Goal: Task Accomplishment & Management: Use online tool/utility

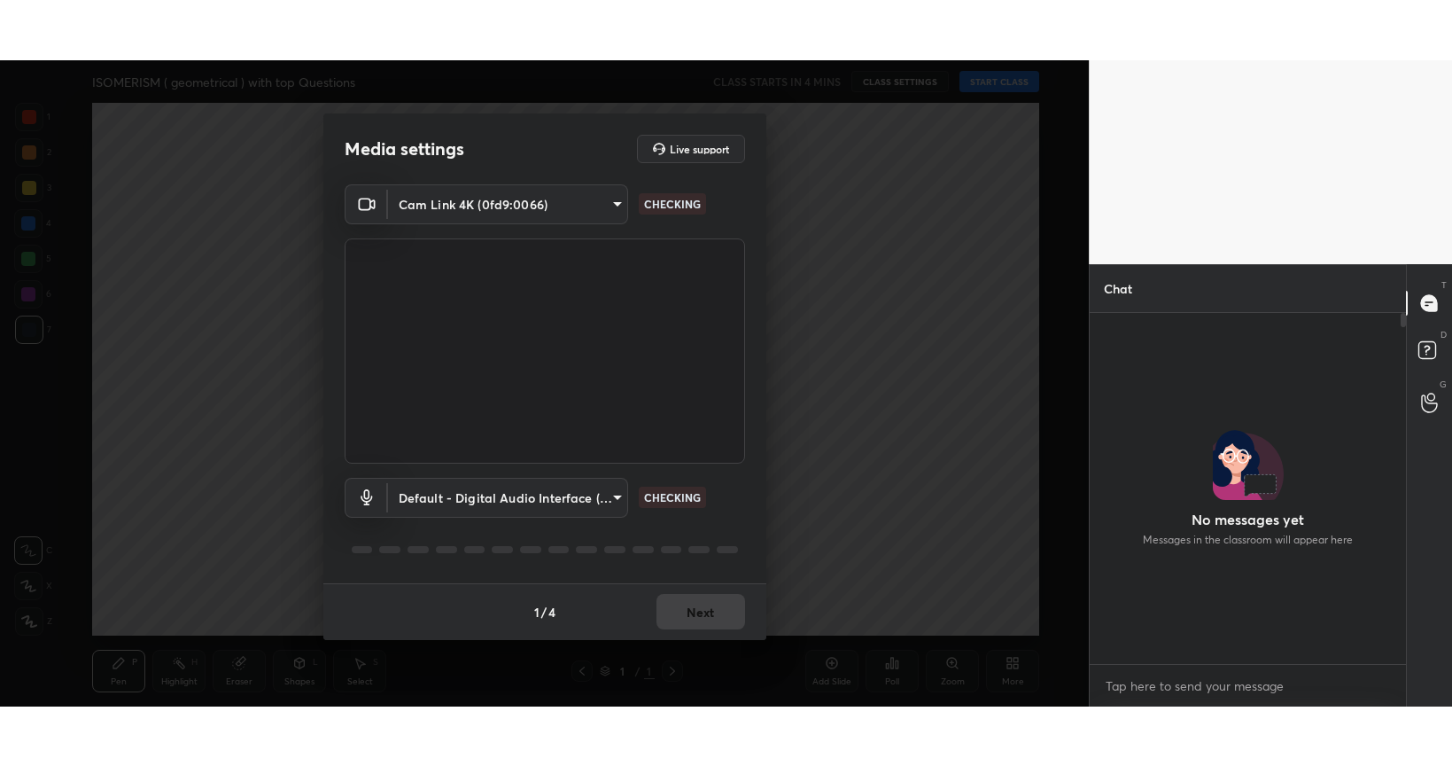
scroll to position [345, 310]
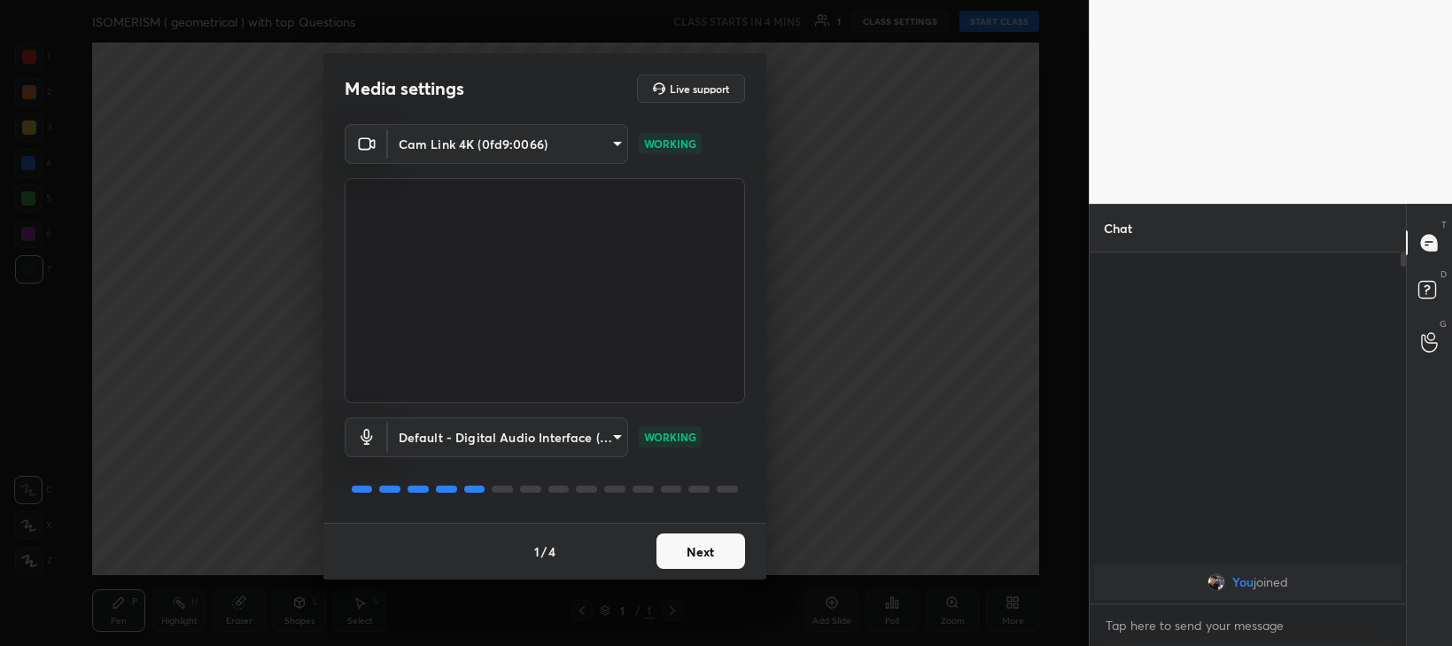
click at [700, 558] on button "Next" at bounding box center [701, 550] width 89 height 35
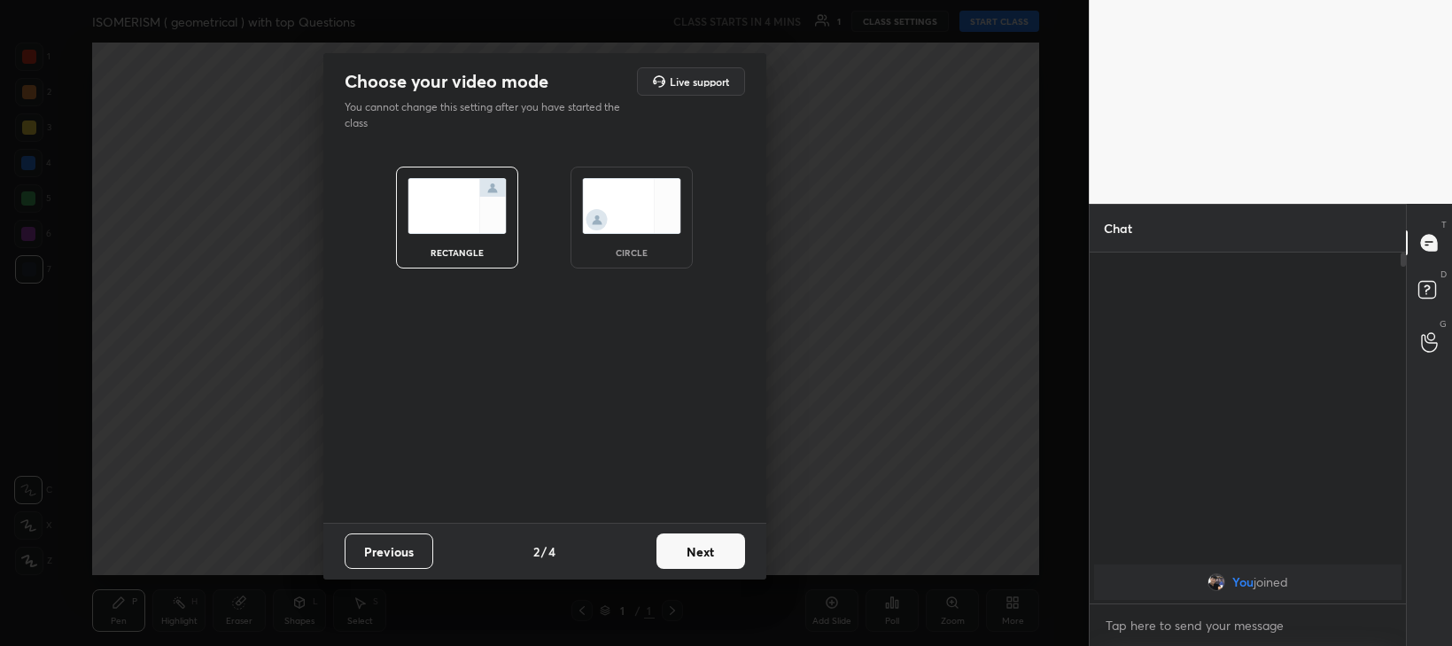
click at [704, 564] on button "Next" at bounding box center [701, 550] width 89 height 35
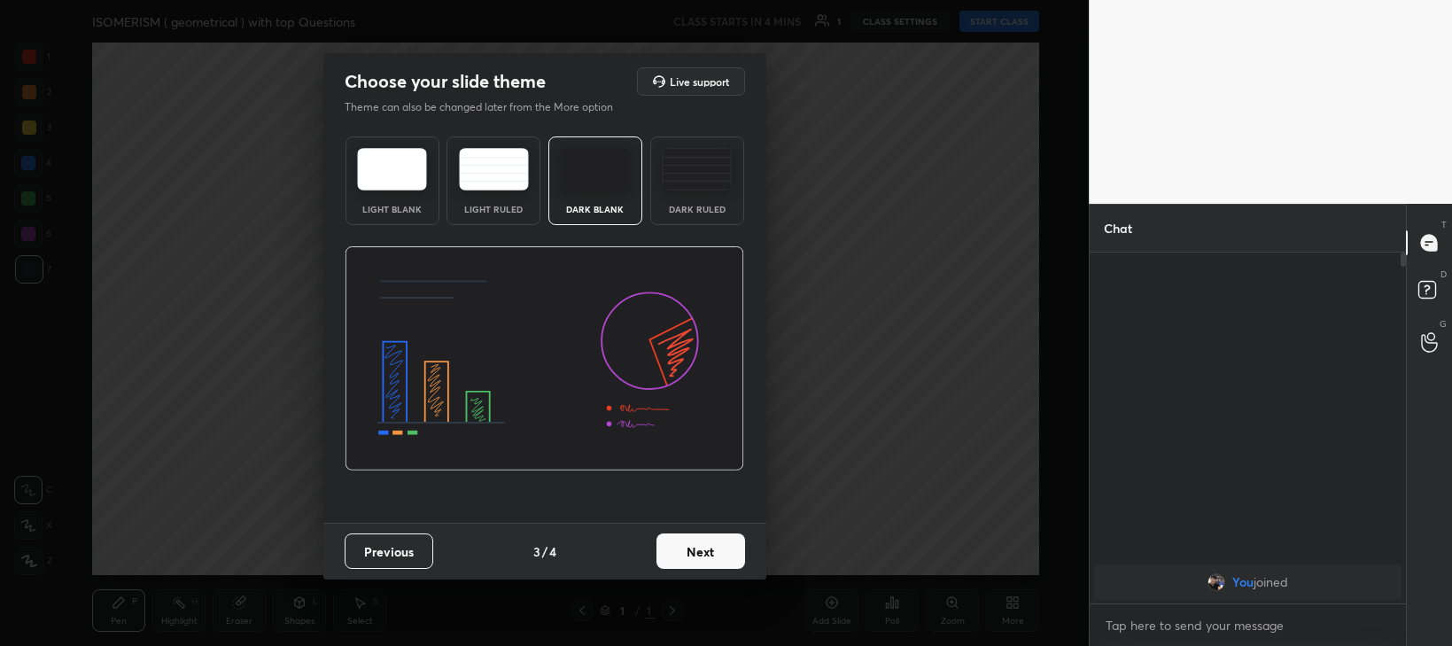
click at [713, 556] on button "Next" at bounding box center [701, 550] width 89 height 35
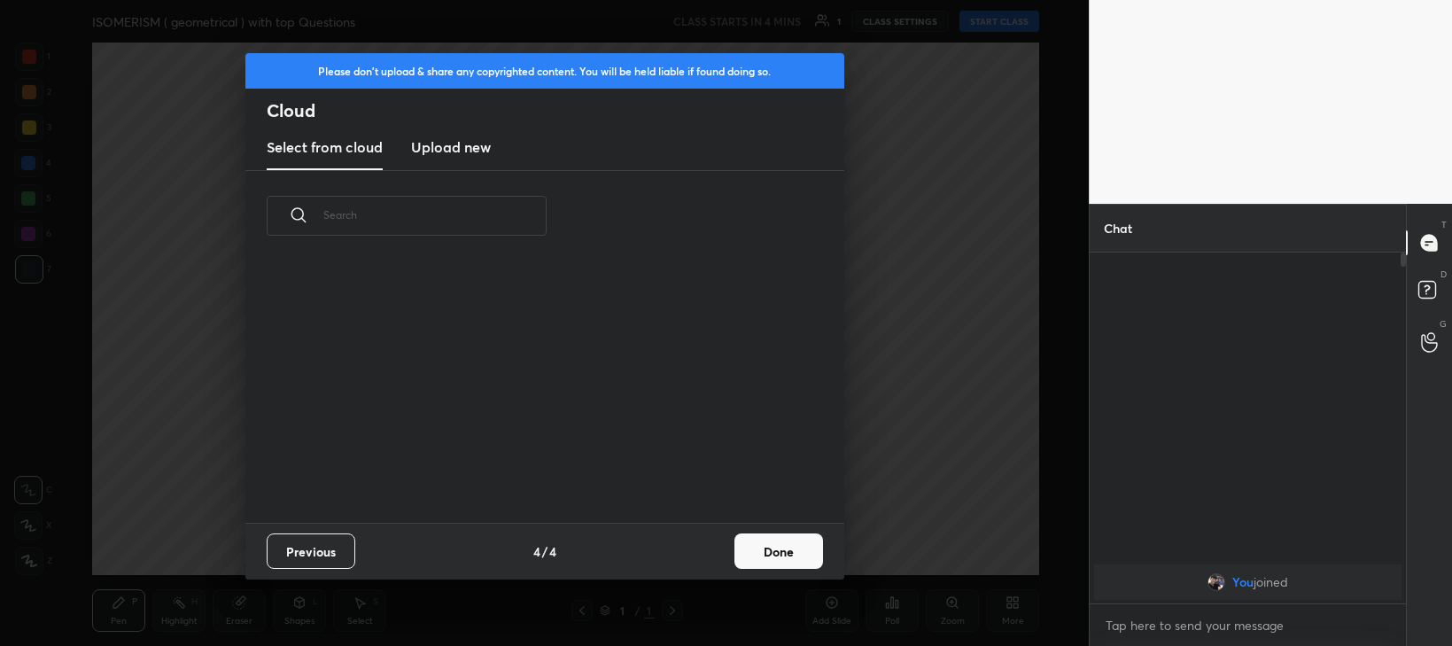
click at [772, 556] on button "Done" at bounding box center [779, 550] width 89 height 35
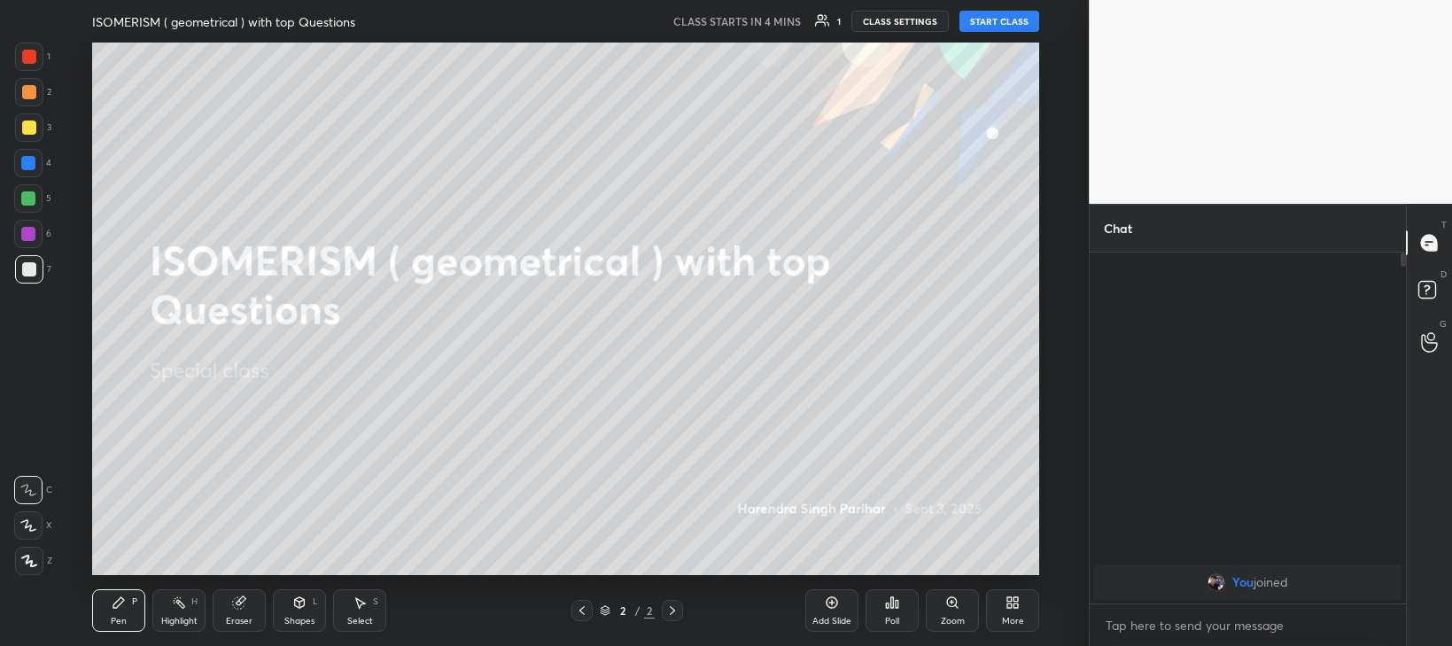
click at [992, 22] on button "START CLASS" at bounding box center [1000, 21] width 80 height 21
click at [831, 605] on icon at bounding box center [831, 602] width 5 height 5
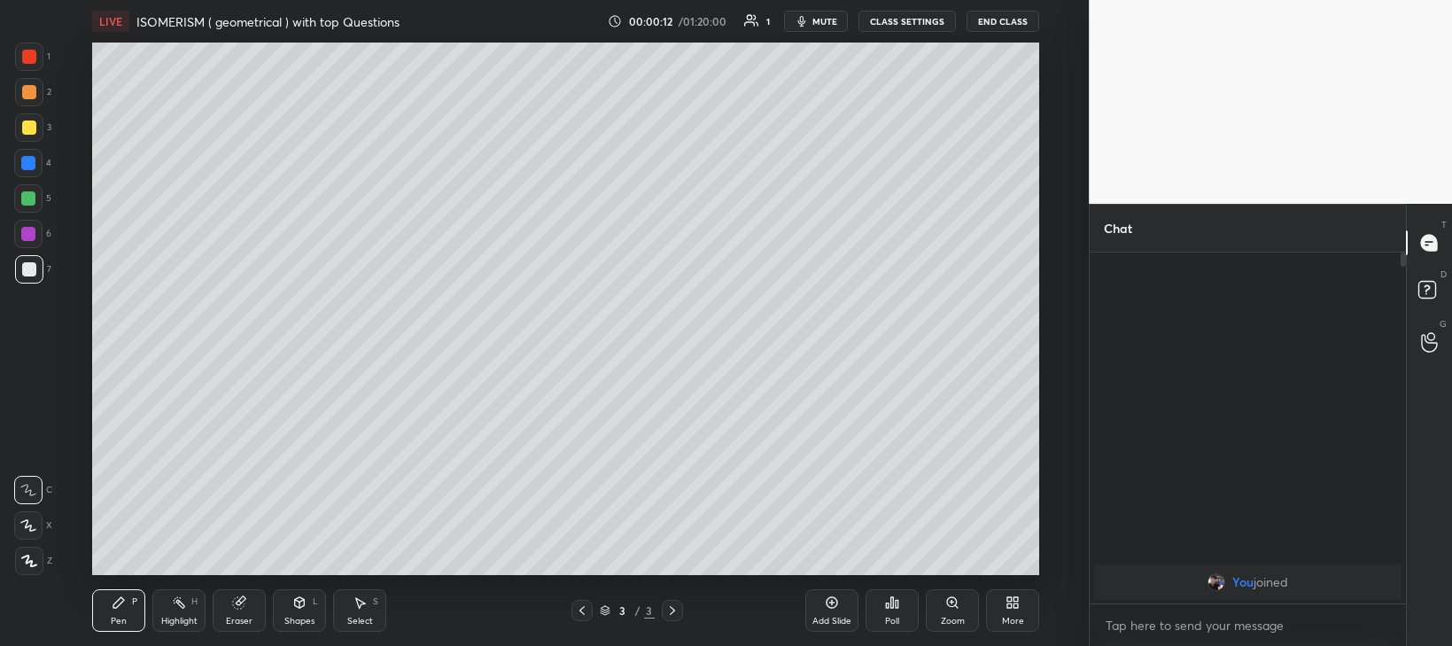
click at [1023, 611] on div "More" at bounding box center [1012, 610] width 53 height 43
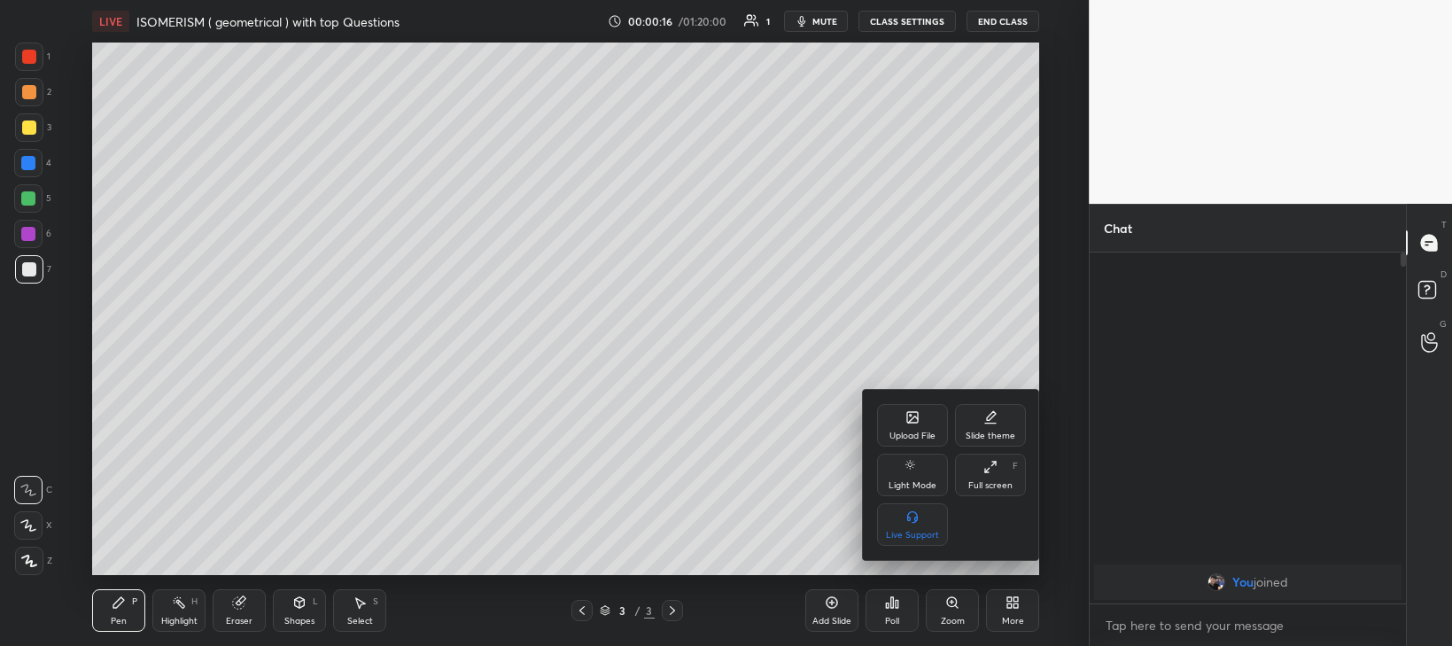
click at [1428, 339] on div at bounding box center [726, 323] width 1452 height 646
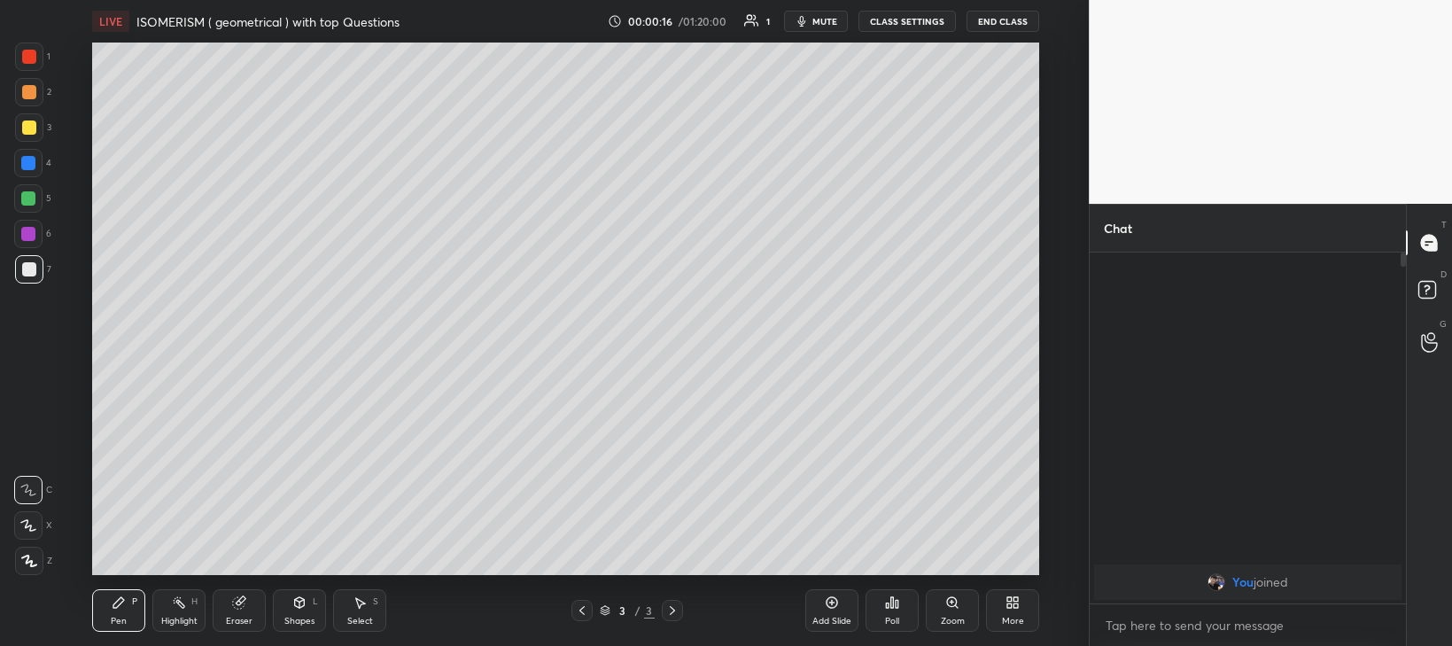
click at [1429, 238] on icon at bounding box center [1429, 243] width 16 height 16
click at [837, 612] on div "Add Slide" at bounding box center [832, 610] width 53 height 43
click at [1012, 612] on div "More" at bounding box center [1012, 610] width 53 height 43
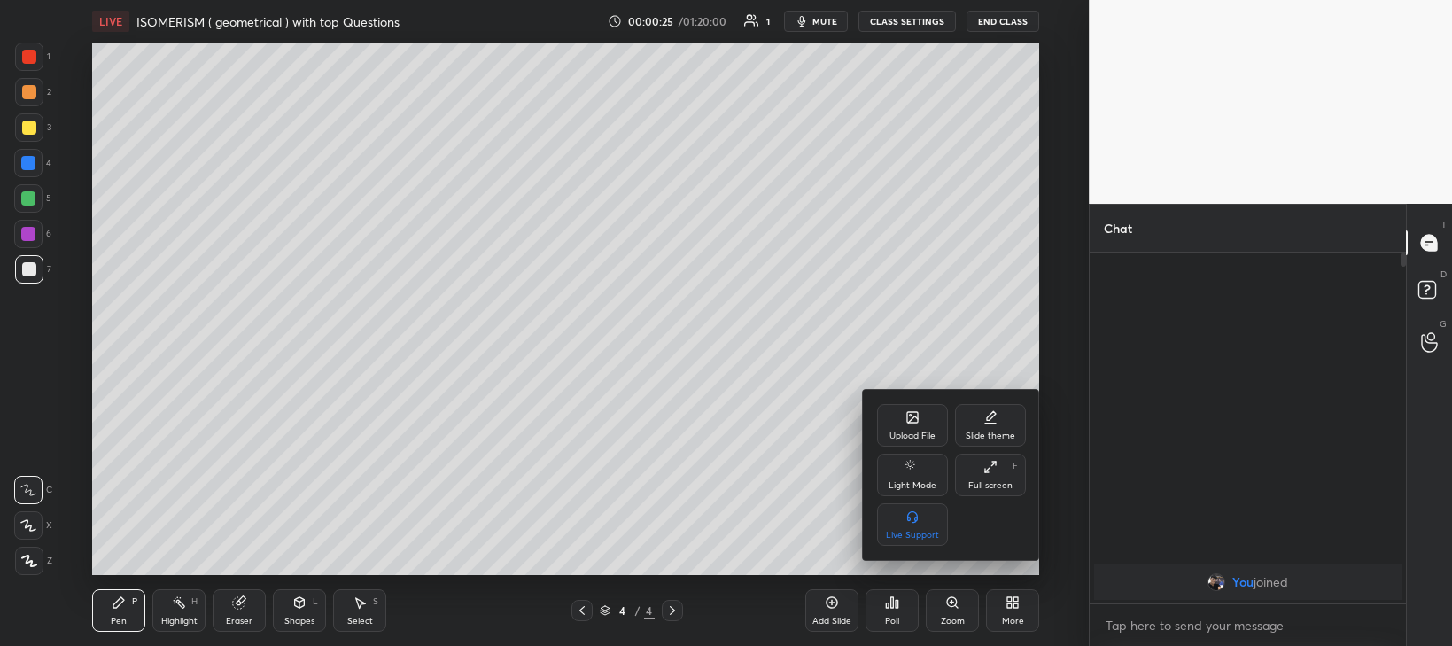
click at [992, 481] on div "Full screen" at bounding box center [991, 485] width 44 height 9
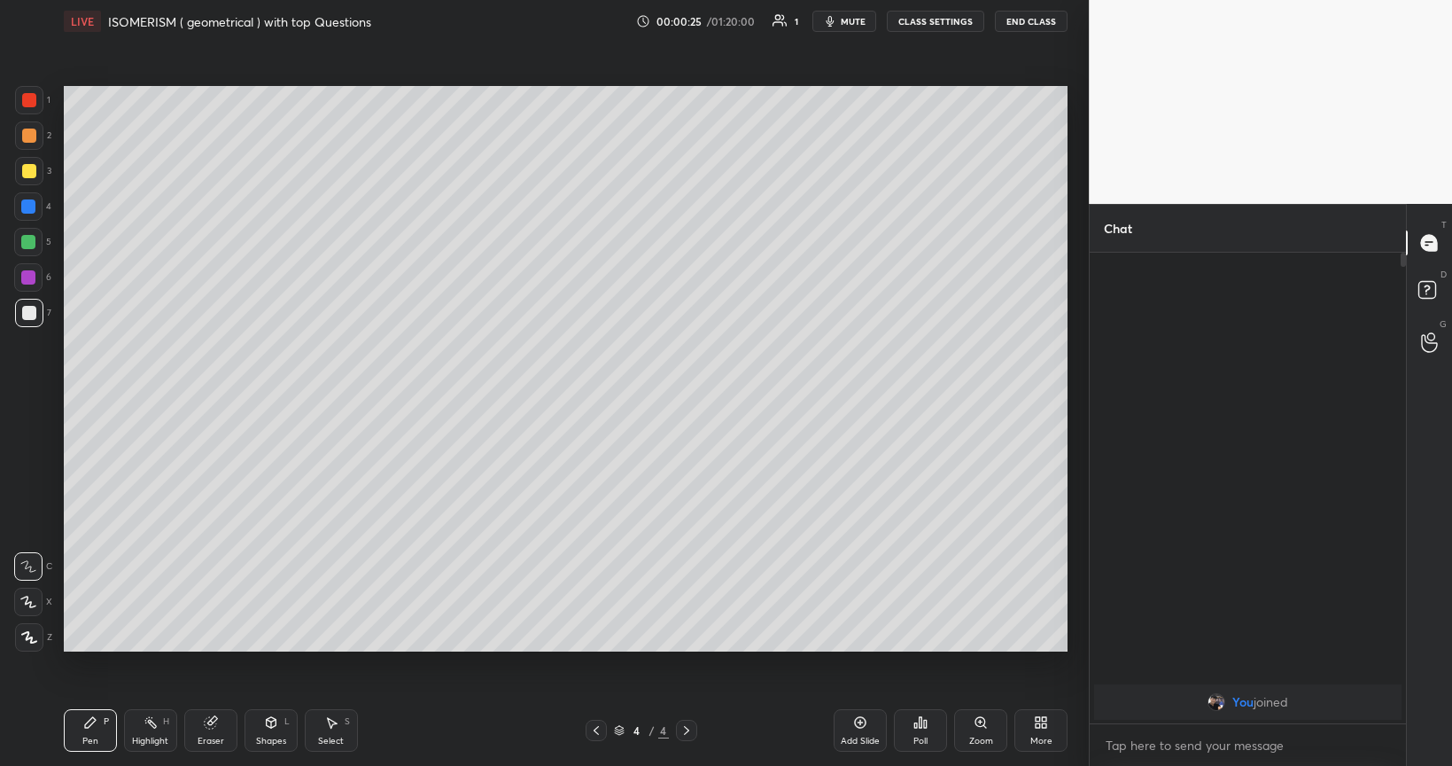
scroll to position [507, 310]
click at [25, 174] on div at bounding box center [29, 171] width 14 height 14
click at [27, 638] on icon at bounding box center [29, 637] width 14 height 11
click at [32, 311] on div at bounding box center [29, 313] width 14 height 14
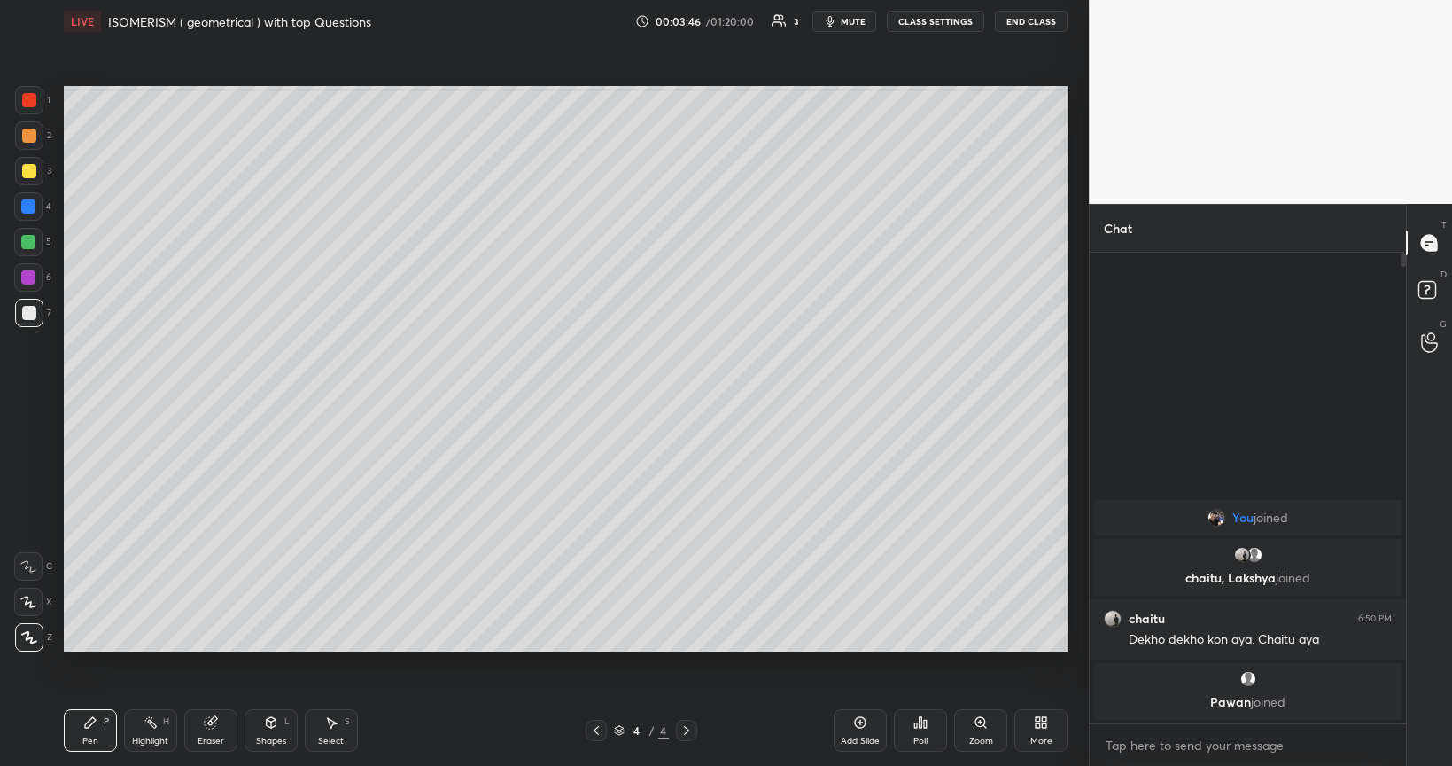
click at [925, 645] on icon at bounding box center [925, 724] width 3 height 8
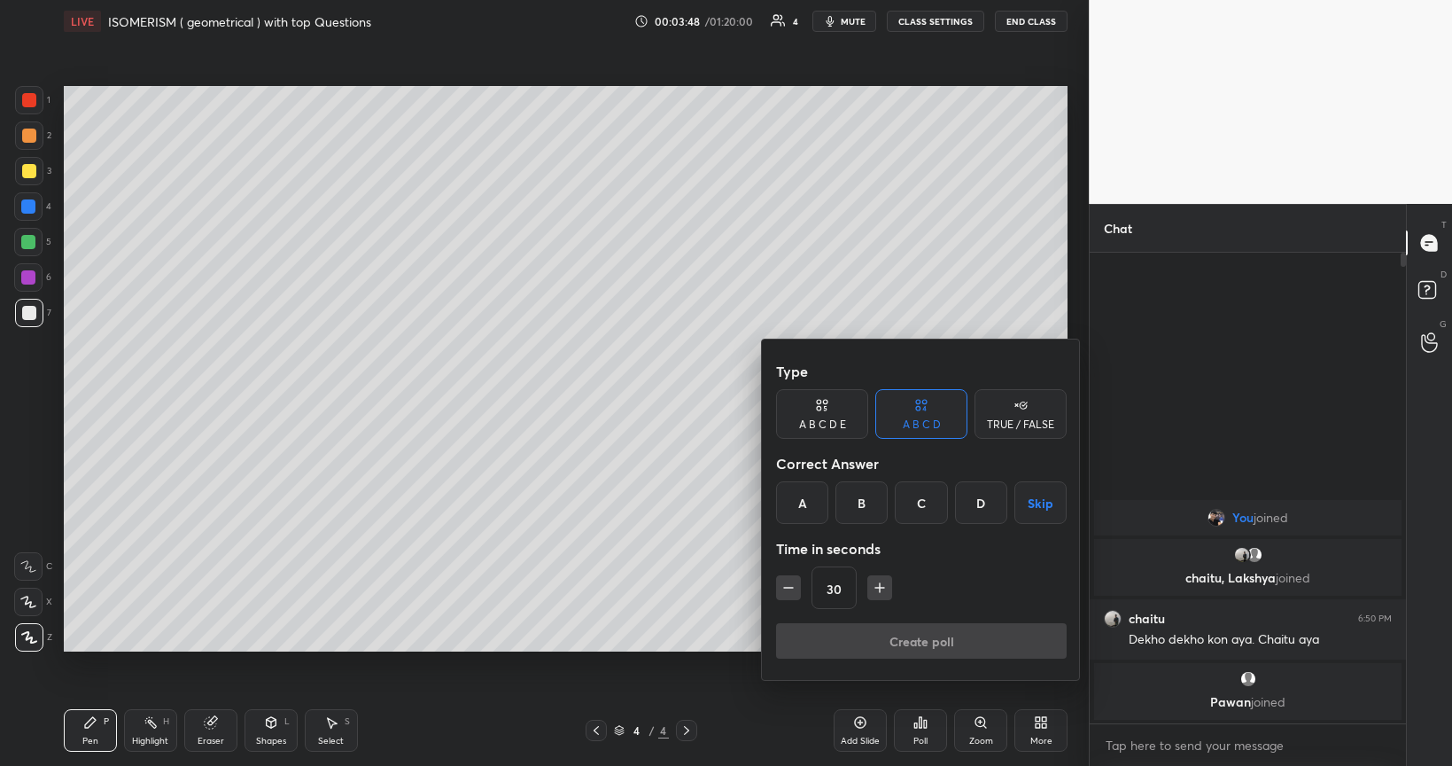
click at [868, 502] on div "B" at bounding box center [862, 502] width 52 height 43
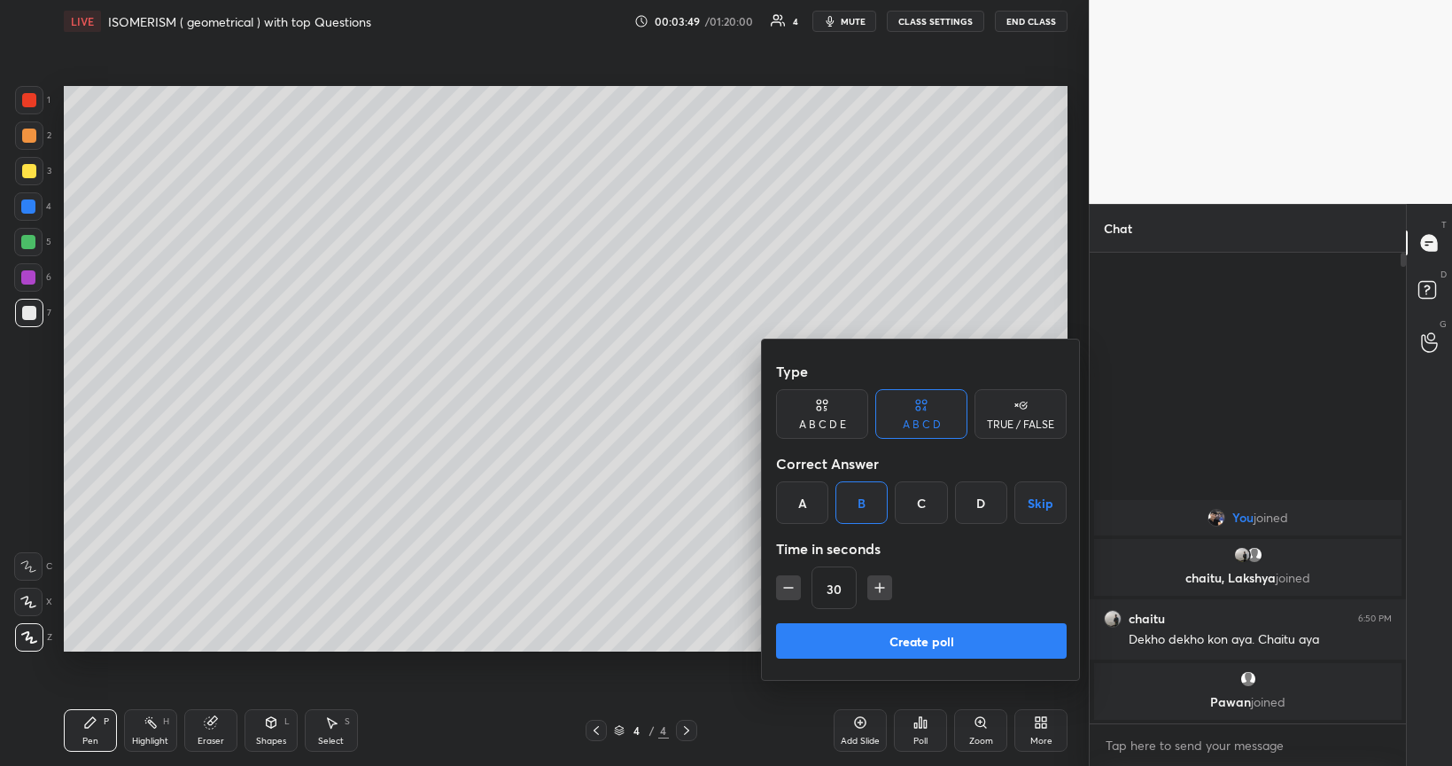
click at [940, 642] on button "Create poll" at bounding box center [921, 640] width 291 height 35
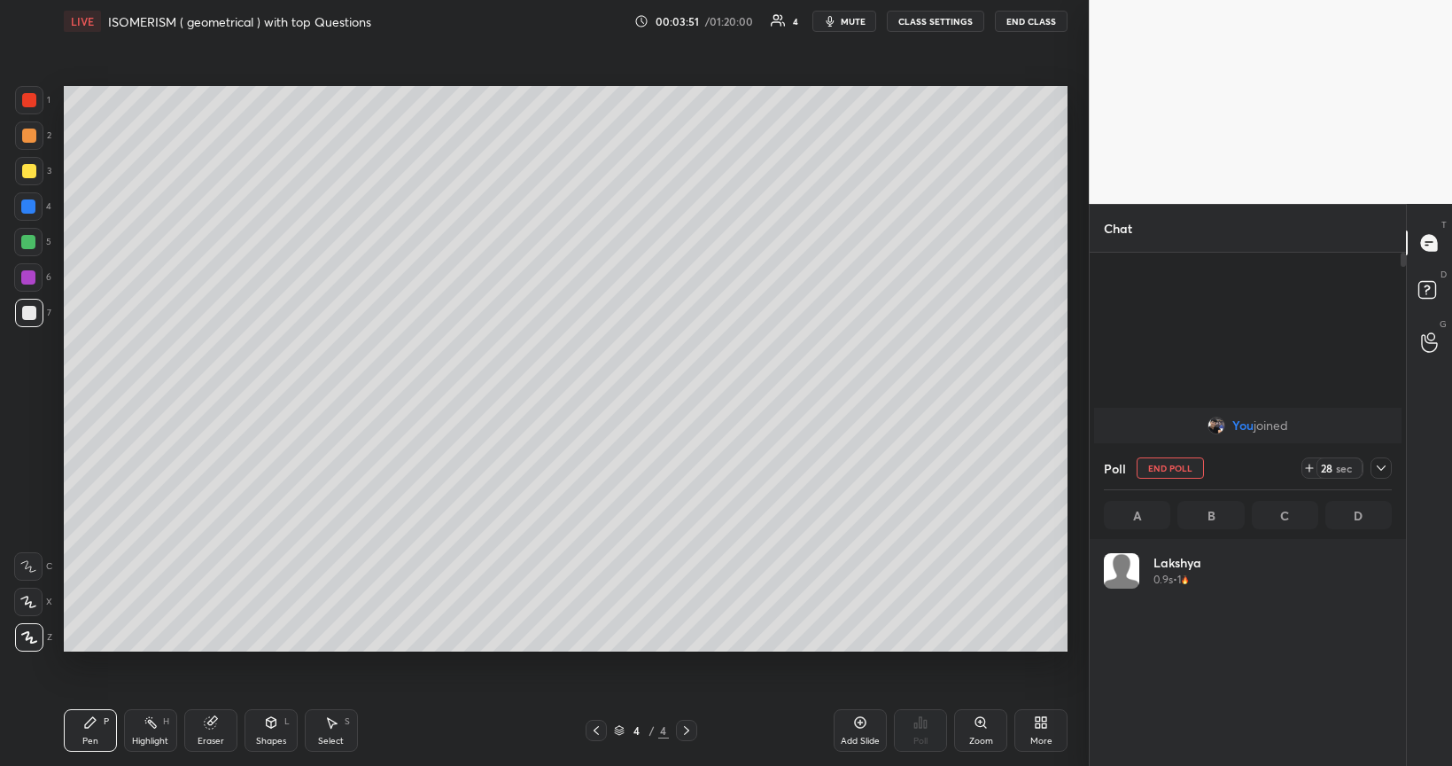
scroll to position [207, 282]
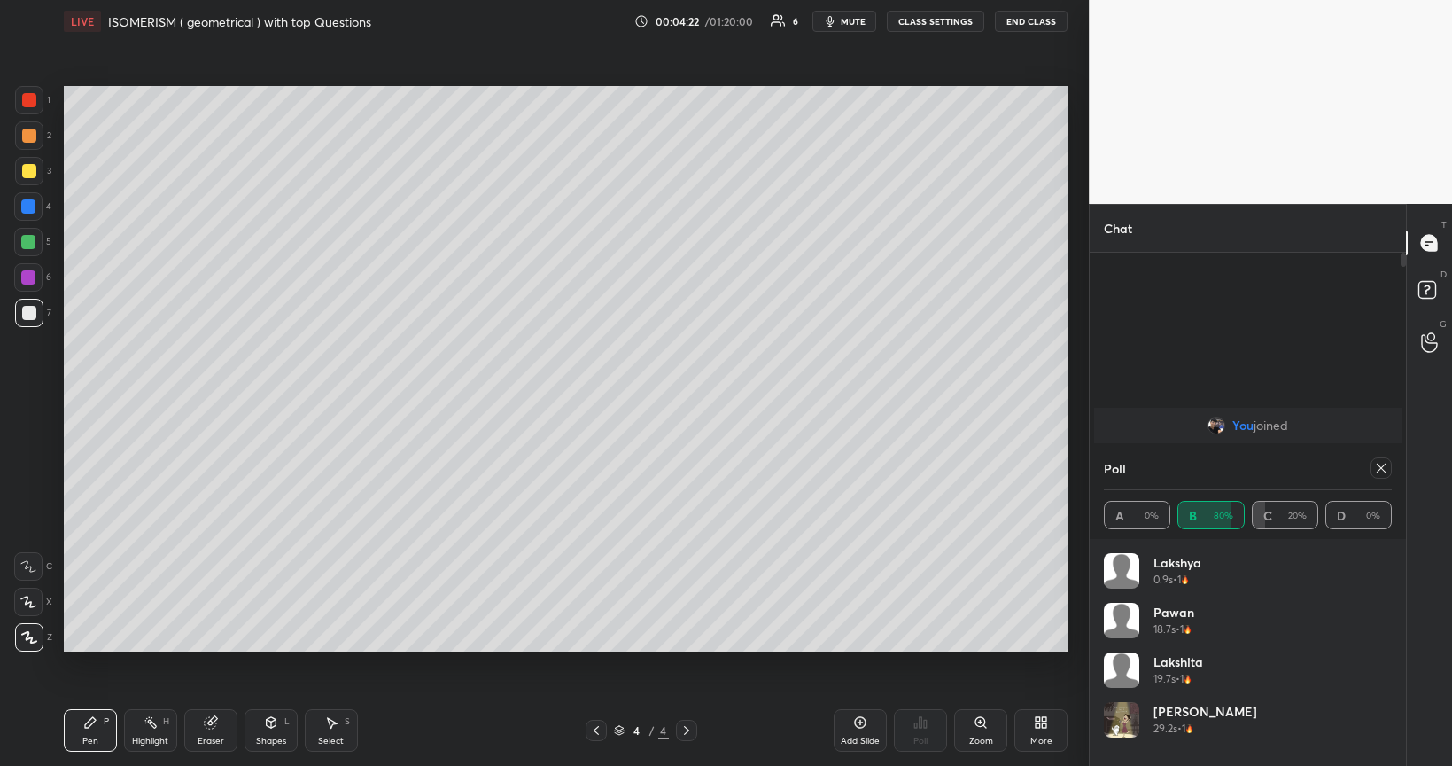
click at [1383, 466] on icon at bounding box center [1381, 467] width 9 height 9
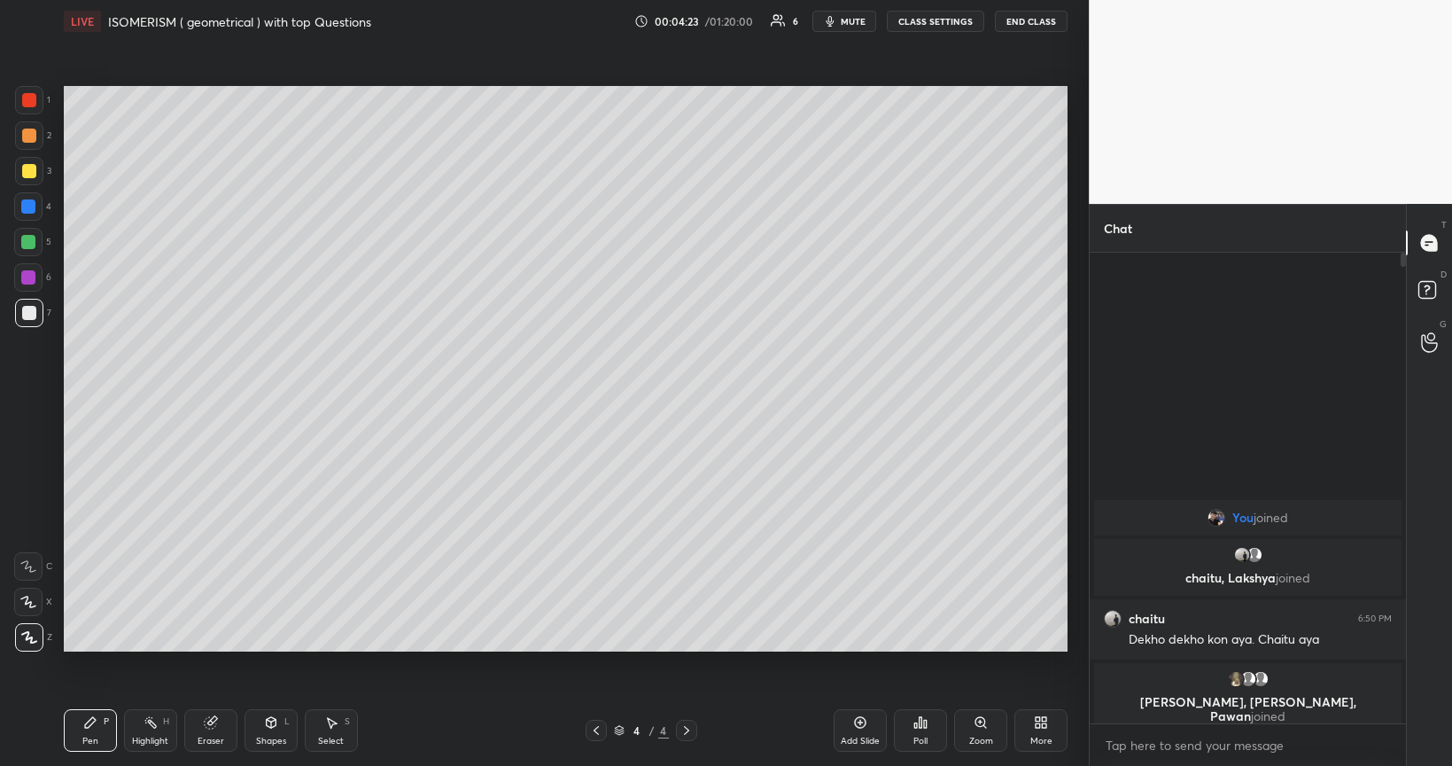
scroll to position [6, 5]
click at [32, 243] on div at bounding box center [28, 242] width 14 height 14
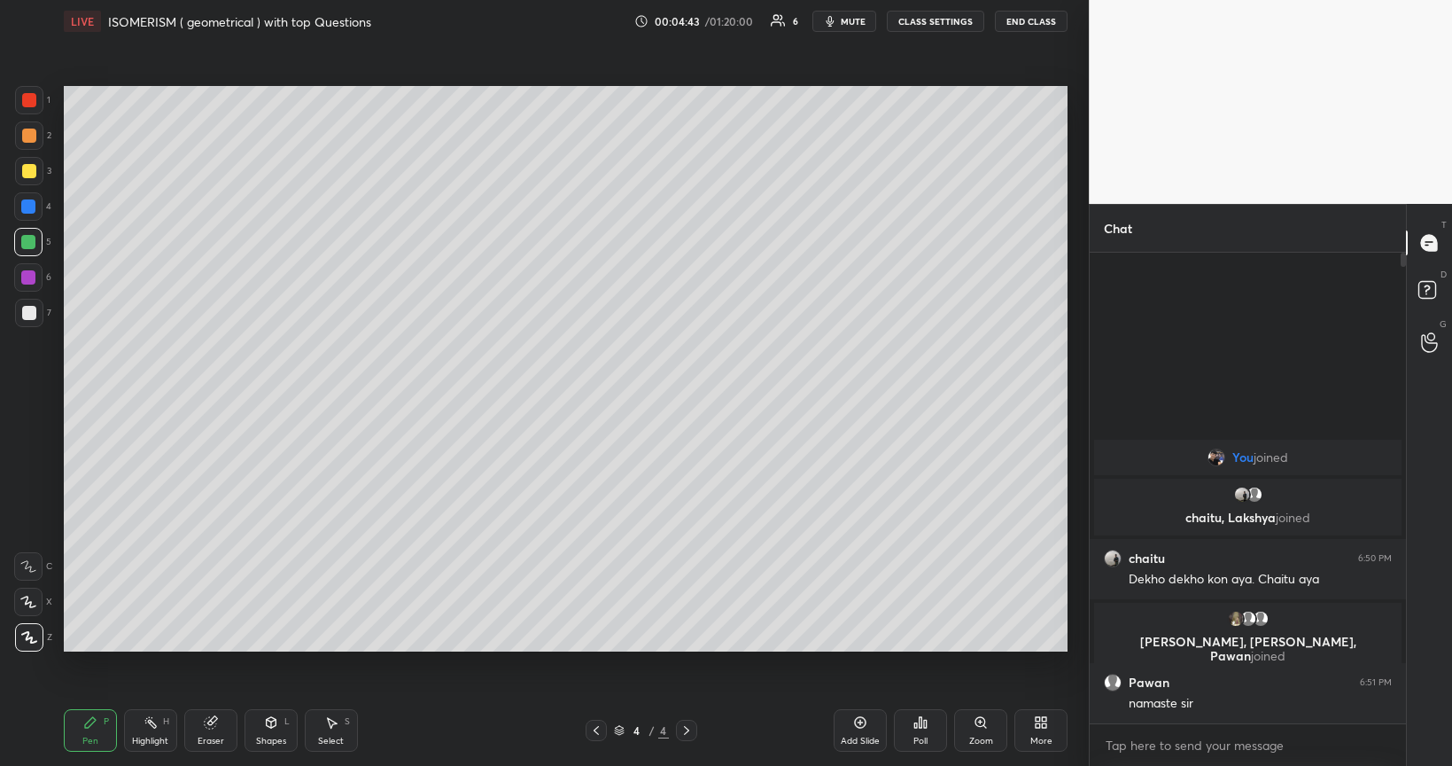
click at [868, 645] on div "Add Slide" at bounding box center [860, 730] width 53 height 43
click at [28, 313] on div at bounding box center [29, 313] width 14 height 14
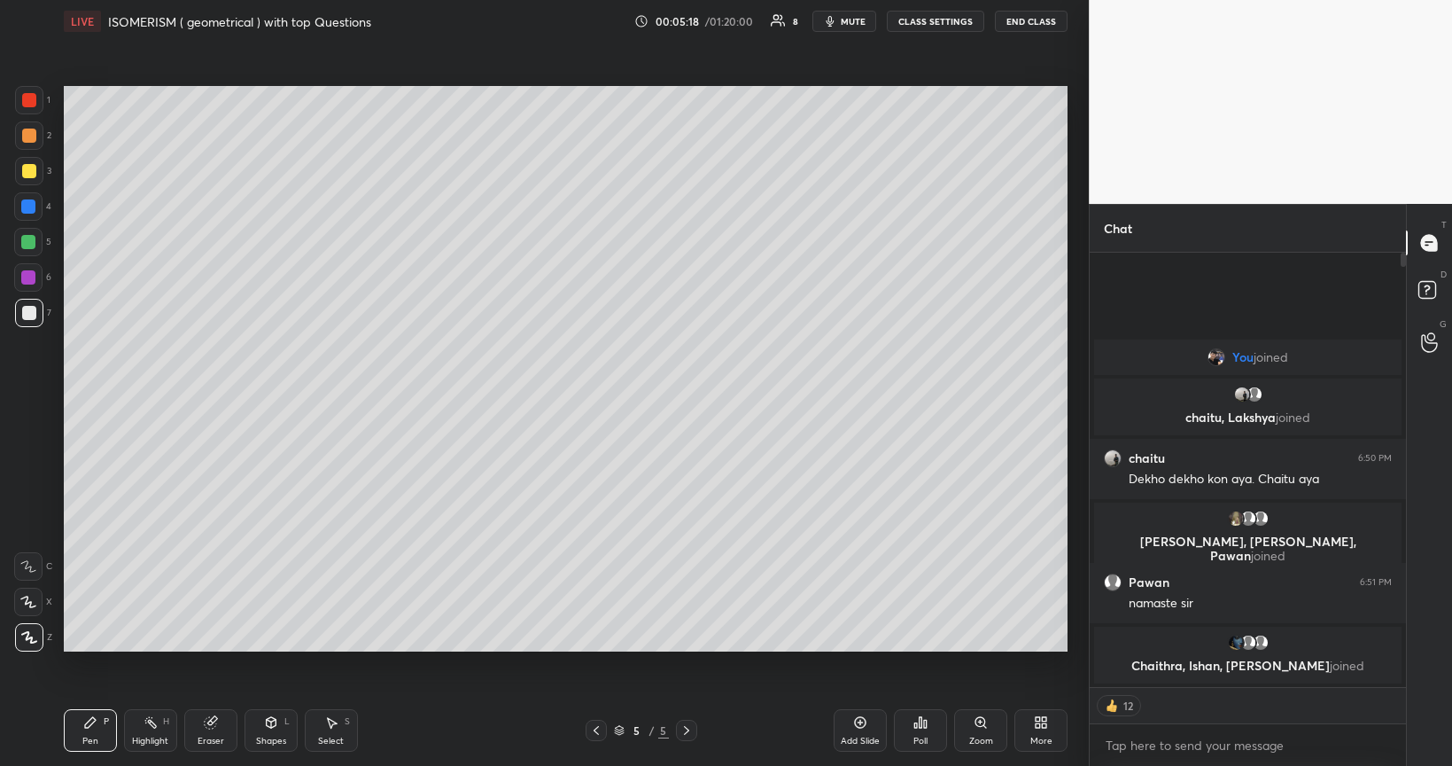
scroll to position [464, 310]
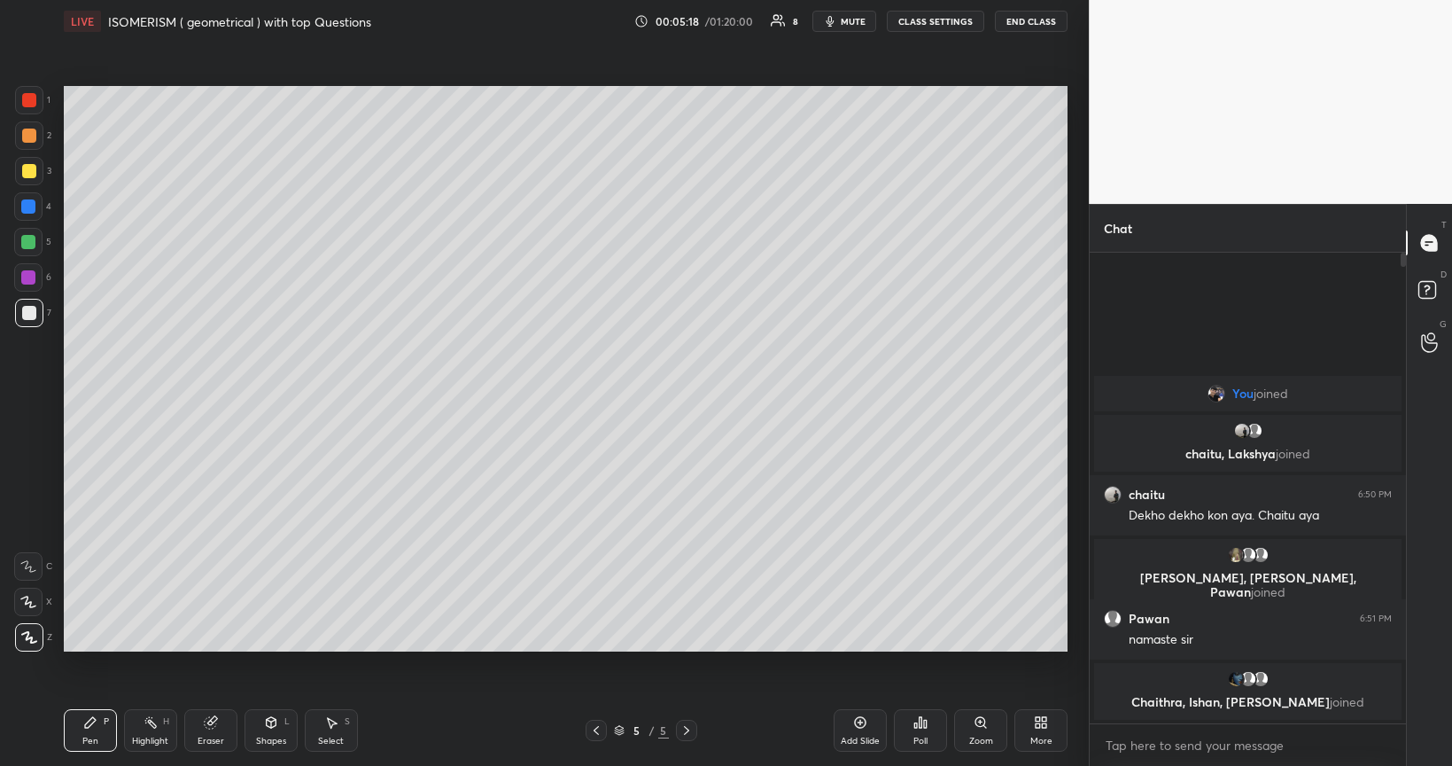
click at [26, 174] on div at bounding box center [29, 171] width 14 height 14
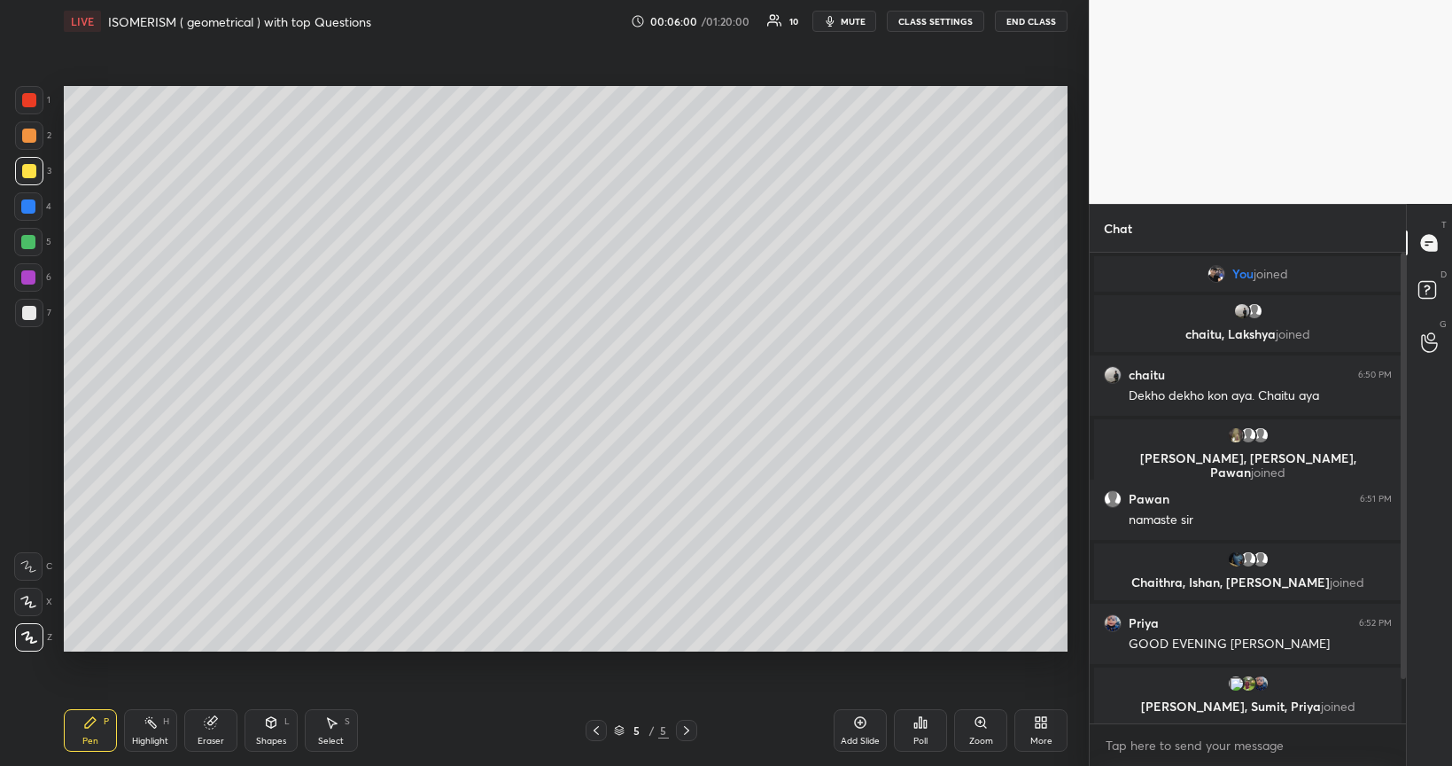
click at [29, 241] on div at bounding box center [28, 242] width 14 height 14
click at [24, 136] on div at bounding box center [29, 135] width 14 height 14
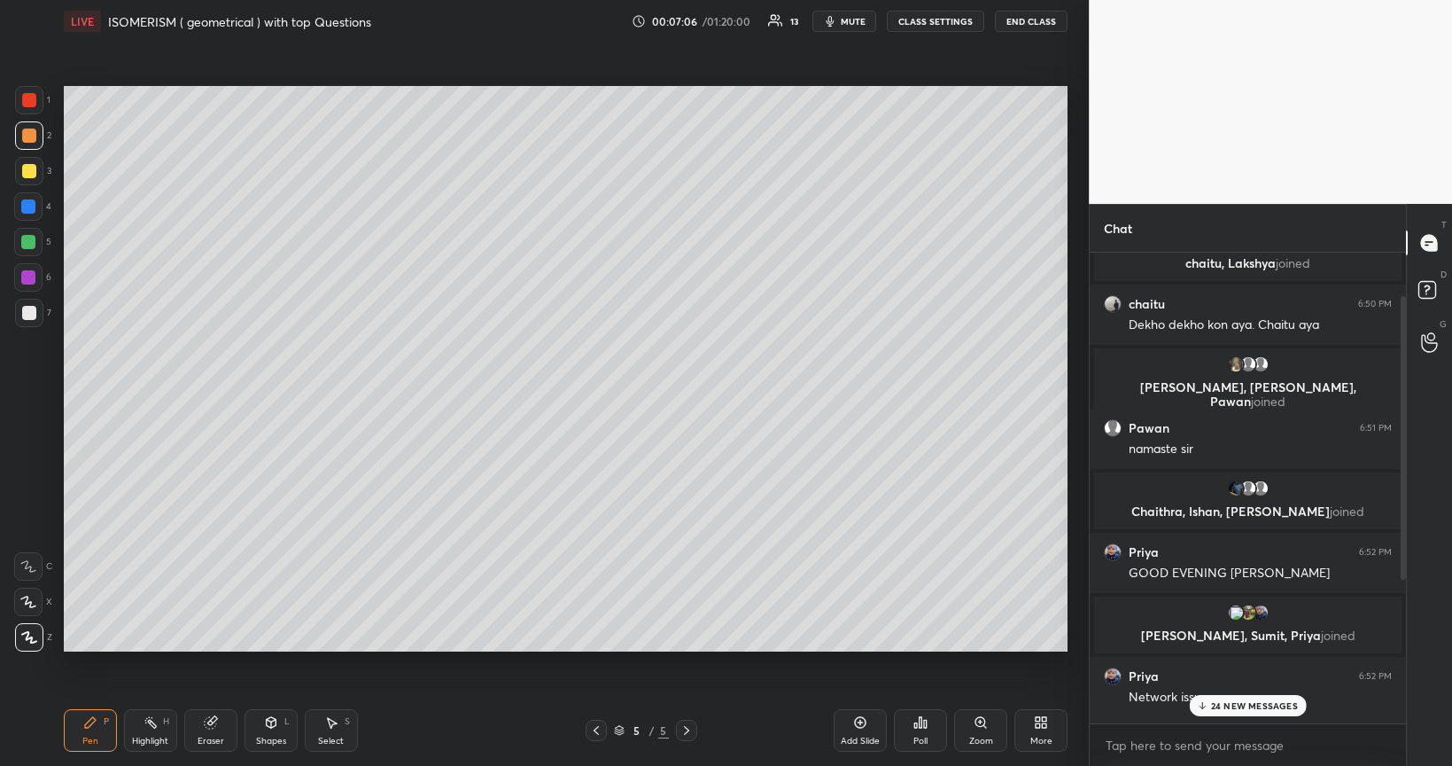
scroll to position [308, 0]
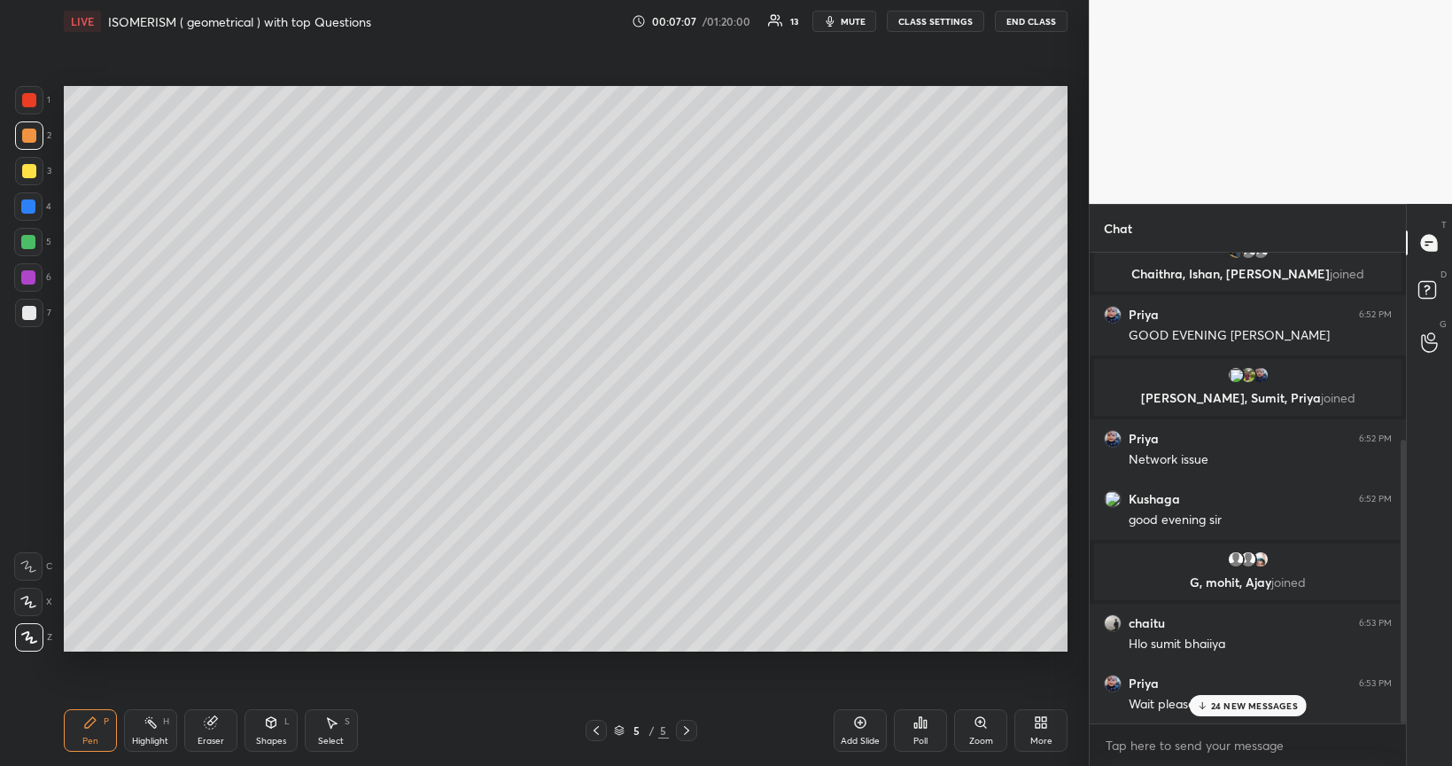
click at [1231, 645] on p "24 NEW MESSAGES" at bounding box center [1254, 705] width 87 height 11
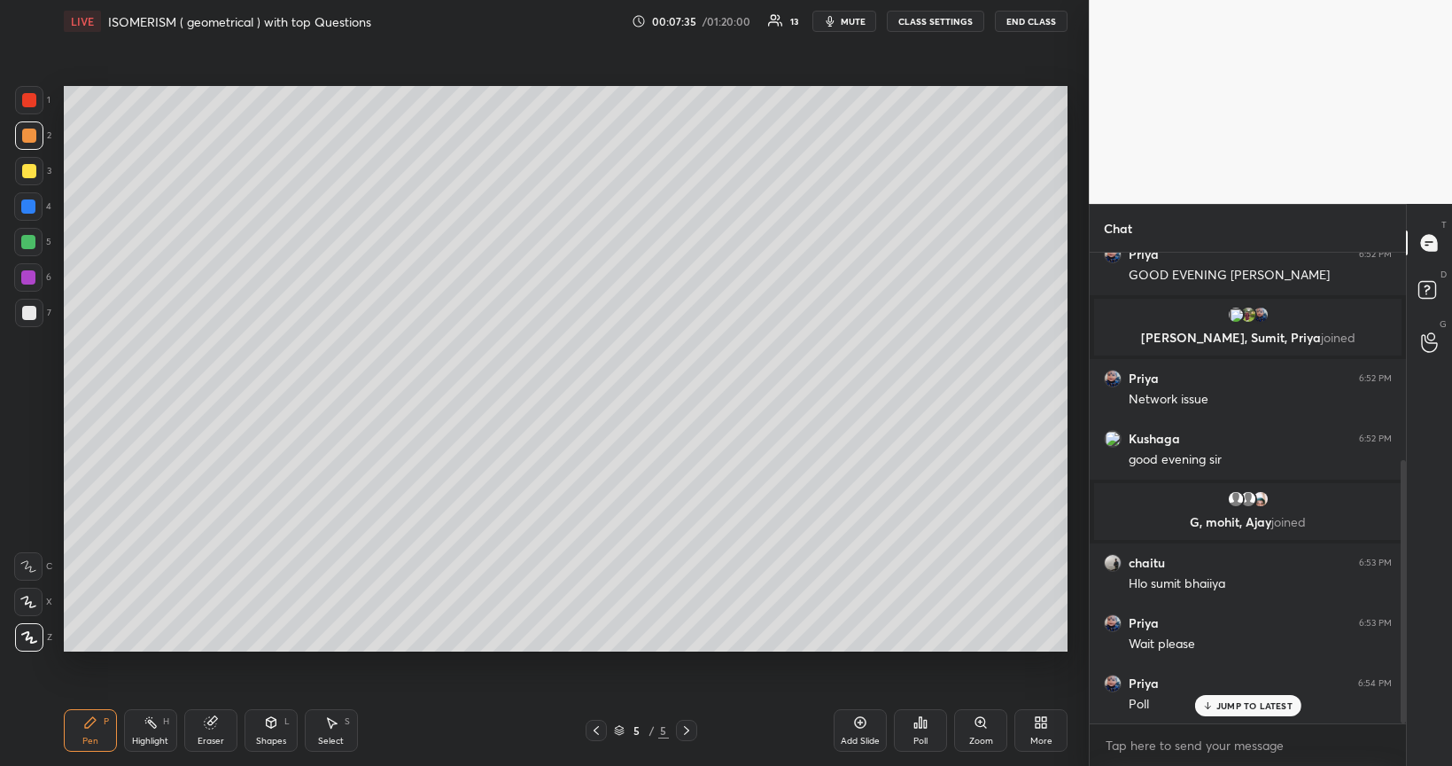
click at [918, 645] on div "Poll" at bounding box center [920, 730] width 53 height 43
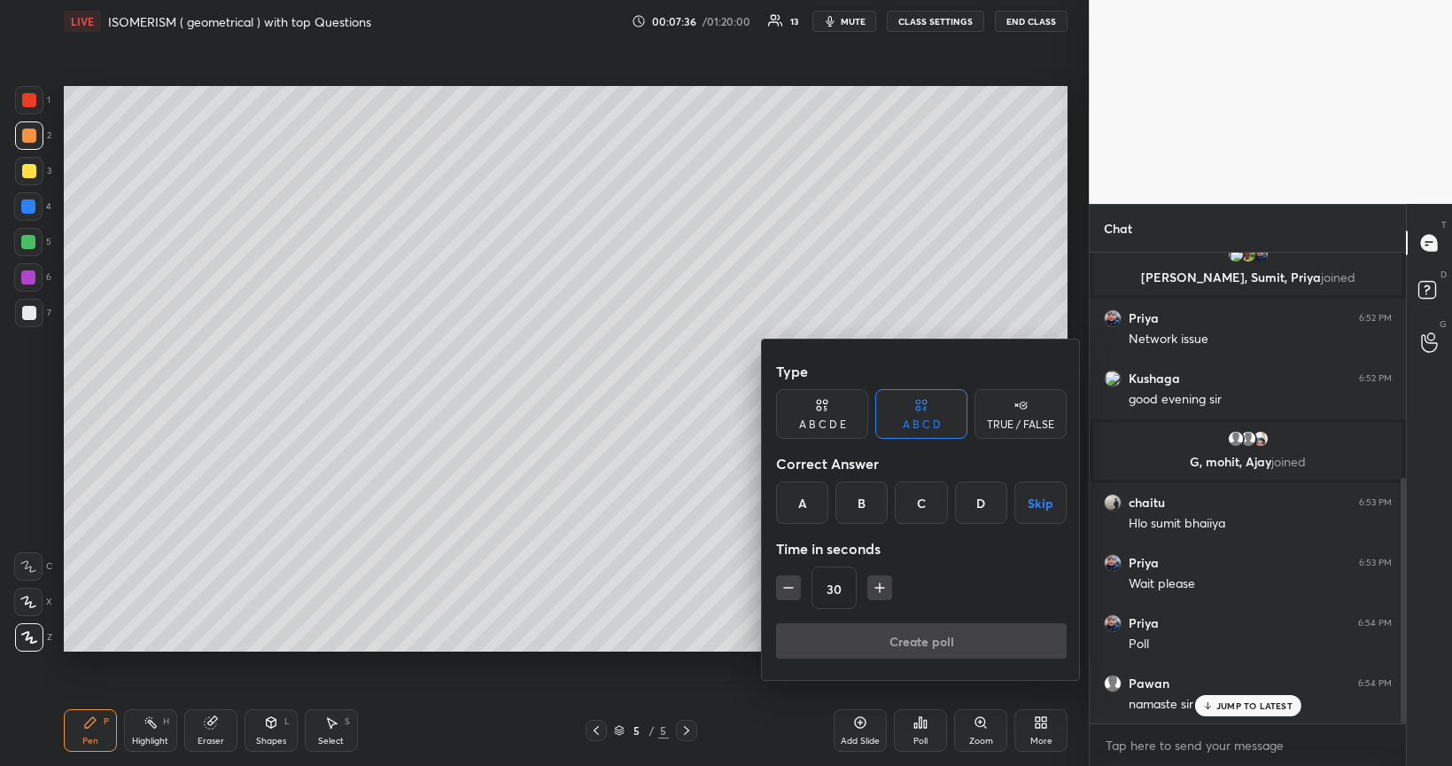
click at [922, 504] on div "C" at bounding box center [921, 502] width 52 height 43
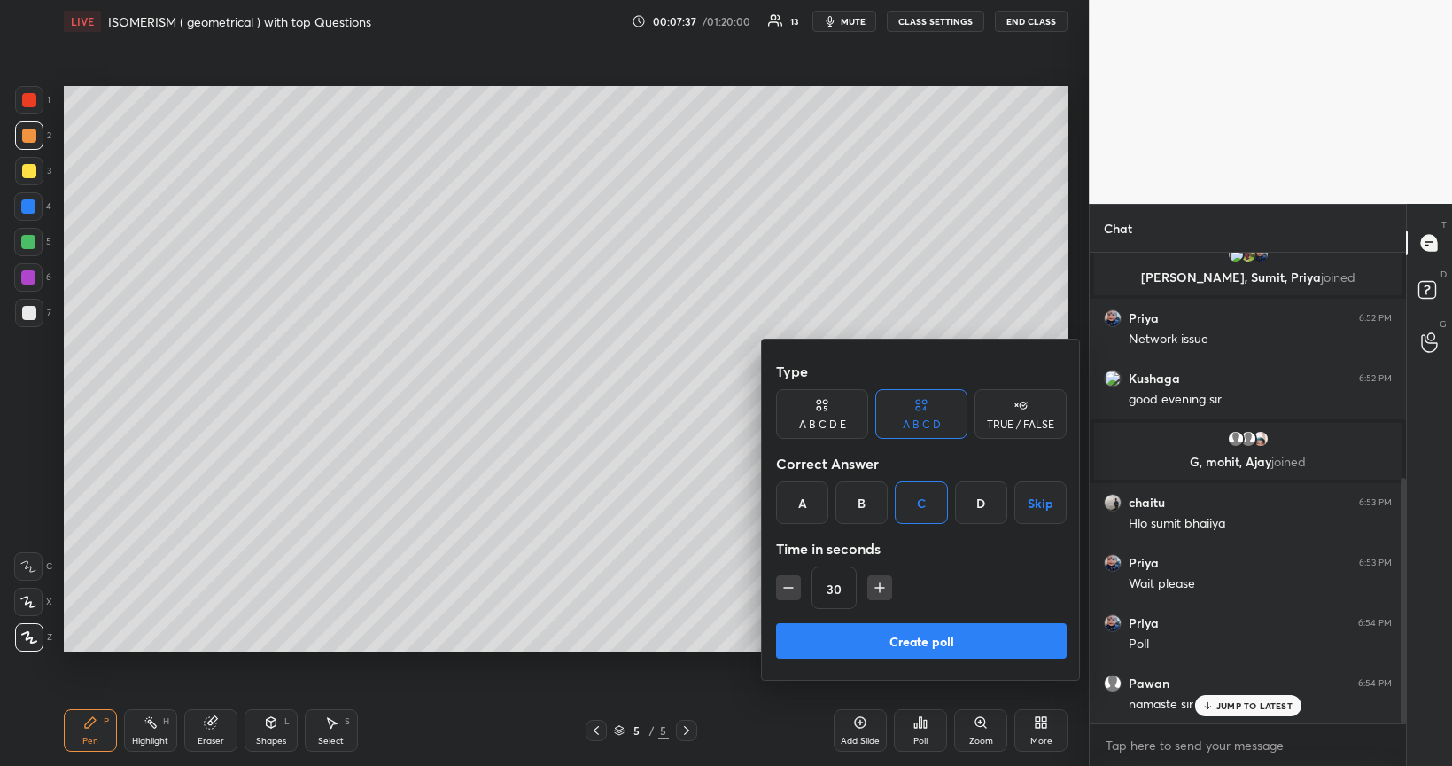
click at [967, 643] on button "Create poll" at bounding box center [921, 640] width 291 height 35
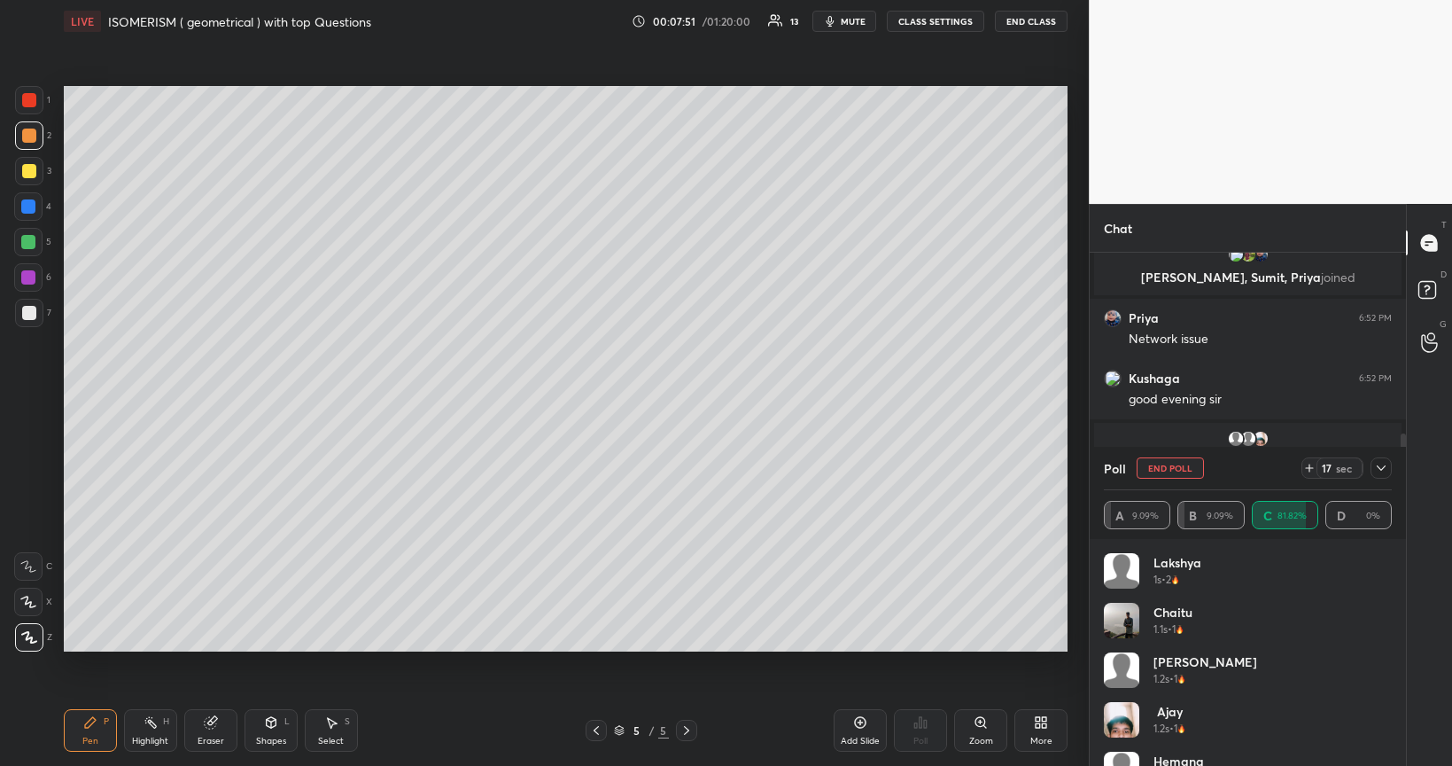
scroll to position [581, 0]
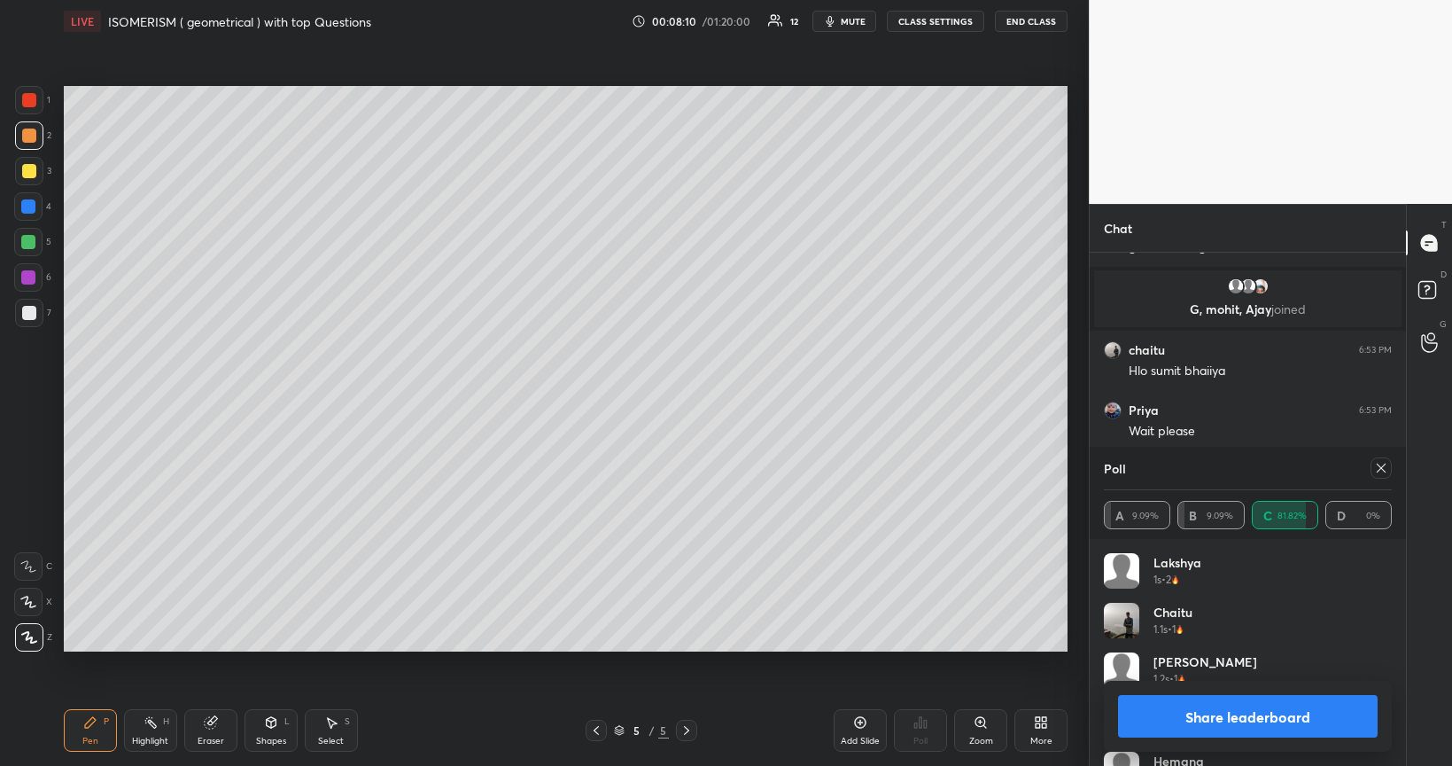
click at [1189, 645] on button "Share leaderboard" at bounding box center [1248, 716] width 260 height 43
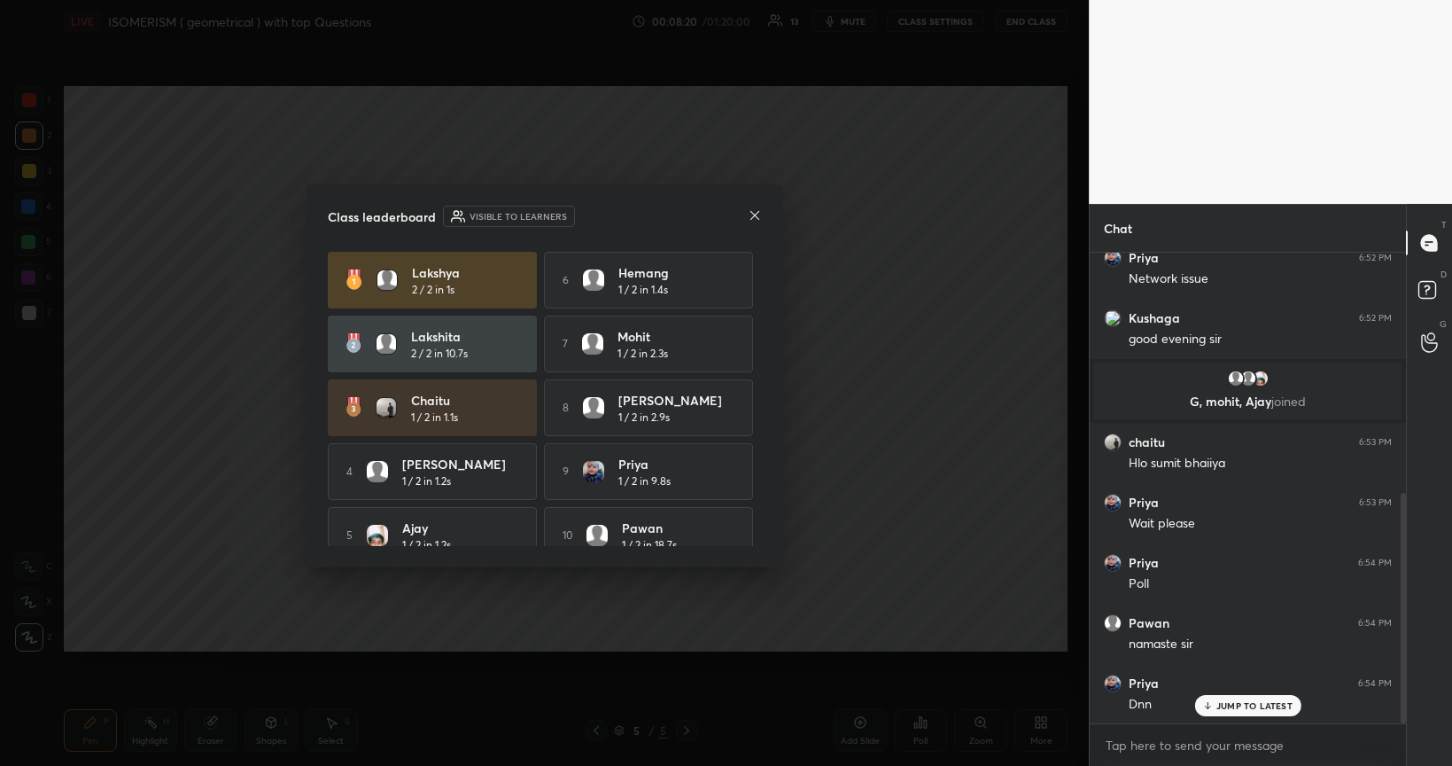
scroll to position [23, 0]
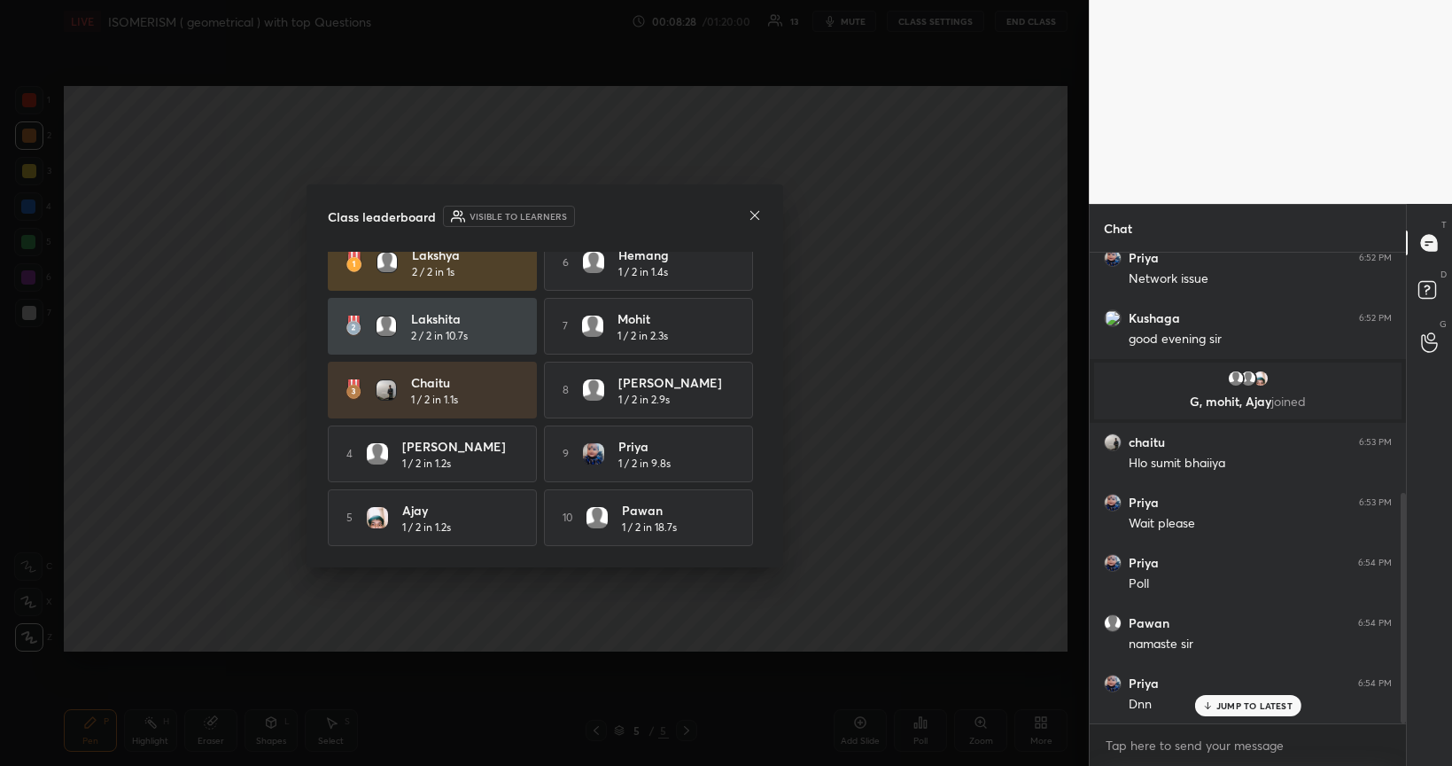
click at [751, 216] on icon at bounding box center [755, 215] width 14 height 14
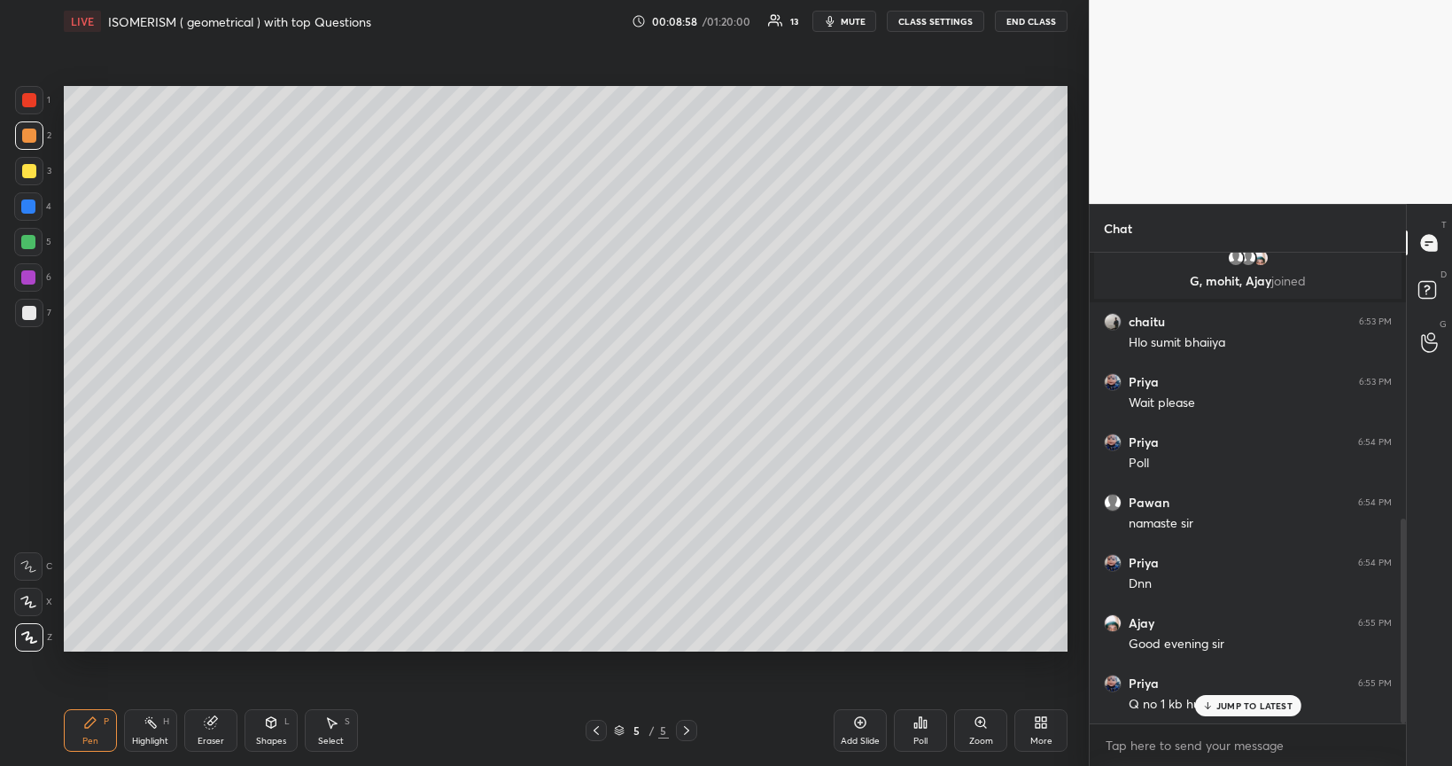
scroll to position [673, 0]
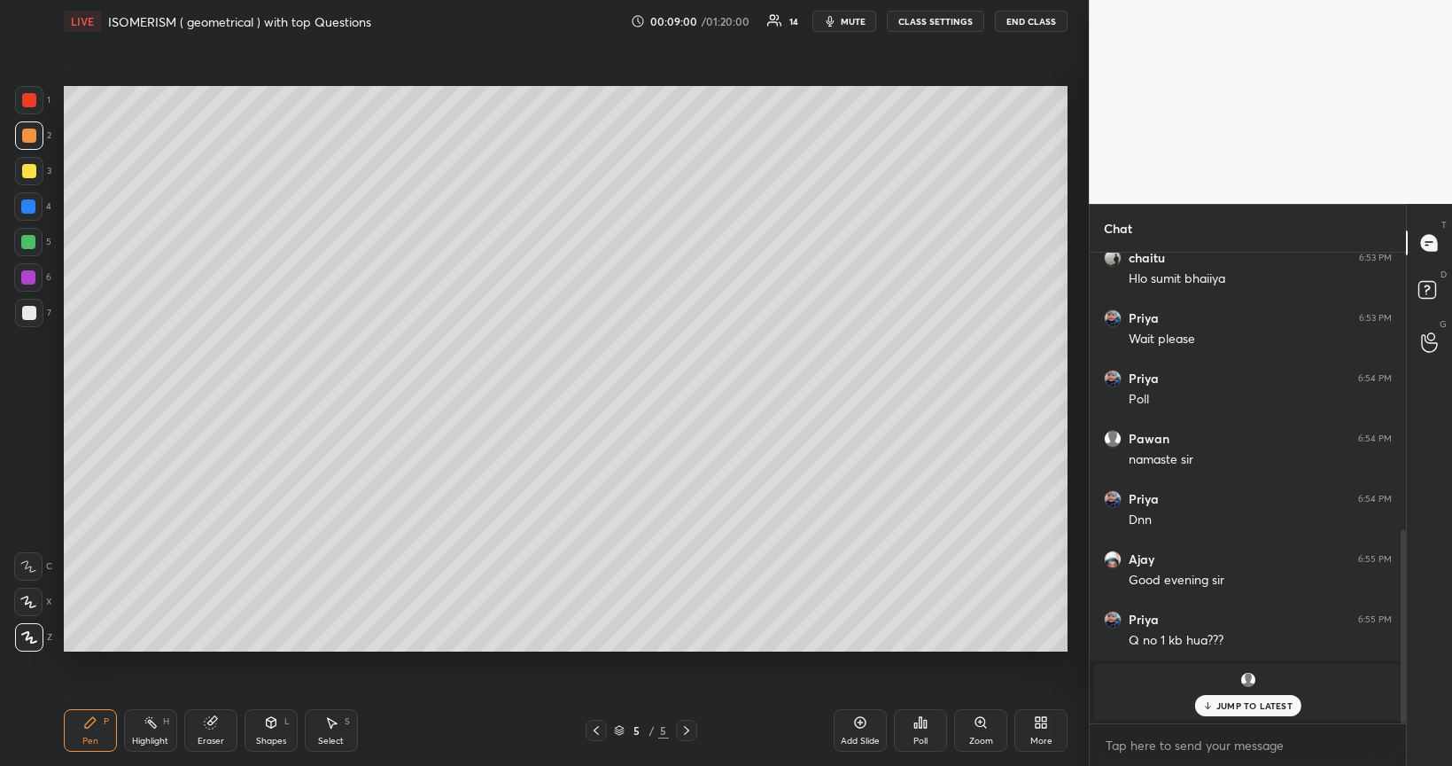
click at [596, 645] on icon at bounding box center [596, 730] width 14 height 14
click at [687, 645] on icon at bounding box center [687, 730] width 14 height 14
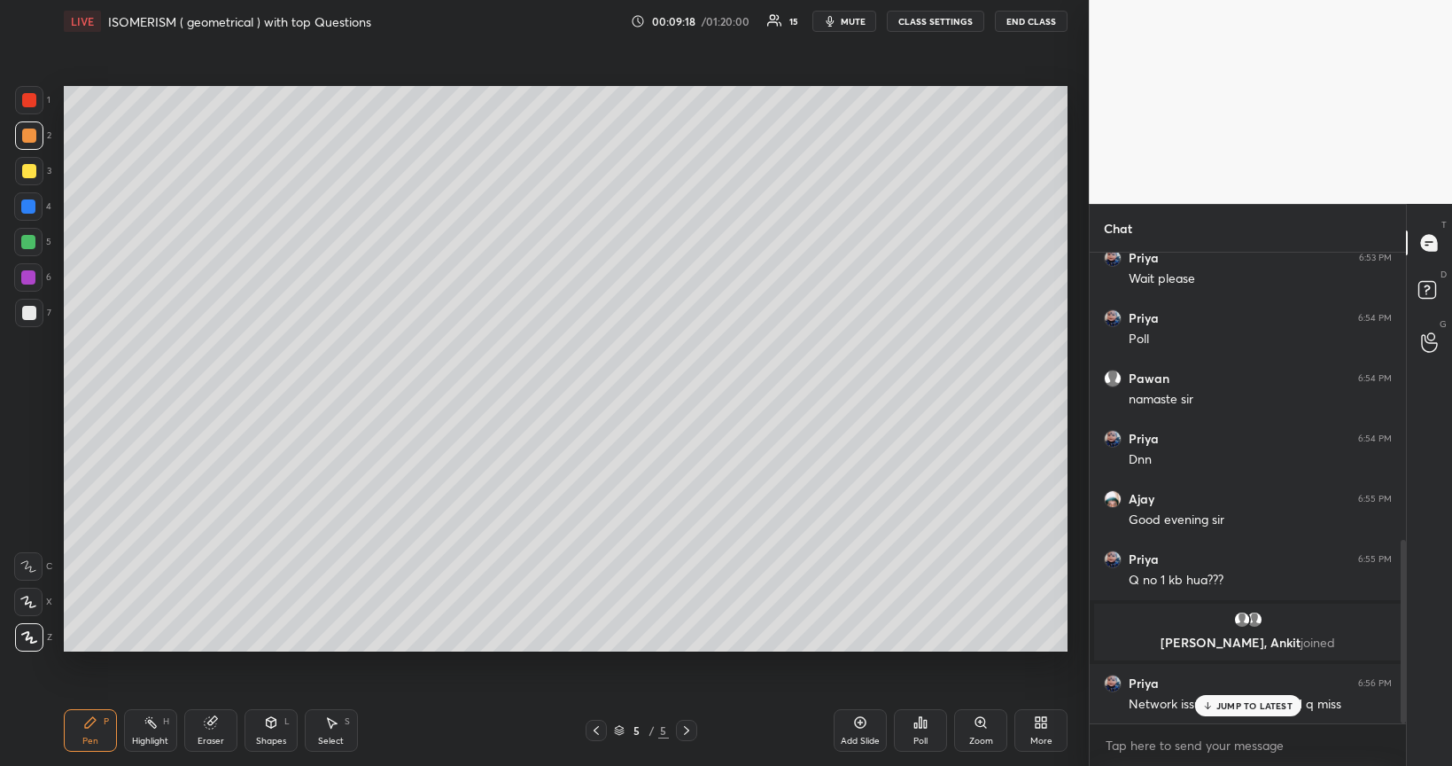
scroll to position [798, 0]
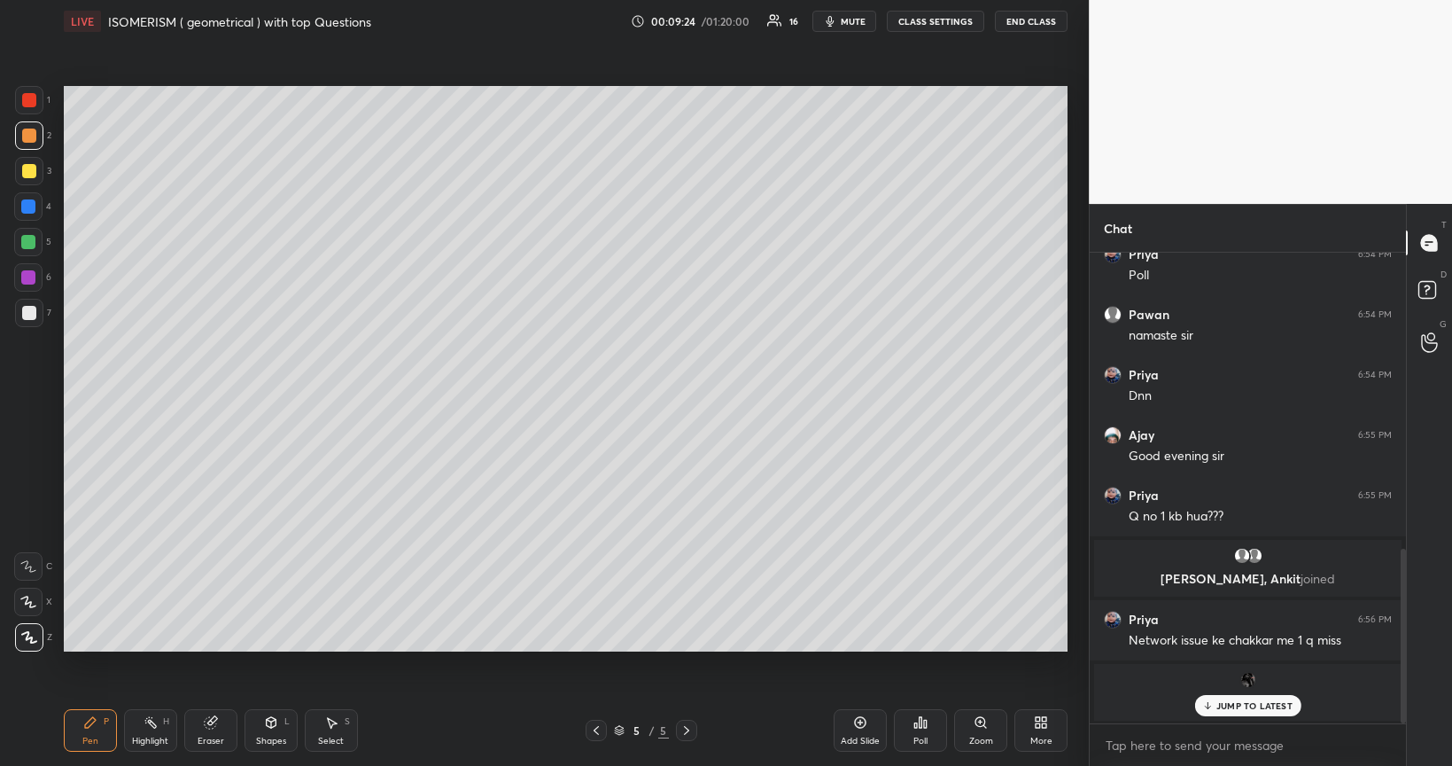
click at [863, 645] on icon at bounding box center [860, 722] width 14 height 14
click at [28, 314] on div at bounding box center [29, 313] width 14 height 14
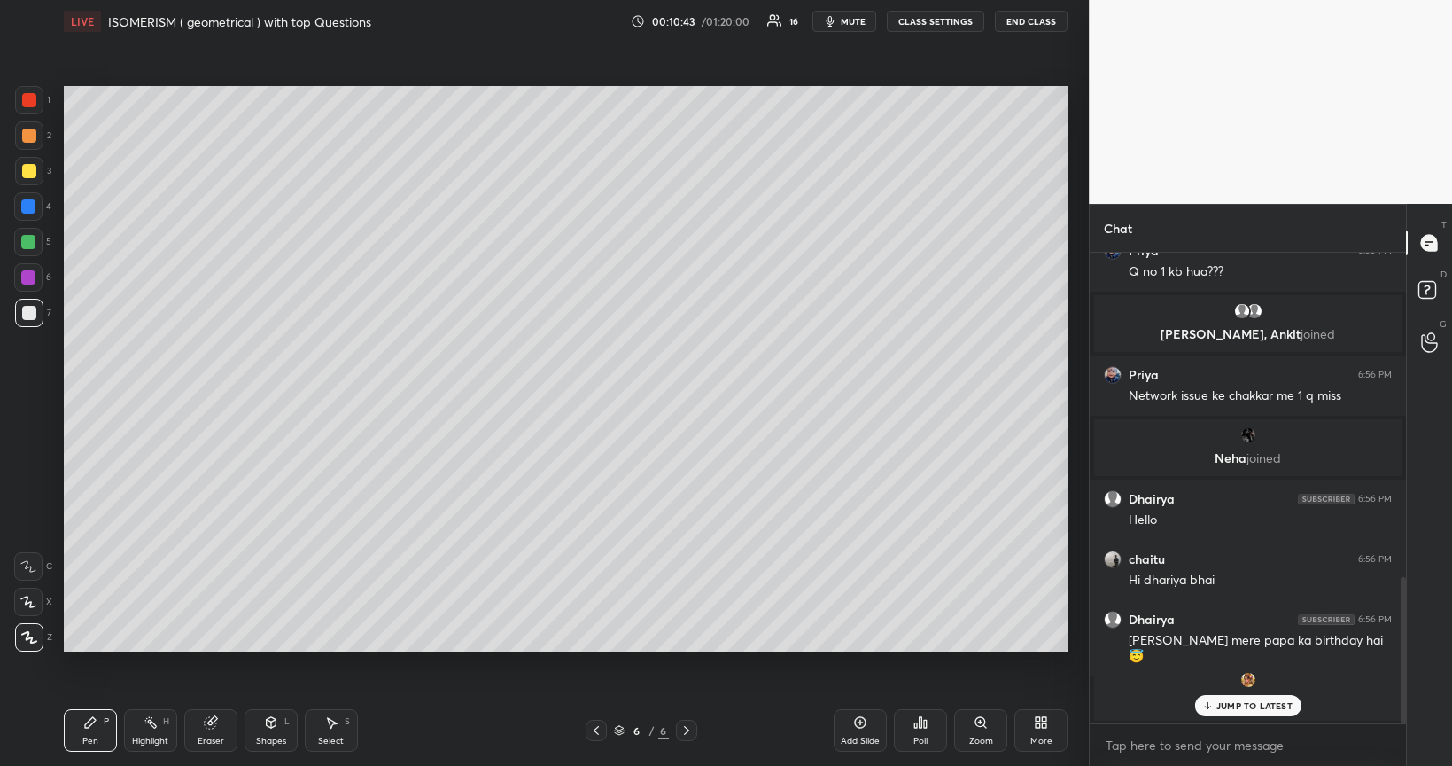
scroll to position [1102, 0]
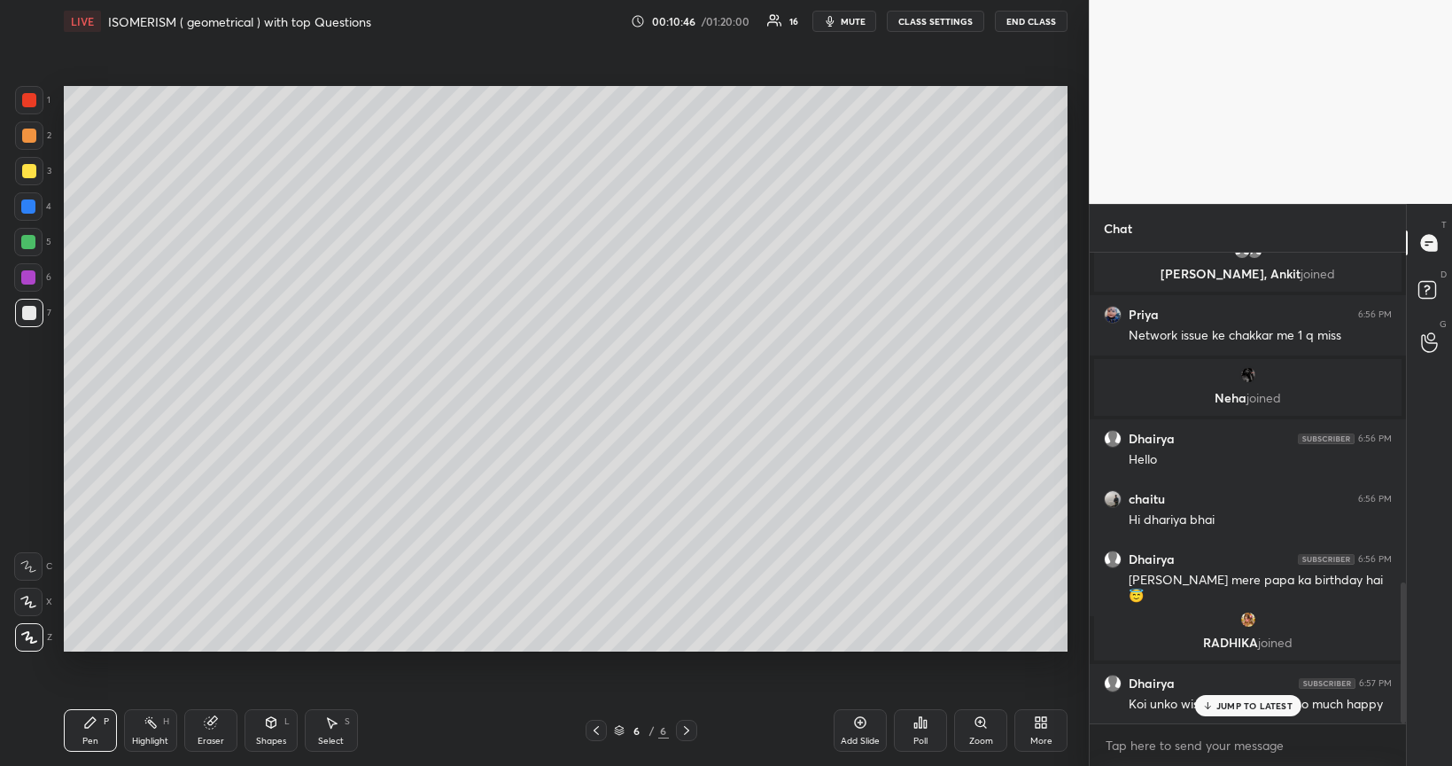
click at [925, 645] on div "Poll" at bounding box center [920, 730] width 53 height 43
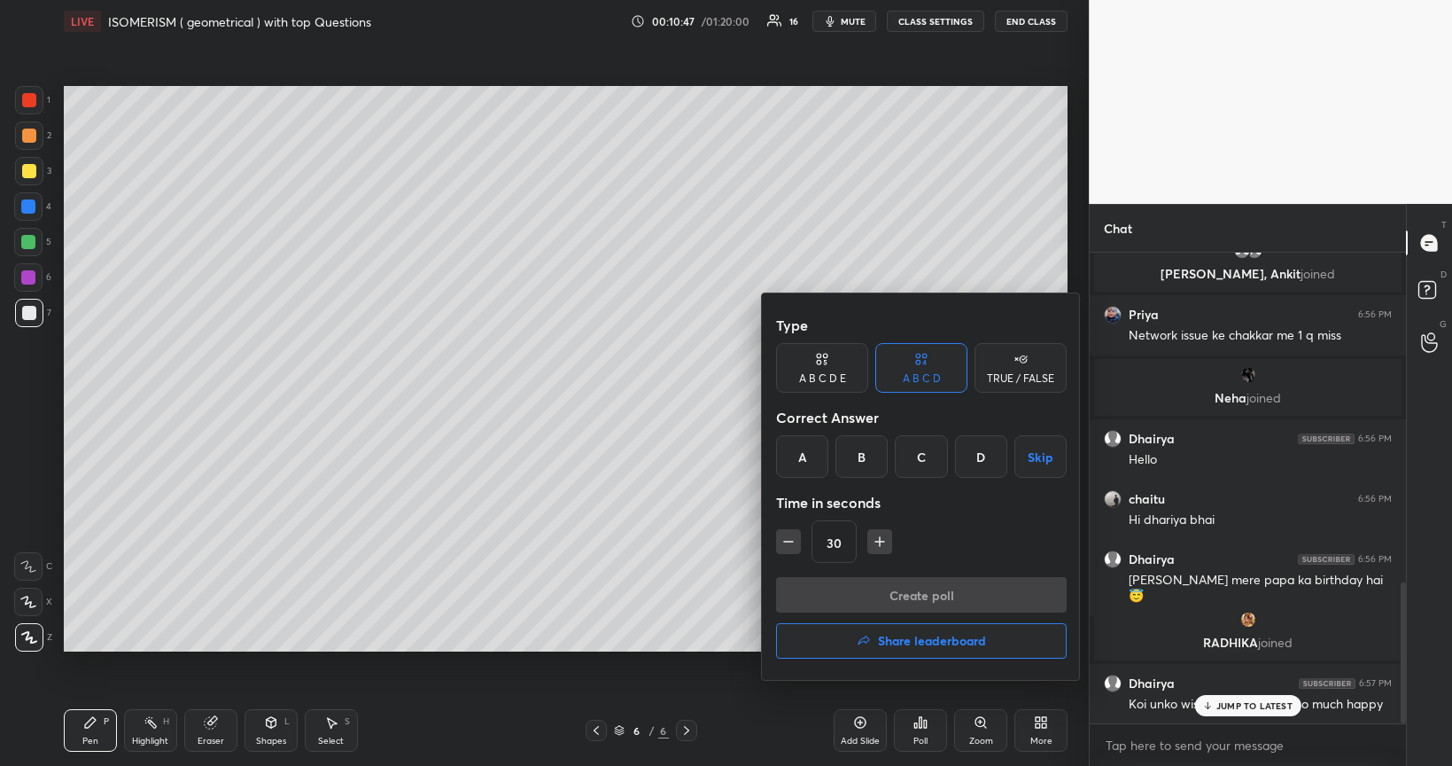
click at [868, 462] on div "B" at bounding box center [862, 456] width 52 height 43
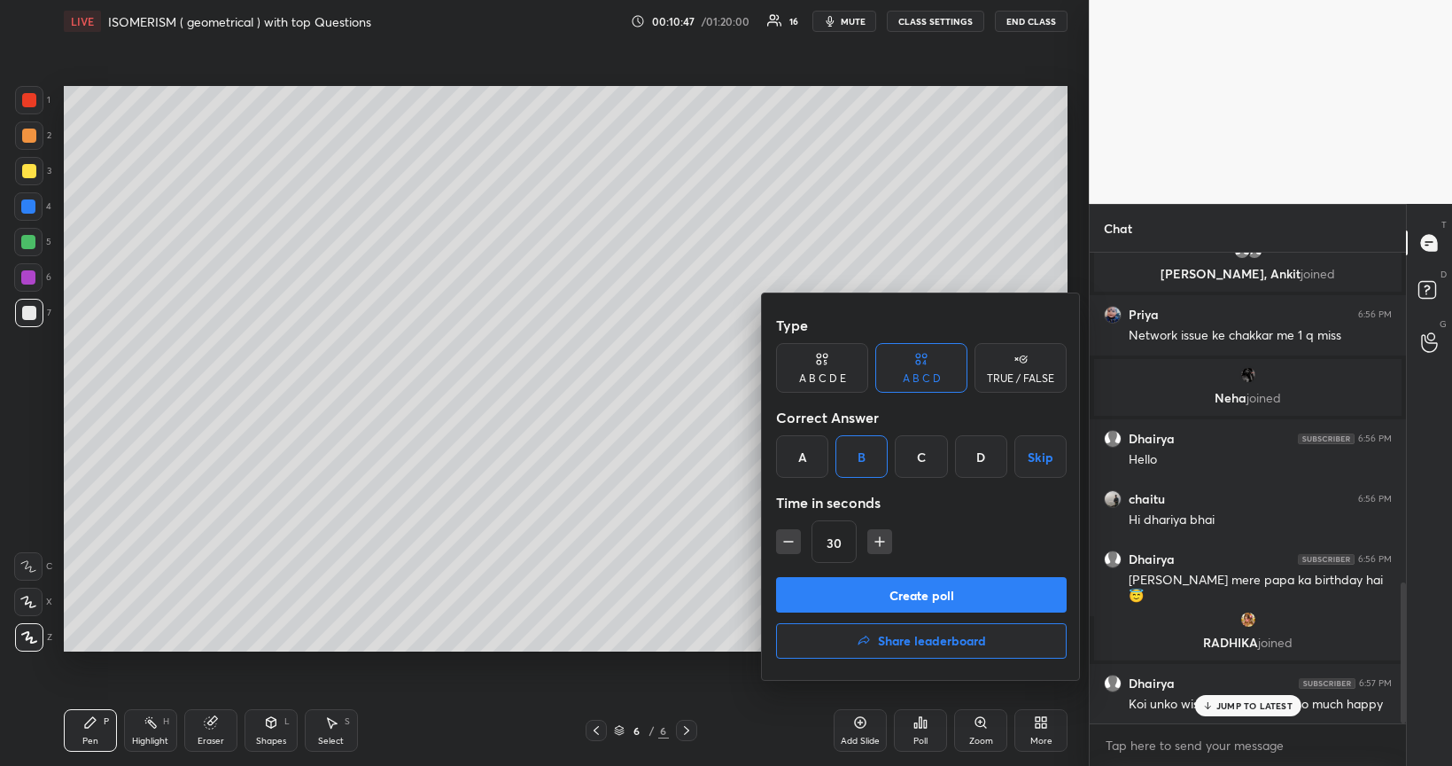
click at [923, 592] on button "Create poll" at bounding box center [921, 594] width 291 height 35
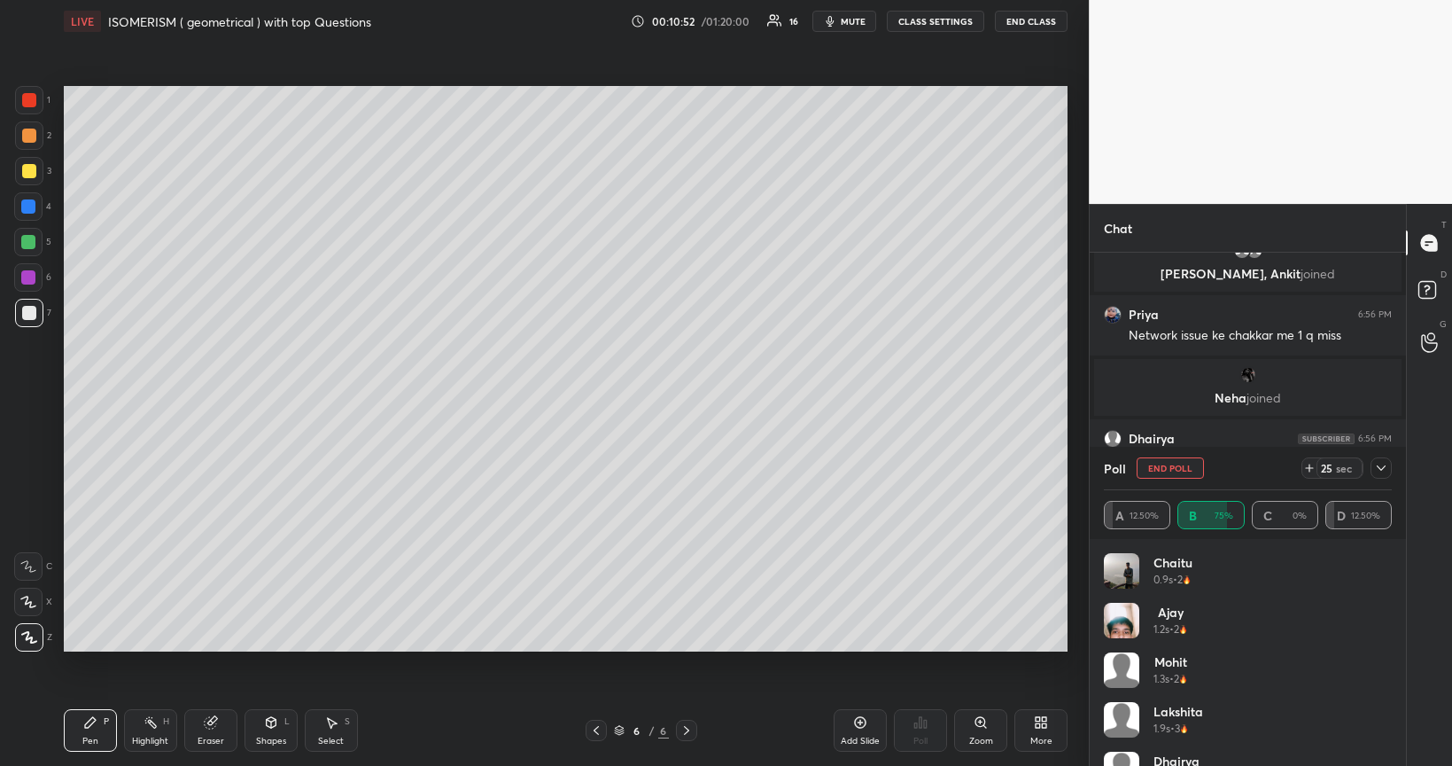
scroll to position [1258, 0]
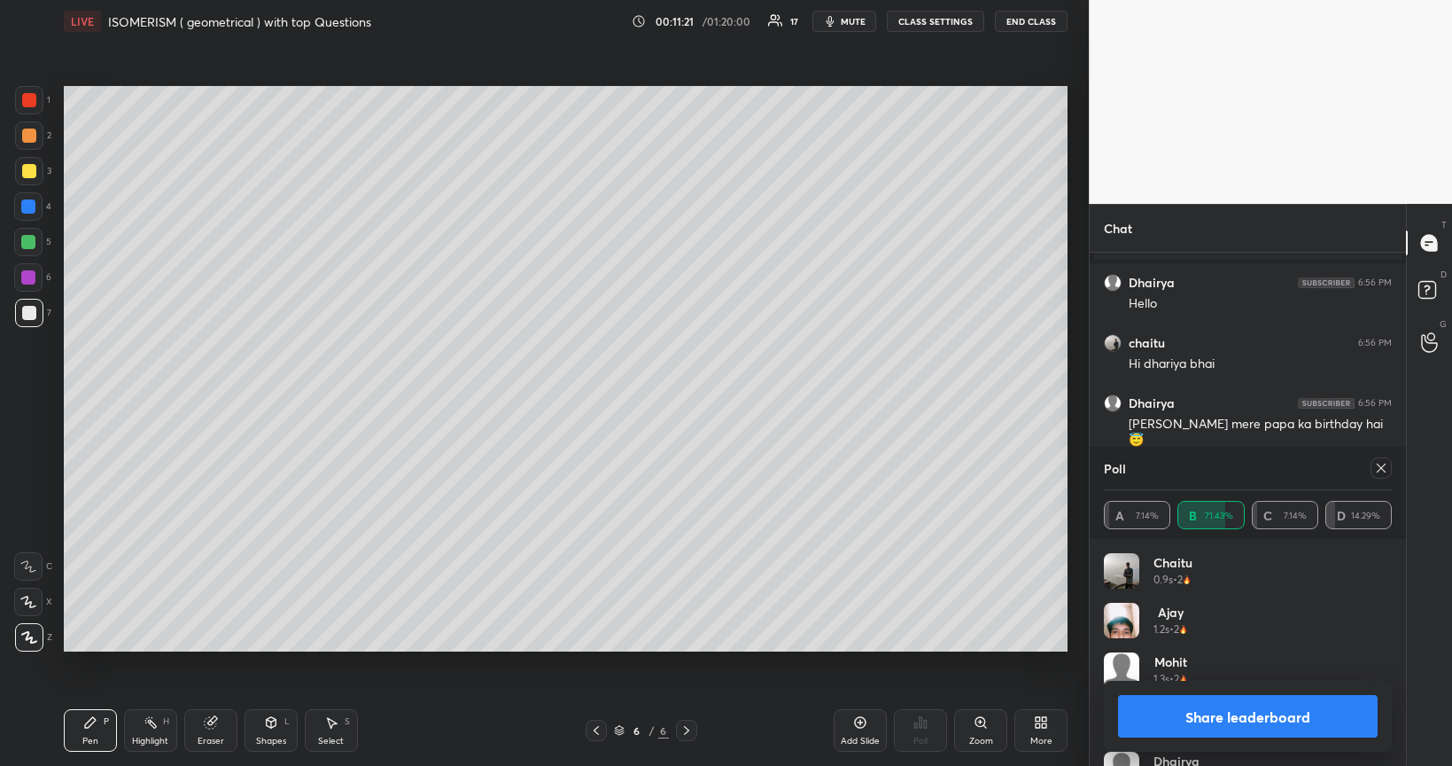
click at [1186, 645] on button "Share leaderboard" at bounding box center [1248, 716] width 260 height 43
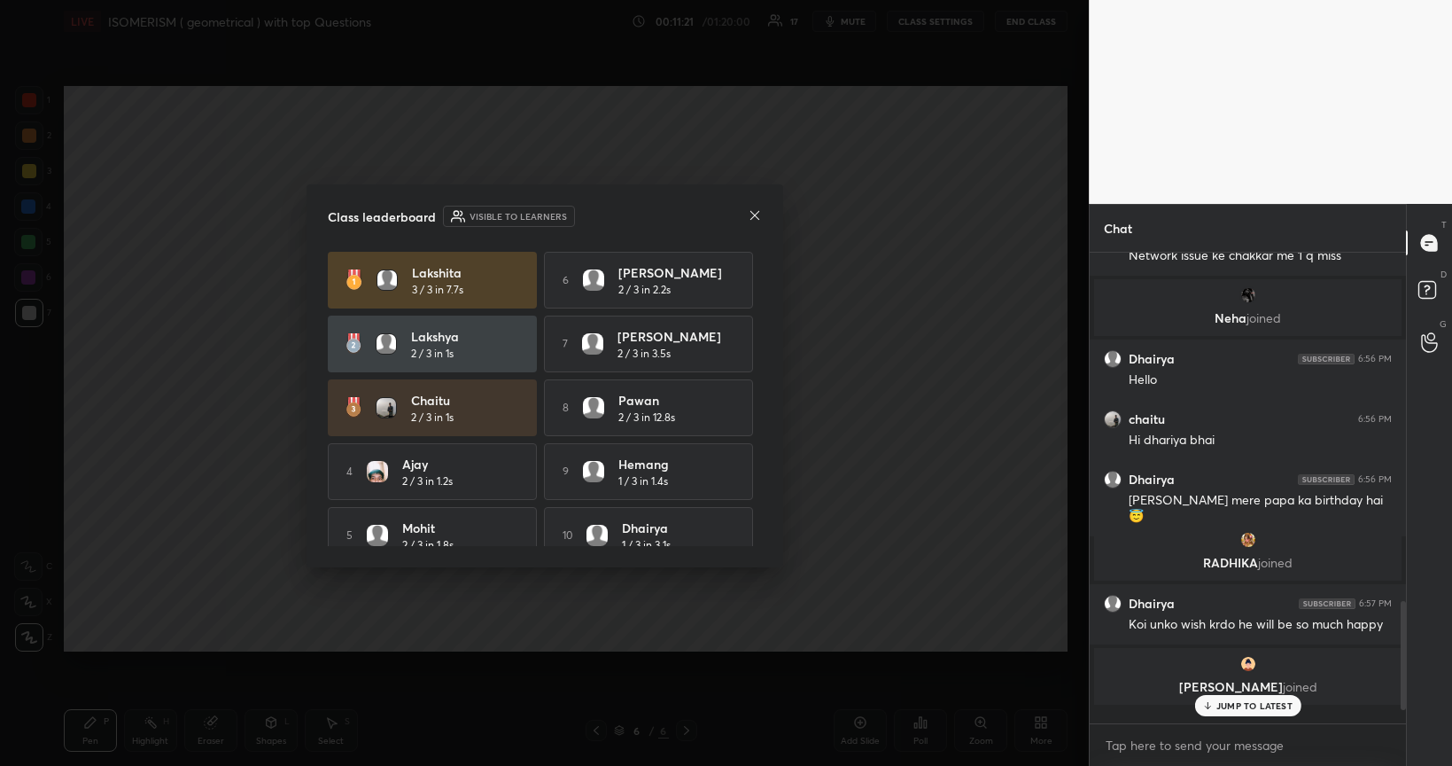
scroll to position [1166, 0]
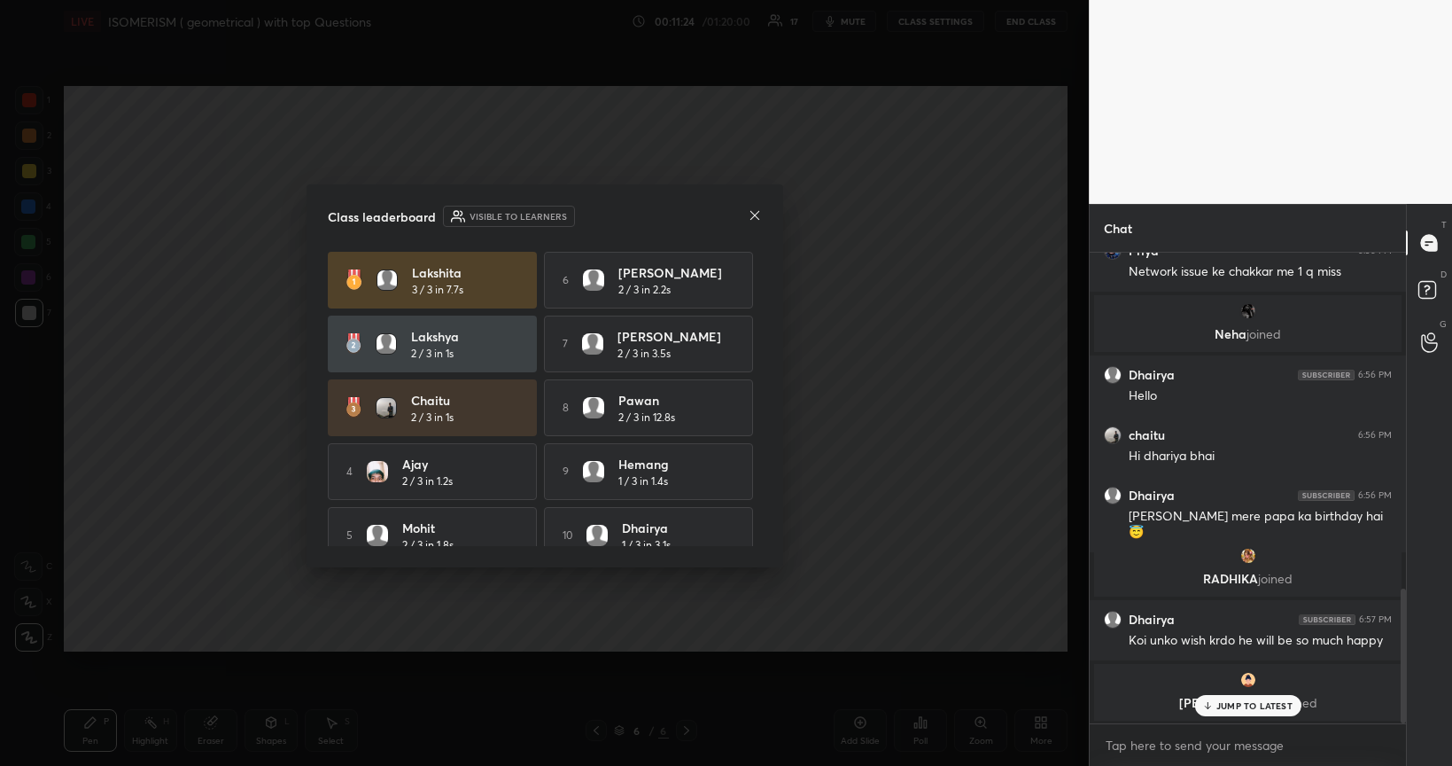
click at [751, 214] on icon at bounding box center [755, 215] width 14 height 14
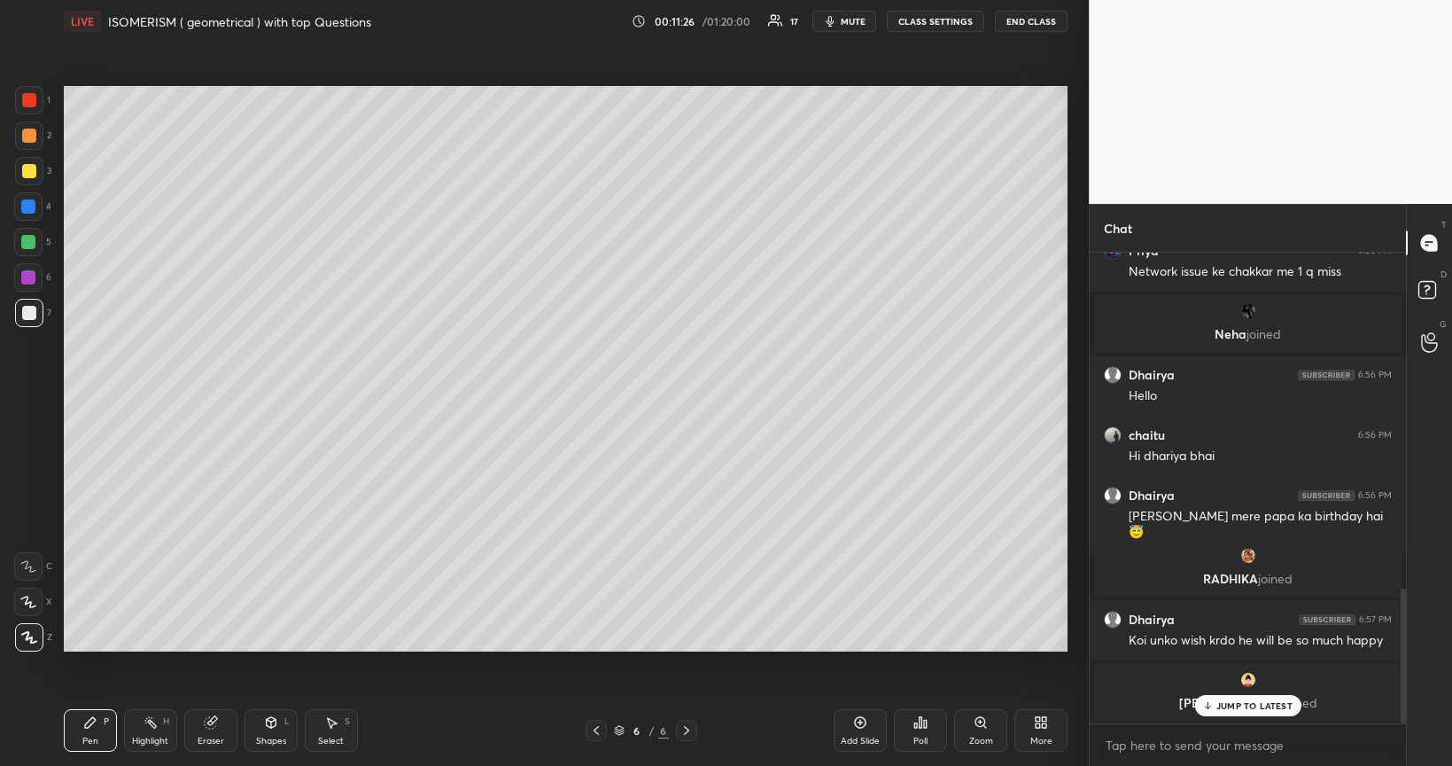
click at [30, 177] on div at bounding box center [29, 171] width 14 height 14
click at [853, 645] on icon at bounding box center [860, 722] width 14 height 14
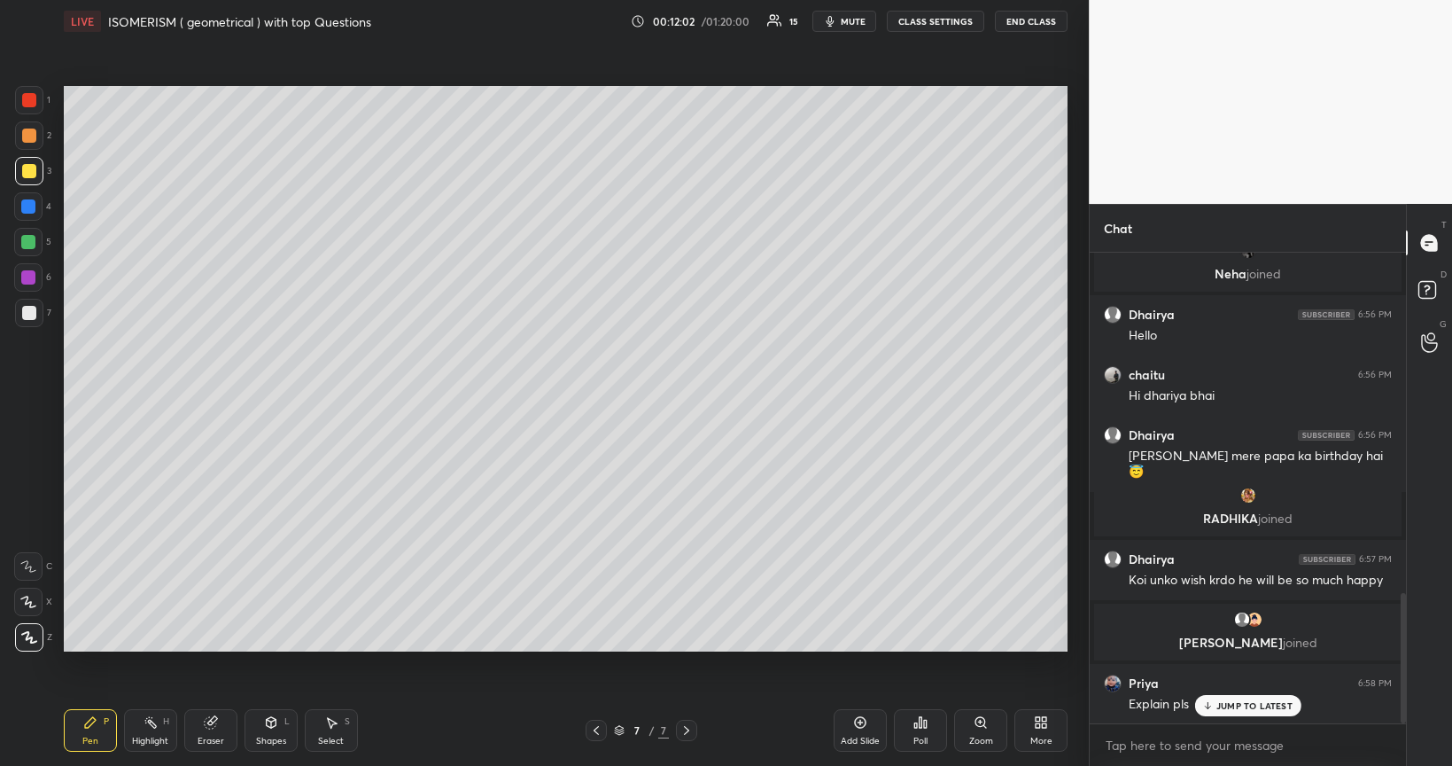
click at [28, 315] on div at bounding box center [29, 313] width 14 height 14
click at [30, 173] on div at bounding box center [29, 171] width 14 height 14
click at [24, 280] on div at bounding box center [28, 277] width 14 height 14
click at [28, 245] on div at bounding box center [28, 242] width 14 height 14
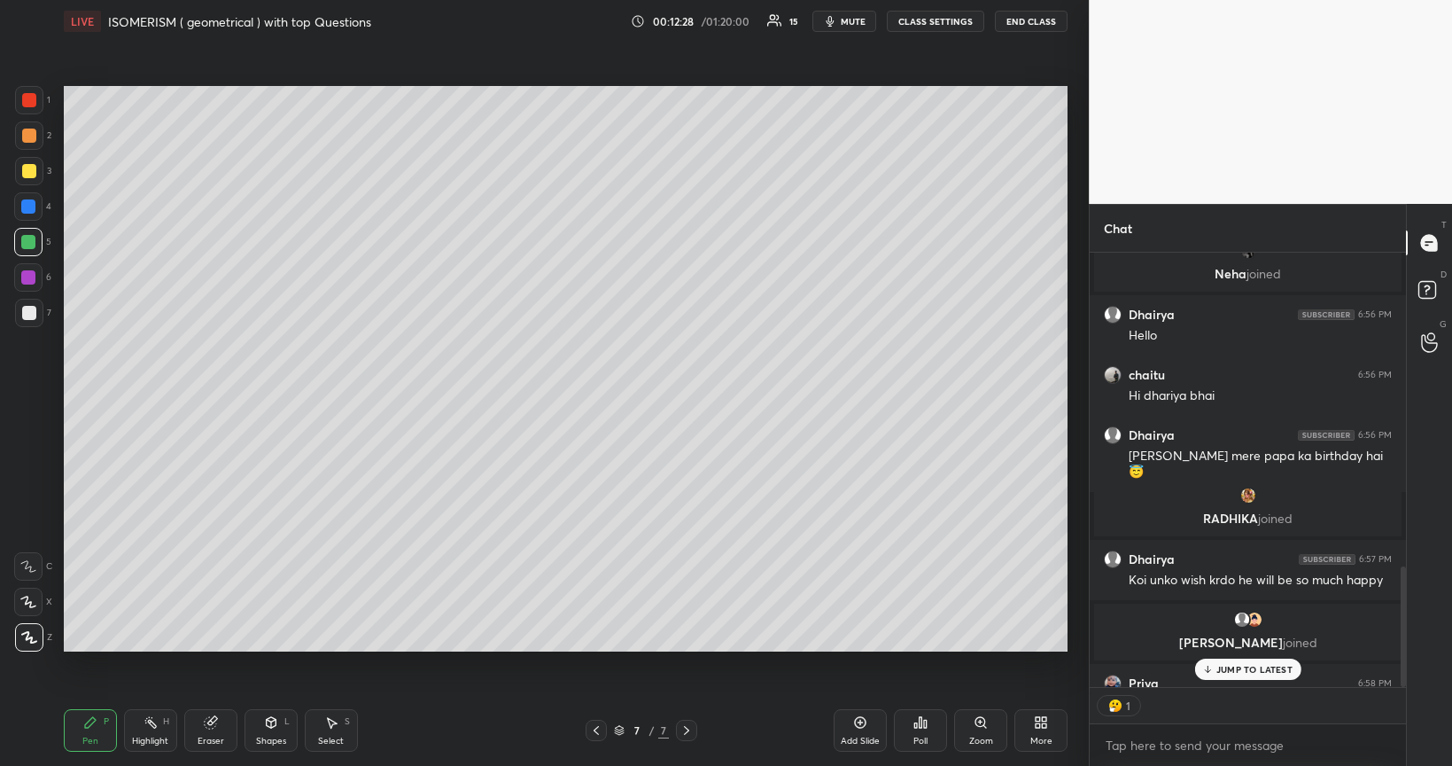
click at [23, 312] on div at bounding box center [29, 313] width 14 height 14
click at [27, 242] on div at bounding box center [28, 242] width 14 height 14
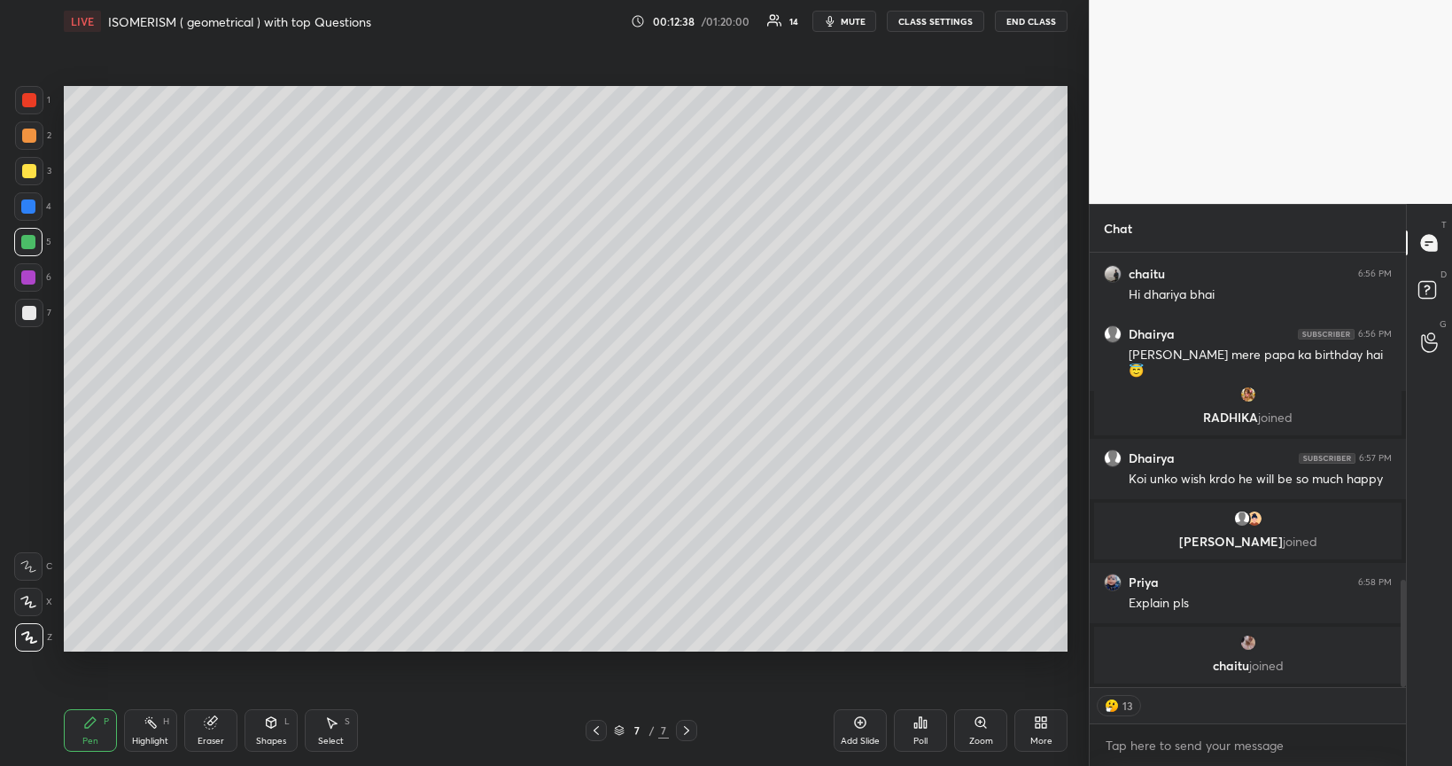
click at [26, 207] on div at bounding box center [28, 206] width 14 height 14
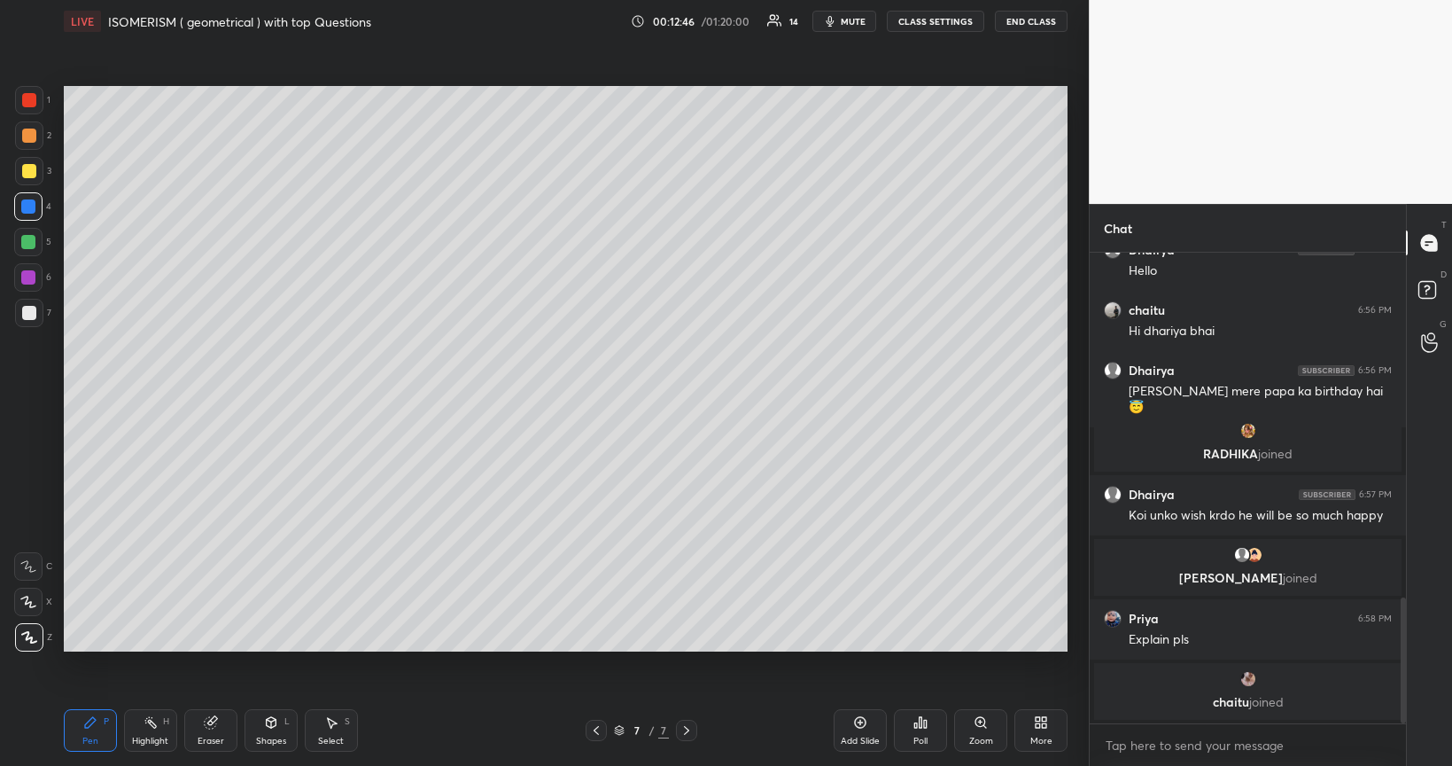
scroll to position [1290, 0]
click at [28, 245] on div at bounding box center [28, 242] width 14 height 14
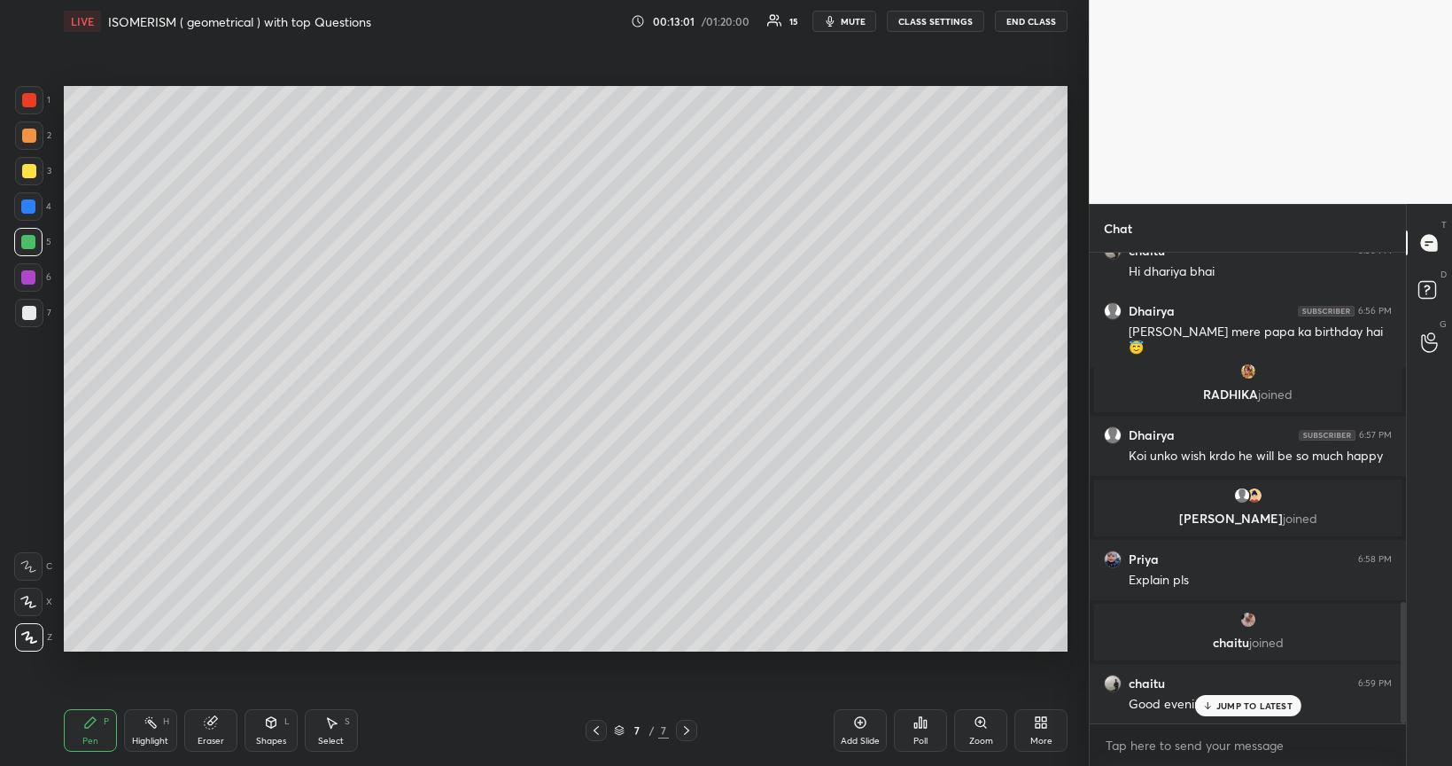
click at [32, 139] on div at bounding box center [29, 135] width 14 height 14
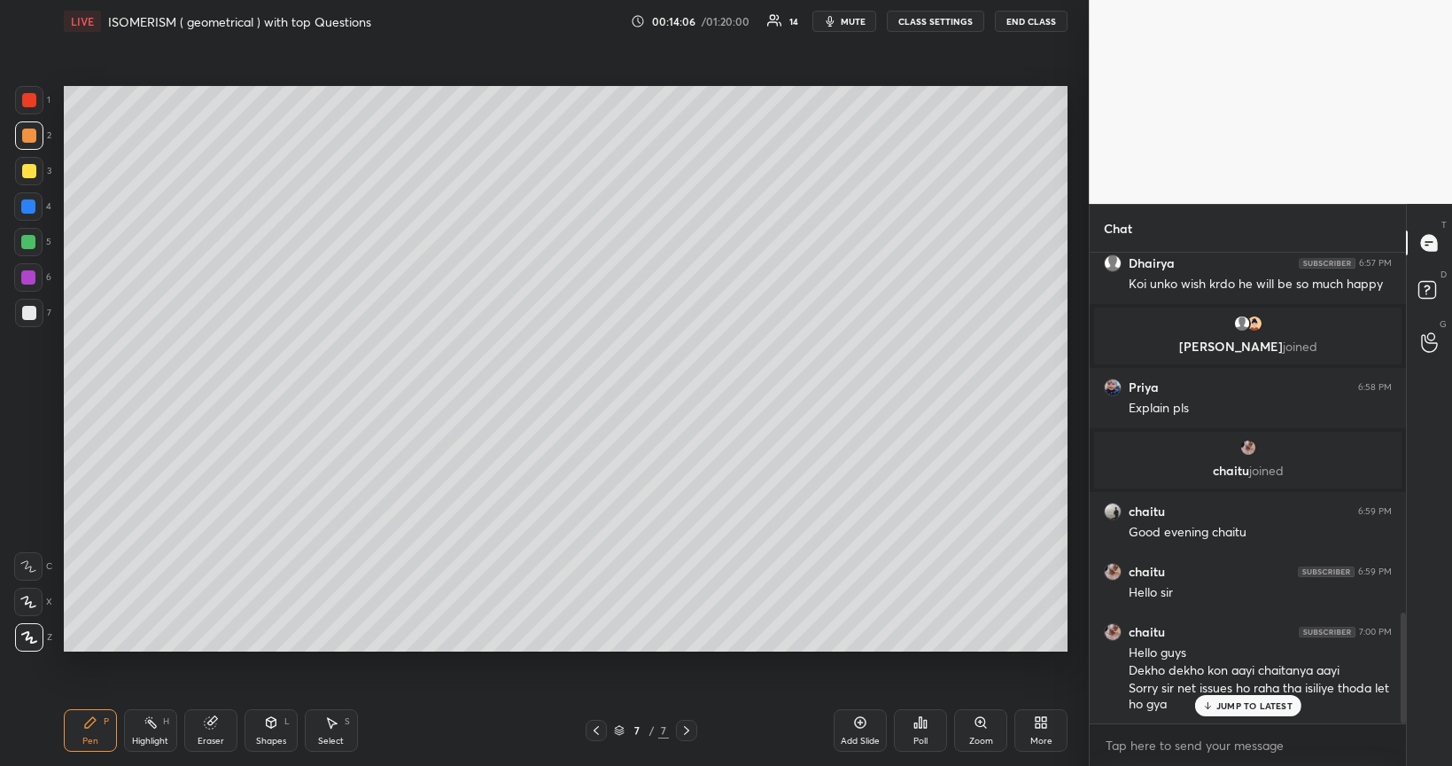
scroll to position [1540, 0]
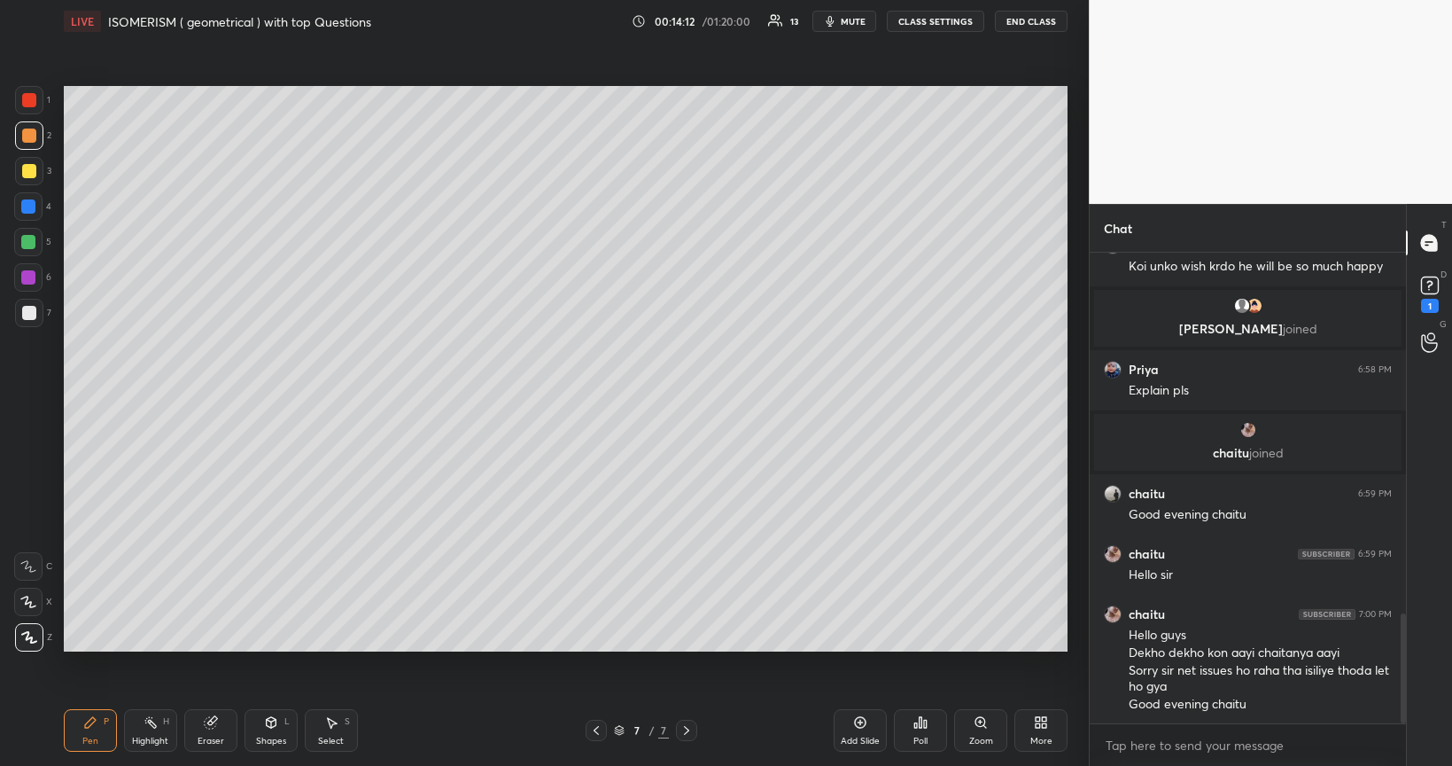
click at [864, 645] on div "Add Slide" at bounding box center [860, 740] width 39 height 9
click at [28, 170] on div at bounding box center [29, 171] width 14 height 14
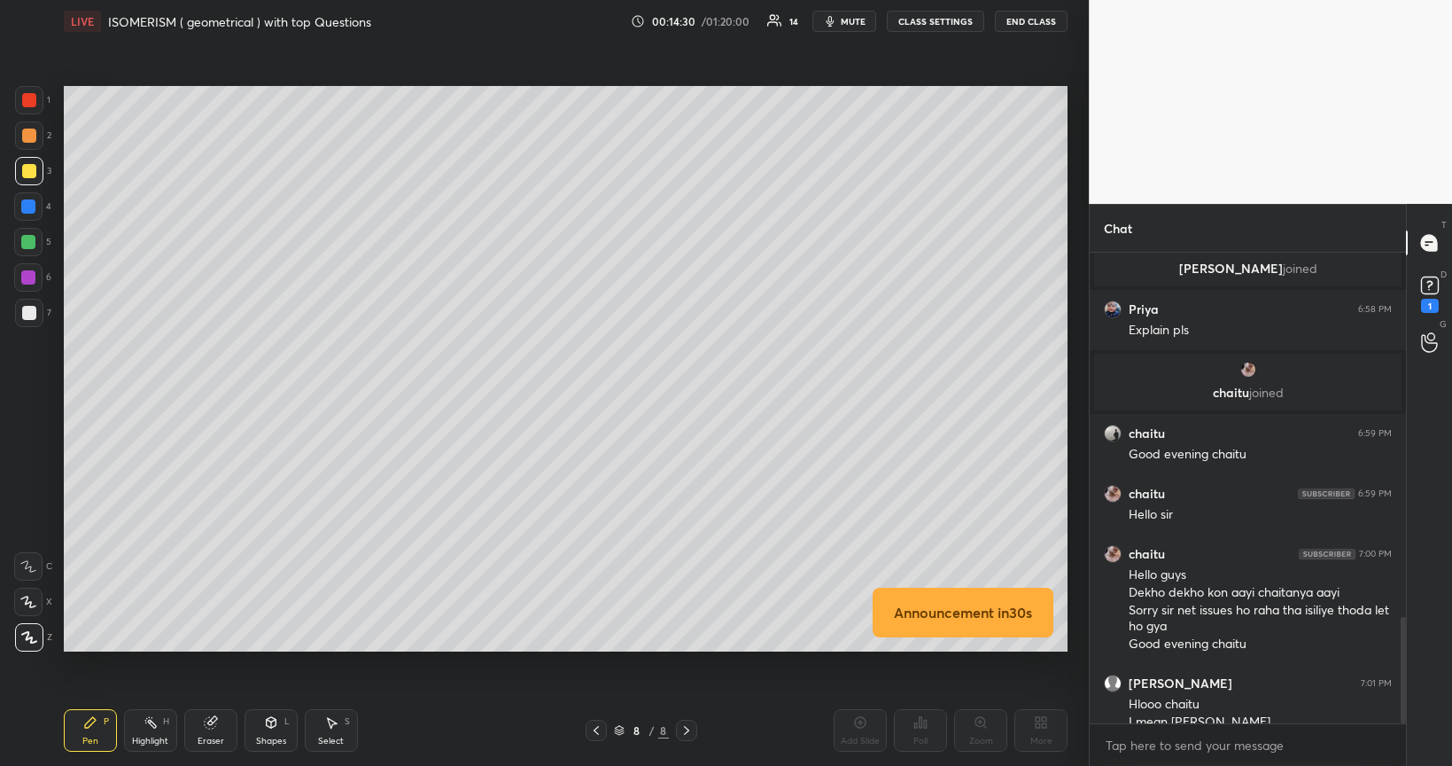
scroll to position [1618, 0]
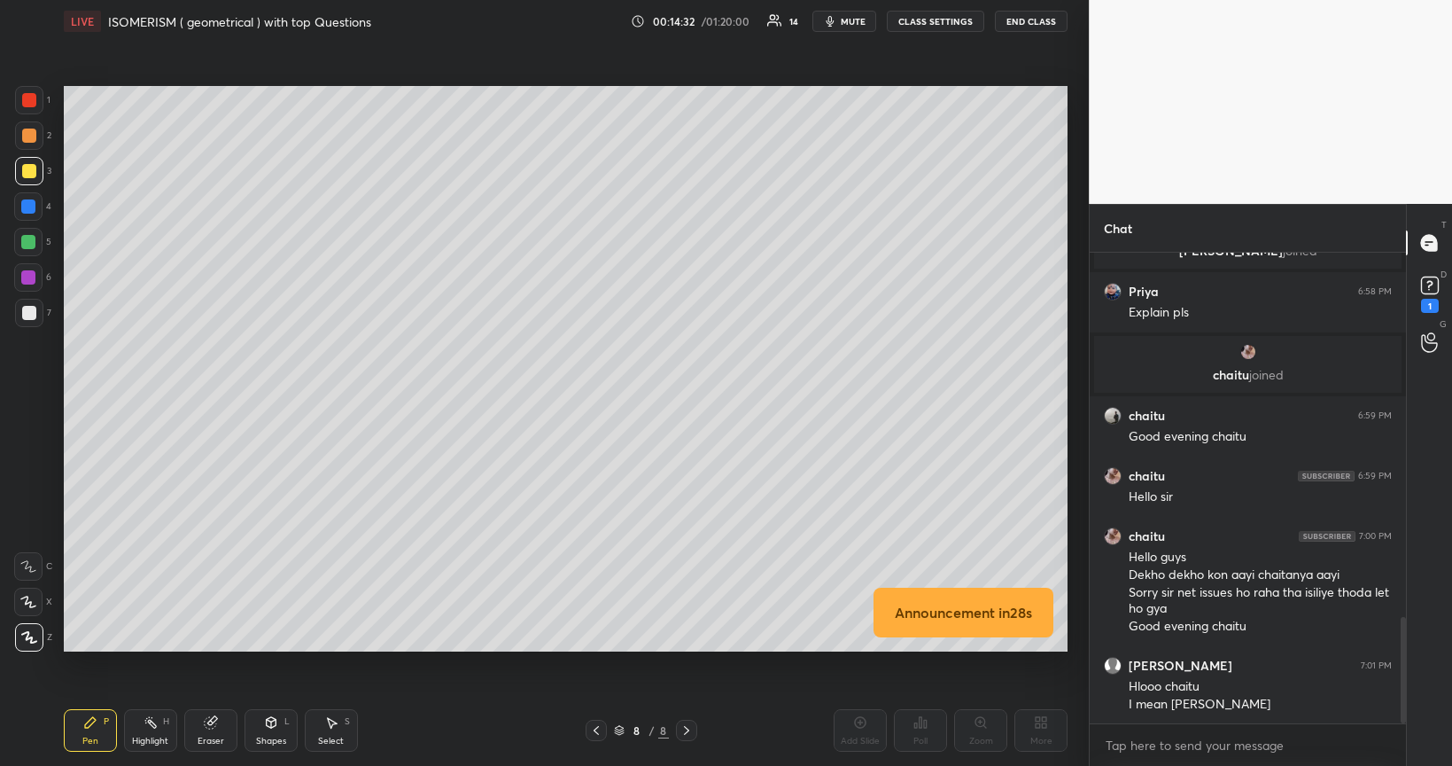
click at [266, 645] on div "Shapes L" at bounding box center [271, 730] width 53 height 43
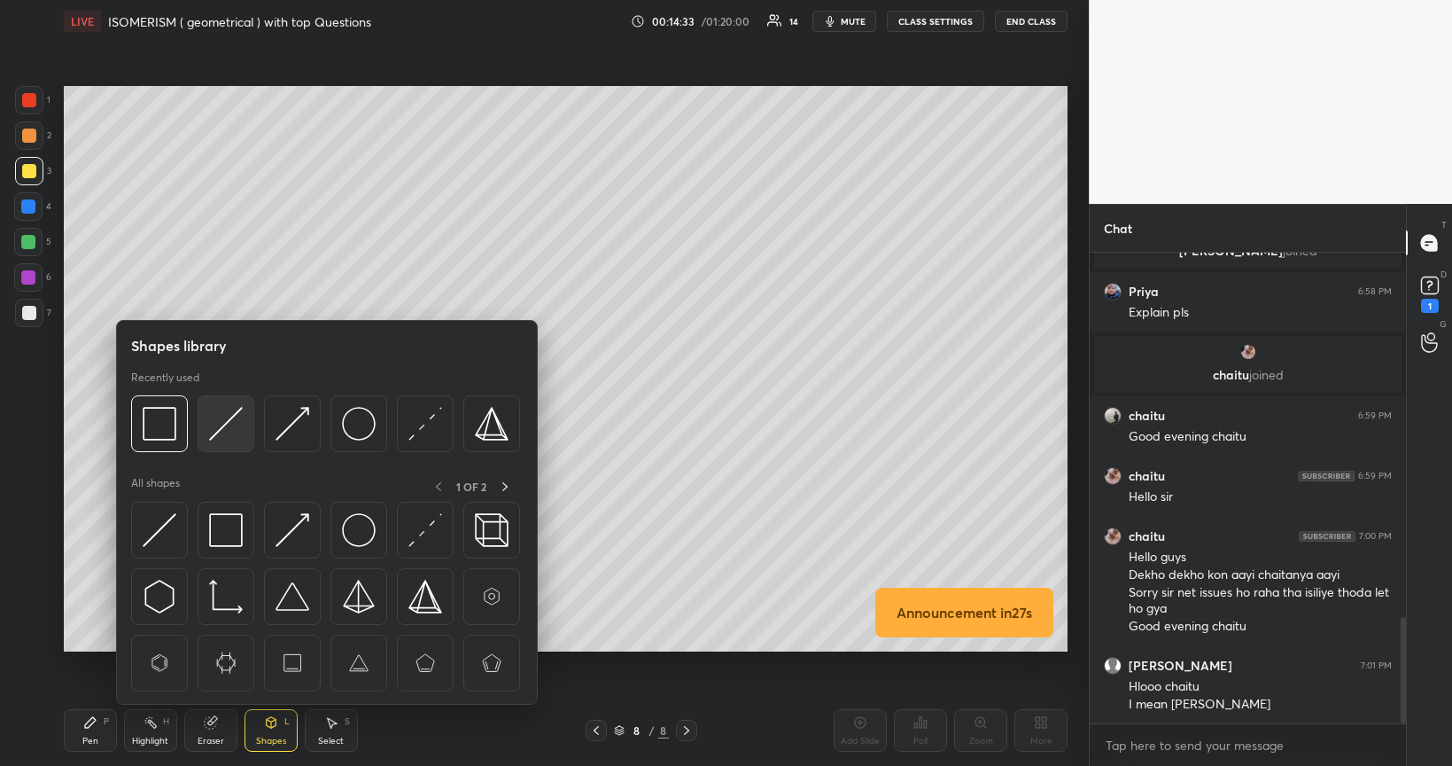
click at [232, 420] on img at bounding box center [226, 424] width 34 height 34
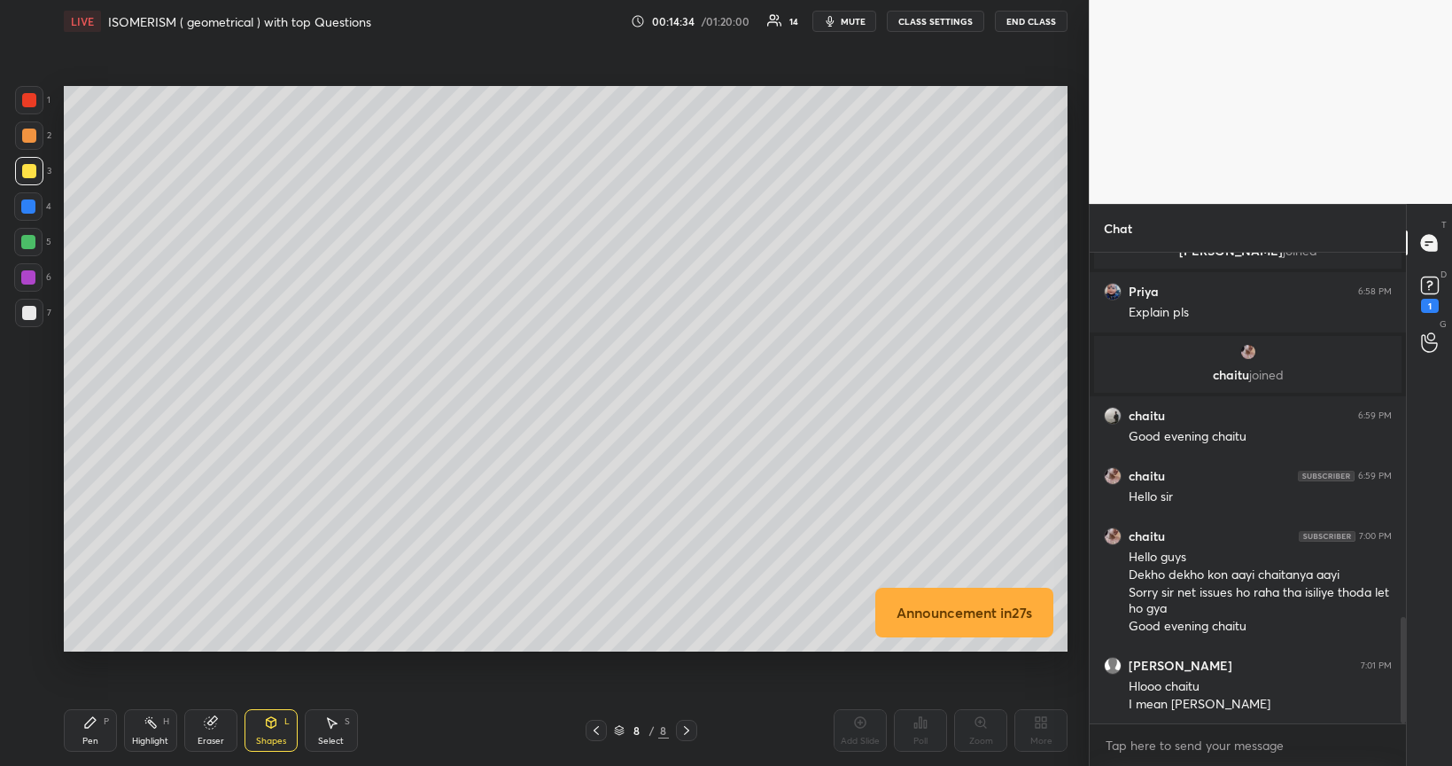
click at [29, 277] on div at bounding box center [28, 277] width 14 height 14
click at [89, 645] on div "Pen P" at bounding box center [90, 730] width 53 height 43
click at [34, 315] on div at bounding box center [29, 313] width 14 height 14
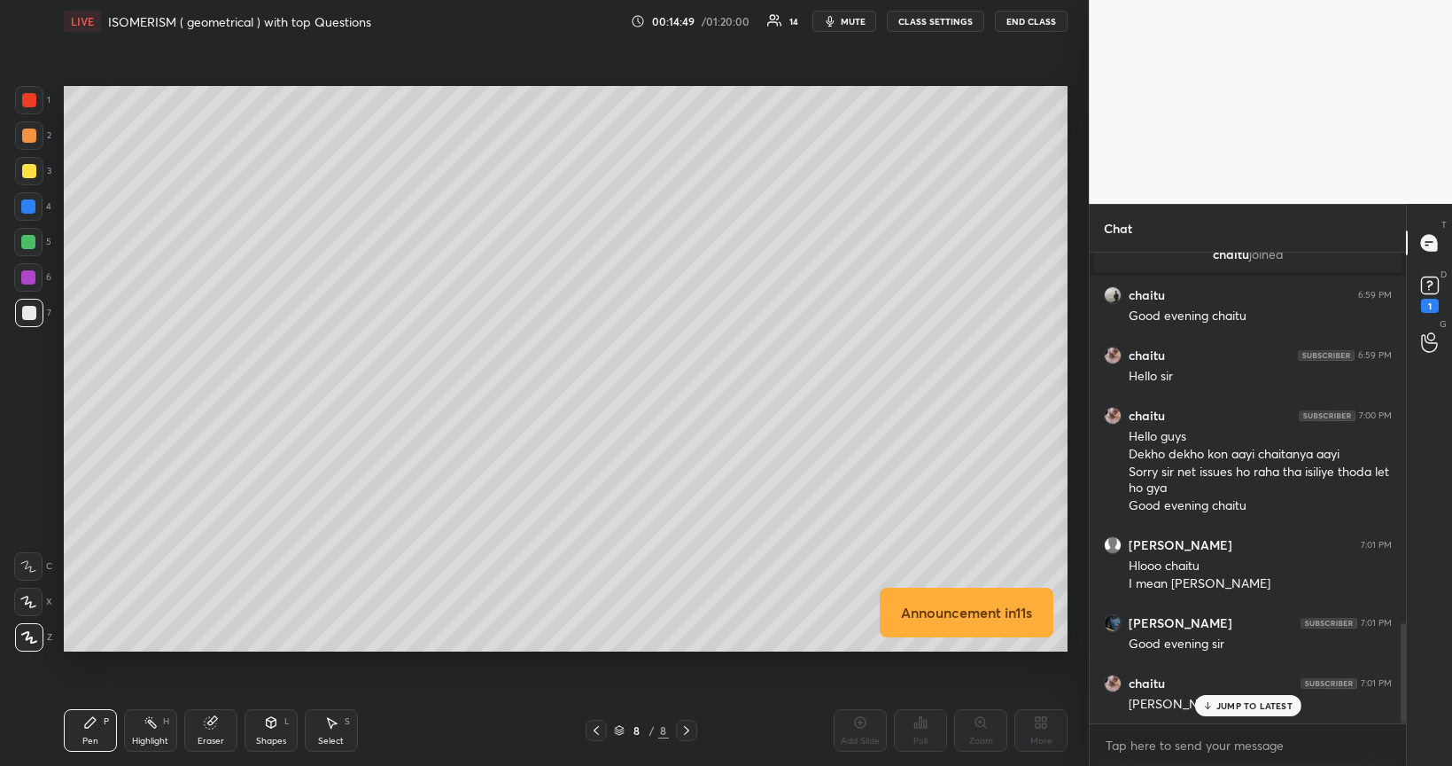
scroll to position [1802, 0]
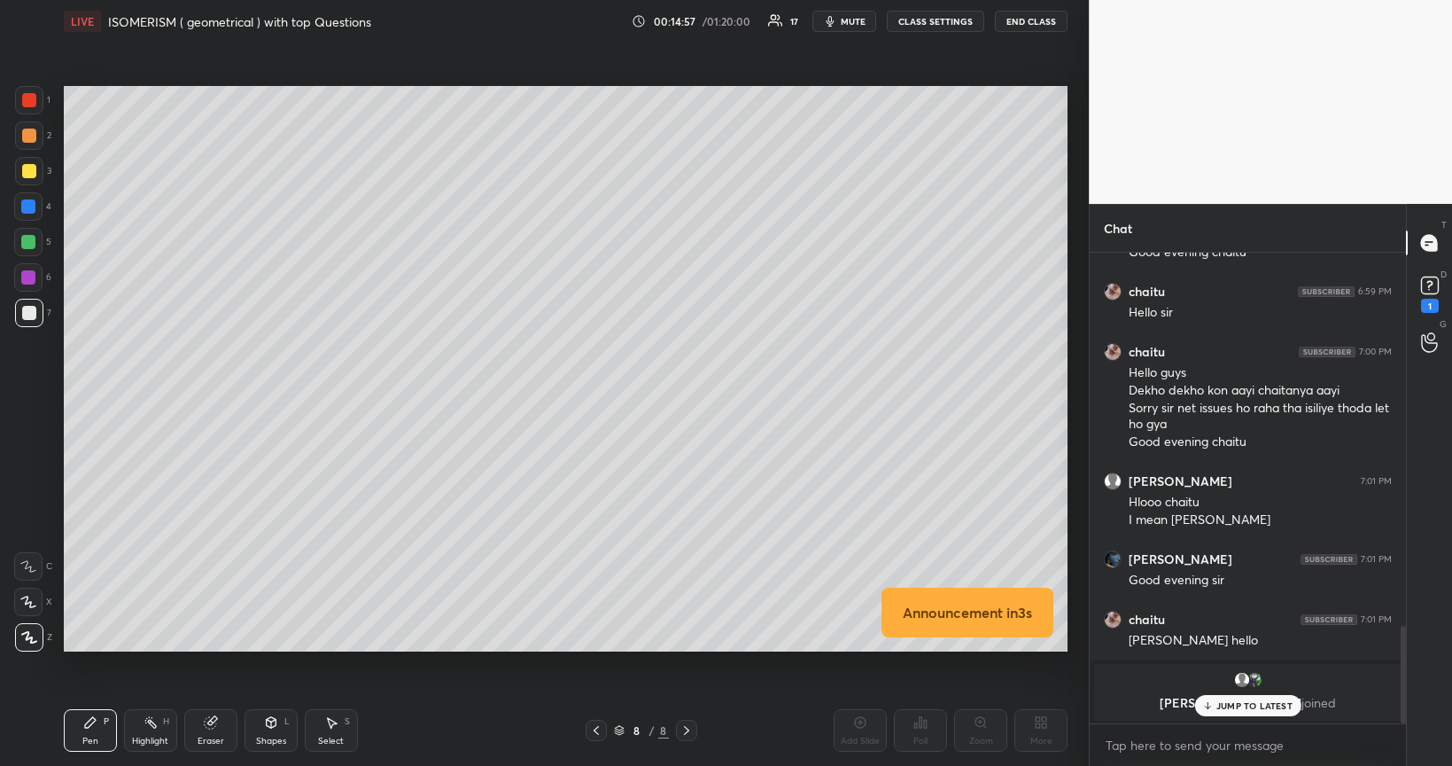
click at [27, 239] on div at bounding box center [28, 242] width 14 height 14
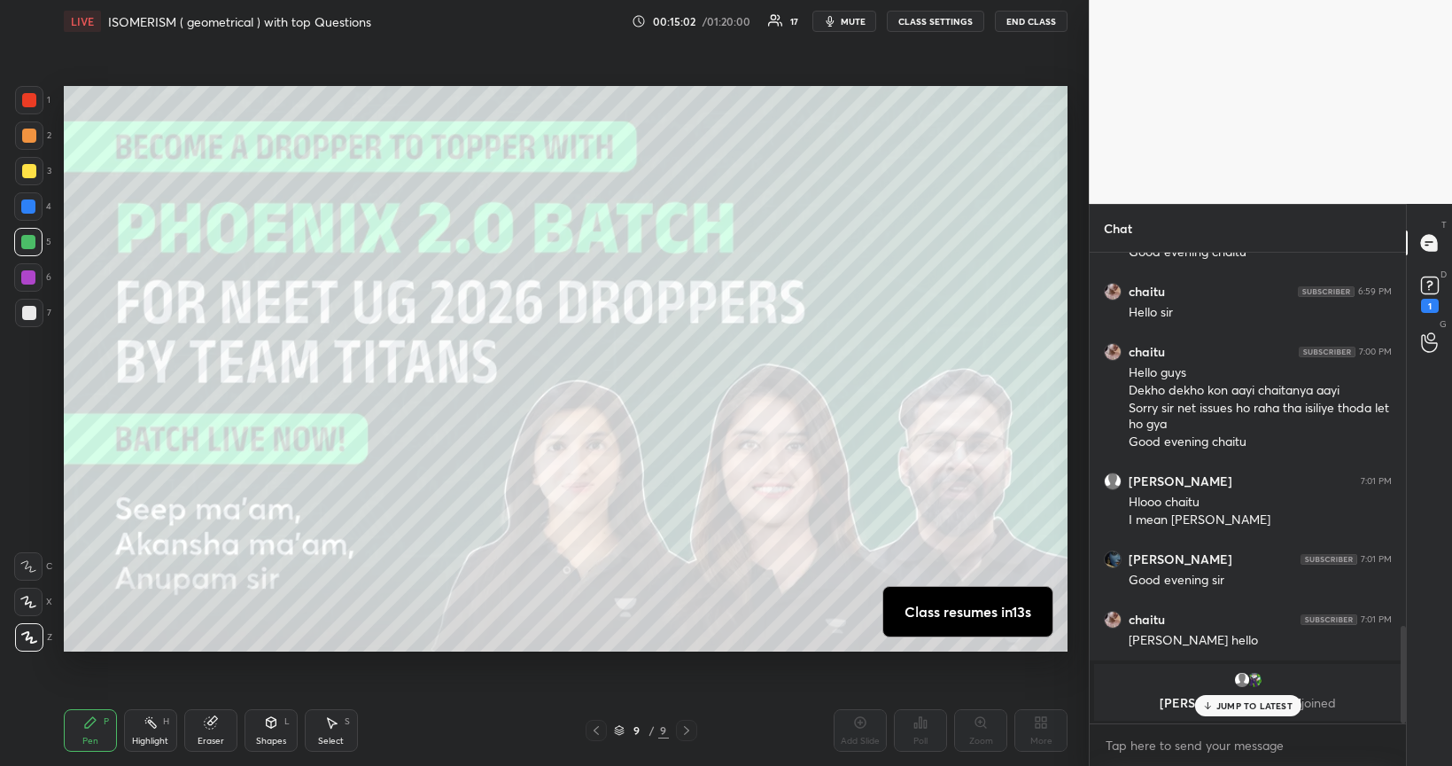
click at [29, 170] on div at bounding box center [29, 171] width 14 height 14
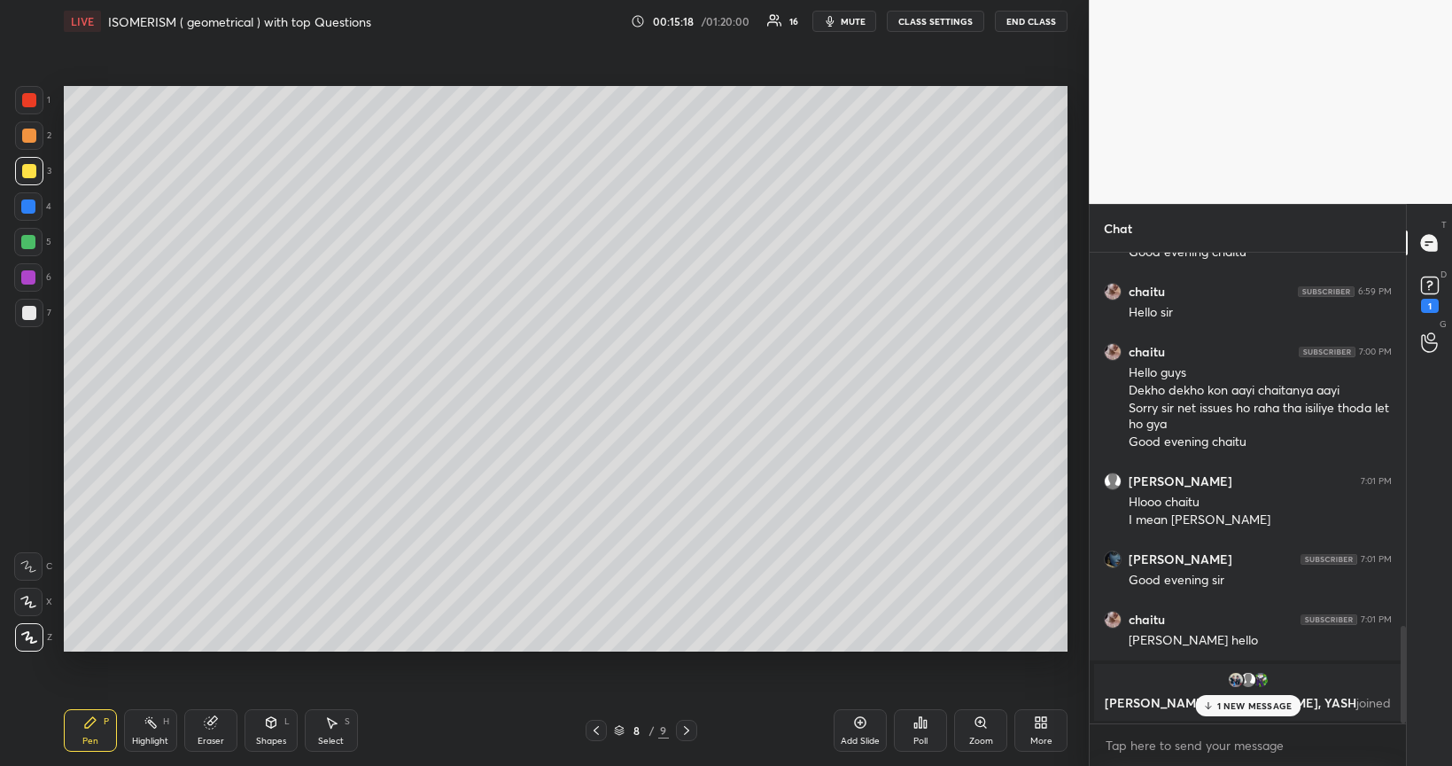
click at [26, 244] on div at bounding box center [28, 242] width 14 height 14
click at [27, 171] on div at bounding box center [29, 171] width 14 height 14
click at [30, 317] on div at bounding box center [29, 313] width 14 height 14
click at [19, 242] on div at bounding box center [28, 242] width 28 height 28
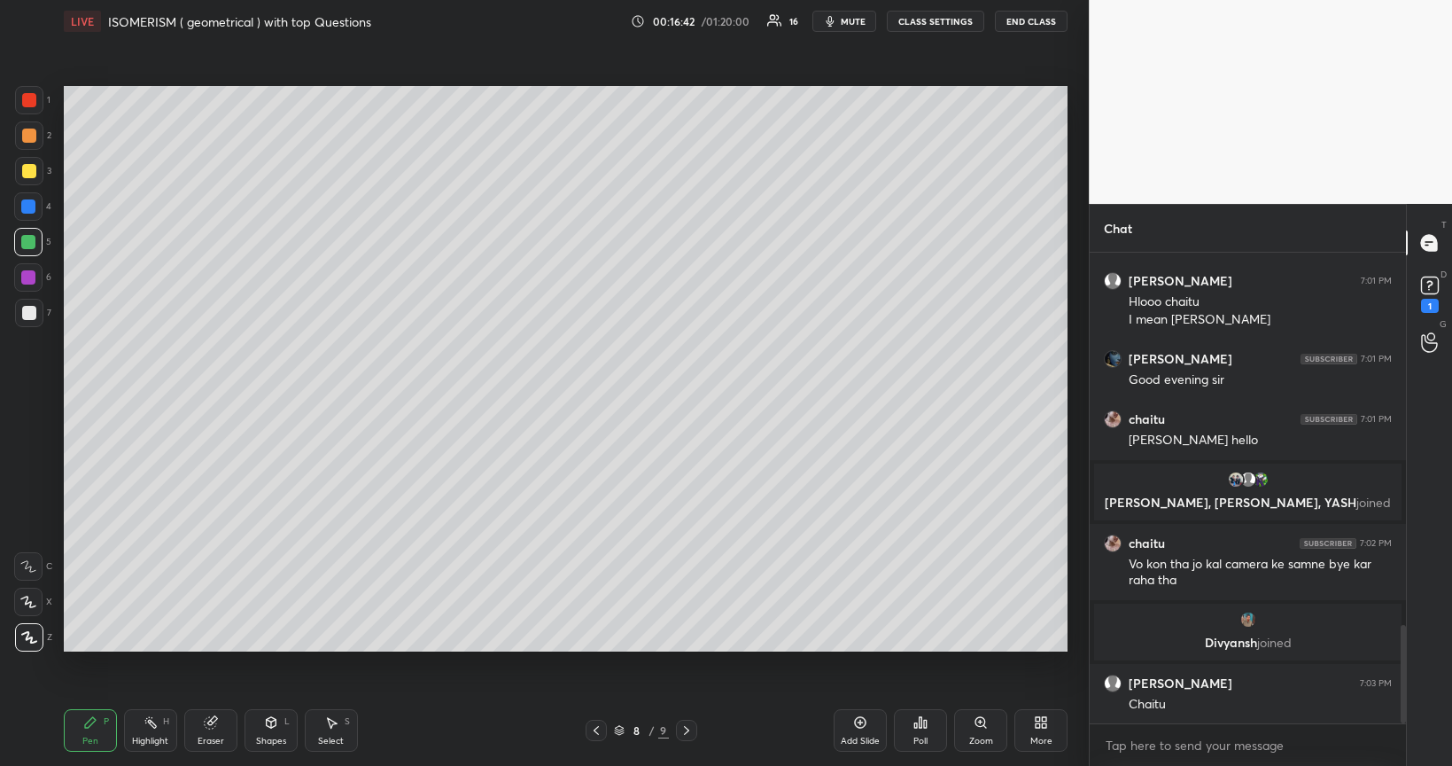
scroll to position [1788, 0]
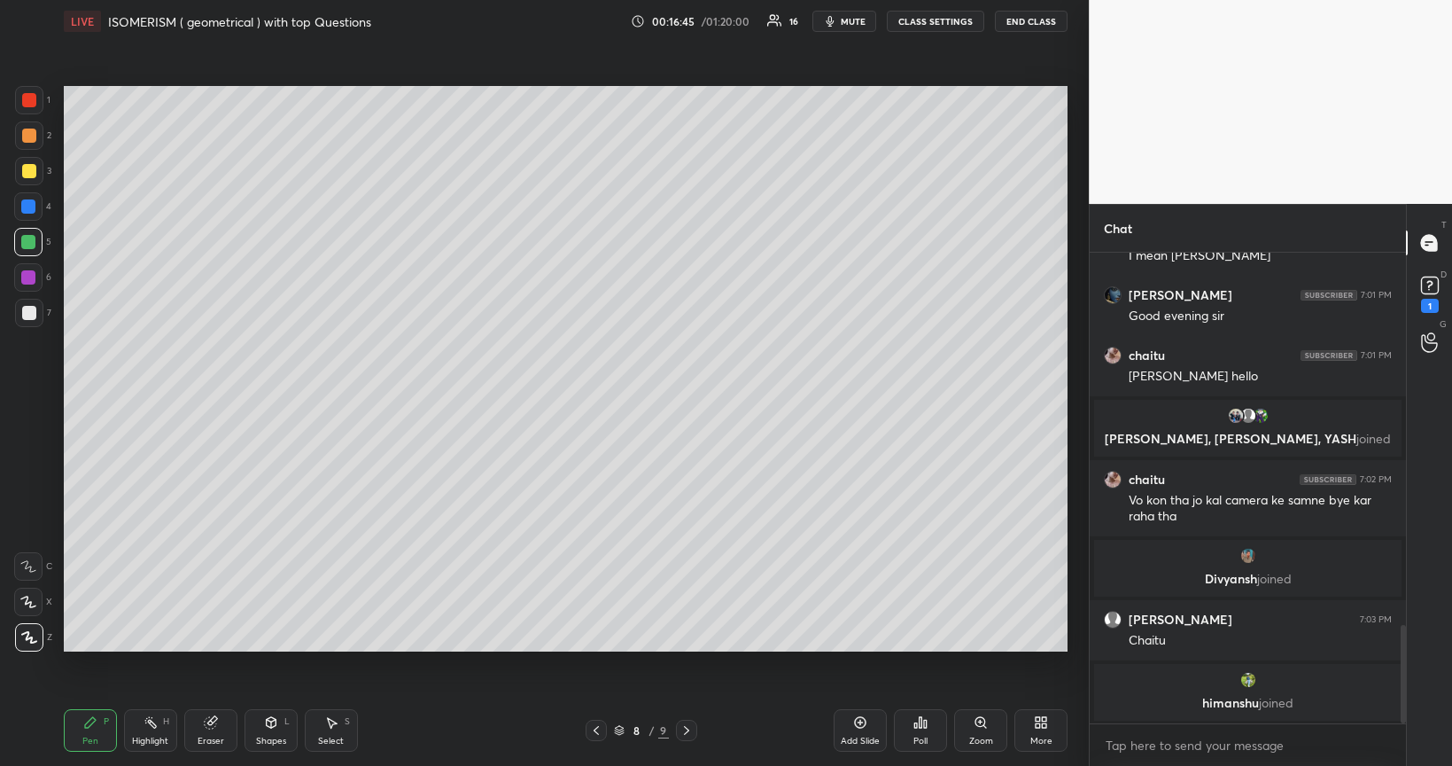
click at [29, 317] on div at bounding box center [29, 313] width 14 height 14
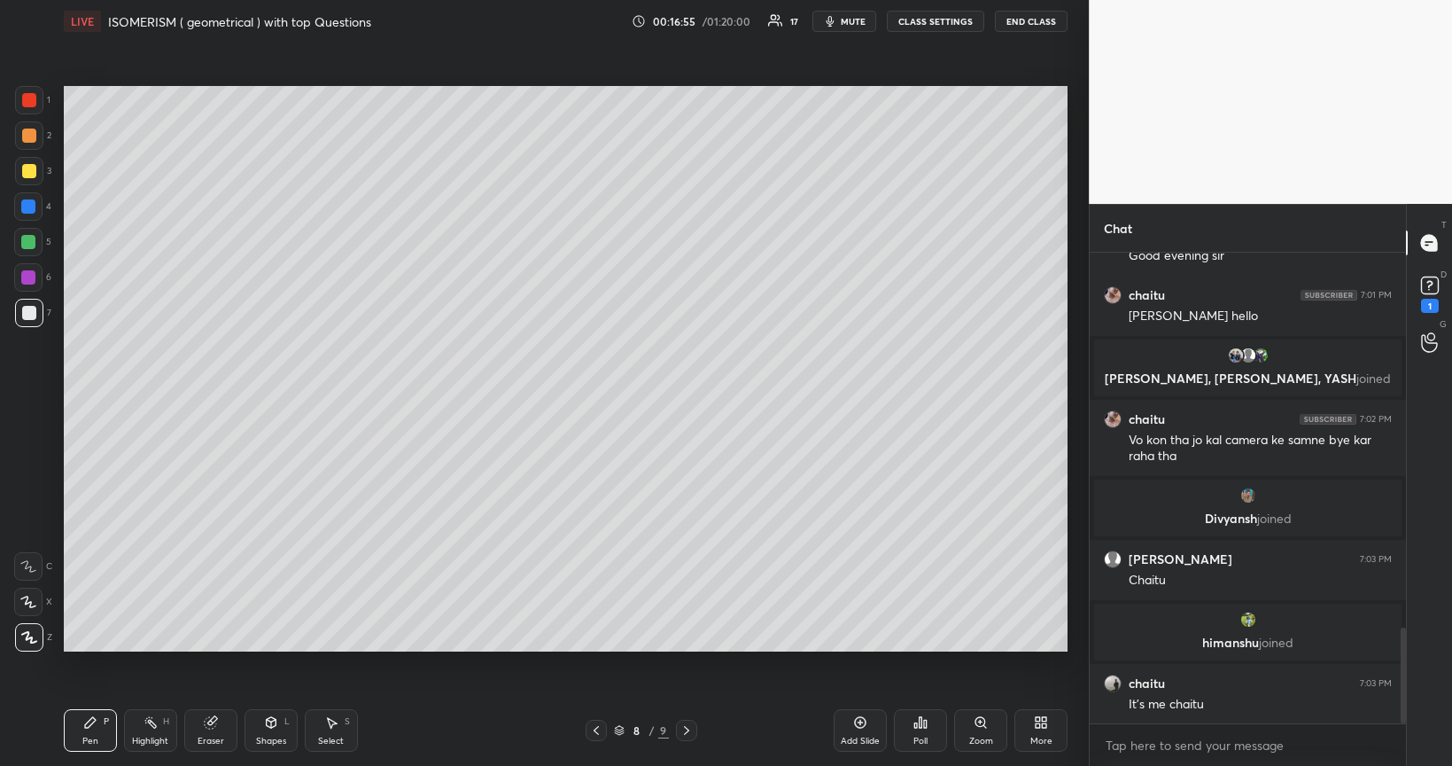
scroll to position [1893, 0]
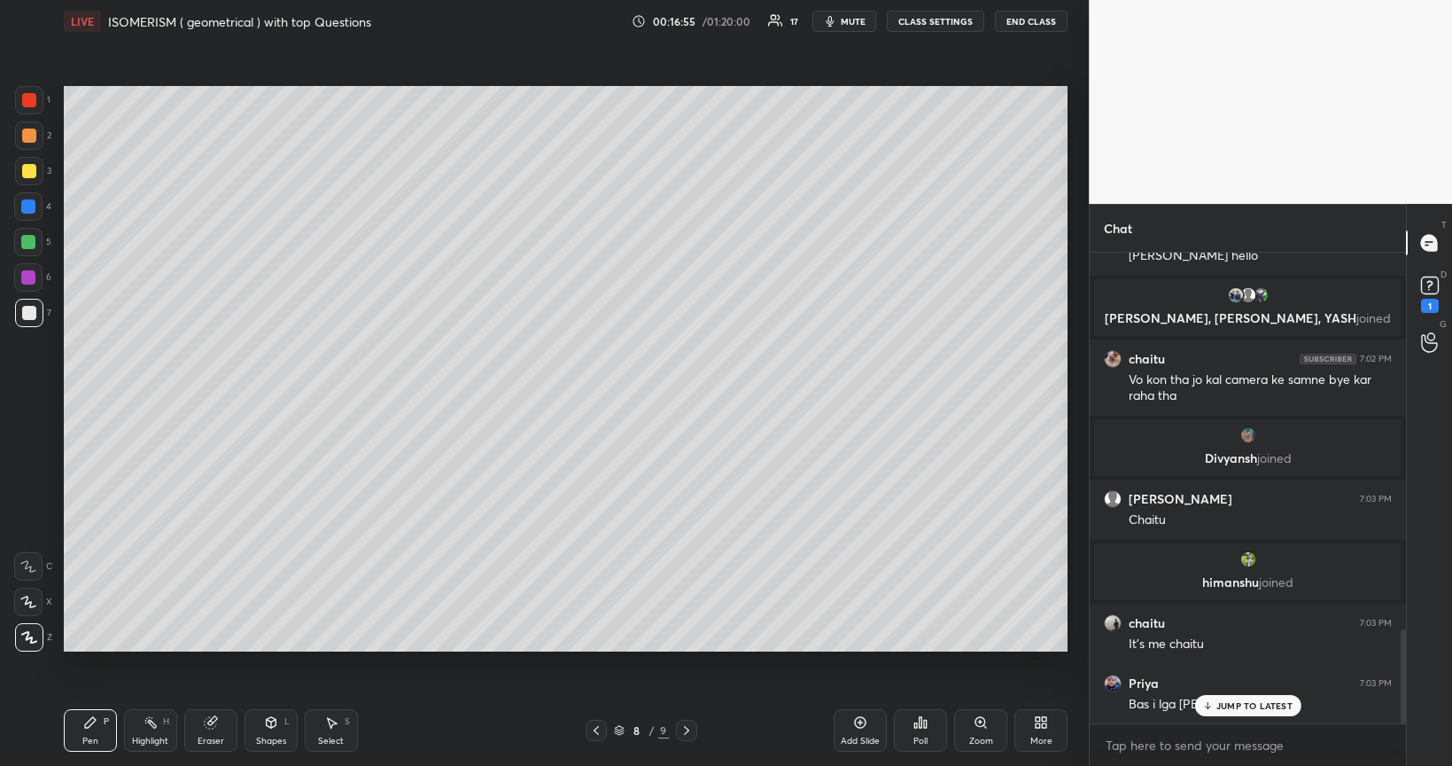
click at [27, 244] on div at bounding box center [28, 242] width 14 height 14
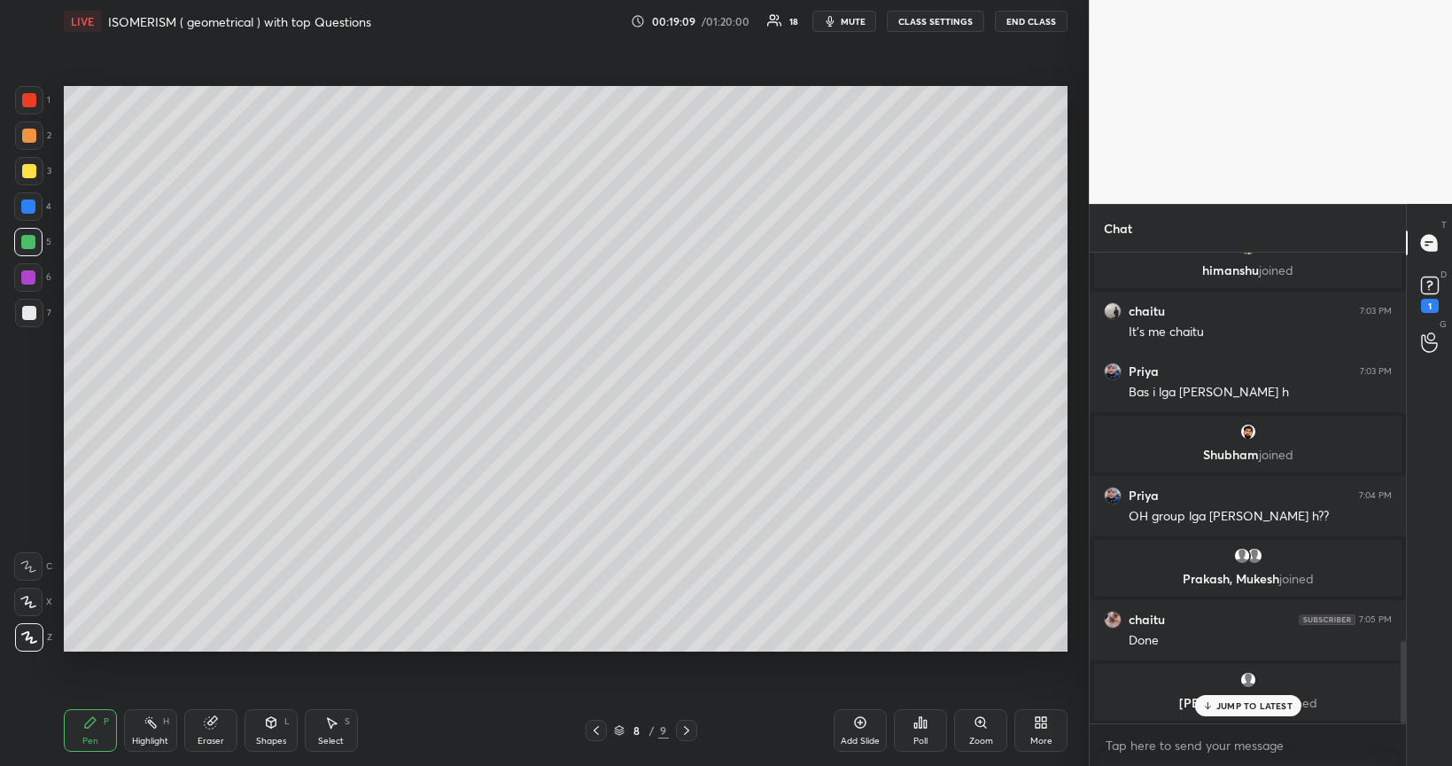
scroll to position [2205, 0]
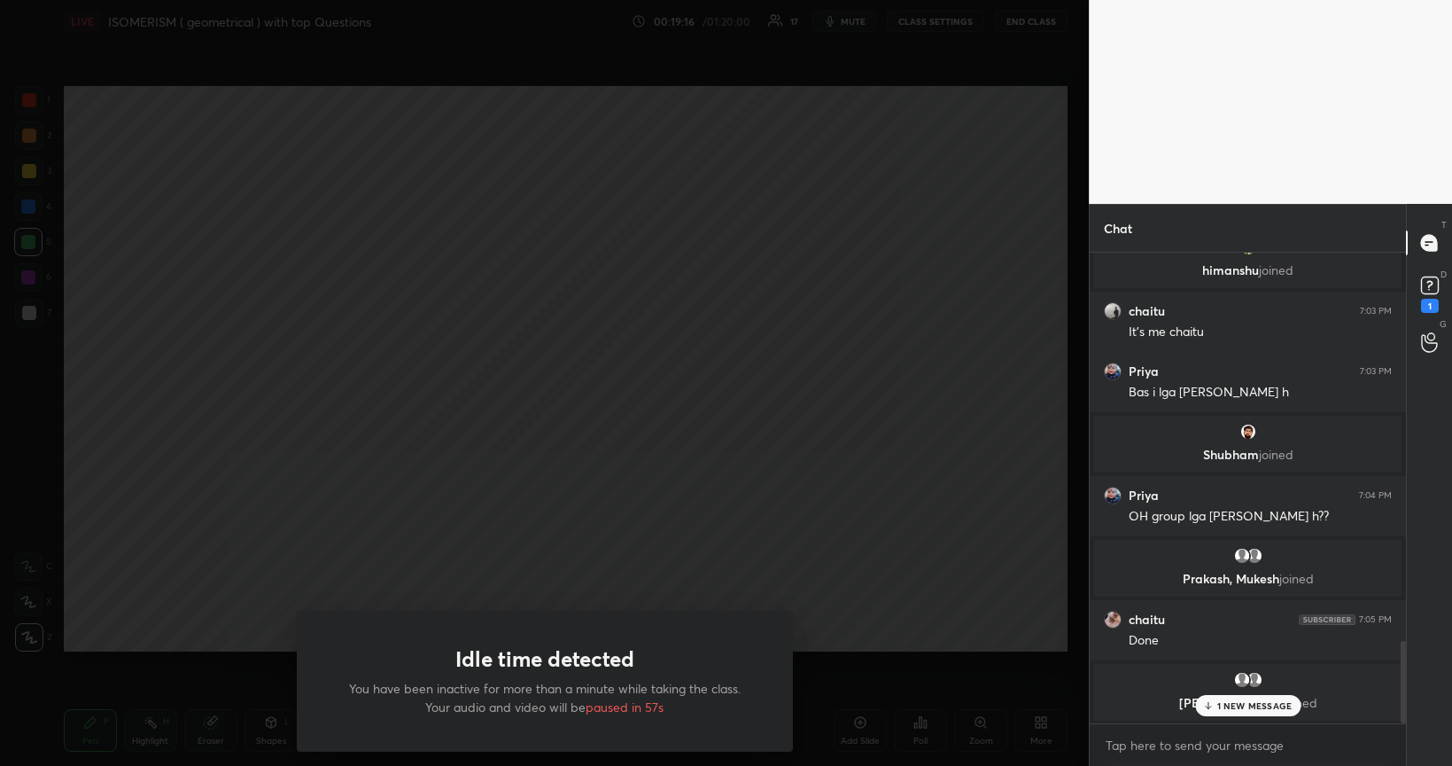
click at [1015, 476] on div "Idle time detected You have been inactive for more than a minute while taking t…" at bounding box center [544, 383] width 1089 height 766
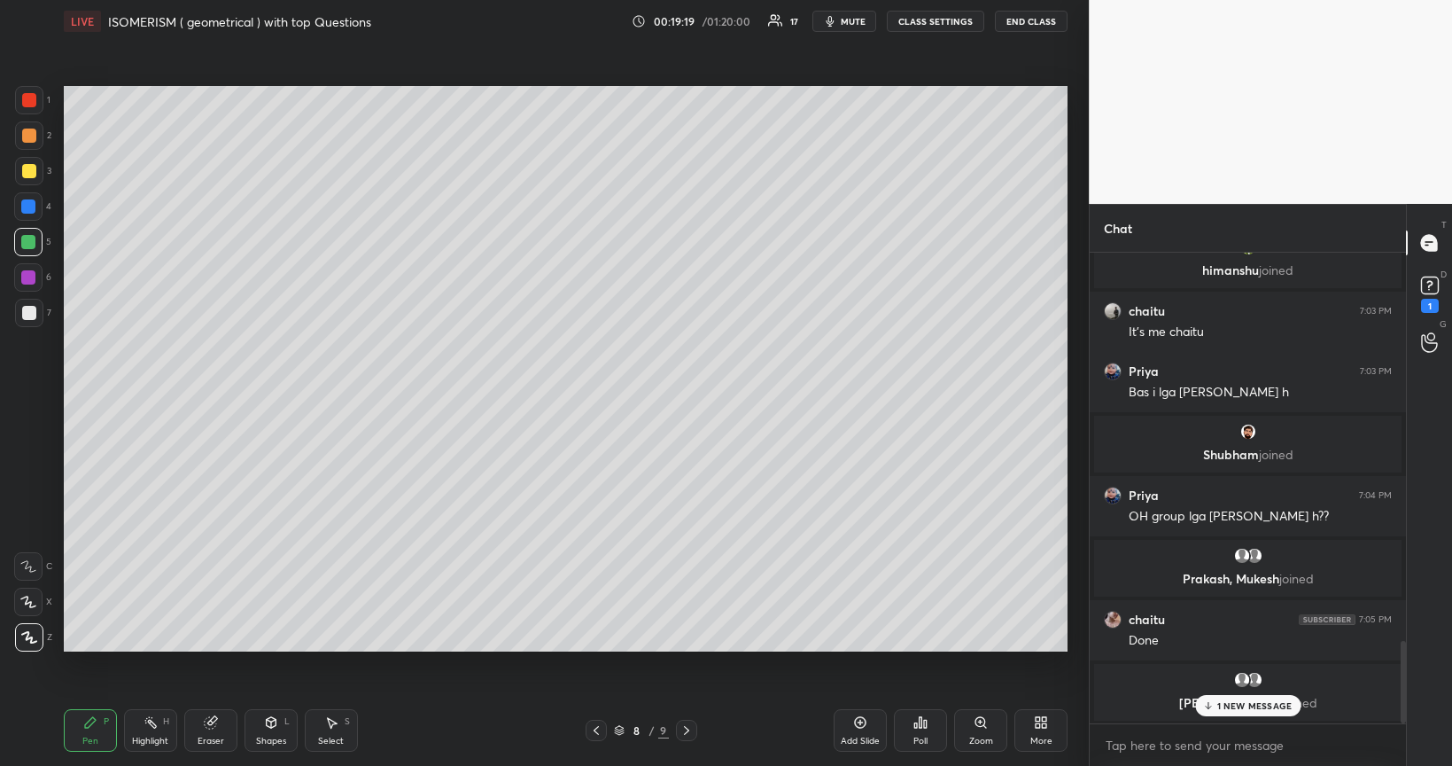
click at [860, 645] on icon at bounding box center [860, 722] width 14 height 14
click at [28, 314] on div at bounding box center [29, 313] width 14 height 14
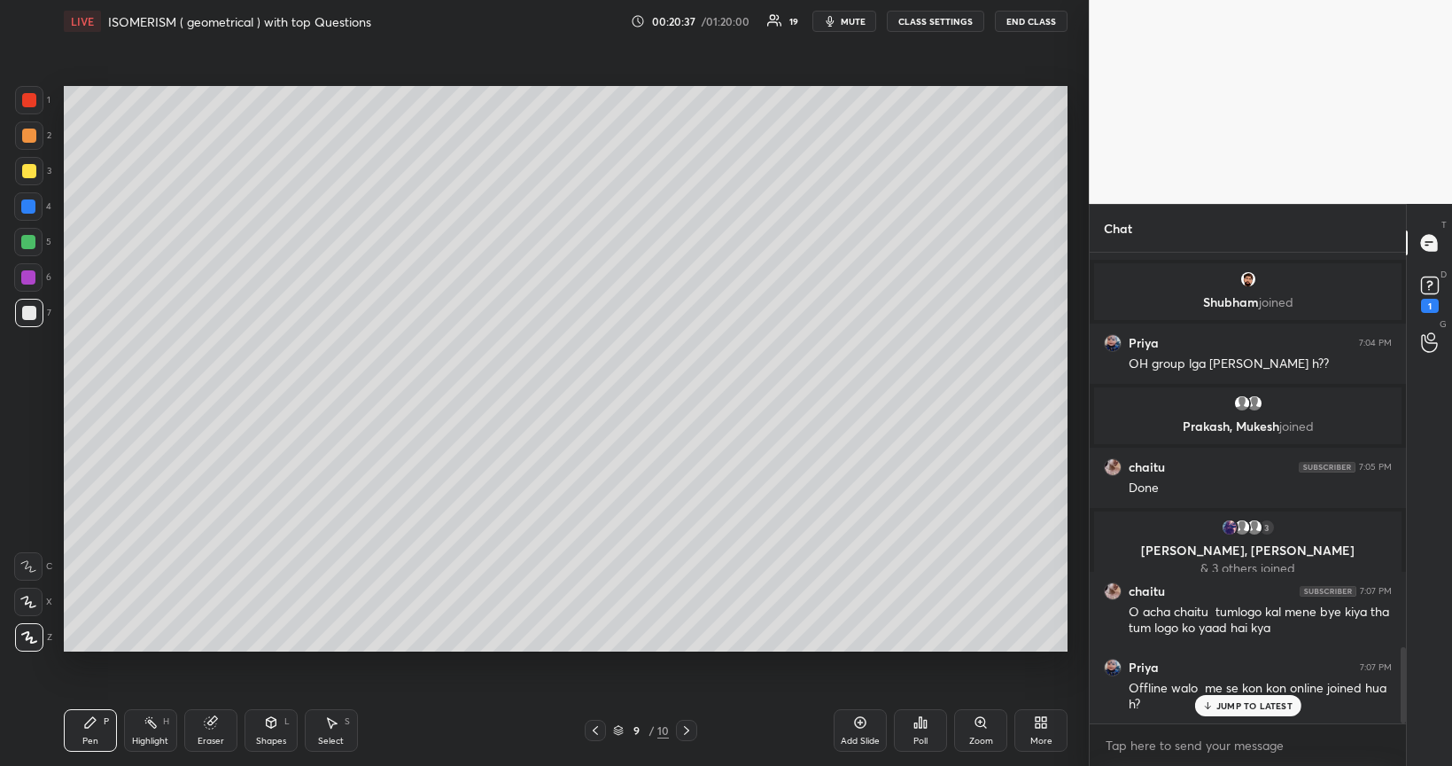
scroll to position [2417, 0]
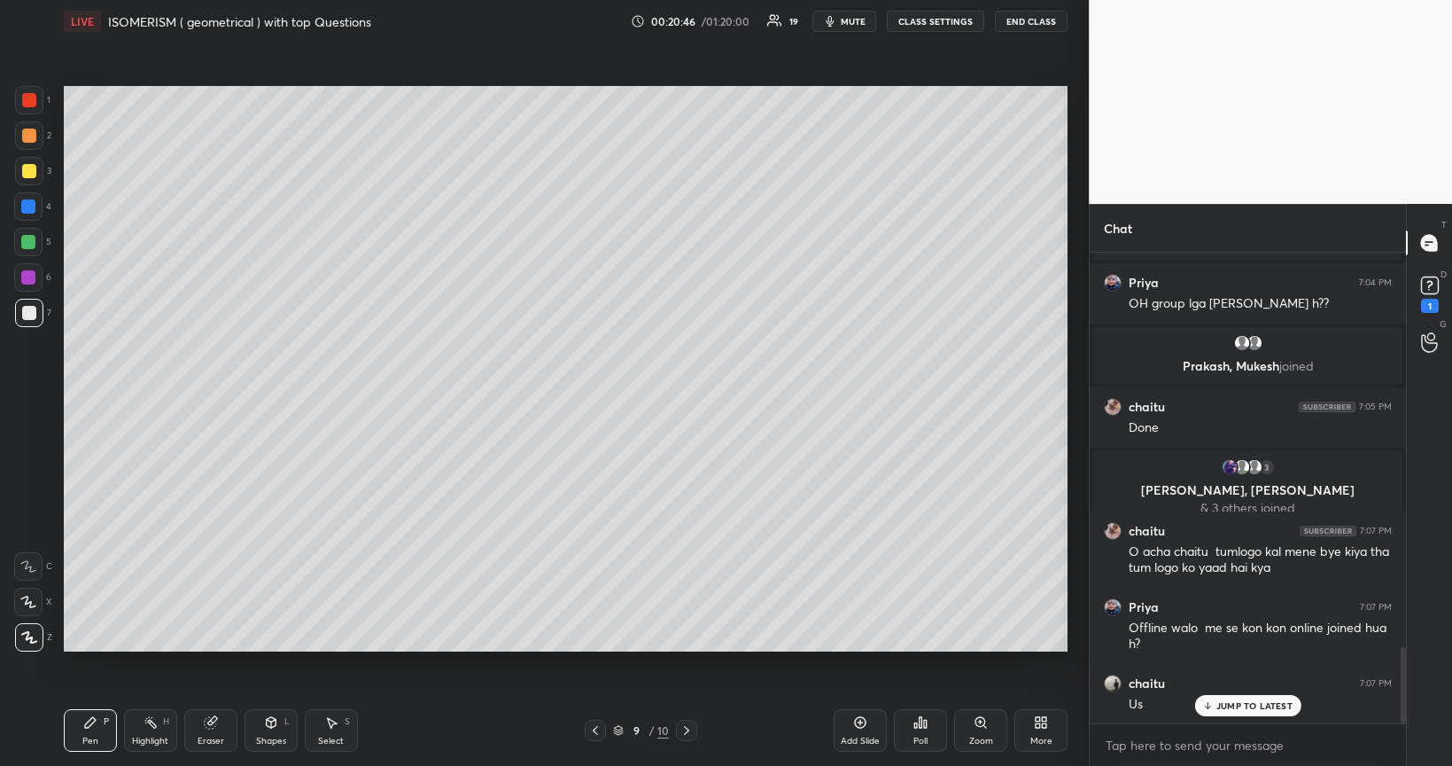
click at [28, 172] on div at bounding box center [29, 171] width 14 height 14
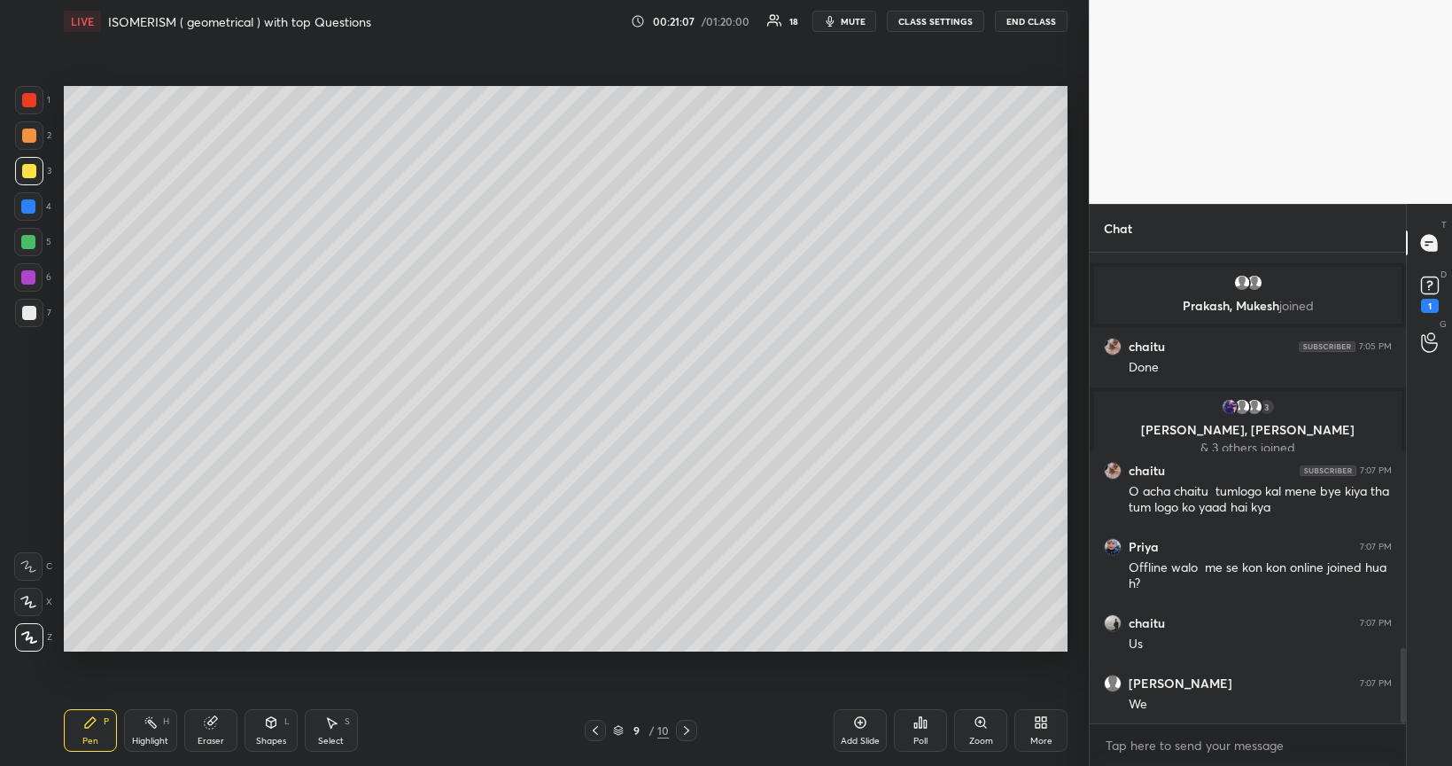
click at [30, 313] on div at bounding box center [29, 313] width 14 height 14
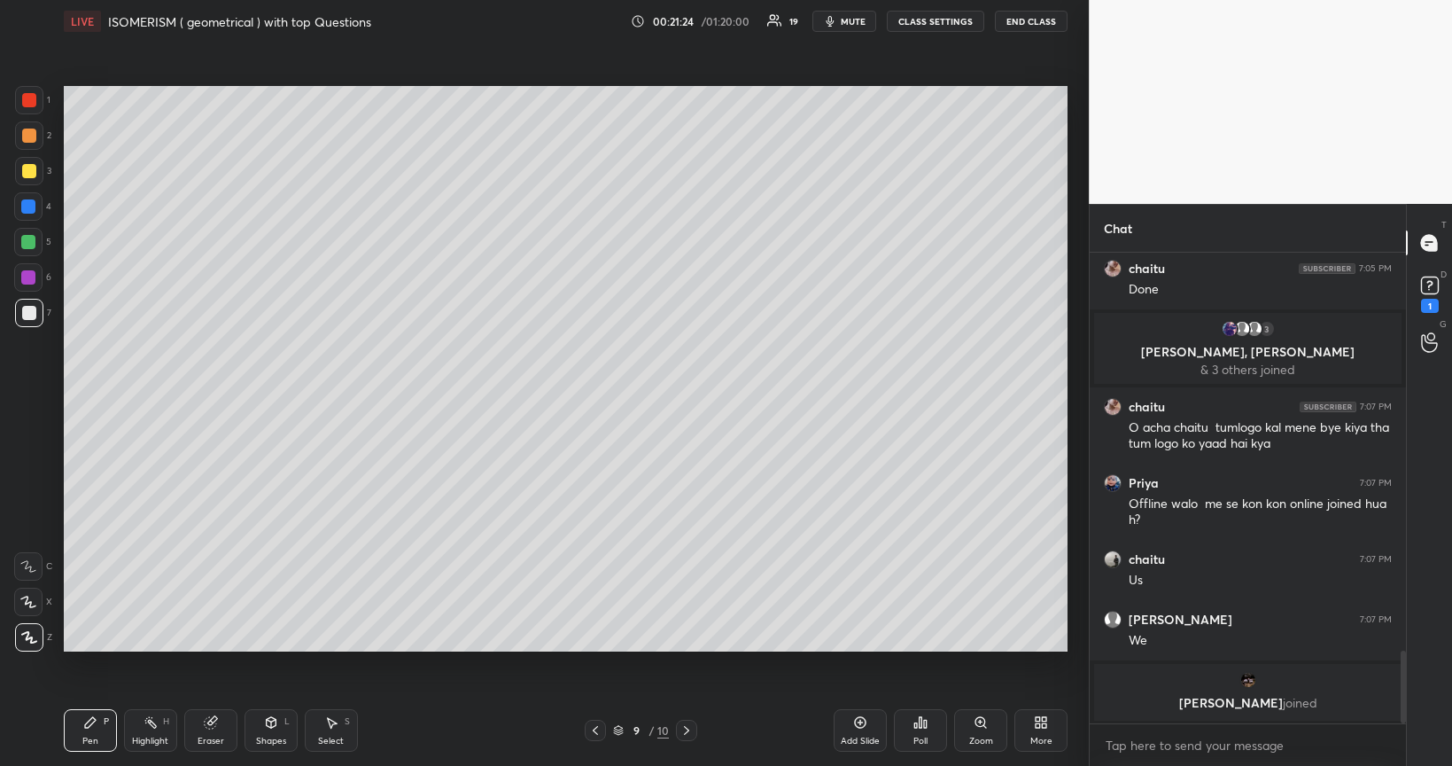
click at [23, 284] on div at bounding box center [28, 277] width 14 height 14
click at [25, 172] on div at bounding box center [29, 171] width 14 height 14
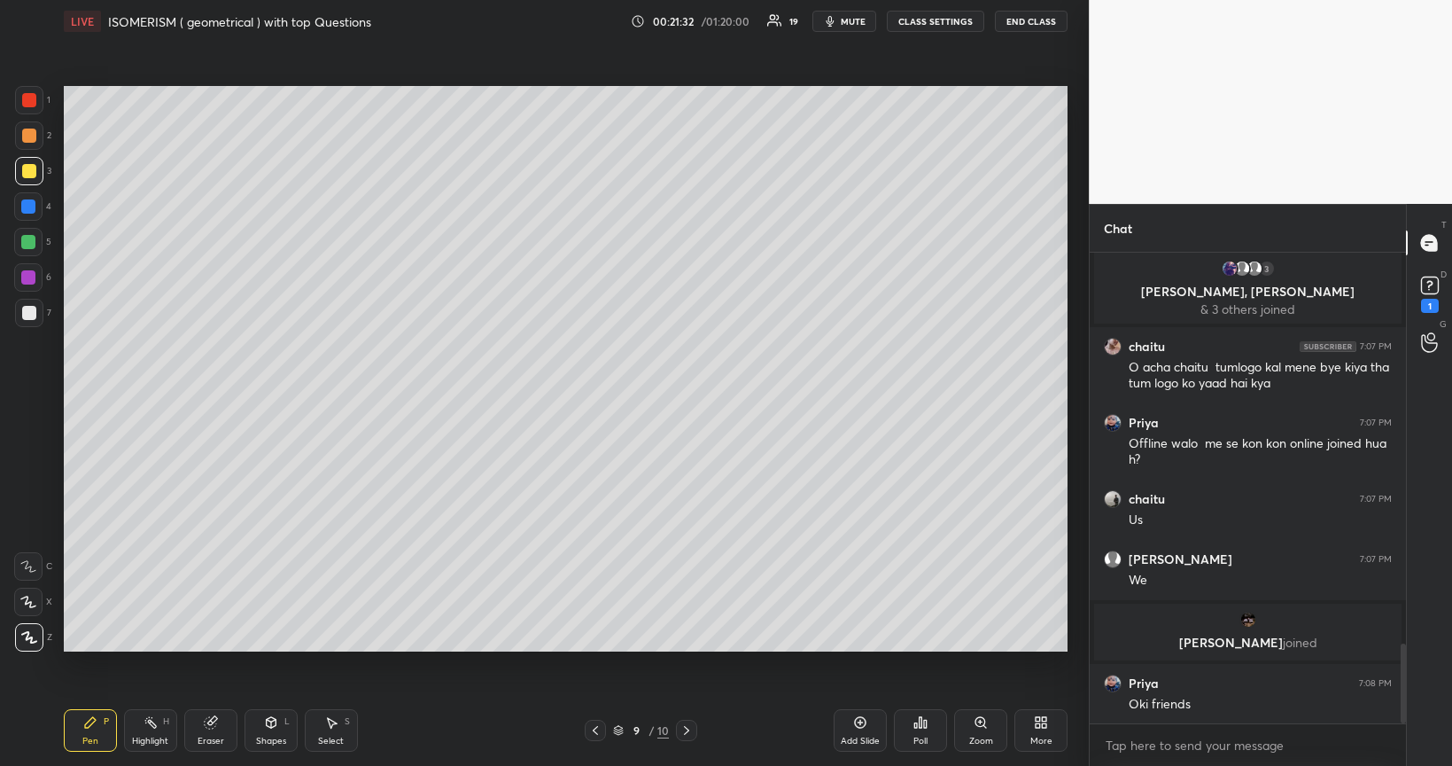
click at [27, 249] on div at bounding box center [28, 242] width 14 height 14
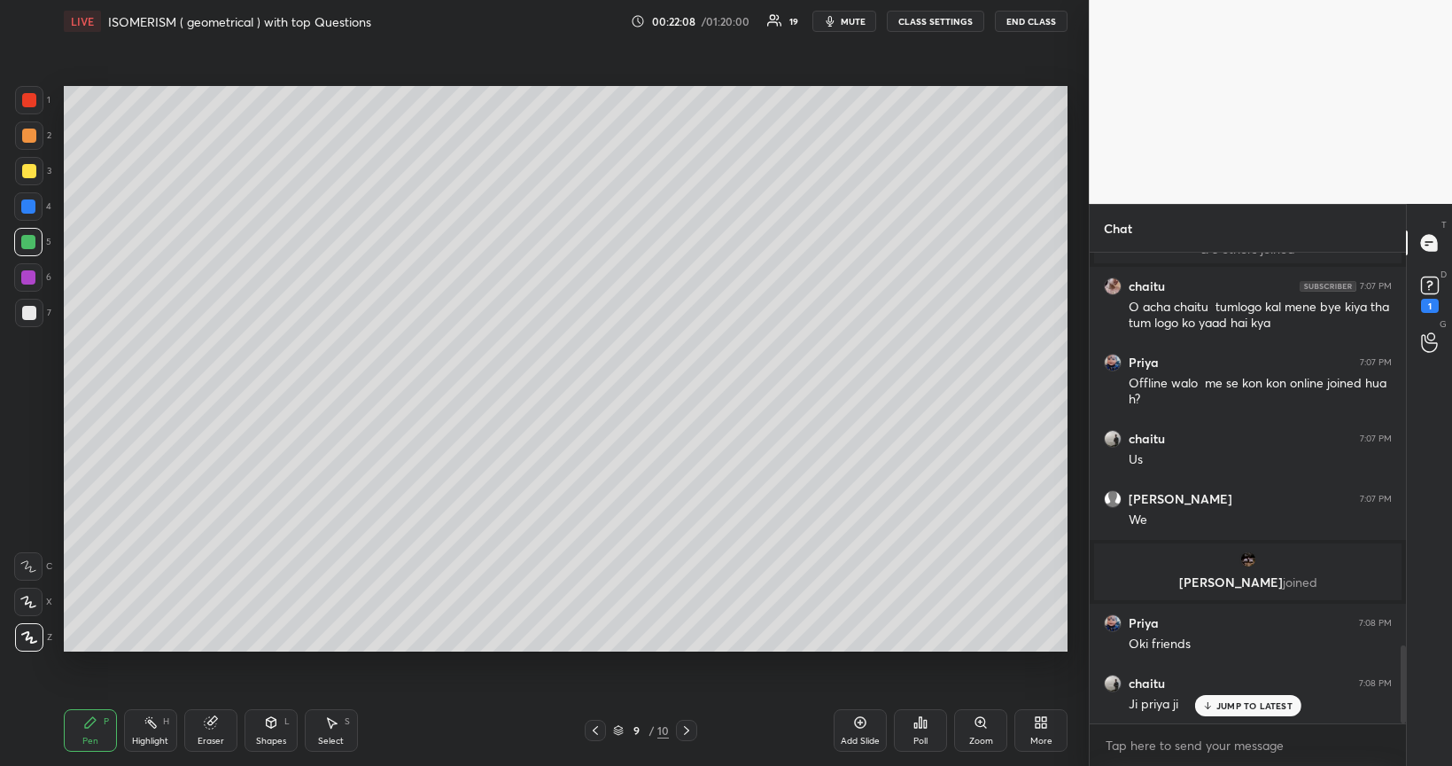
click at [31, 140] on div at bounding box center [29, 135] width 14 height 14
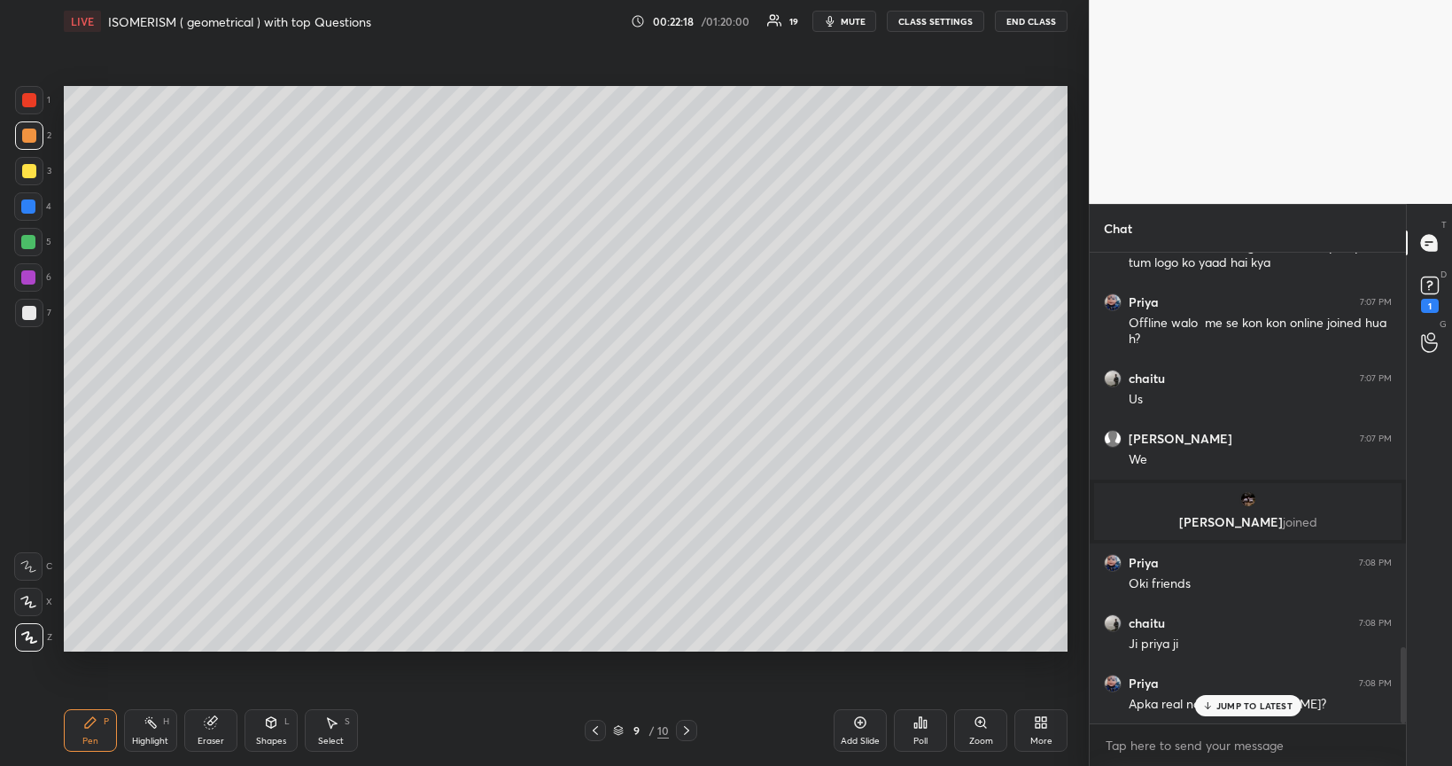
click at [1227, 645] on p "JUMP TO LATEST" at bounding box center [1255, 705] width 76 height 11
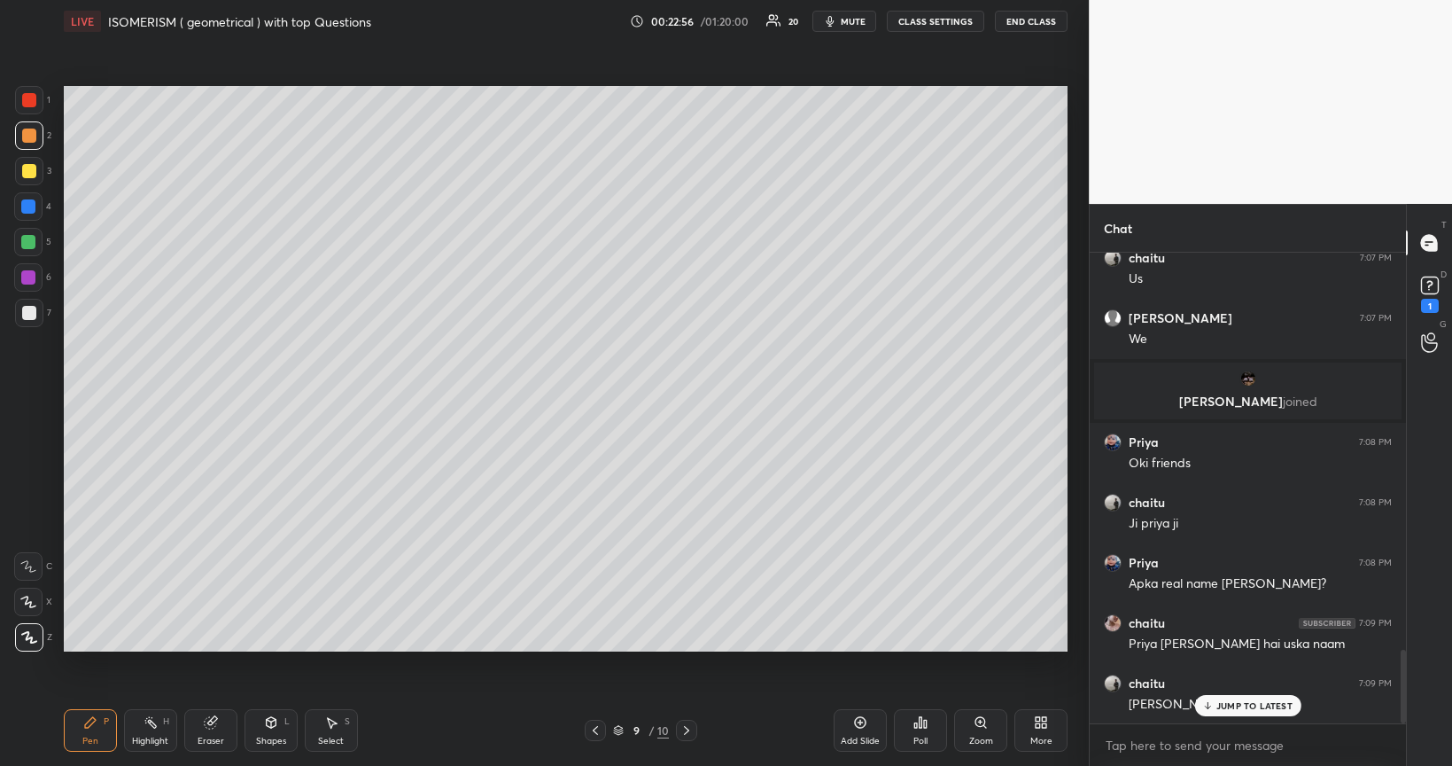
scroll to position [2596, 0]
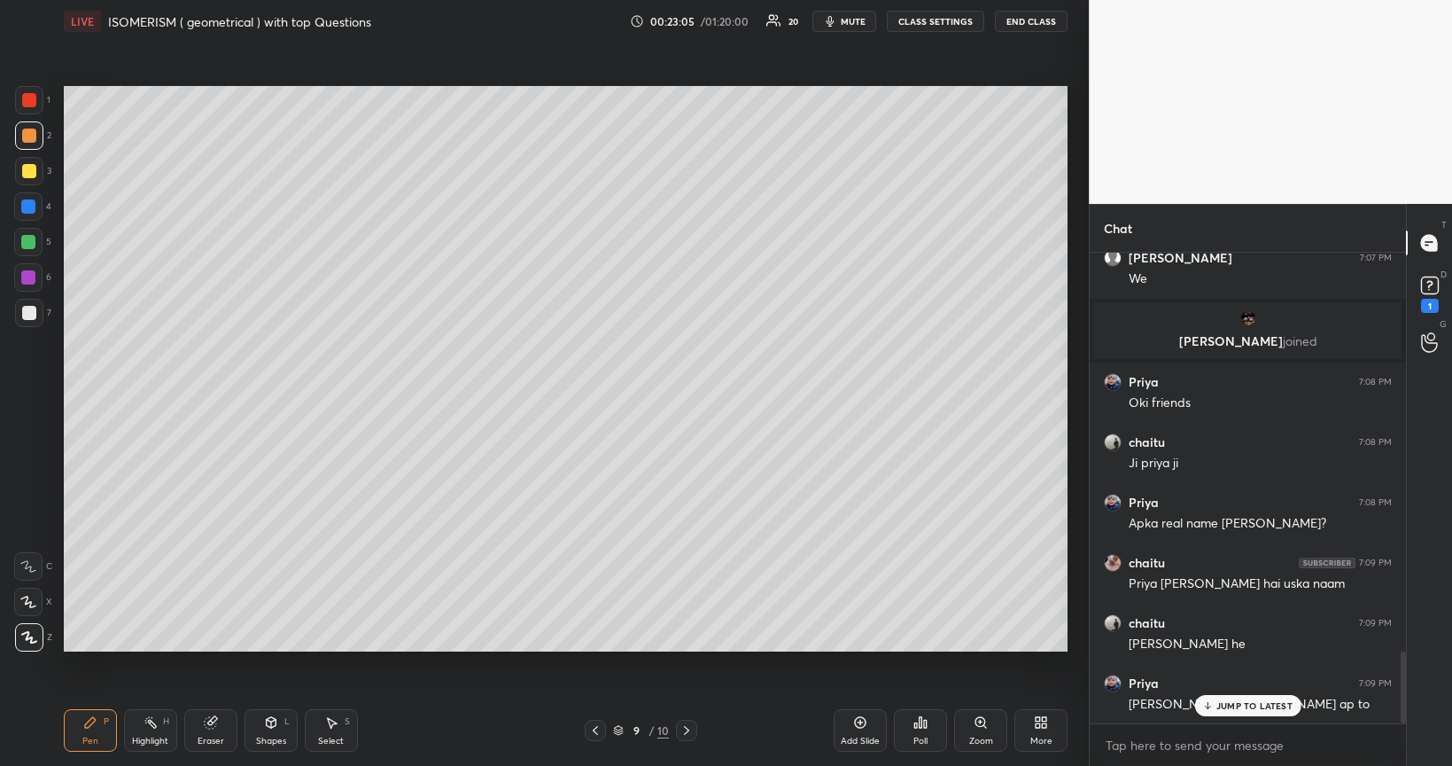
click at [863, 645] on icon at bounding box center [860, 722] width 5 height 5
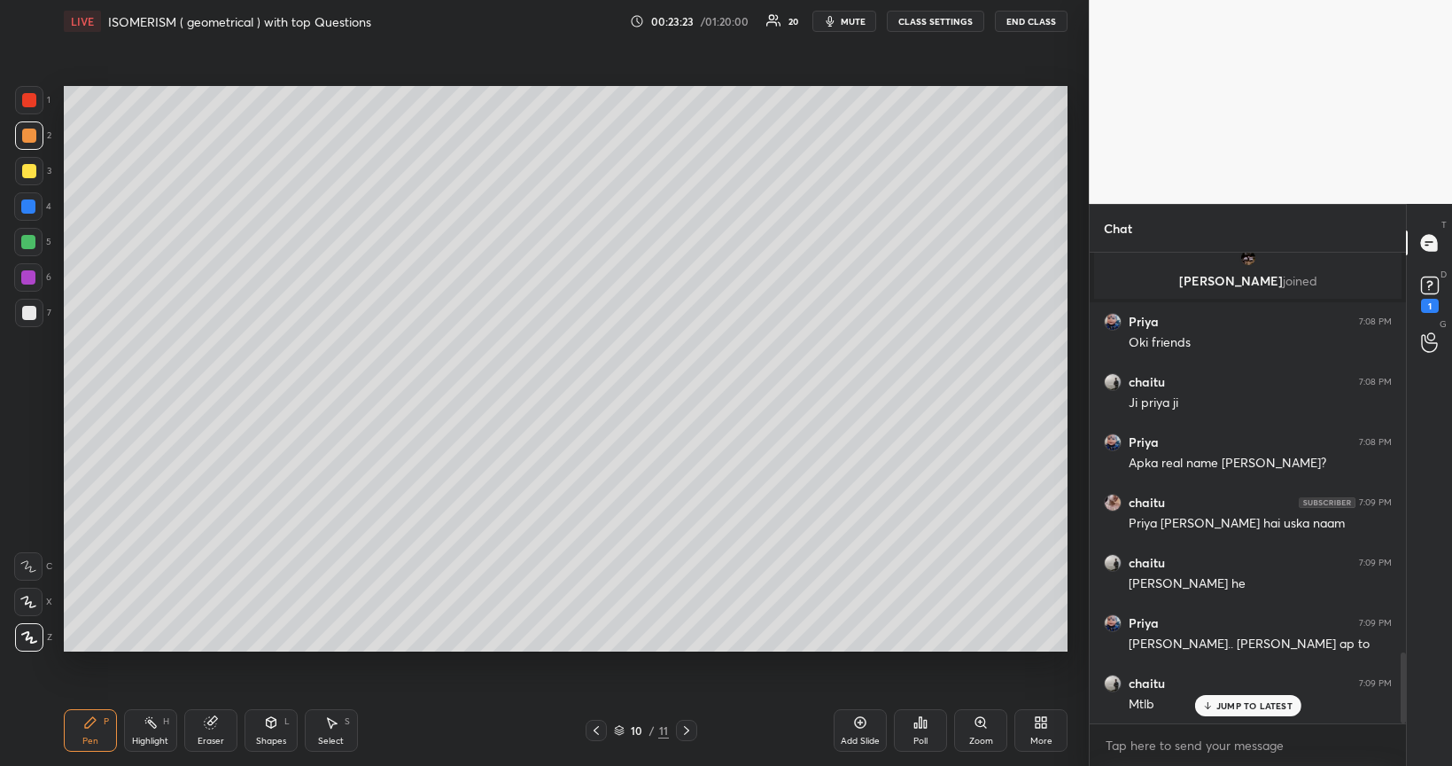
scroll to position [2720, 0]
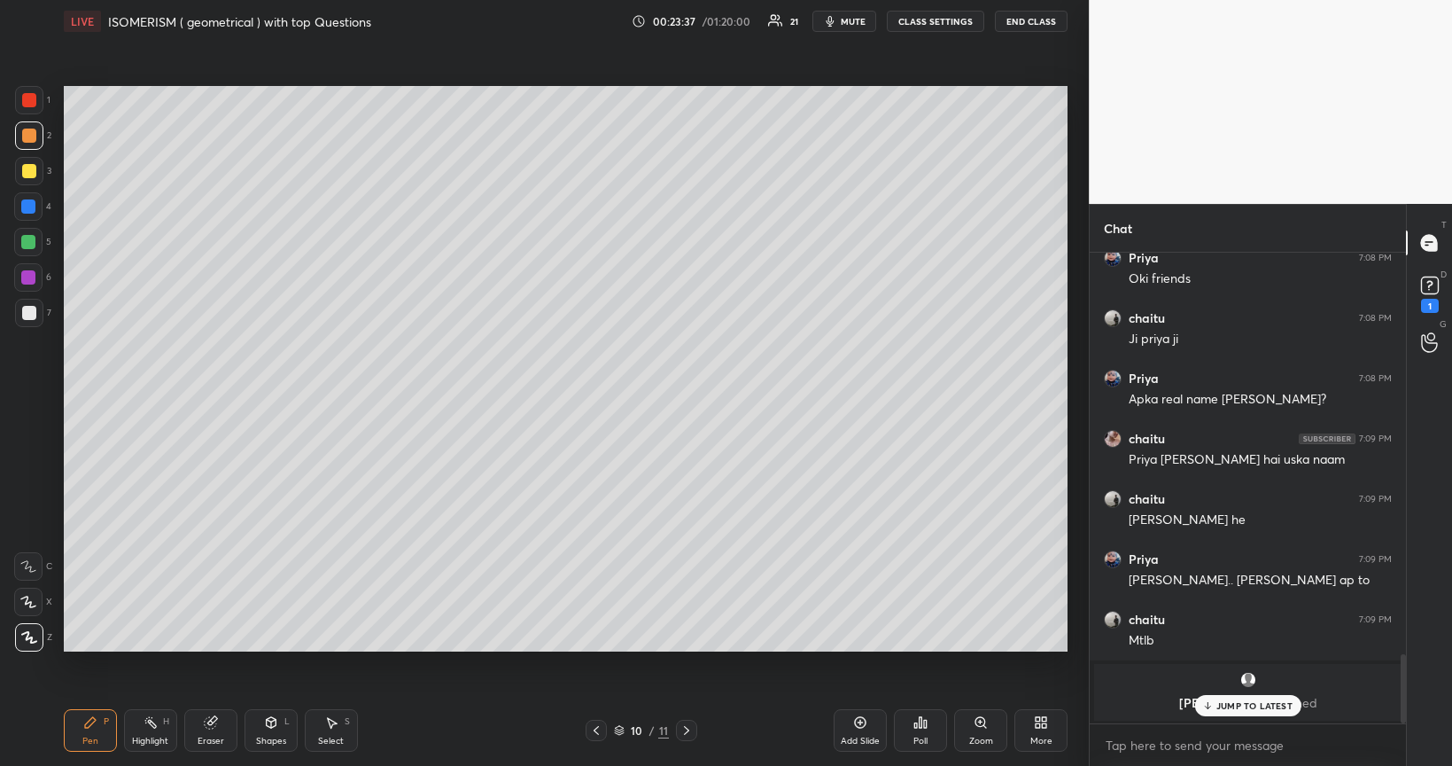
click at [28, 315] on div at bounding box center [29, 313] width 14 height 14
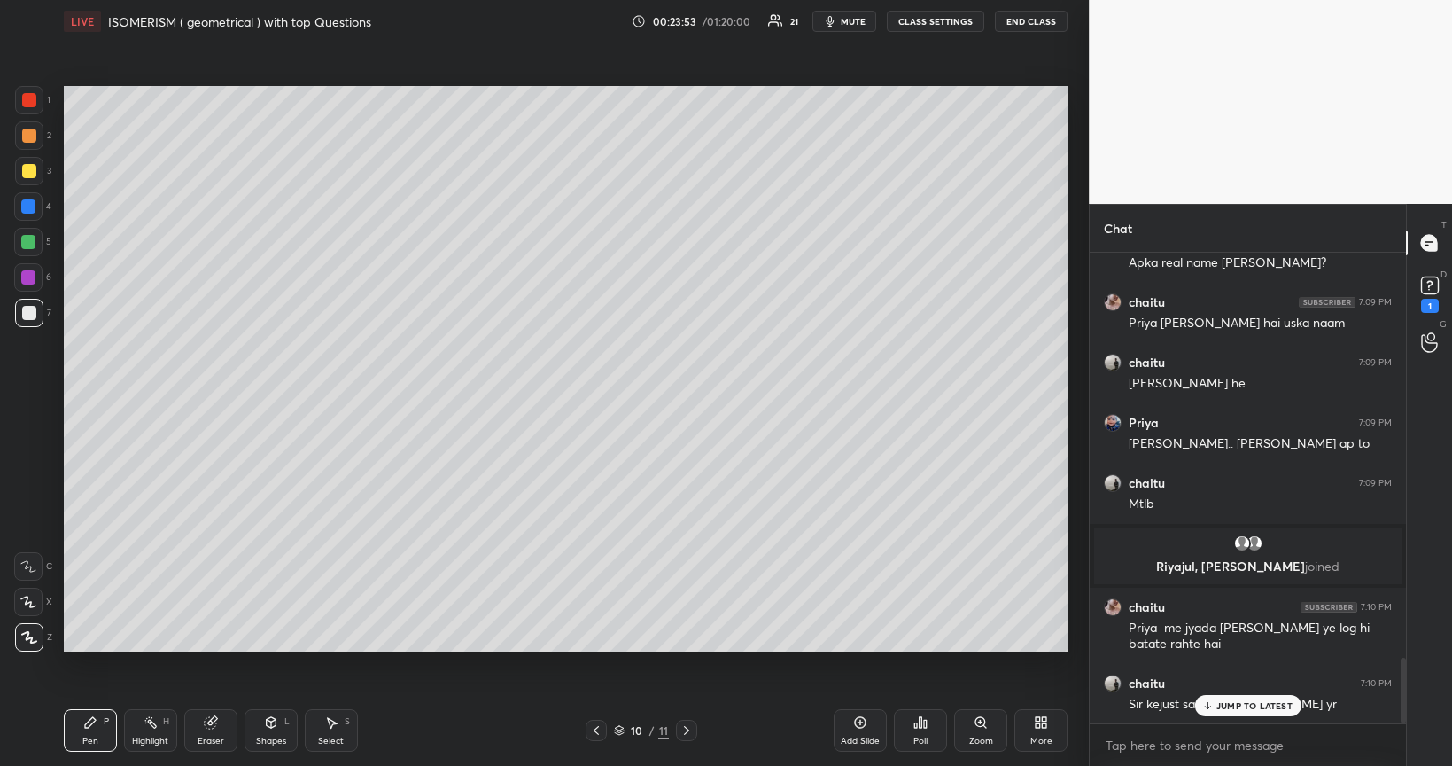
scroll to position [2917, 0]
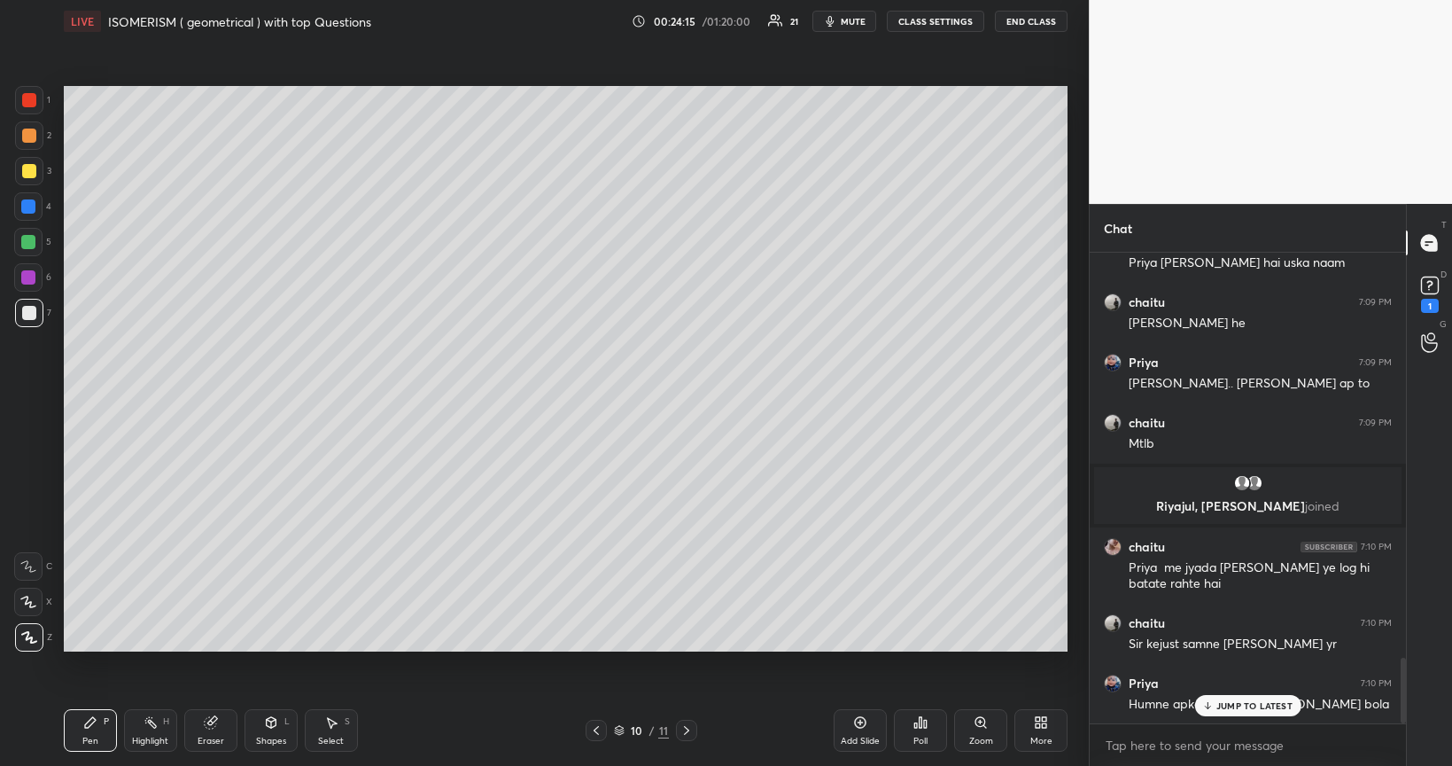
click at [28, 243] on div at bounding box center [28, 242] width 14 height 14
click at [19, 308] on div at bounding box center [29, 313] width 28 height 28
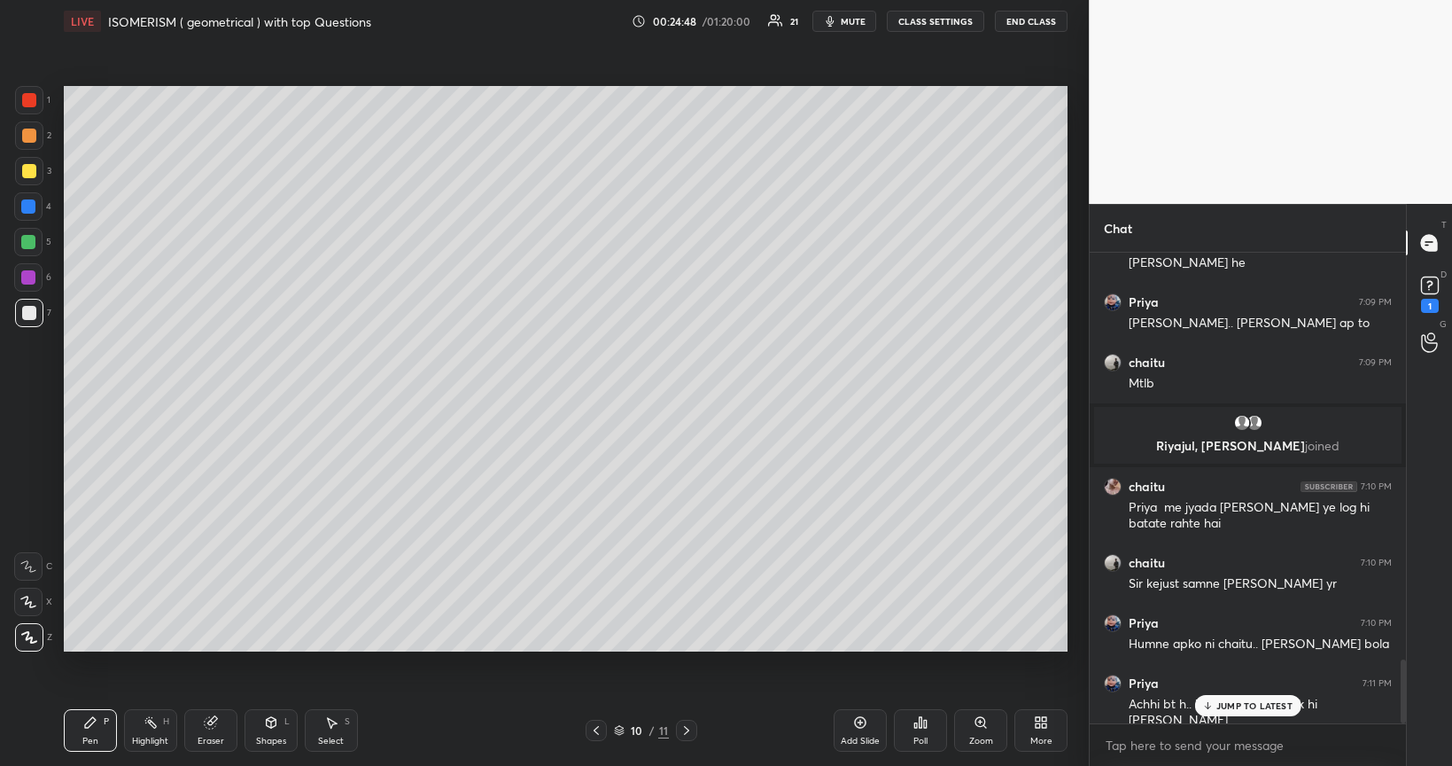
click at [27, 208] on div at bounding box center [28, 206] width 14 height 14
click at [20, 315] on div at bounding box center [29, 313] width 28 height 28
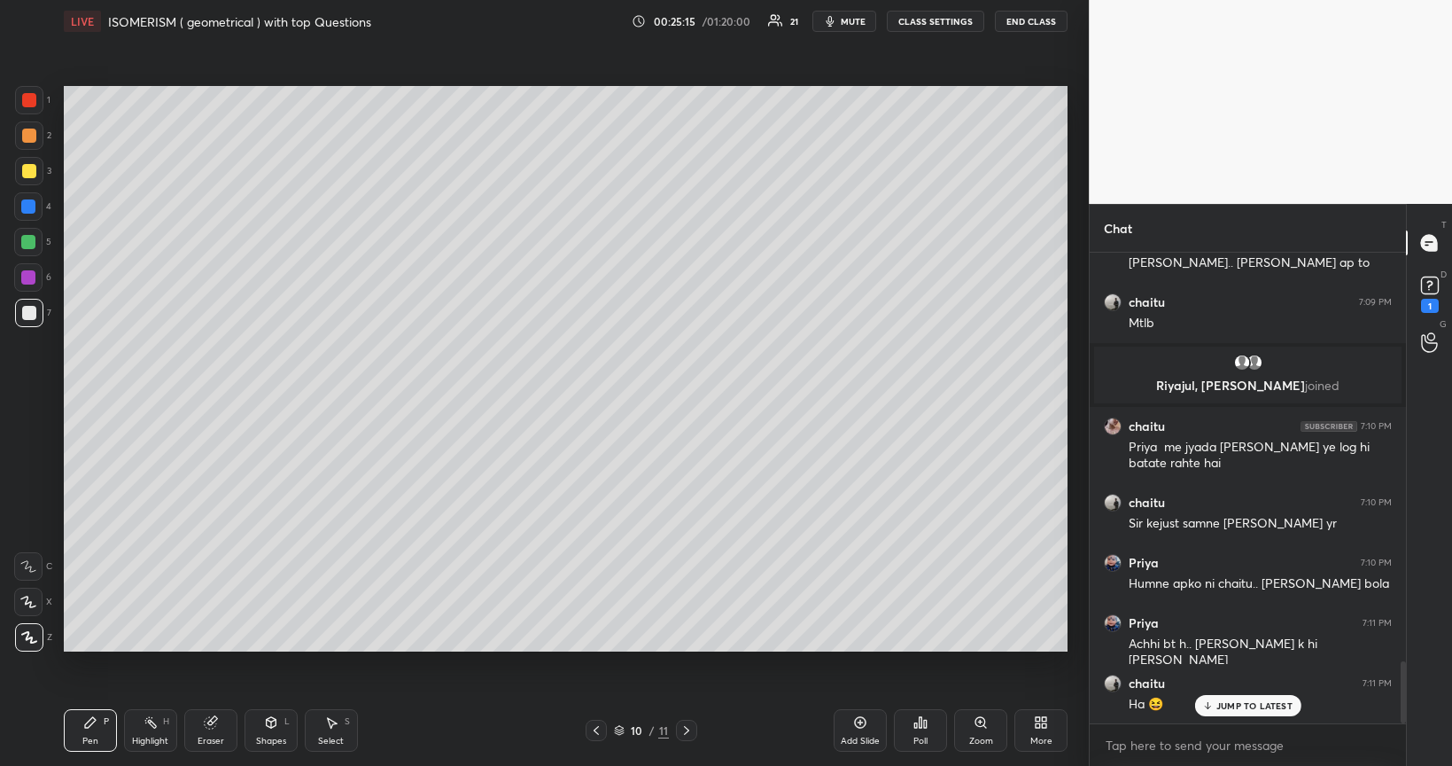
scroll to position [3098, 0]
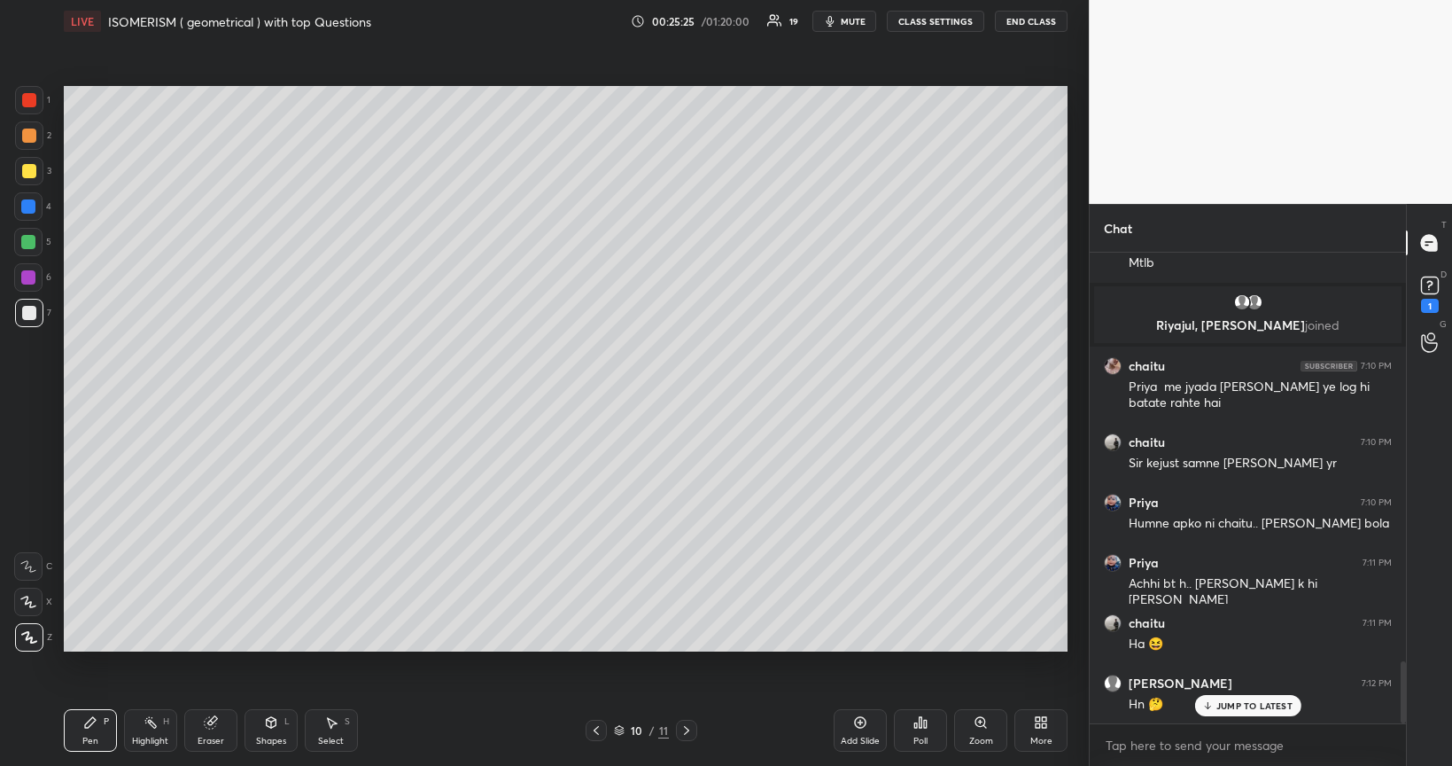
click at [29, 281] on div at bounding box center [28, 277] width 14 height 14
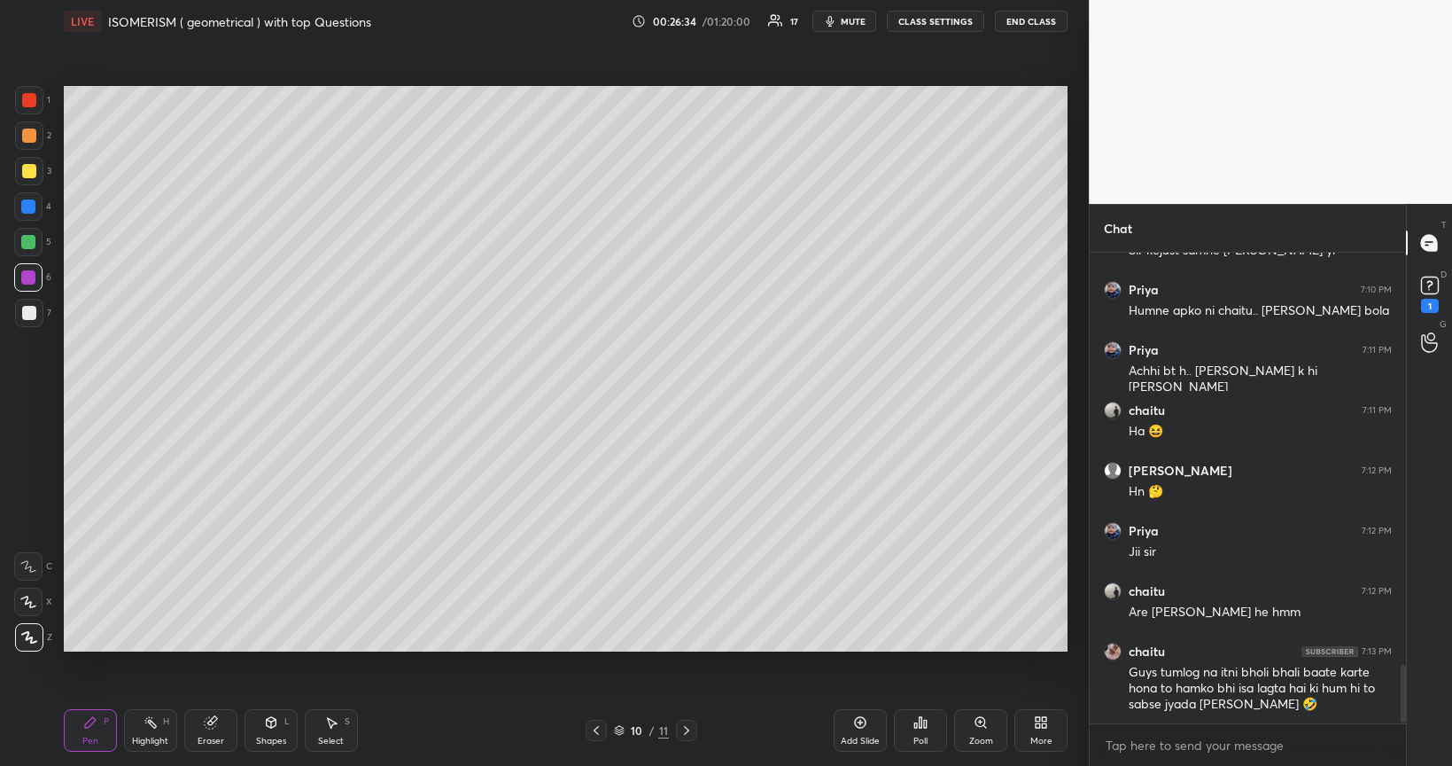
scroll to position [3387, 0]
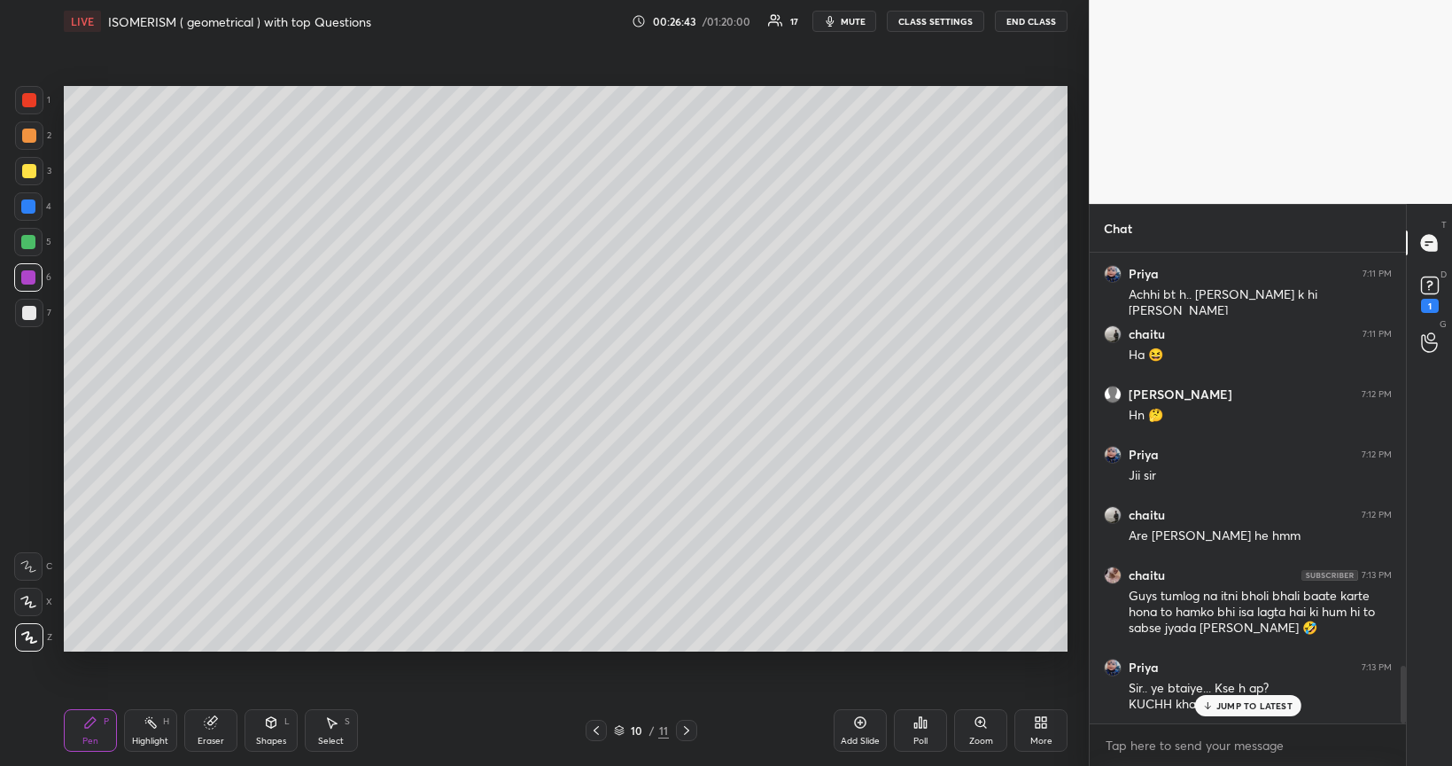
click at [1214, 645] on div "JUMP TO LATEST" at bounding box center [1248, 705] width 106 height 21
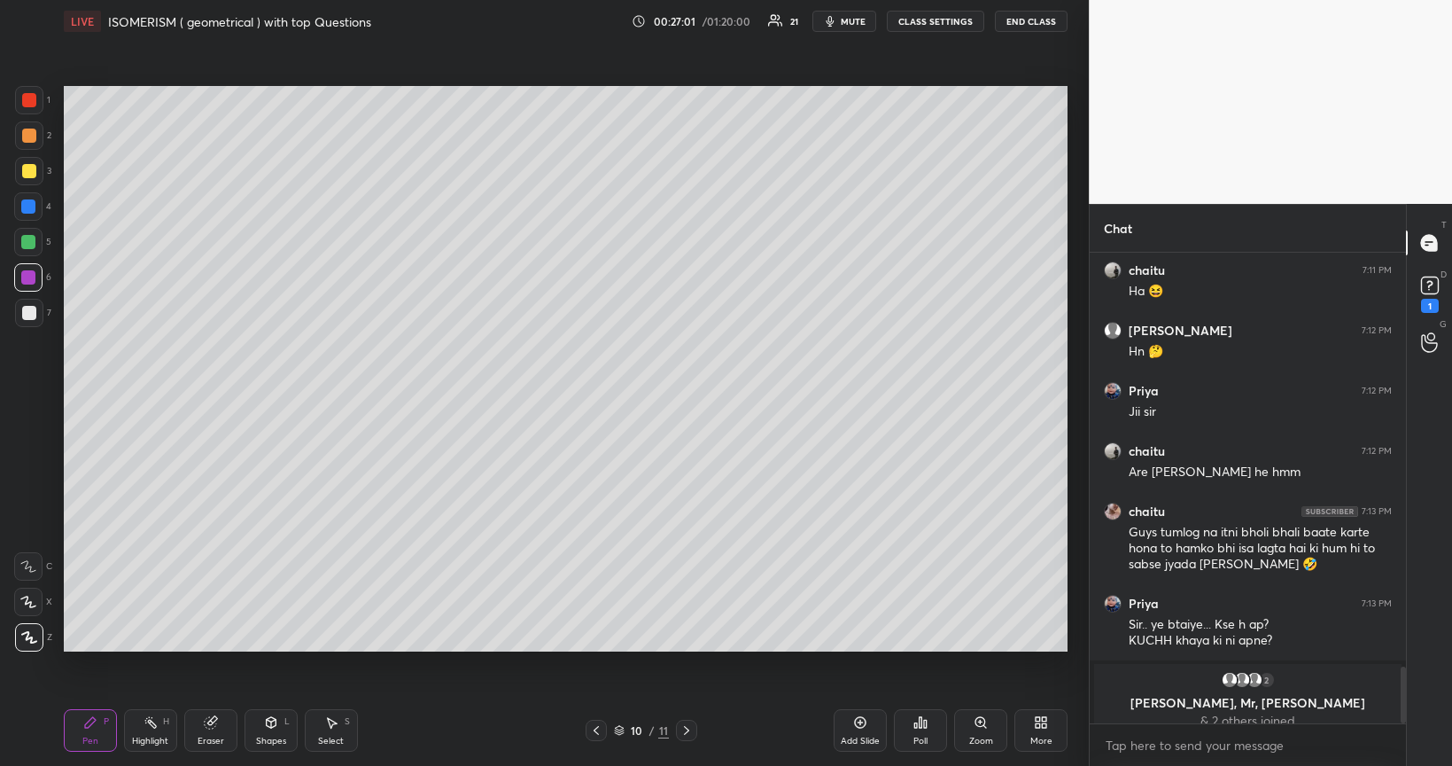
scroll to position [3121, 0]
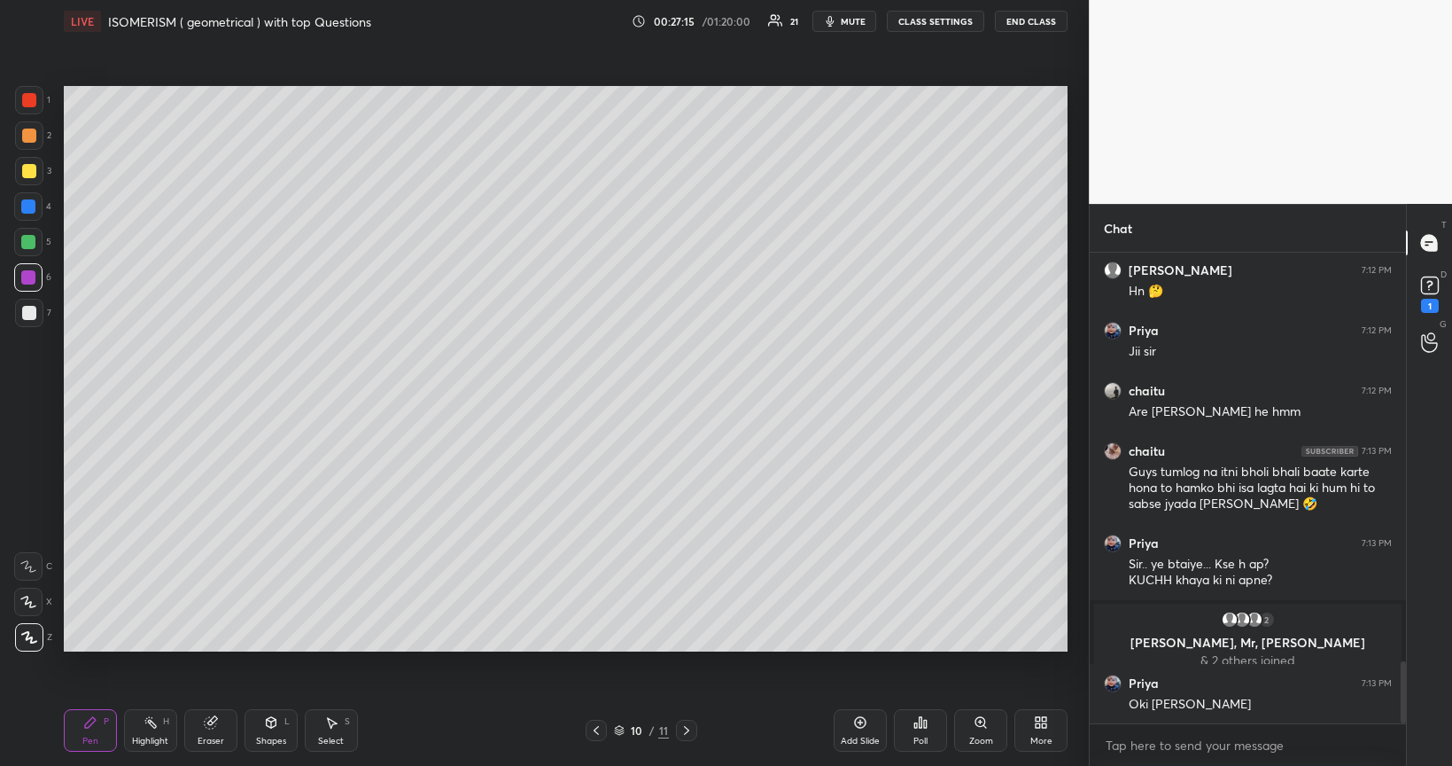
click at [29, 173] on div at bounding box center [29, 171] width 14 height 14
click at [30, 315] on div at bounding box center [29, 313] width 14 height 14
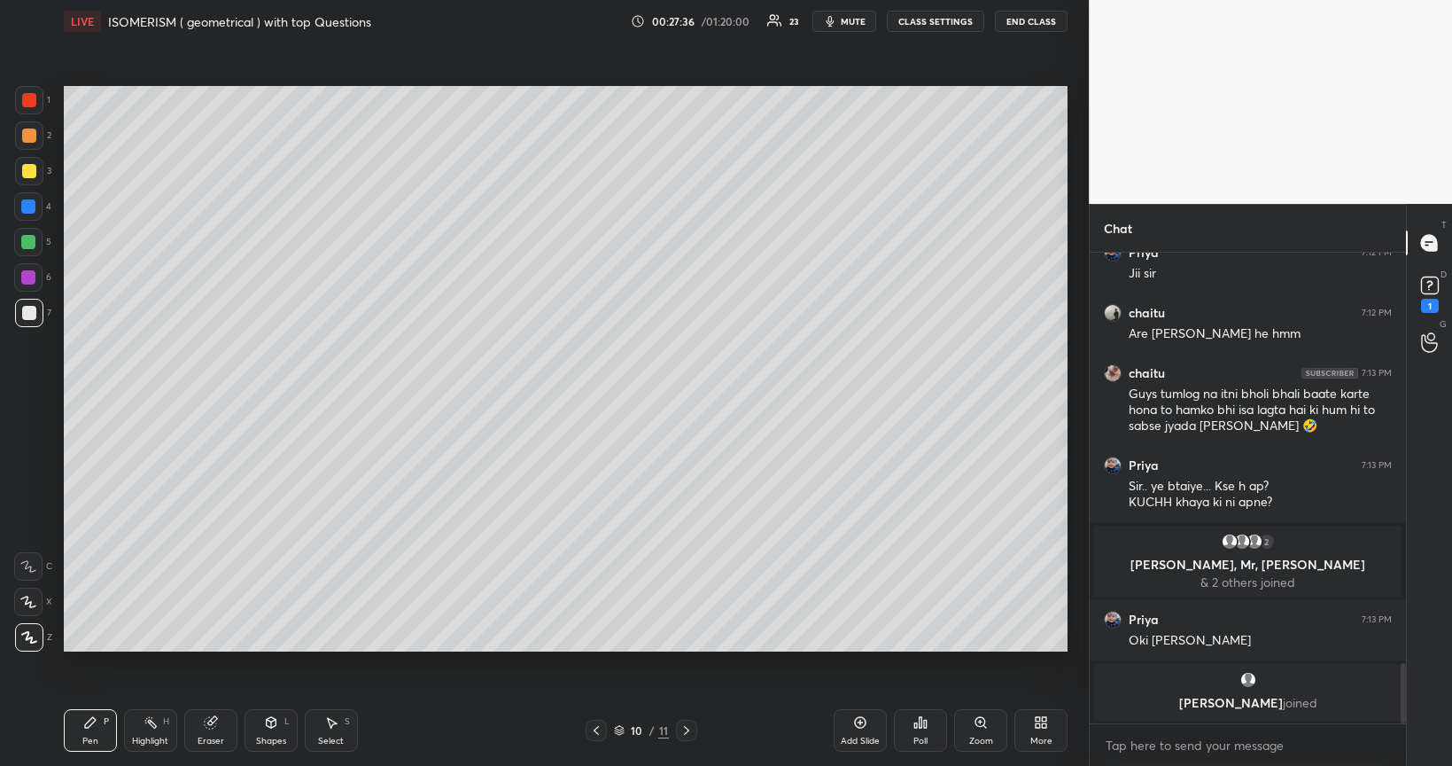
click at [32, 246] on div at bounding box center [28, 242] width 14 height 14
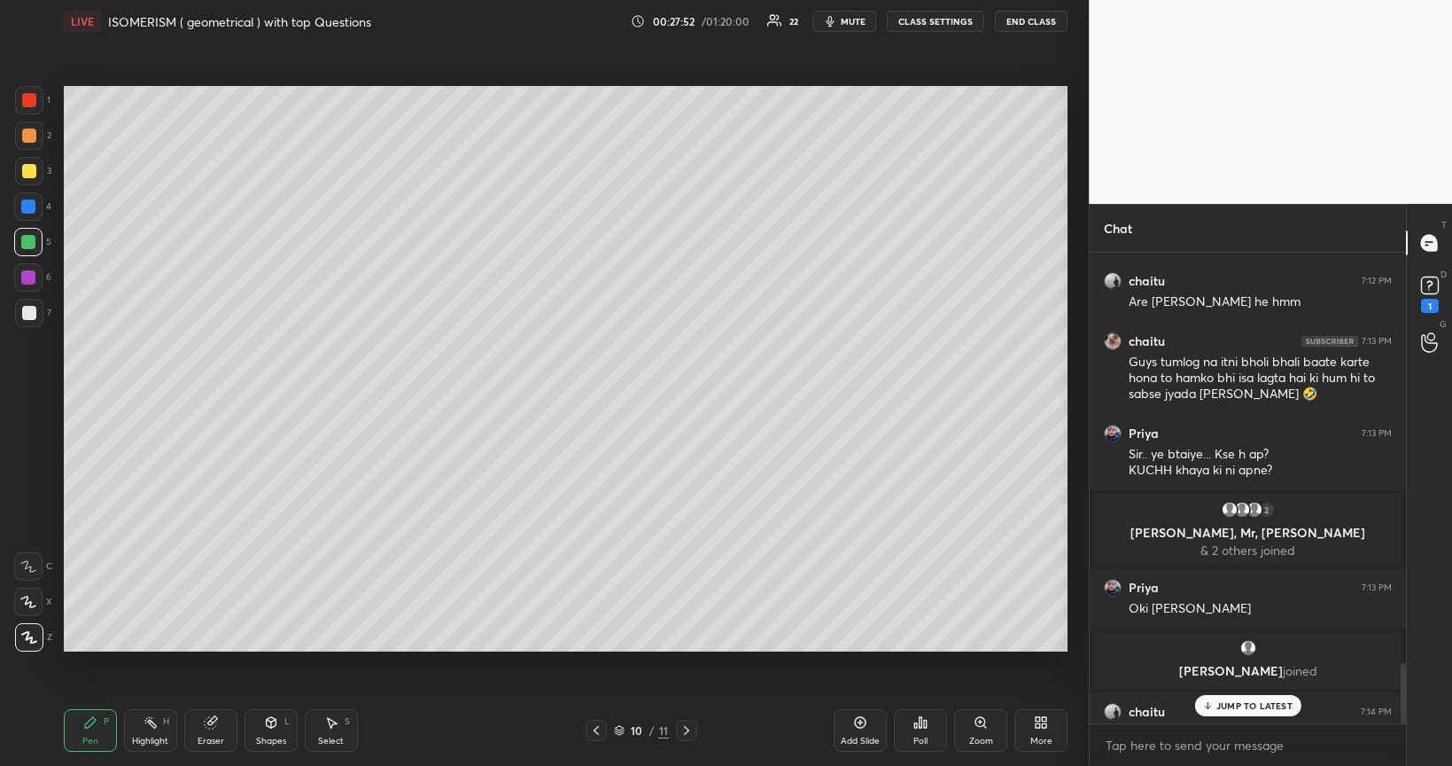
scroll to position [3227, 0]
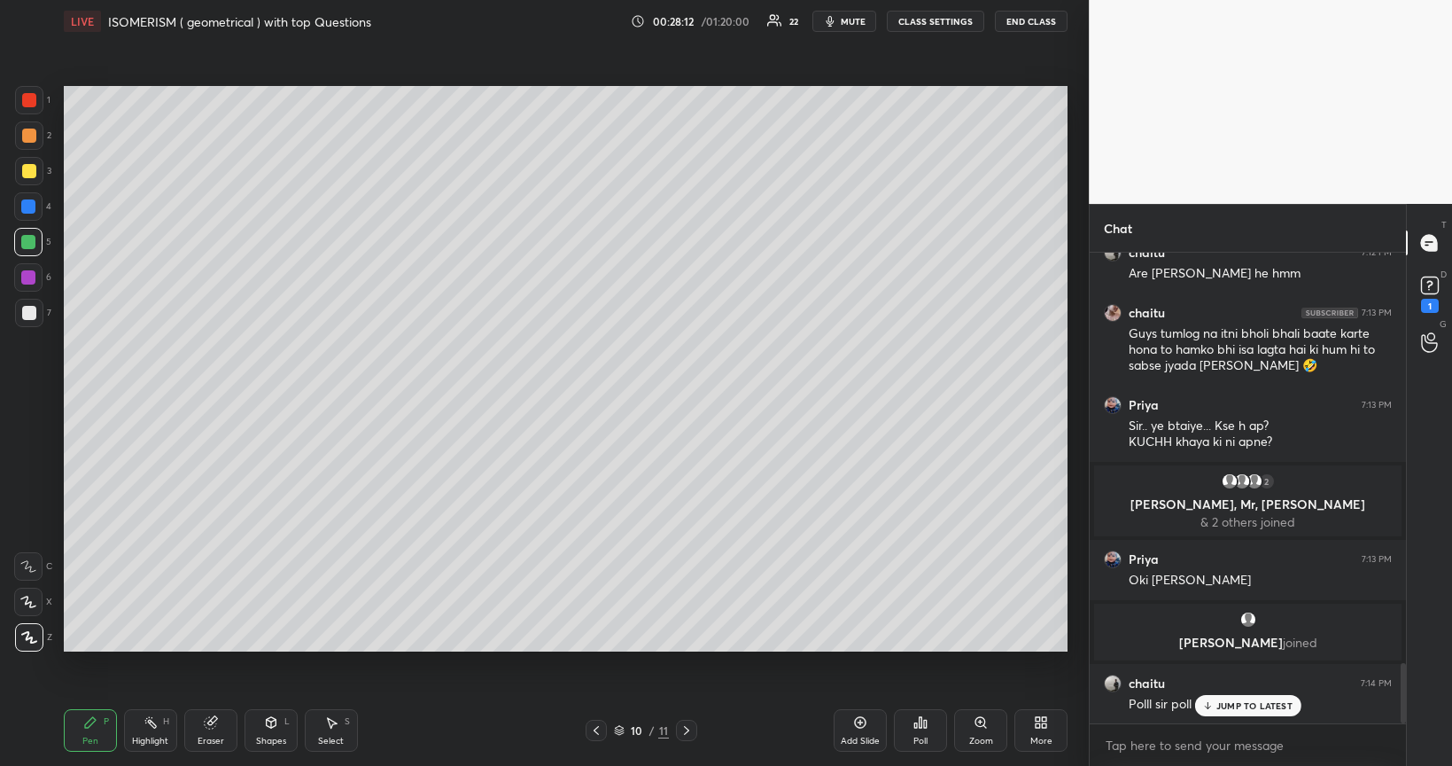
click at [866, 645] on icon at bounding box center [861, 723] width 12 height 12
click at [26, 171] on div at bounding box center [29, 171] width 14 height 14
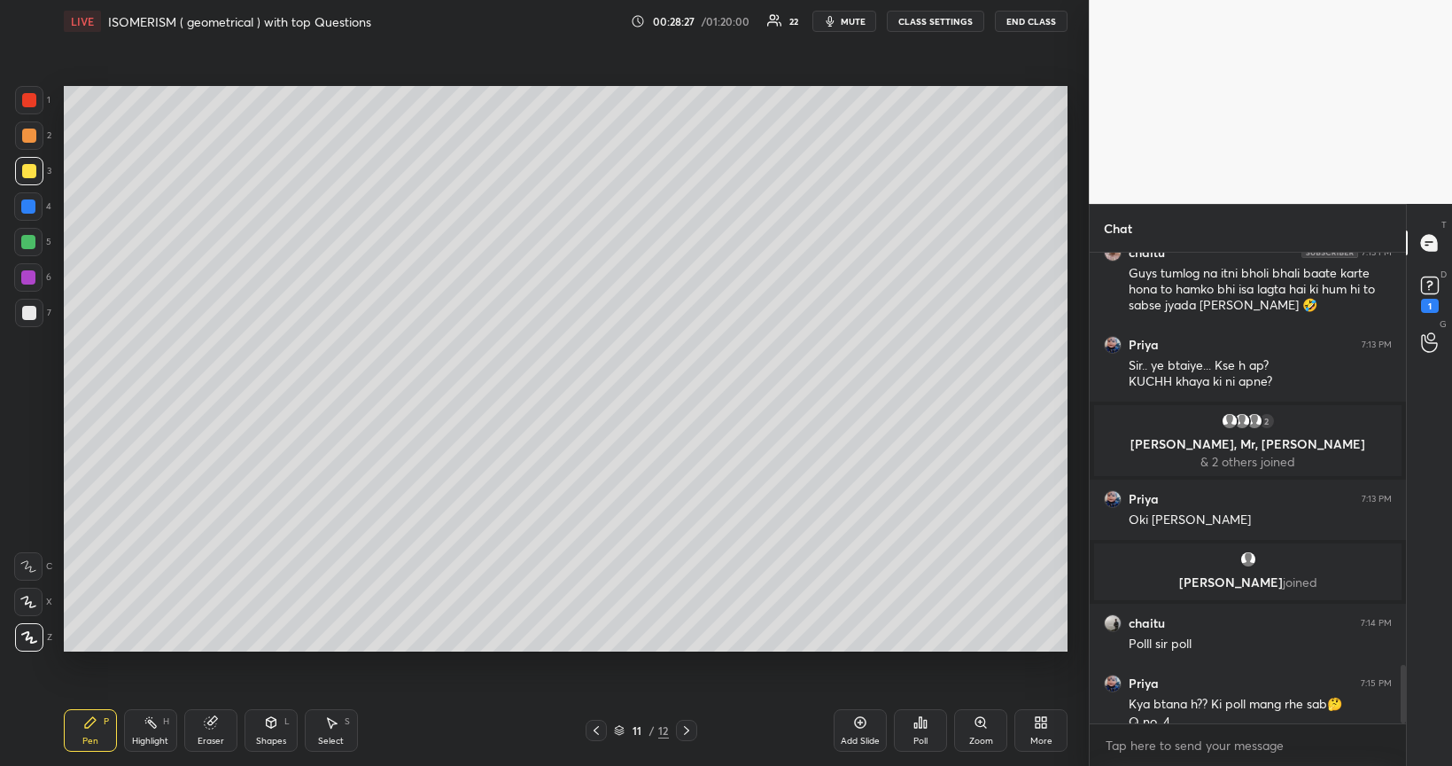
scroll to position [3305, 0]
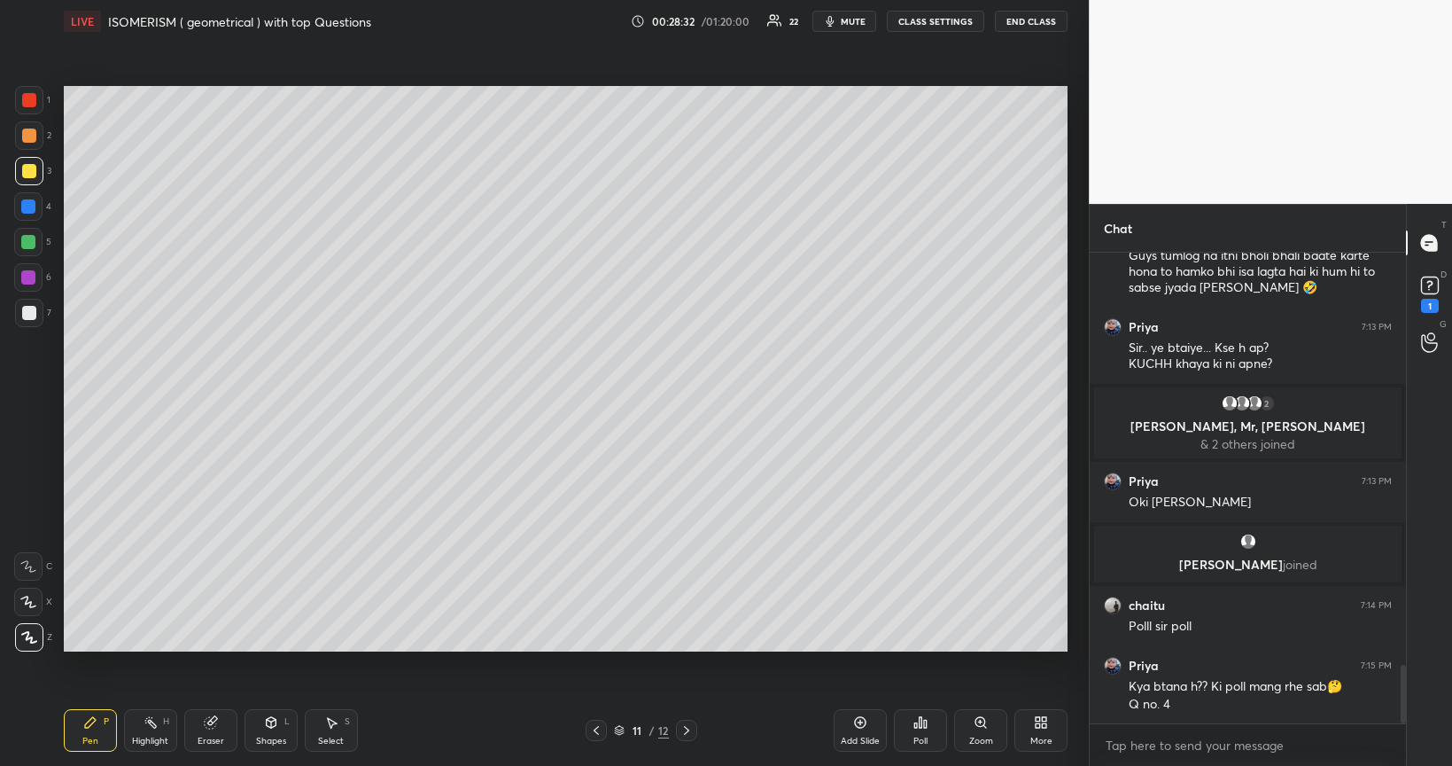
click at [27, 315] on div at bounding box center [29, 313] width 14 height 14
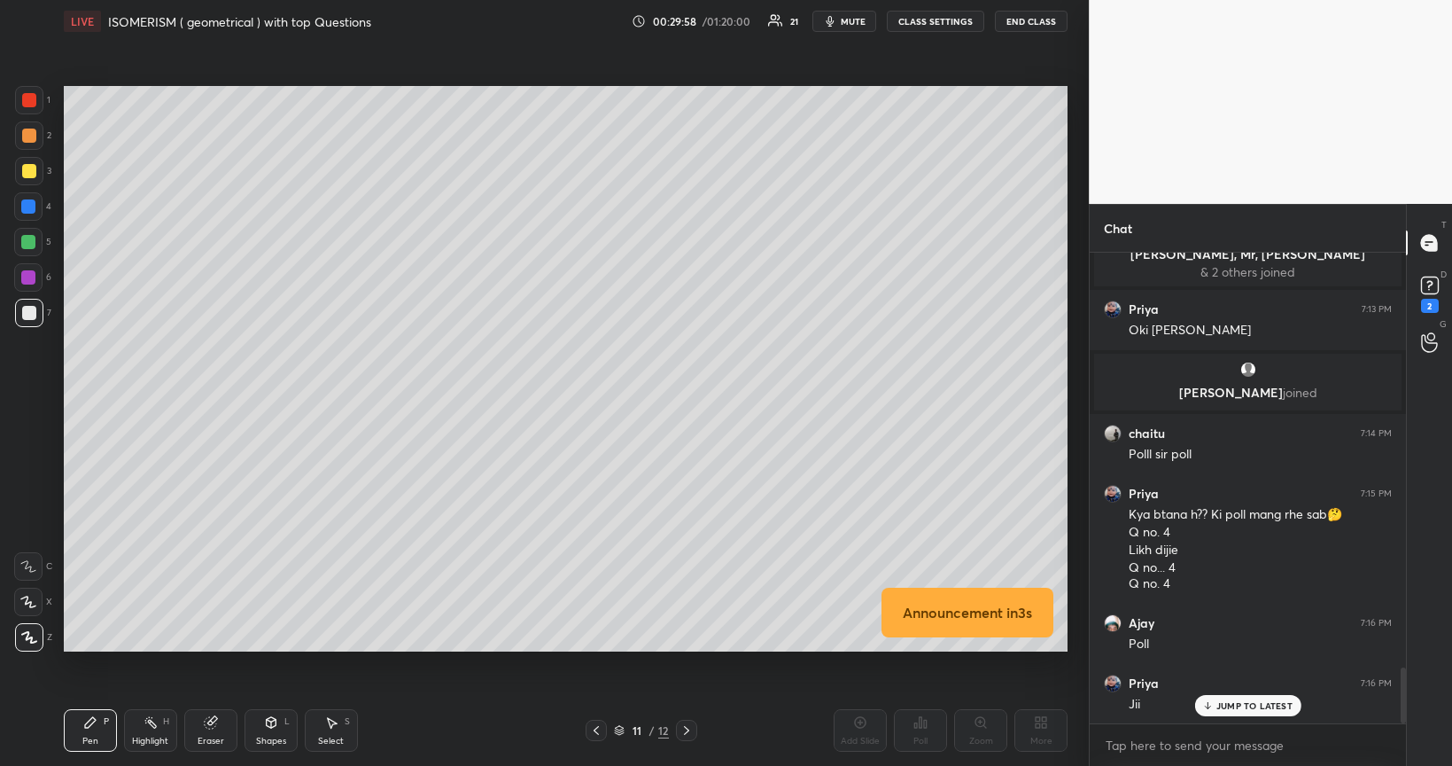
scroll to position [3537, 0]
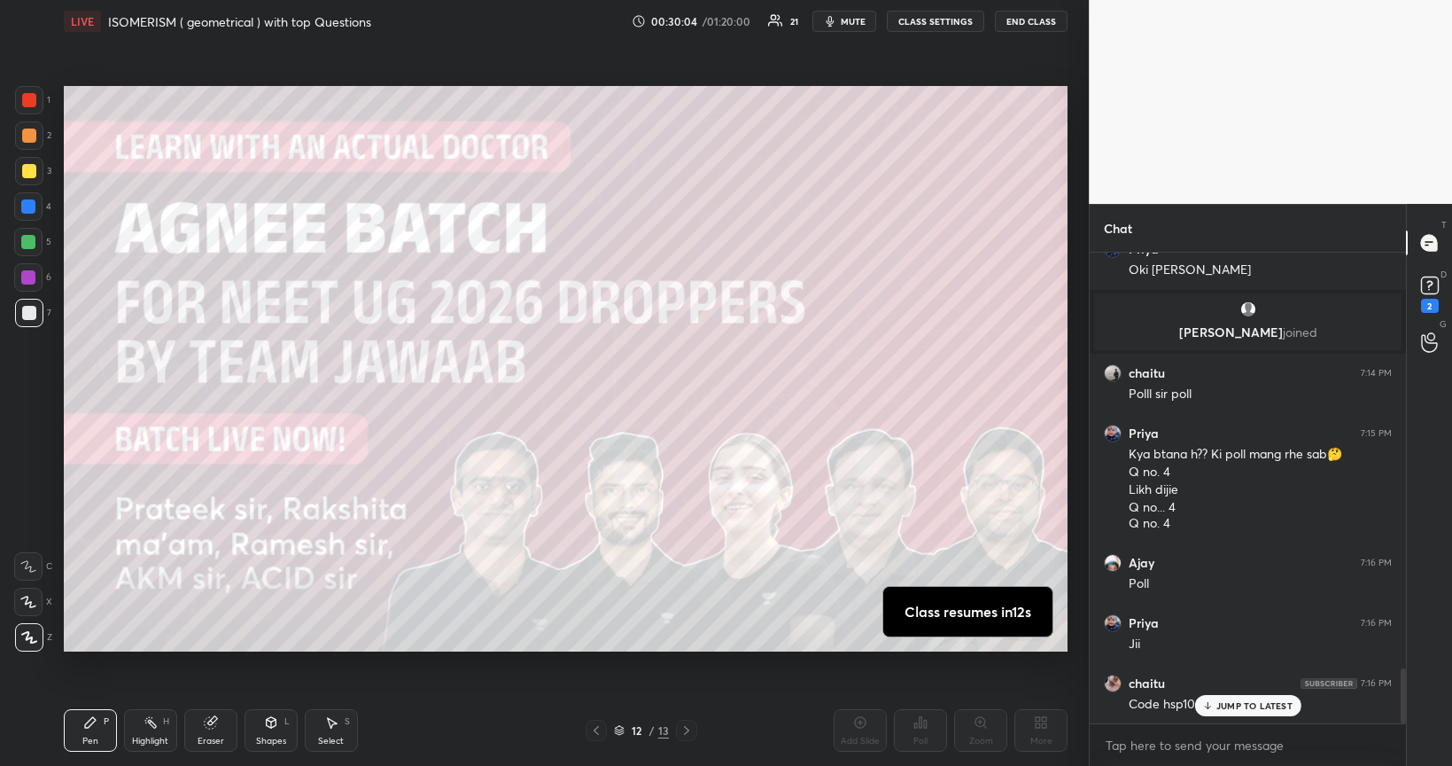
click at [27, 176] on div at bounding box center [29, 171] width 14 height 14
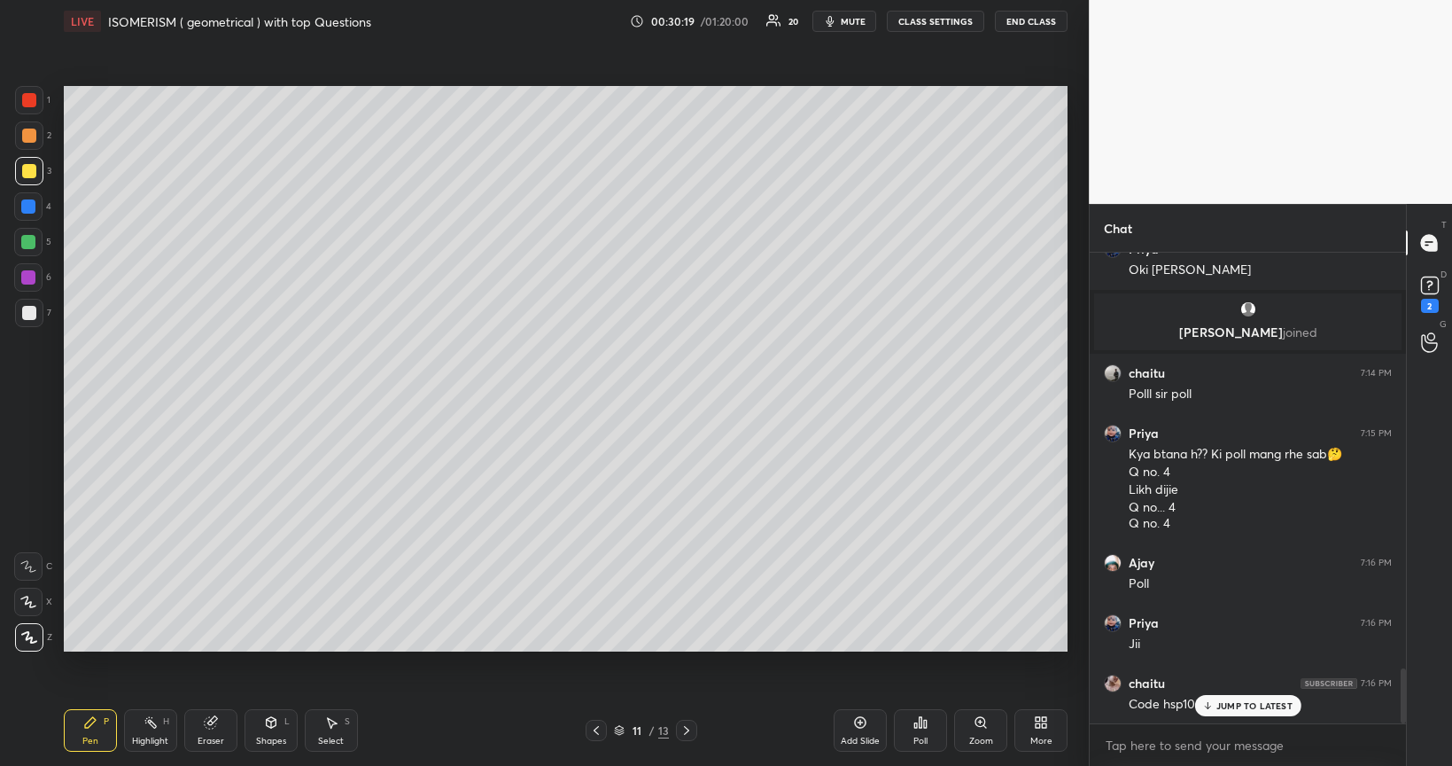
click at [922, 645] on icon at bounding box center [921, 722] width 3 height 11
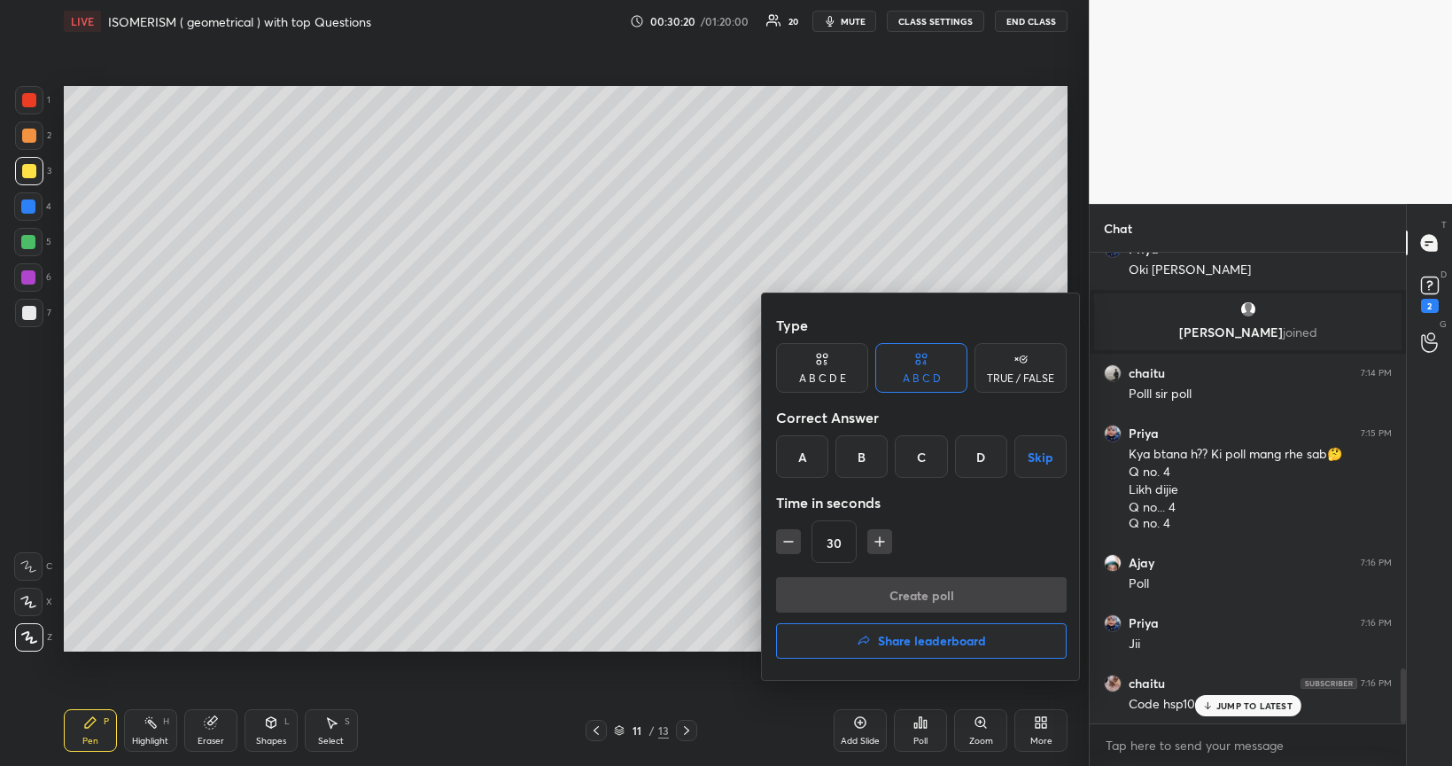
click at [923, 461] on div "C" at bounding box center [921, 456] width 52 height 43
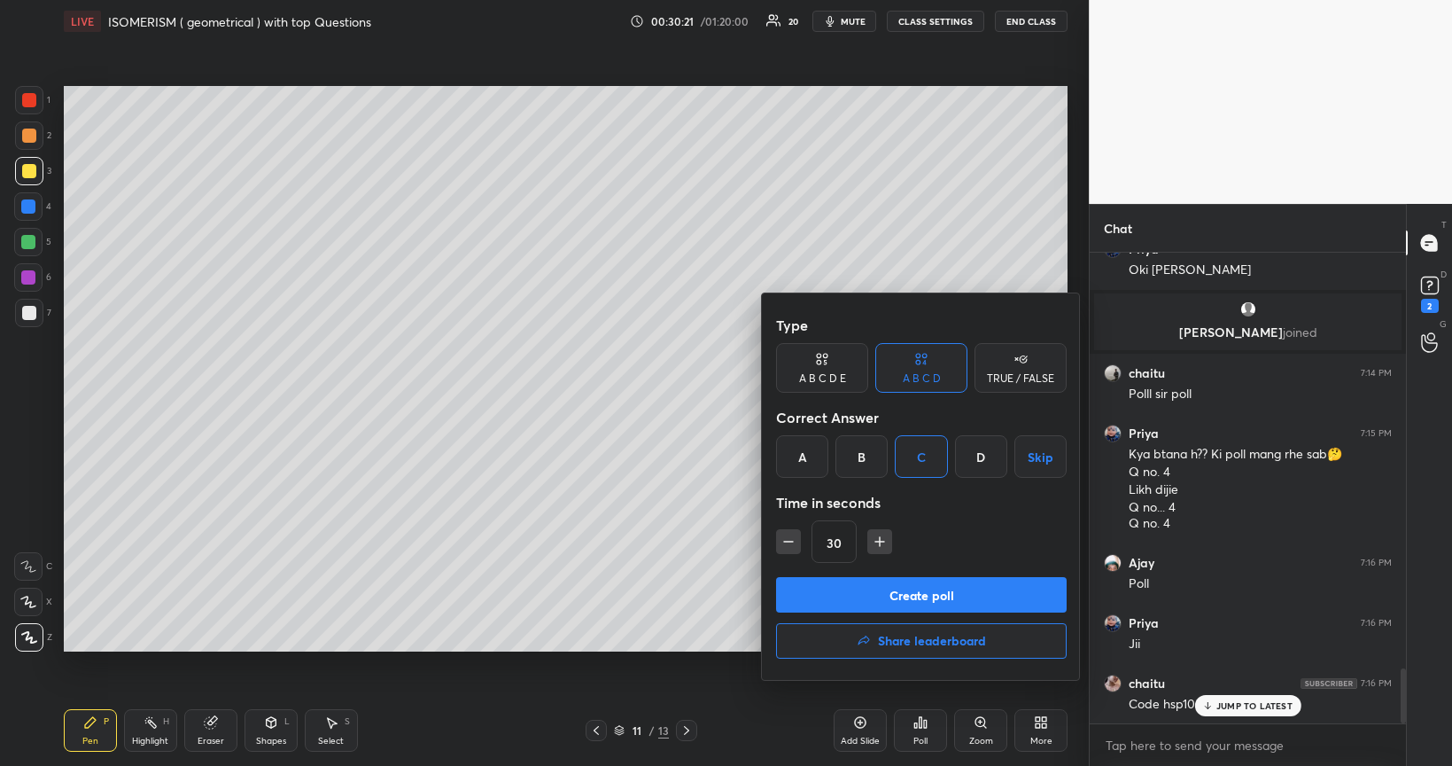
click at [955, 590] on button "Create poll" at bounding box center [921, 594] width 291 height 35
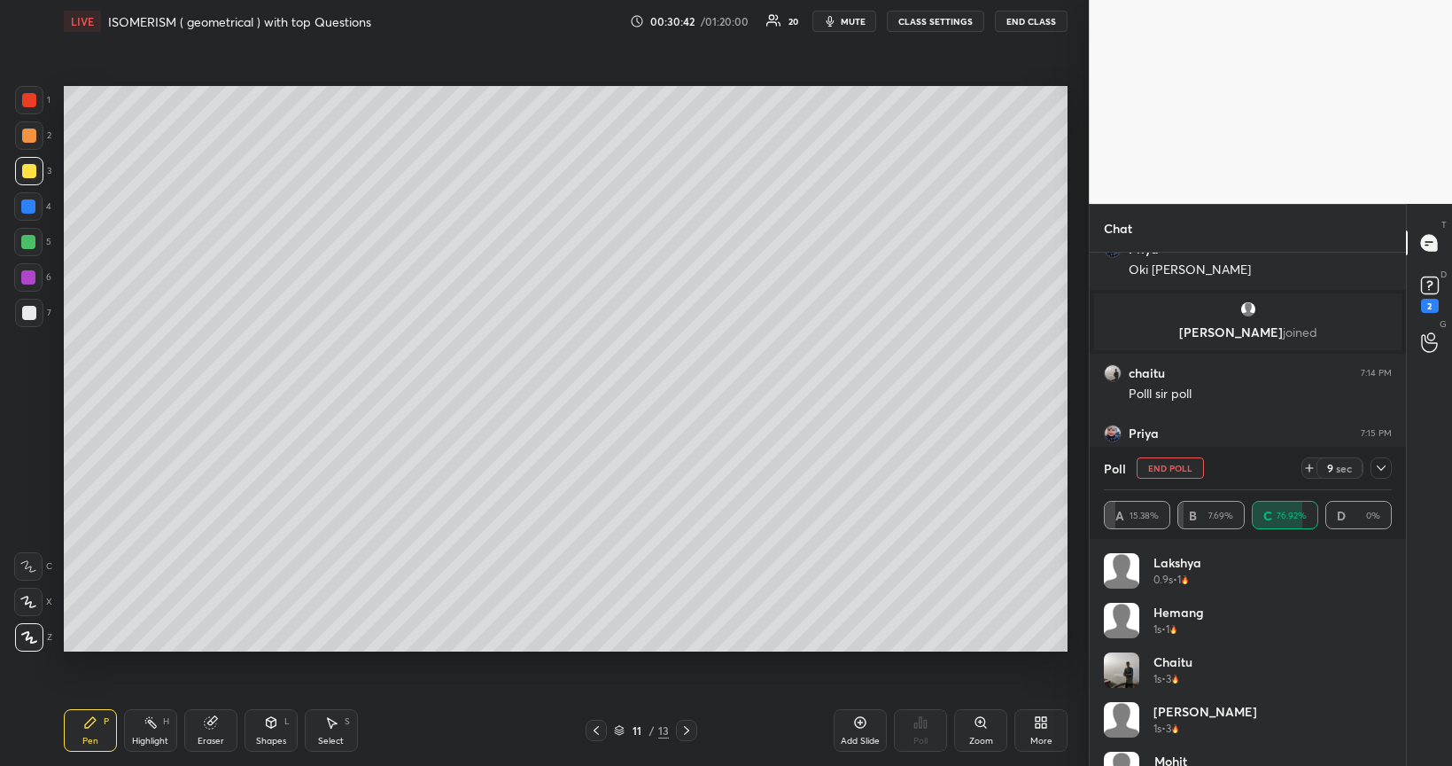
scroll to position [3693, 0]
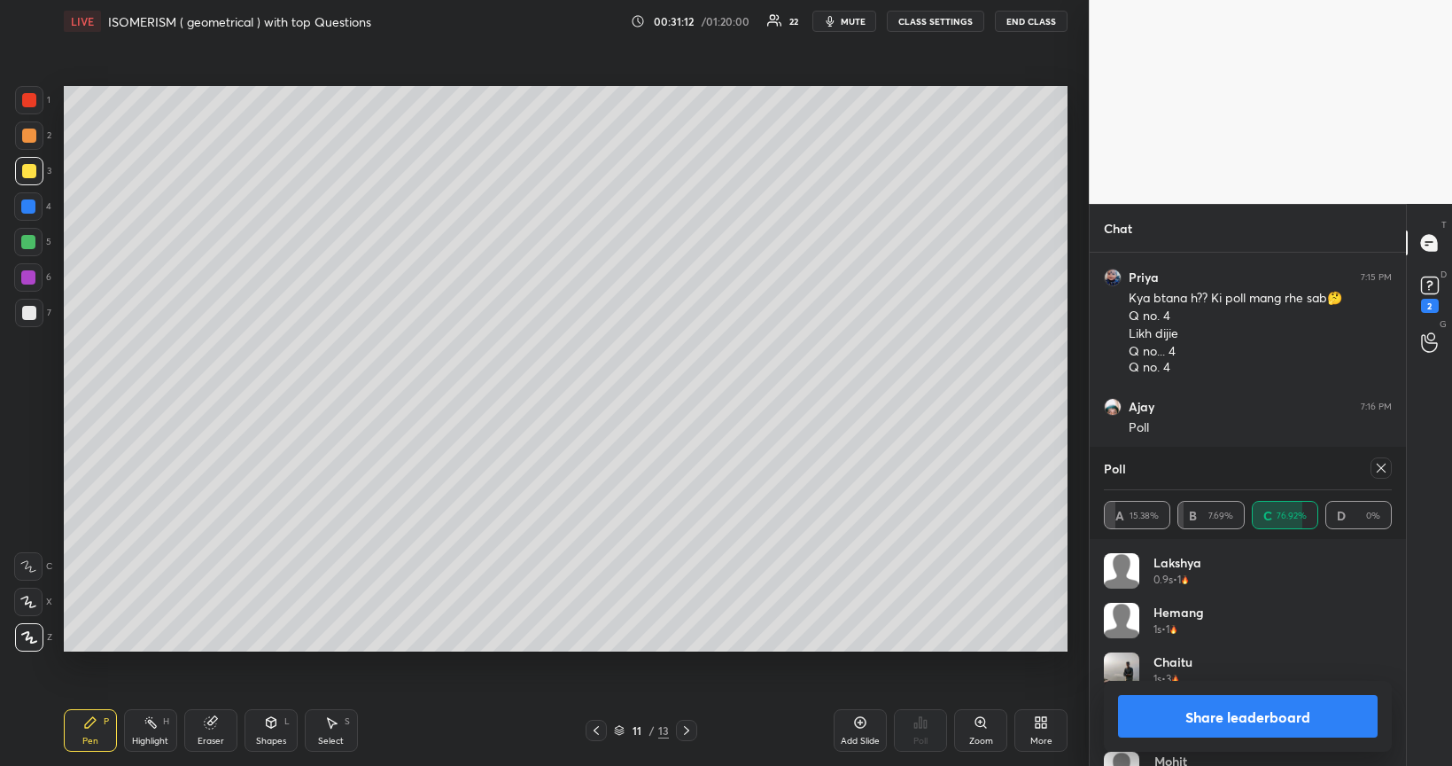
click at [1211, 645] on button "Share leaderboard" at bounding box center [1248, 716] width 260 height 43
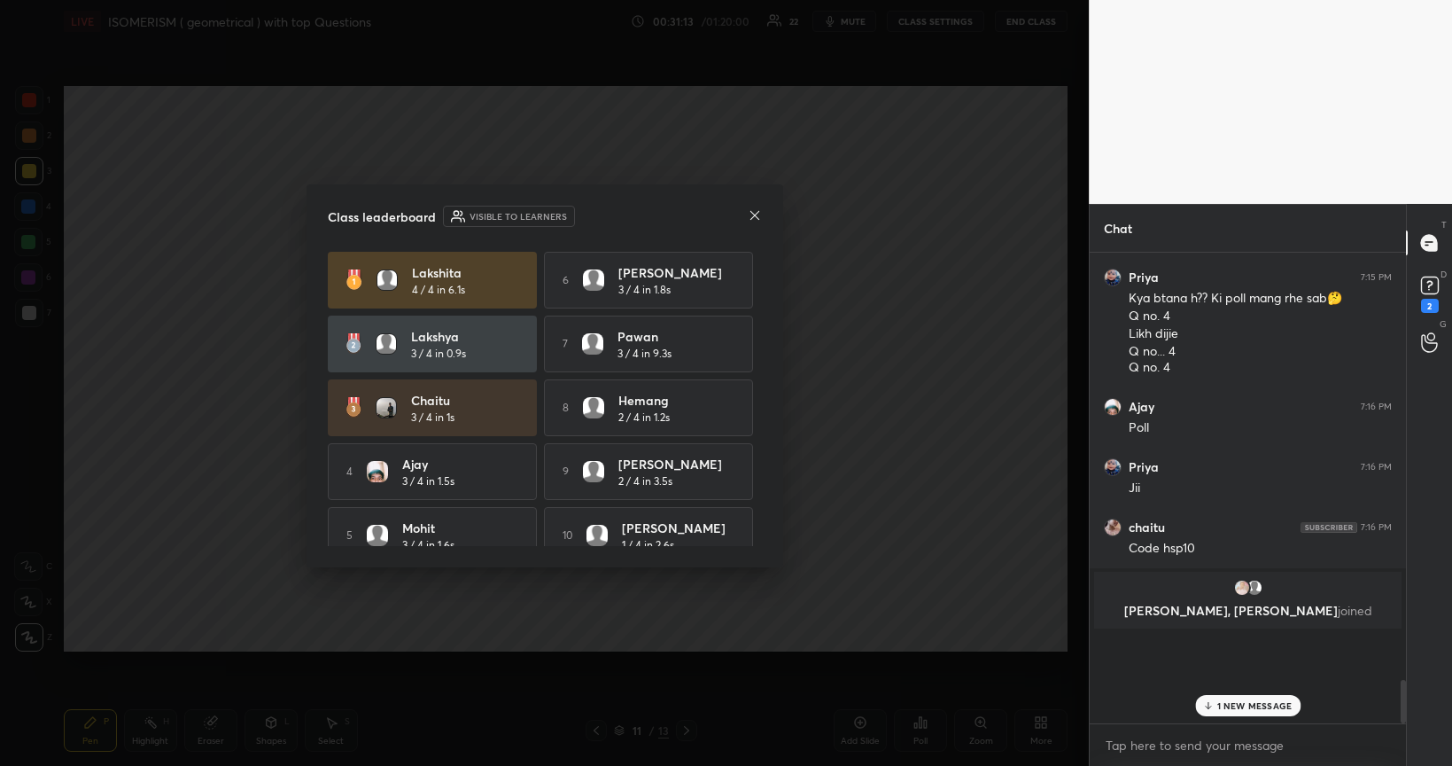
scroll to position [3601, 0]
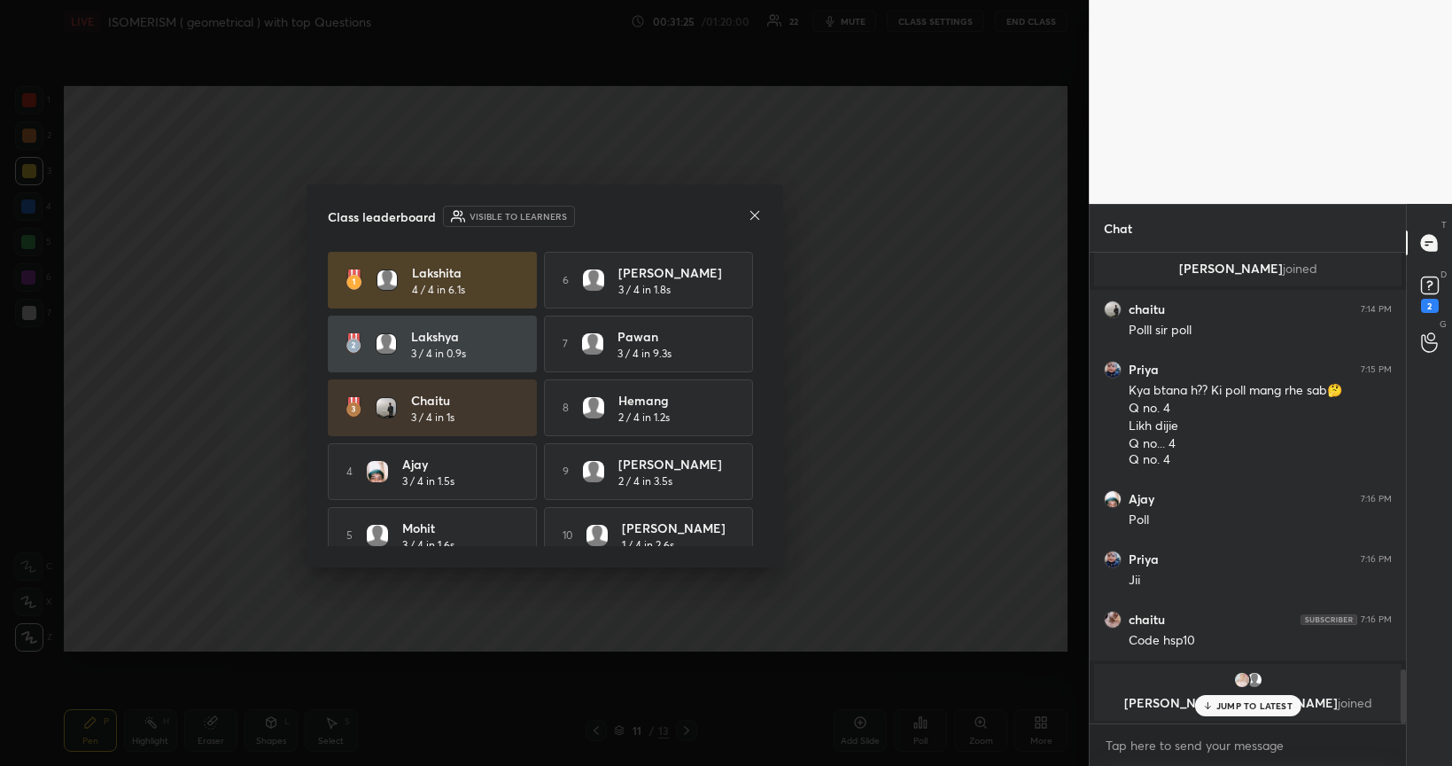
click at [759, 214] on icon at bounding box center [755, 215] width 14 height 14
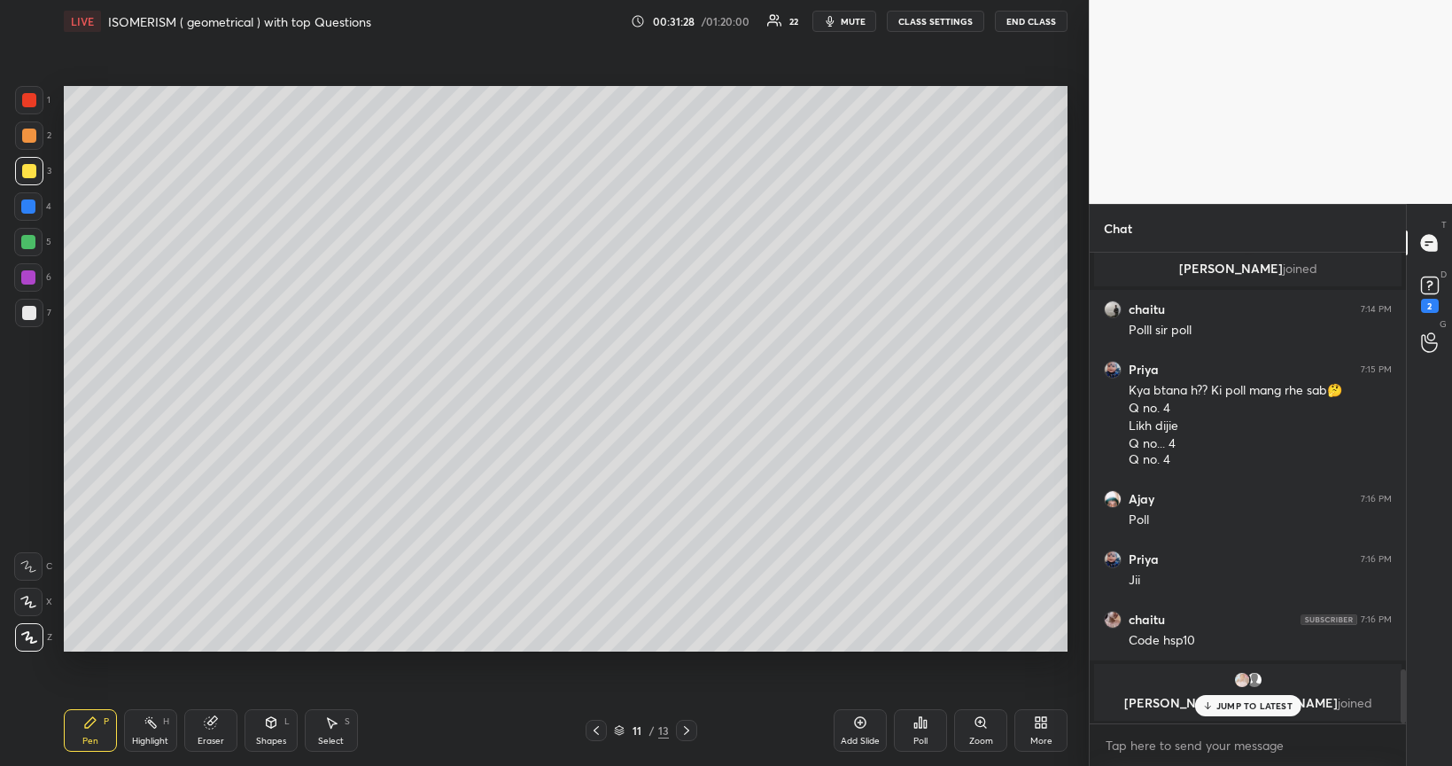
click at [27, 173] on div at bounding box center [29, 171] width 14 height 14
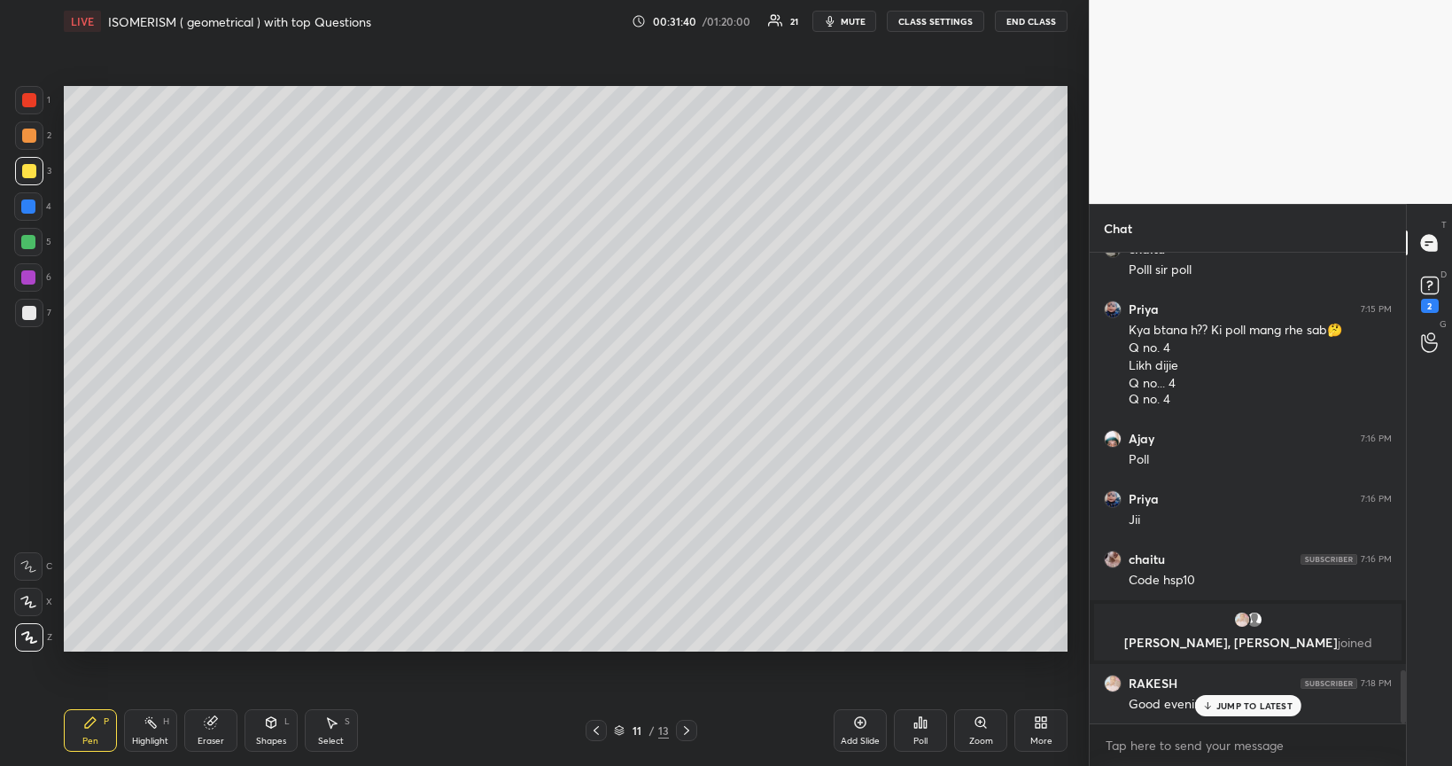
scroll to position [3722, 0]
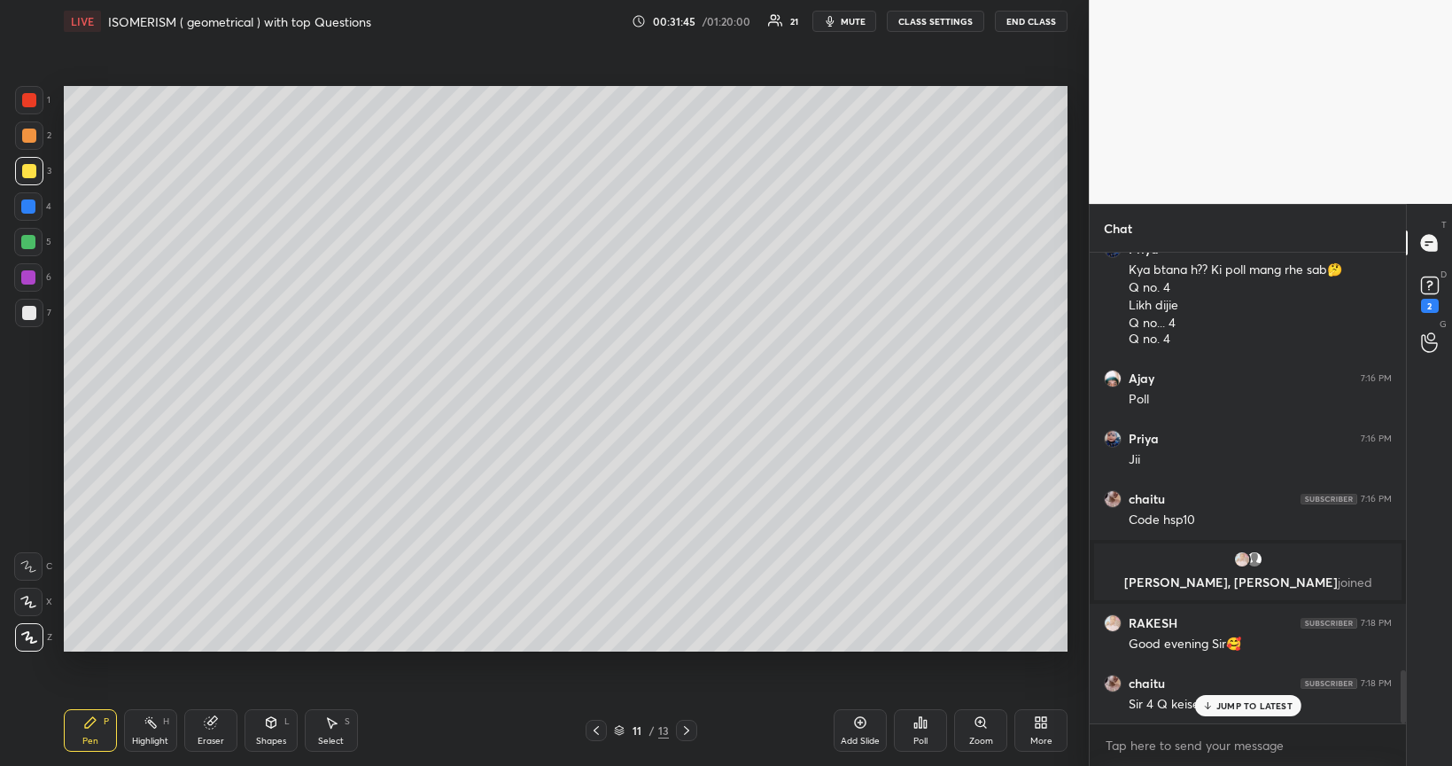
click at [867, 645] on icon at bounding box center [860, 722] width 14 height 14
click at [31, 315] on div at bounding box center [29, 313] width 14 height 14
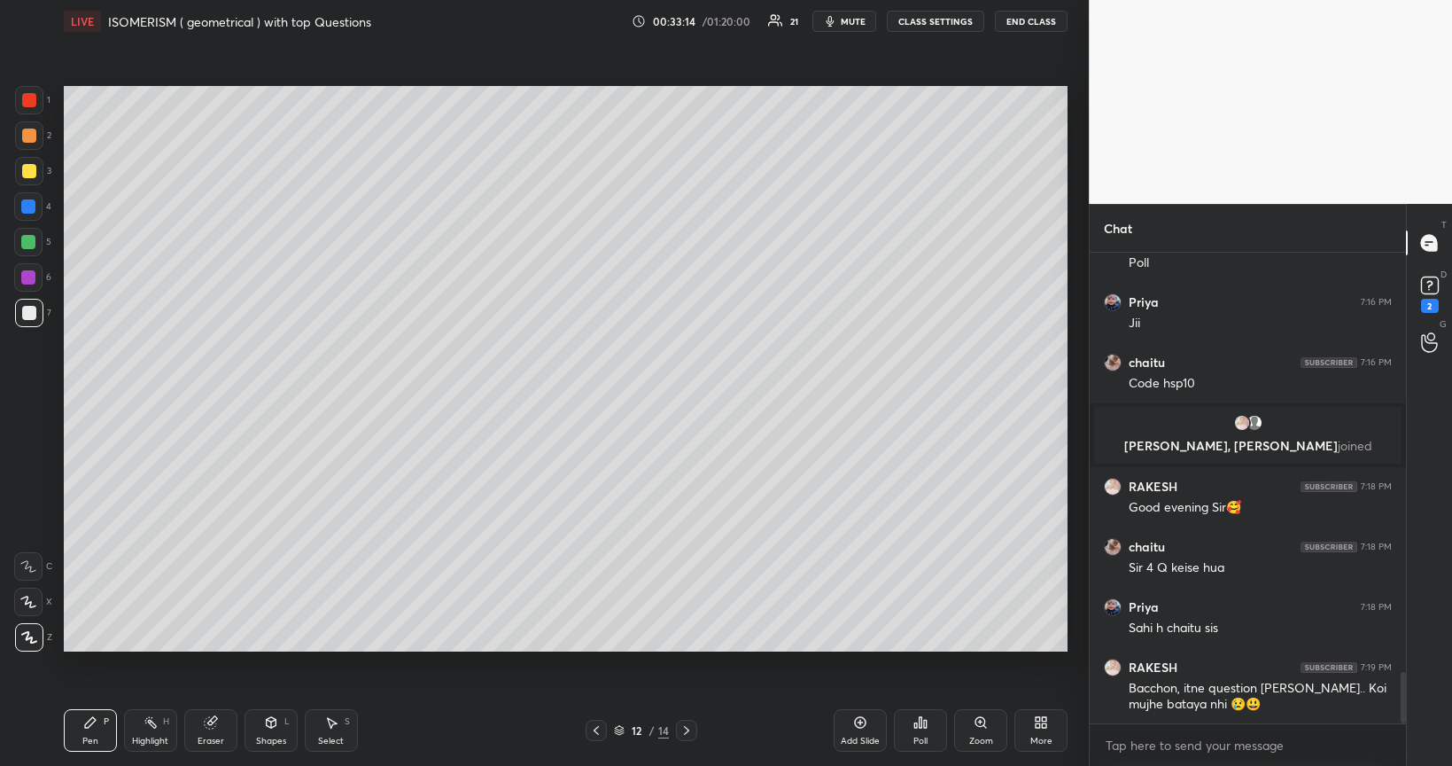
scroll to position [3919, 0]
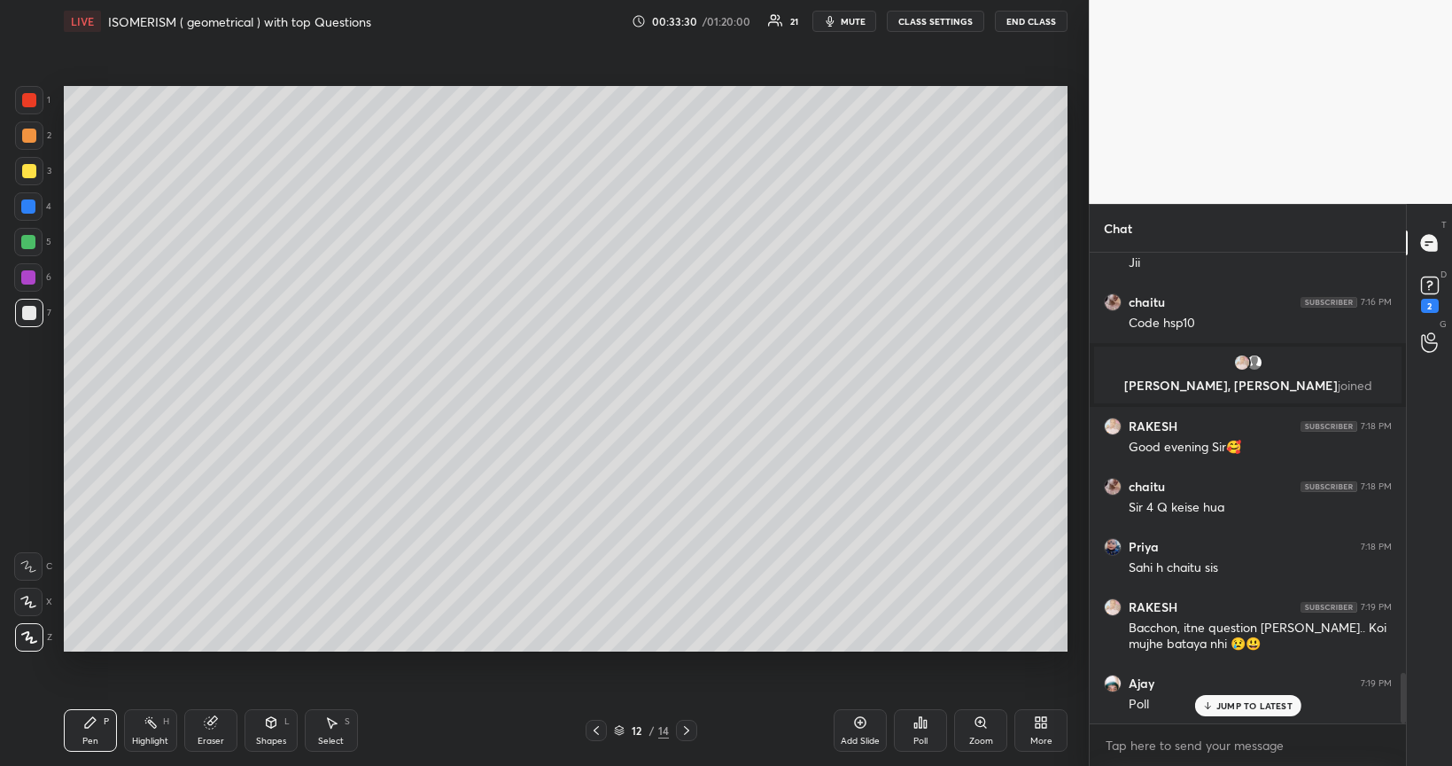
click at [927, 645] on div "Poll" at bounding box center [920, 730] width 53 height 43
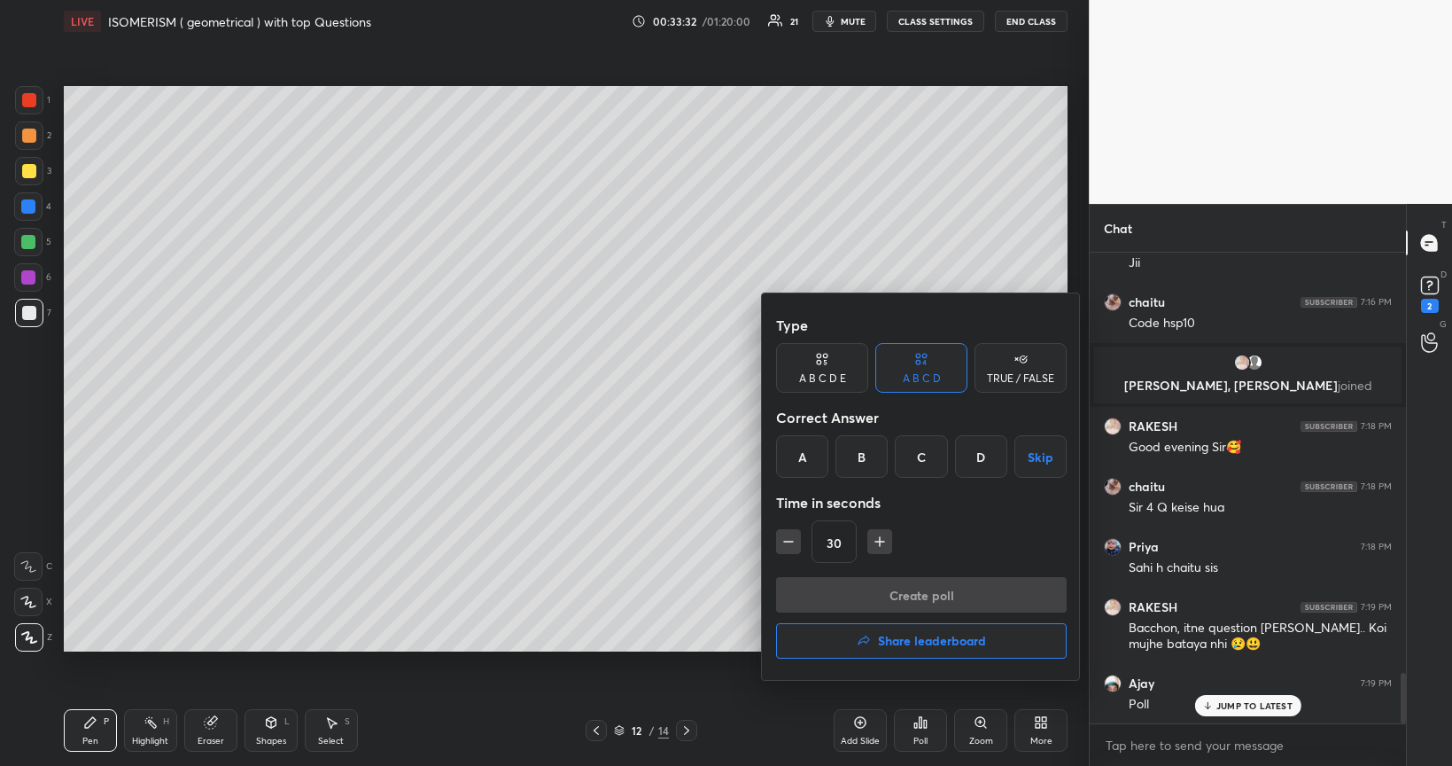
click at [980, 448] on div "D" at bounding box center [981, 456] width 52 height 43
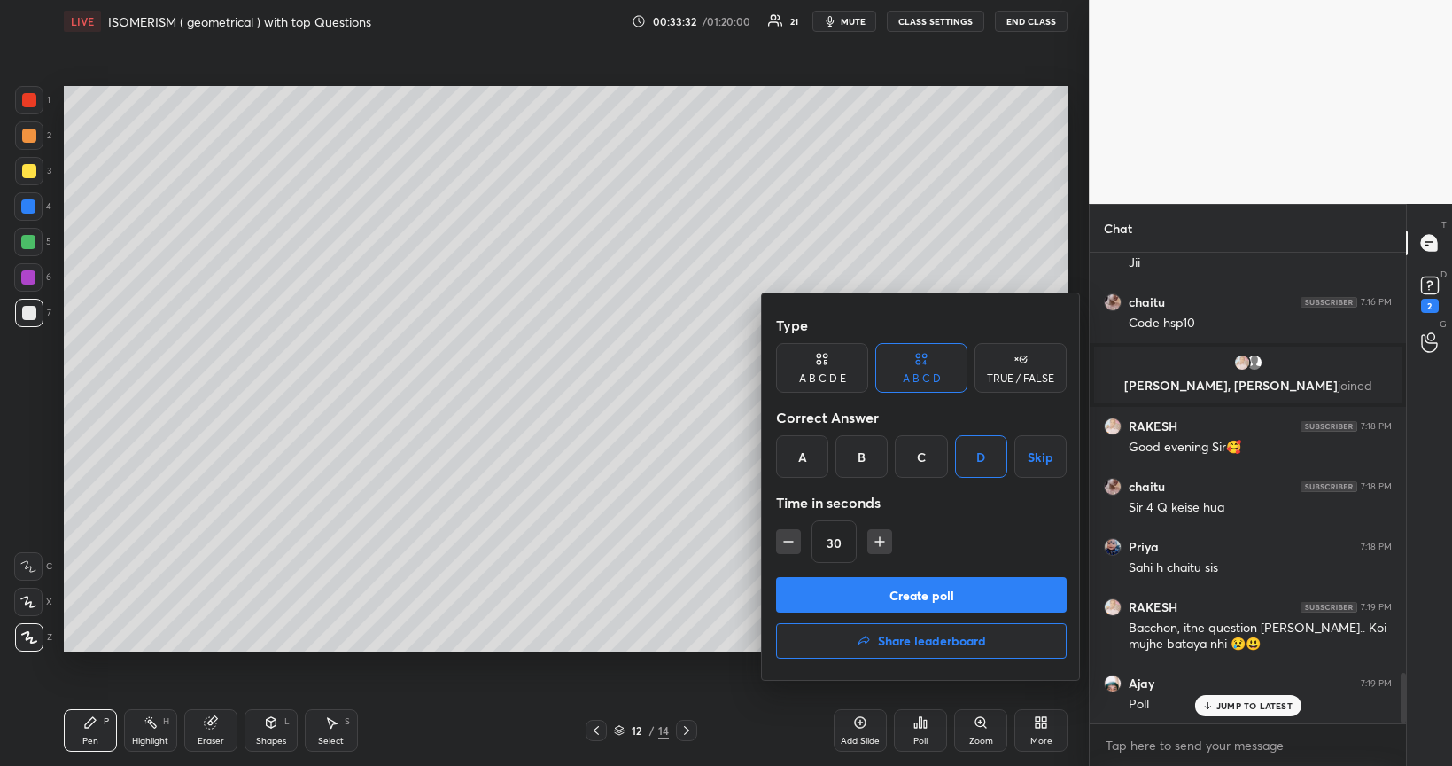
click at [904, 298] on div "Type A B C D E A B C D TRUE / FALSE Correct Answer A B C D Skip Time in seconds…" at bounding box center [921, 486] width 319 height 386
click at [973, 594] on button "Create poll" at bounding box center [921, 594] width 291 height 35
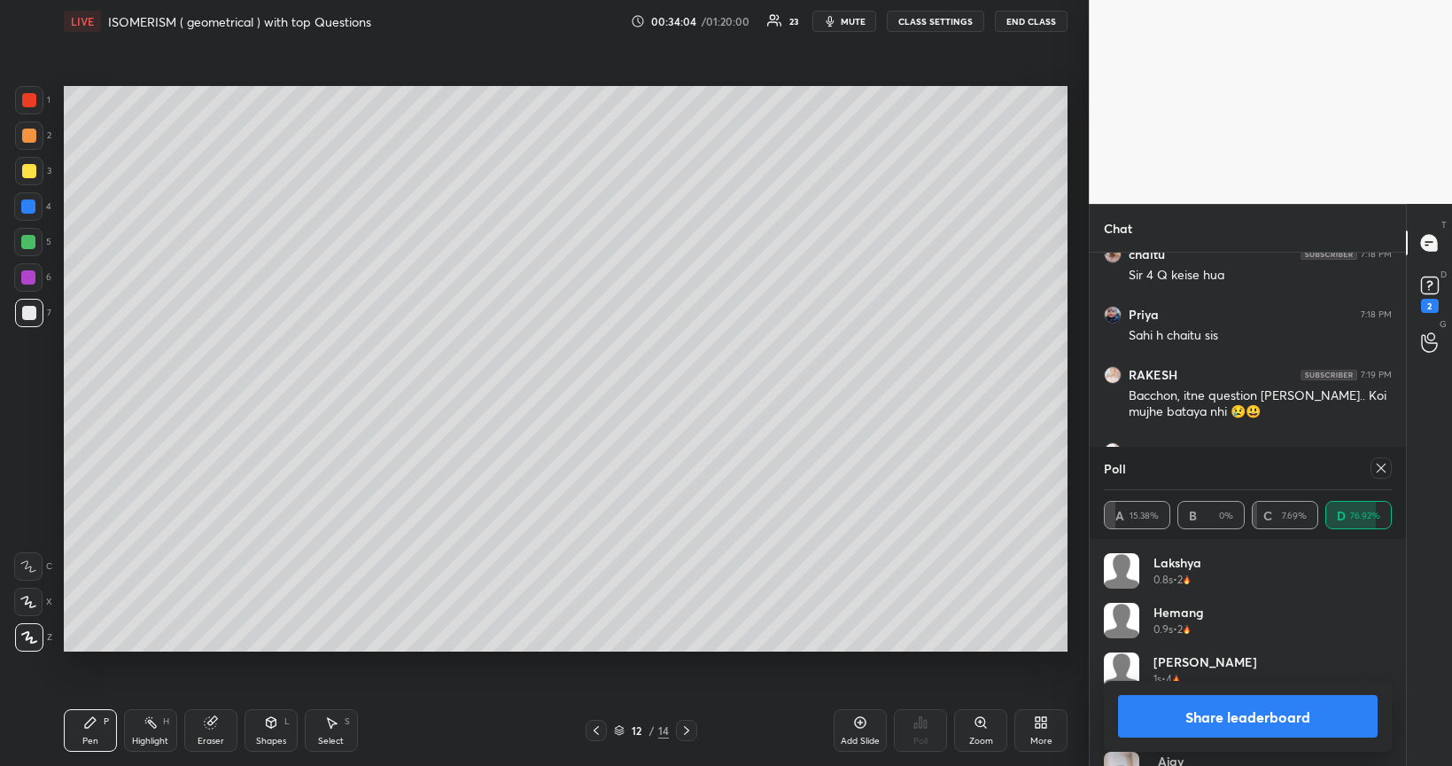
scroll to position [4214, 0]
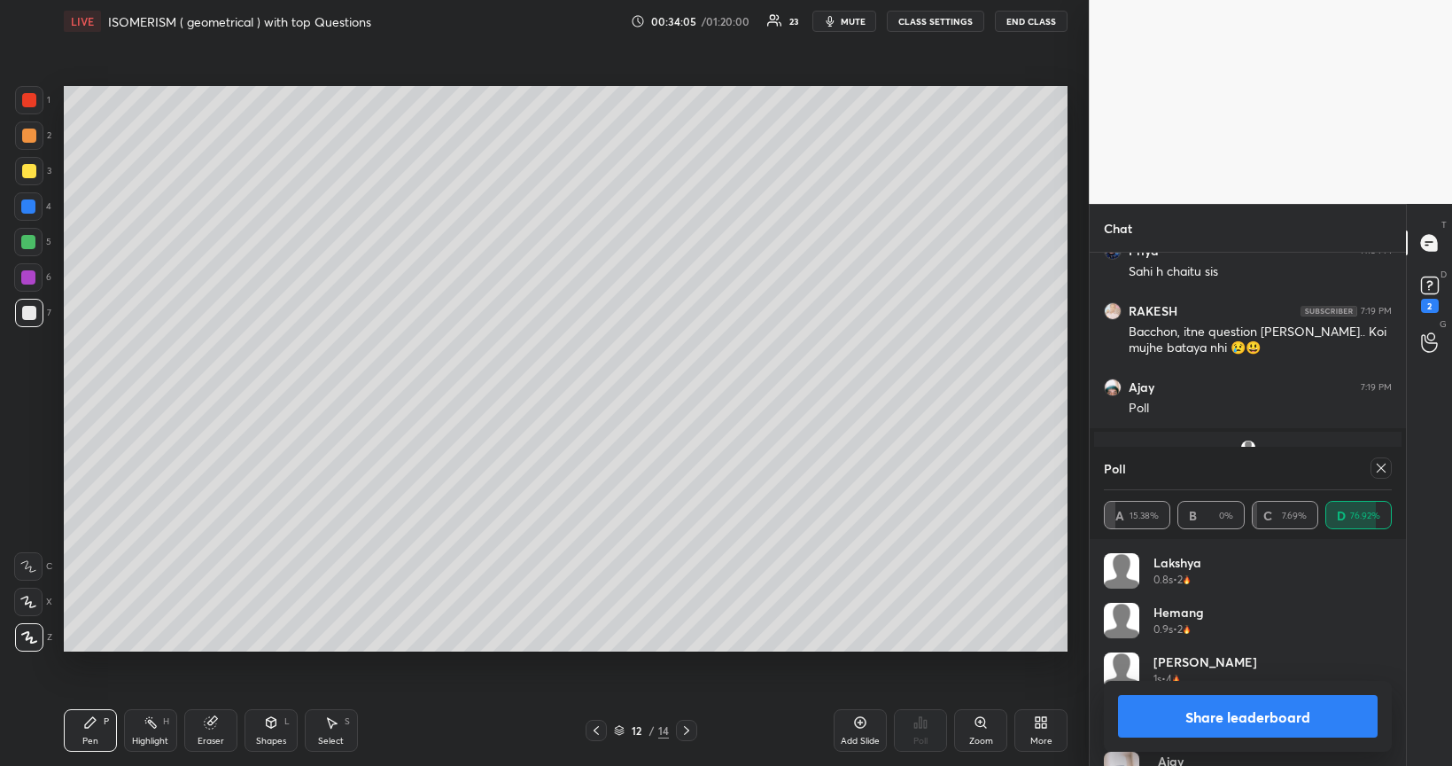
click at [1258, 645] on button "Share leaderboard" at bounding box center [1248, 716] width 260 height 43
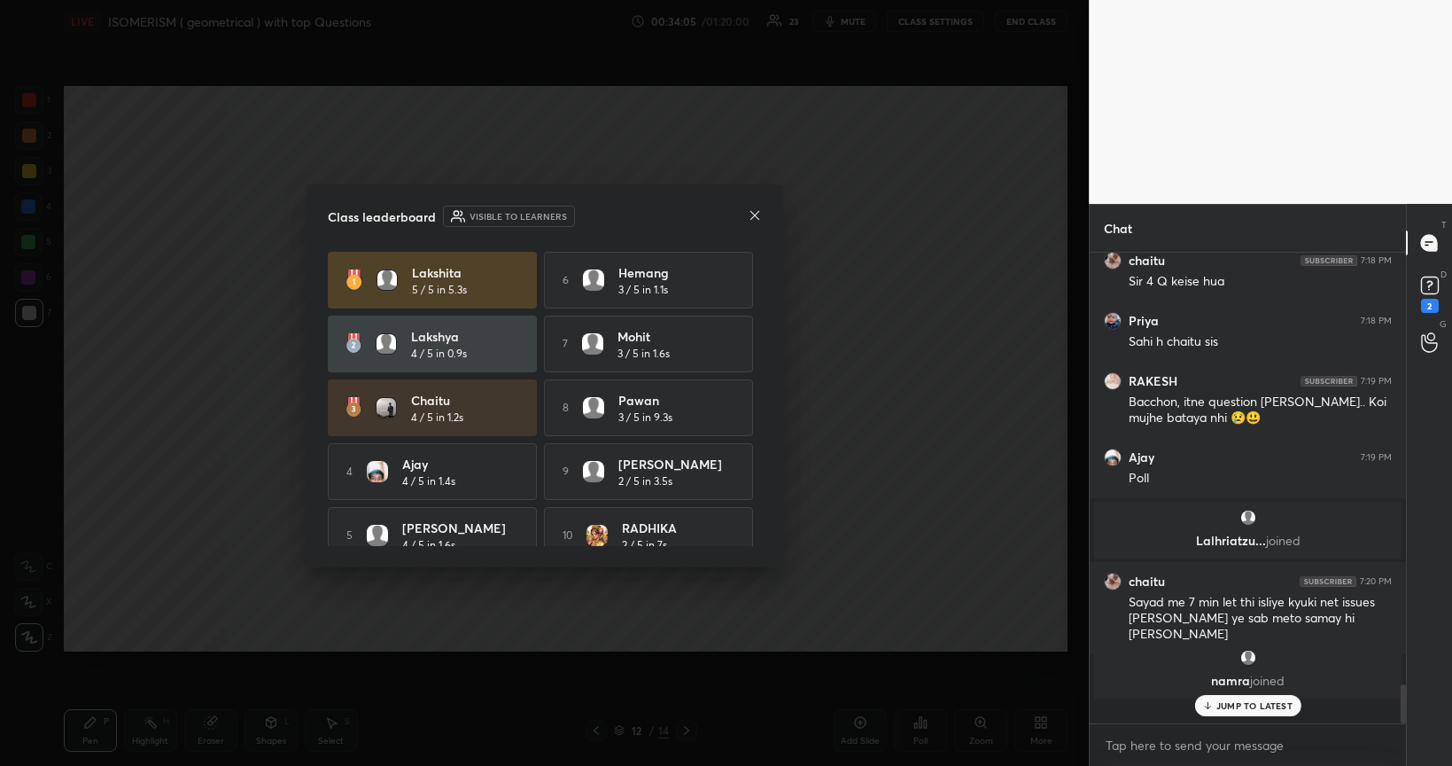
scroll to position [4122, 0]
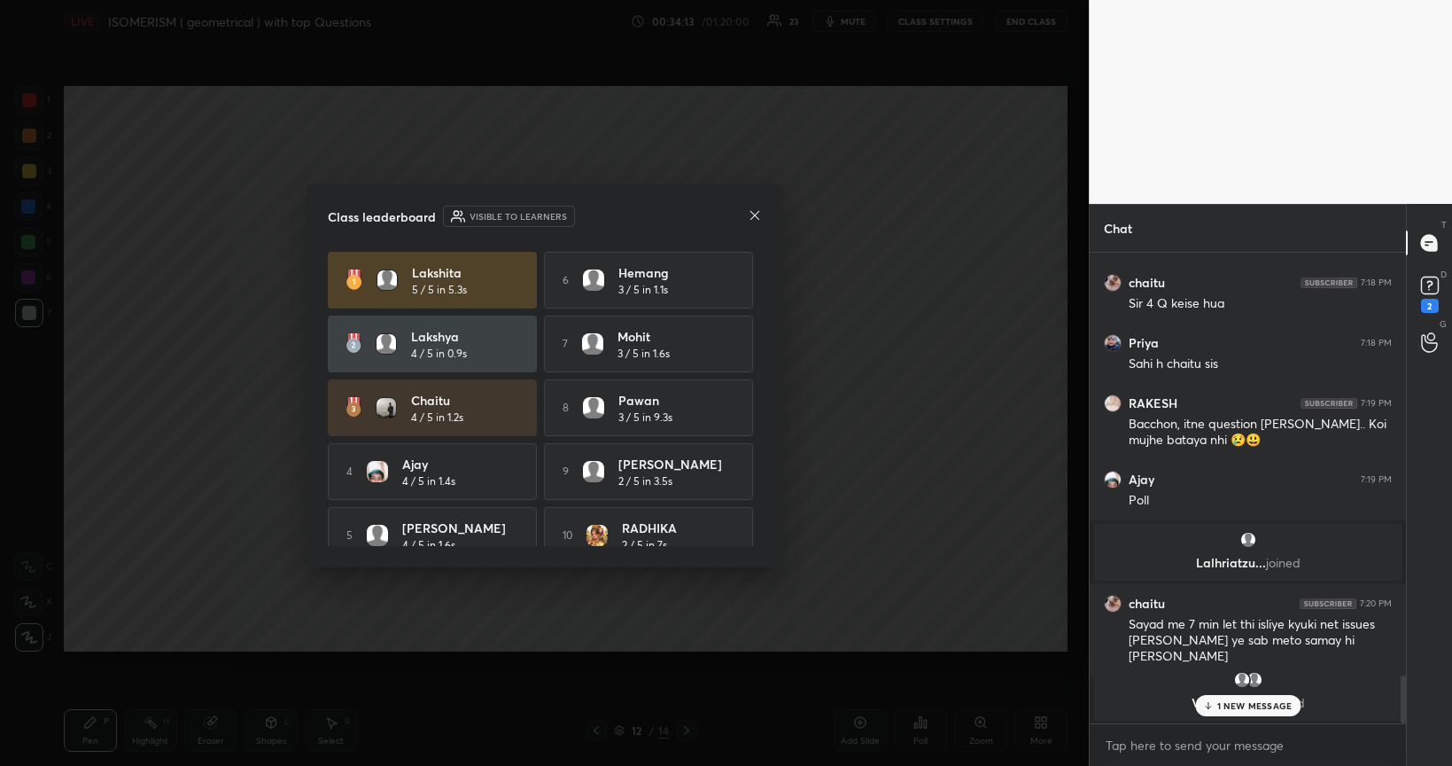
click at [758, 216] on icon at bounding box center [755, 215] width 14 height 14
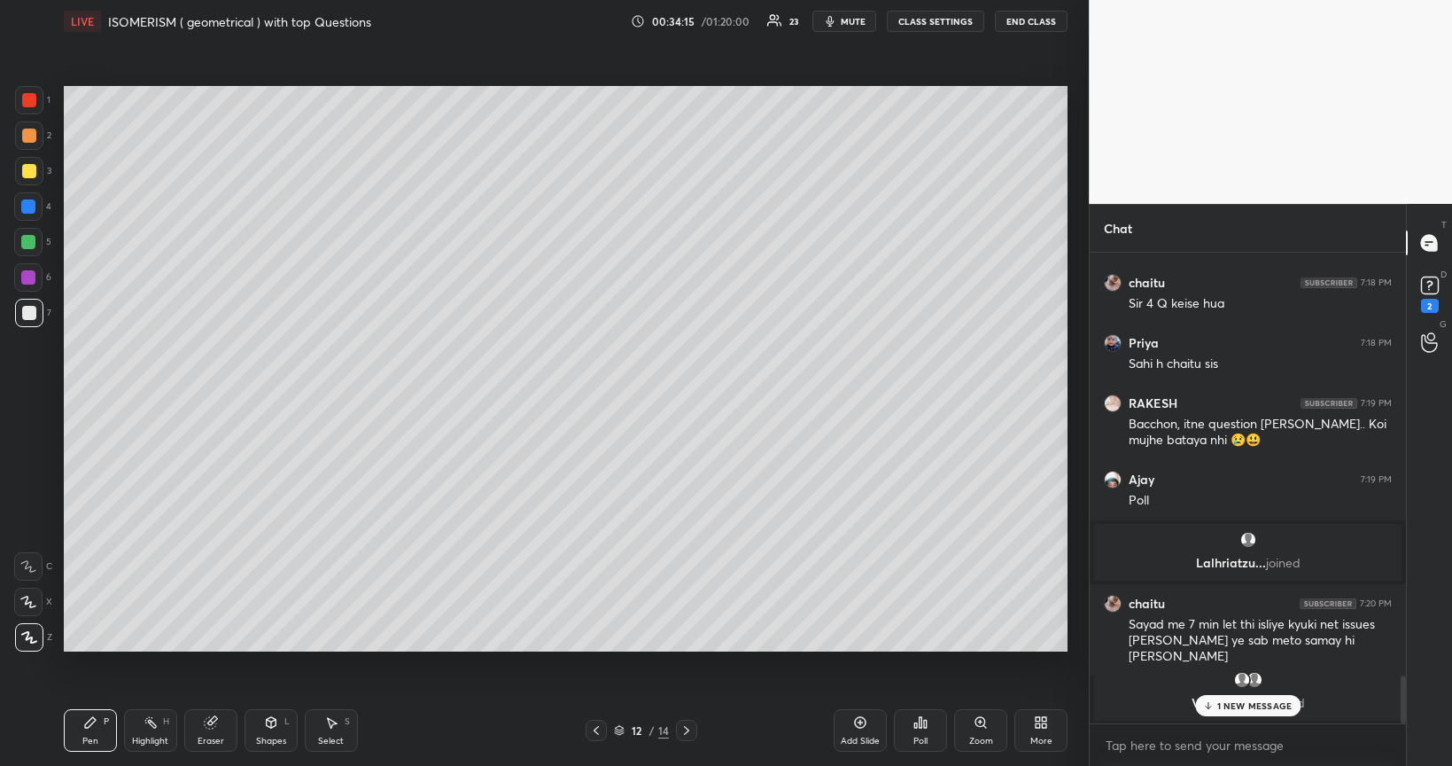
click at [33, 177] on div at bounding box center [29, 171] width 14 height 14
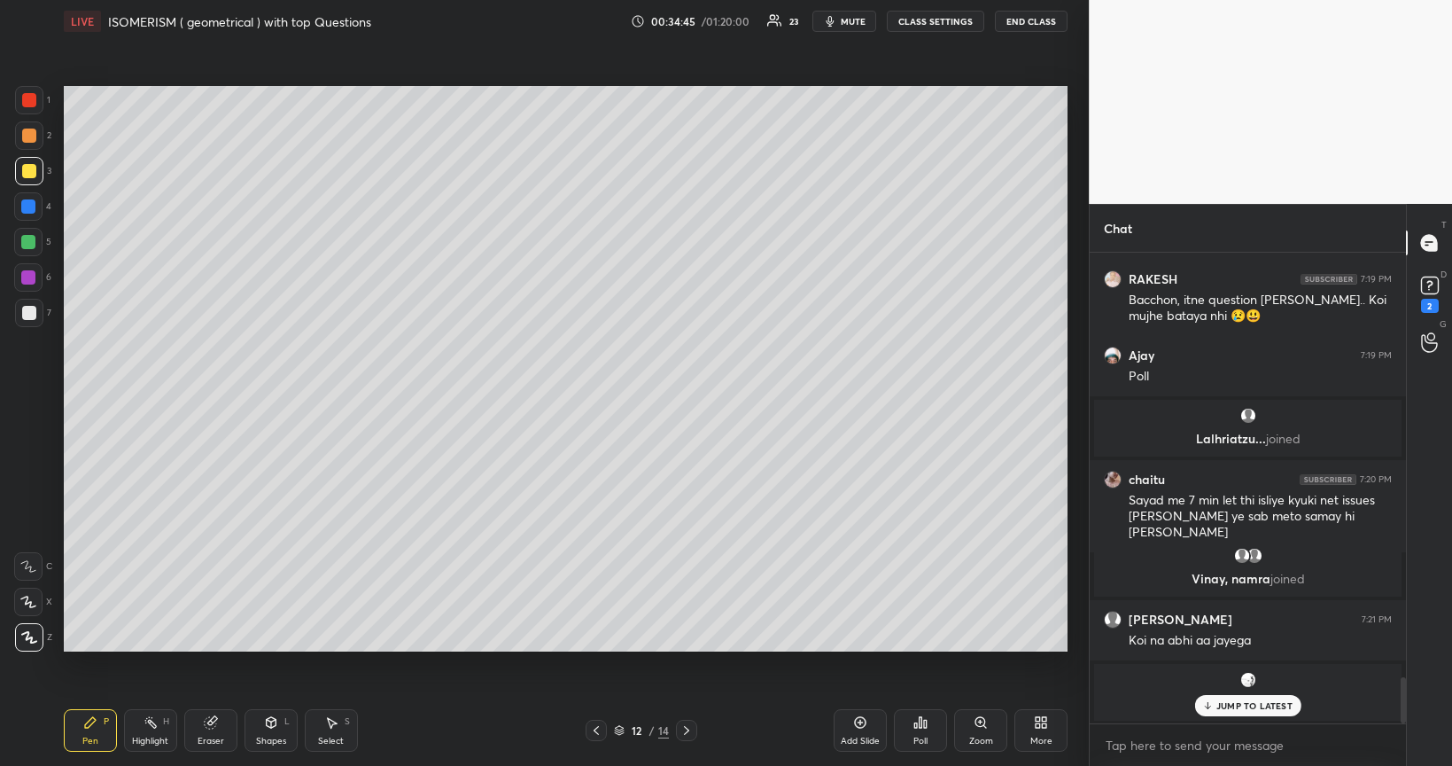
scroll to position [4307, 0]
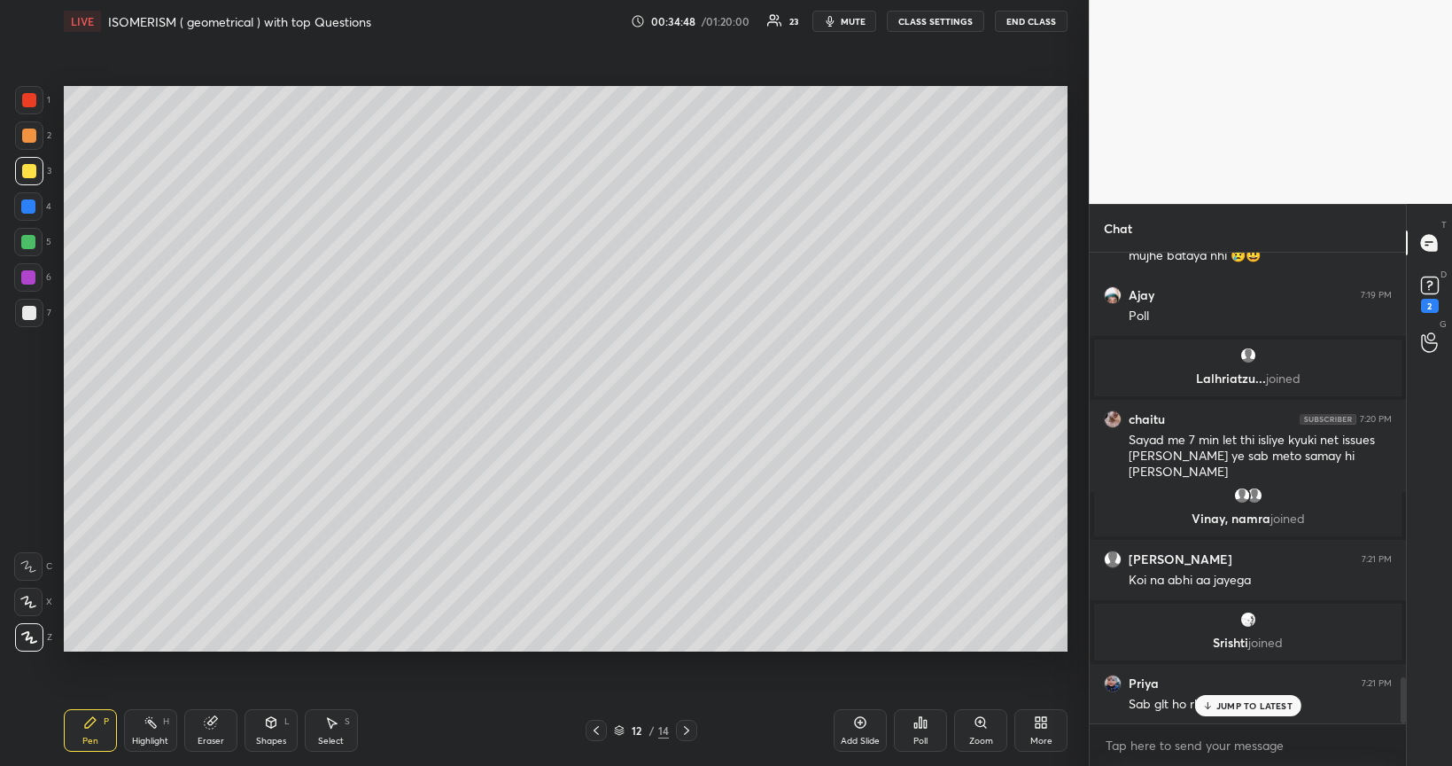
click at [870, 645] on div "Add Slide" at bounding box center [860, 730] width 53 height 43
click at [29, 312] on div at bounding box center [29, 313] width 14 height 14
click at [30, 171] on div at bounding box center [29, 171] width 14 height 14
click at [27, 140] on div at bounding box center [29, 135] width 14 height 14
click at [271, 645] on div "Shapes L" at bounding box center [271, 730] width 53 height 43
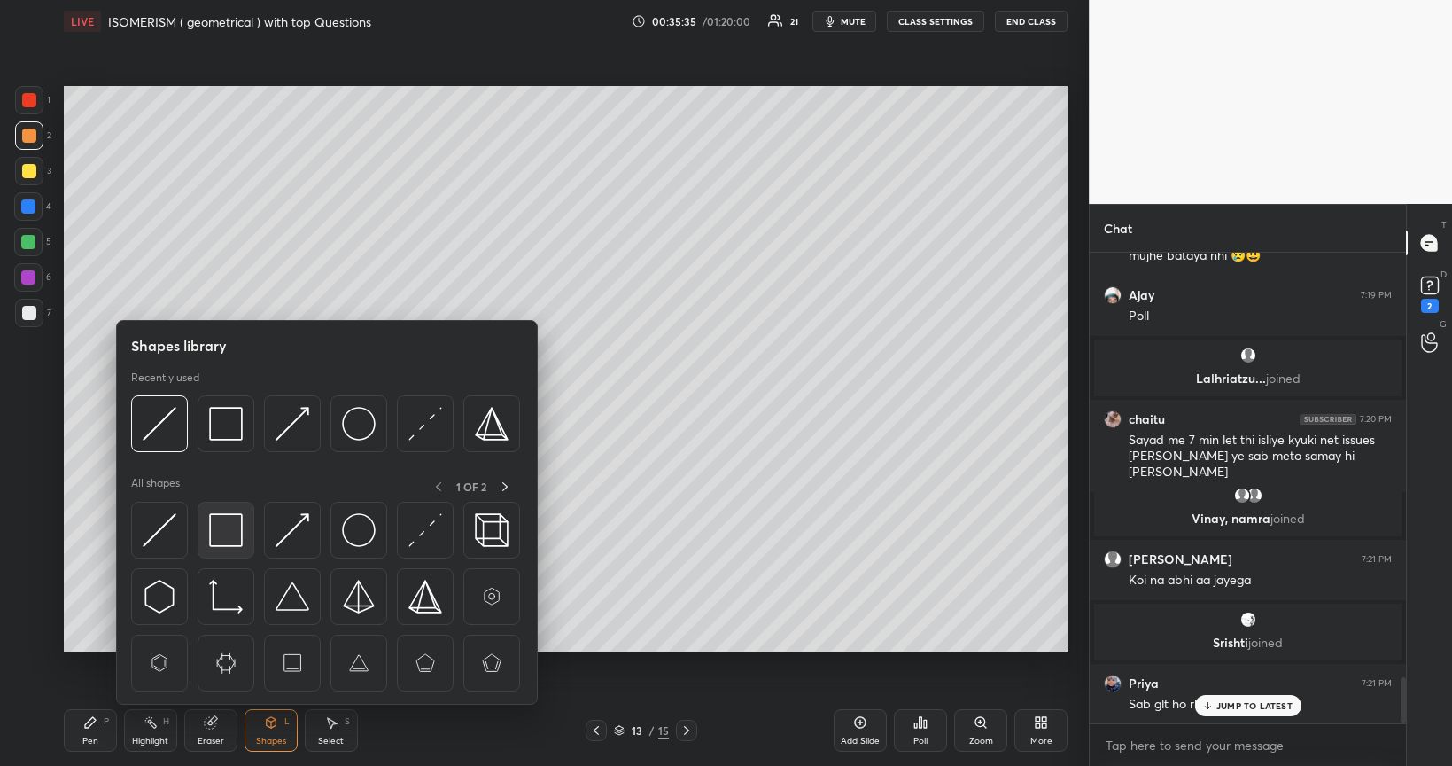
click at [223, 529] on img at bounding box center [226, 530] width 34 height 34
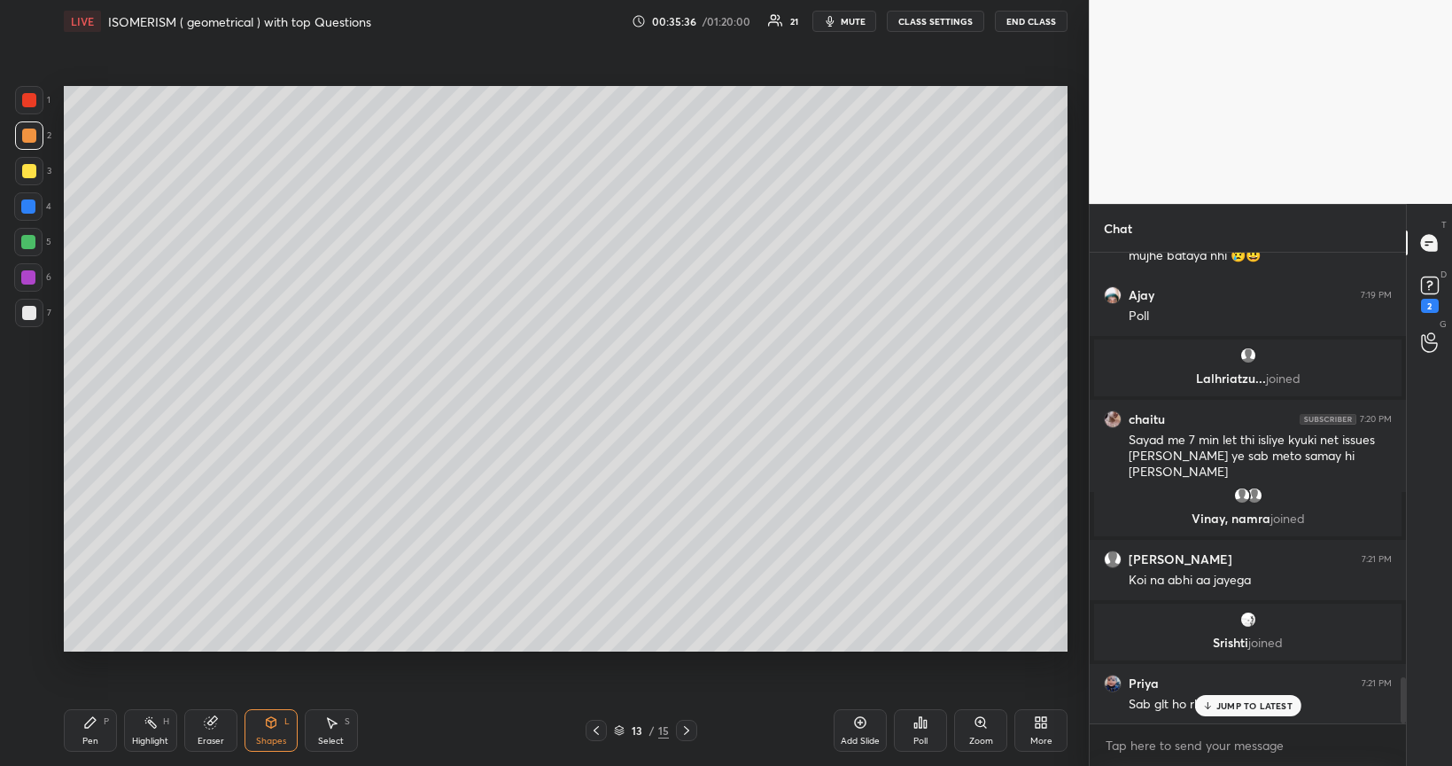
click at [28, 237] on div at bounding box center [28, 242] width 14 height 14
click at [94, 645] on div "Pen" at bounding box center [90, 740] width 16 height 9
click at [32, 168] on div at bounding box center [29, 171] width 14 height 14
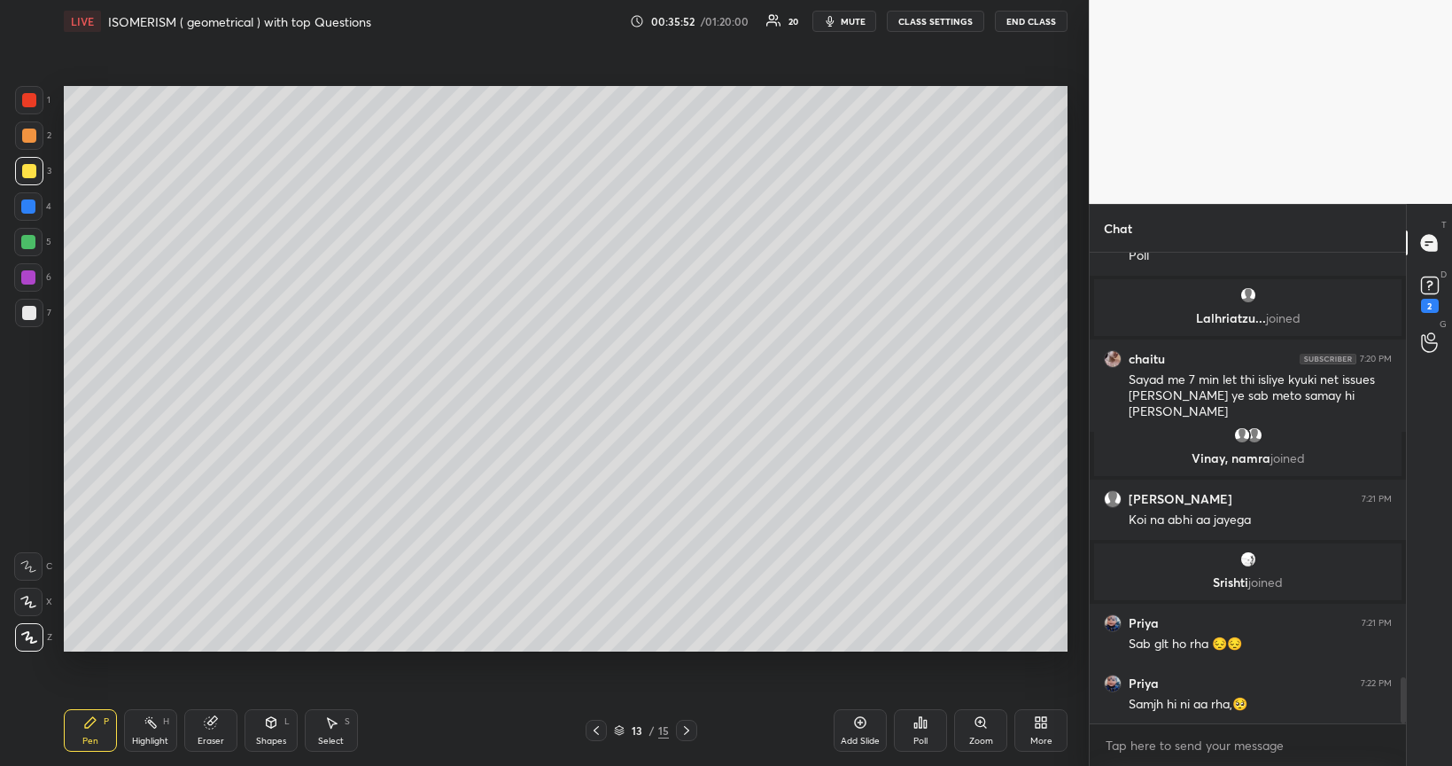
click at [33, 276] on div at bounding box center [28, 277] width 14 height 14
click at [30, 138] on div at bounding box center [29, 135] width 14 height 14
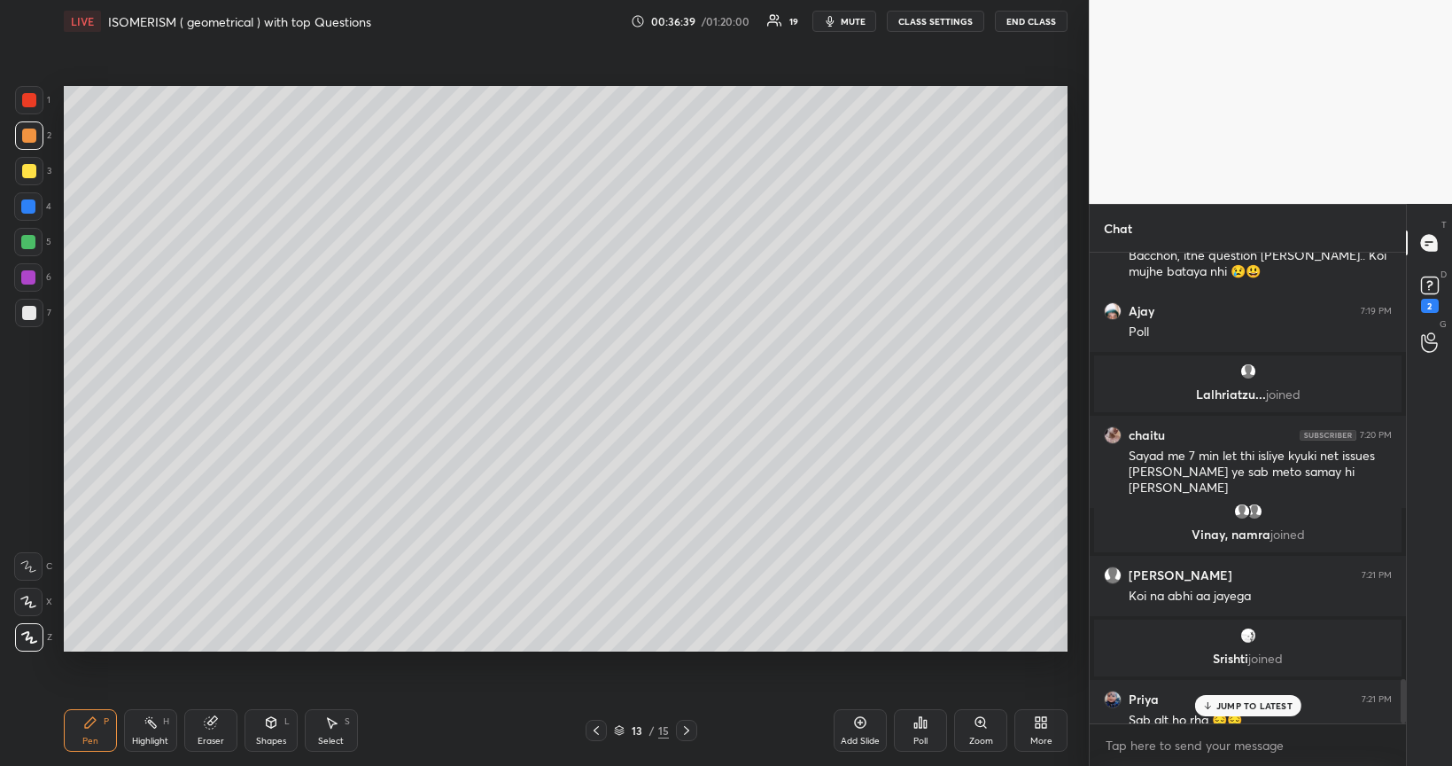
scroll to position [4507, 0]
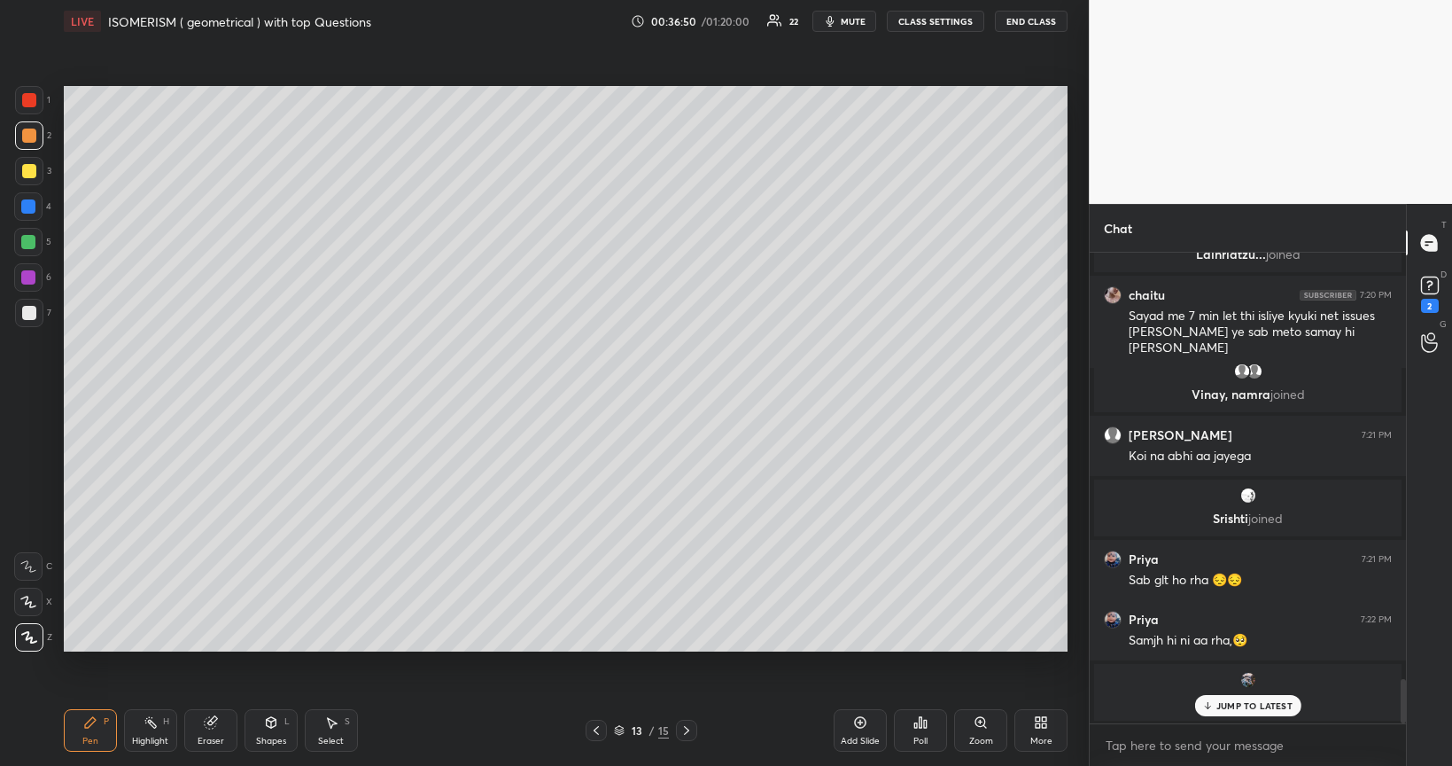
click at [25, 170] on div at bounding box center [29, 171] width 14 height 14
click at [25, 245] on div at bounding box center [28, 242] width 14 height 14
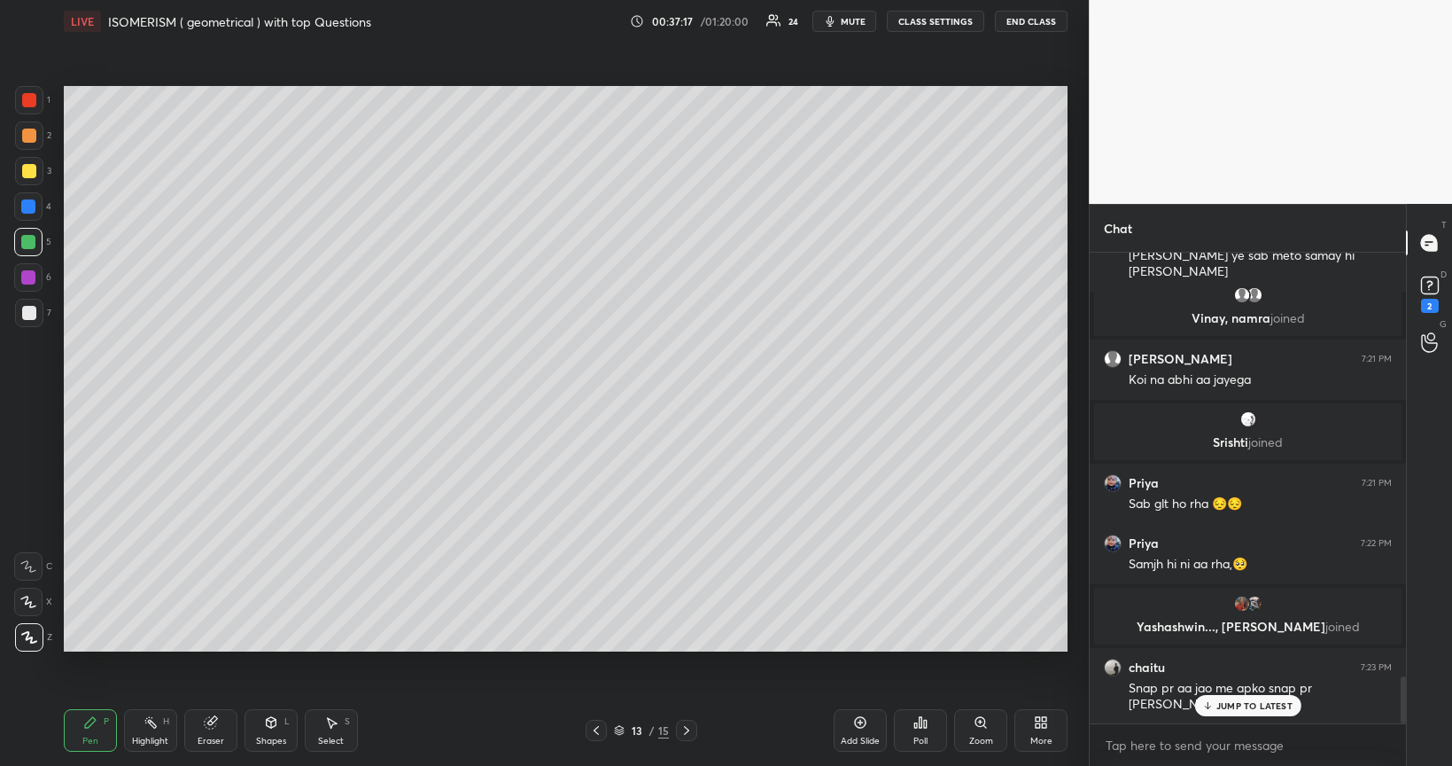
scroll to position [4268, 0]
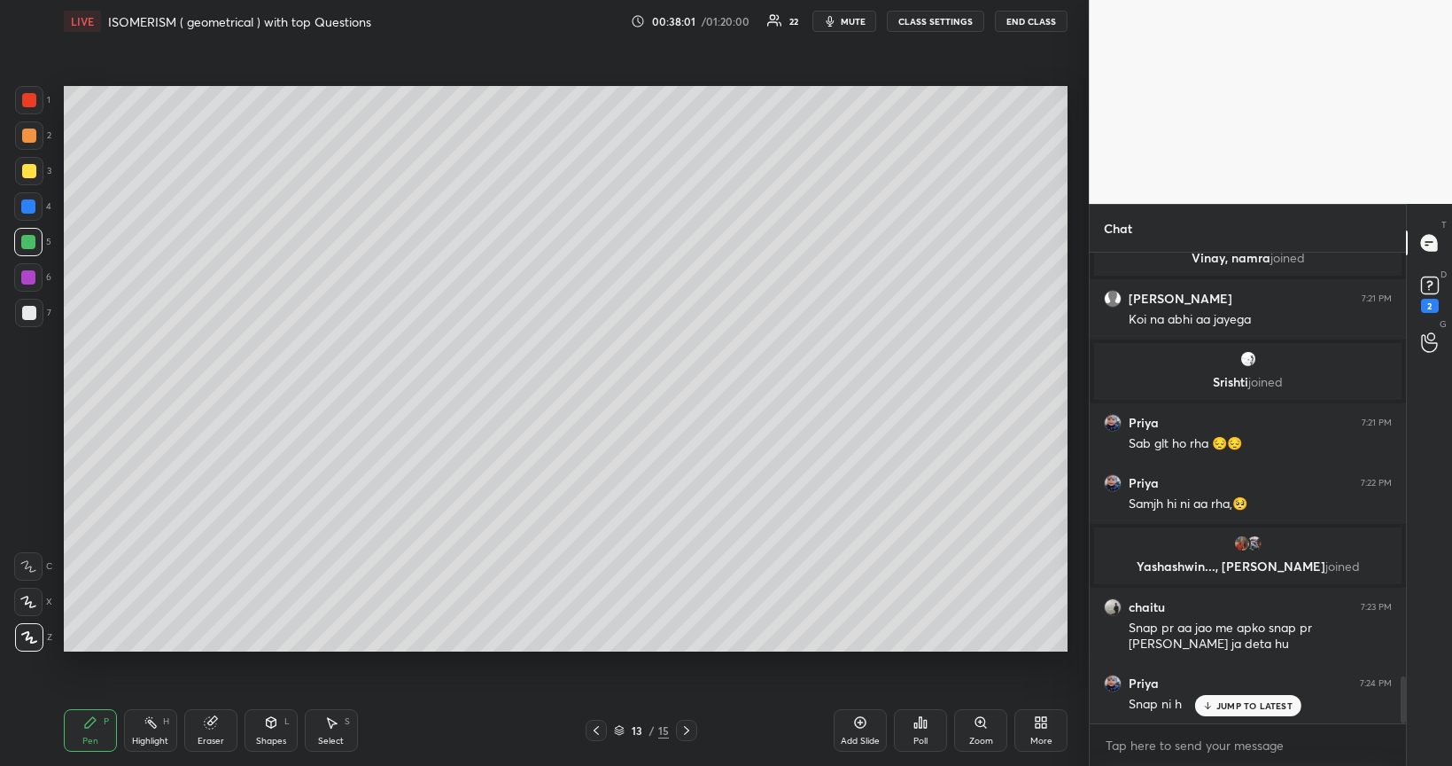
click at [868, 645] on div "Add Slide" at bounding box center [860, 730] width 53 height 43
click at [595, 645] on icon at bounding box center [596, 730] width 14 height 14
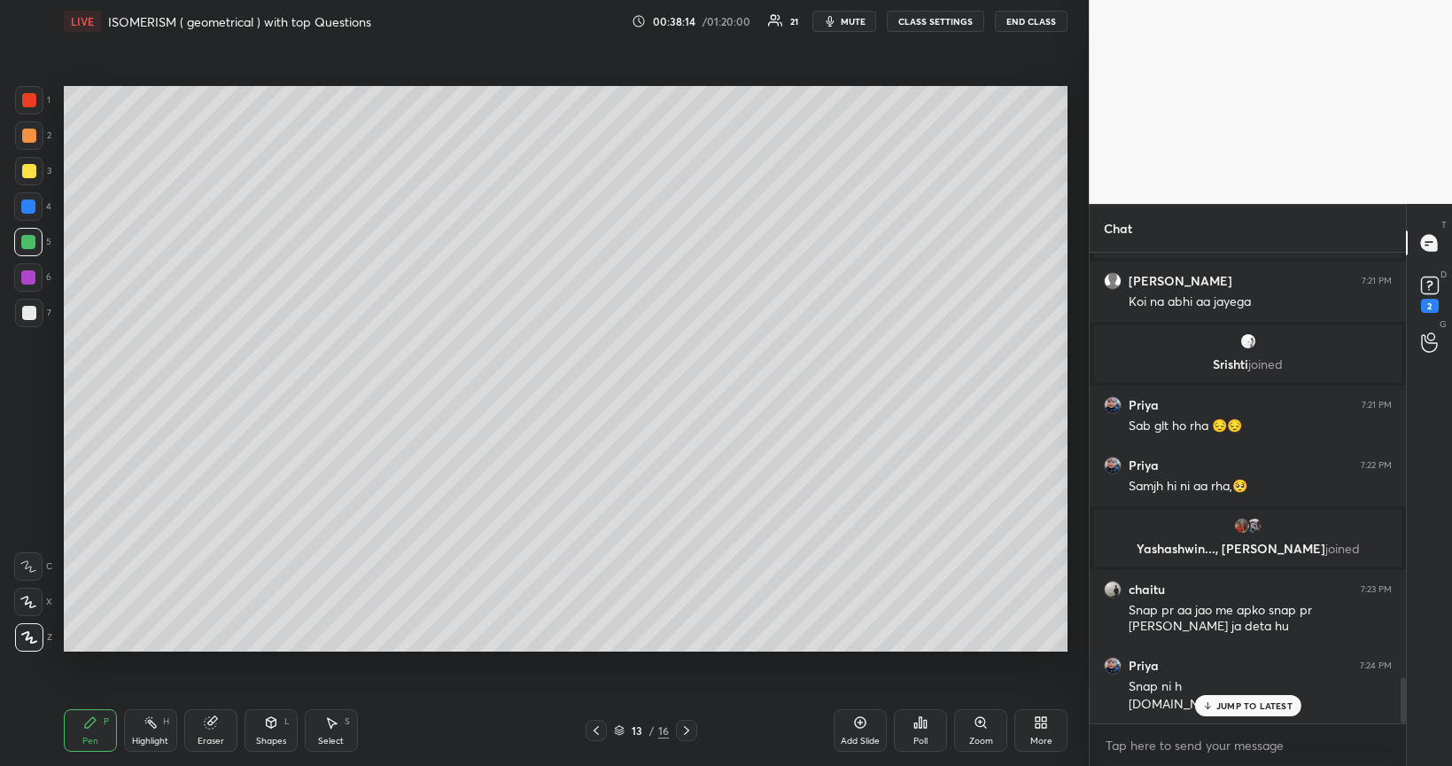
scroll to position [4362, 0]
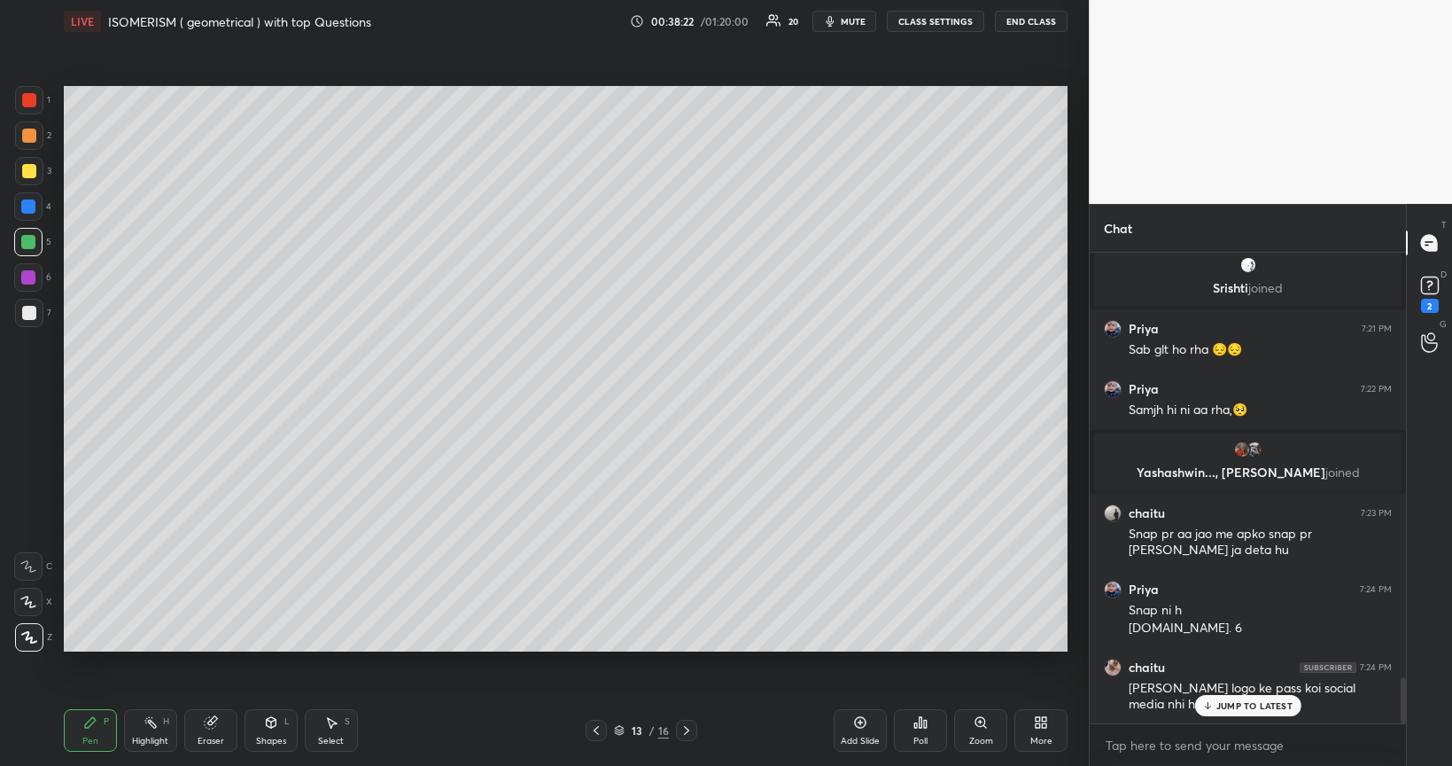
click at [859, 645] on div "Add Slide" at bounding box center [860, 730] width 53 height 43
click at [29, 314] on div at bounding box center [29, 313] width 14 height 14
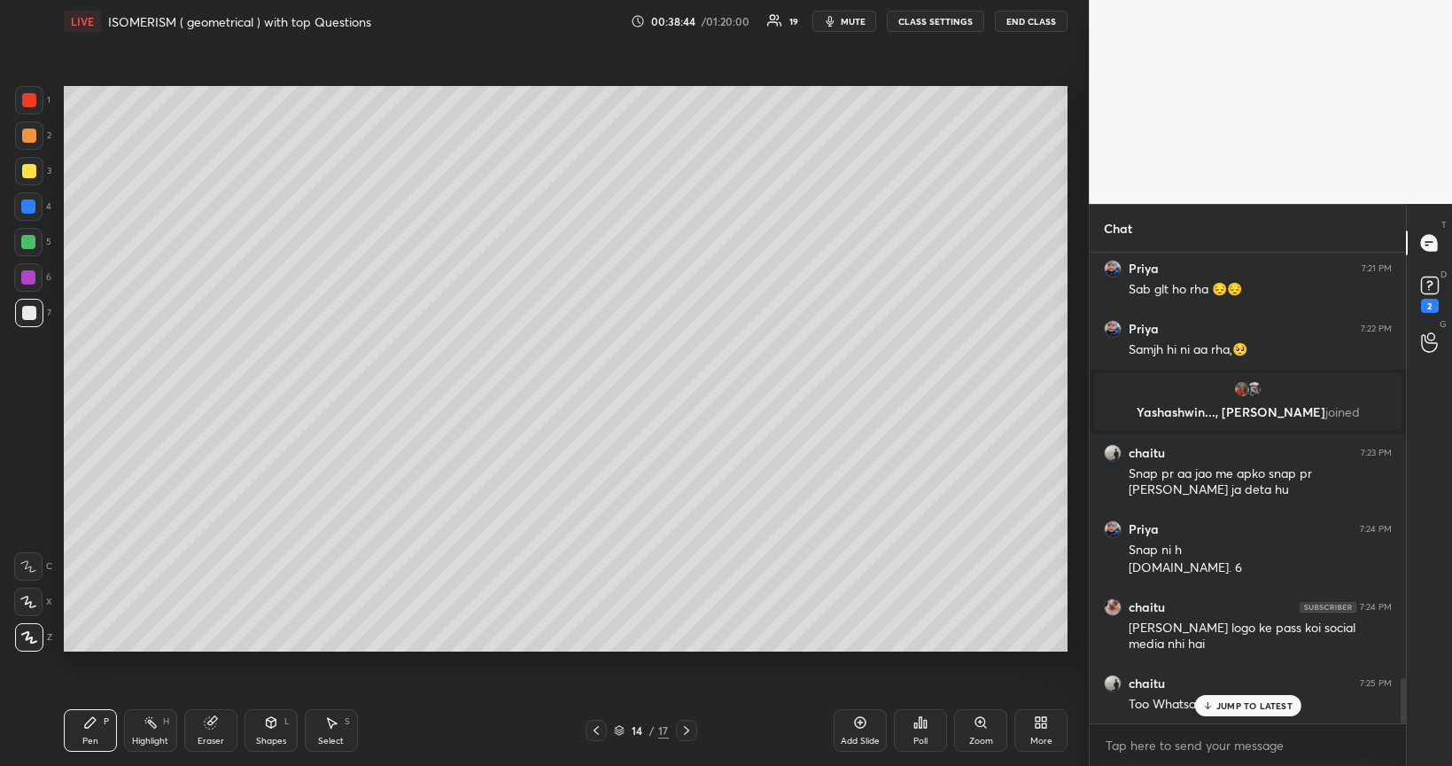
click at [26, 172] on div at bounding box center [29, 171] width 14 height 14
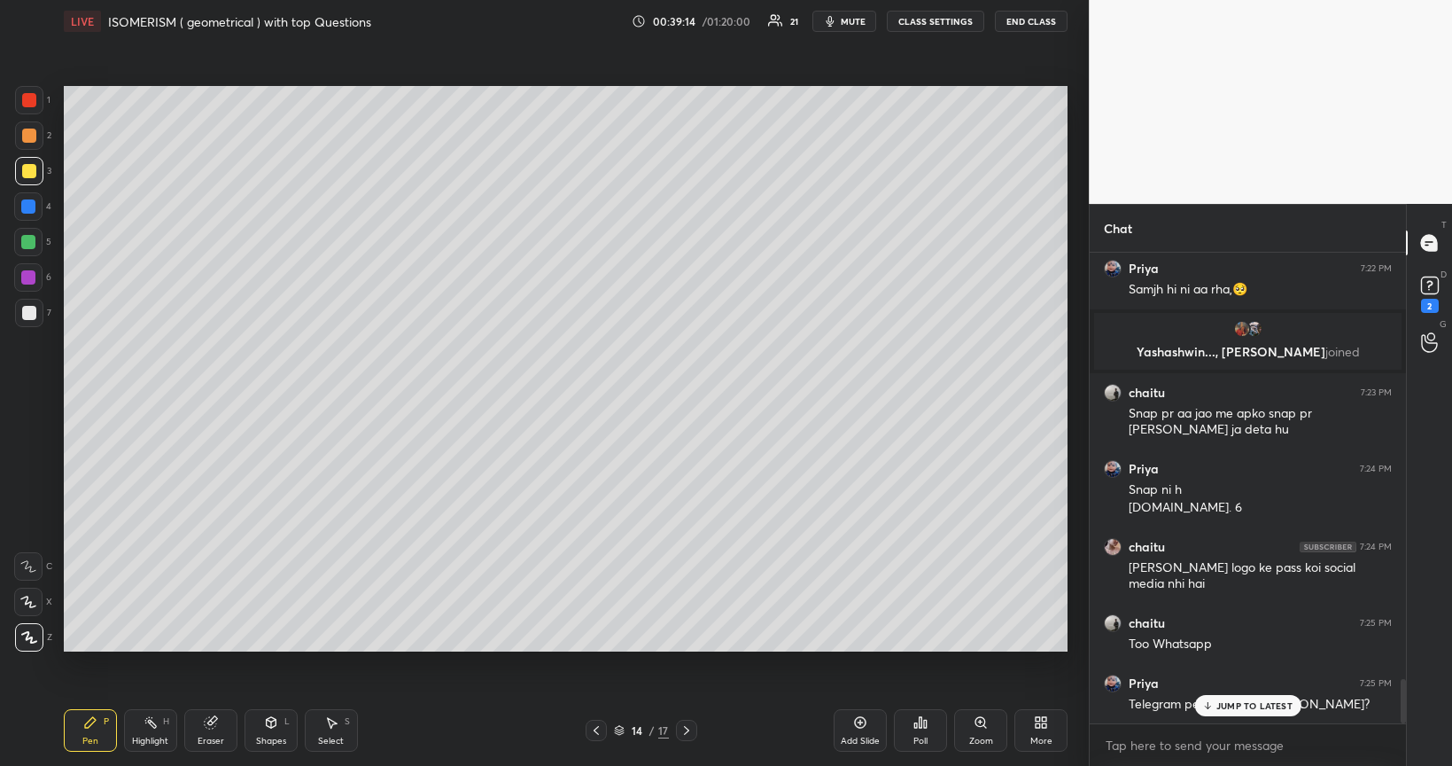
click at [27, 317] on div at bounding box center [29, 313] width 14 height 14
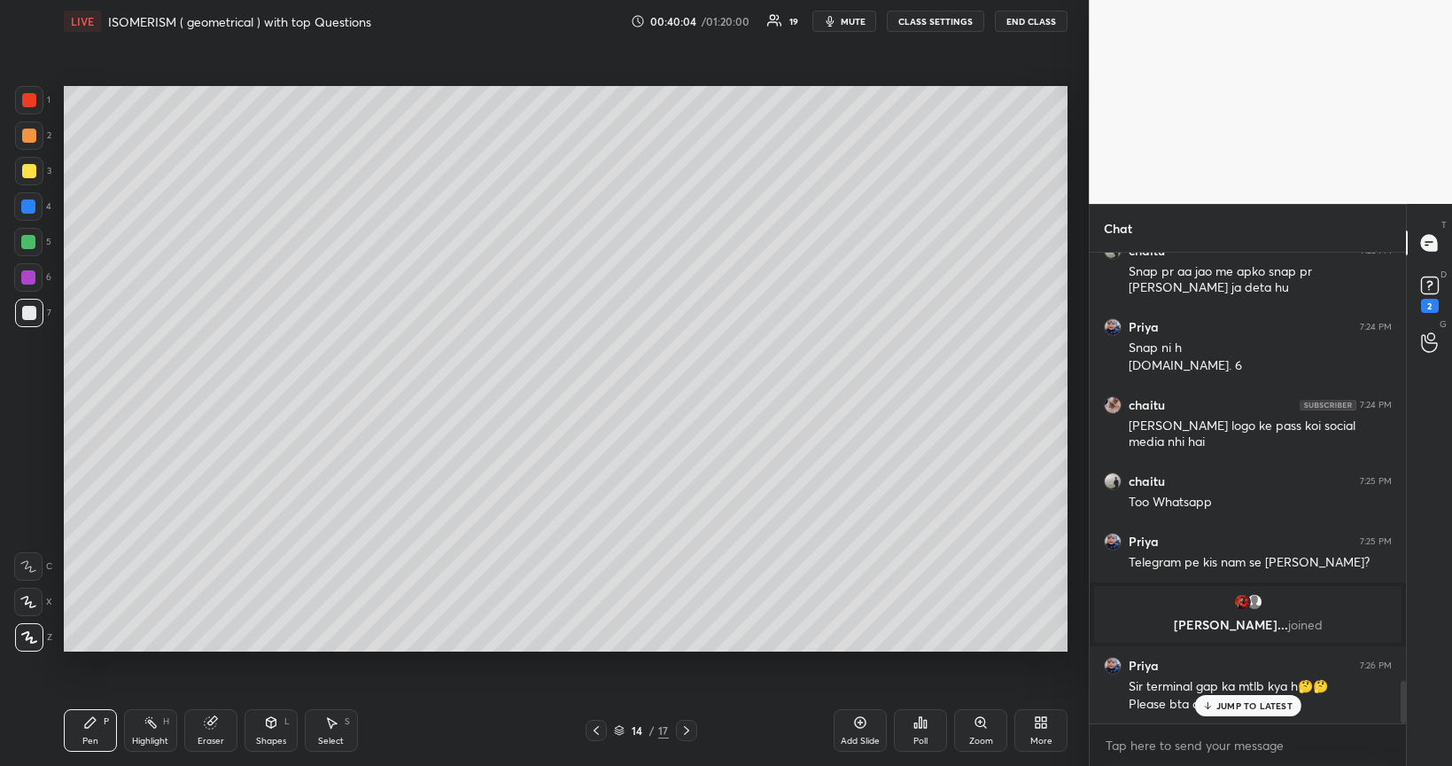
scroll to position [4688, 0]
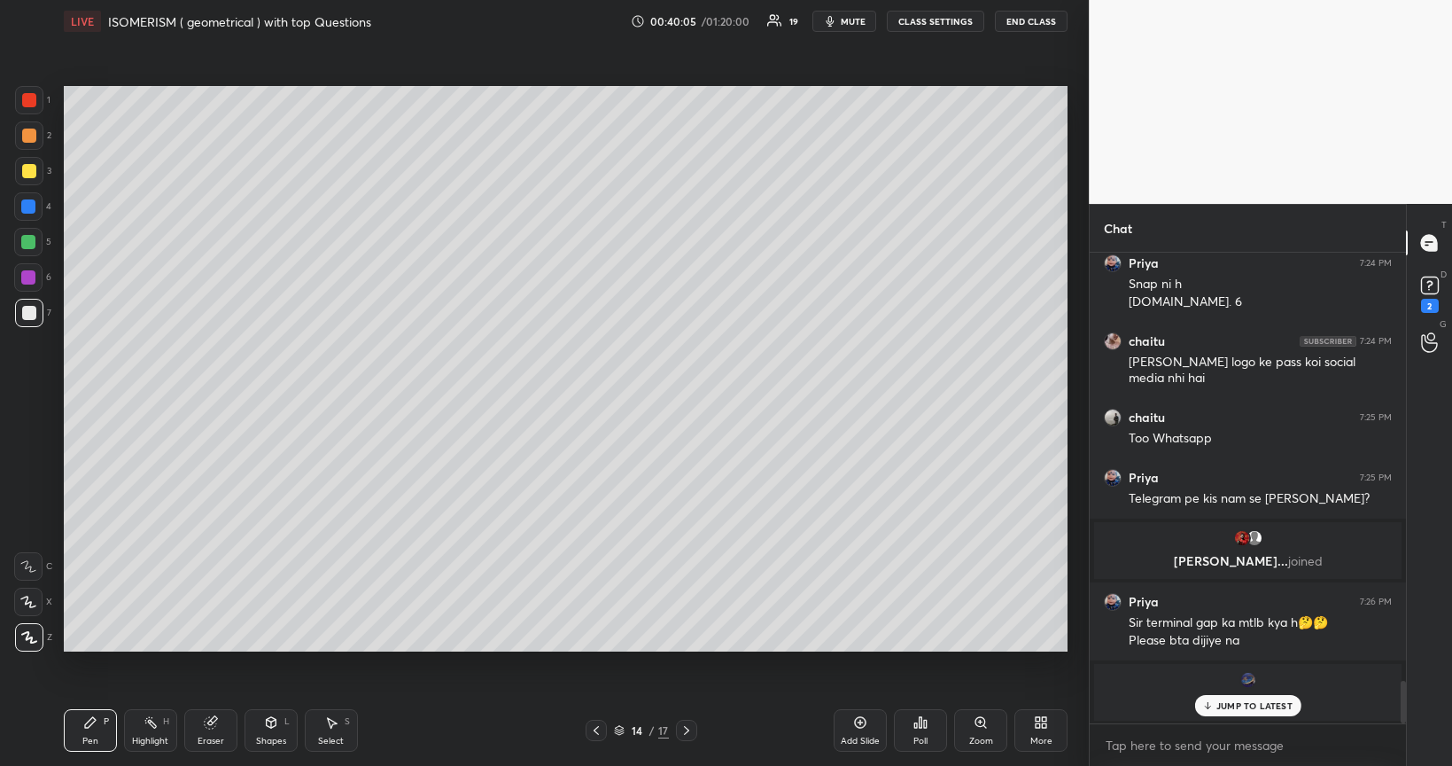
click at [27, 245] on div at bounding box center [28, 242] width 14 height 14
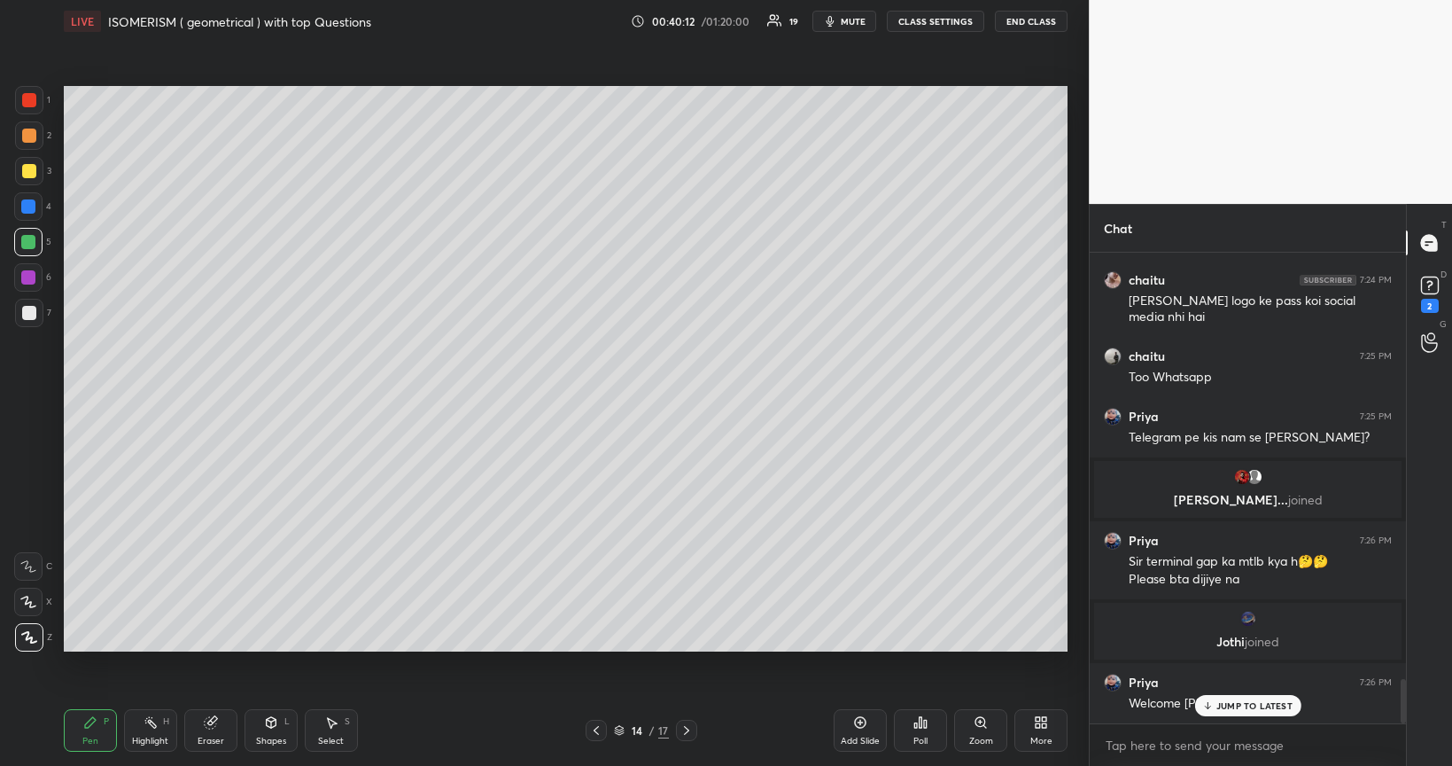
scroll to position [4484, 0]
click at [27, 172] on div at bounding box center [29, 171] width 14 height 14
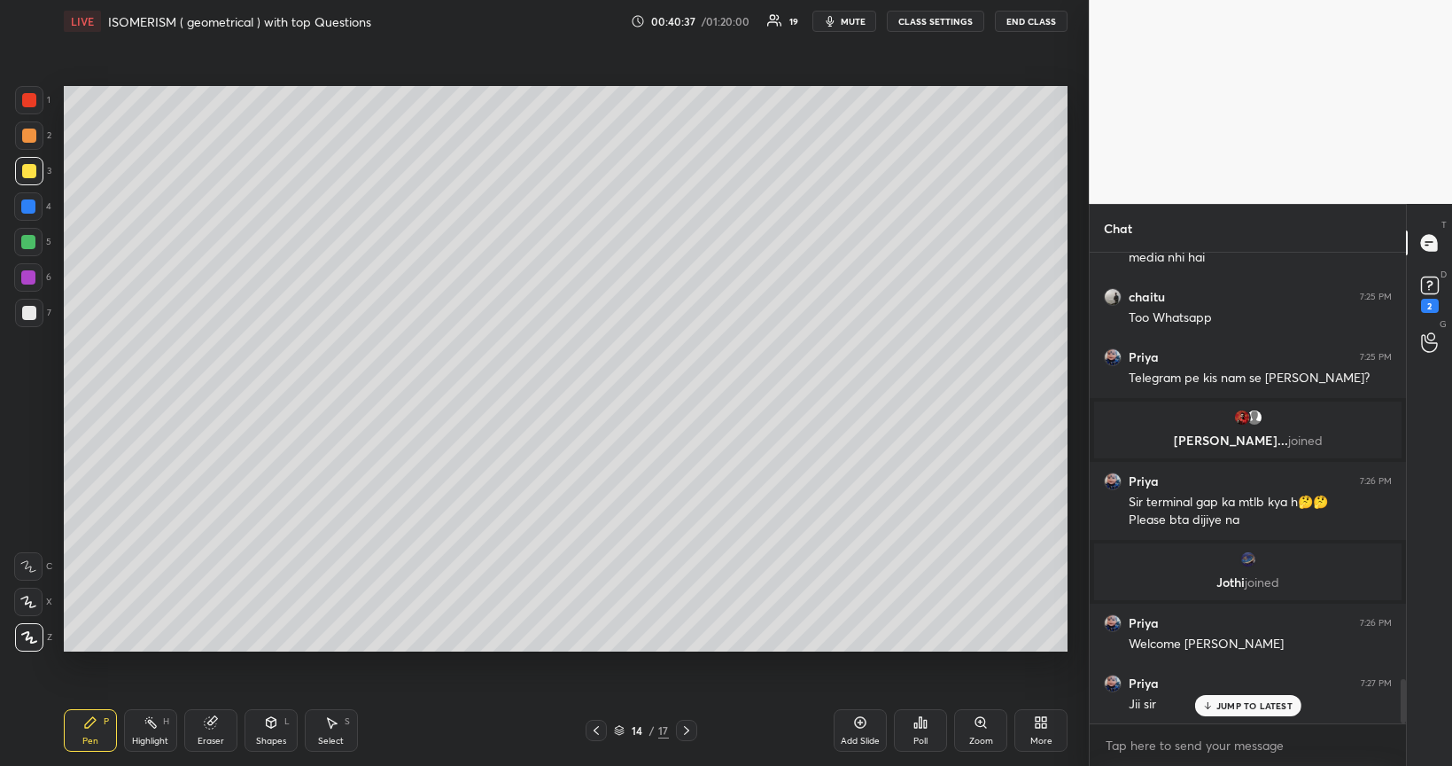
click at [267, 645] on icon at bounding box center [271, 722] width 14 height 14
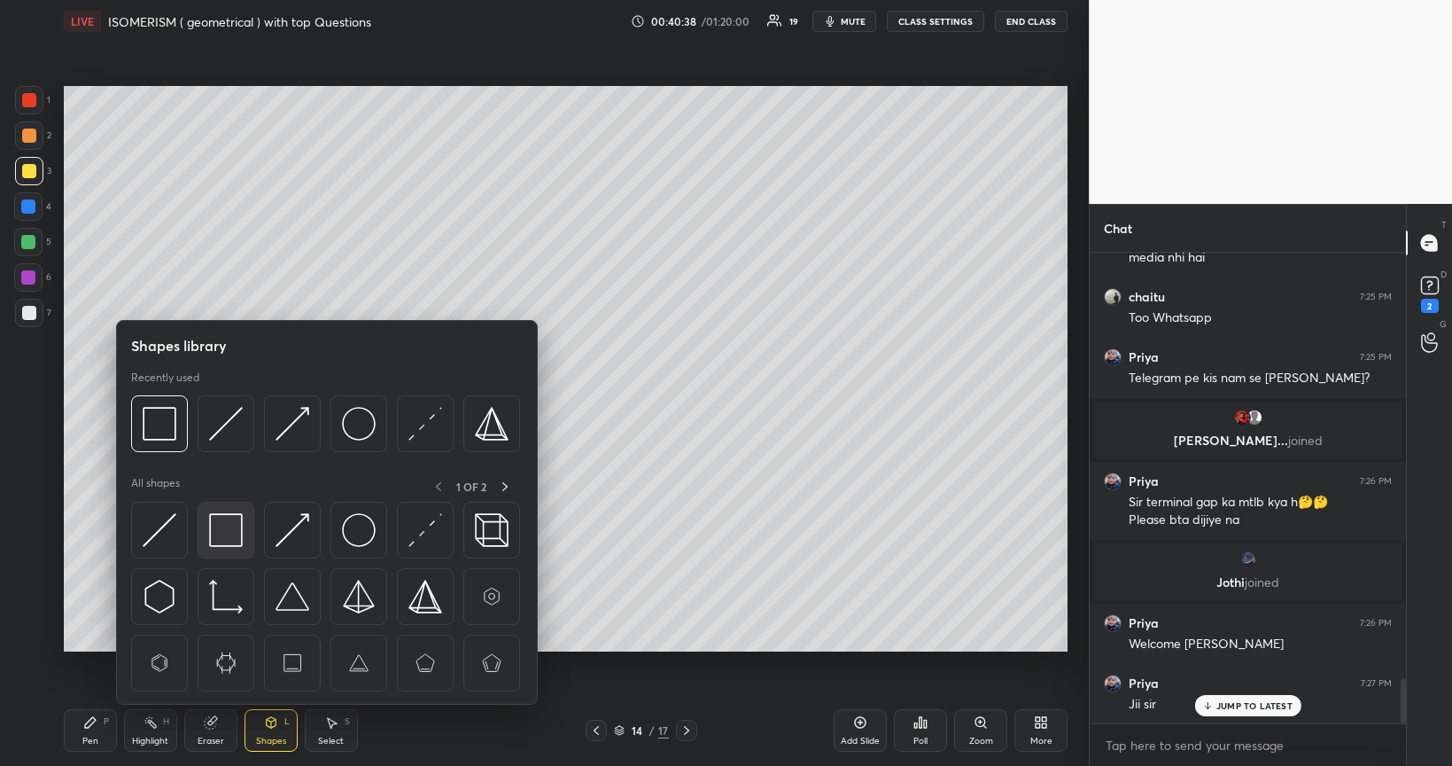
click at [229, 528] on img at bounding box center [226, 530] width 34 height 34
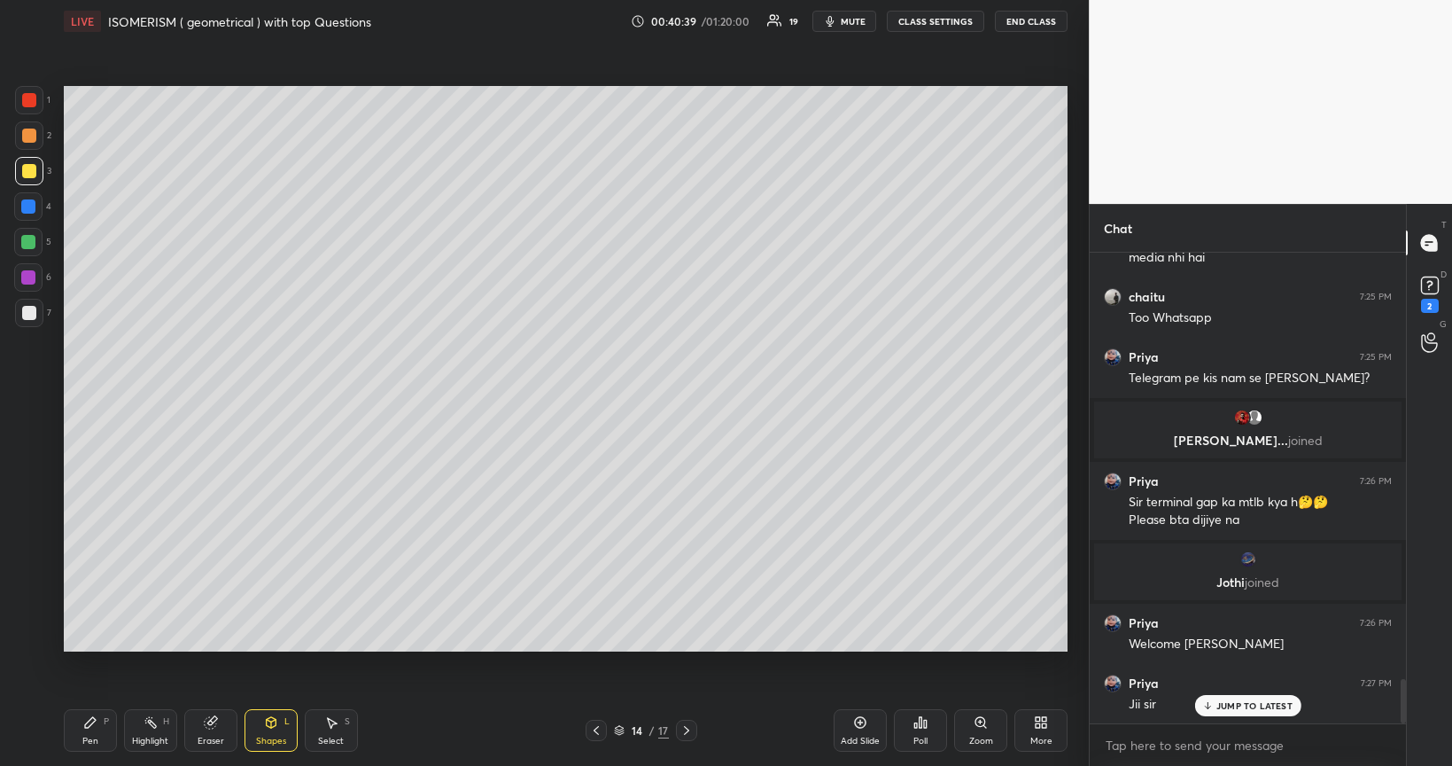
click at [27, 206] on div at bounding box center [28, 206] width 14 height 14
click at [264, 645] on icon at bounding box center [271, 722] width 14 height 14
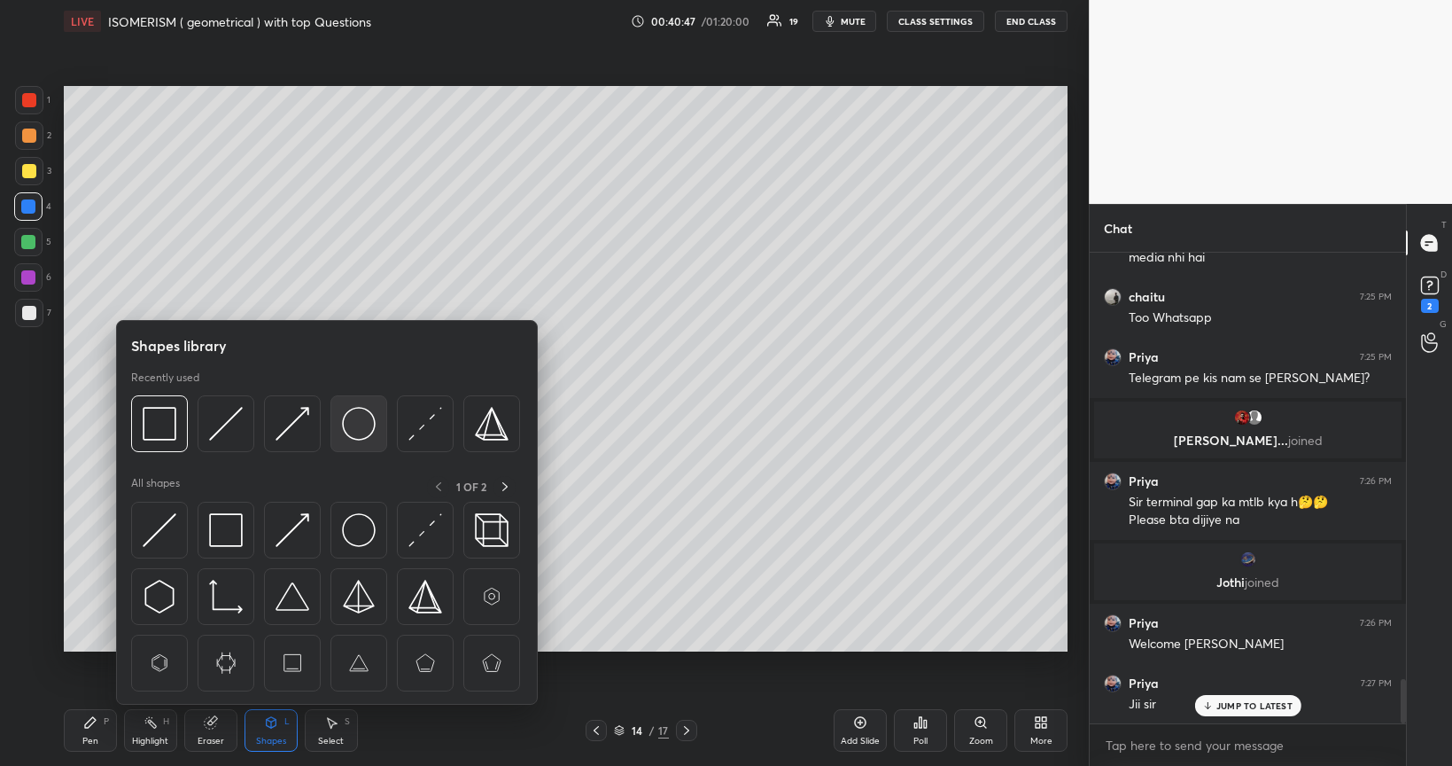
click at [358, 420] on img at bounding box center [359, 424] width 34 height 34
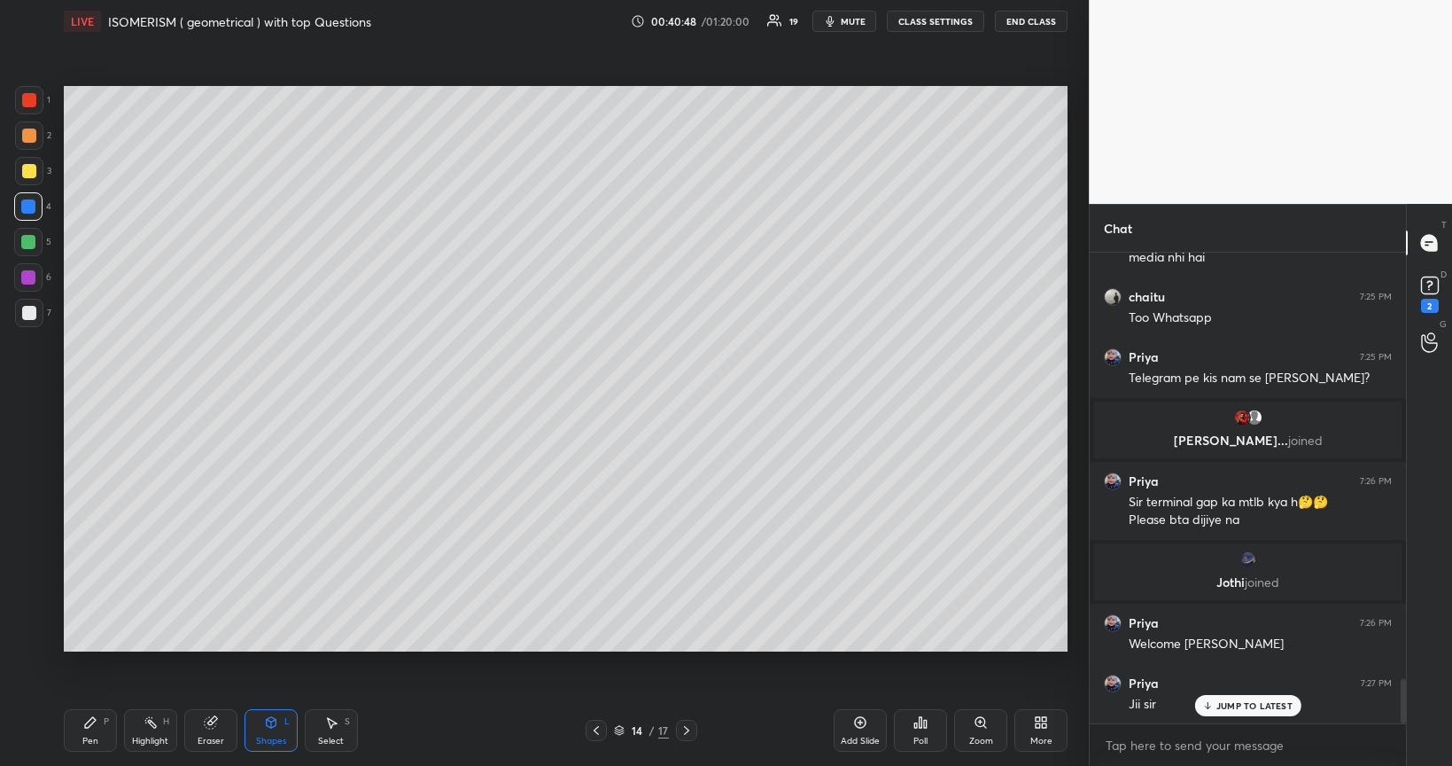
click at [27, 275] on div at bounding box center [28, 277] width 14 height 14
click at [103, 645] on div "Pen P" at bounding box center [90, 730] width 53 height 43
click at [28, 205] on div at bounding box center [28, 206] width 14 height 14
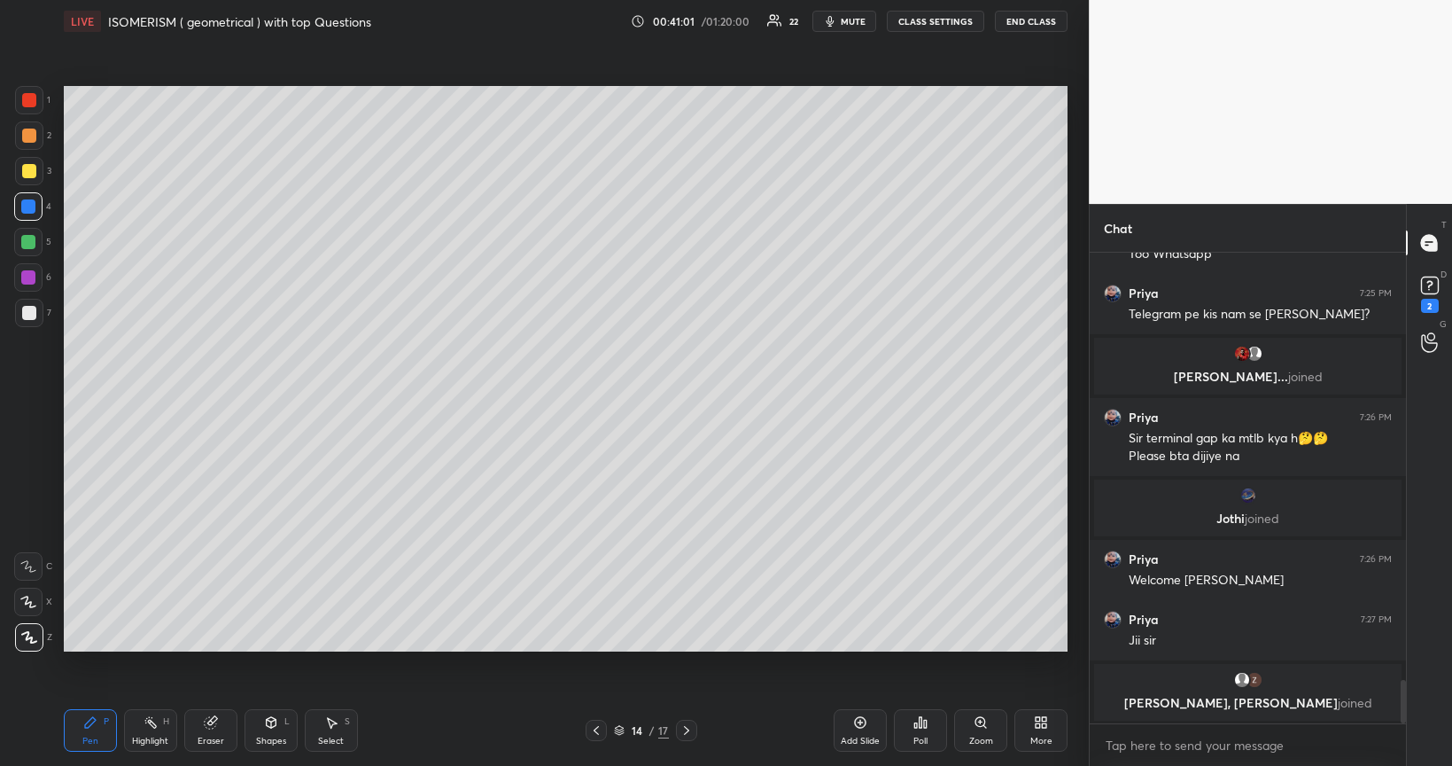
scroll to position [4668, 0]
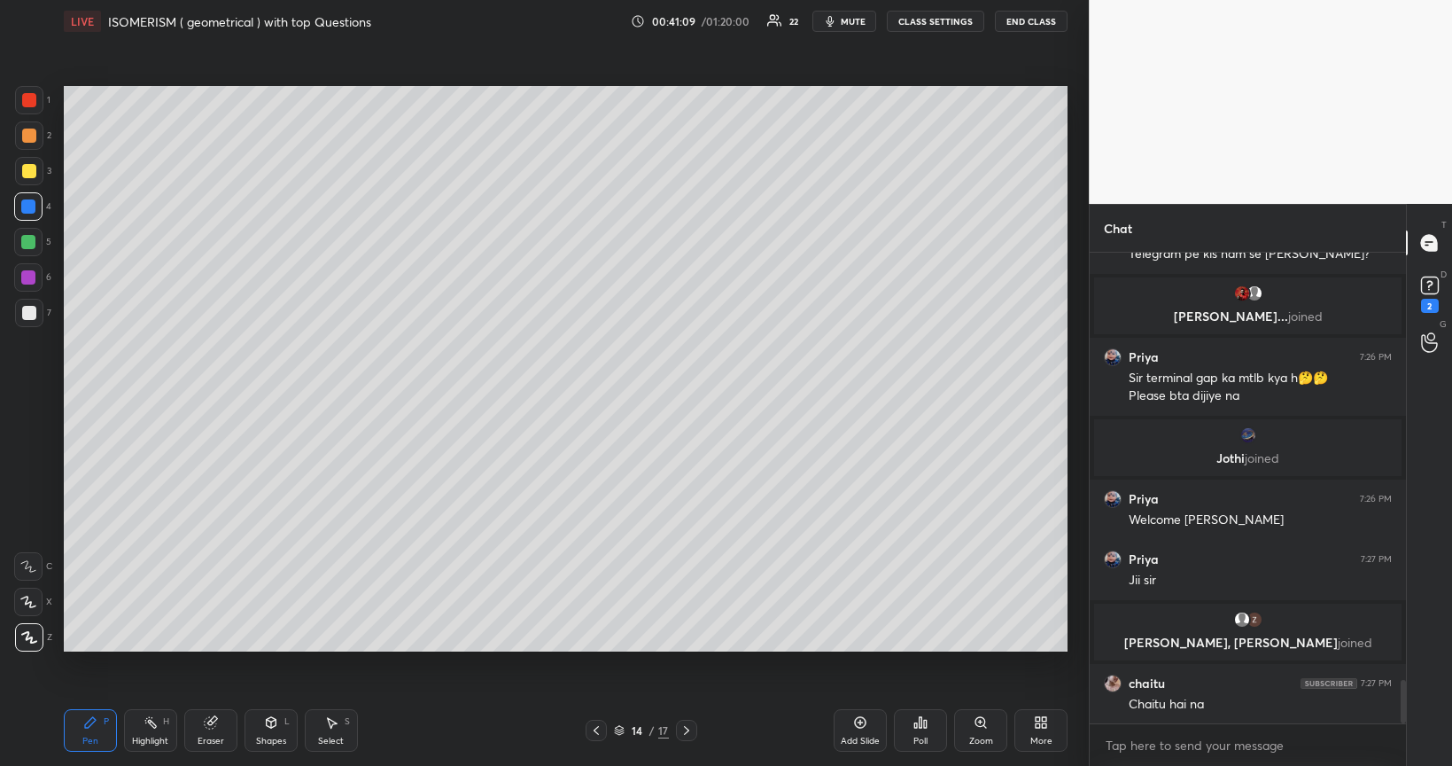
click at [27, 169] on div at bounding box center [29, 171] width 14 height 14
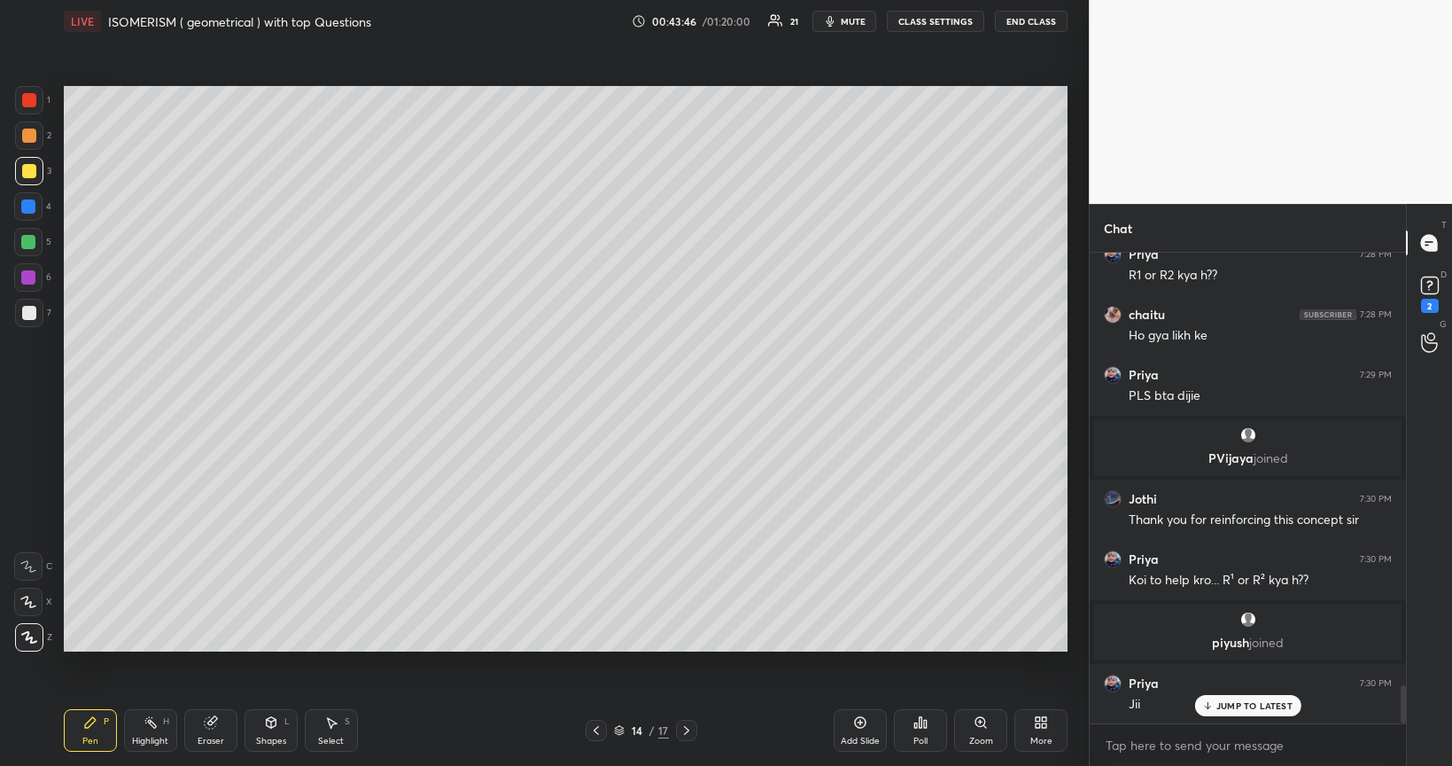
scroll to position [5359, 0]
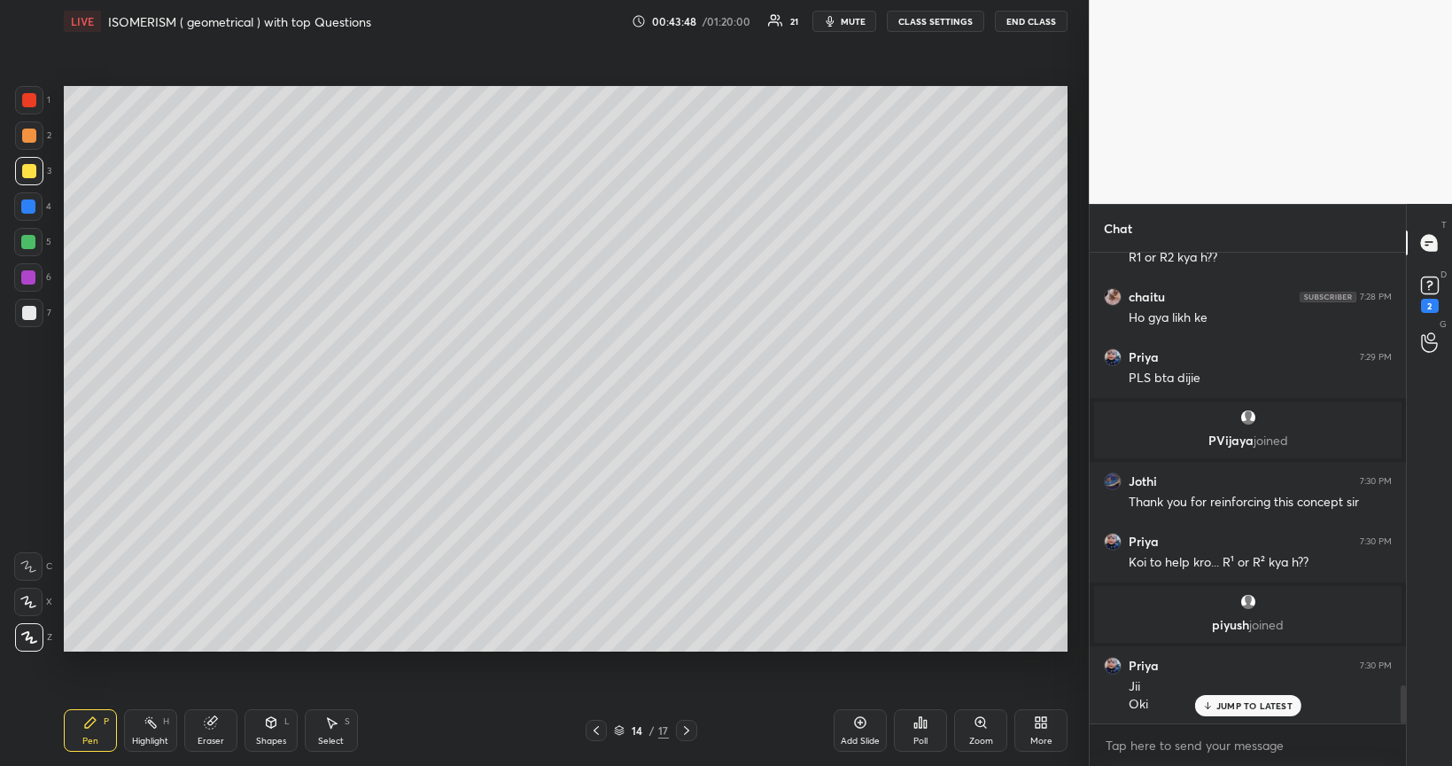
click at [866, 645] on icon at bounding box center [860, 722] width 14 height 14
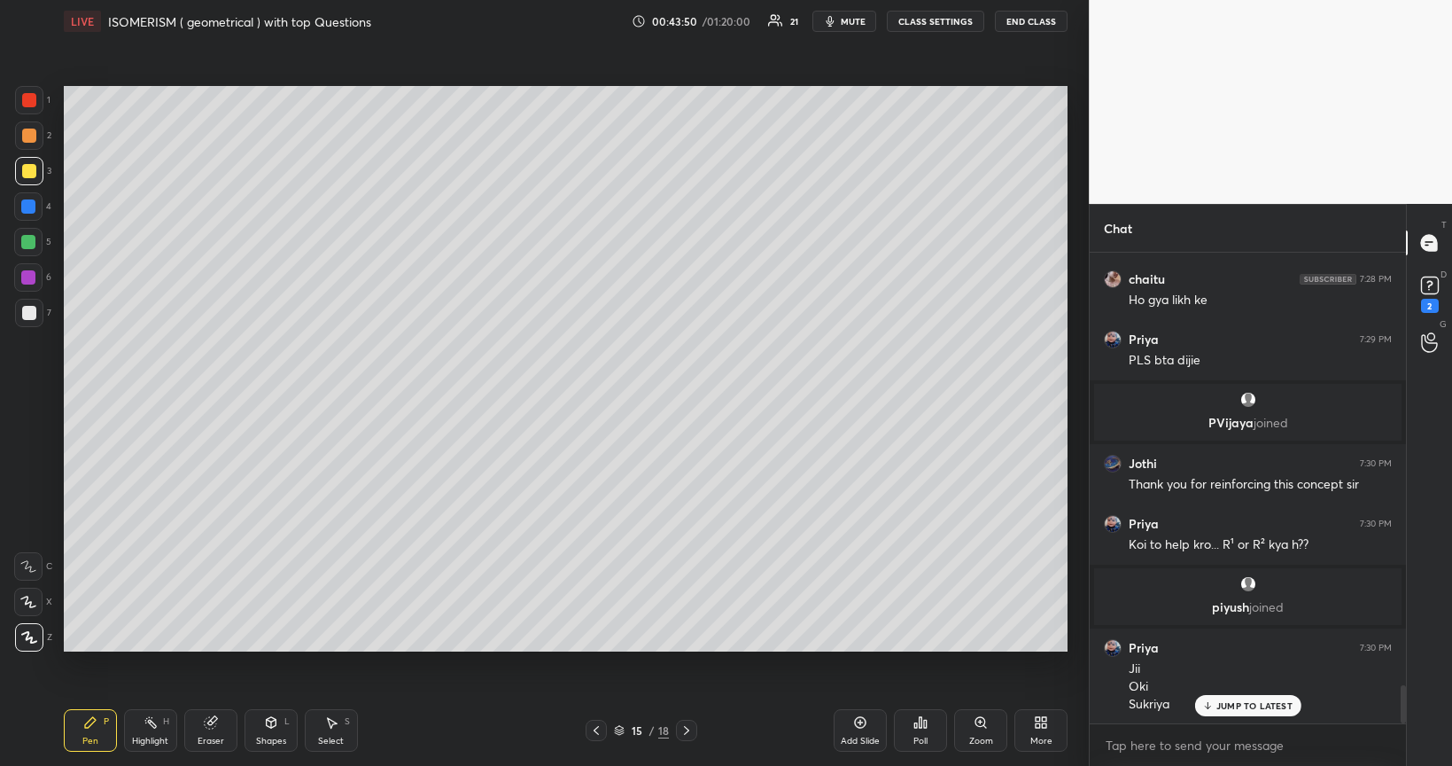
click at [27, 315] on div at bounding box center [29, 313] width 14 height 14
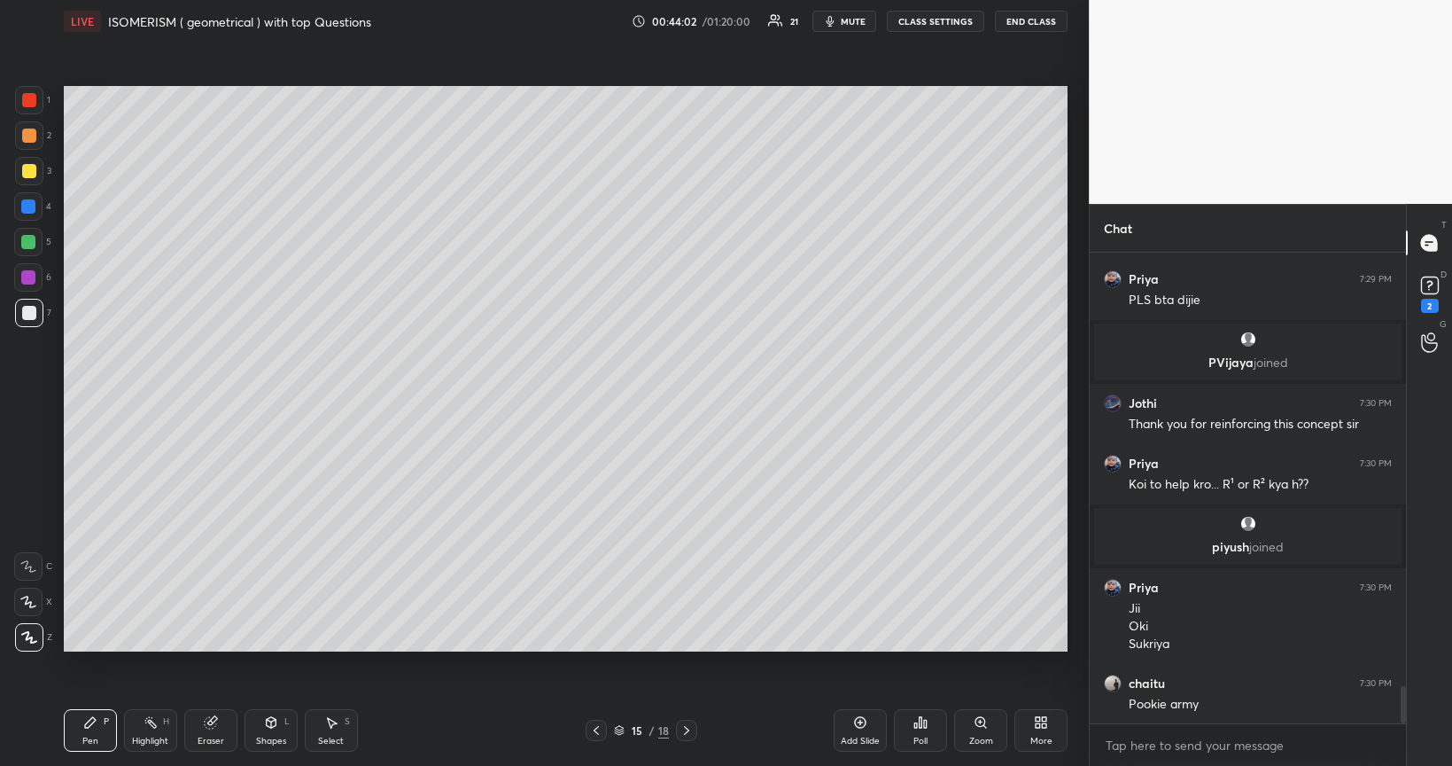
click at [27, 175] on div at bounding box center [29, 171] width 14 height 14
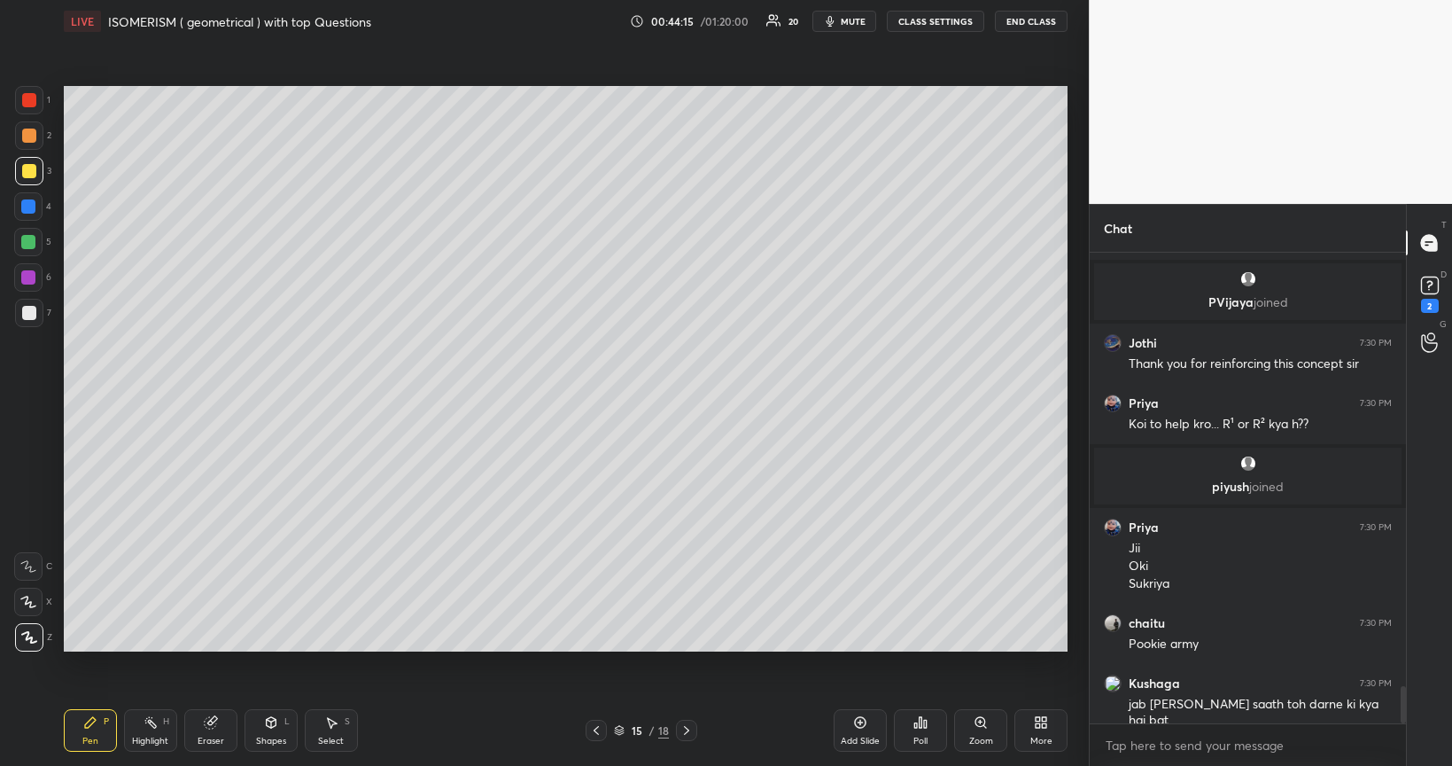
click at [28, 241] on div at bounding box center [28, 242] width 14 height 14
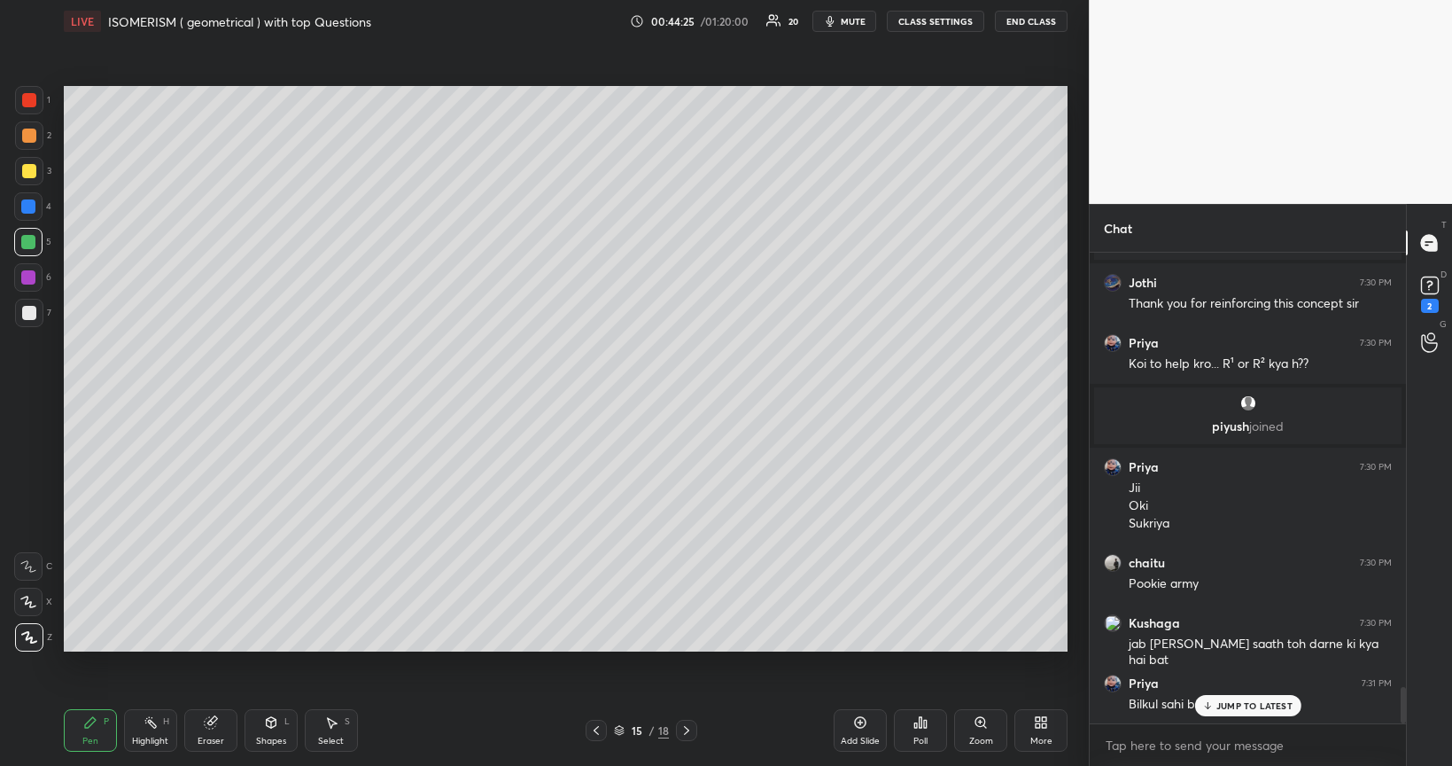
click at [19, 312] on div at bounding box center [29, 313] width 28 height 28
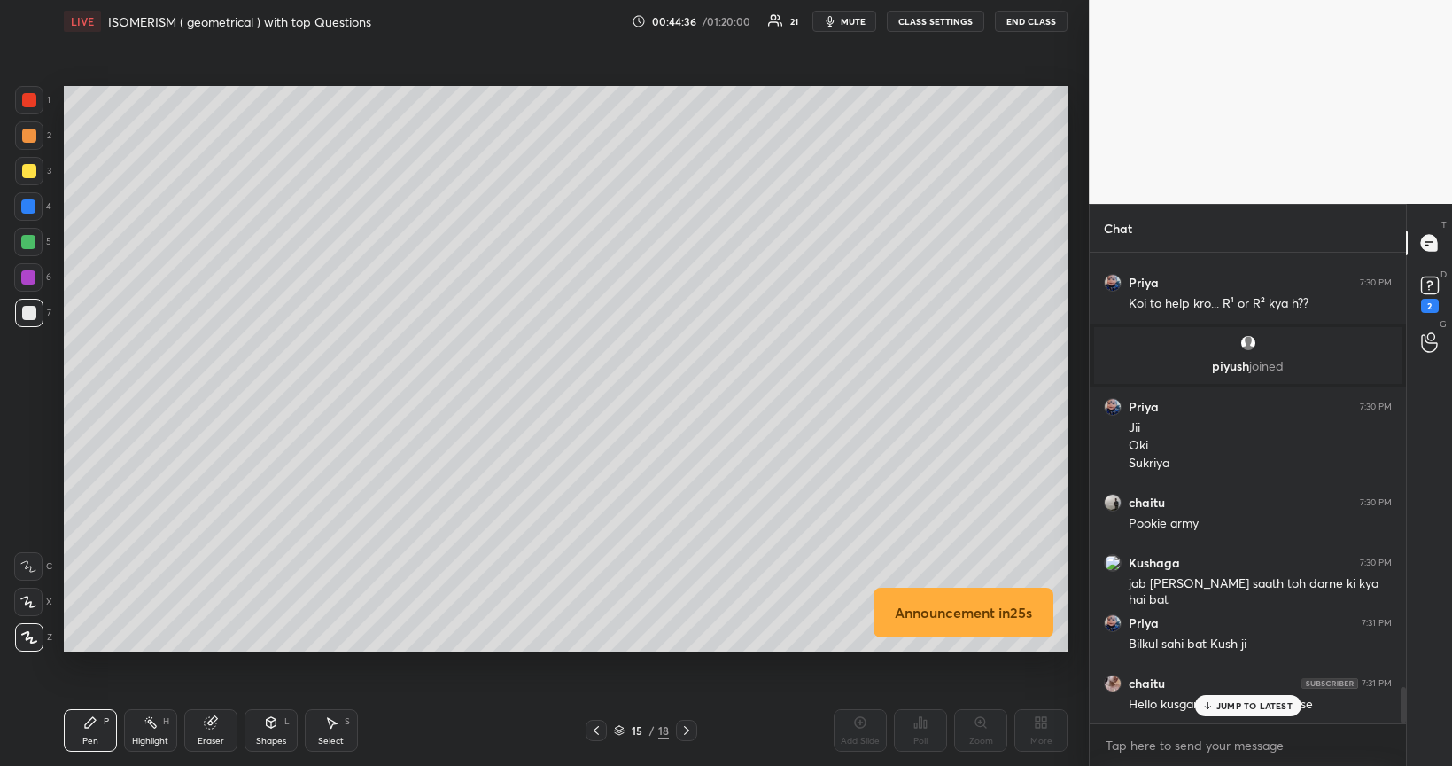
scroll to position [5678, 0]
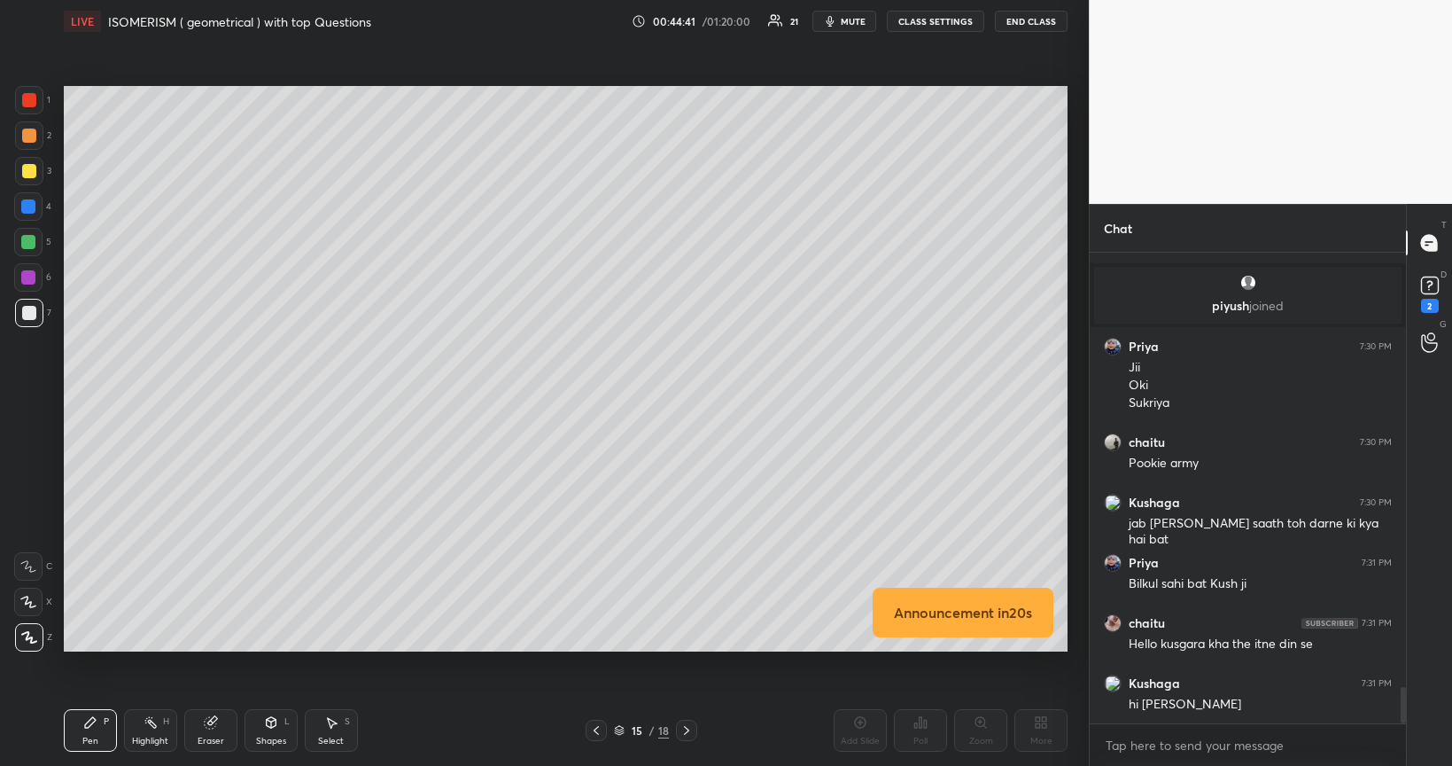
click at [27, 245] on div at bounding box center [28, 242] width 14 height 14
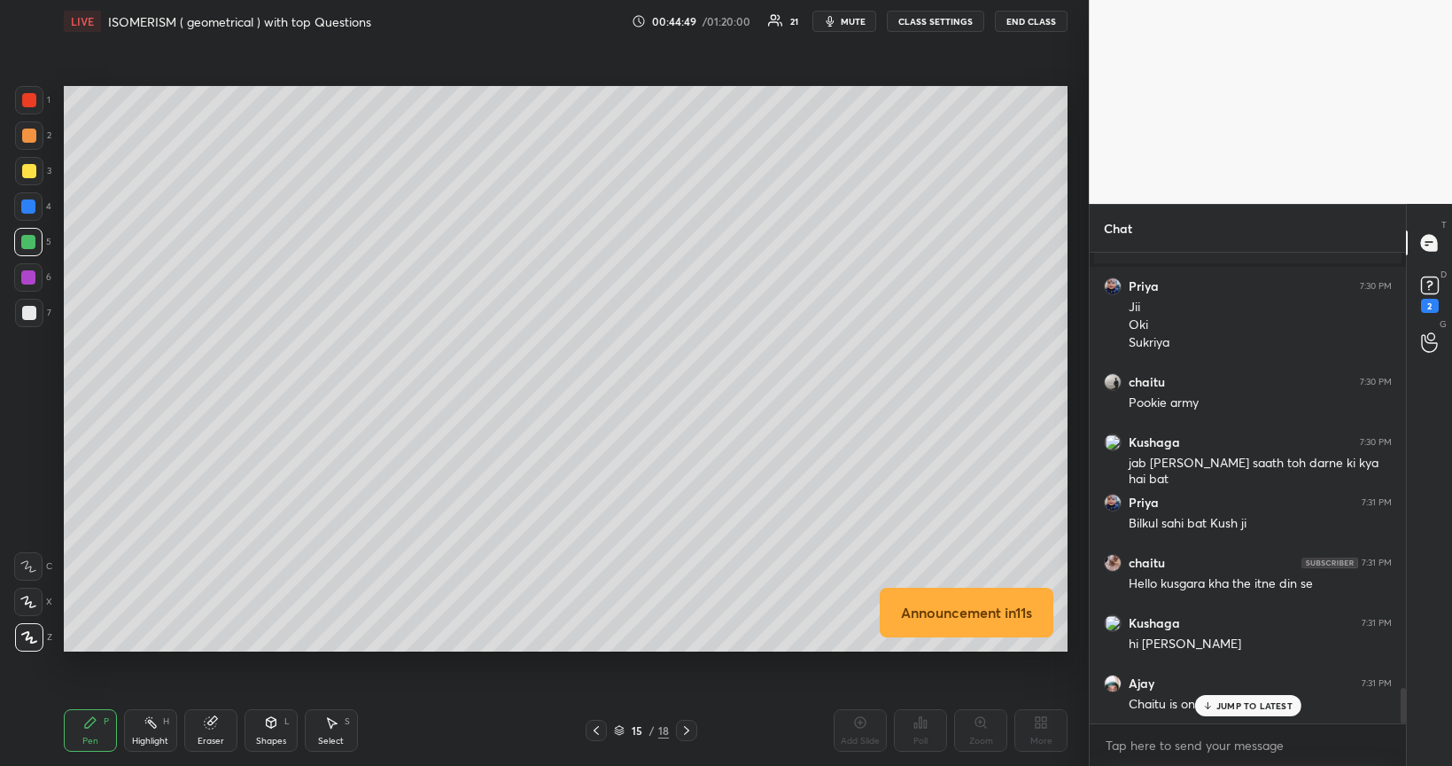
scroll to position [5799, 0]
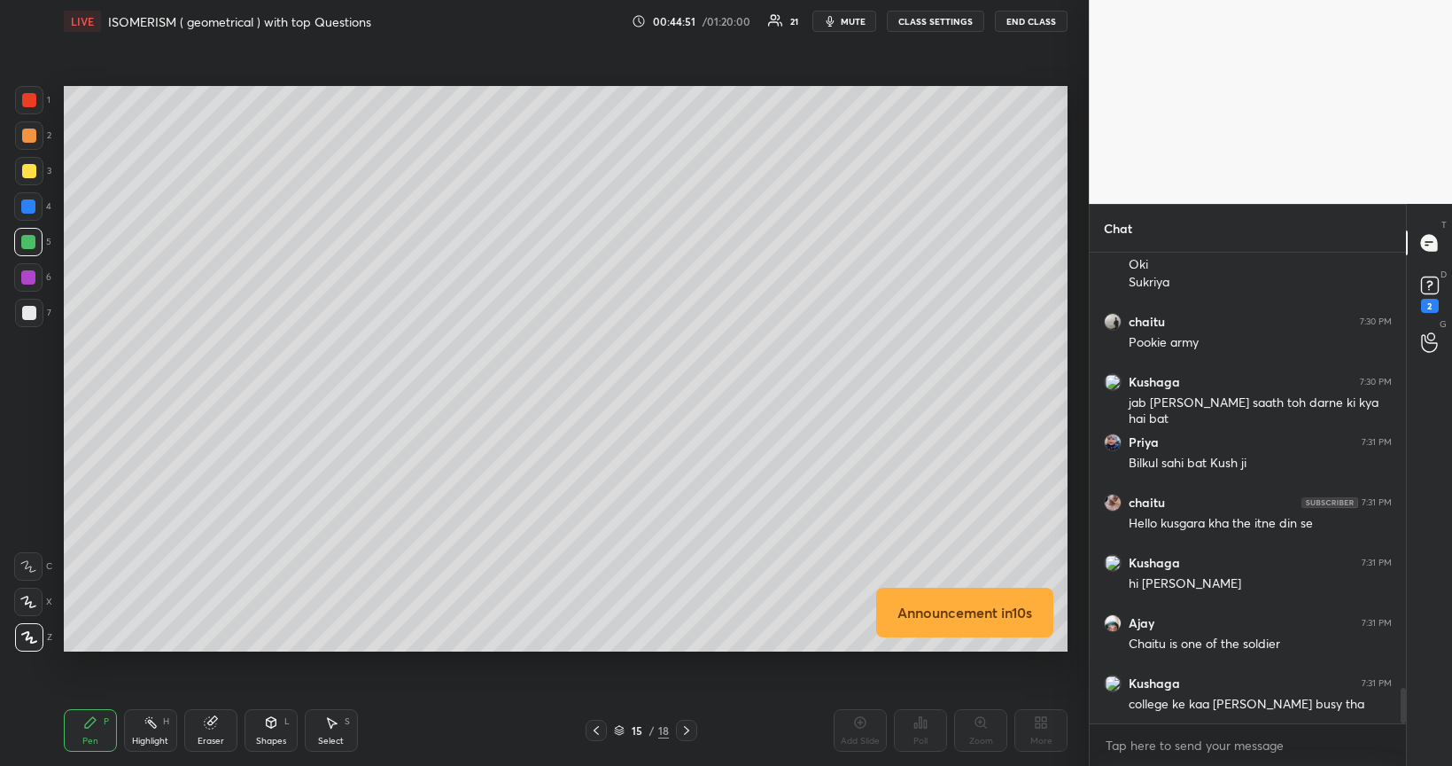
click at [29, 172] on div at bounding box center [29, 171] width 14 height 14
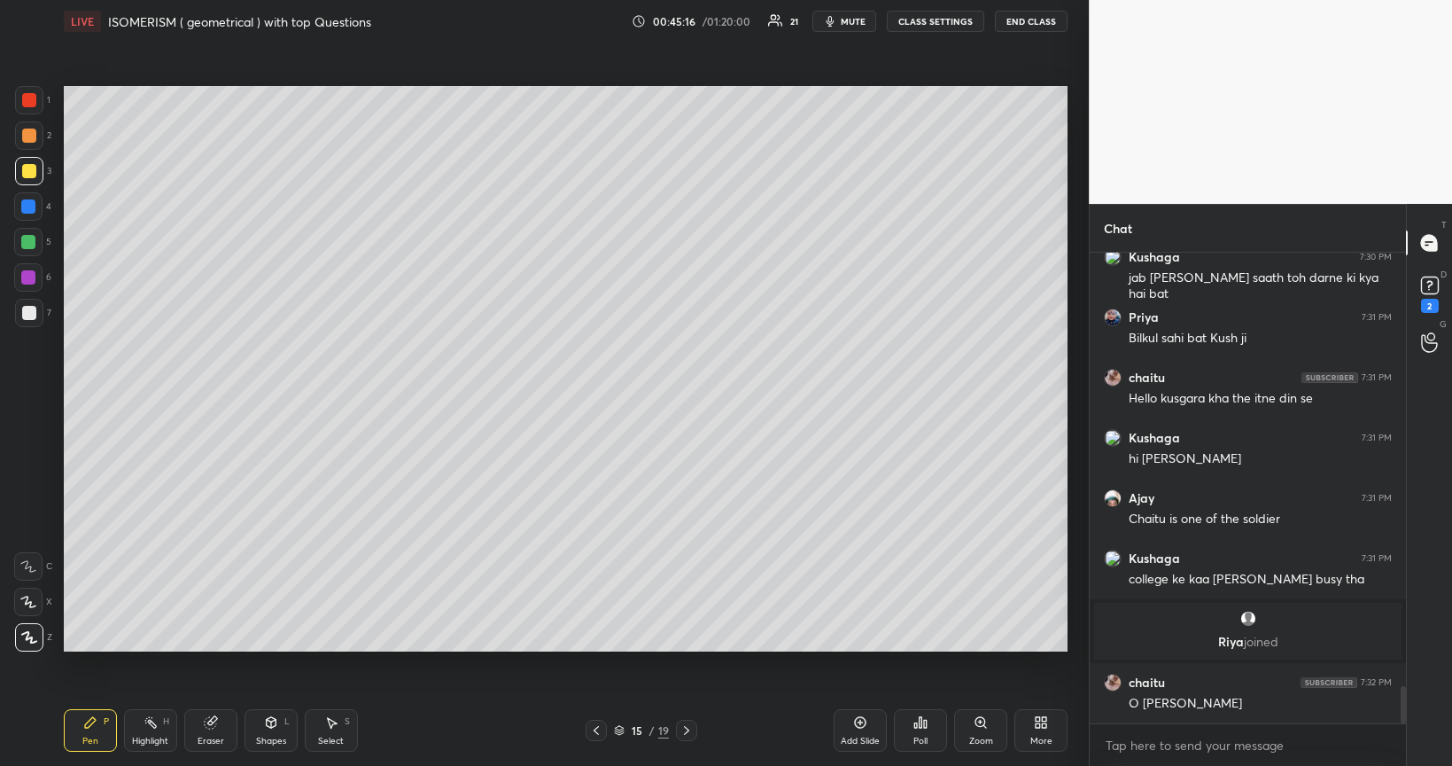
scroll to position [5464, 0]
click at [25, 241] on div at bounding box center [28, 242] width 14 height 14
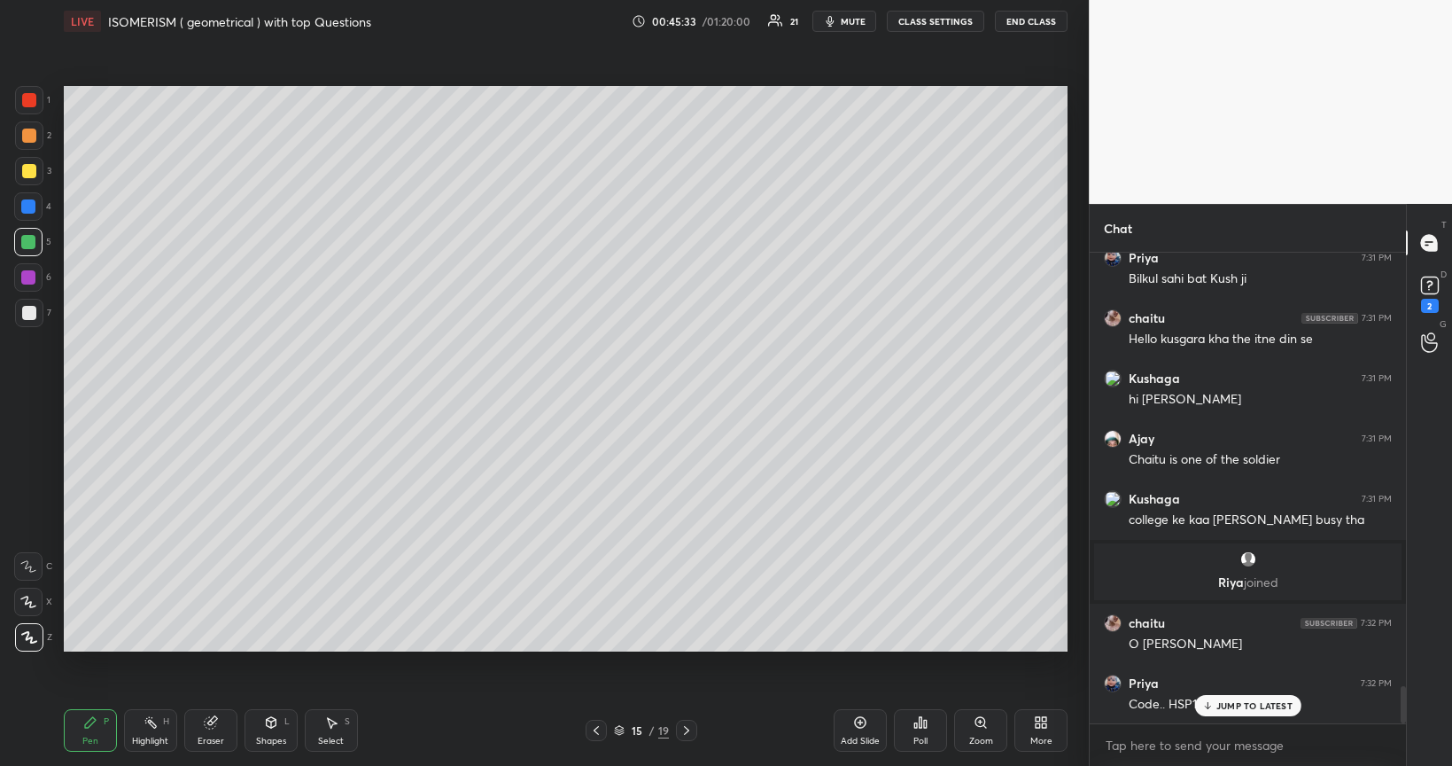
click at [25, 280] on div at bounding box center [28, 277] width 14 height 14
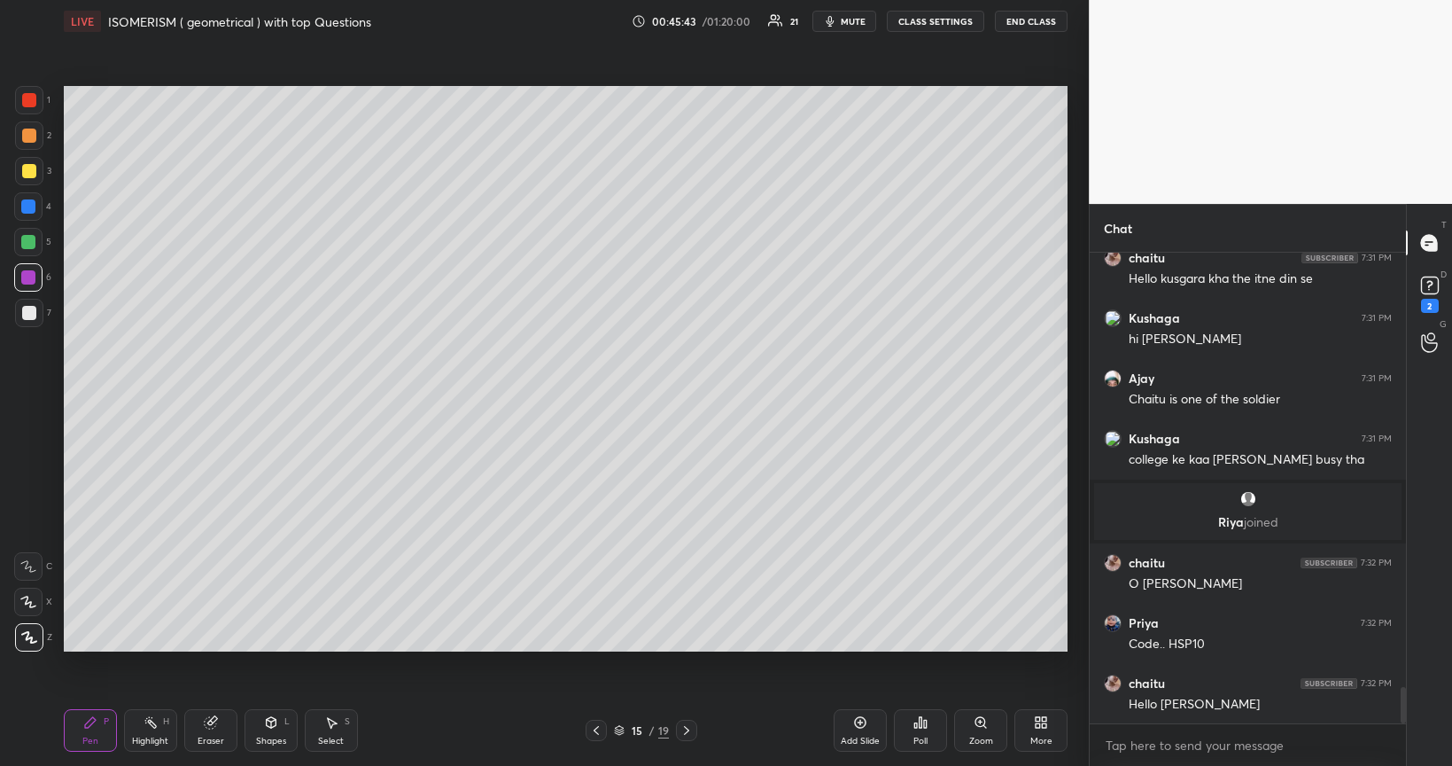
scroll to position [5645, 0]
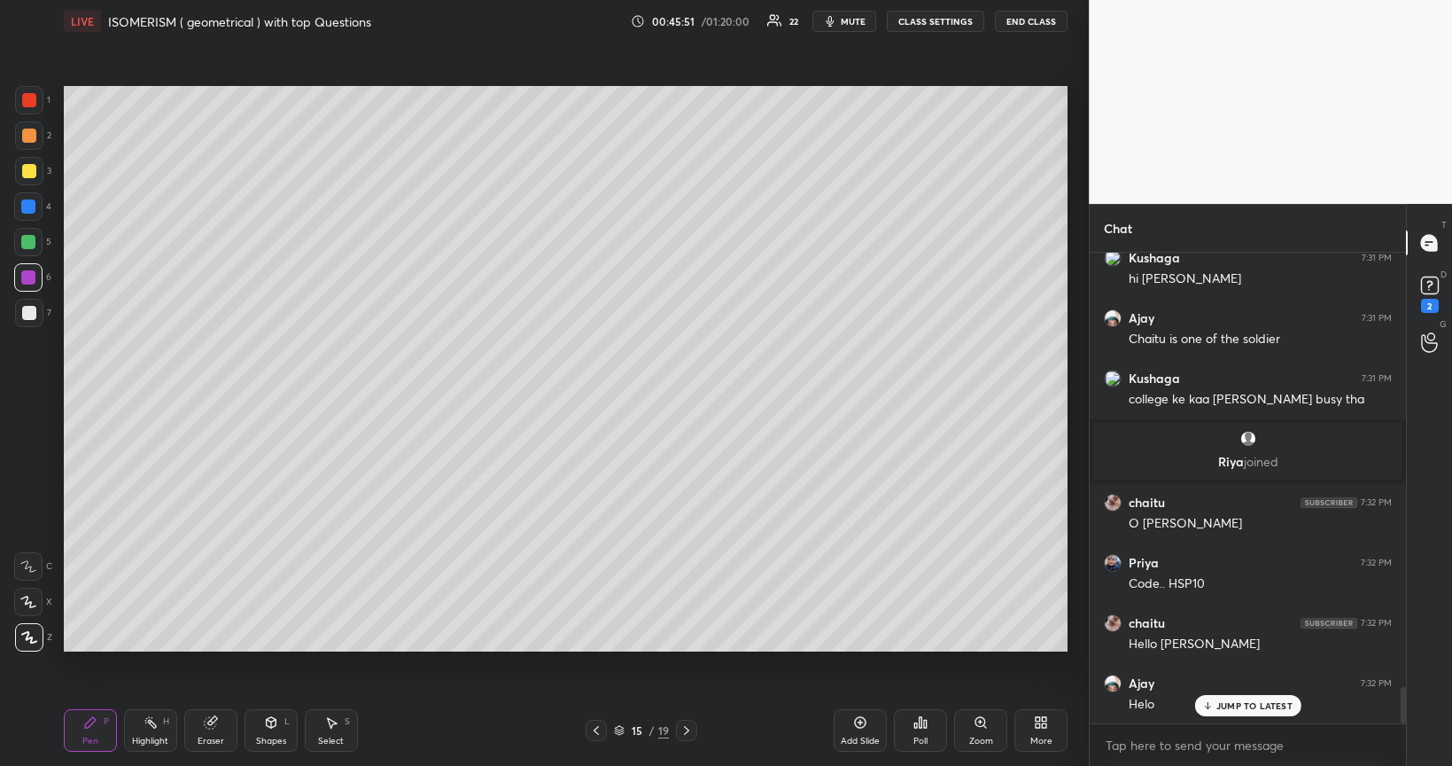
click at [33, 208] on div at bounding box center [28, 206] width 14 height 14
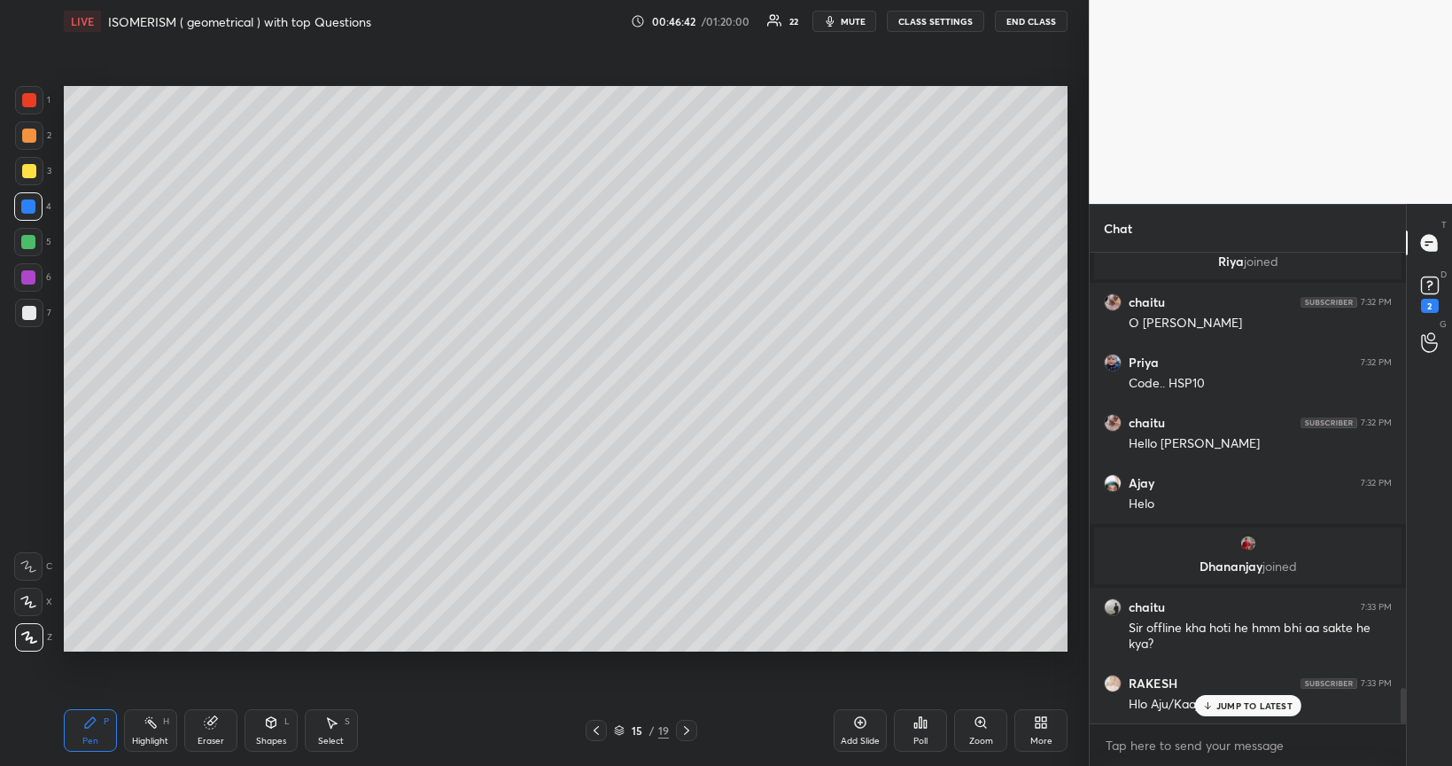
scroll to position [5905, 0]
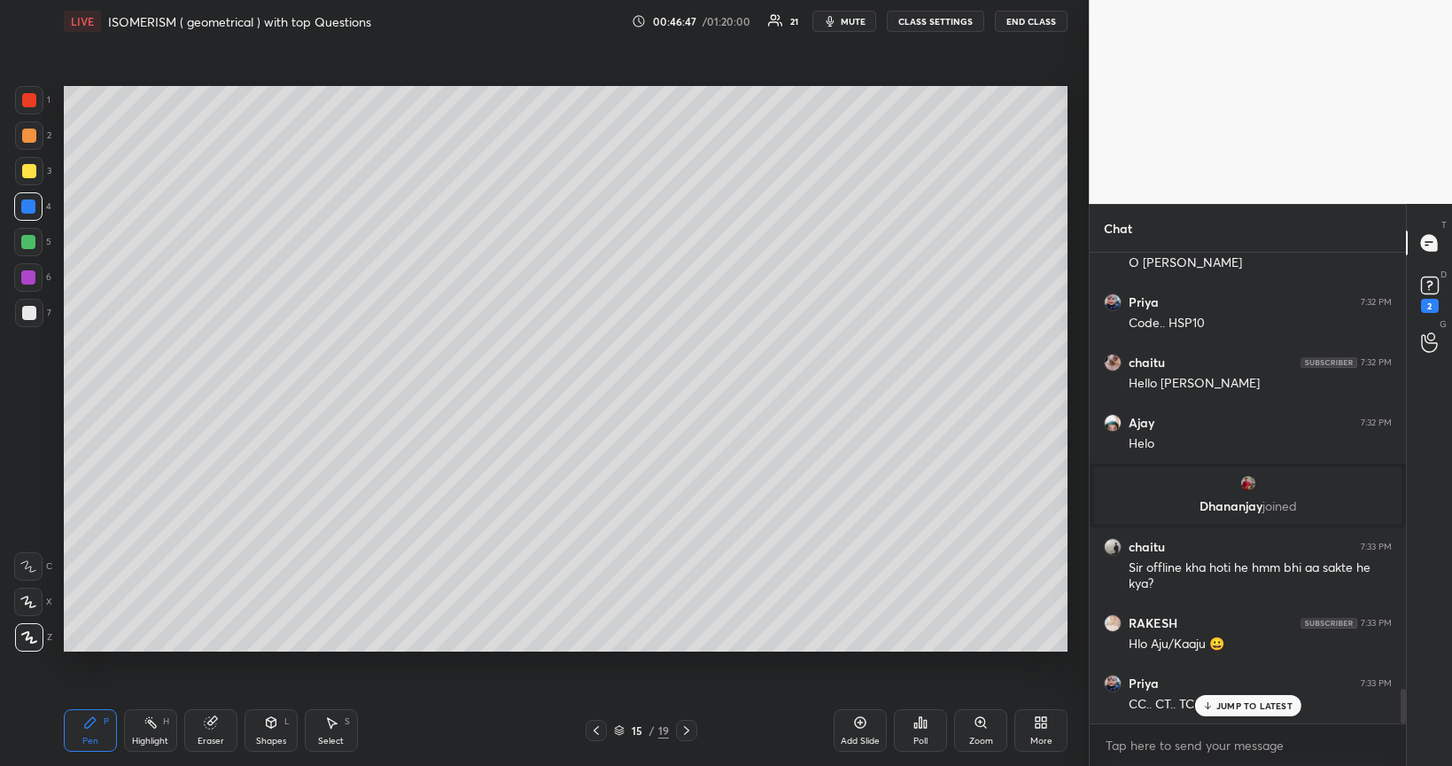
click at [868, 645] on div "Add Slide" at bounding box center [860, 730] width 53 height 43
click at [29, 313] on div at bounding box center [29, 313] width 14 height 14
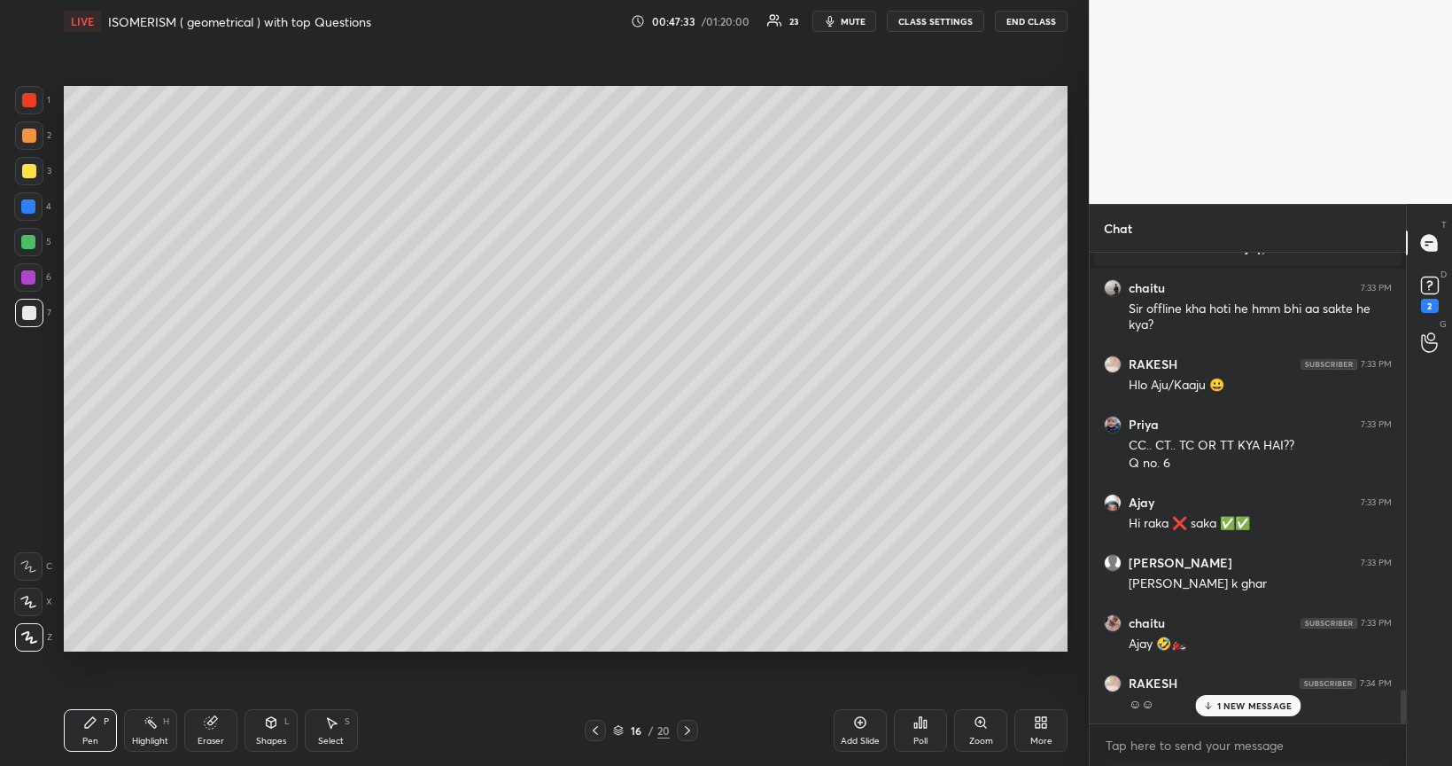
scroll to position [6228, 0]
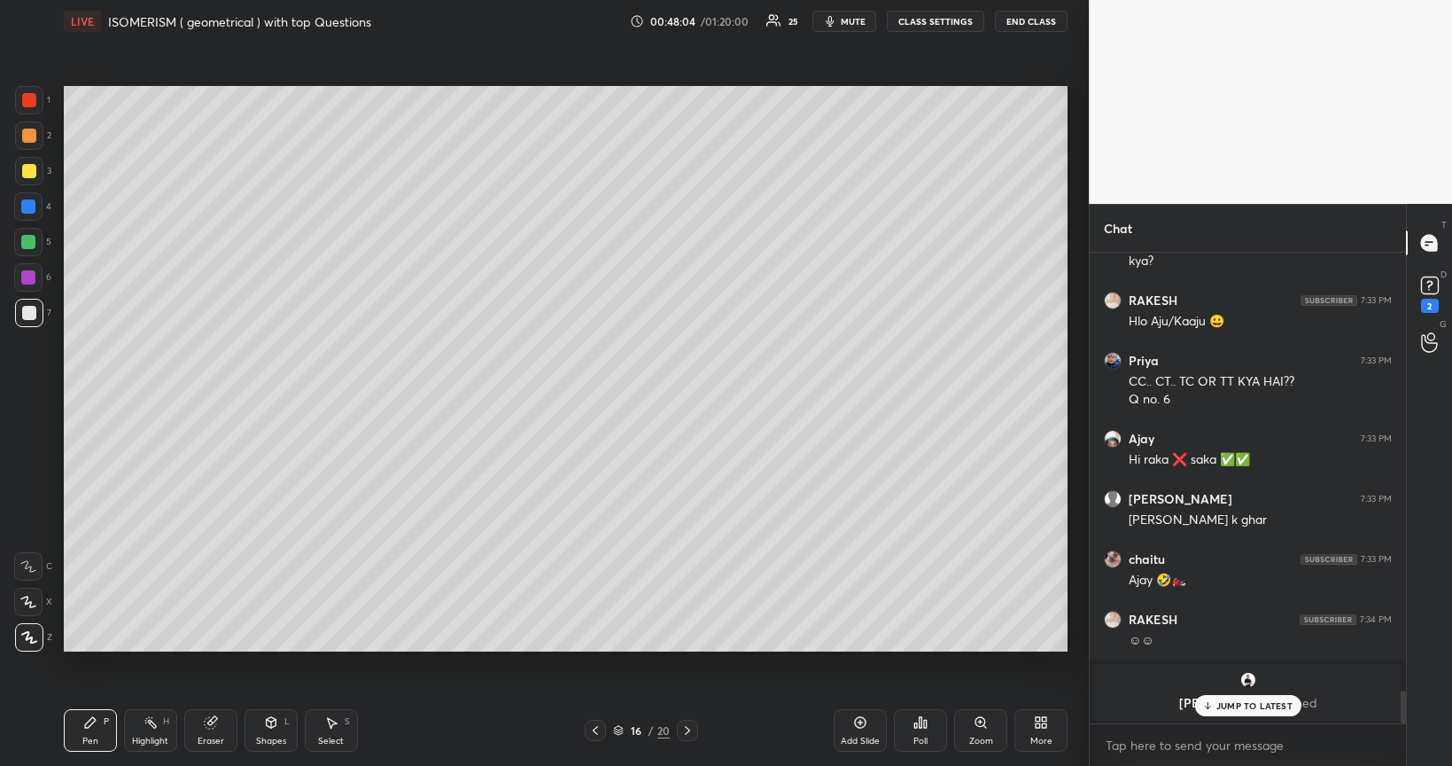
click at [926, 645] on div "Poll" at bounding box center [920, 730] width 53 height 43
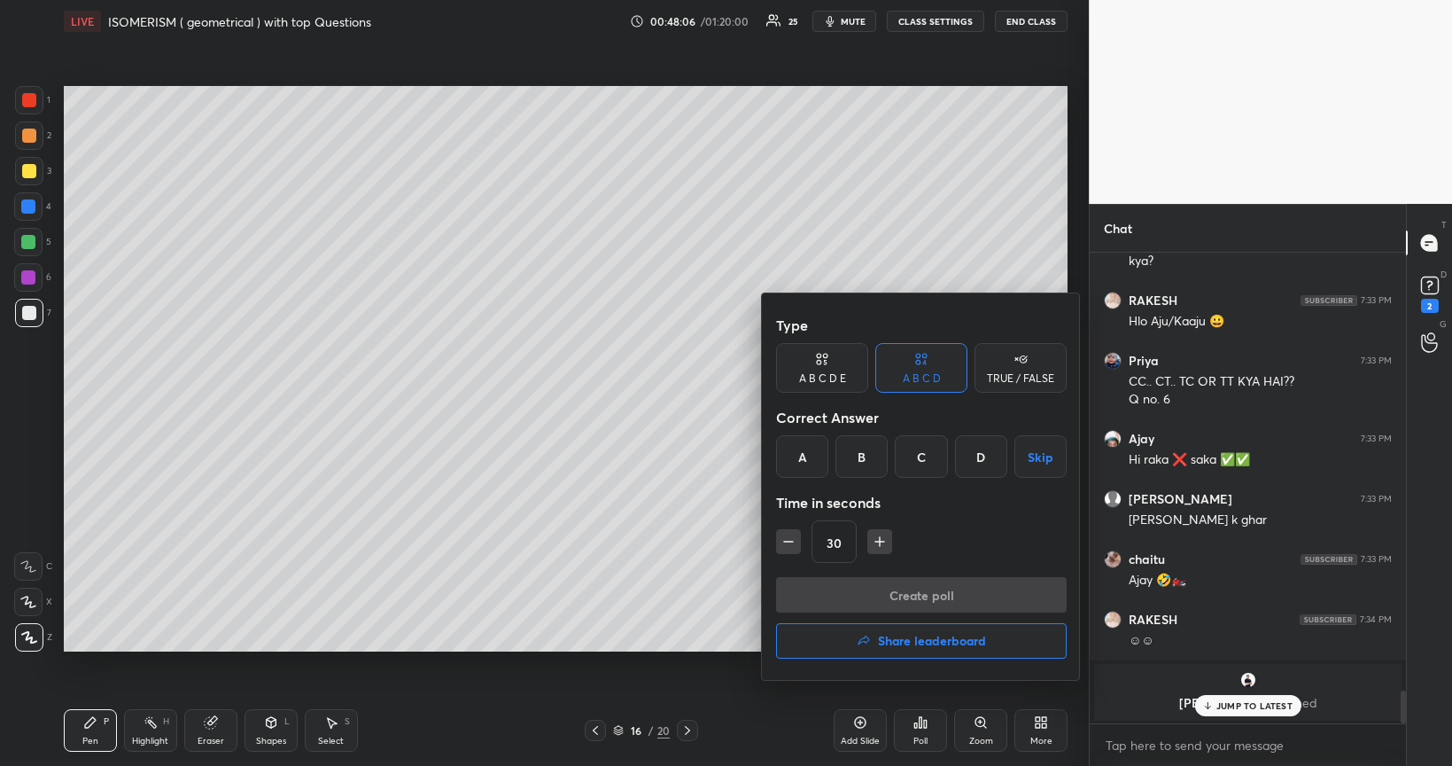
click at [1000, 455] on div "D" at bounding box center [981, 456] width 52 height 43
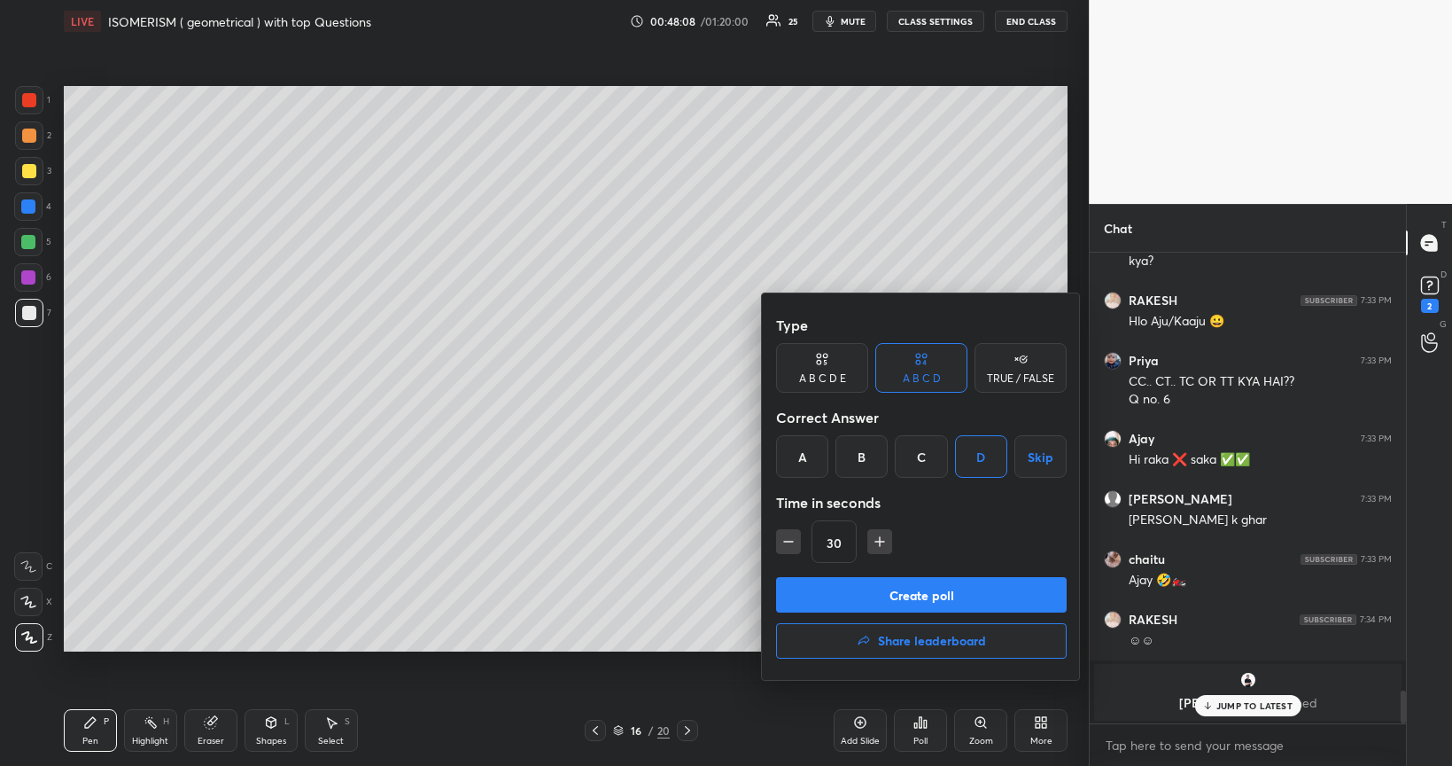
click at [924, 465] on div "C" at bounding box center [921, 456] width 52 height 43
click at [922, 587] on button "Create poll" at bounding box center [921, 594] width 291 height 35
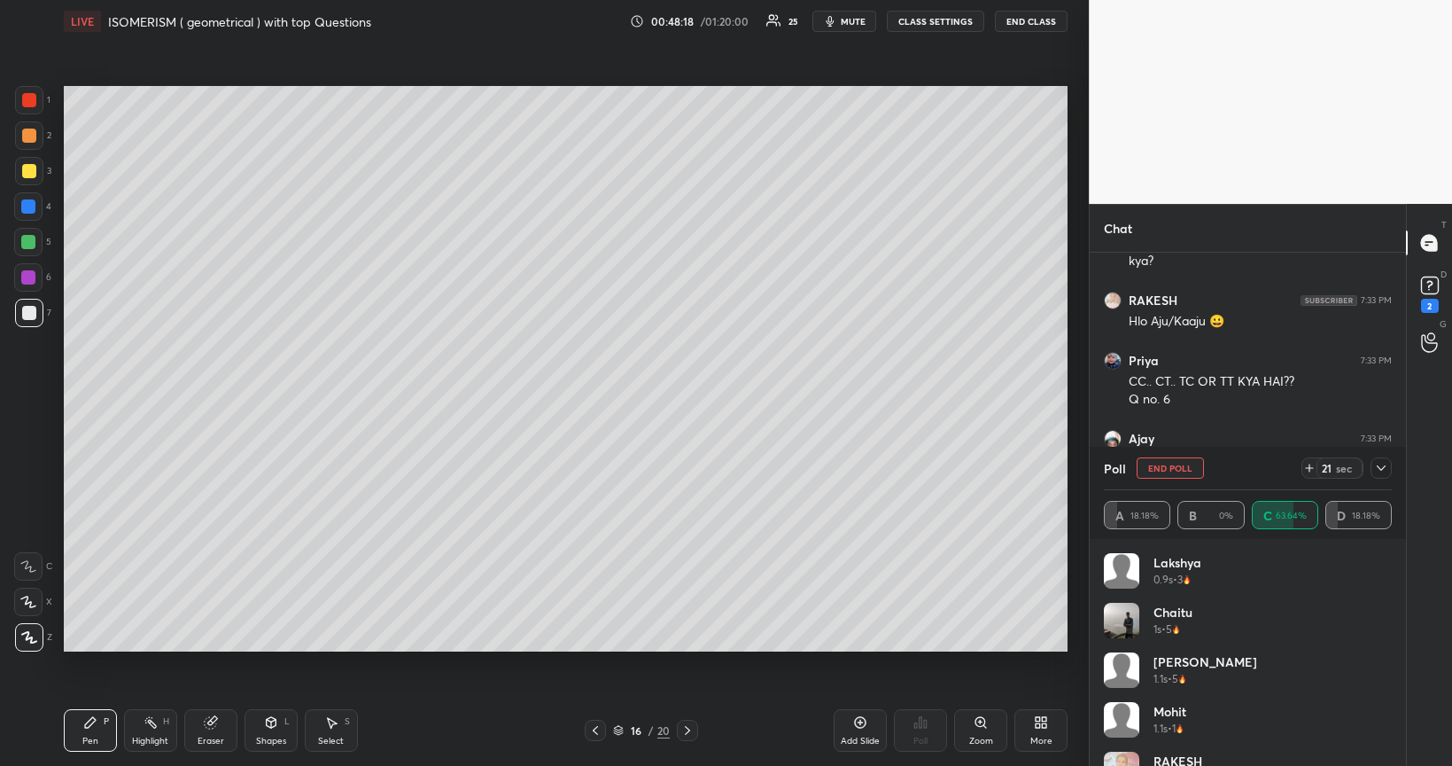
scroll to position [6380, 0]
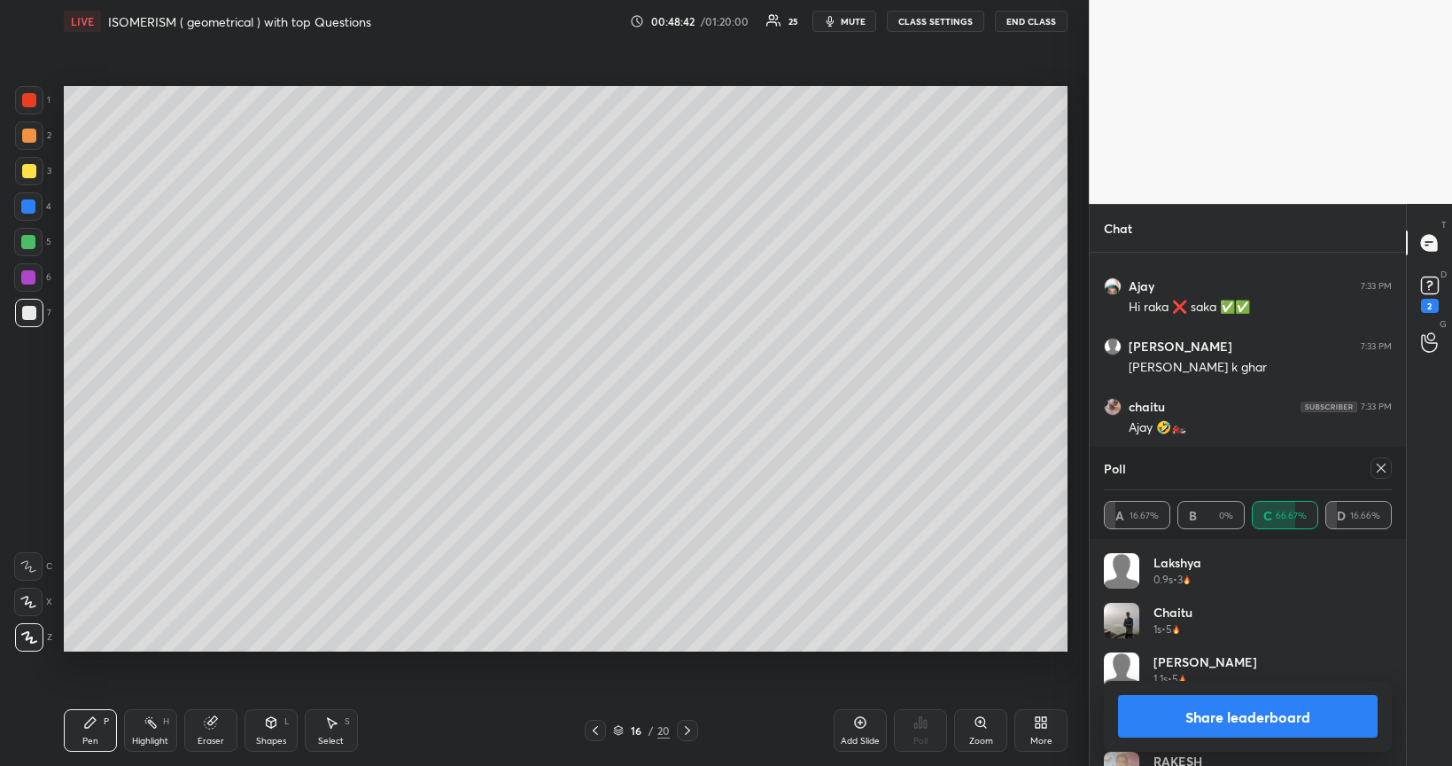
click at [1168, 645] on button "Share leaderboard" at bounding box center [1248, 716] width 260 height 43
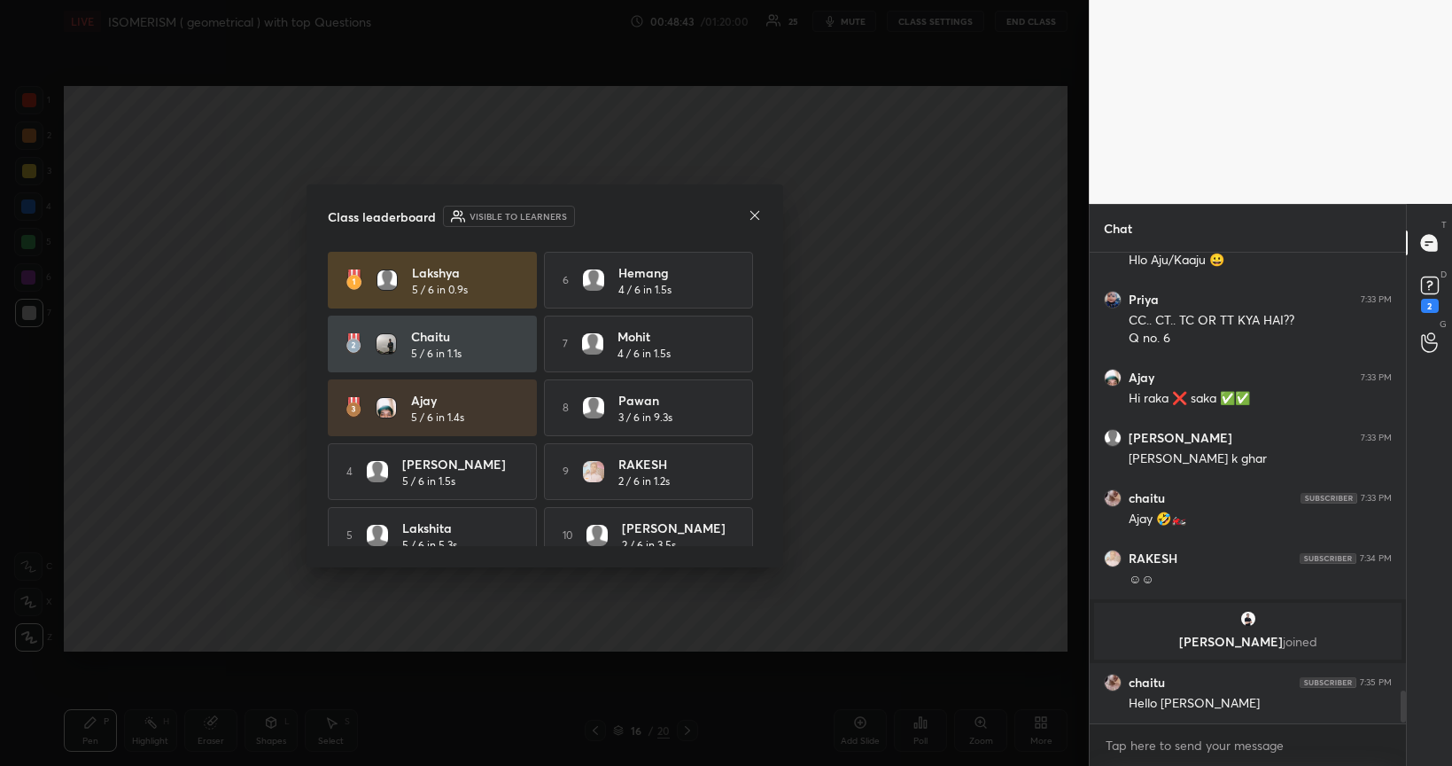
scroll to position [6288, 0]
click at [1247, 645] on div "JUMP TO LATEST" at bounding box center [1248, 705] width 106 height 21
click at [757, 215] on icon at bounding box center [755, 215] width 14 height 14
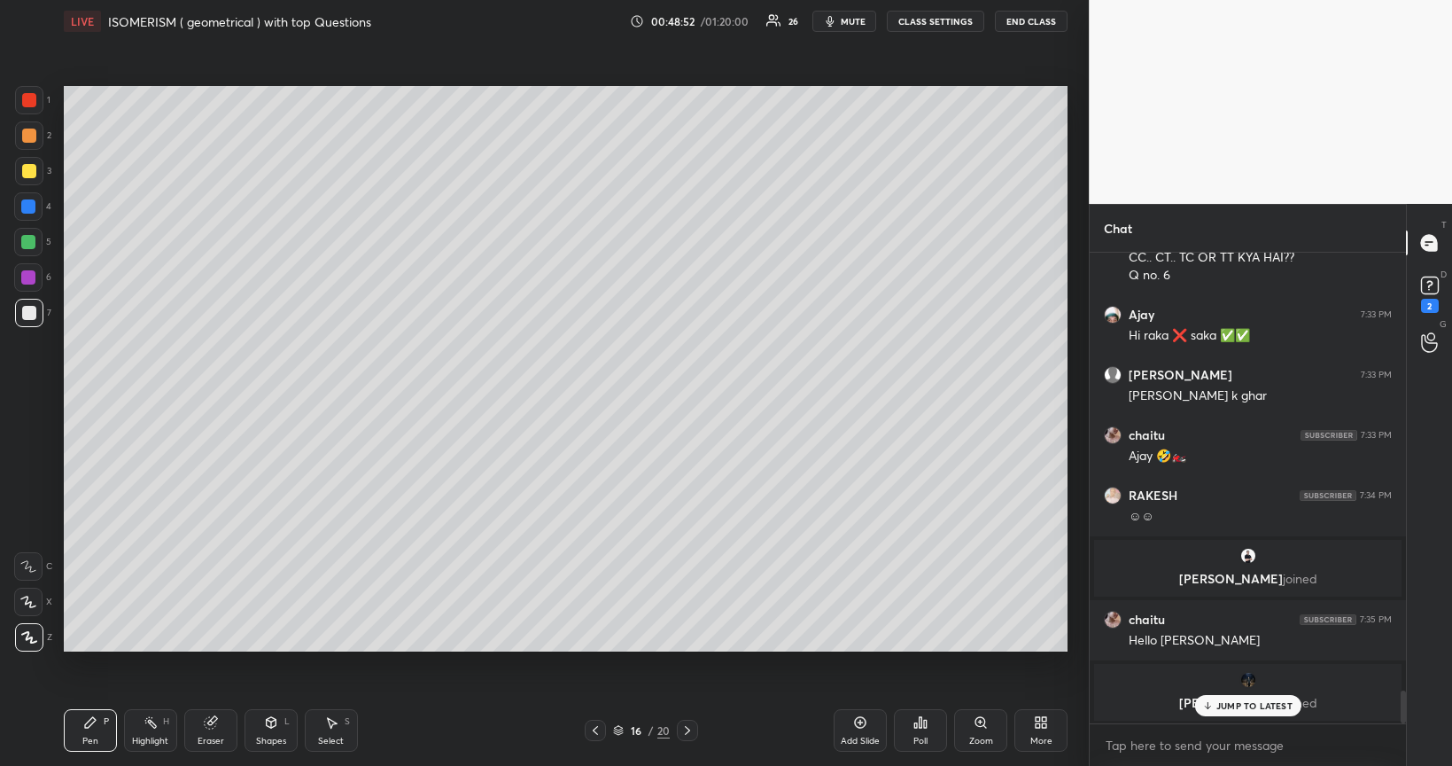
click at [30, 247] on div at bounding box center [28, 242] width 14 height 14
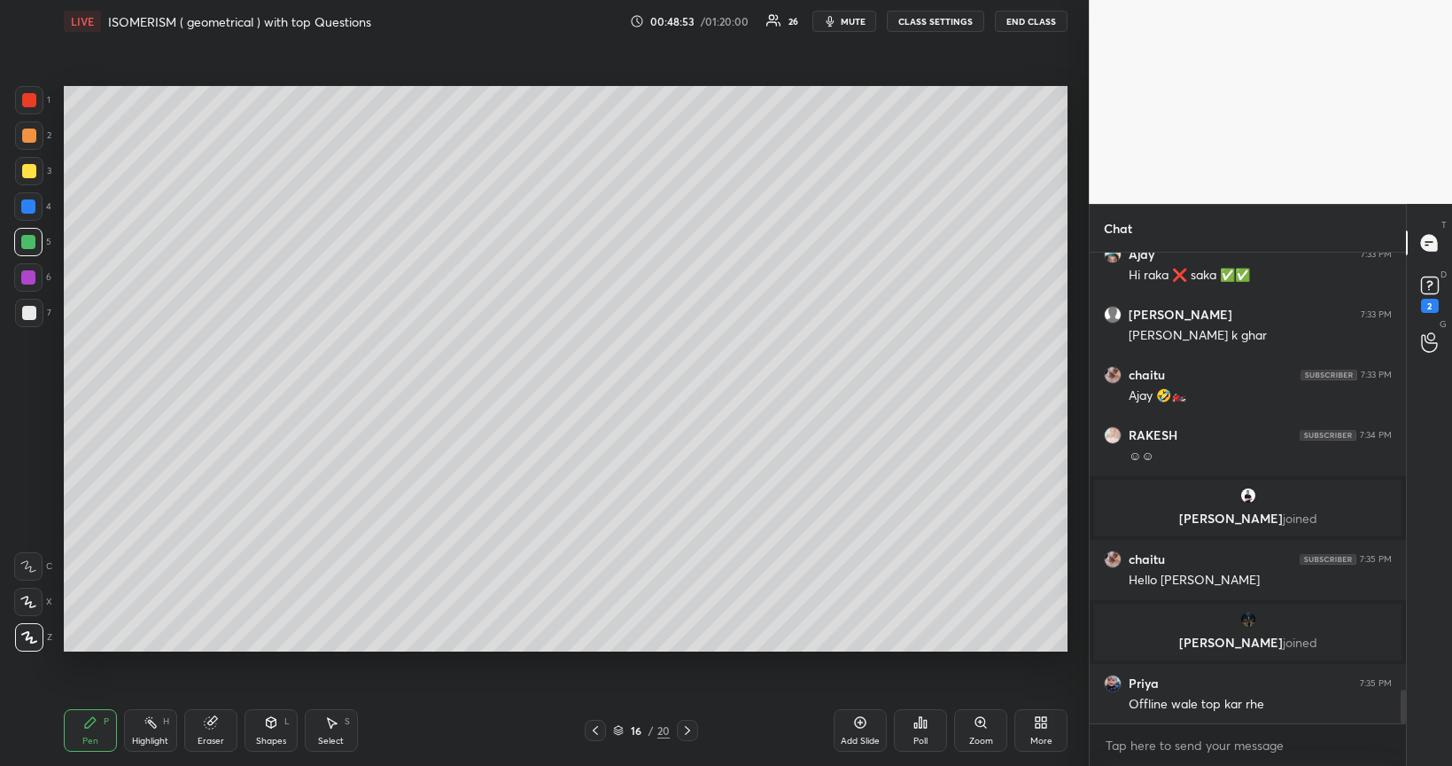
click at [264, 645] on icon at bounding box center [271, 722] width 14 height 14
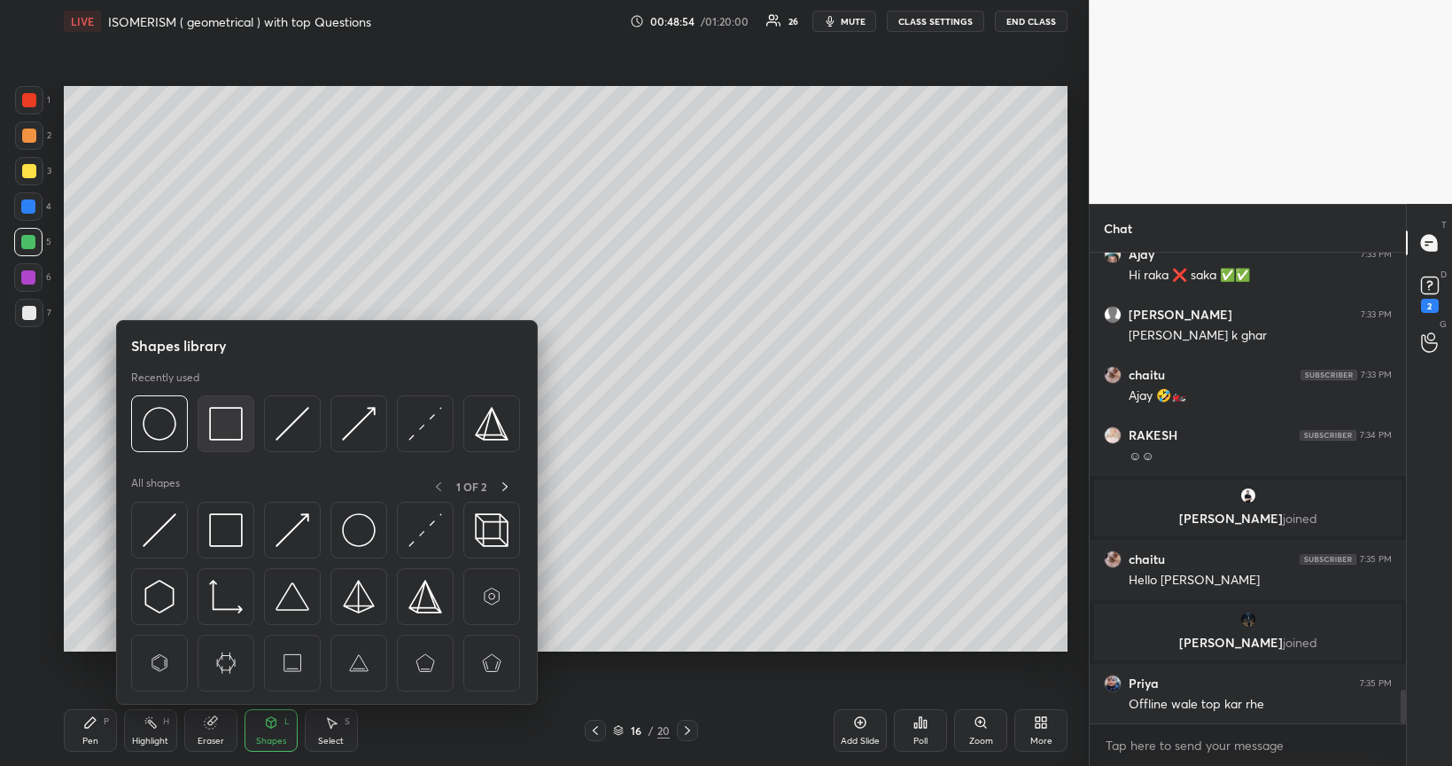
click at [230, 421] on img at bounding box center [226, 424] width 34 height 34
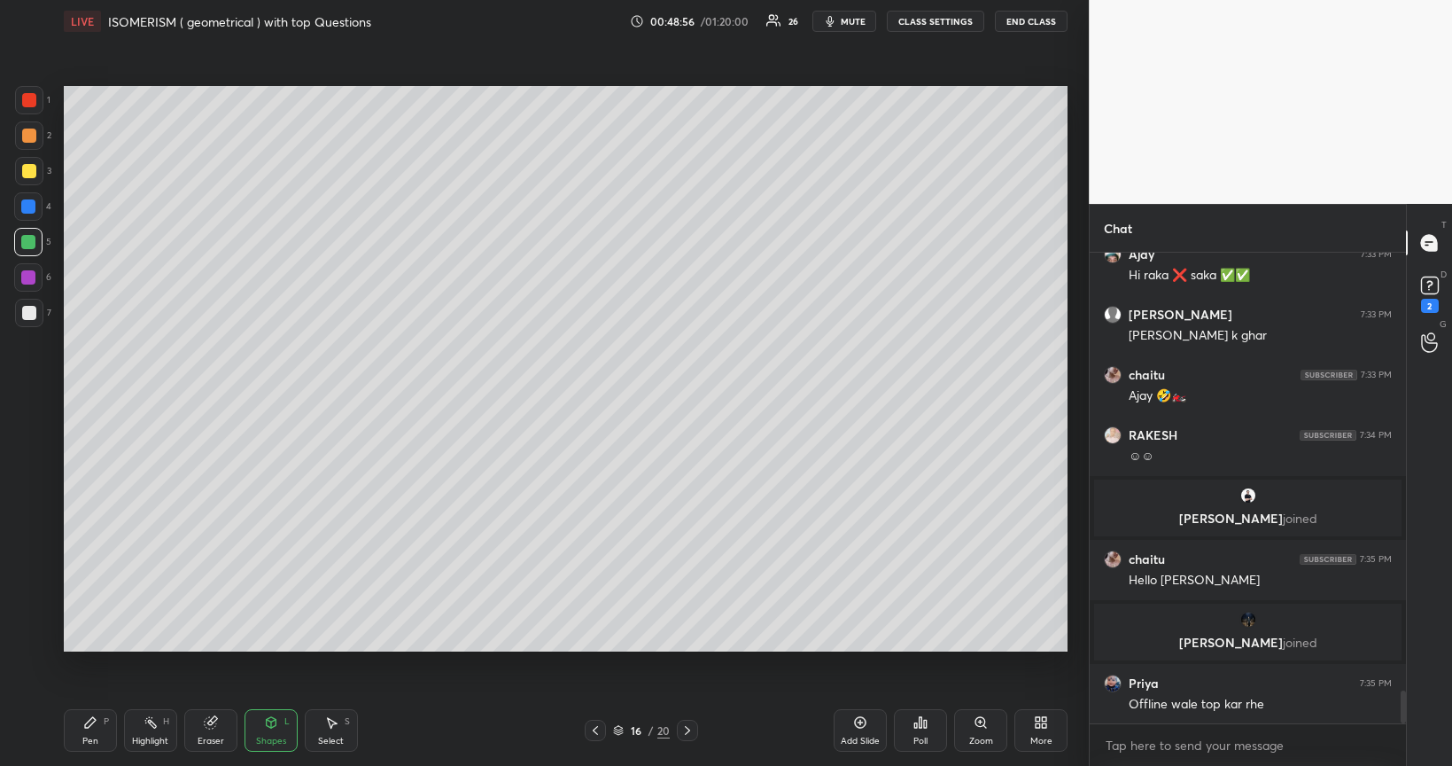
scroll to position [6191, 0]
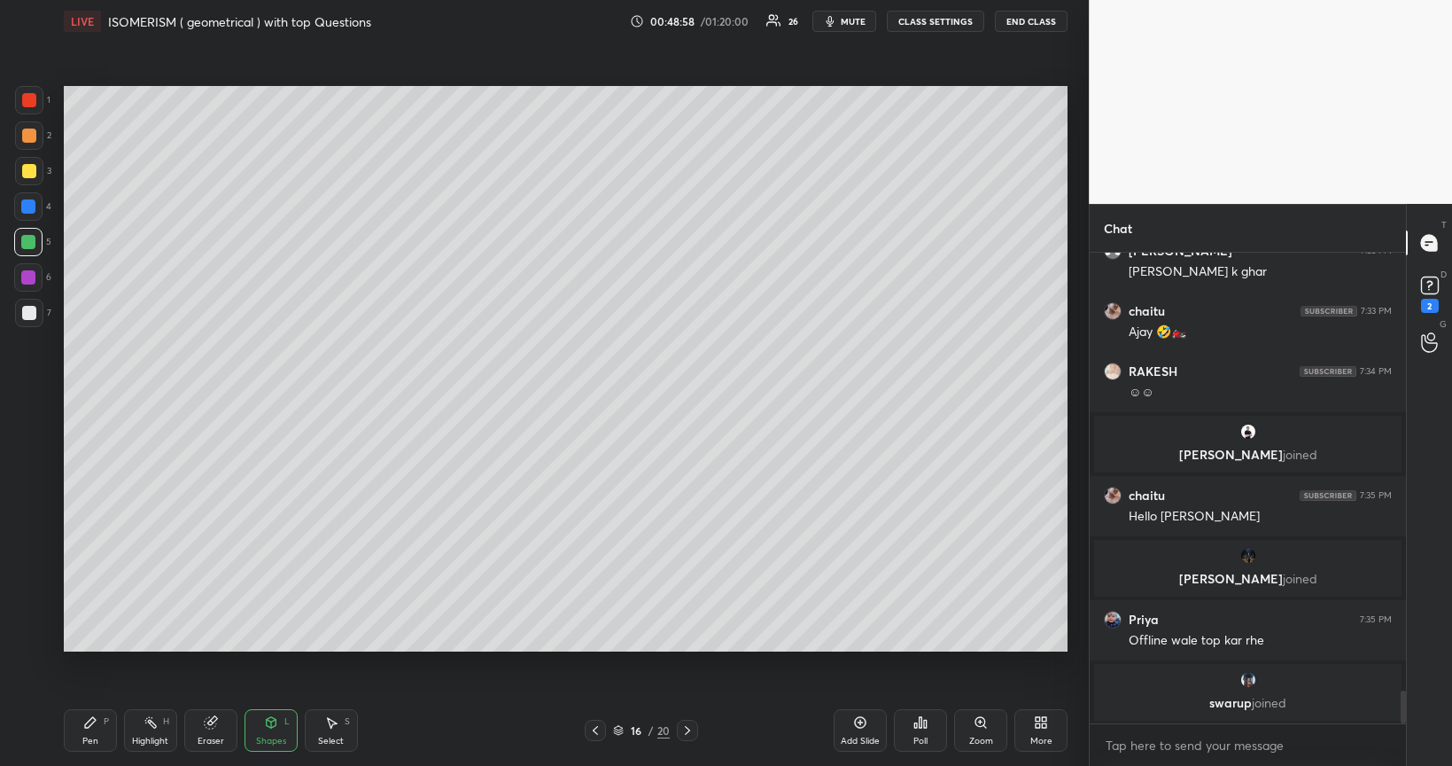
click at [271, 645] on icon at bounding box center [272, 722] width 10 height 11
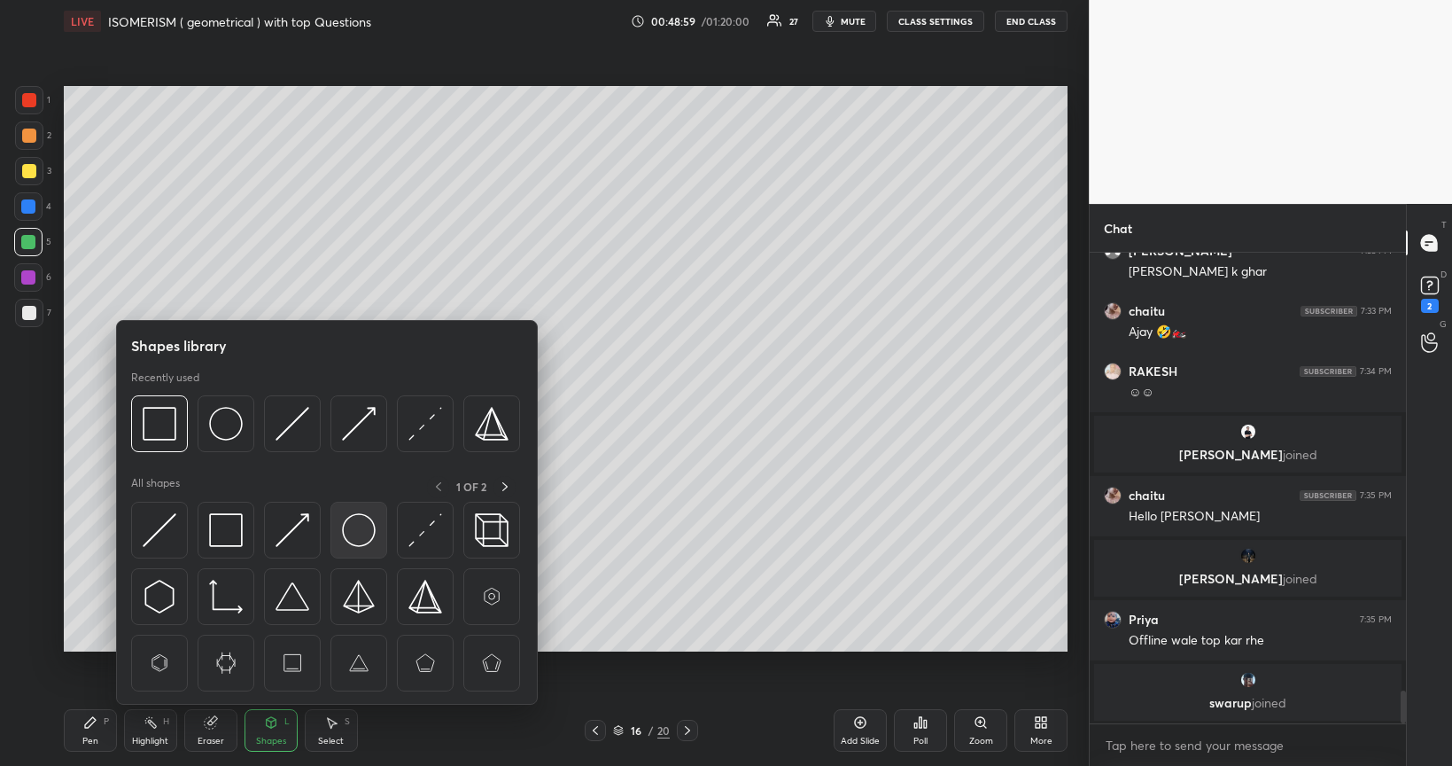
click at [358, 533] on img at bounding box center [359, 530] width 34 height 34
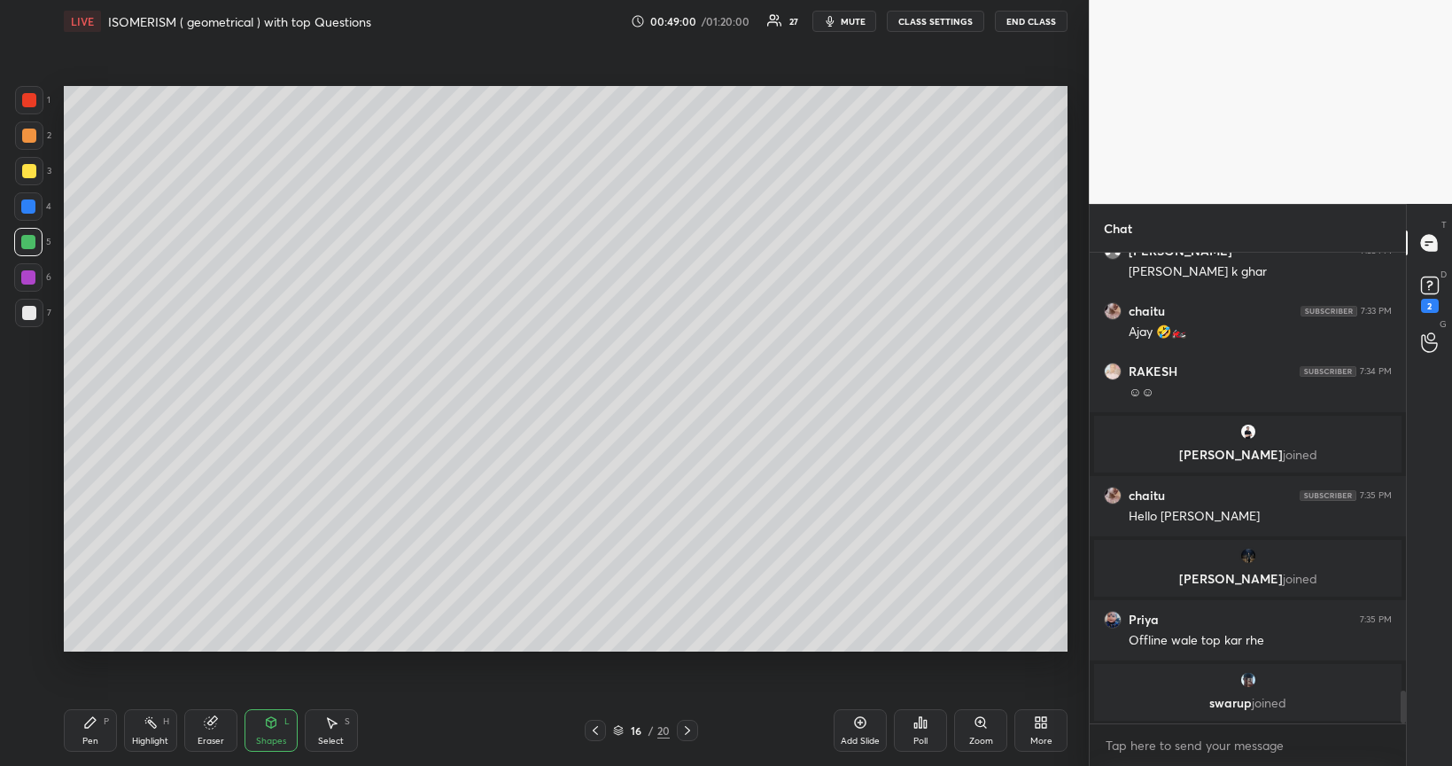
click at [34, 280] on div at bounding box center [28, 277] width 14 height 14
click at [94, 645] on icon at bounding box center [90, 722] width 14 height 14
click at [31, 172] on div at bounding box center [29, 171] width 14 height 14
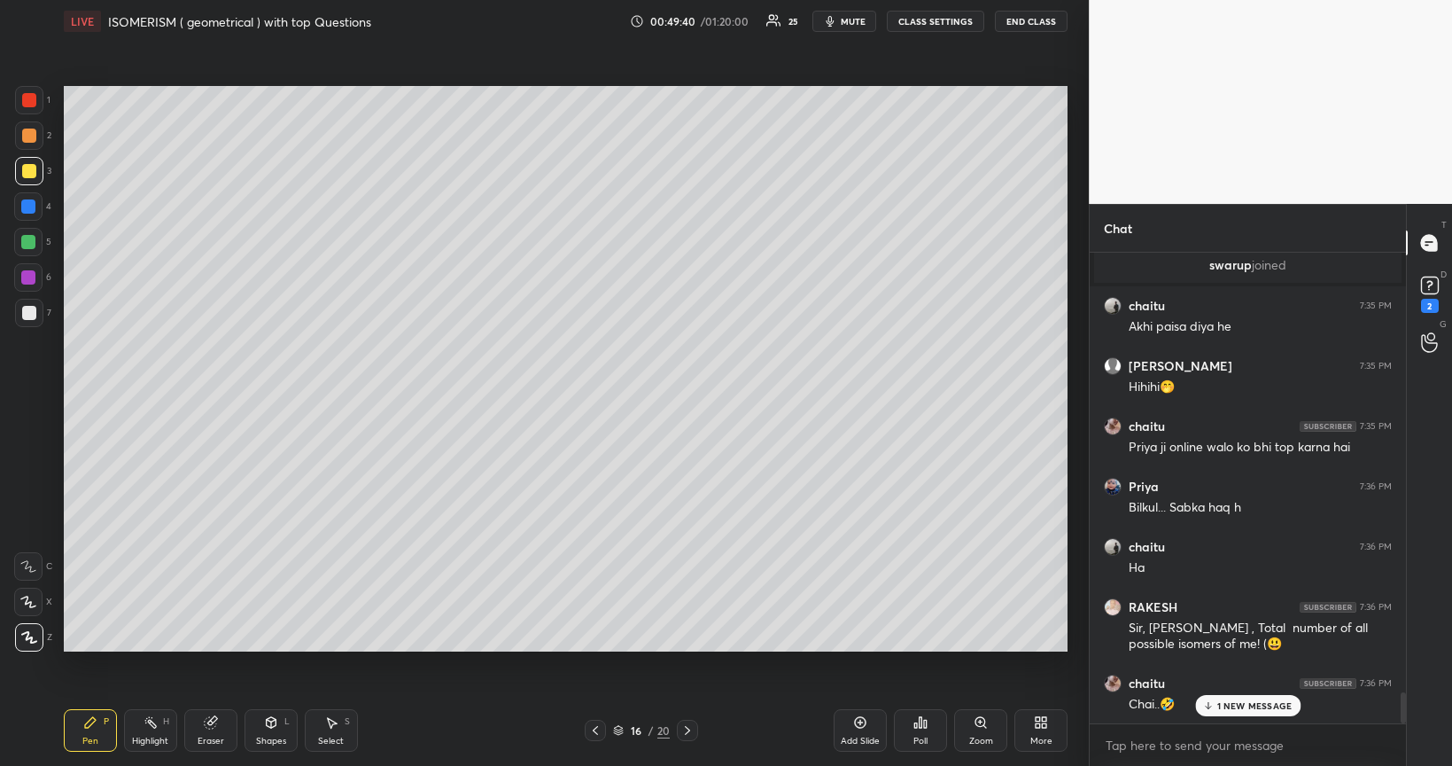
scroll to position [6657, 0]
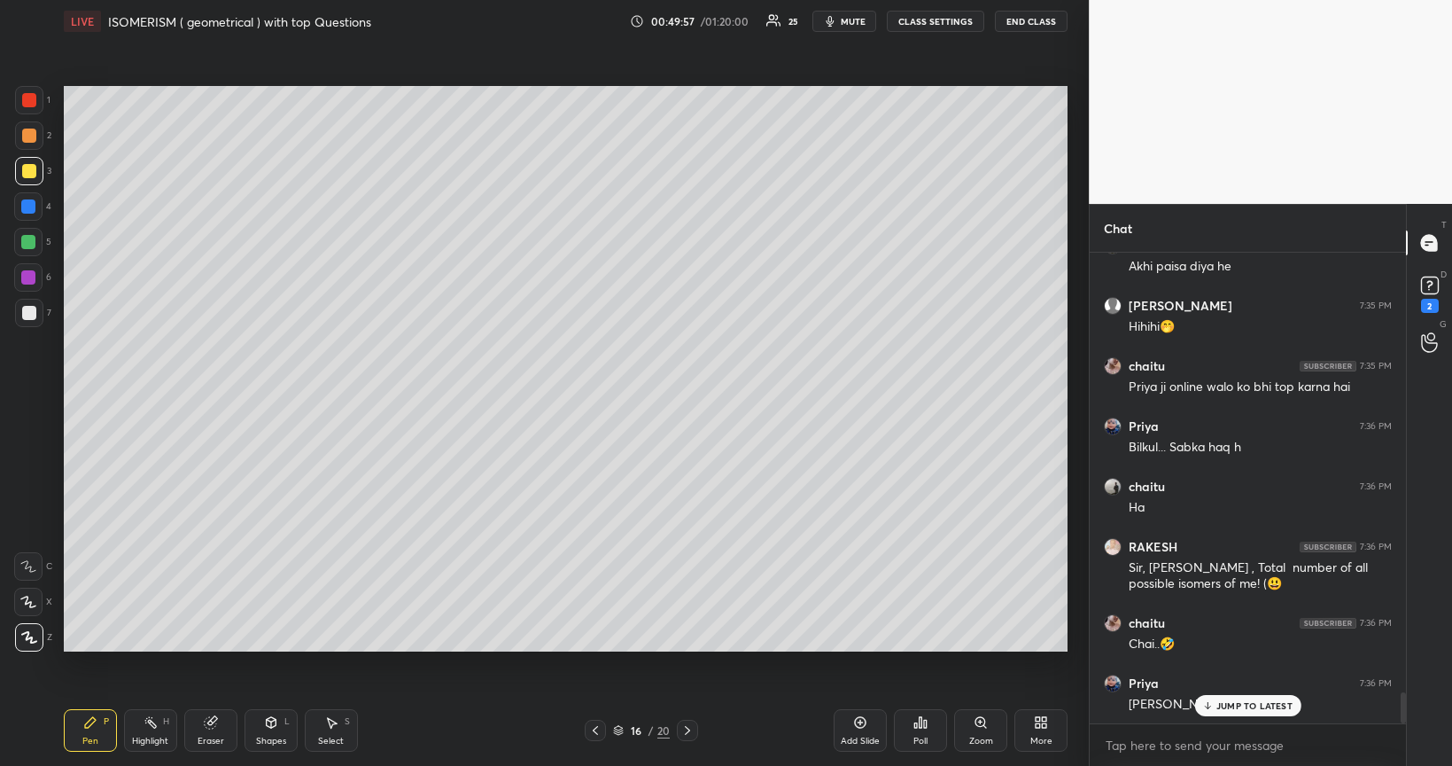
click at [863, 645] on icon at bounding box center [860, 722] width 5 height 5
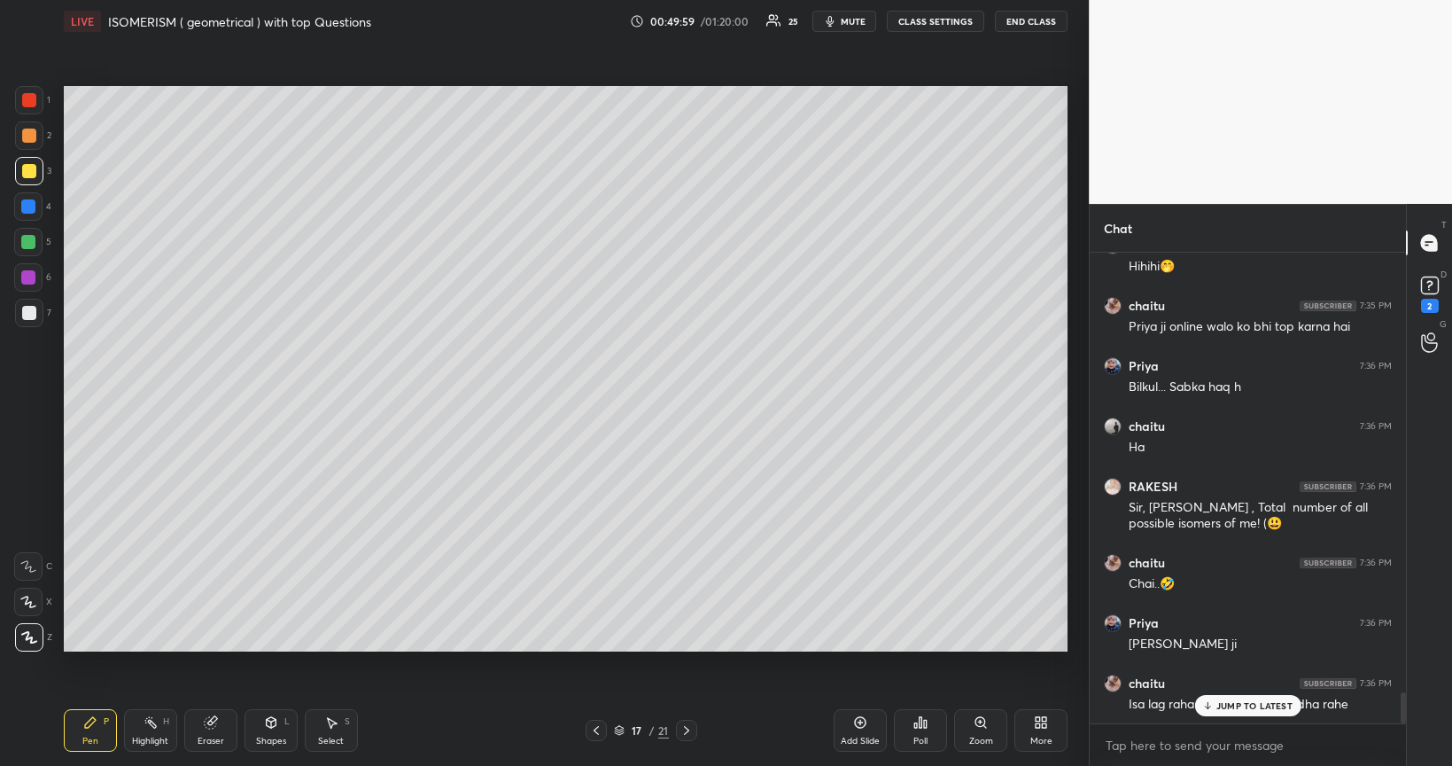
click at [27, 314] on div at bounding box center [29, 313] width 14 height 14
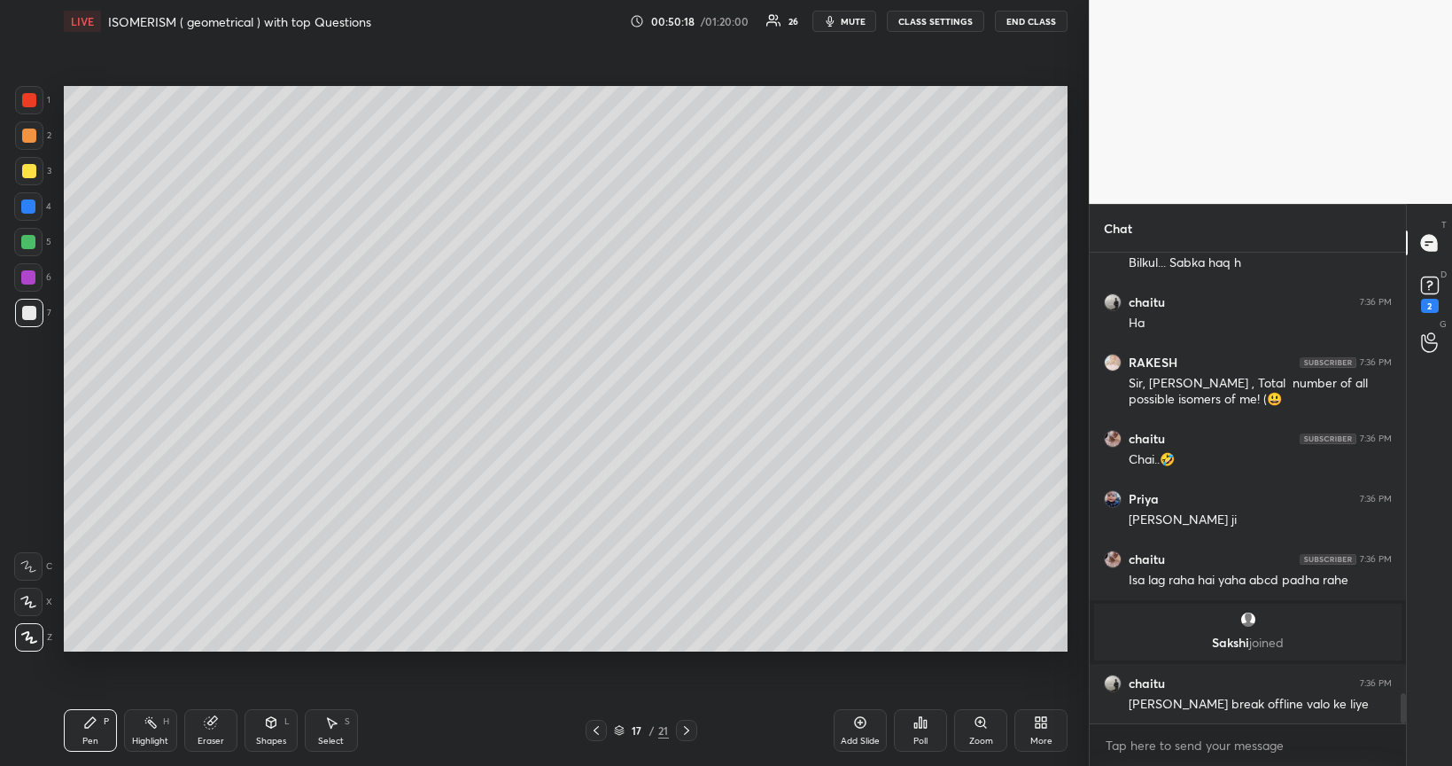
scroll to position [6905, 0]
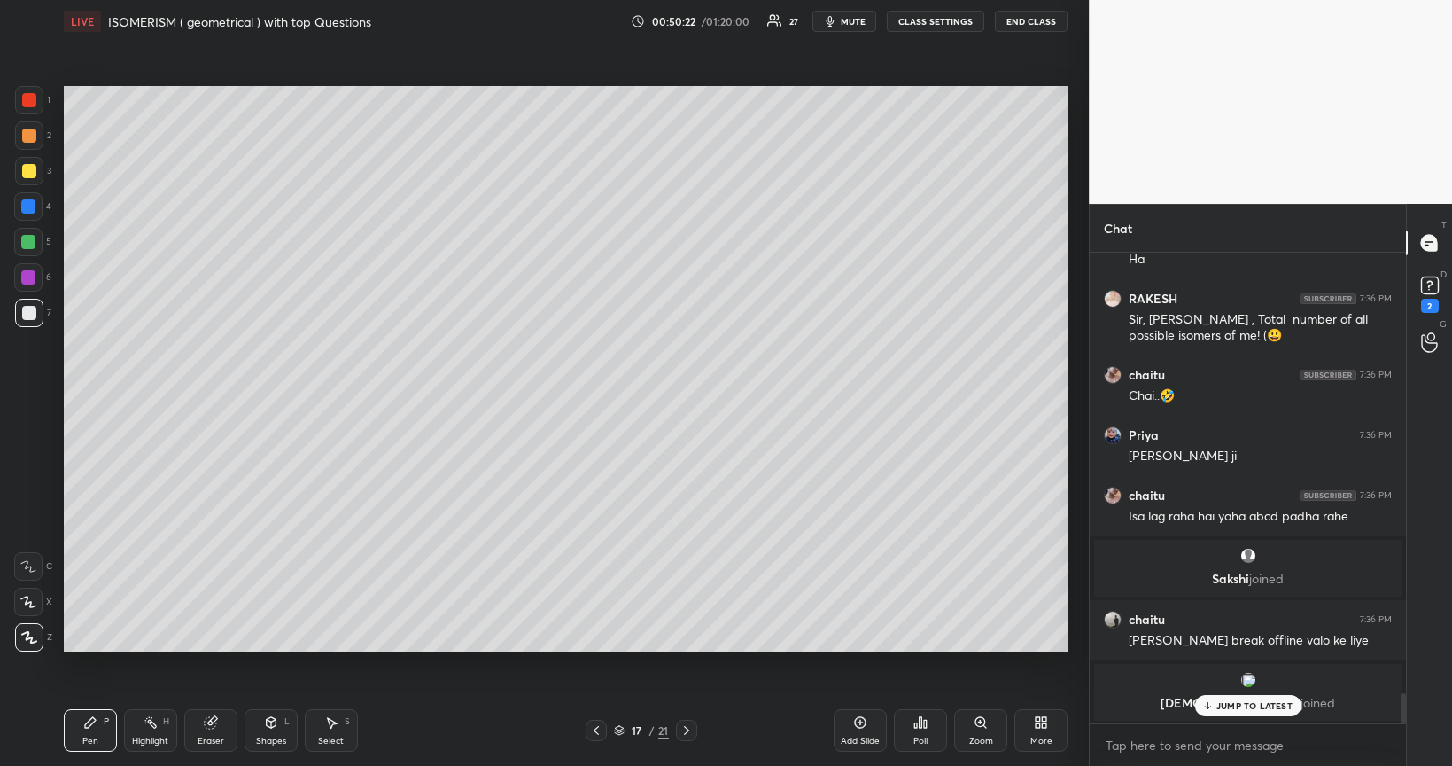
click at [25, 174] on div at bounding box center [29, 171] width 14 height 14
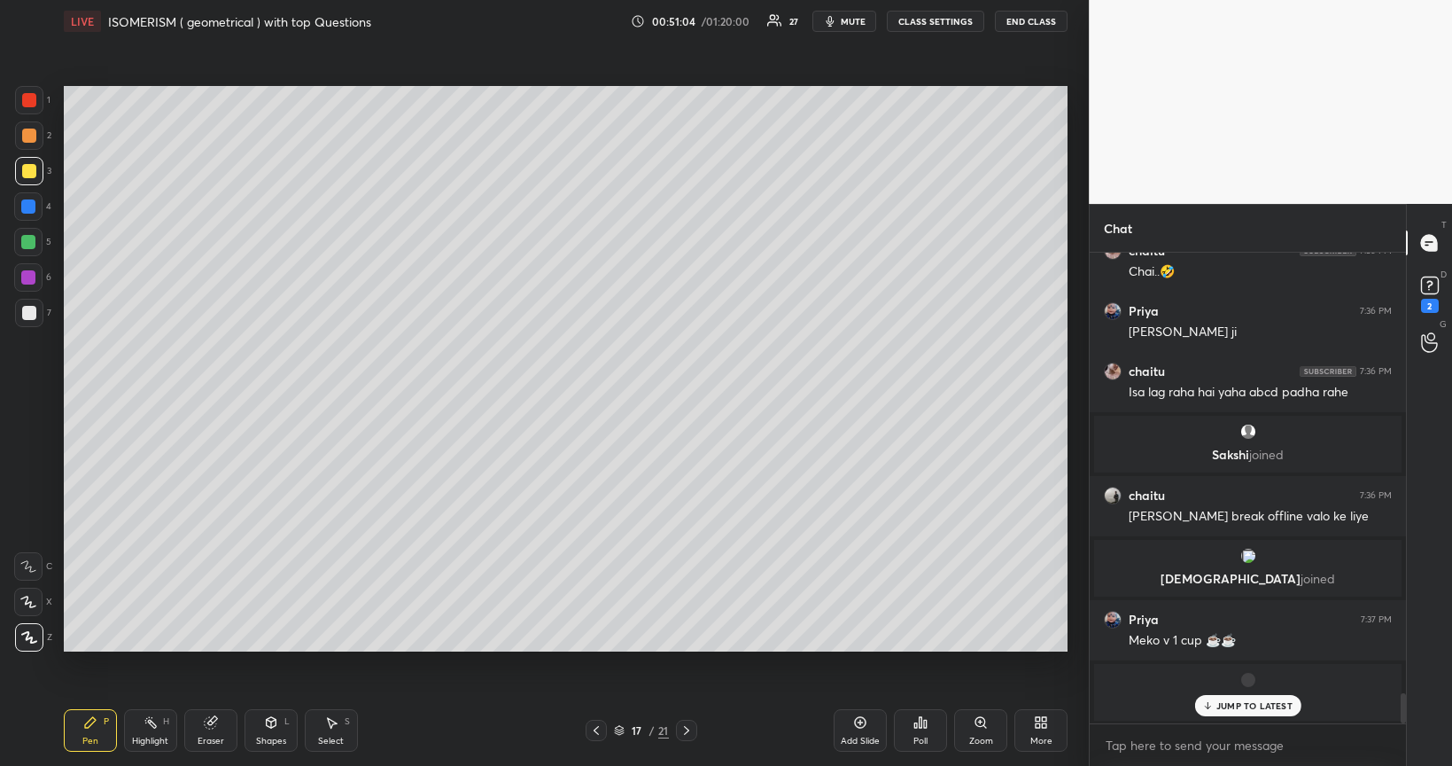
scroll to position [6857, 0]
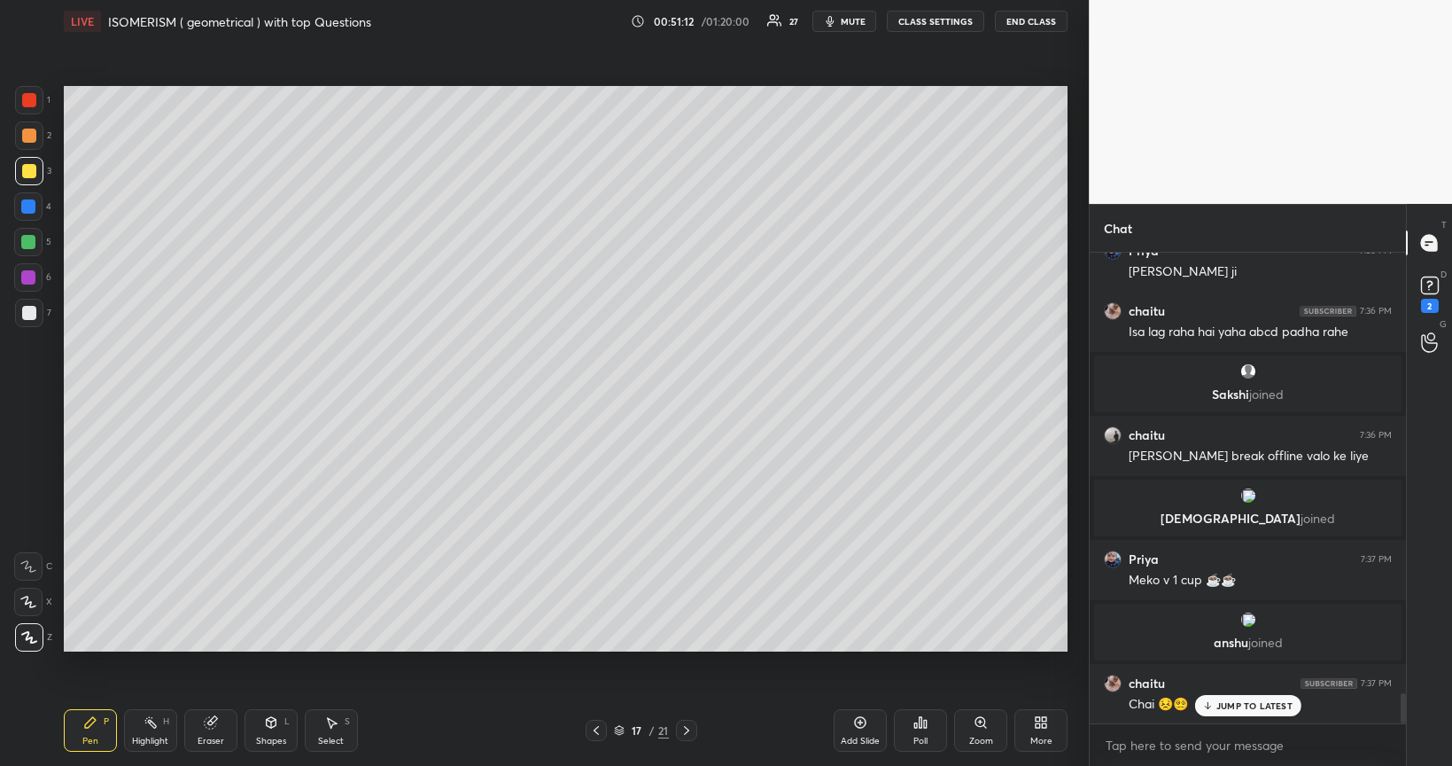
click at [930, 645] on div "Poll" at bounding box center [920, 730] width 53 height 43
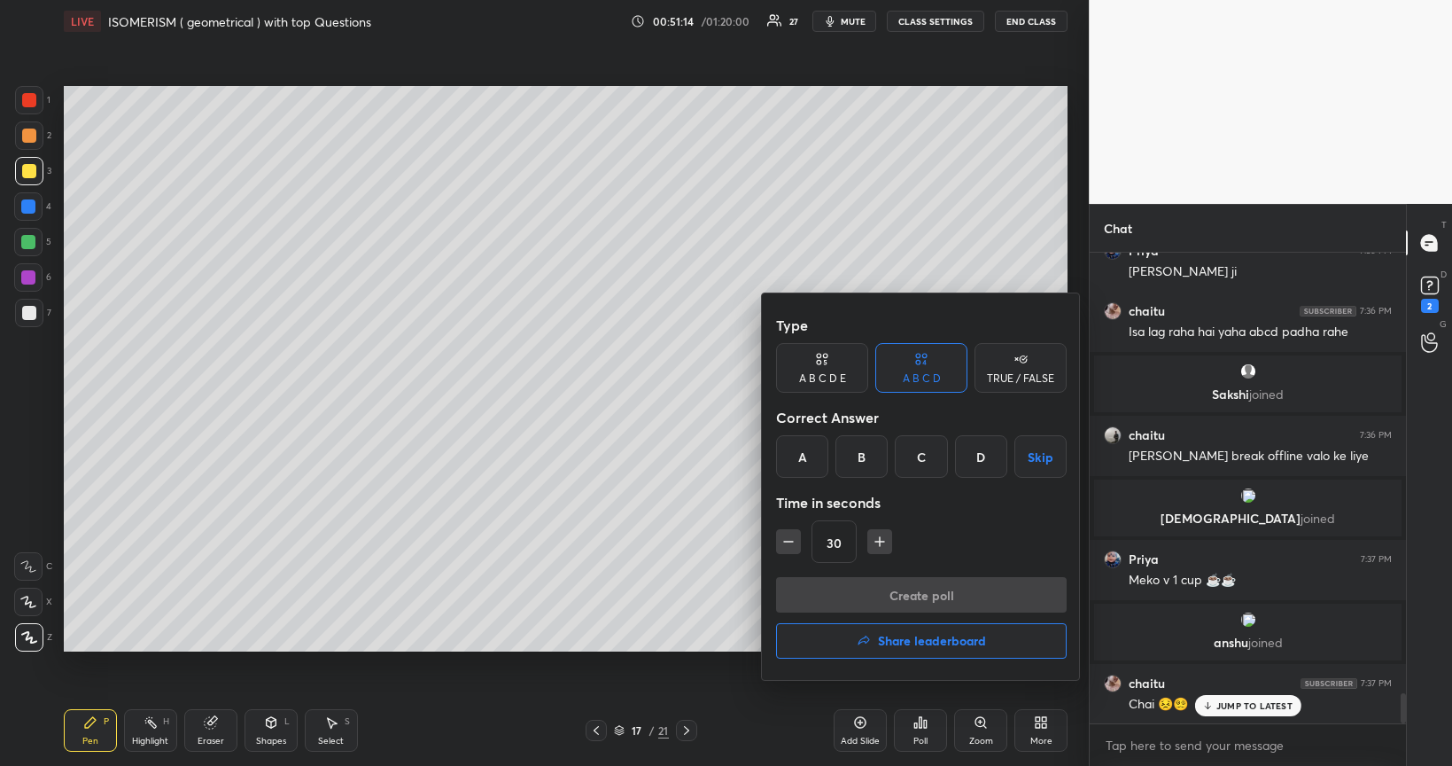
click at [855, 367] on div "A B C D E" at bounding box center [822, 368] width 92 height 50
click at [852, 462] on div "B" at bounding box center [847, 456] width 43 height 43
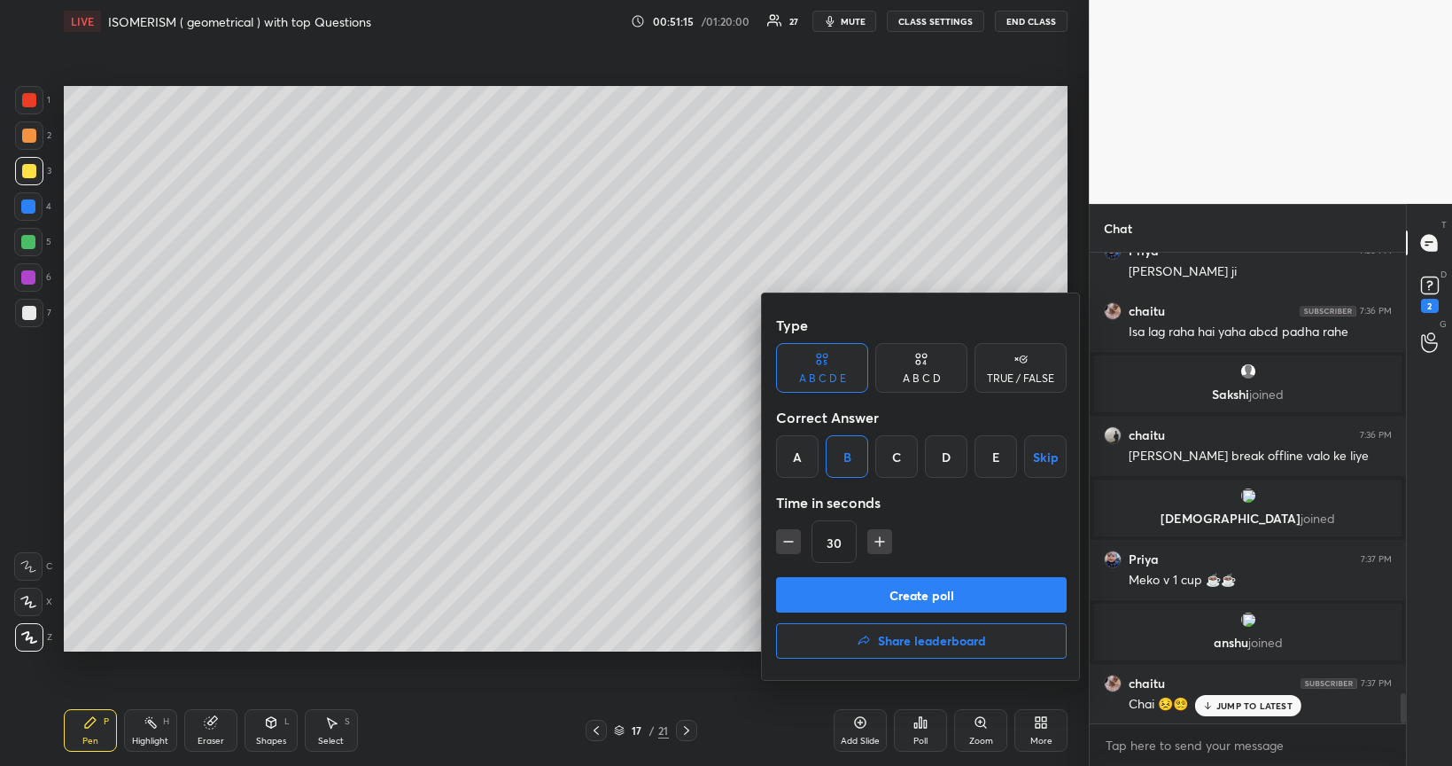
click at [889, 592] on button "Create poll" at bounding box center [921, 594] width 291 height 35
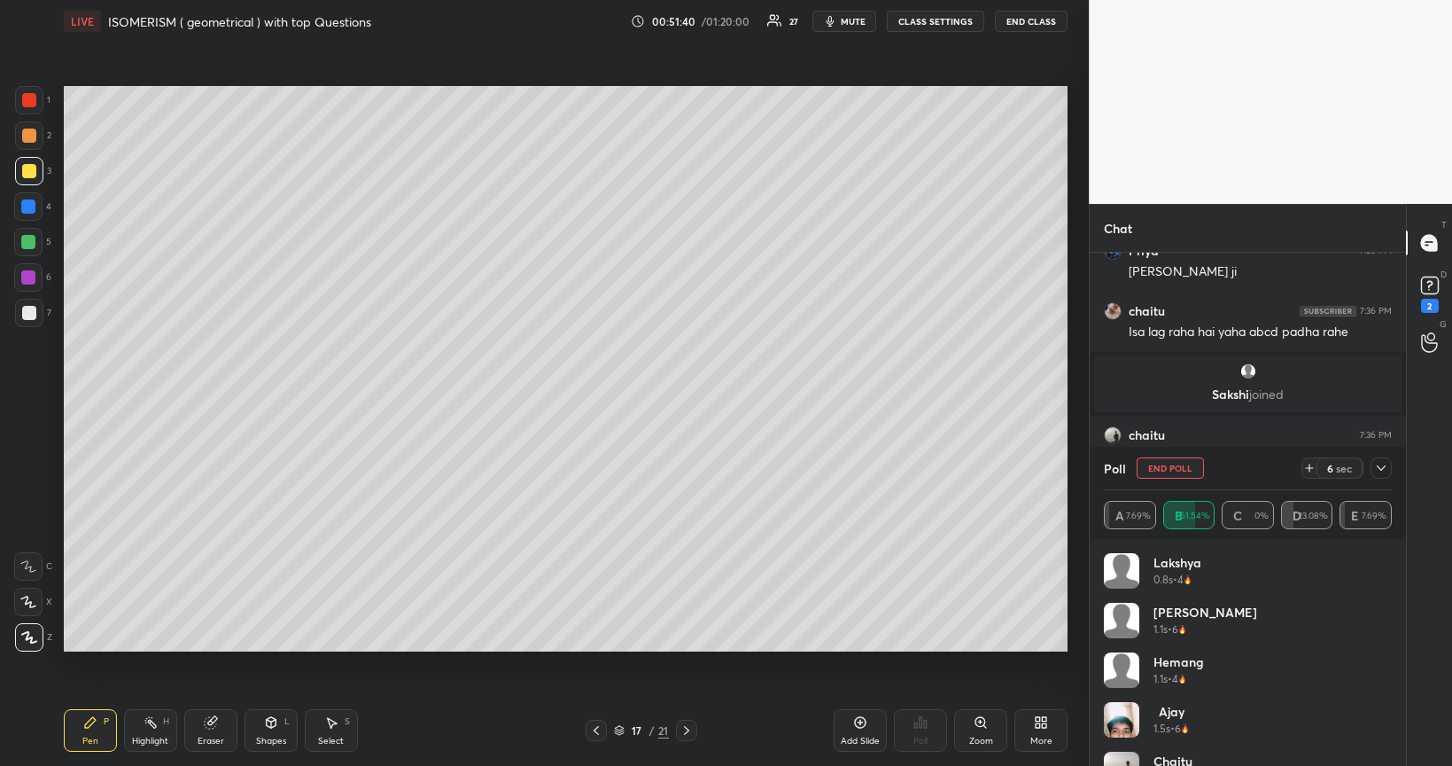
scroll to position [7013, 0]
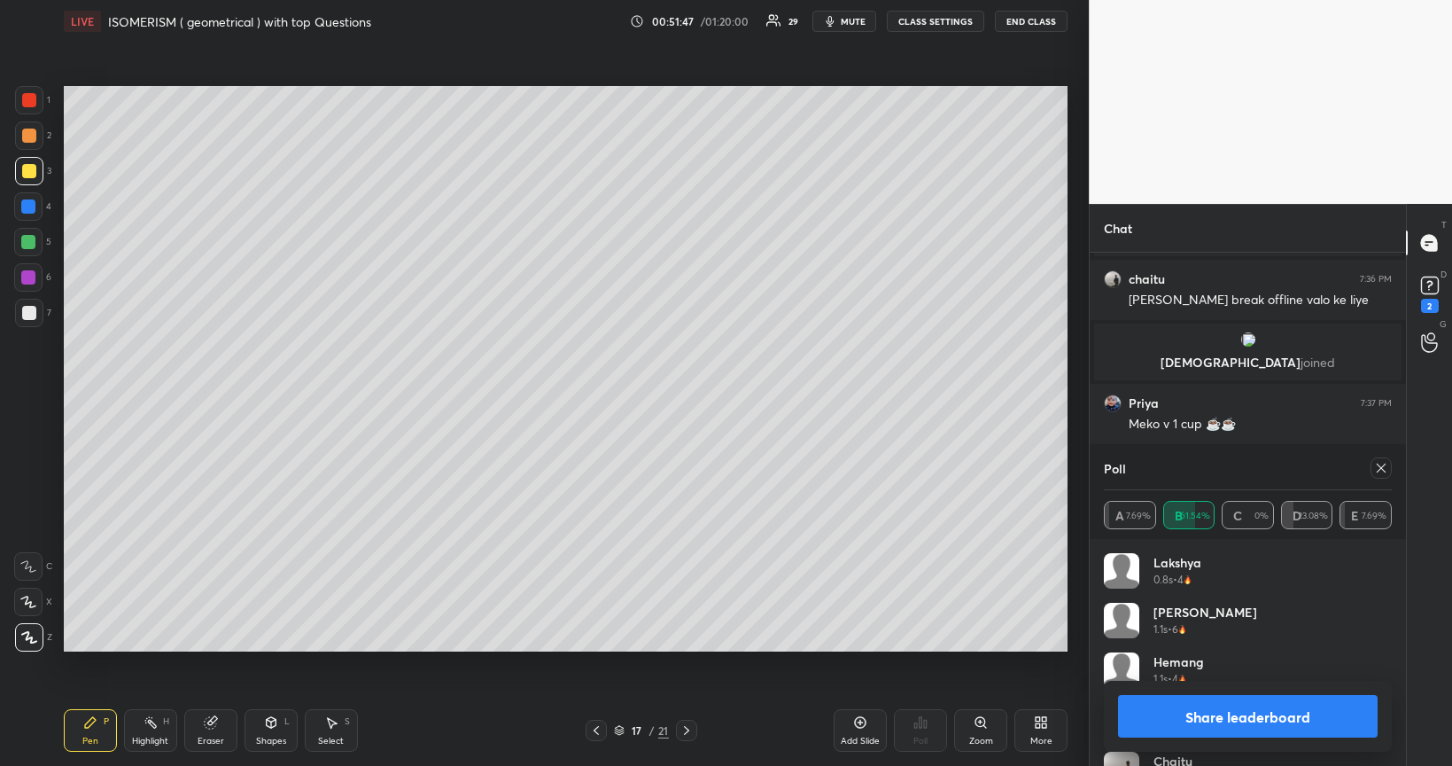
click at [1260, 645] on button "Share leaderboard" at bounding box center [1248, 716] width 260 height 43
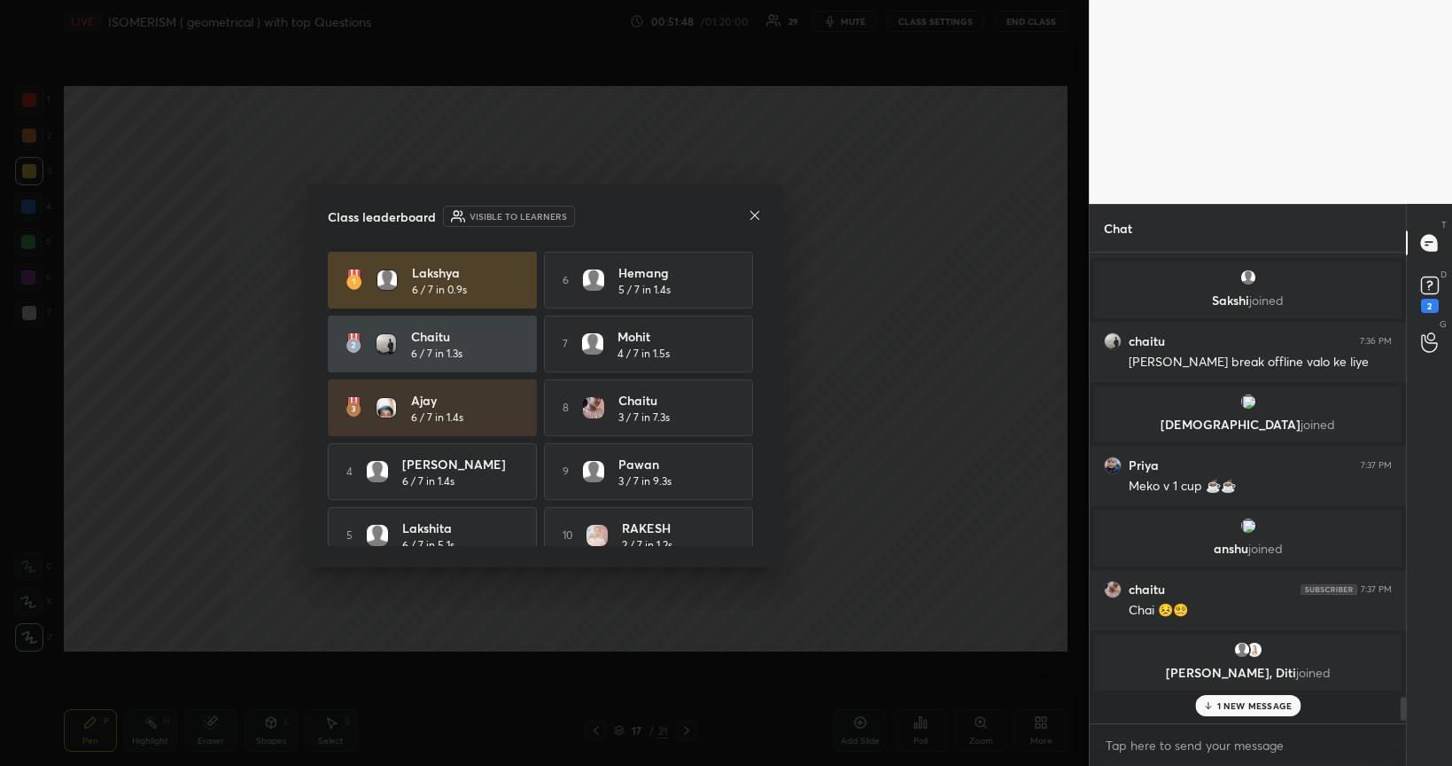
scroll to position [6921, 0]
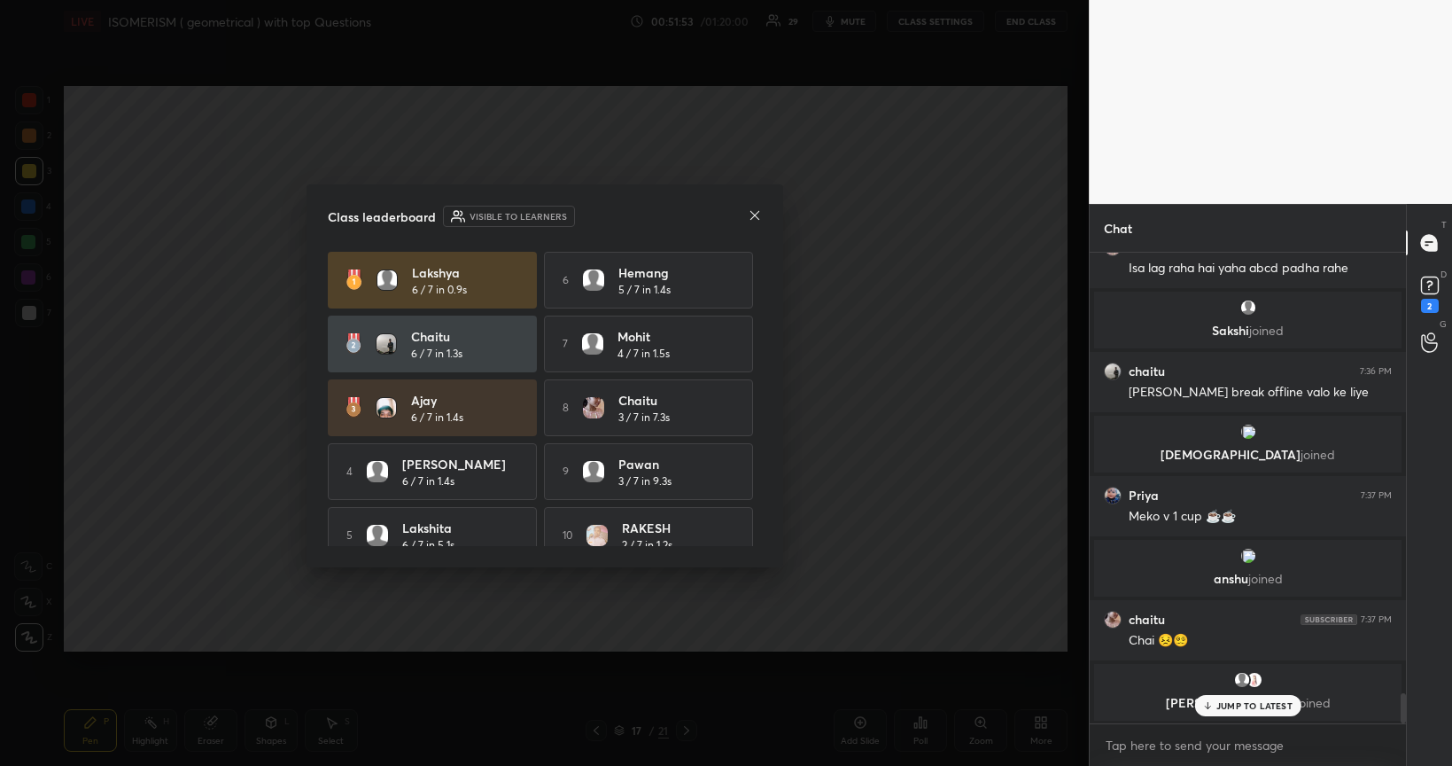
click at [755, 213] on icon at bounding box center [755, 215] width 14 height 14
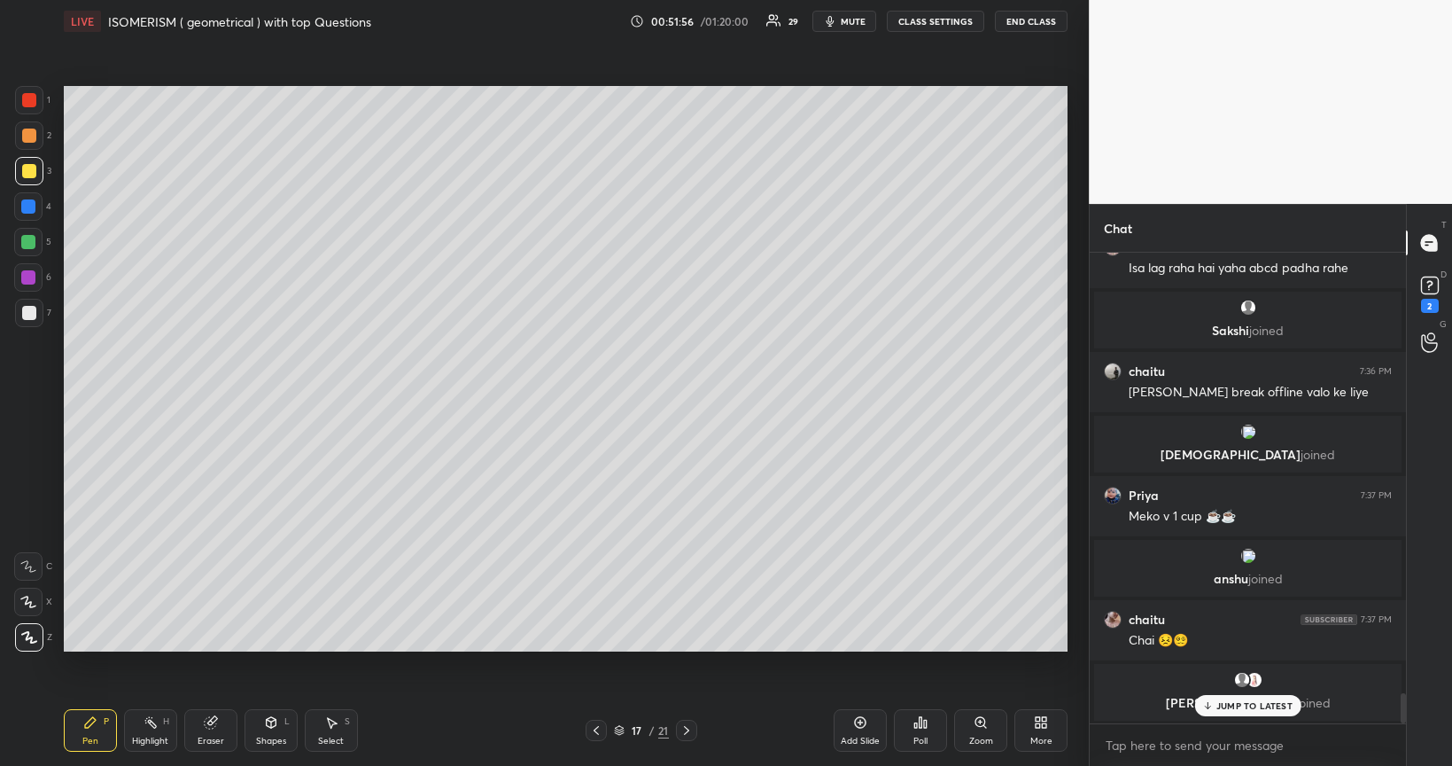
click at [32, 250] on div at bounding box center [28, 242] width 28 height 28
click at [33, 207] on div at bounding box center [28, 206] width 14 height 14
click at [31, 271] on div at bounding box center [28, 277] width 14 height 14
click at [24, 135] on div at bounding box center [29, 135] width 14 height 14
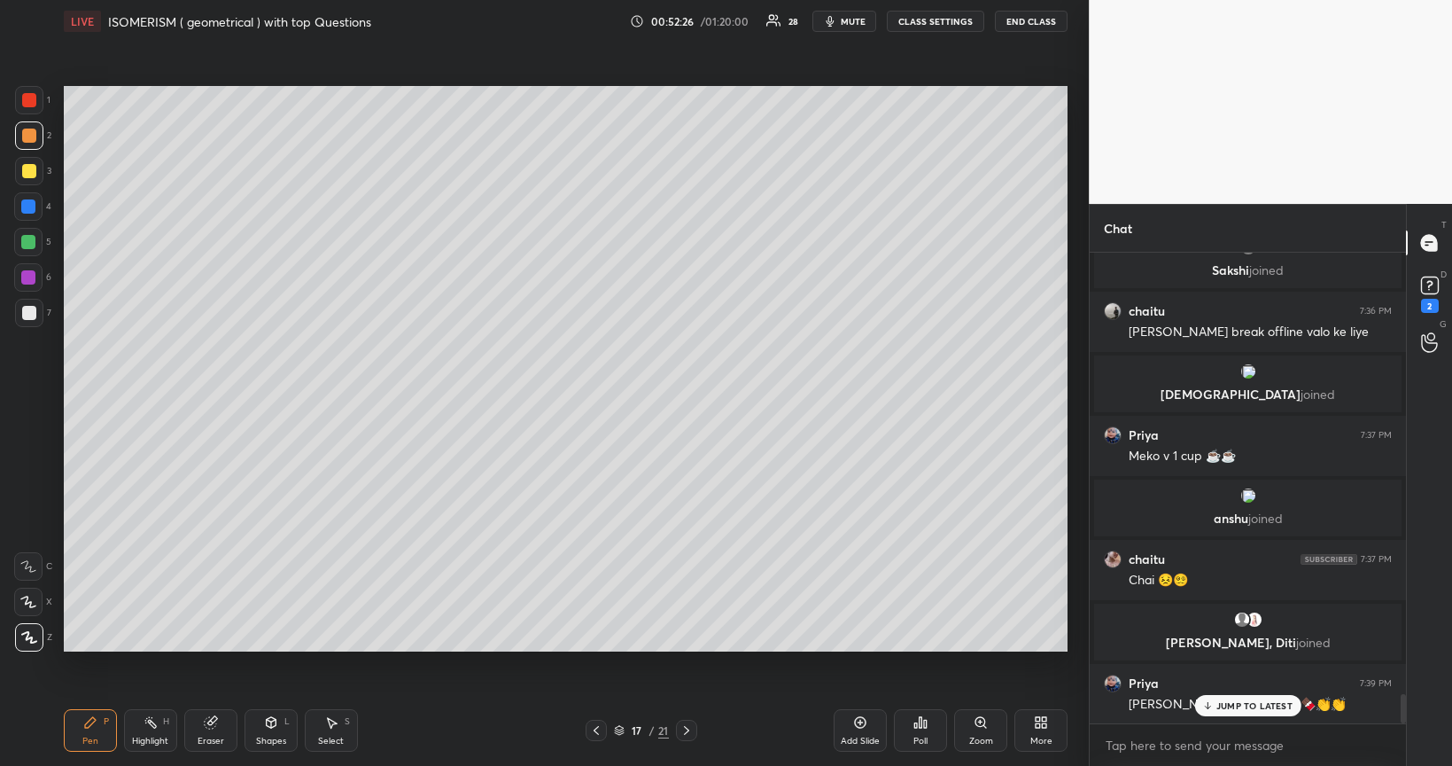
scroll to position [7041, 0]
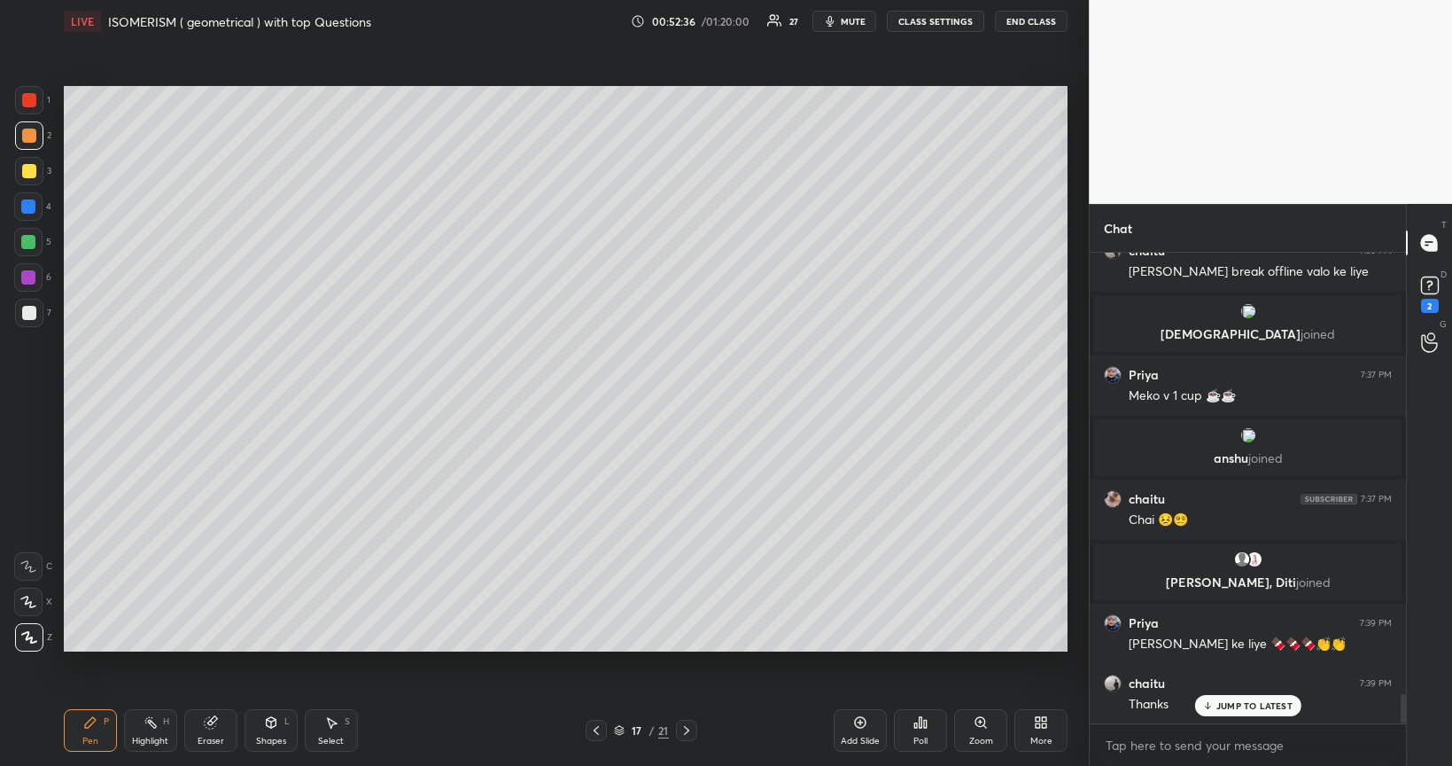
click at [861, 645] on icon at bounding box center [860, 722] width 14 height 14
click at [27, 319] on div at bounding box center [29, 313] width 14 height 14
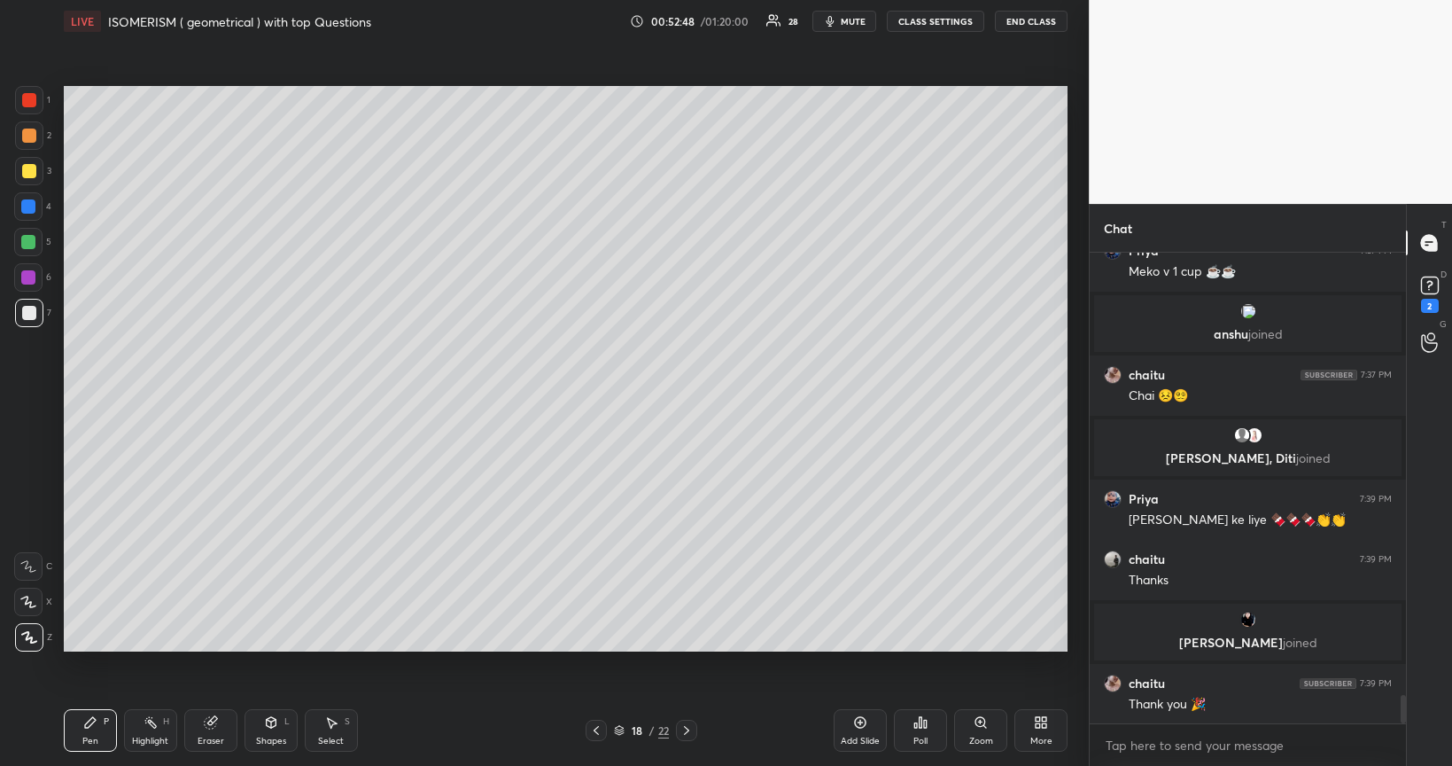
scroll to position [7226, 0]
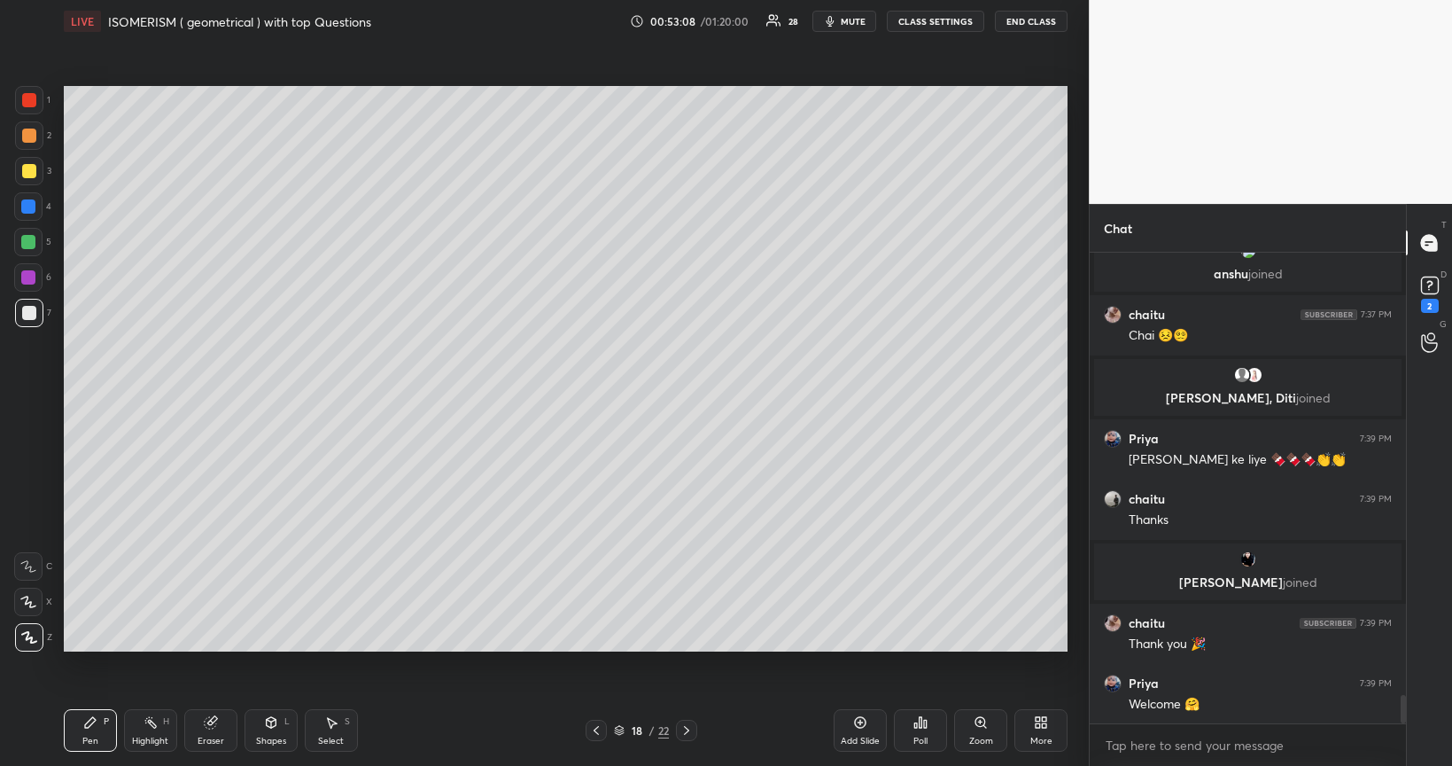
click at [32, 170] on div at bounding box center [29, 171] width 14 height 14
click at [28, 278] on div at bounding box center [28, 277] width 14 height 14
click at [28, 136] on div at bounding box center [29, 135] width 14 height 14
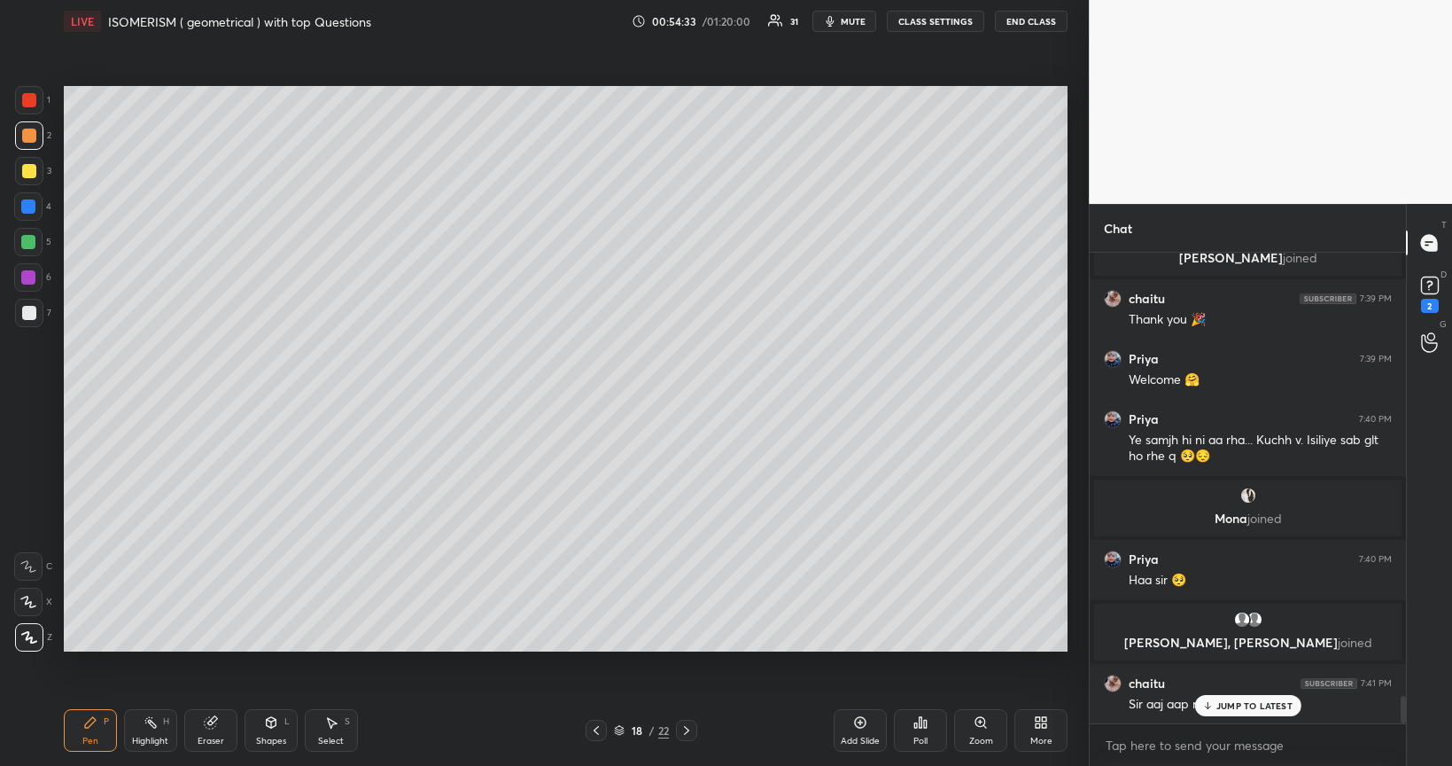
scroll to position [7610, 0]
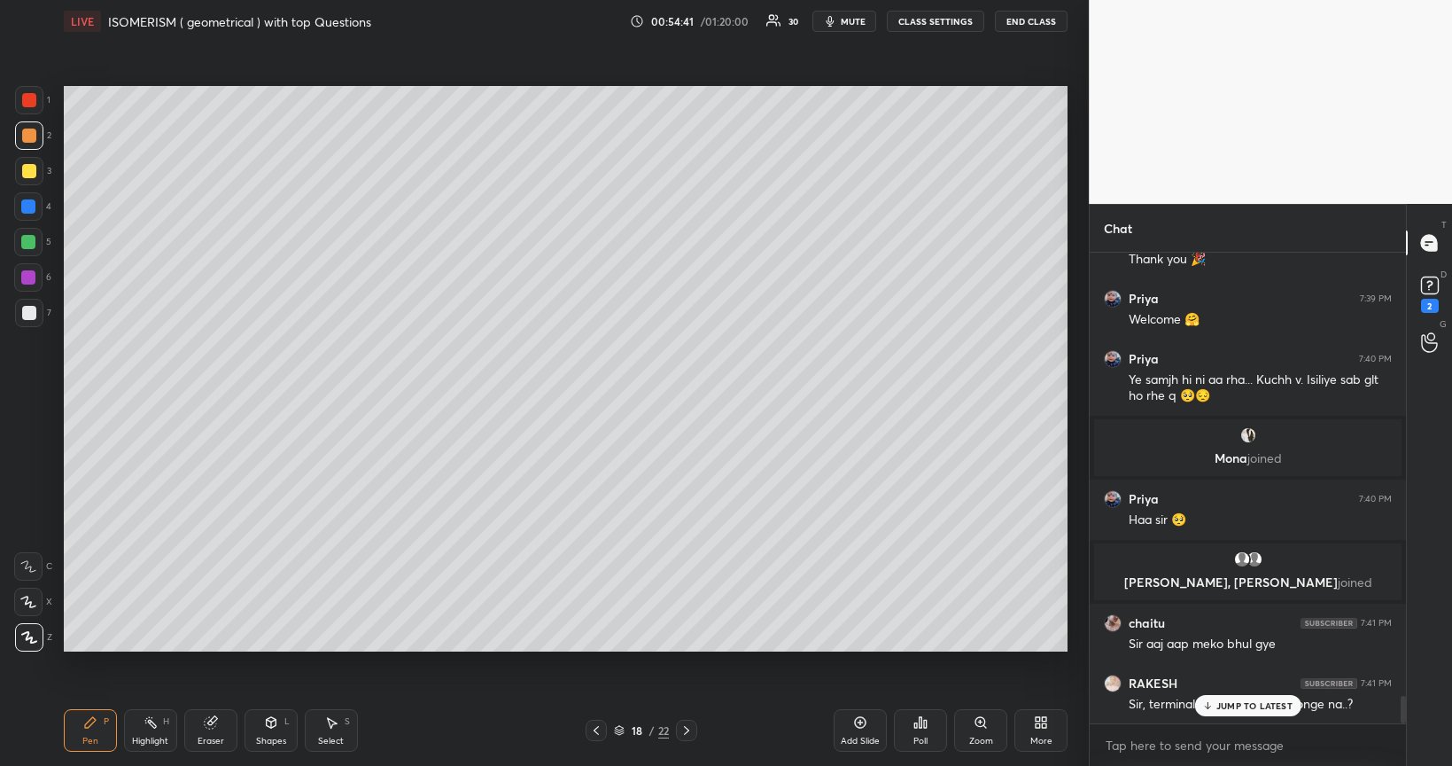
click at [29, 244] on div at bounding box center [28, 242] width 14 height 14
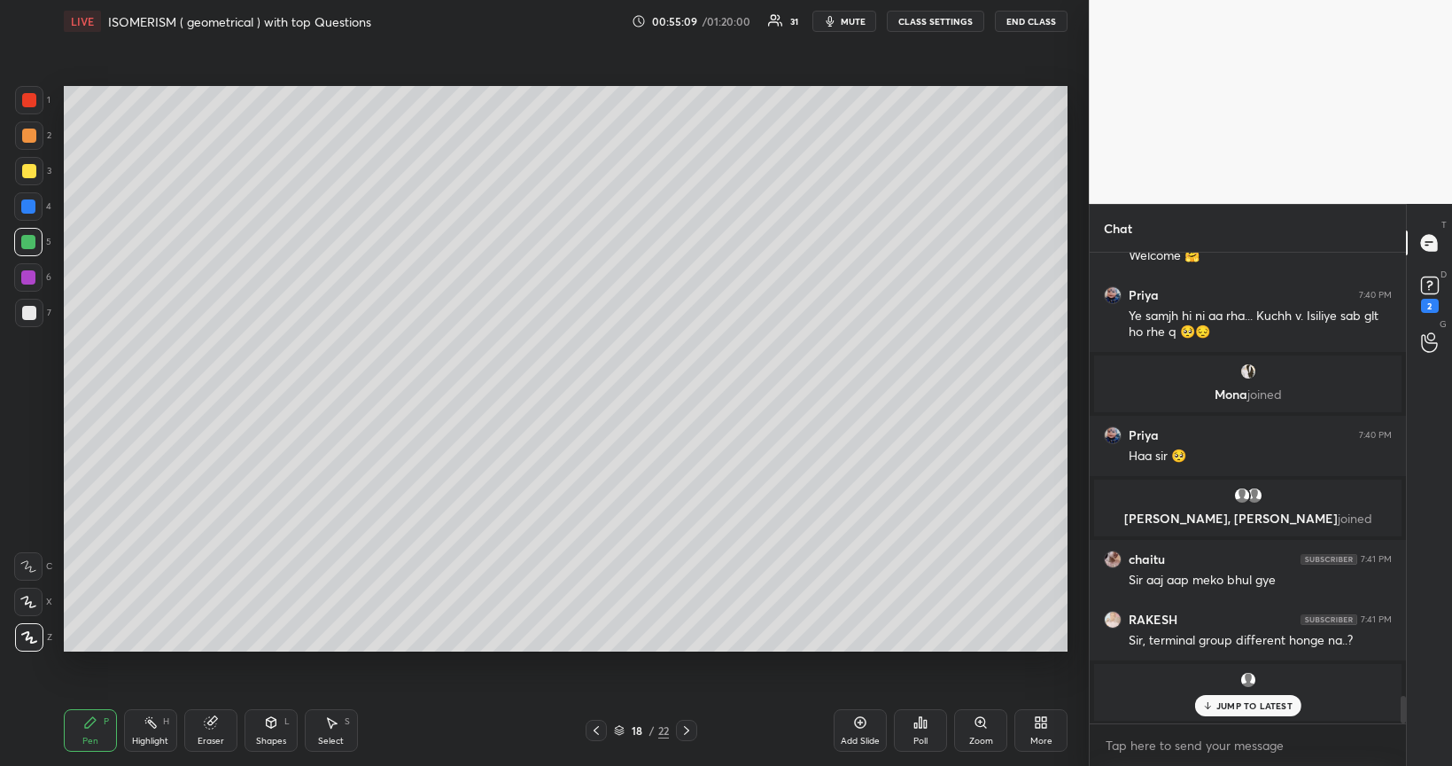
click at [27, 315] on div at bounding box center [29, 313] width 14 height 14
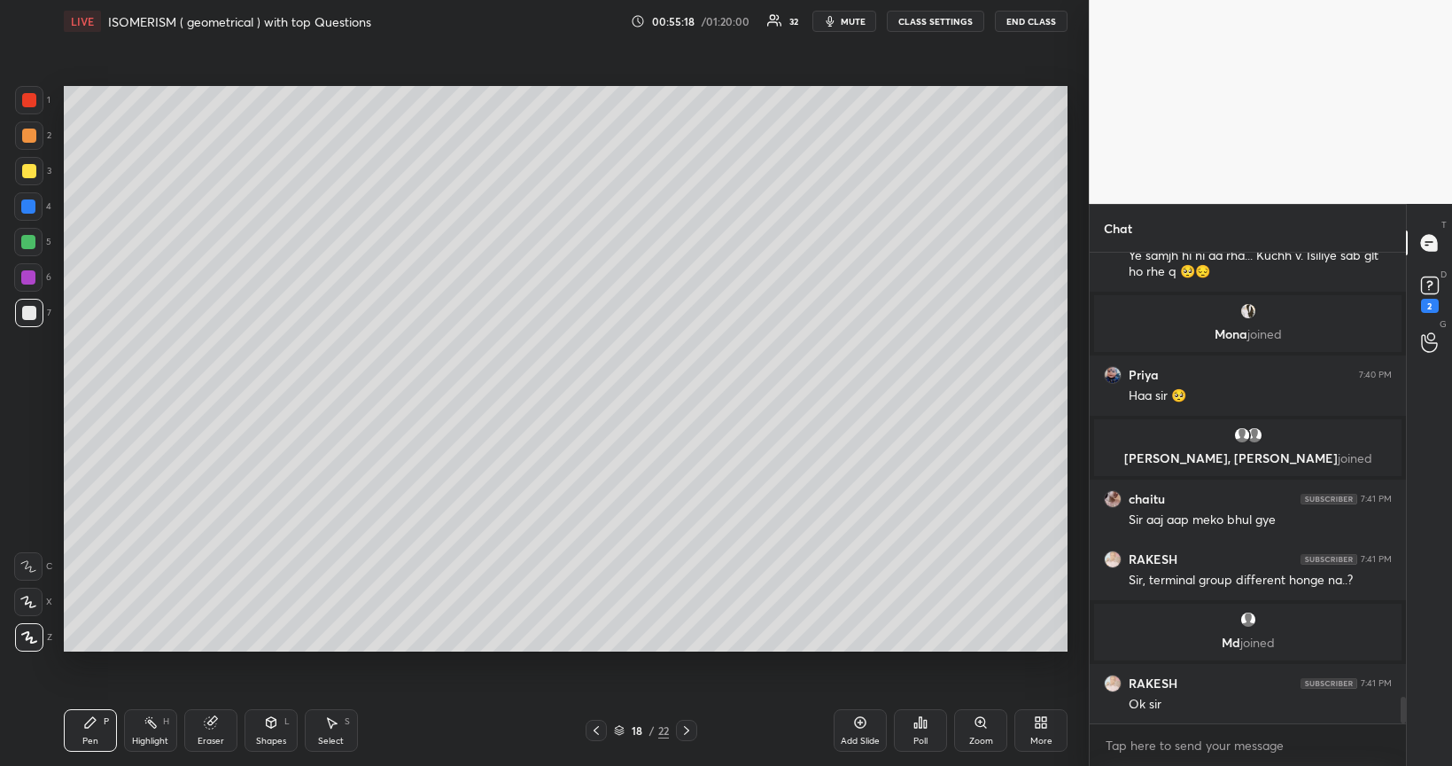
scroll to position [7826, 0]
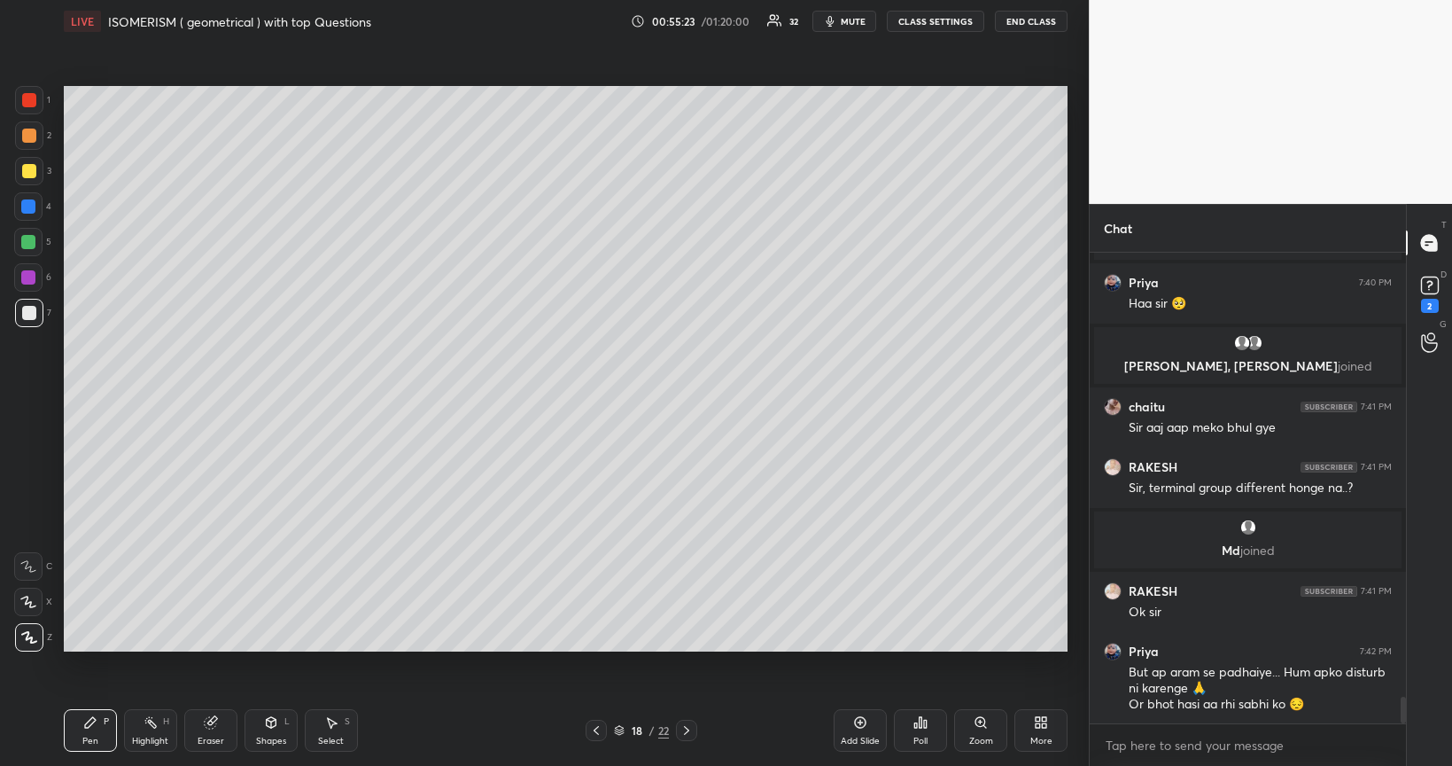
click at [27, 168] on div at bounding box center [29, 171] width 14 height 14
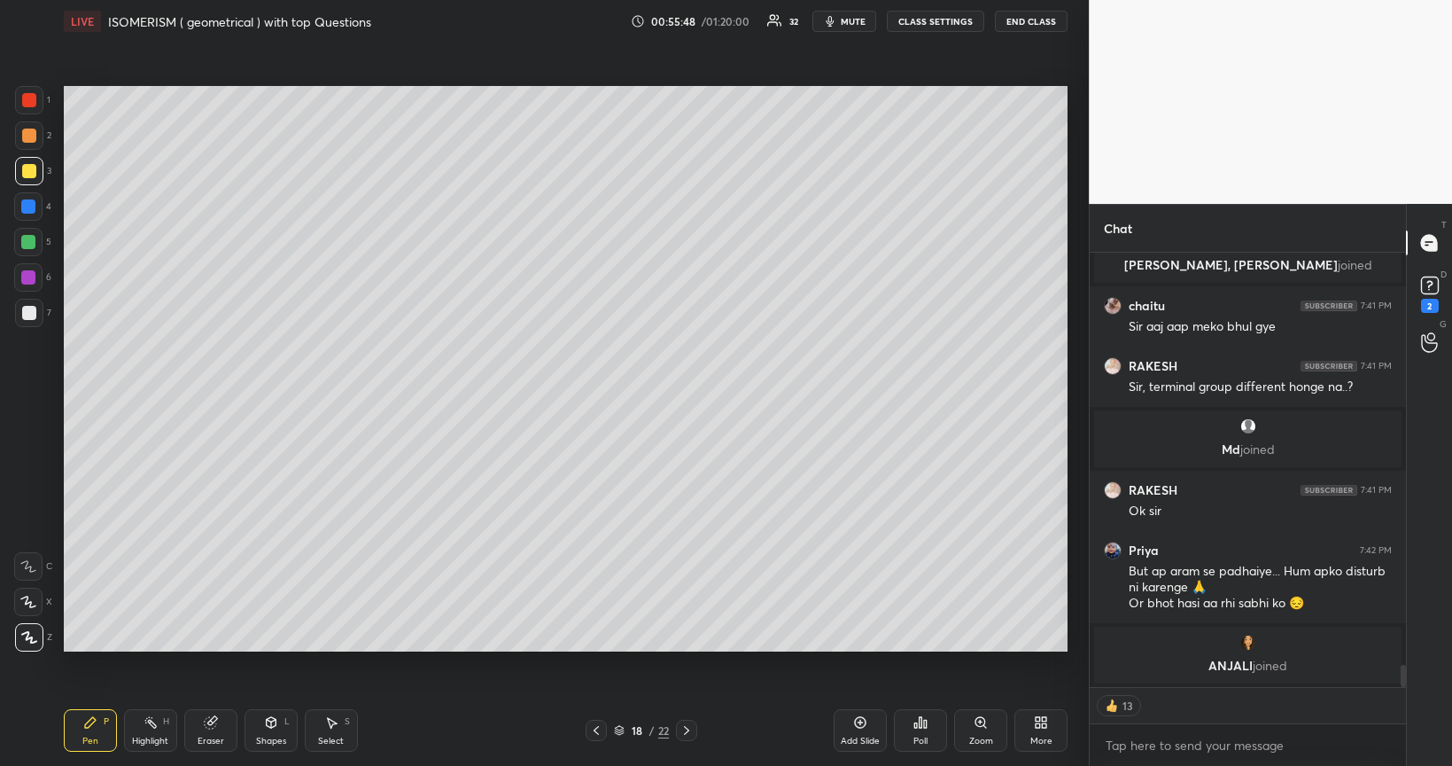
scroll to position [7988, 0]
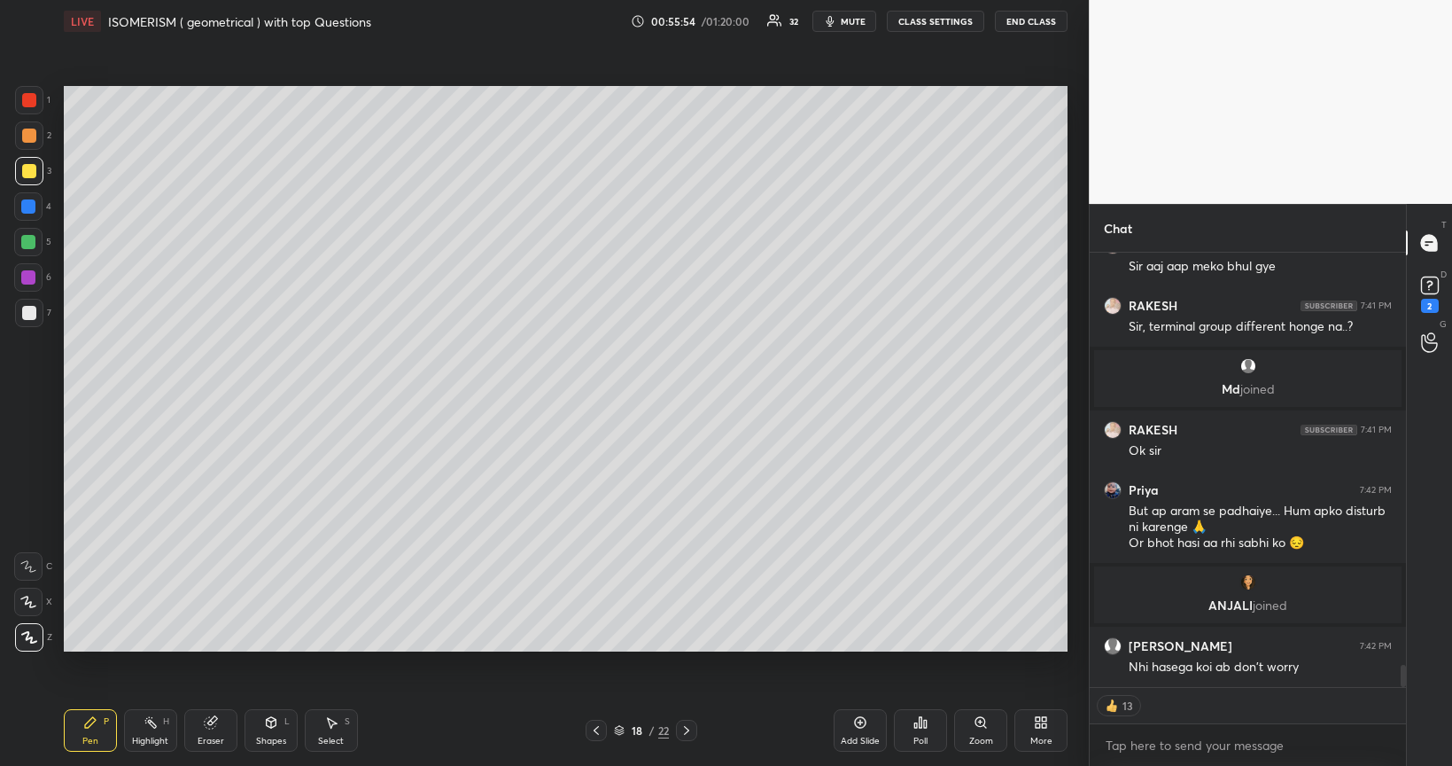
click at [29, 250] on div at bounding box center [28, 242] width 28 height 28
click at [269, 645] on div "Shapes" at bounding box center [271, 740] width 30 height 9
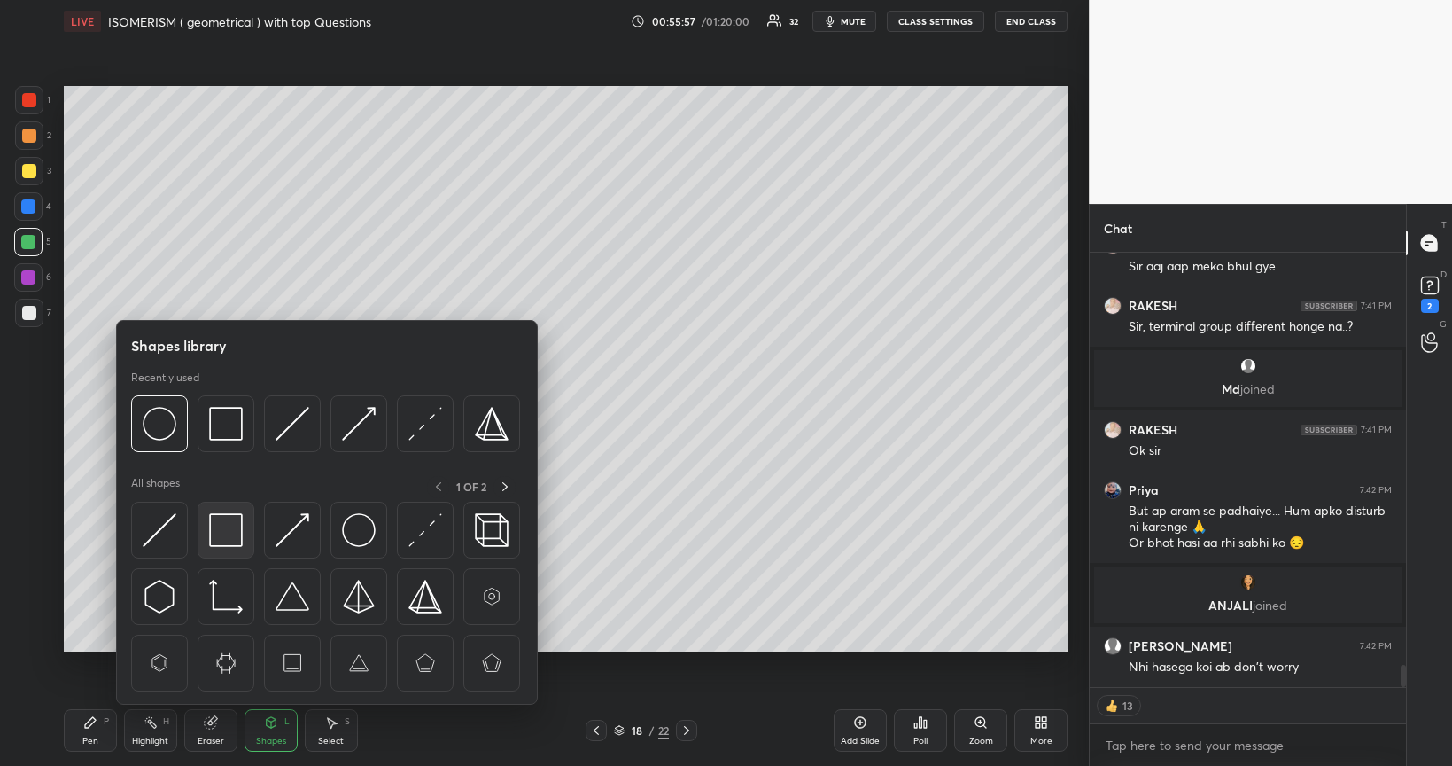
click at [223, 523] on img at bounding box center [226, 530] width 34 height 34
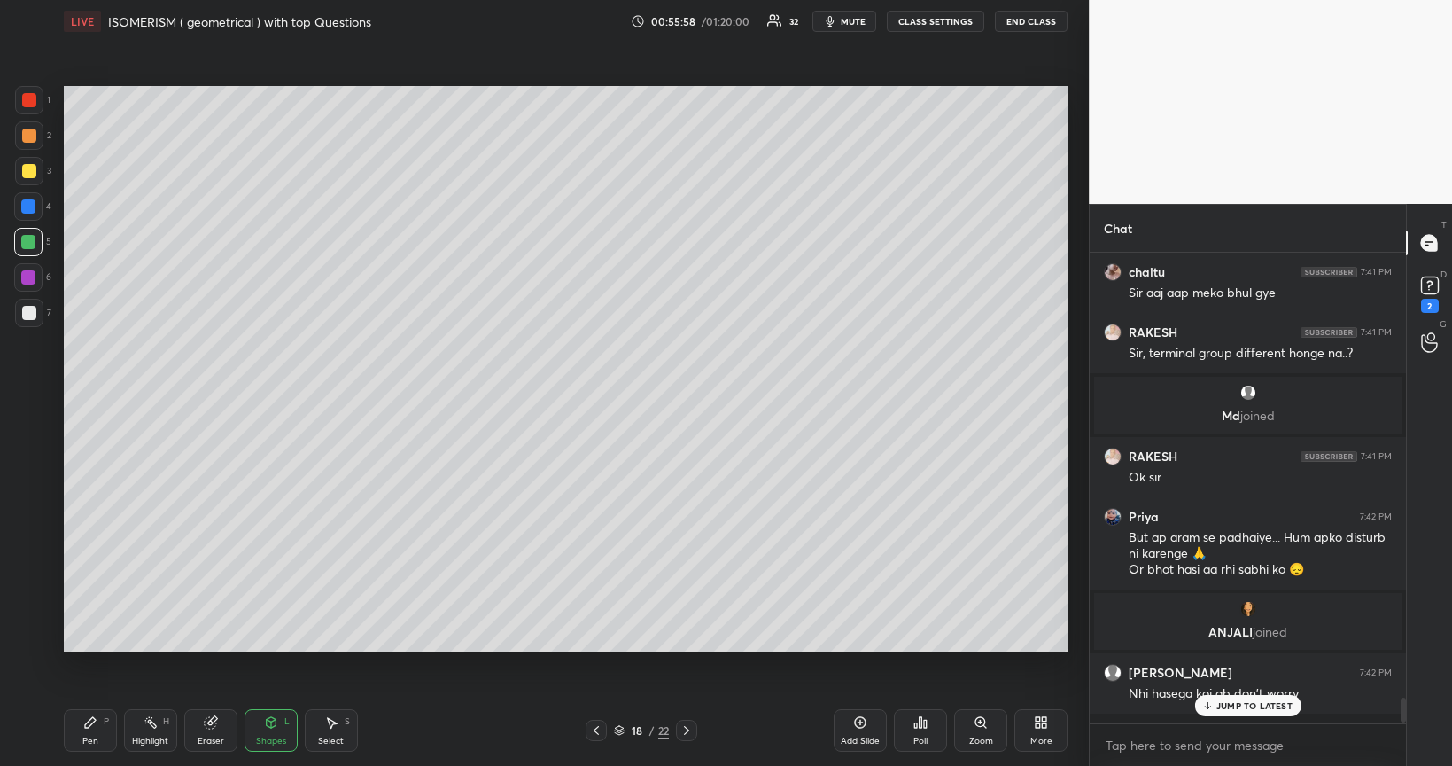
scroll to position [7950, 0]
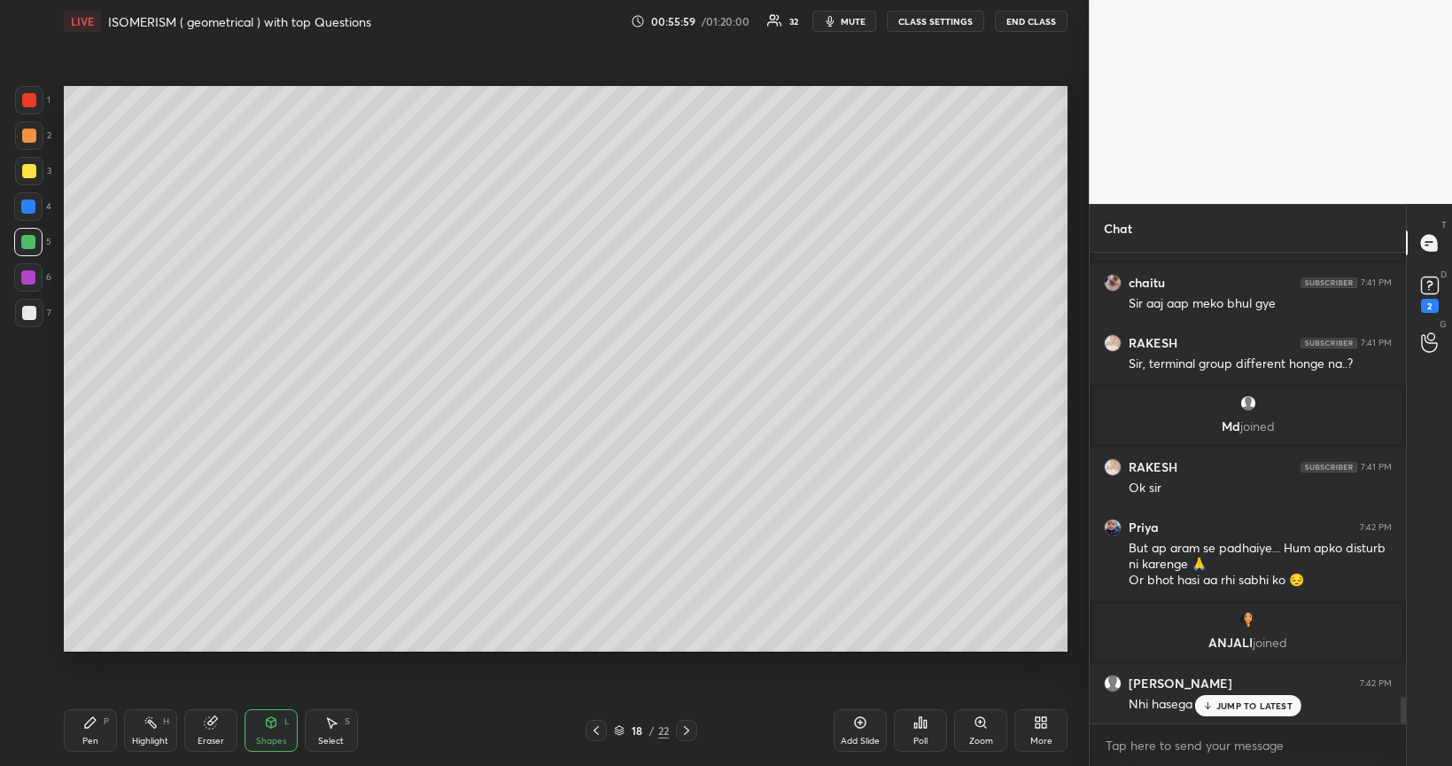
click at [27, 271] on div at bounding box center [28, 277] width 14 height 14
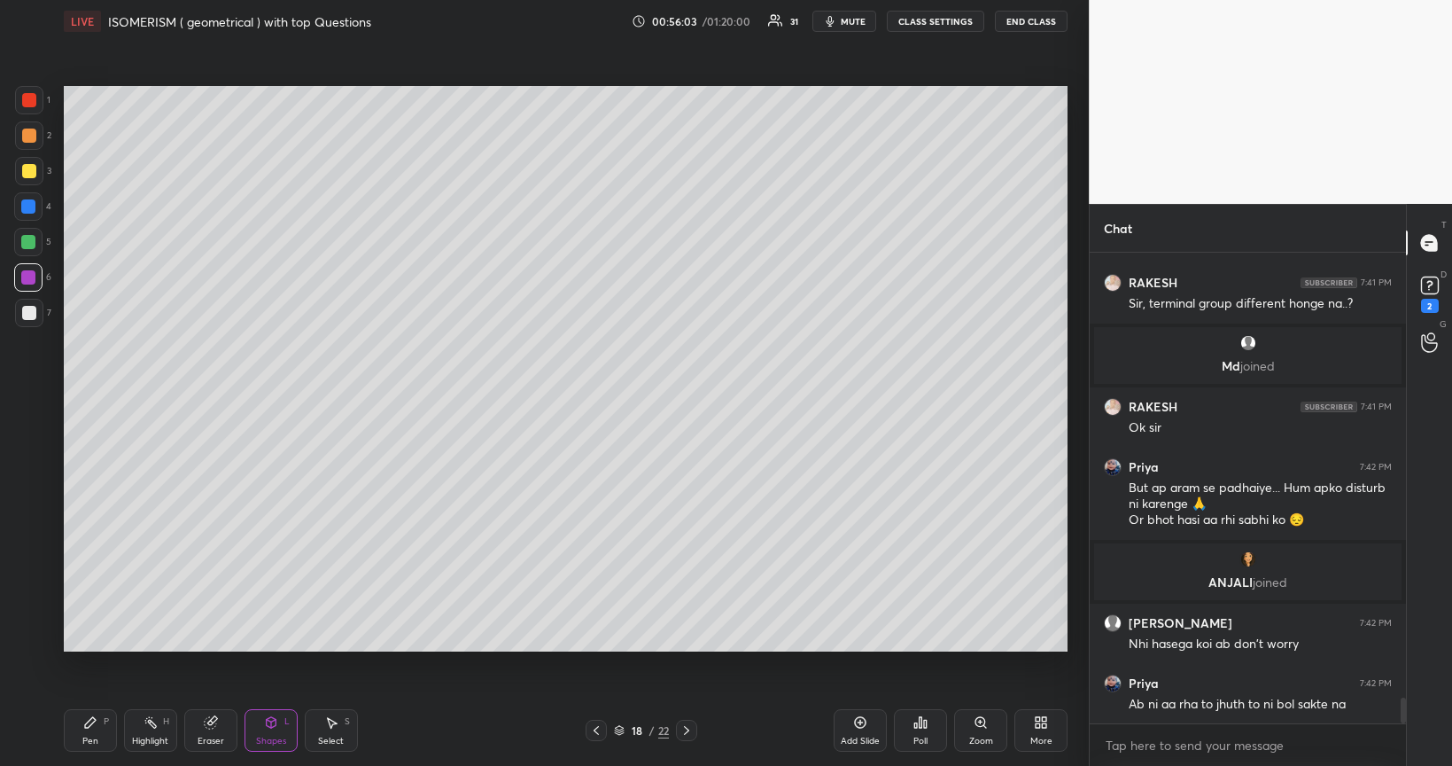
scroll to position [8103, 0]
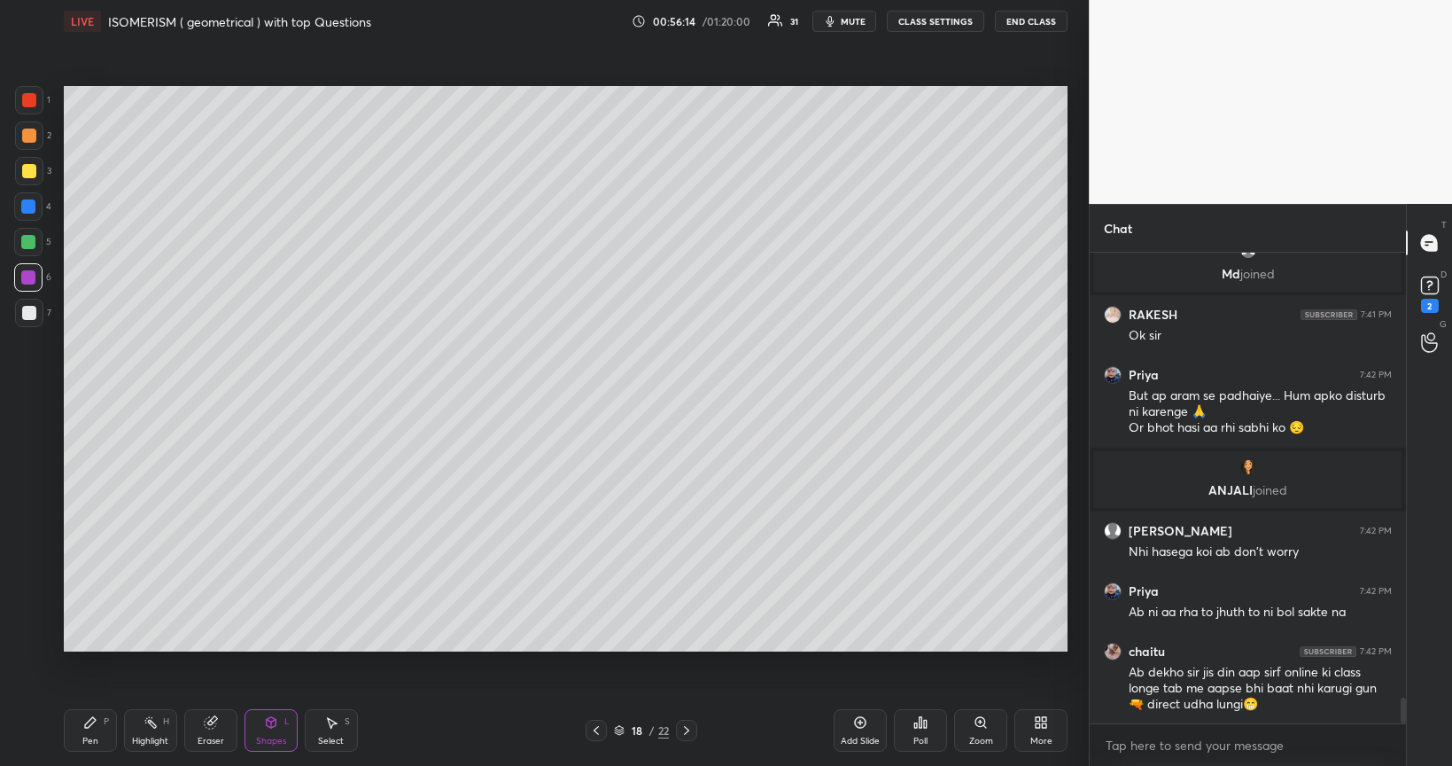
click at [26, 243] on div at bounding box center [28, 242] width 14 height 14
click at [260, 645] on div "Shapes L" at bounding box center [271, 730] width 53 height 43
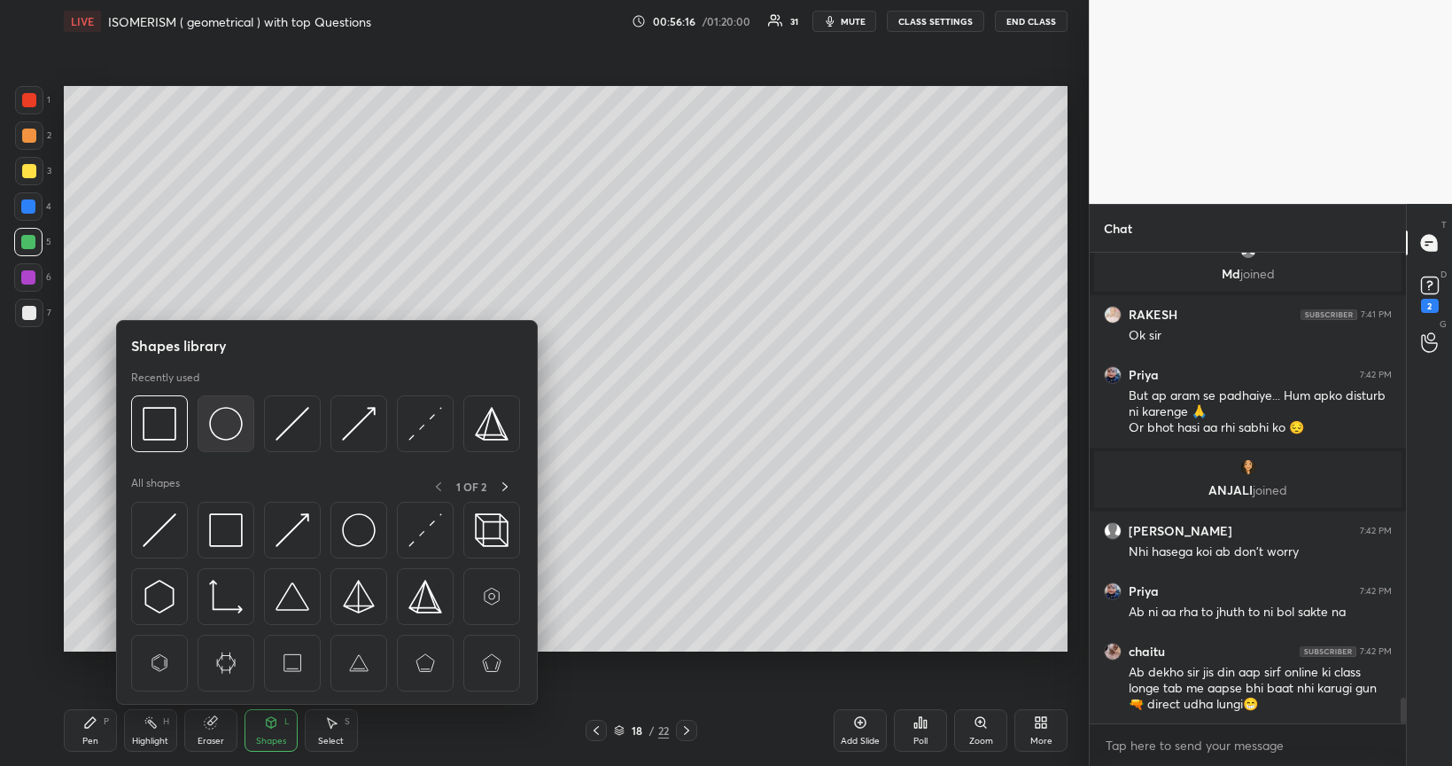
click at [222, 417] on img at bounding box center [226, 424] width 34 height 34
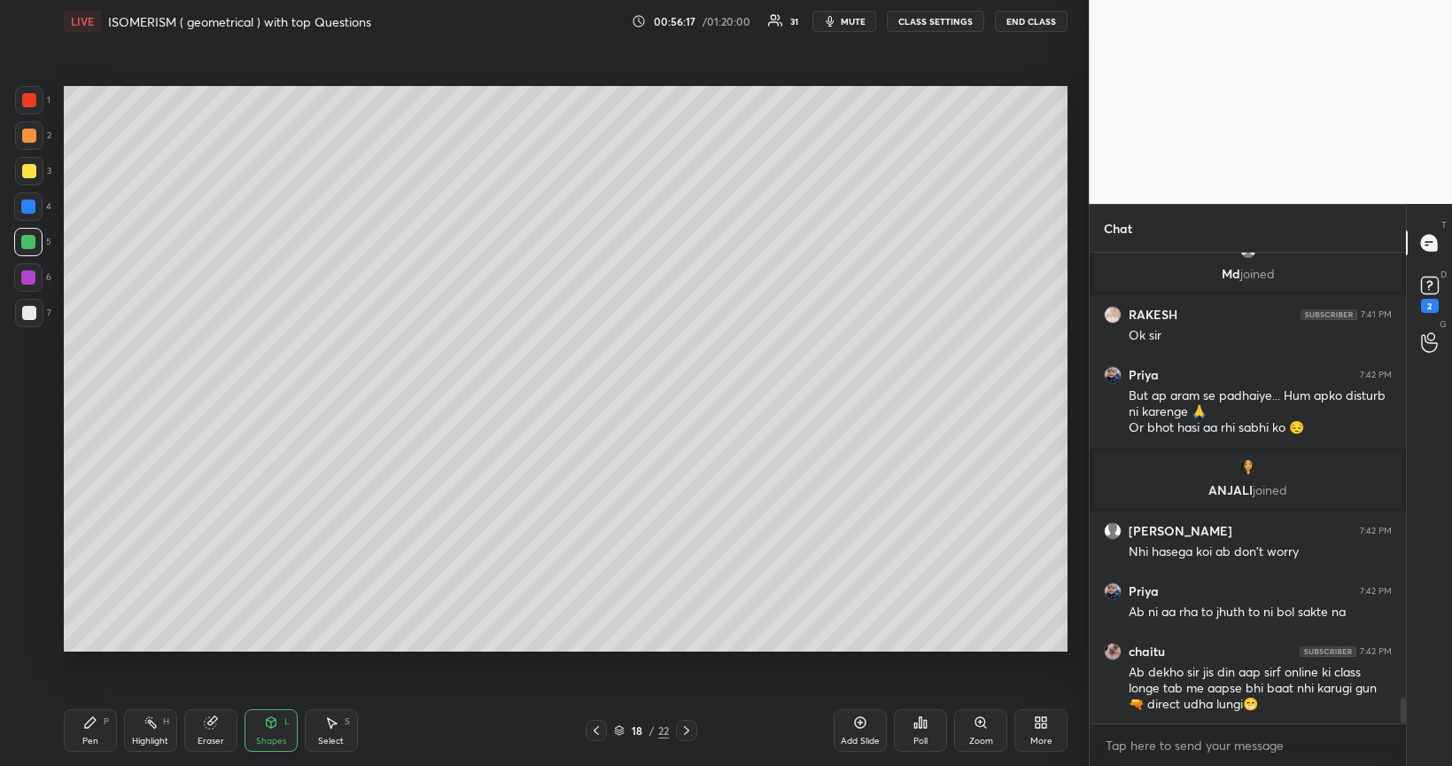
click at [29, 209] on div at bounding box center [28, 206] width 14 height 14
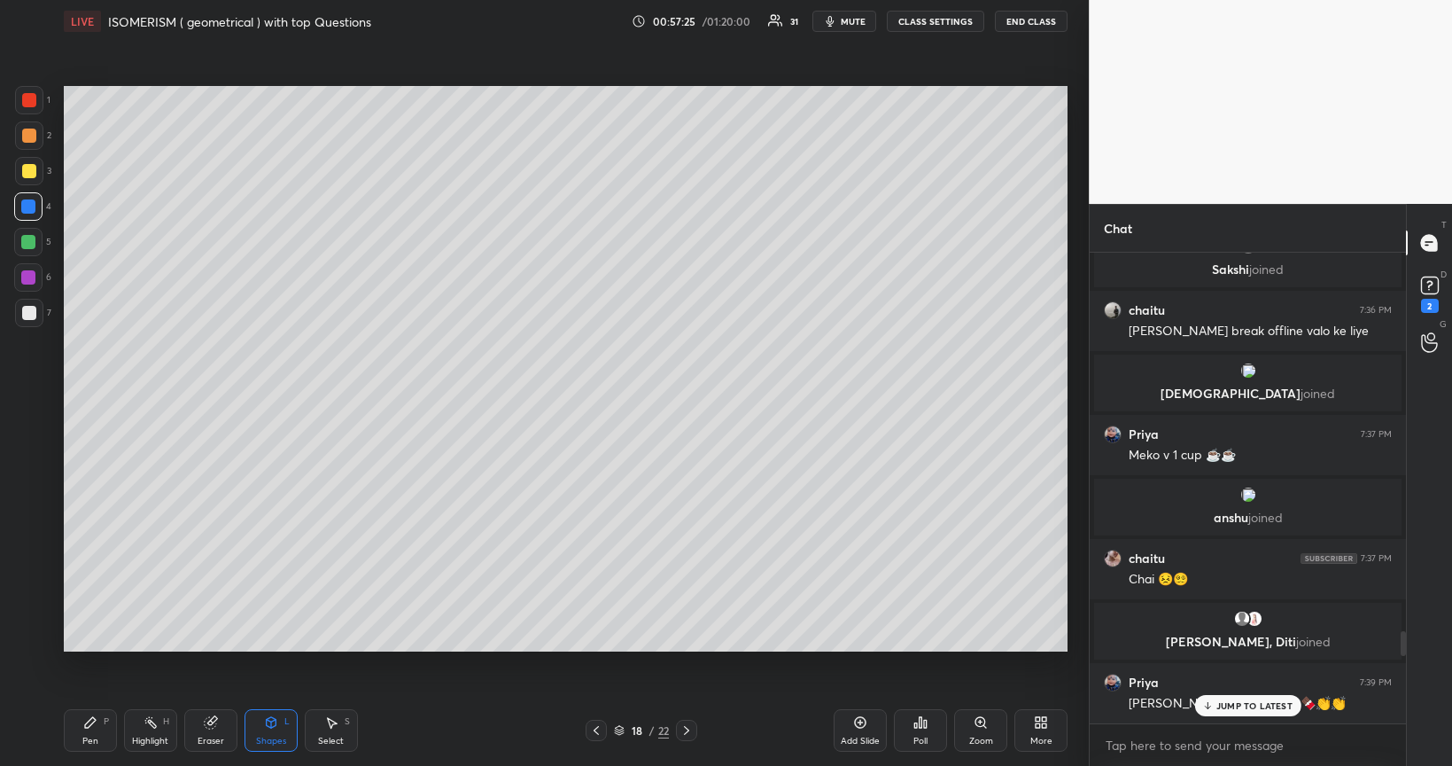
scroll to position [6983, 0]
click at [1428, 286] on icon at bounding box center [1430, 284] width 6 height 7
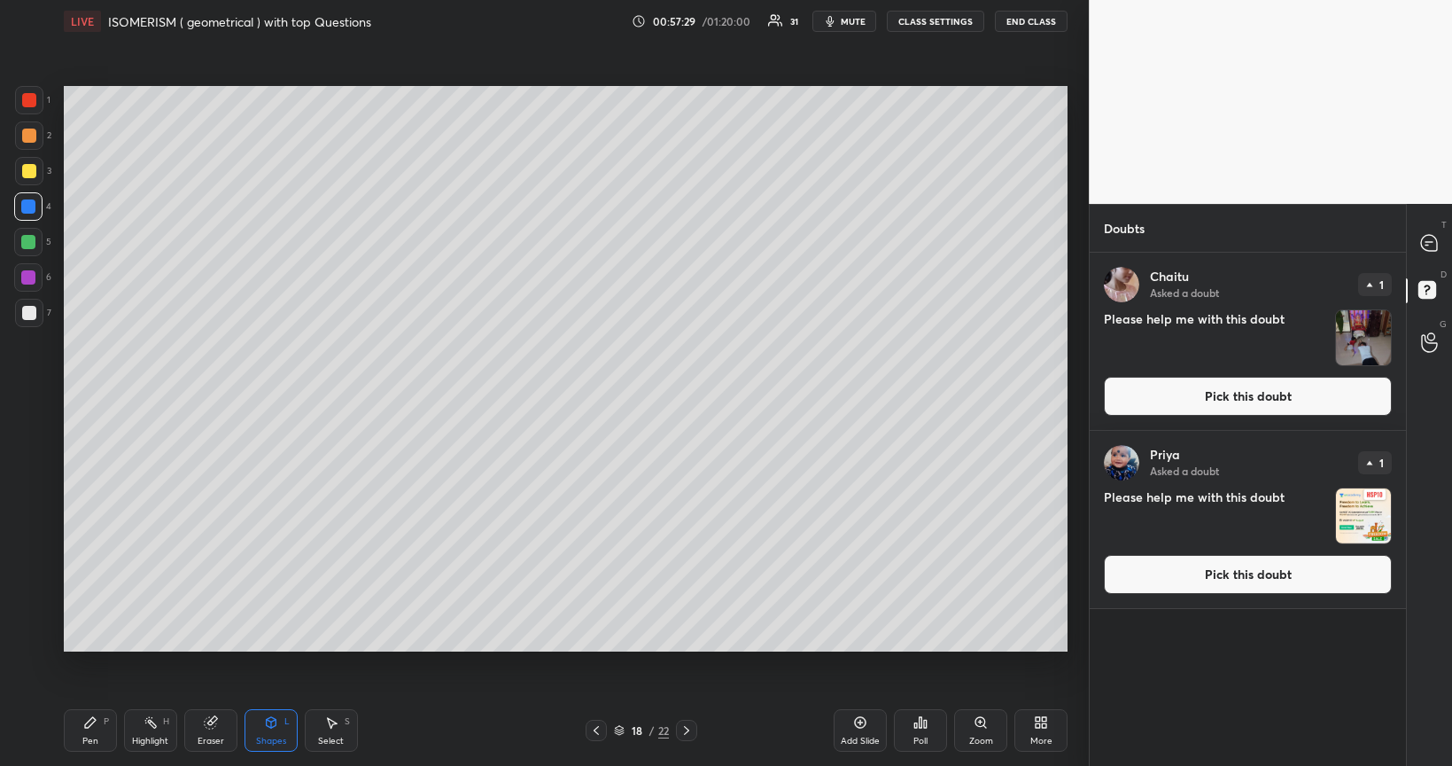
click at [1220, 390] on button "Pick this doubt" at bounding box center [1248, 396] width 288 height 39
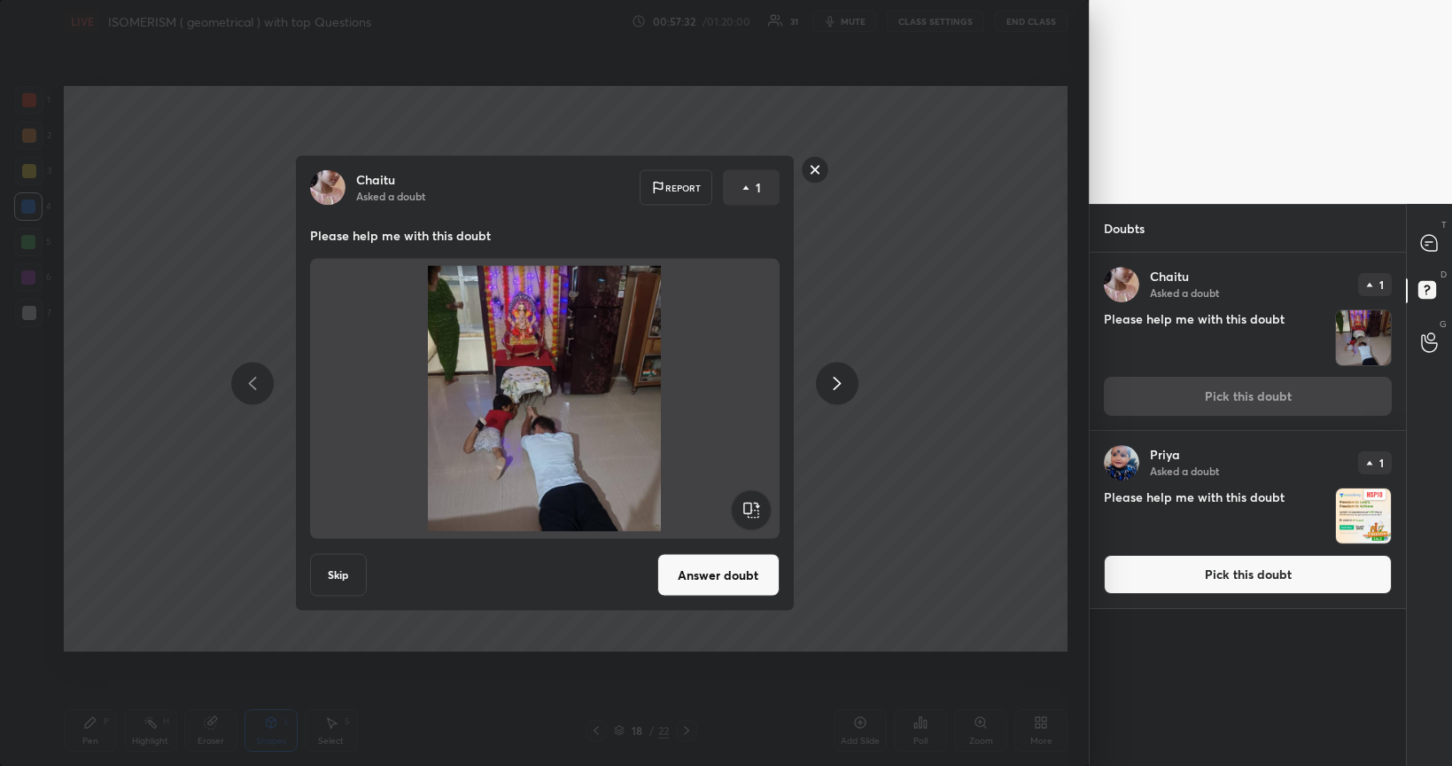
click at [720, 574] on button "Answer doubt" at bounding box center [719, 575] width 122 height 43
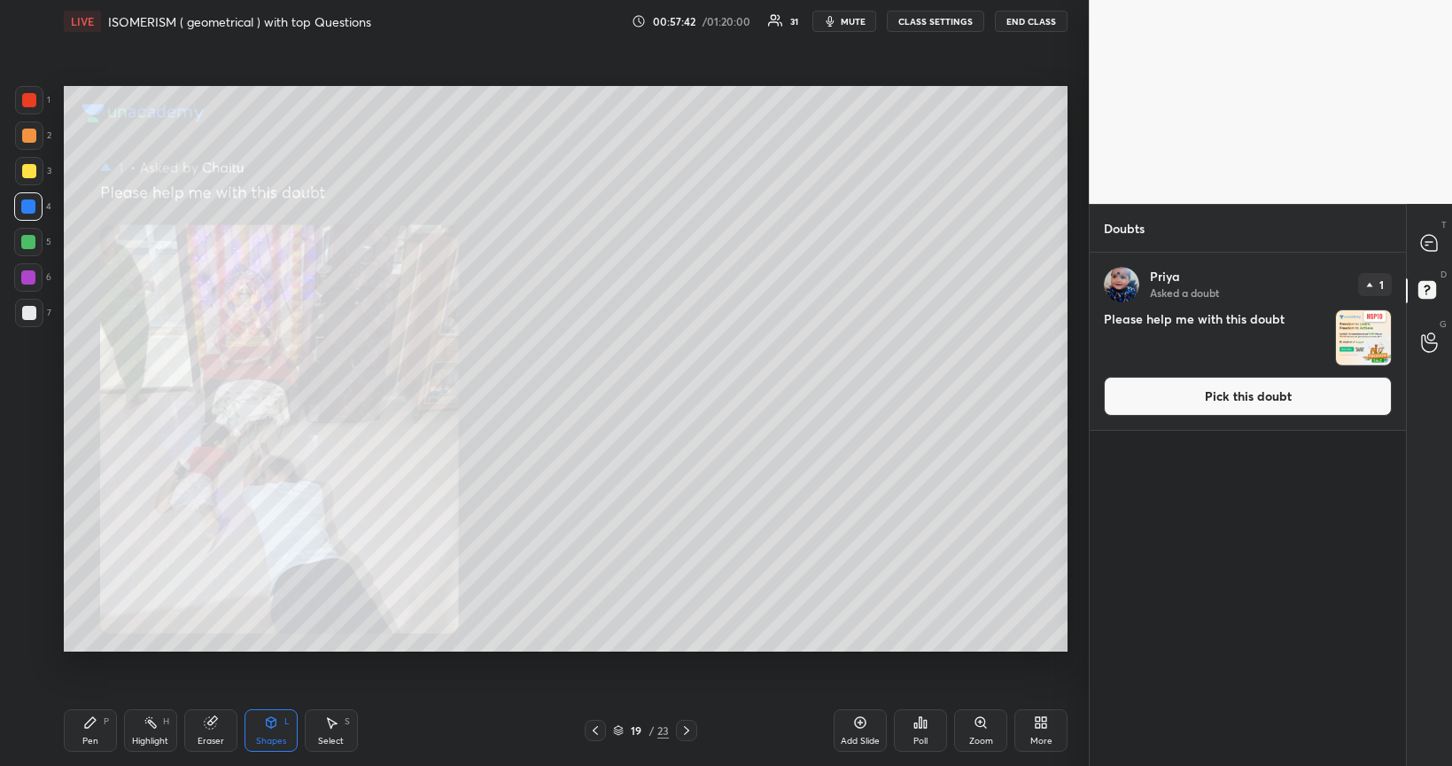
click at [1218, 400] on button "Pick this doubt" at bounding box center [1248, 396] width 288 height 39
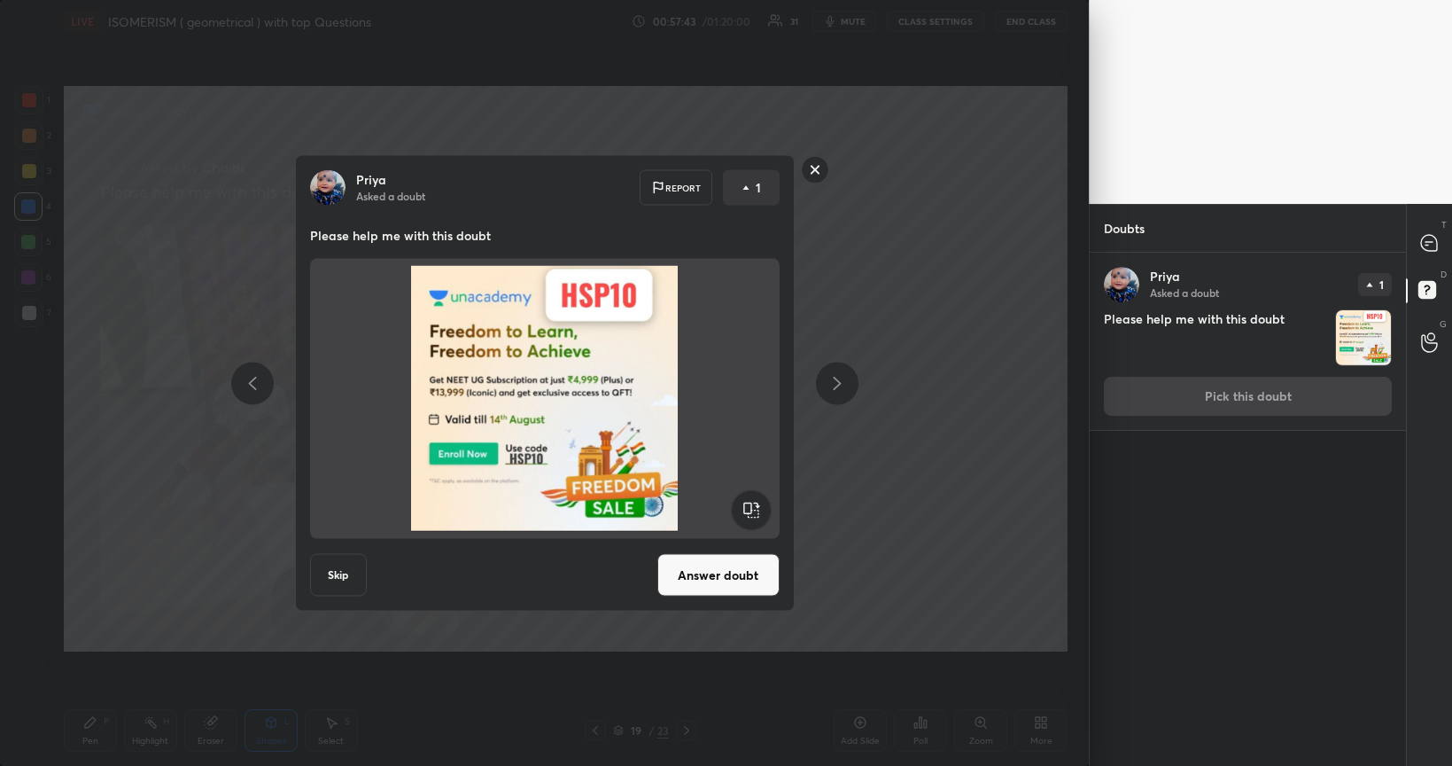
click at [707, 566] on button "Answer doubt" at bounding box center [719, 575] width 122 height 43
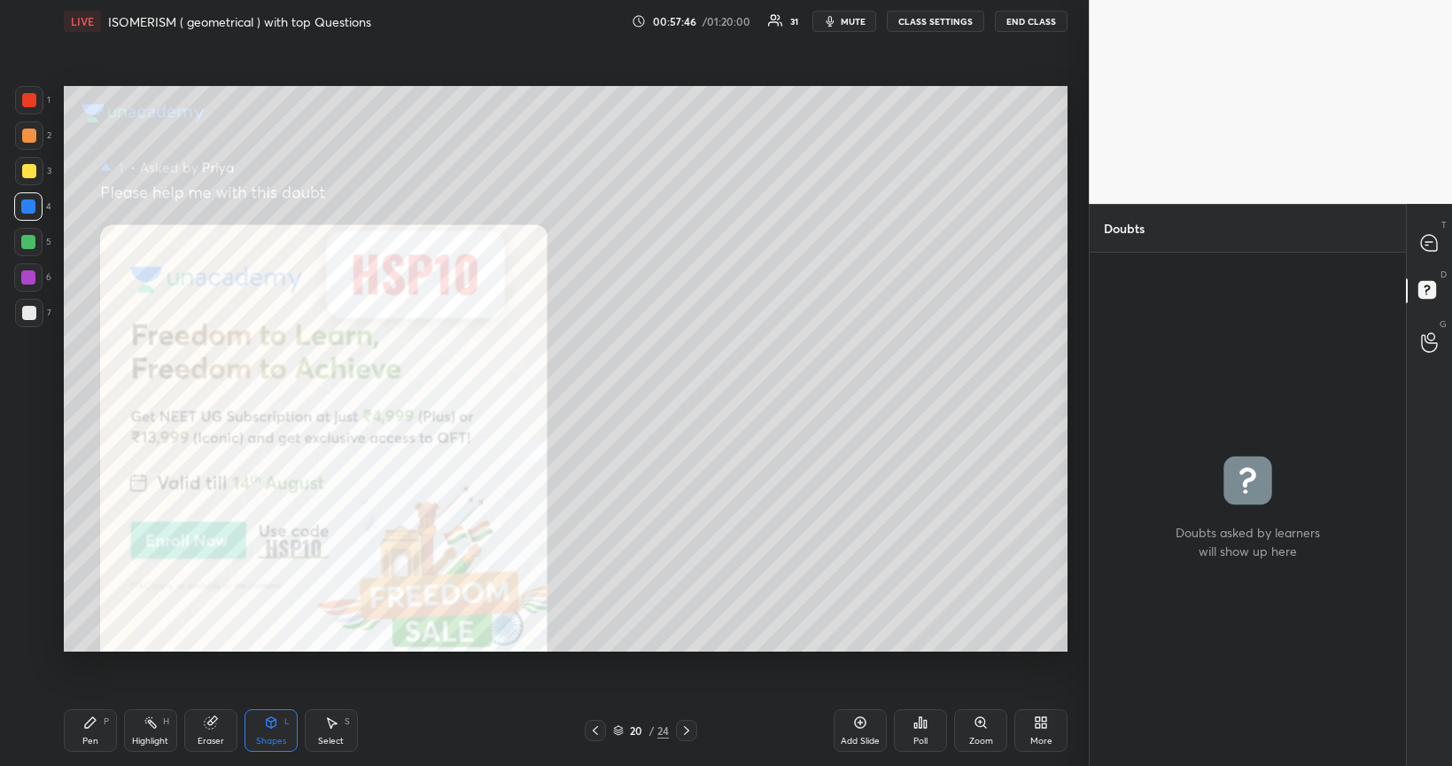
click at [984, 645] on div "Zoom" at bounding box center [981, 740] width 24 height 9
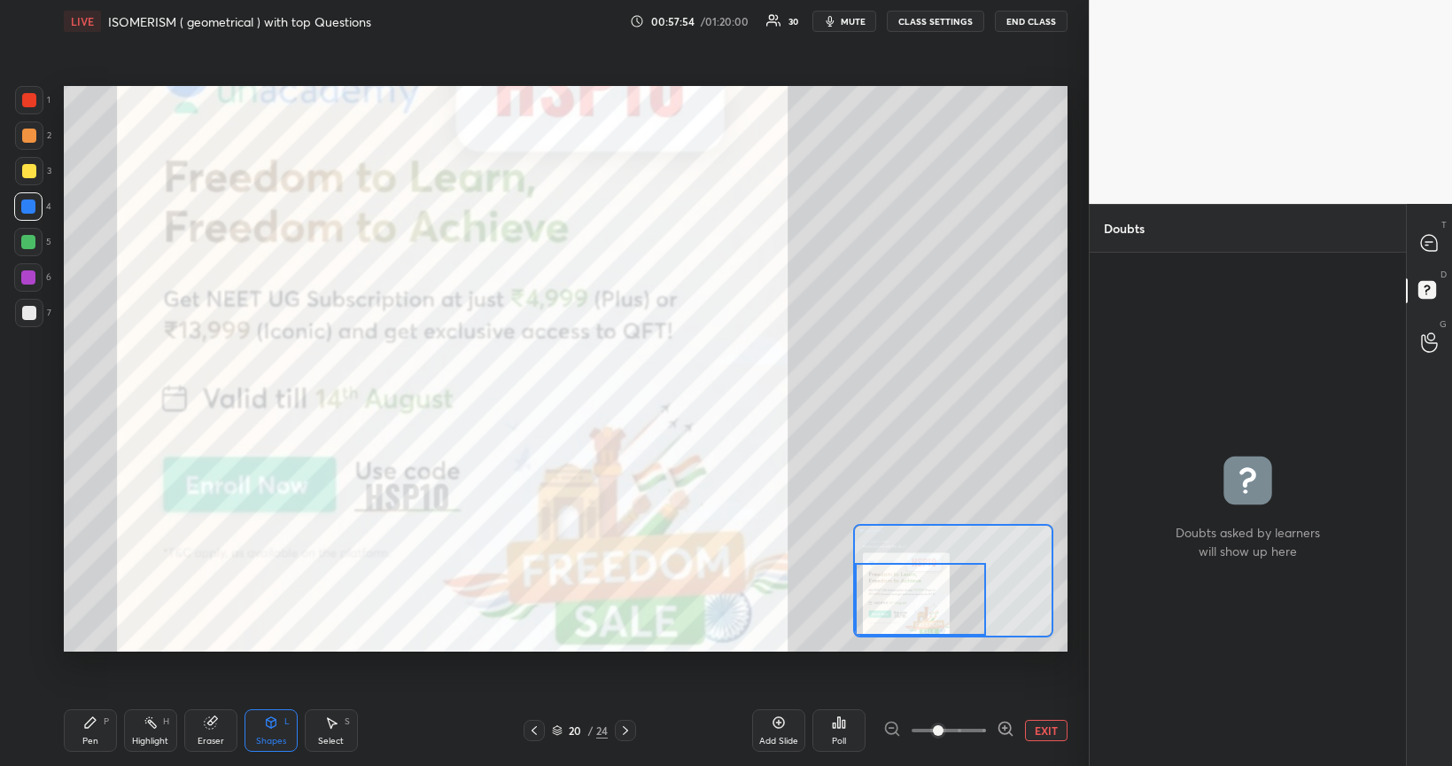
click at [101, 645] on div "Pen P" at bounding box center [90, 730] width 53 height 43
click at [37, 600] on div at bounding box center [28, 602] width 28 height 28
click at [33, 278] on div at bounding box center [28, 277] width 14 height 14
click at [34, 640] on icon at bounding box center [29, 637] width 16 height 12
click at [1432, 342] on icon at bounding box center [1429, 343] width 16 height 18
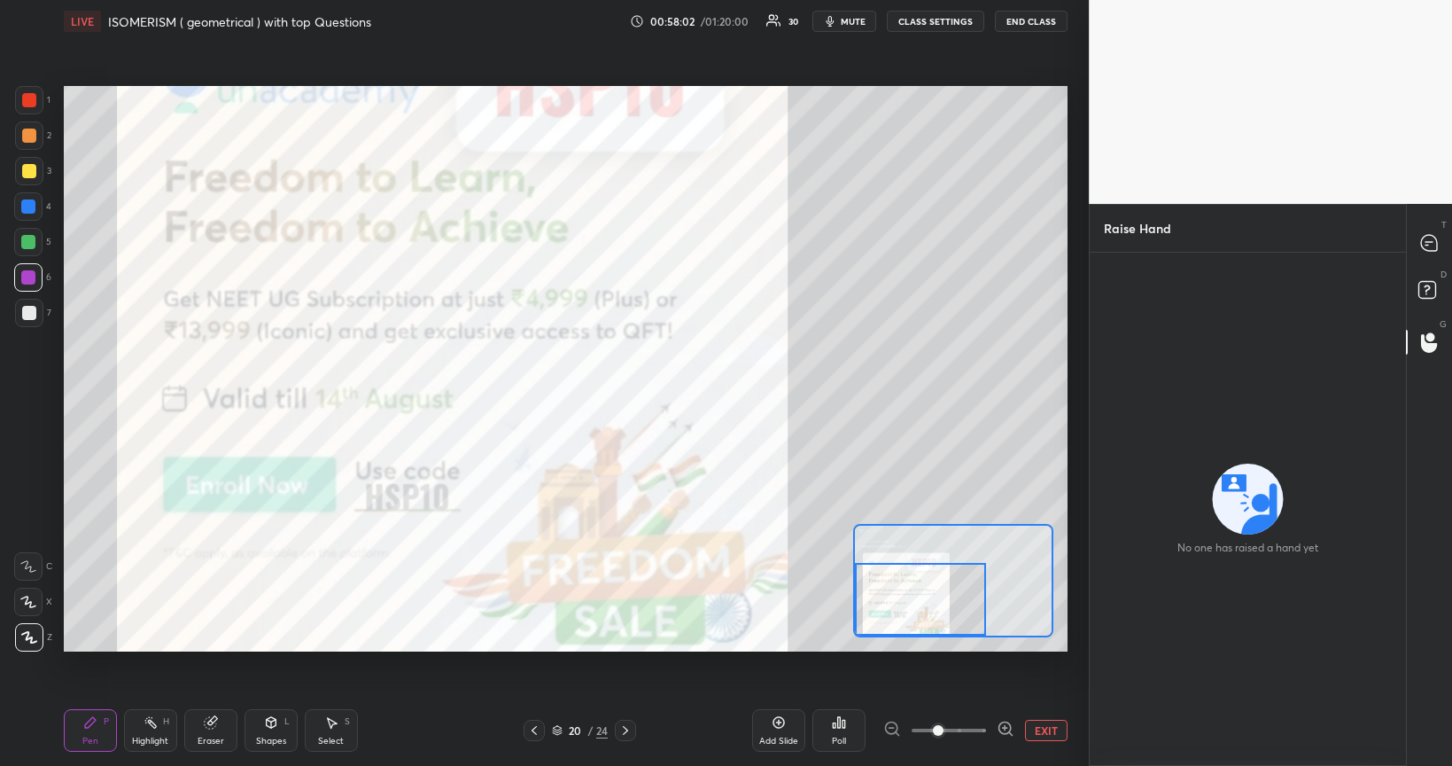
click at [1433, 246] on icon at bounding box center [1429, 243] width 16 height 16
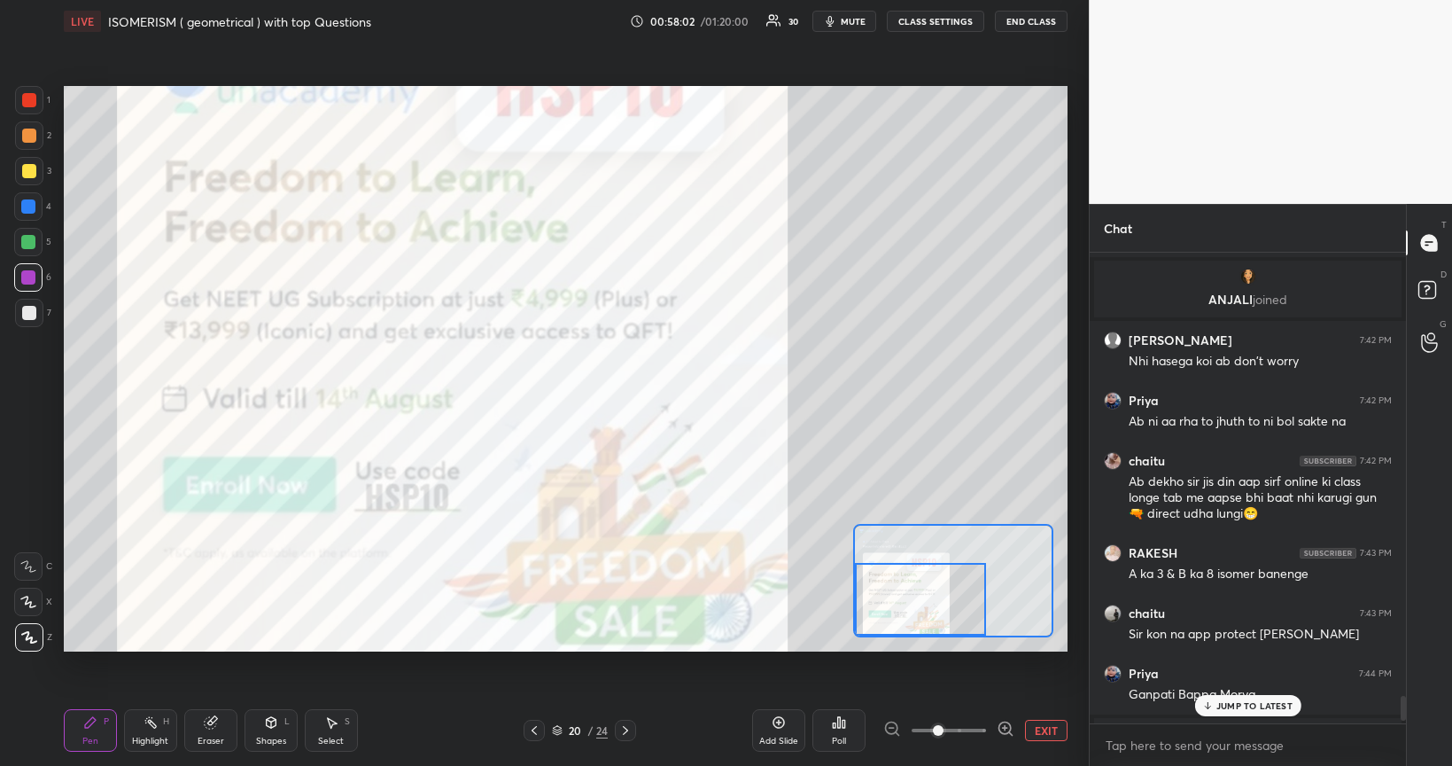
scroll to position [464, 310]
click at [1229, 645] on p "JUMP TO LATEST" at bounding box center [1255, 705] width 76 height 11
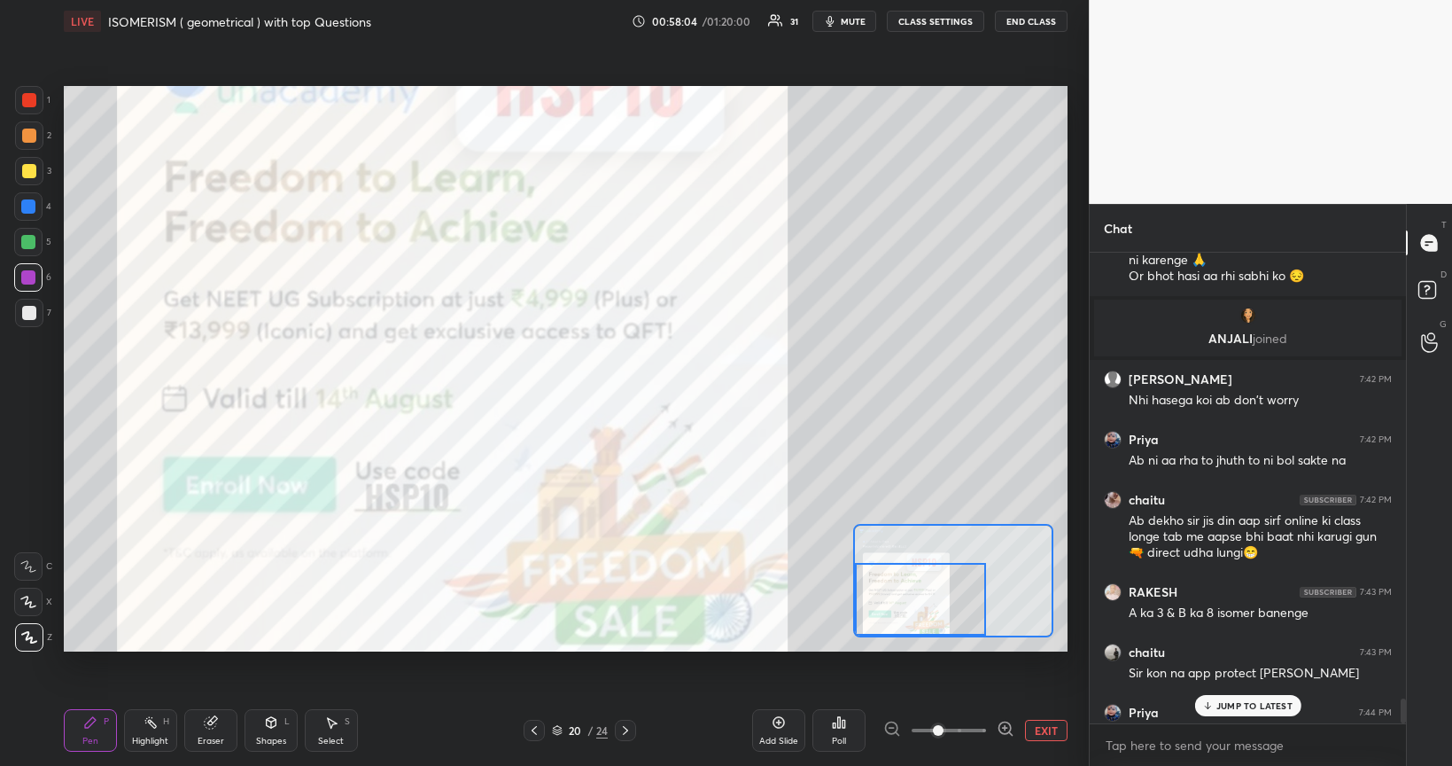
scroll to position [8539, 0]
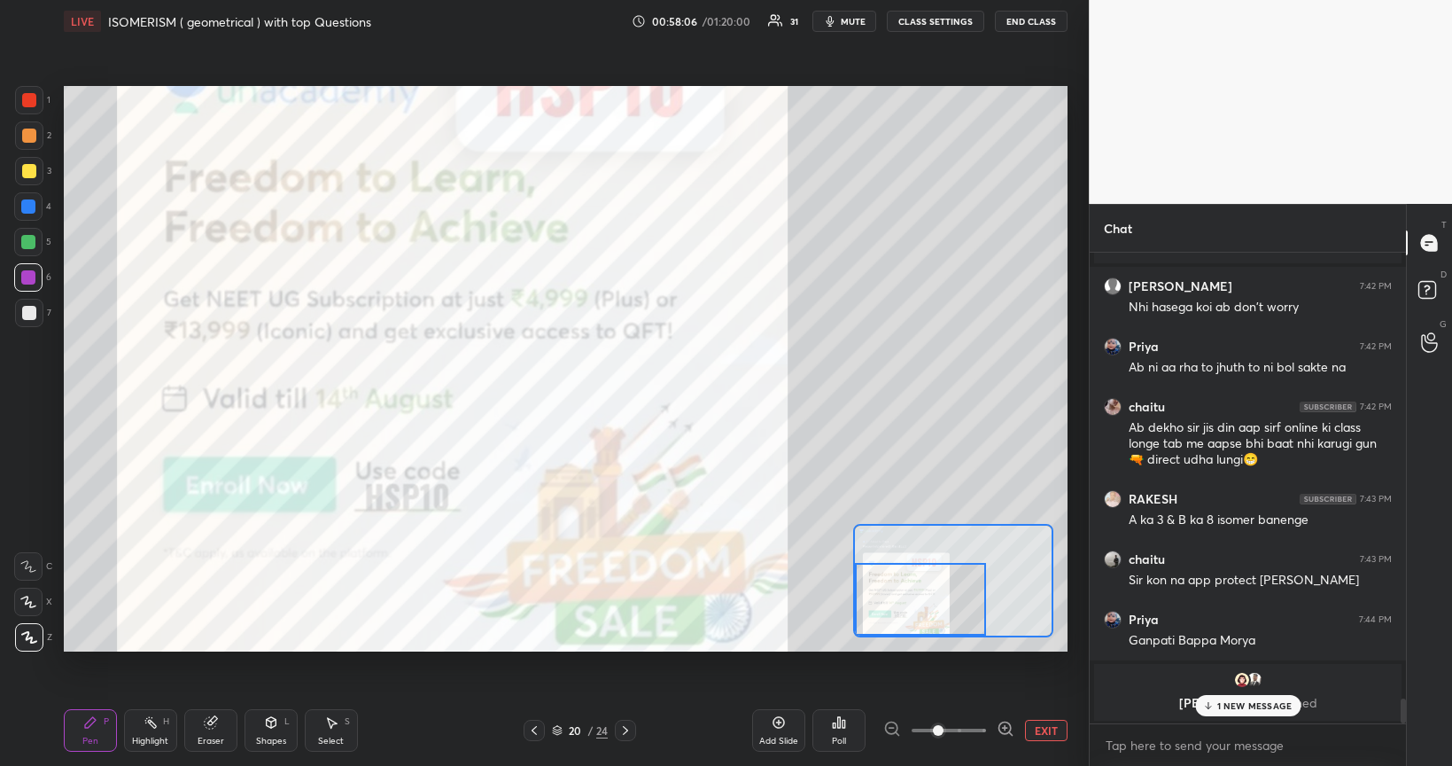
click at [1054, 645] on button "EXIT" at bounding box center [1046, 730] width 43 height 21
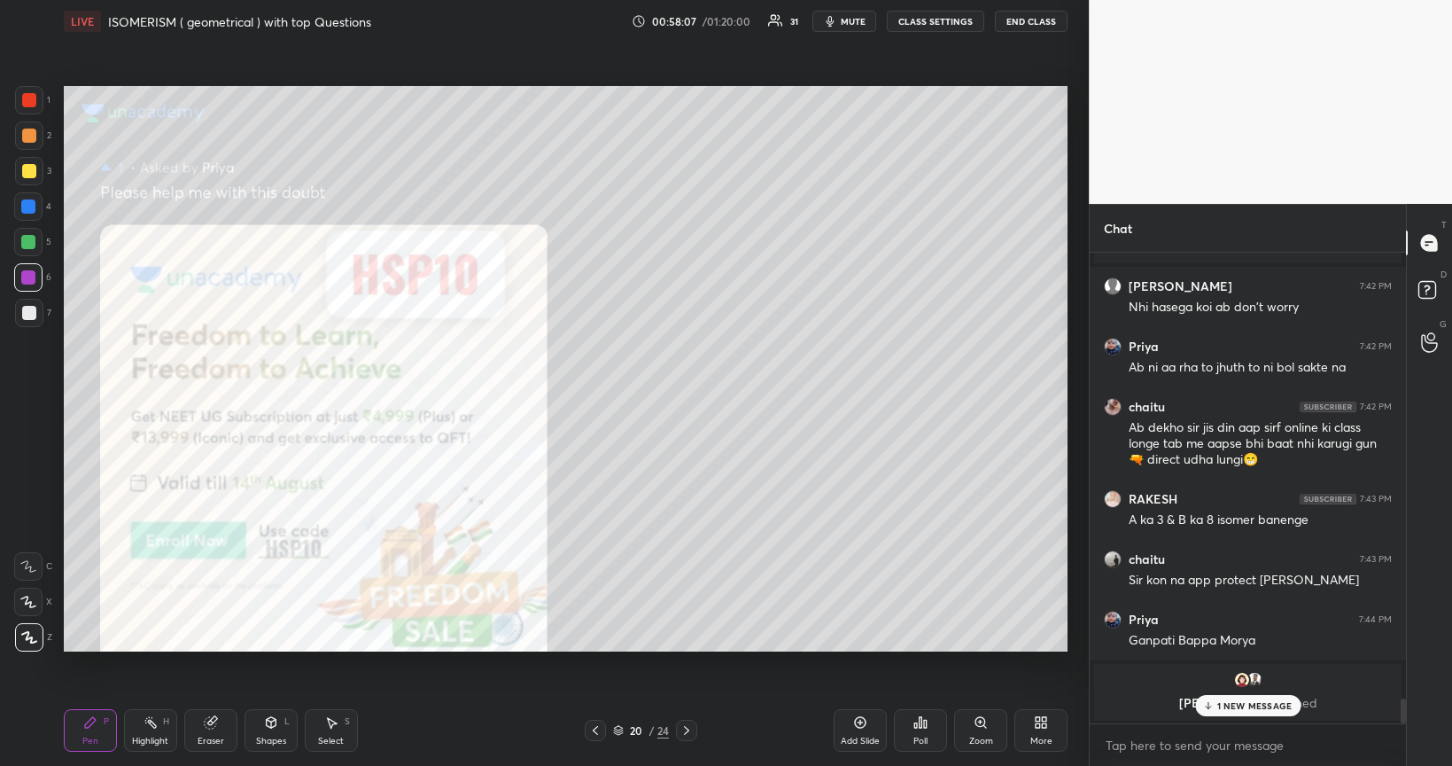
click at [1234, 645] on p "1 NEW MESSAGE" at bounding box center [1255, 705] width 75 height 11
click at [595, 645] on icon at bounding box center [595, 730] width 5 height 9
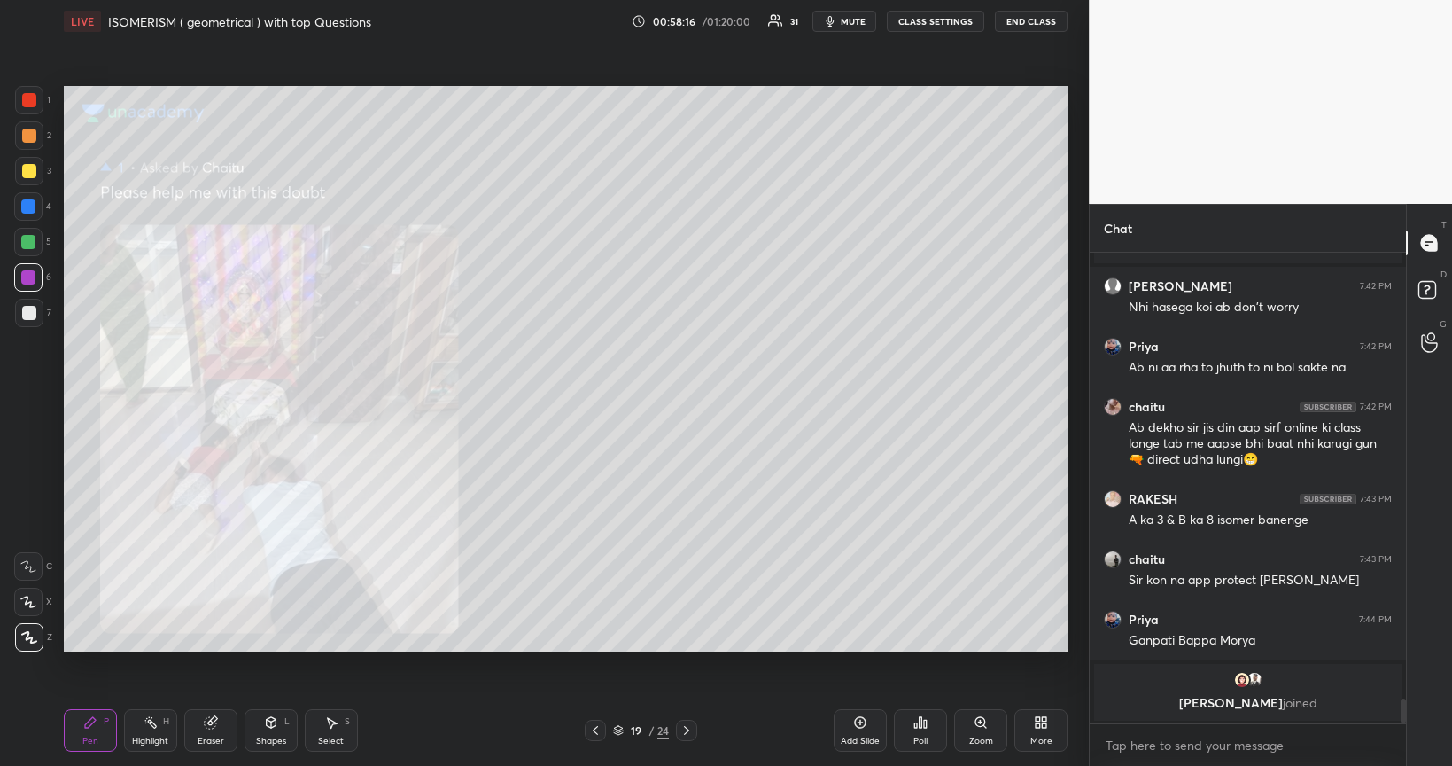
click at [595, 645] on icon at bounding box center [595, 730] width 14 height 14
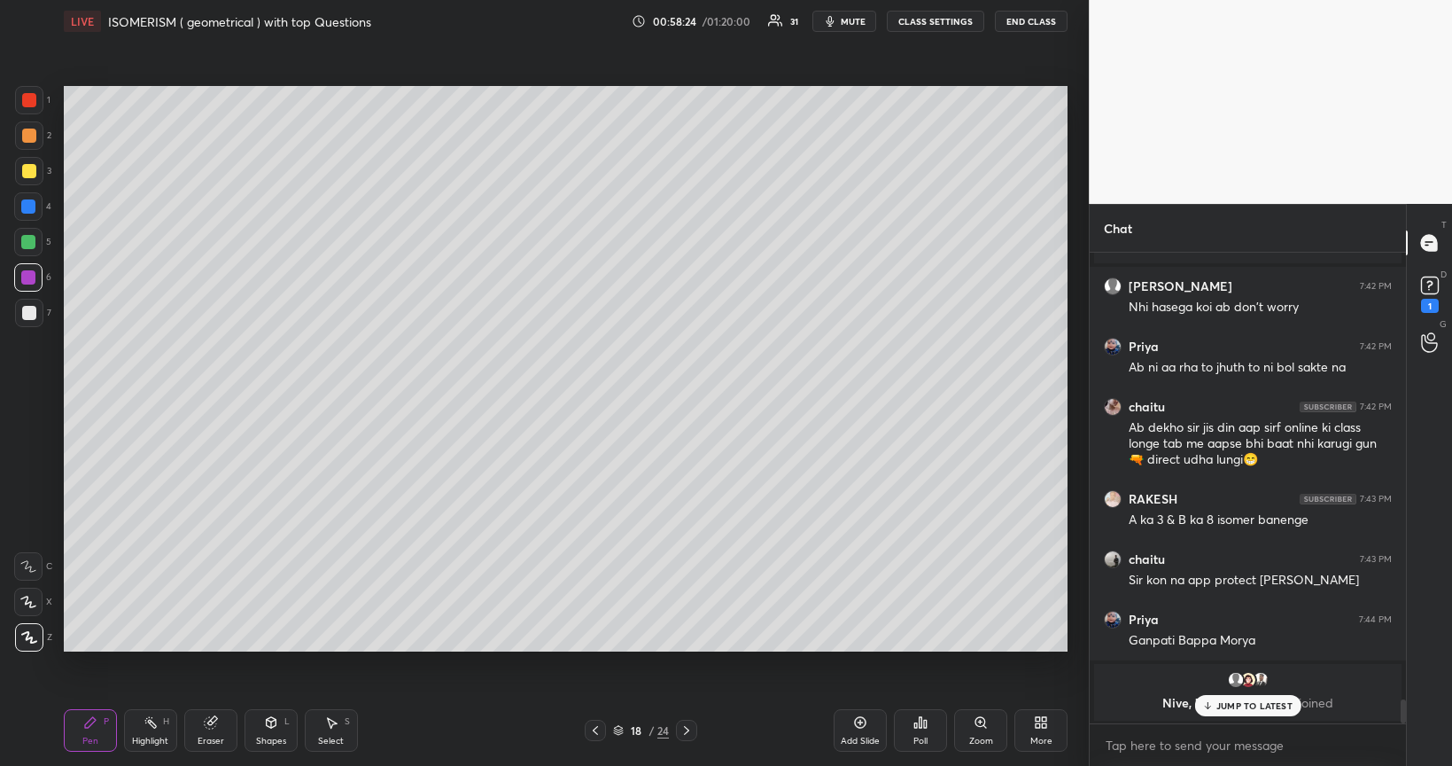
scroll to position [8615, 0]
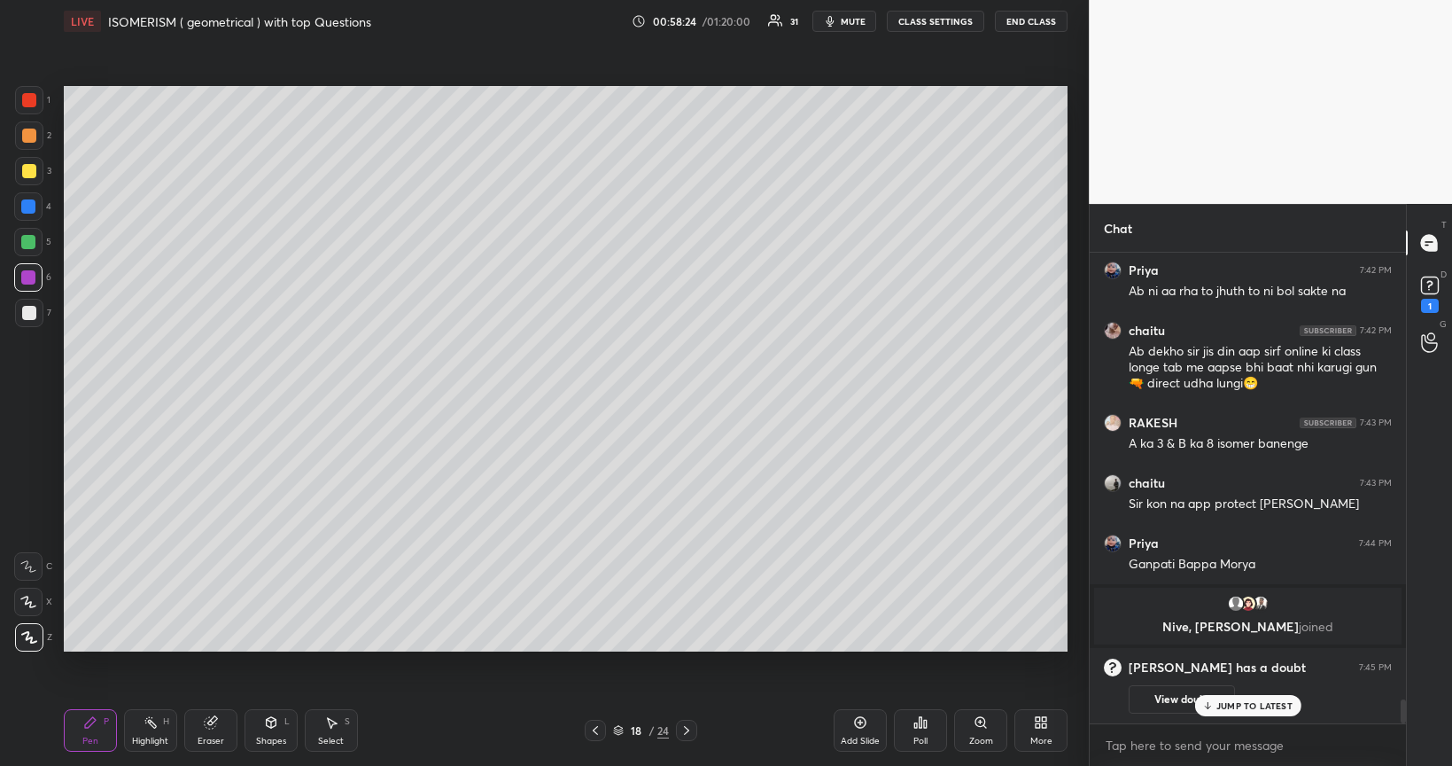
click at [30, 315] on div at bounding box center [29, 313] width 14 height 14
click at [20, 247] on div at bounding box center [28, 242] width 28 height 28
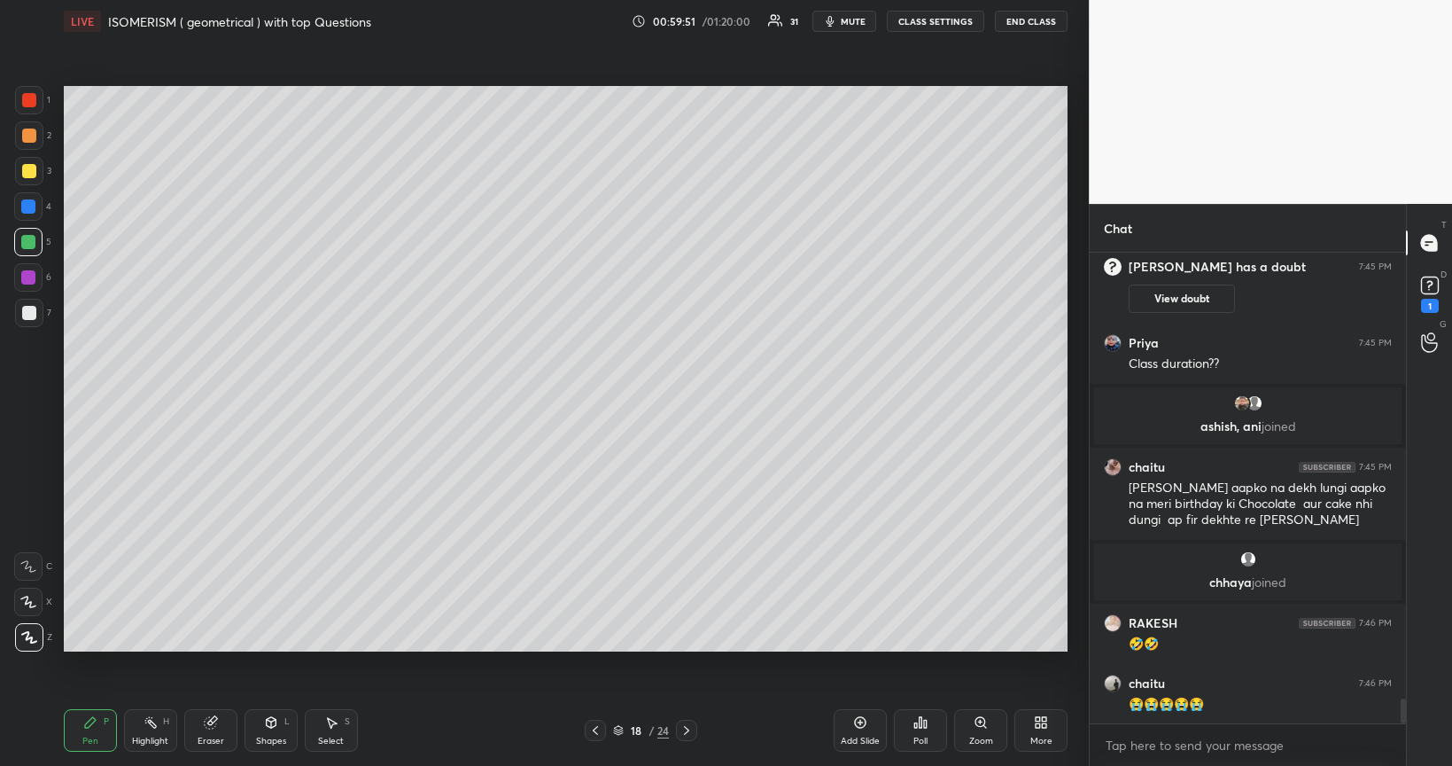
scroll to position [8293, 0]
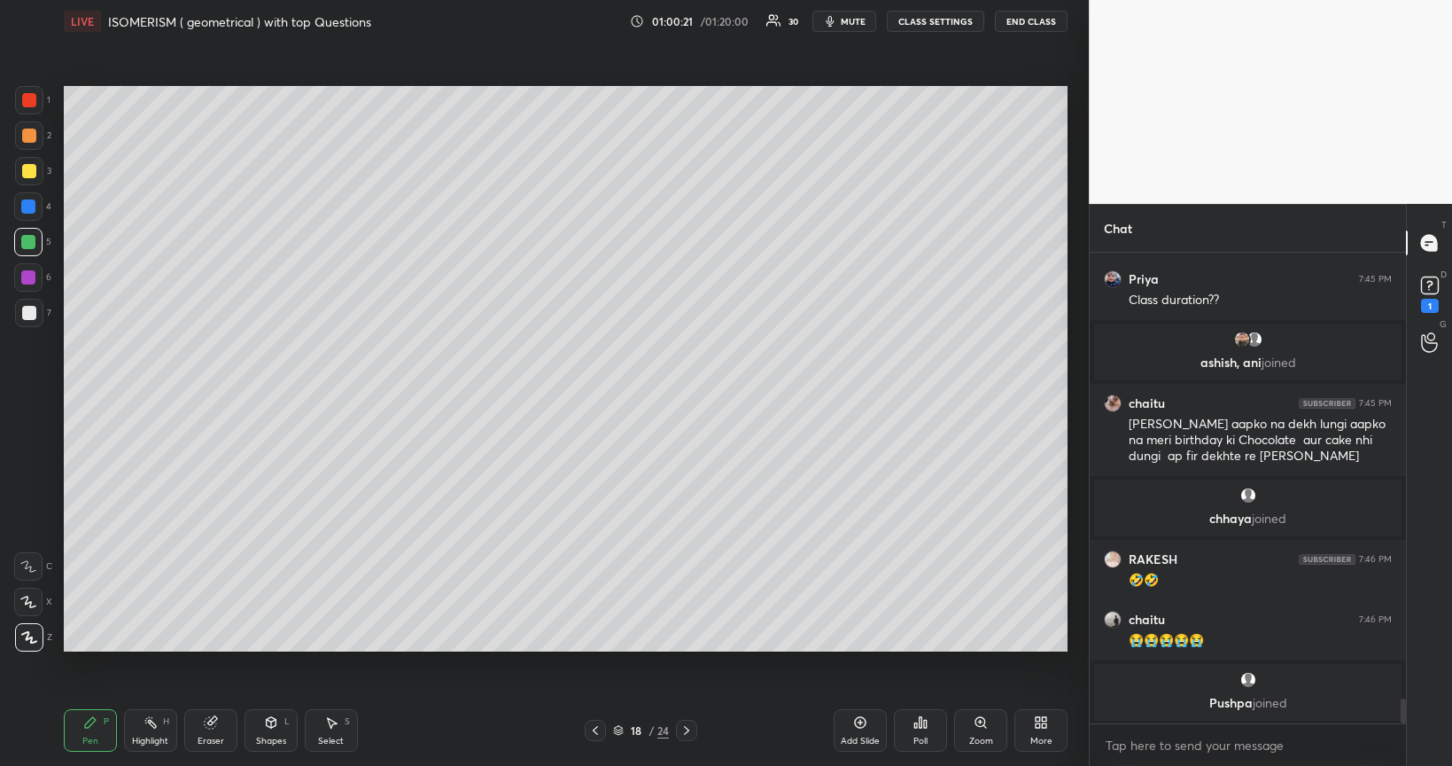
click at [862, 645] on icon at bounding box center [860, 722] width 14 height 14
click at [27, 315] on div at bounding box center [29, 313] width 14 height 14
click at [27, 171] on div at bounding box center [29, 171] width 14 height 14
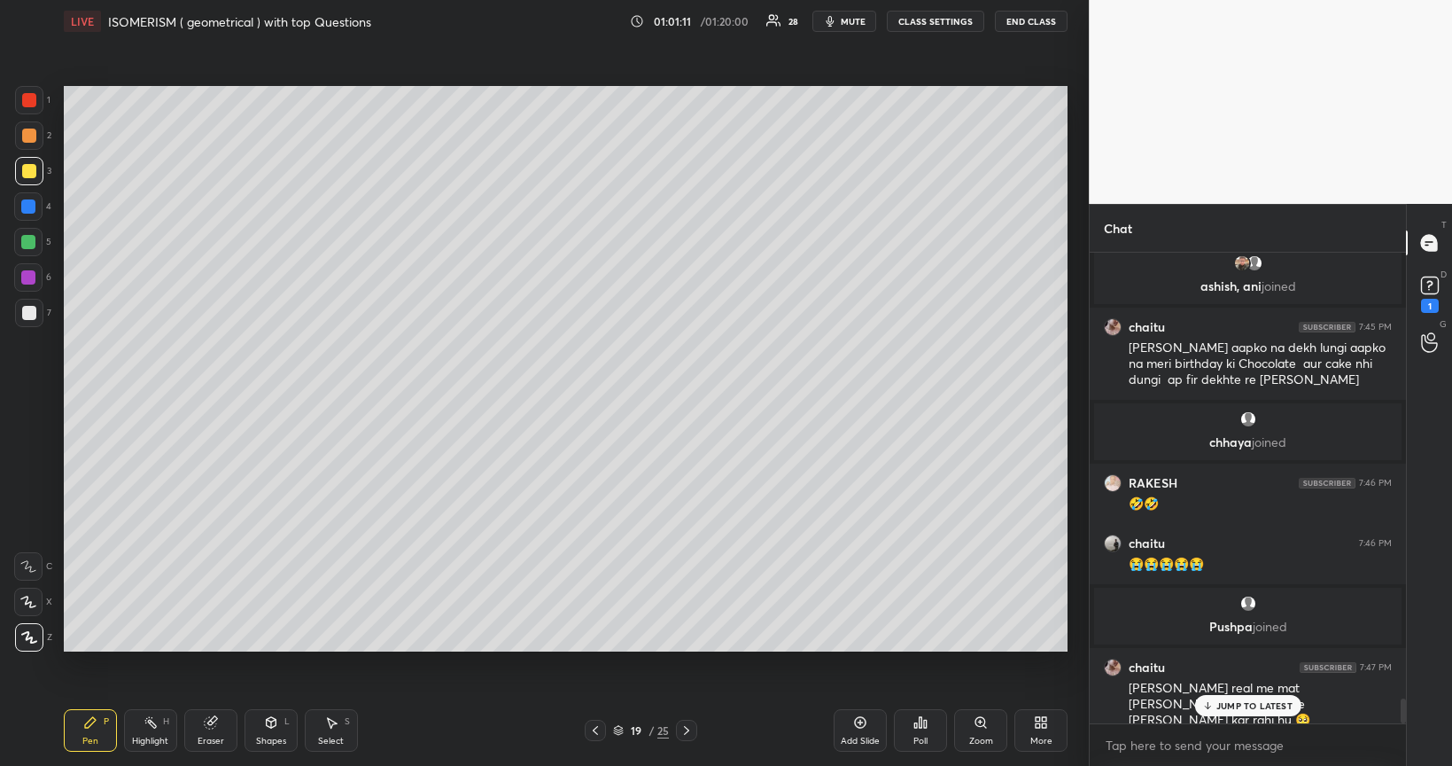
click at [30, 242] on div at bounding box center [28, 242] width 14 height 14
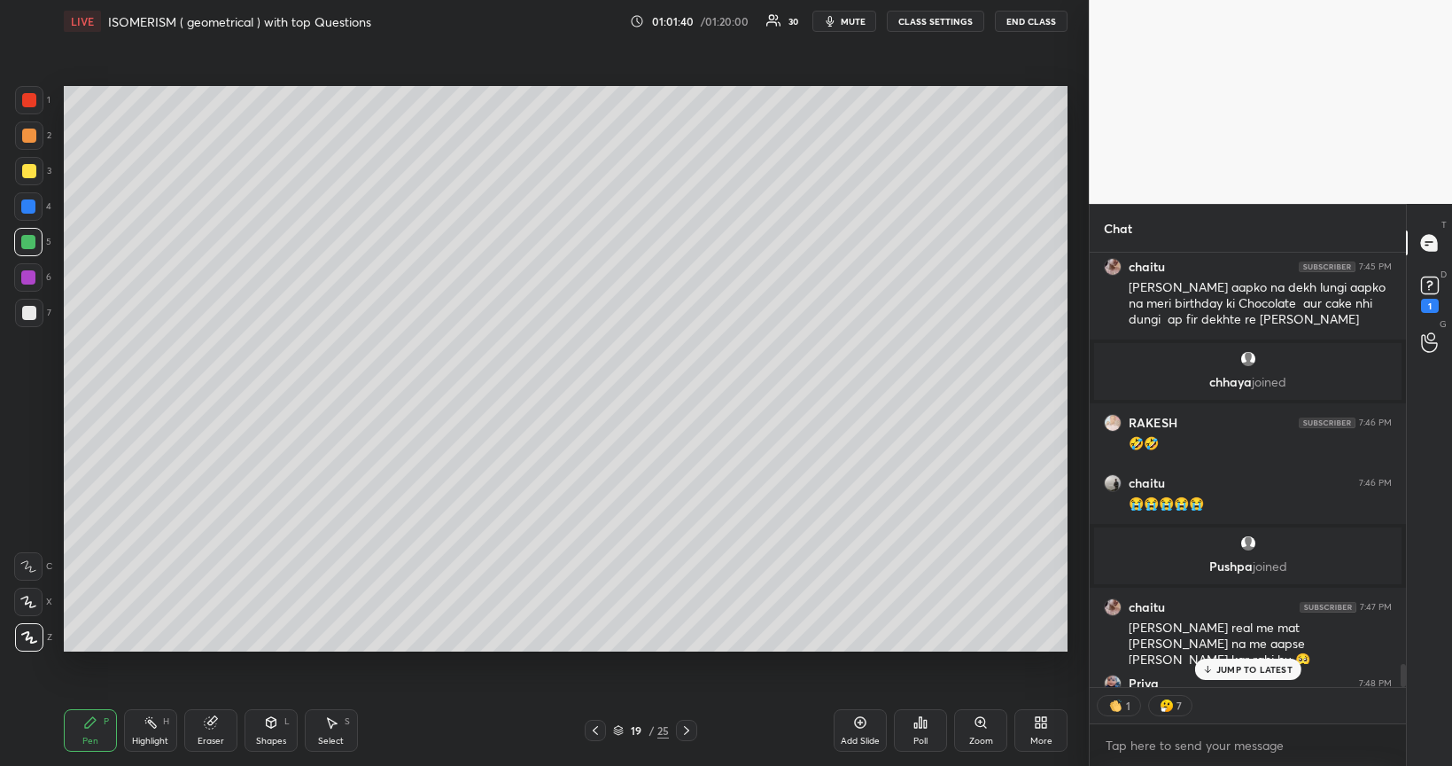
scroll to position [8542, 0]
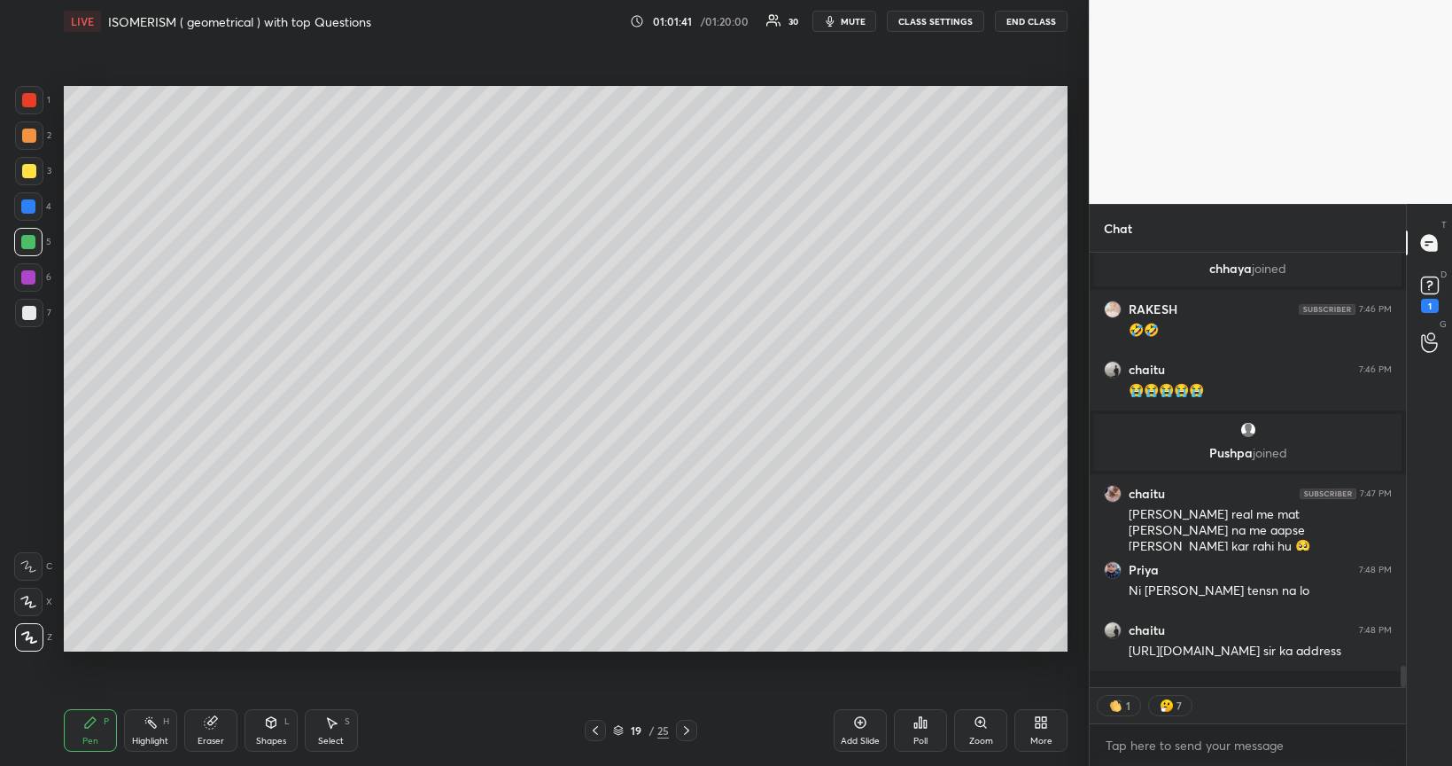
click at [31, 168] on div at bounding box center [29, 171] width 14 height 14
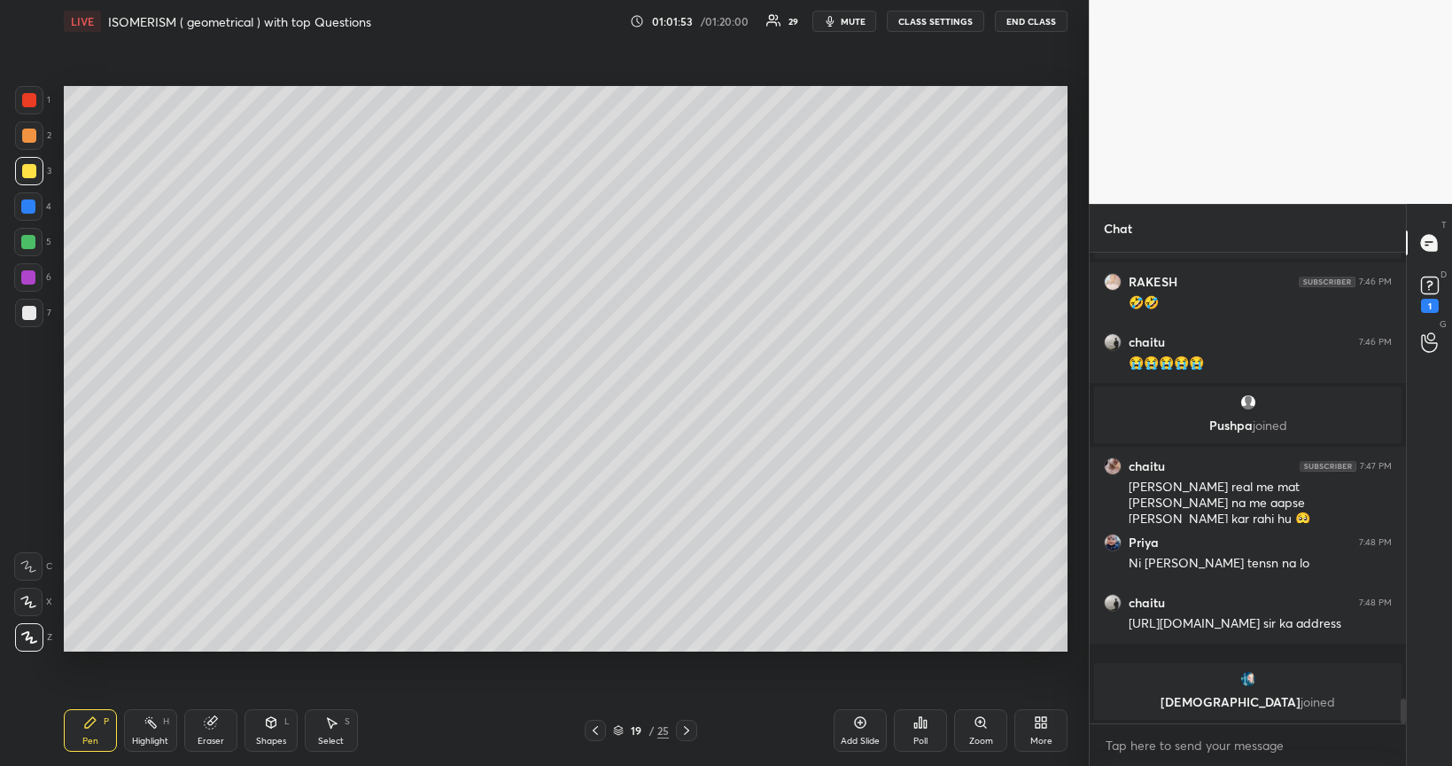
scroll to position [8569, 0]
click at [29, 279] on div at bounding box center [28, 277] width 14 height 14
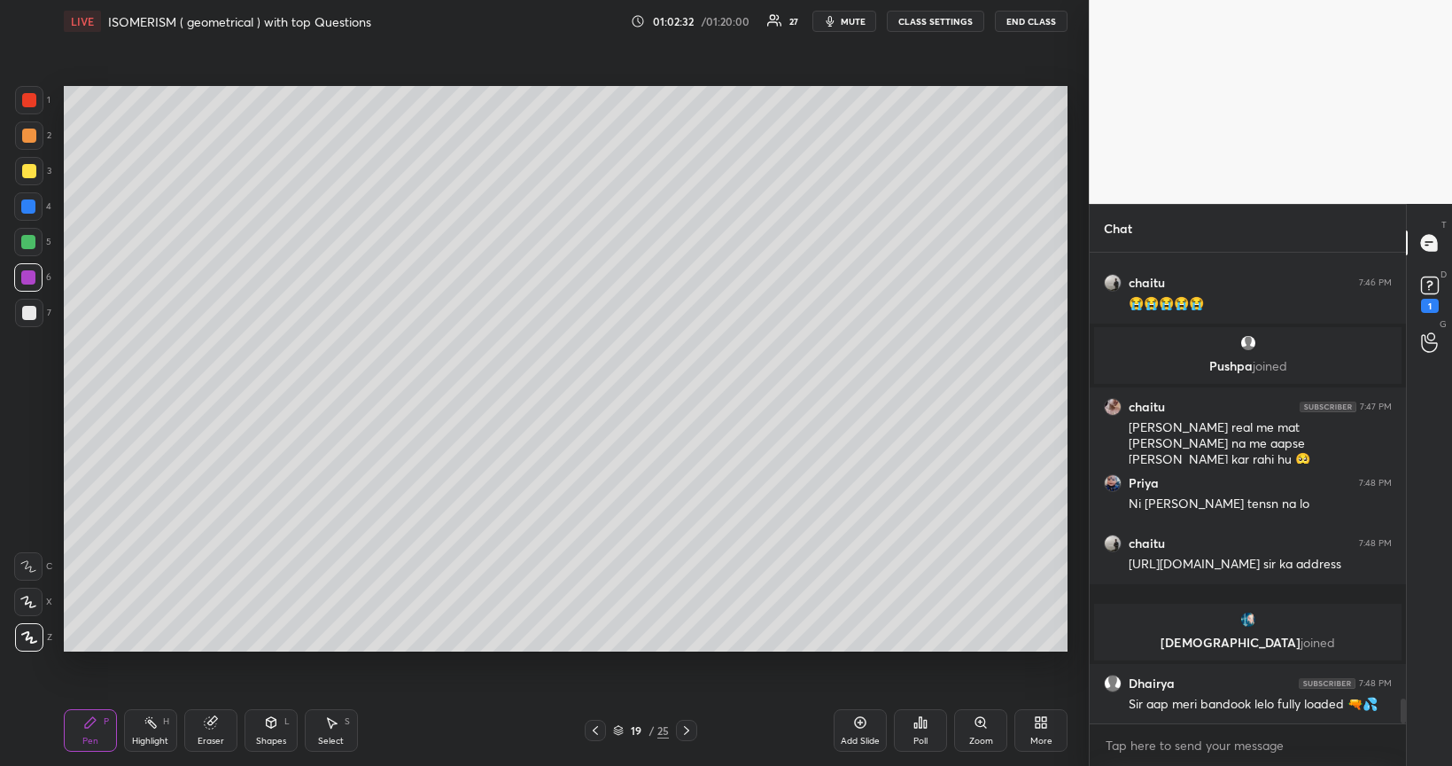
scroll to position [6, 5]
click at [864, 645] on icon at bounding box center [860, 722] width 14 height 14
click at [34, 315] on div at bounding box center [29, 313] width 14 height 14
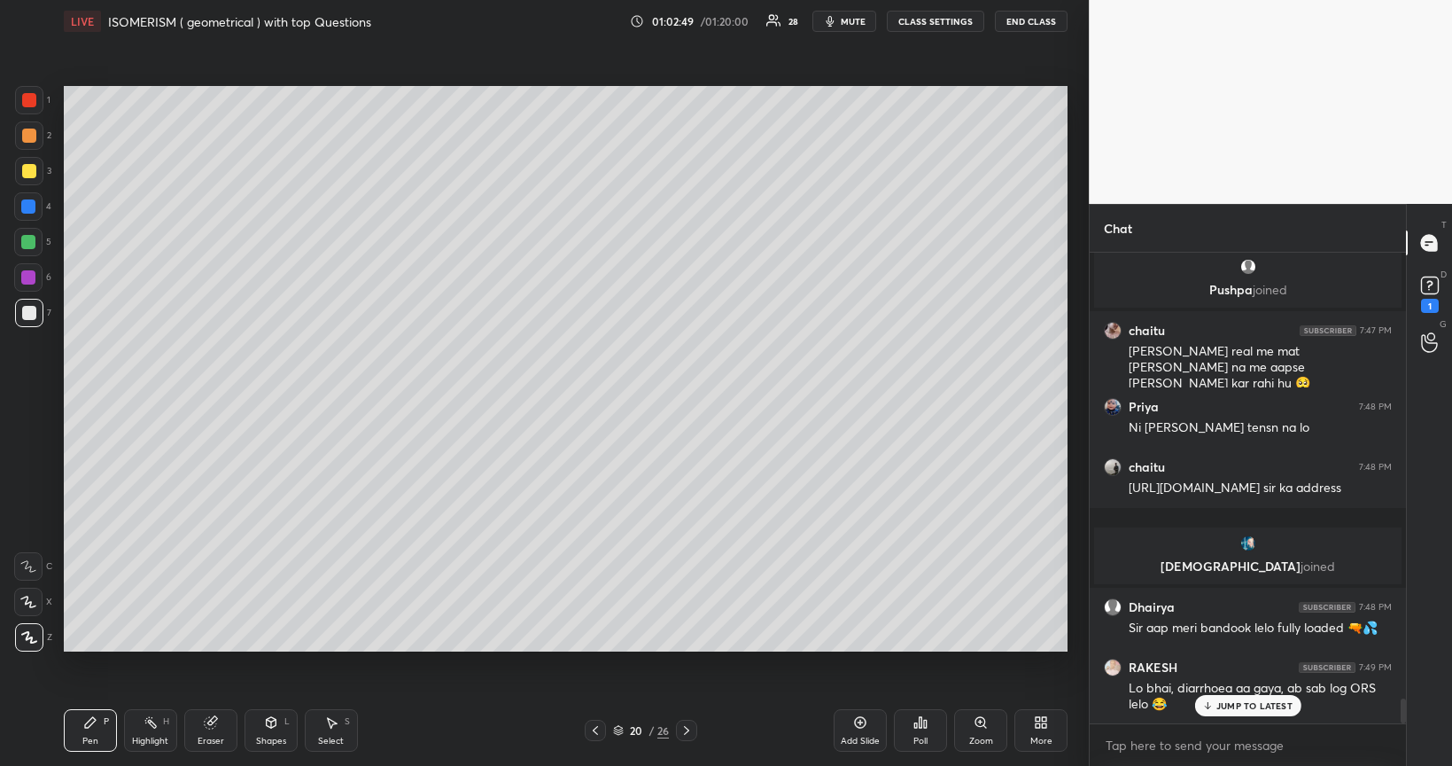
scroll to position [8576, 0]
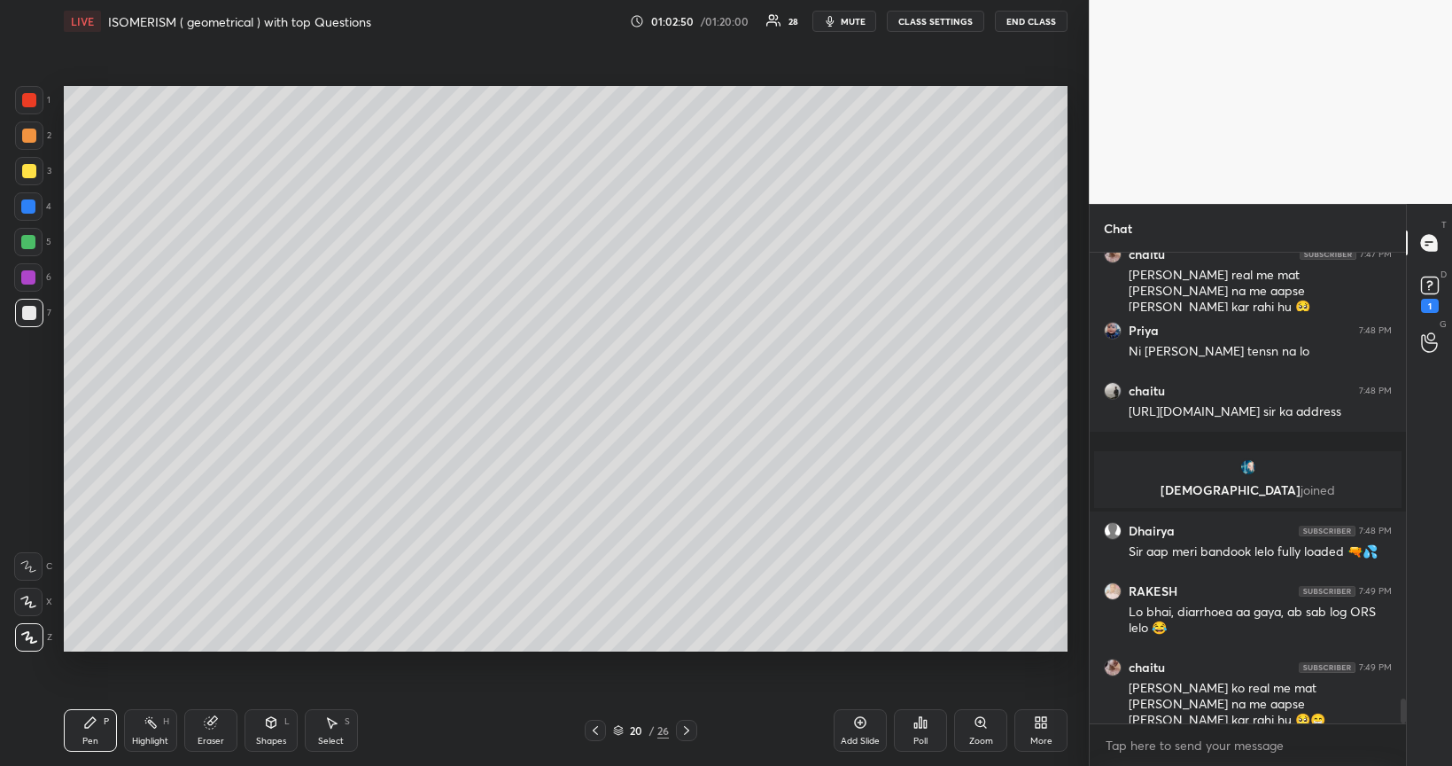
click at [27, 168] on div at bounding box center [29, 171] width 14 height 14
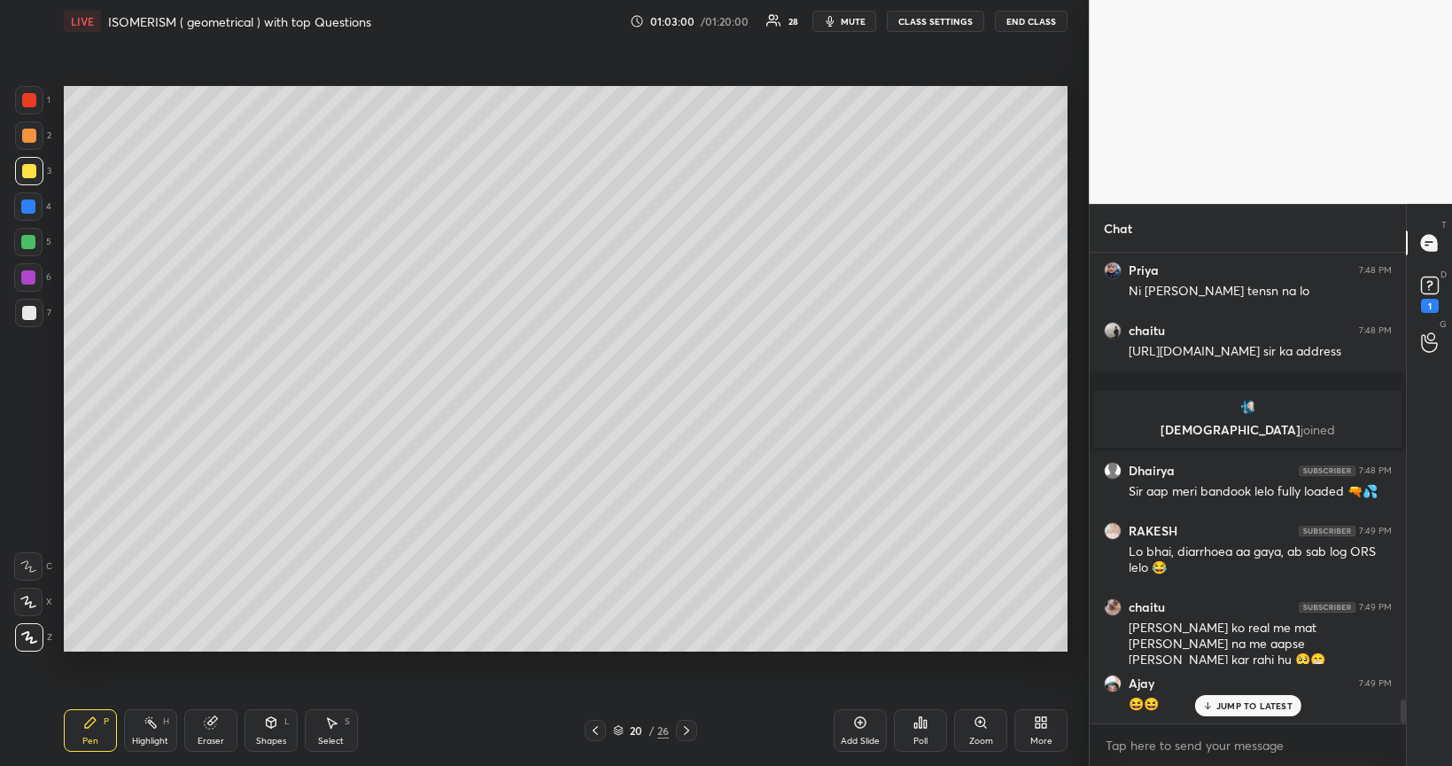
click at [595, 645] on icon at bounding box center [595, 730] width 14 height 14
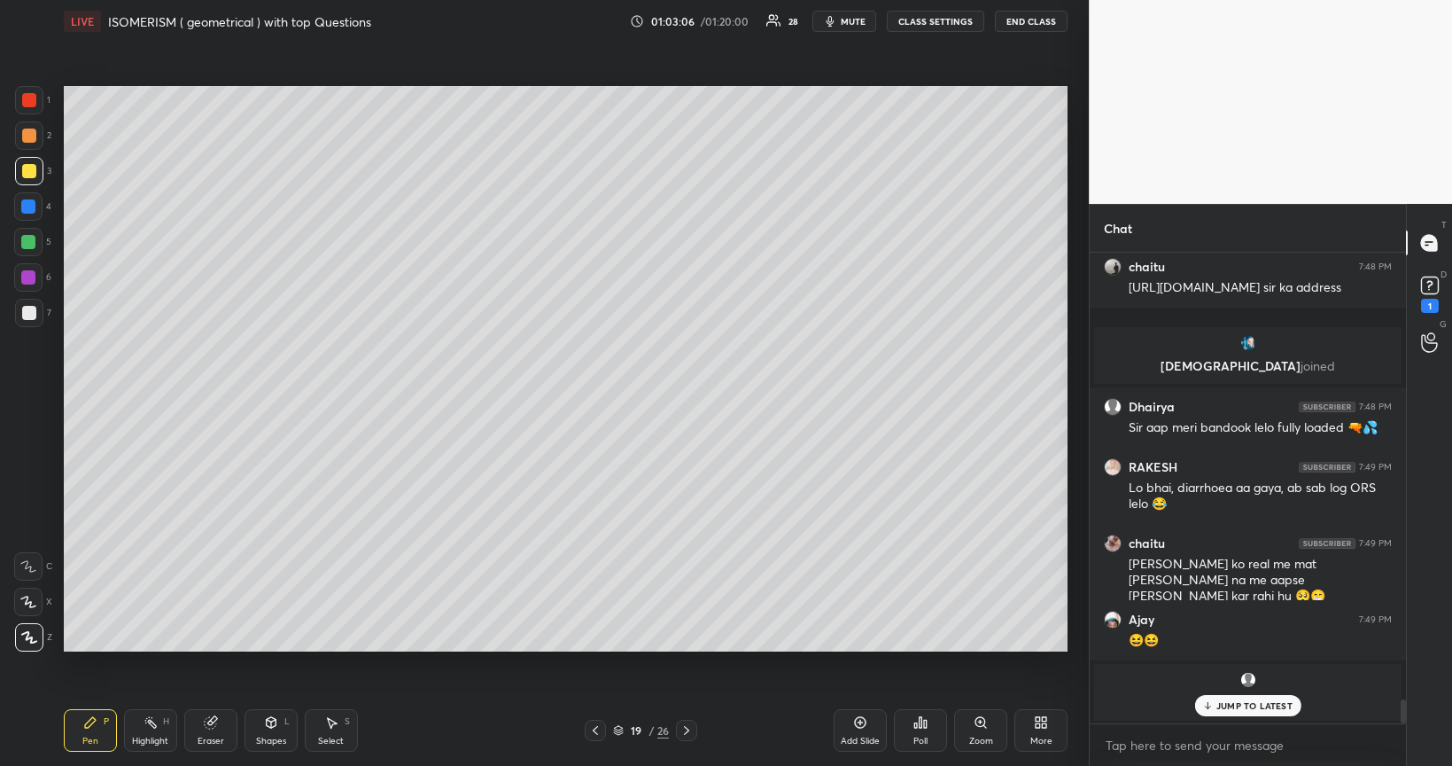
click at [684, 645] on icon at bounding box center [687, 730] width 14 height 14
click at [28, 314] on div at bounding box center [29, 313] width 14 height 14
click at [27, 245] on div at bounding box center [28, 242] width 14 height 14
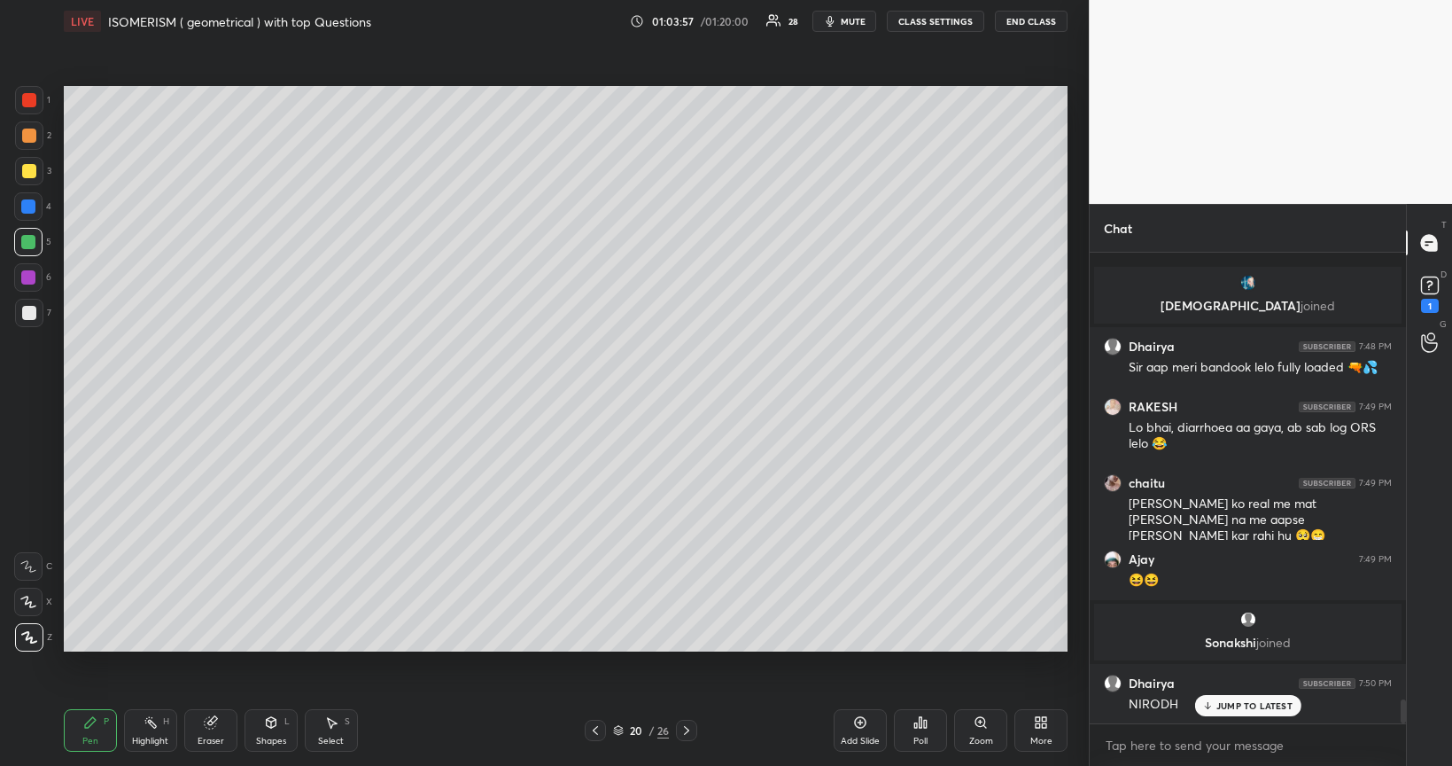
click at [30, 170] on div at bounding box center [29, 171] width 14 height 14
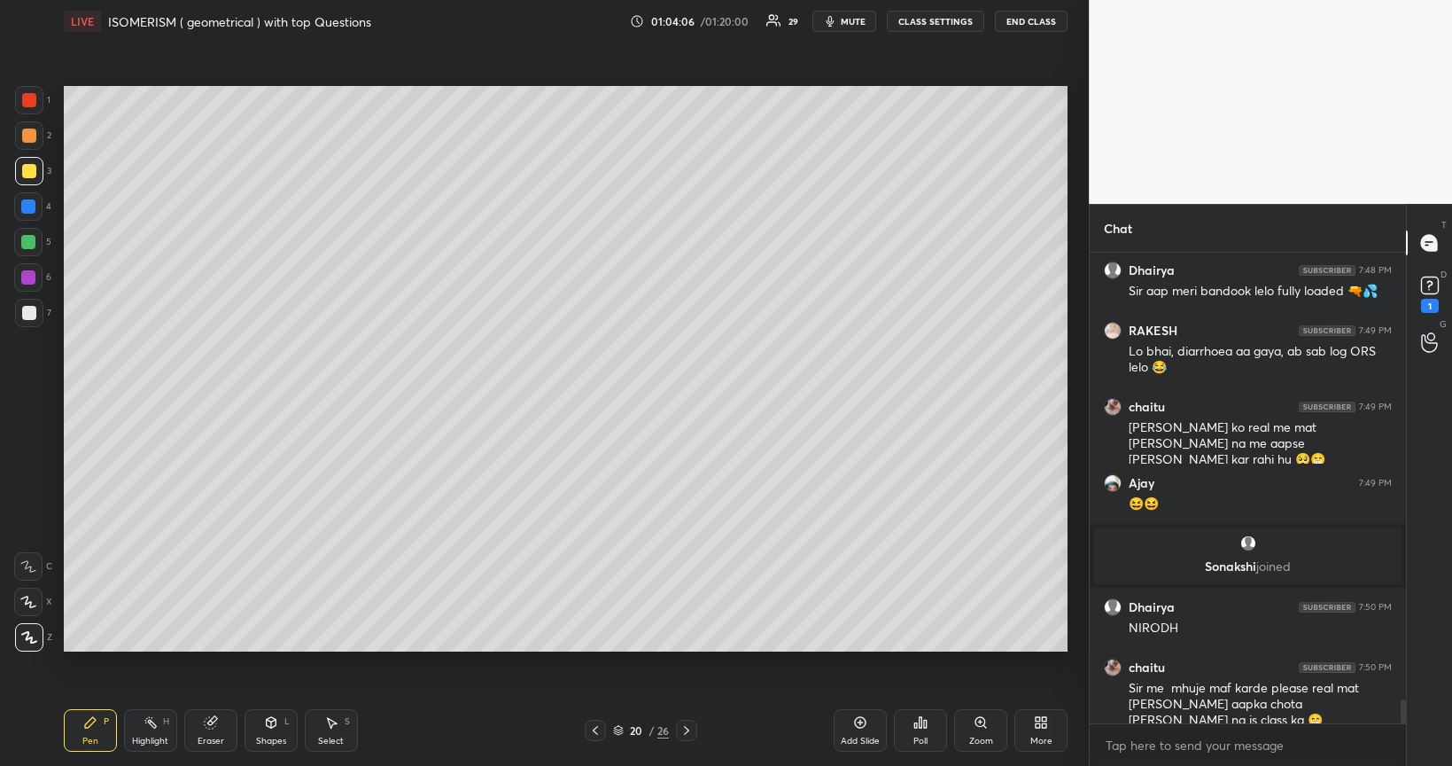
scroll to position [8900, 0]
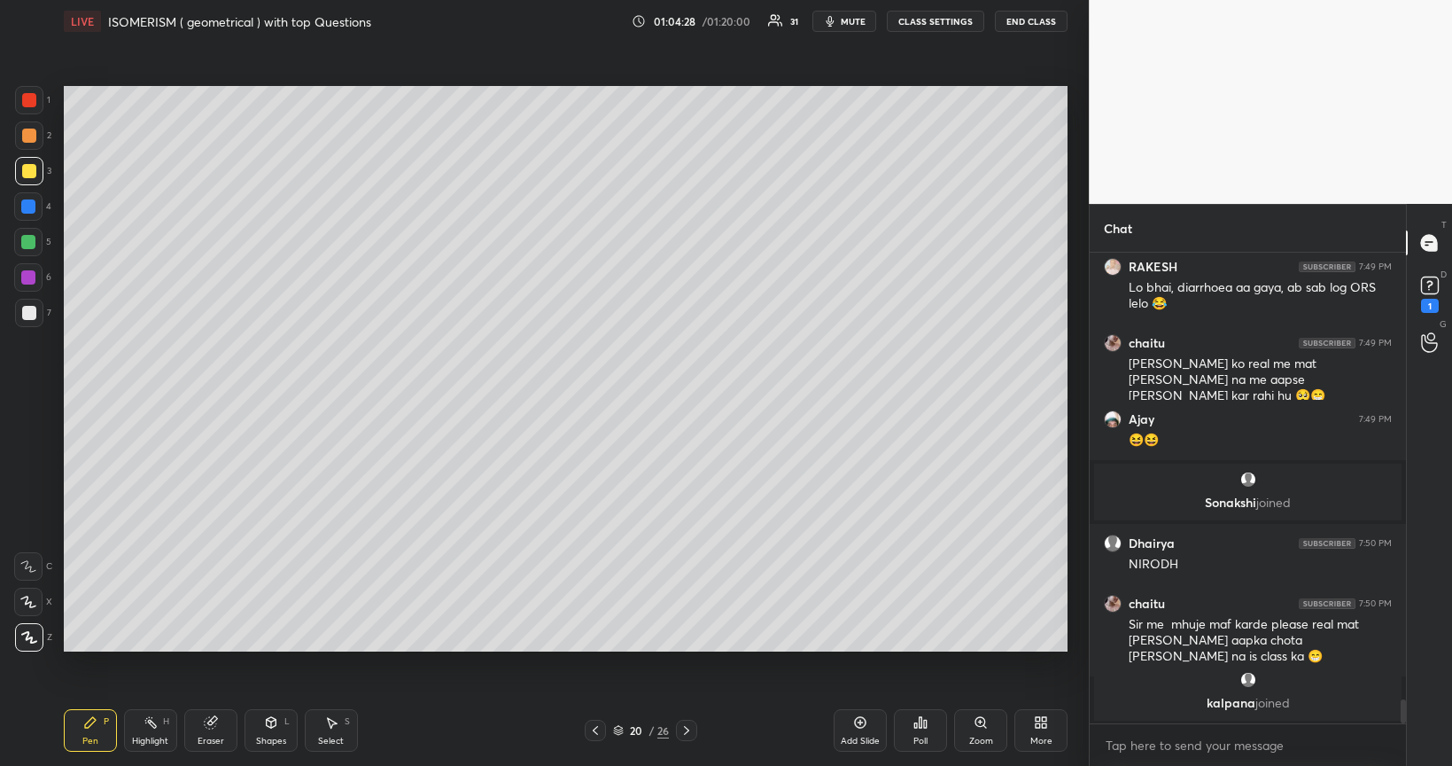
click at [31, 315] on div at bounding box center [29, 313] width 14 height 14
click at [27, 276] on div at bounding box center [28, 277] width 14 height 14
click at [27, 316] on div at bounding box center [29, 313] width 14 height 14
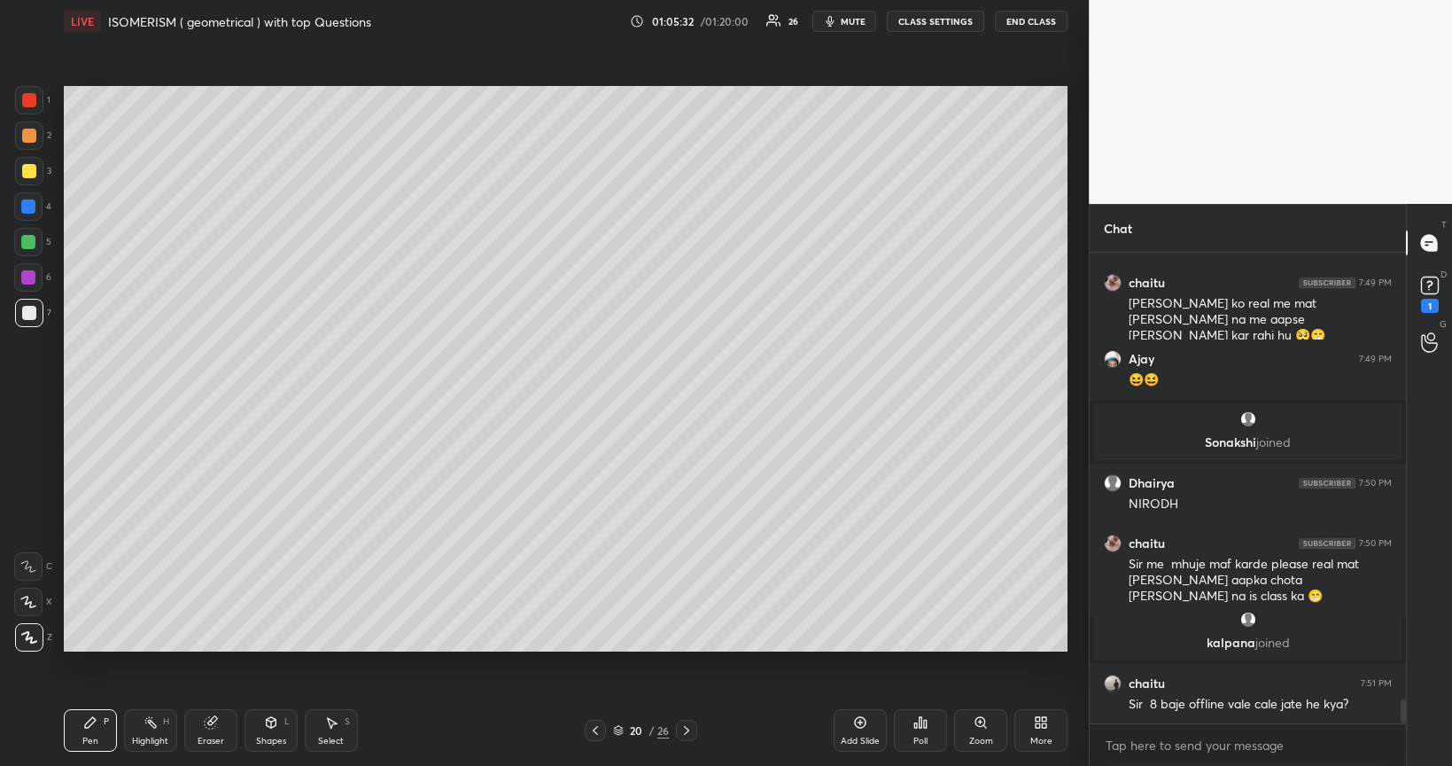
scroll to position [8826, 0]
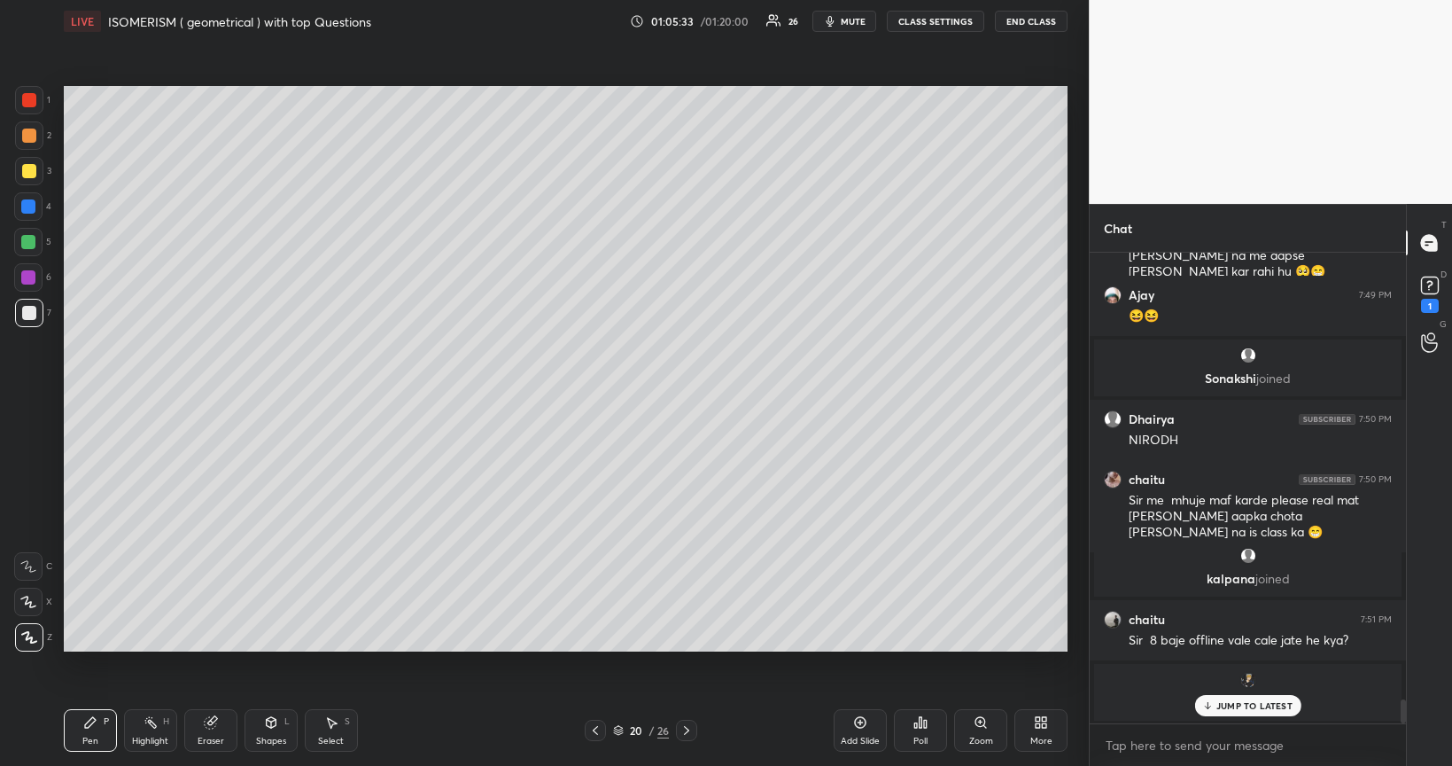
click at [26, 244] on div at bounding box center [28, 242] width 14 height 14
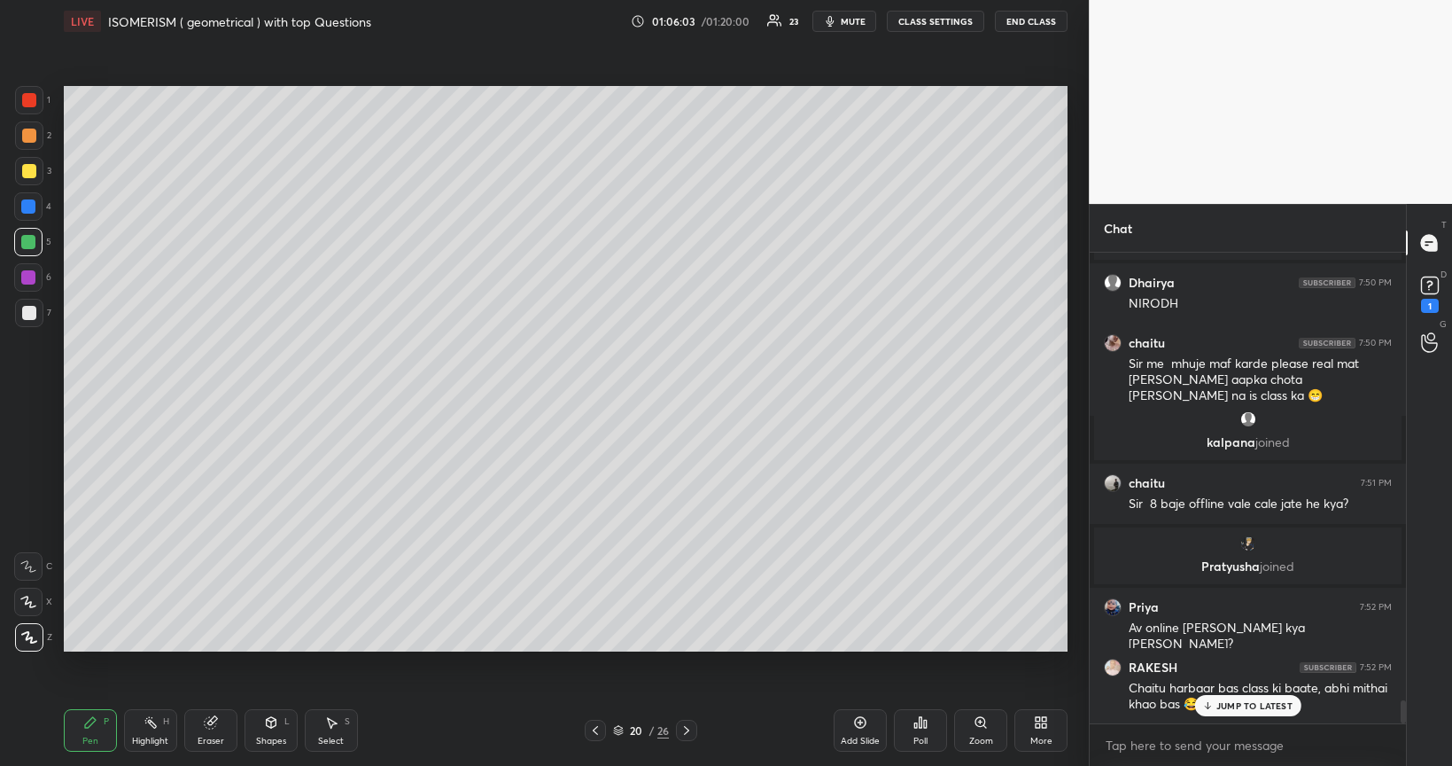
scroll to position [8975, 0]
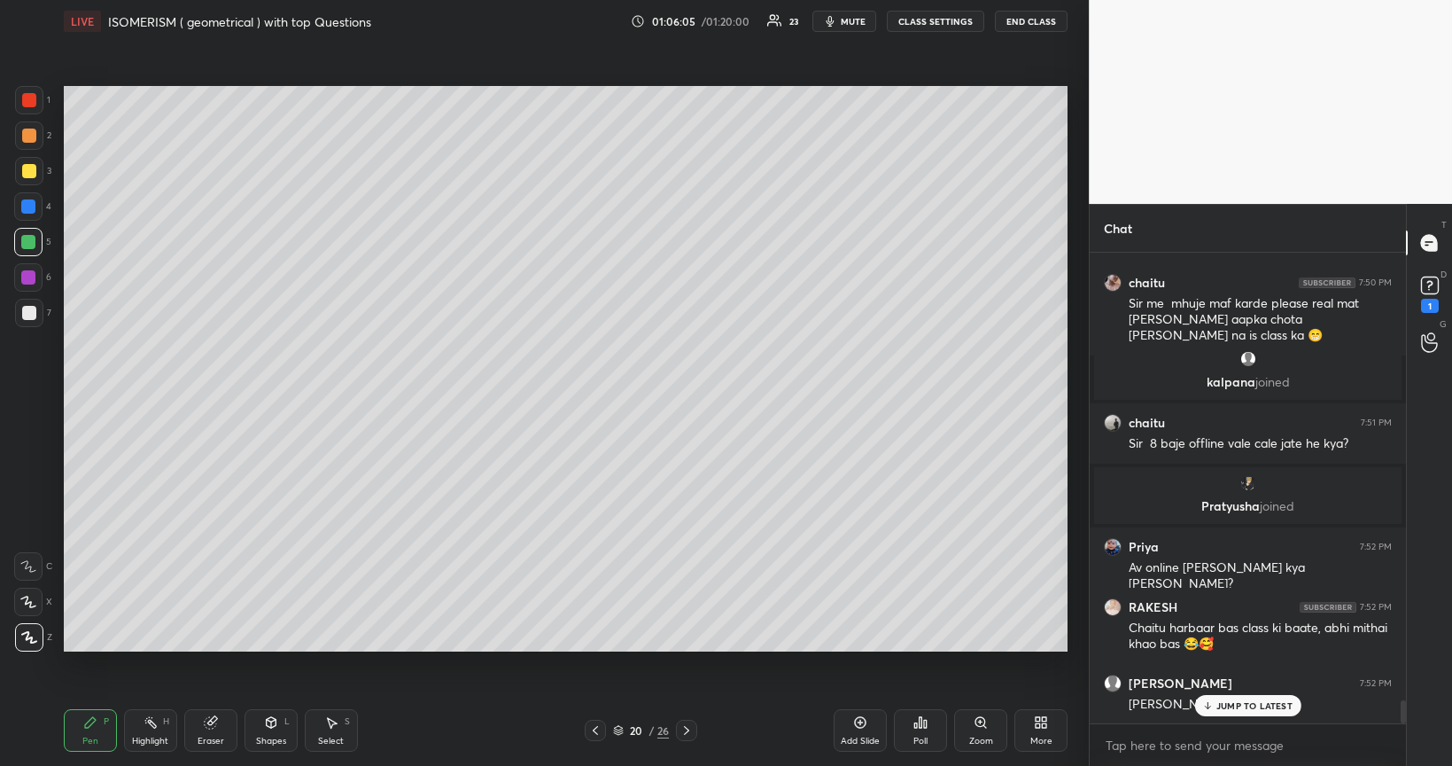
click at [863, 645] on icon at bounding box center [861, 723] width 12 height 12
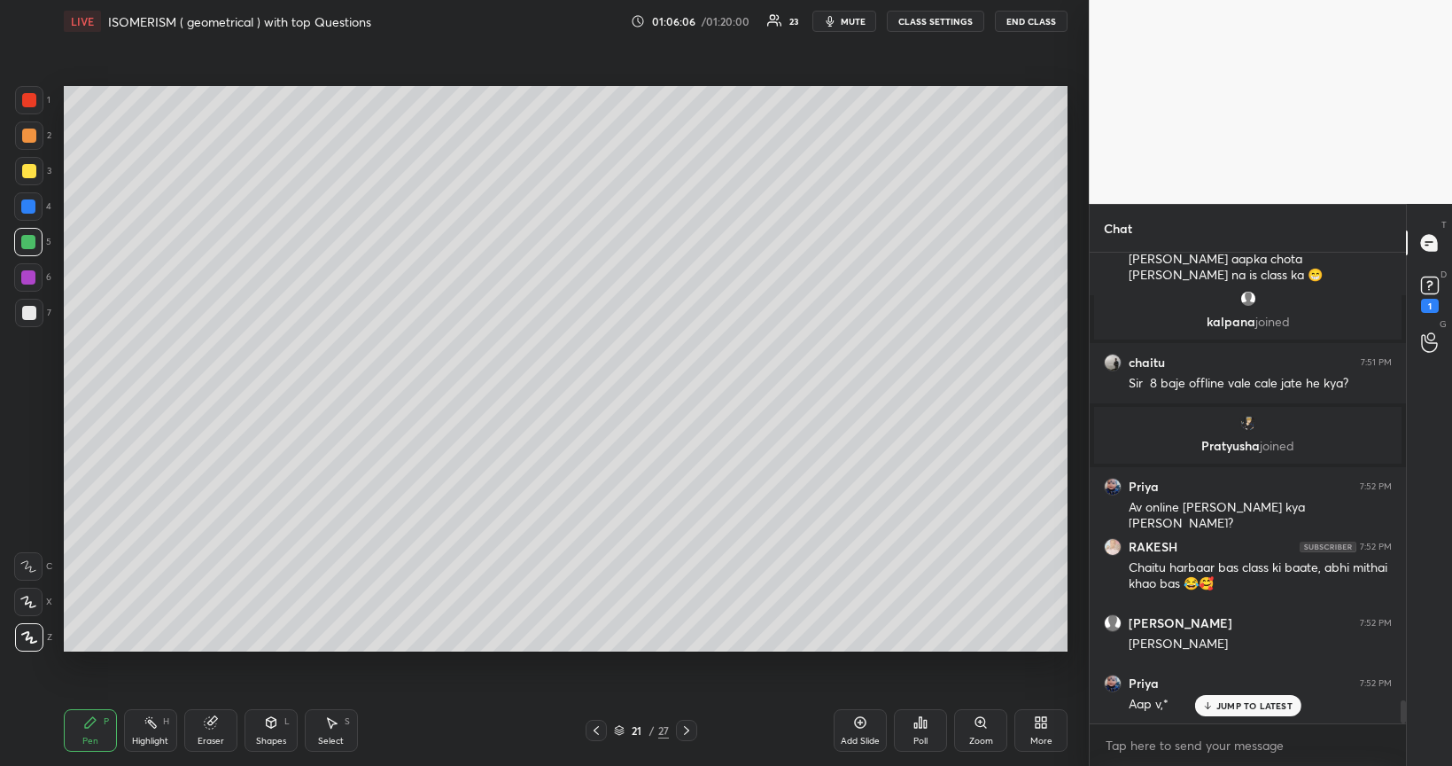
click at [29, 317] on div at bounding box center [29, 313] width 14 height 14
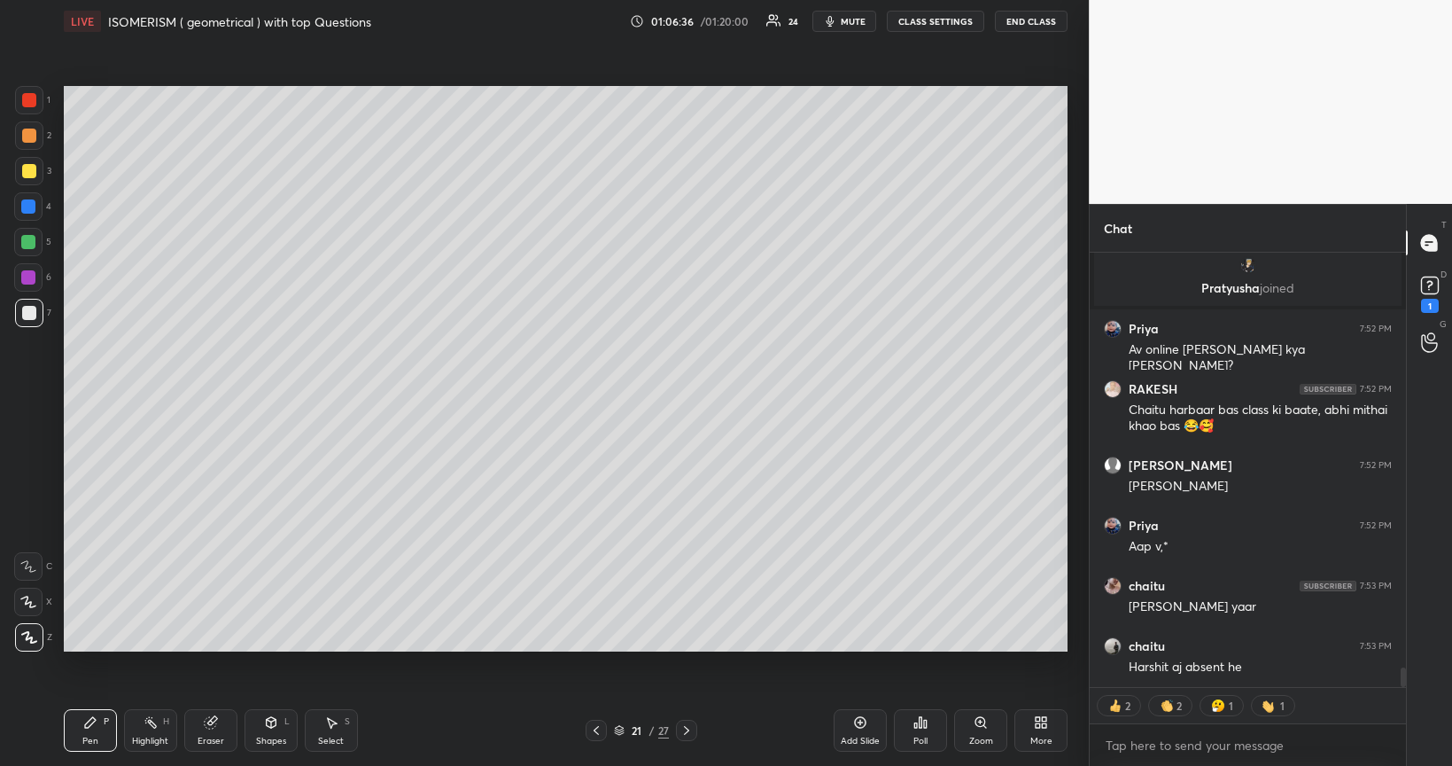
scroll to position [9156, 0]
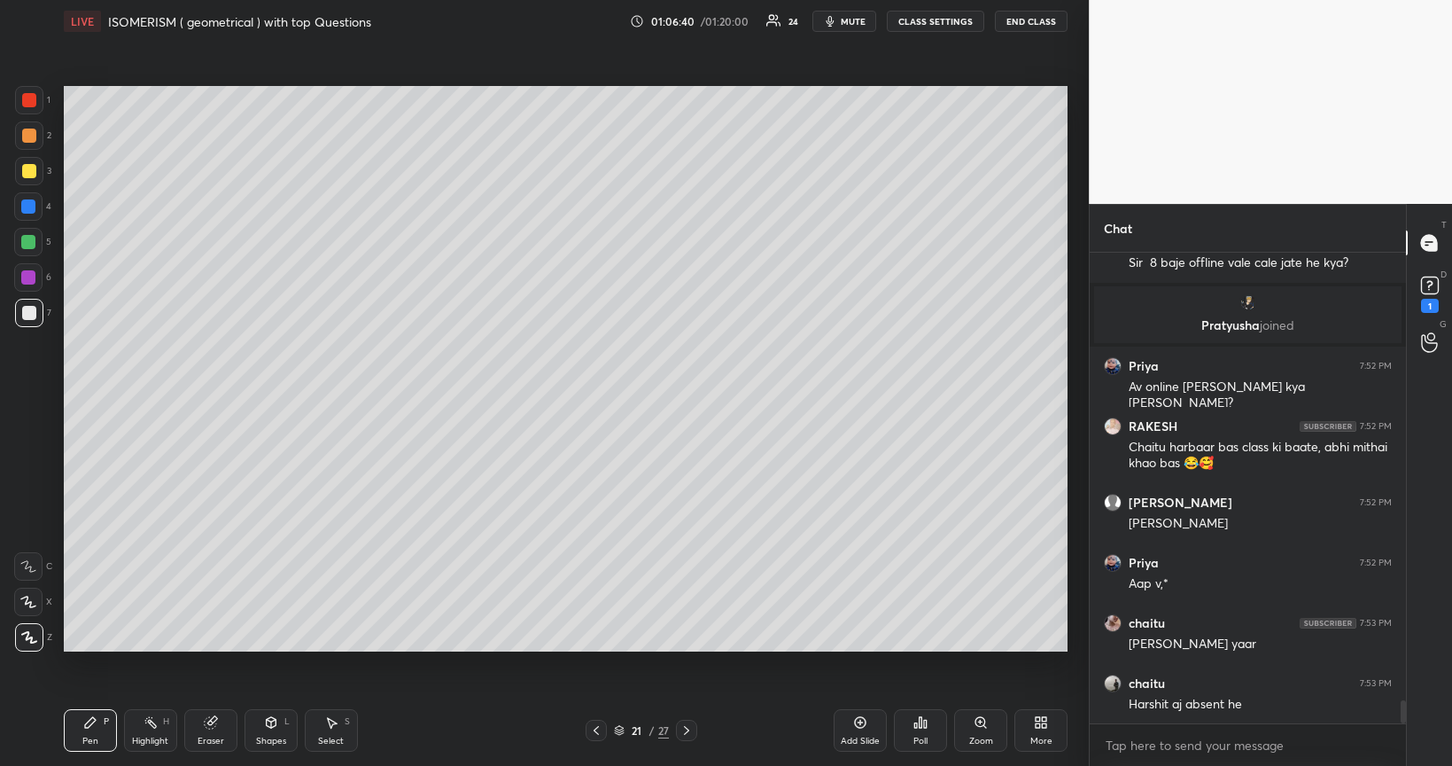
click at [30, 172] on div at bounding box center [29, 171] width 14 height 14
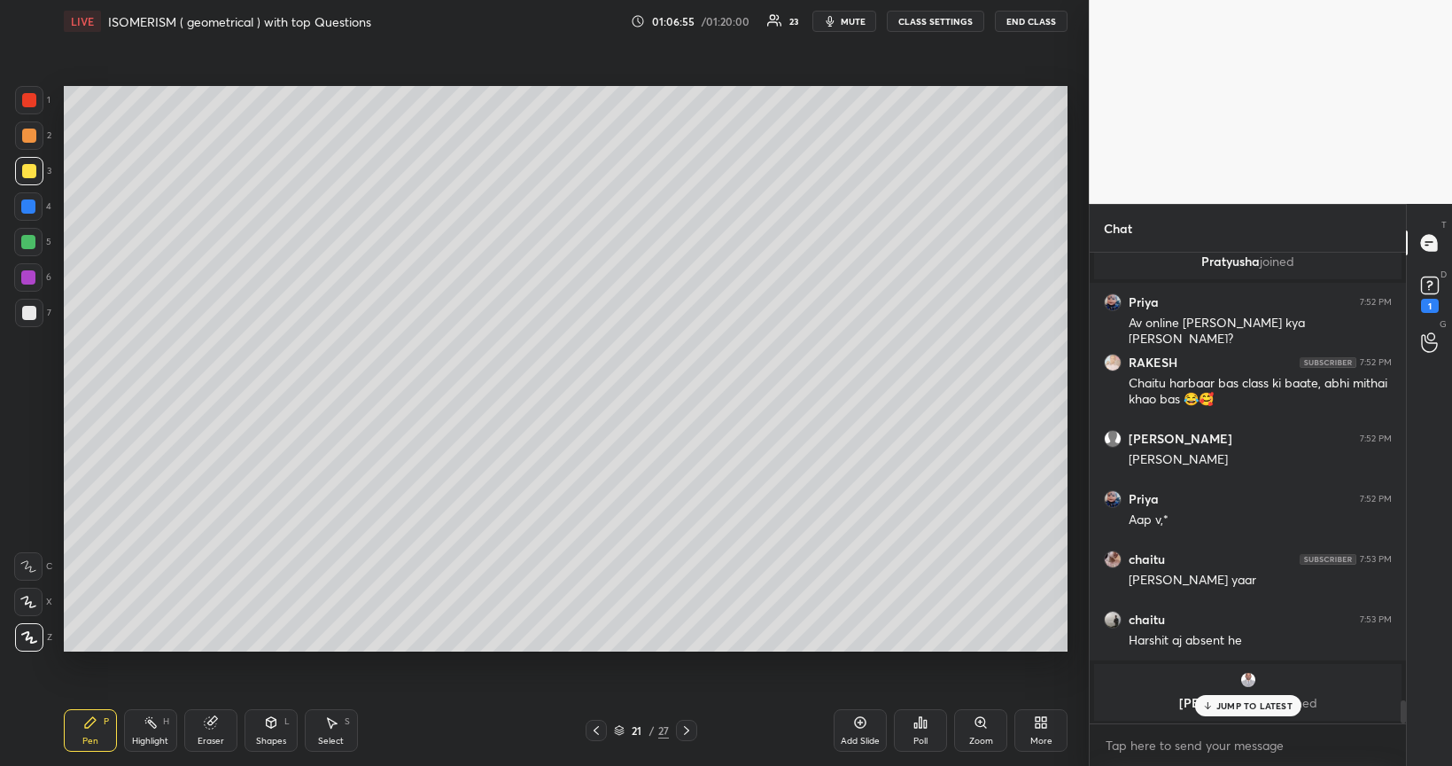
click at [28, 318] on div at bounding box center [29, 313] width 14 height 14
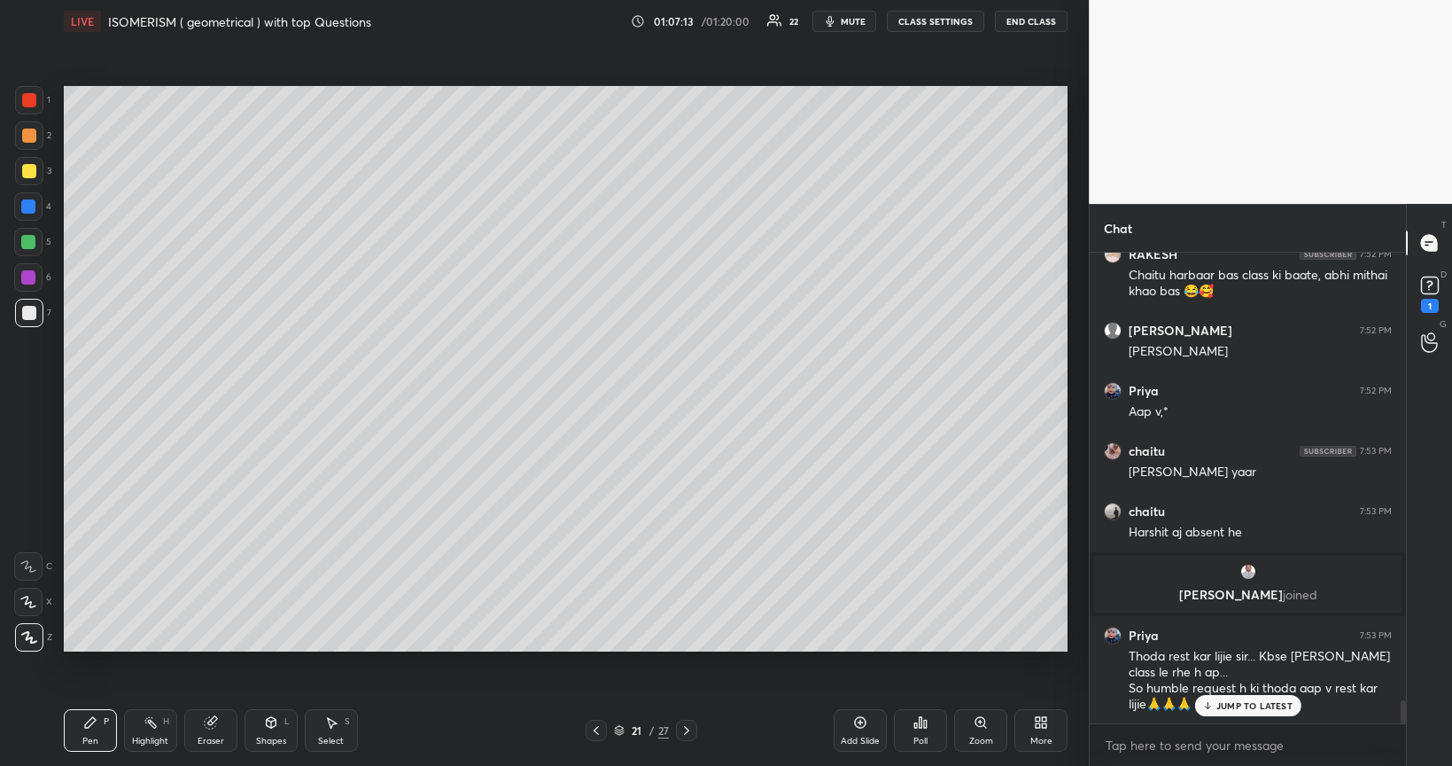
click at [35, 170] on div at bounding box center [29, 171] width 14 height 14
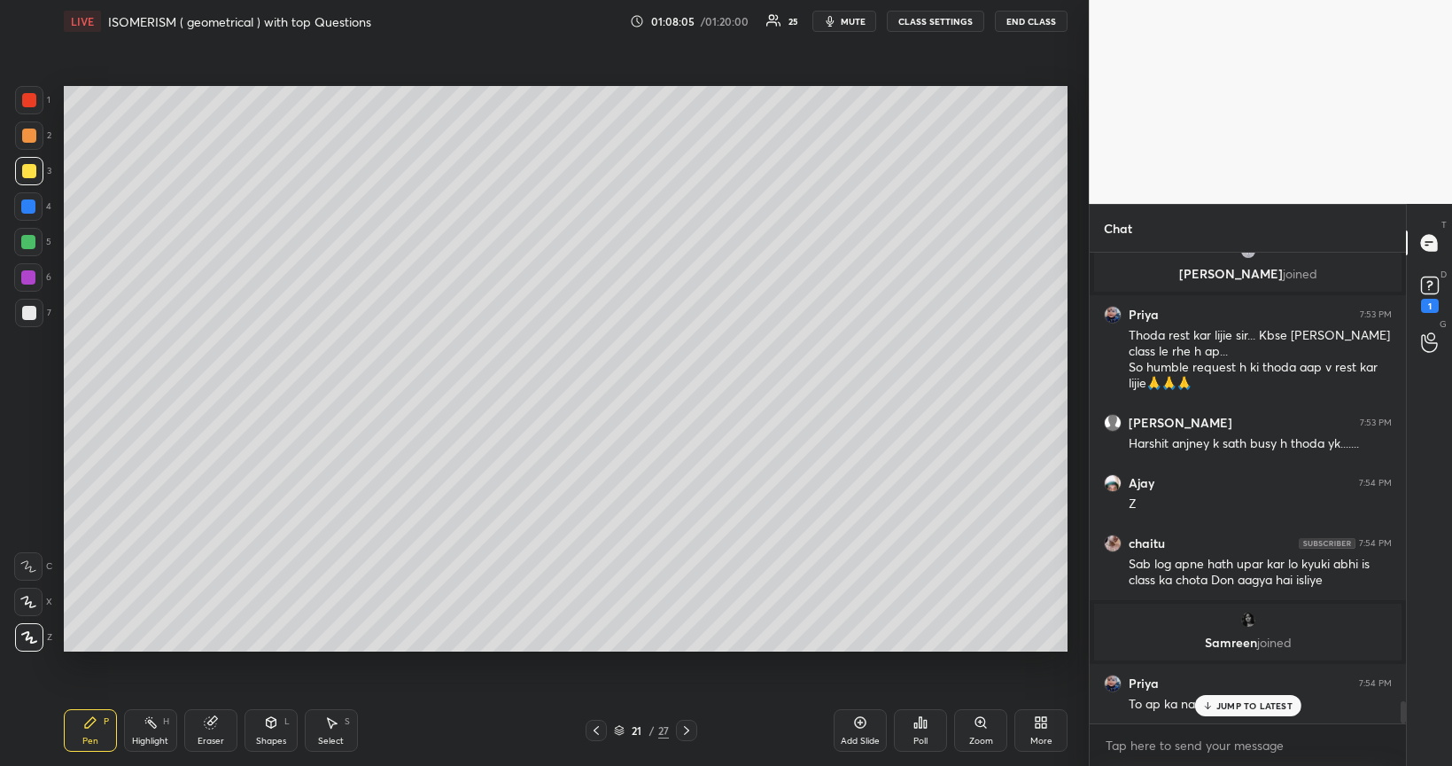
scroll to position [9561, 0]
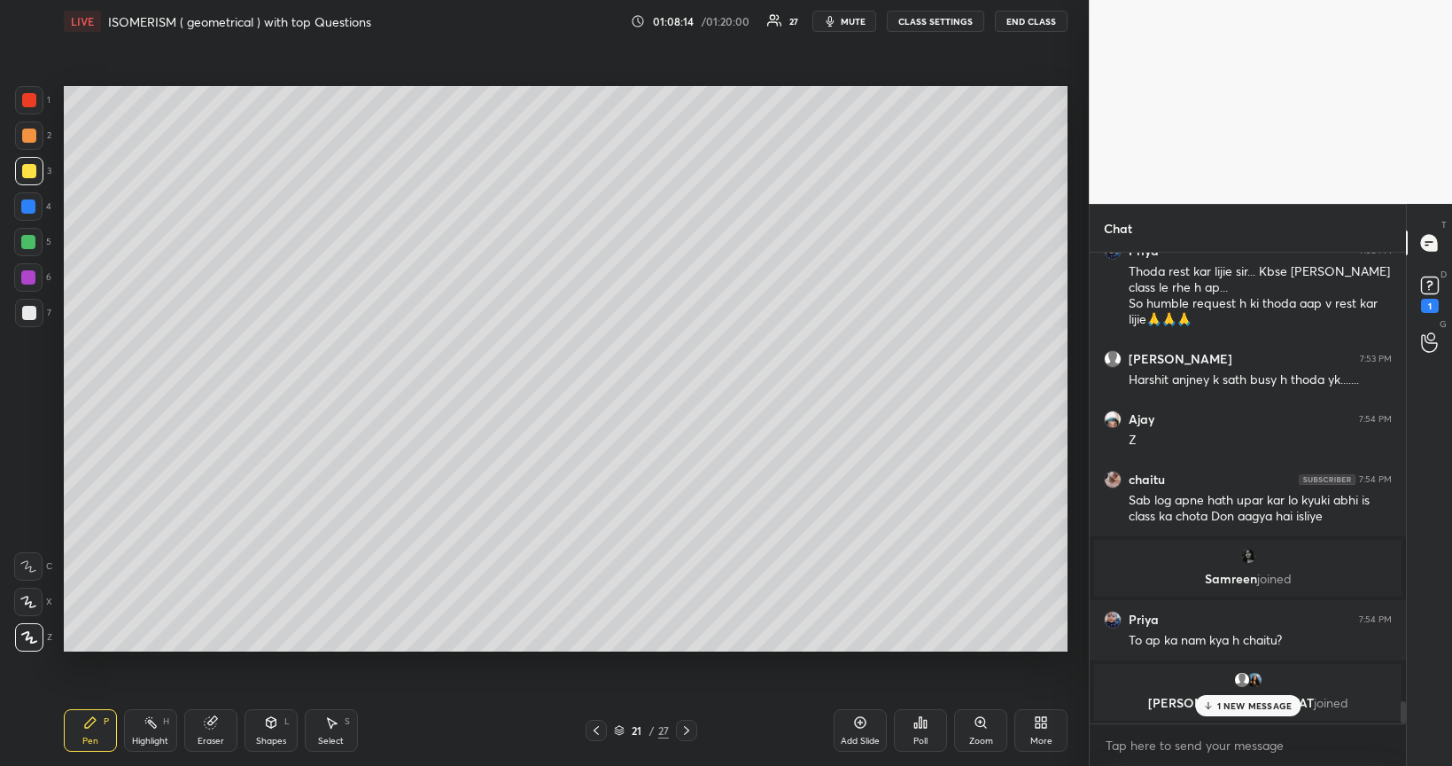
click at [856, 645] on icon at bounding box center [861, 723] width 12 height 12
click at [28, 312] on div at bounding box center [29, 313] width 14 height 14
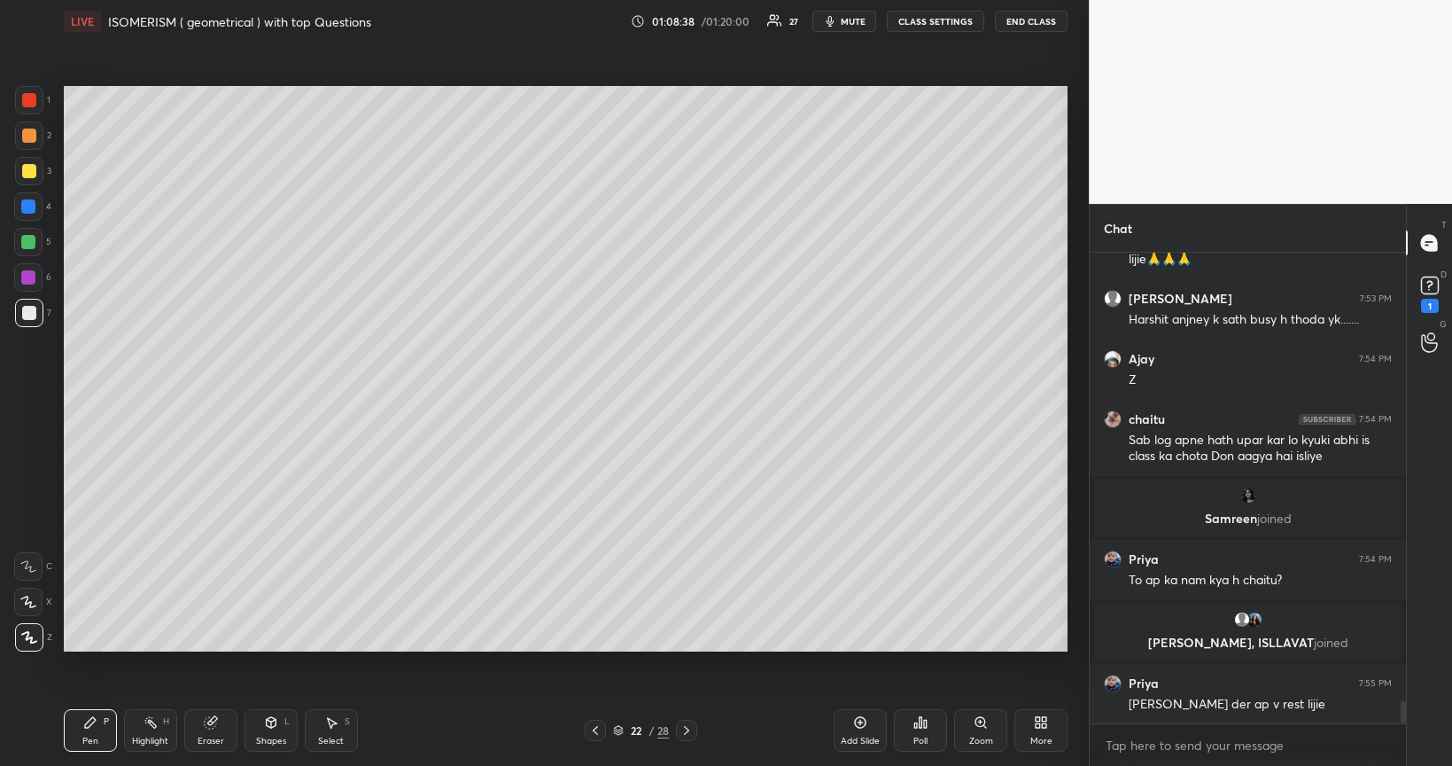
click at [330, 645] on div "Select" at bounding box center [331, 740] width 26 height 9
click at [206, 645] on div "Eraser" at bounding box center [210, 730] width 53 height 43
click at [97, 645] on div "Pen P" at bounding box center [90, 730] width 53 height 43
click at [28, 174] on div at bounding box center [29, 171] width 14 height 14
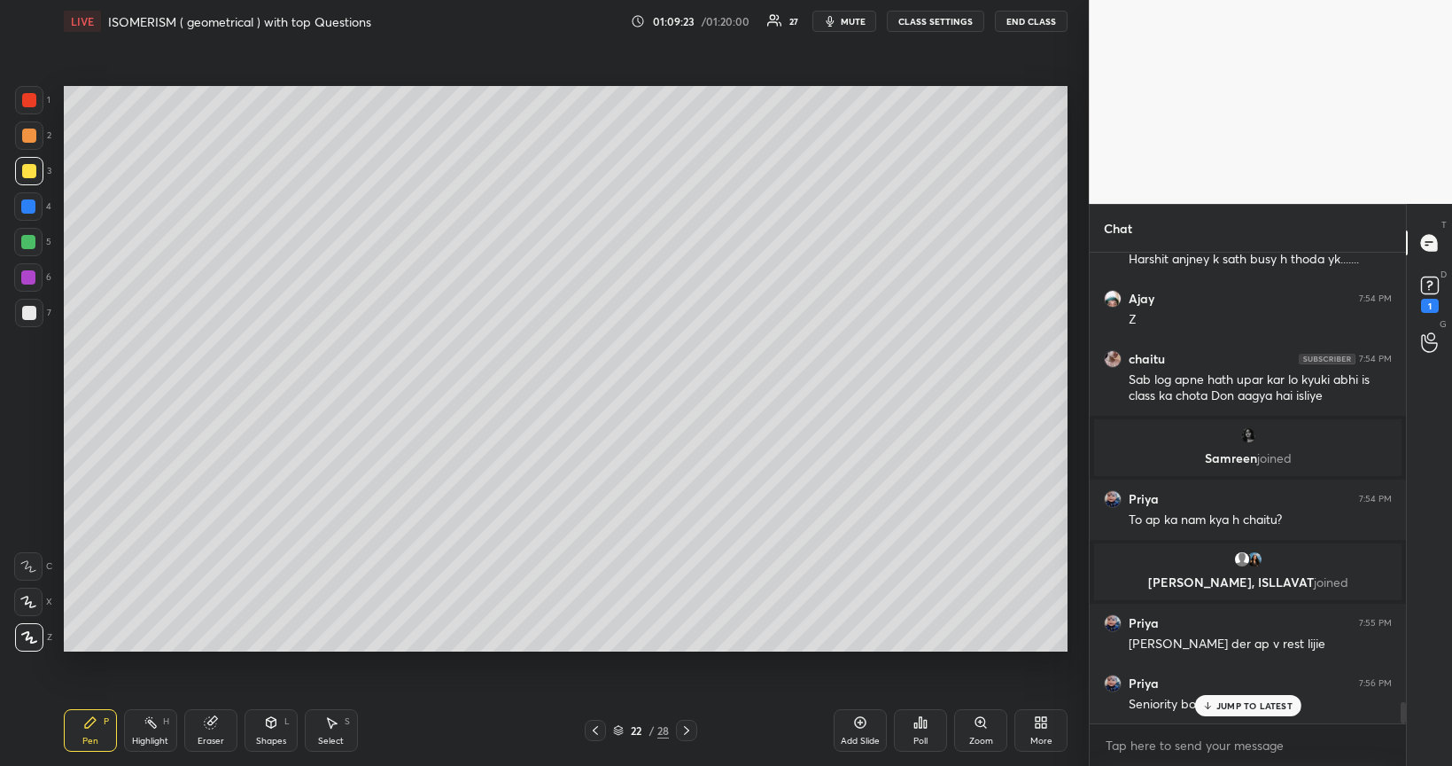
scroll to position [9746, 0]
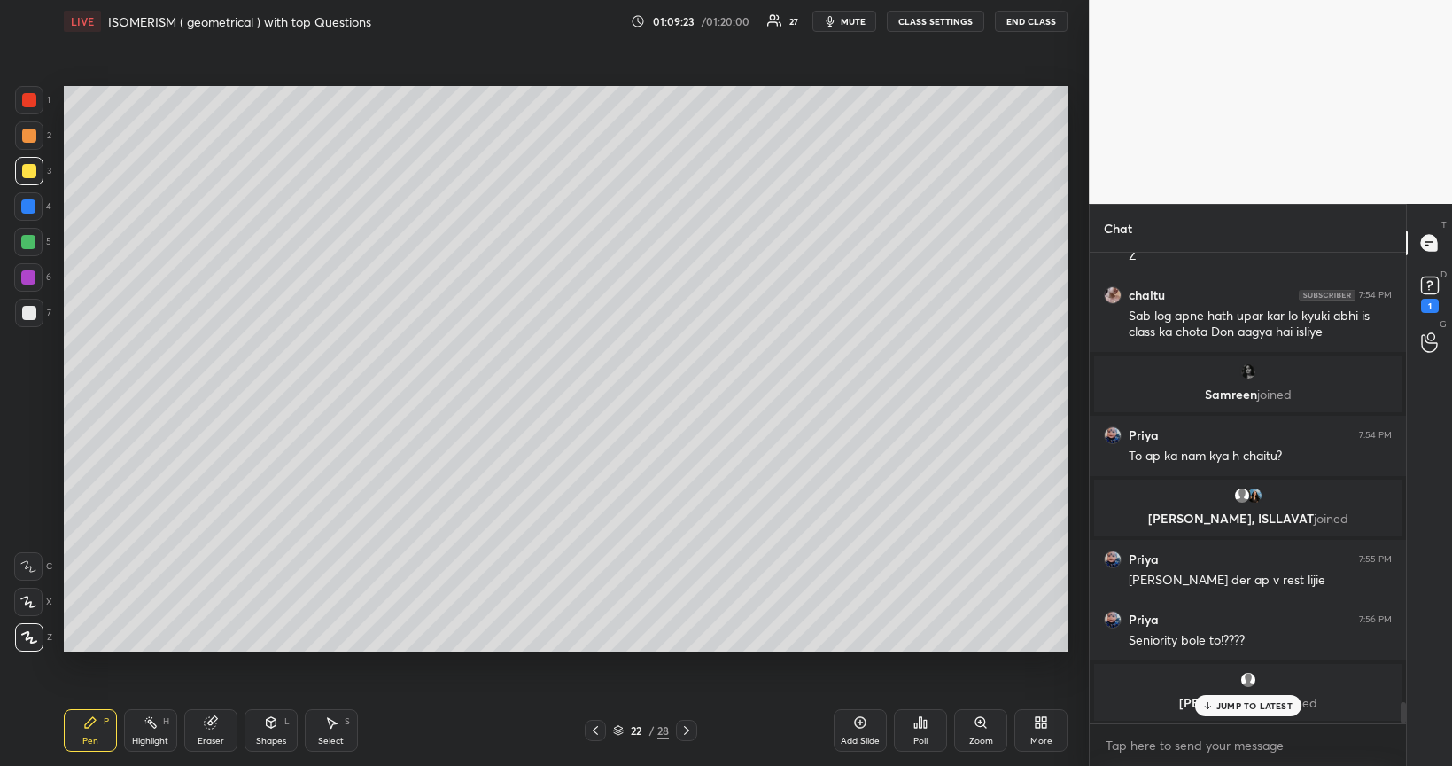
click at [27, 136] on div at bounding box center [29, 135] width 14 height 14
click at [27, 284] on div at bounding box center [28, 277] width 14 height 14
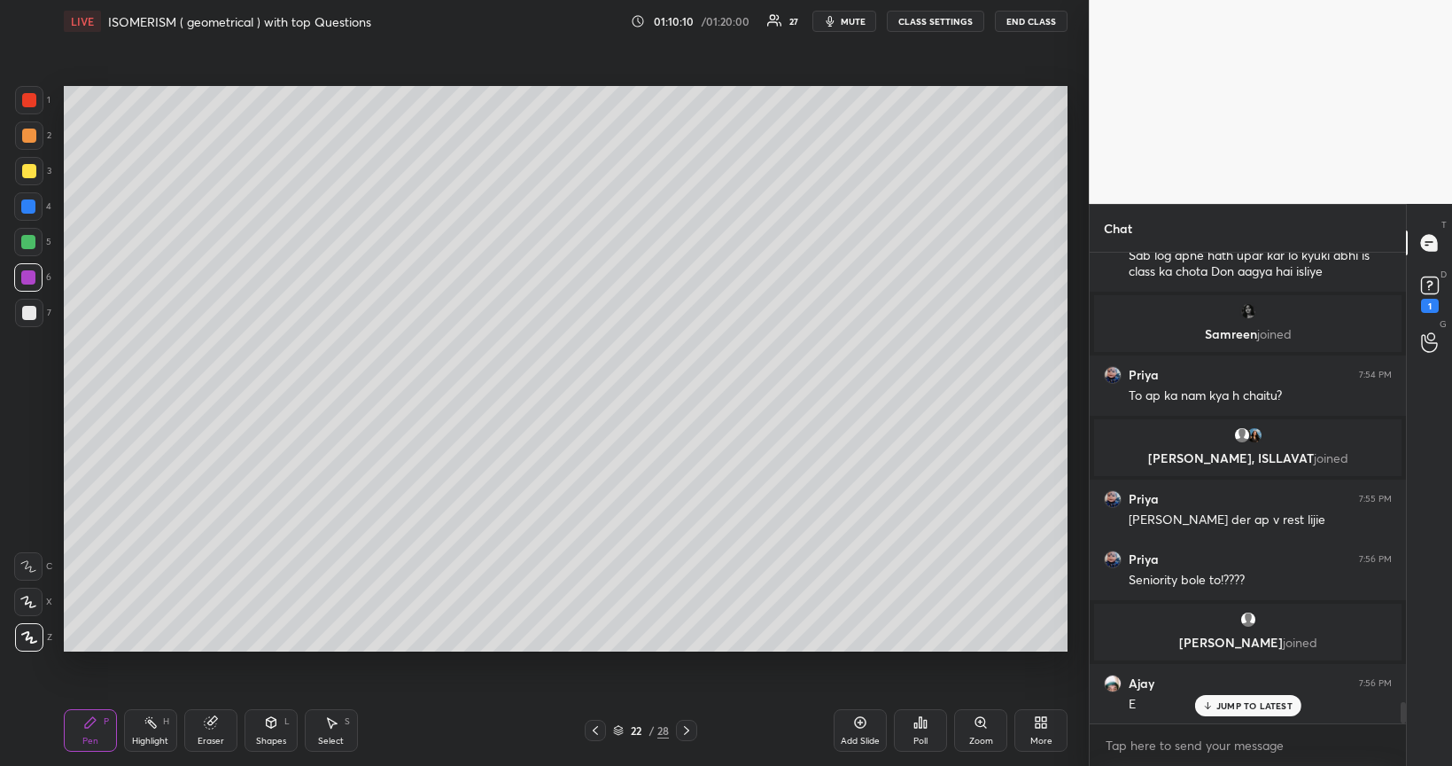
scroll to position [9866, 0]
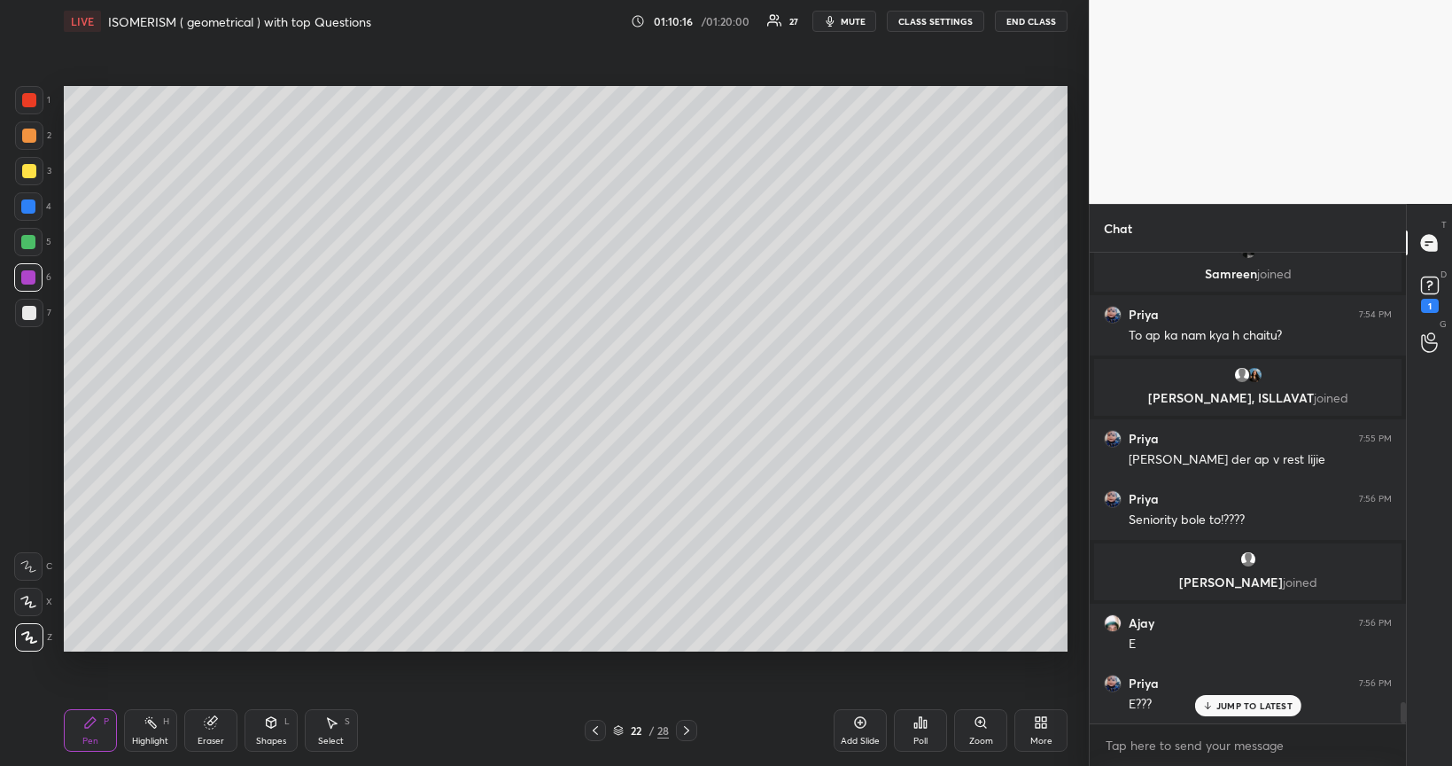
click at [27, 244] on div at bounding box center [28, 242] width 14 height 14
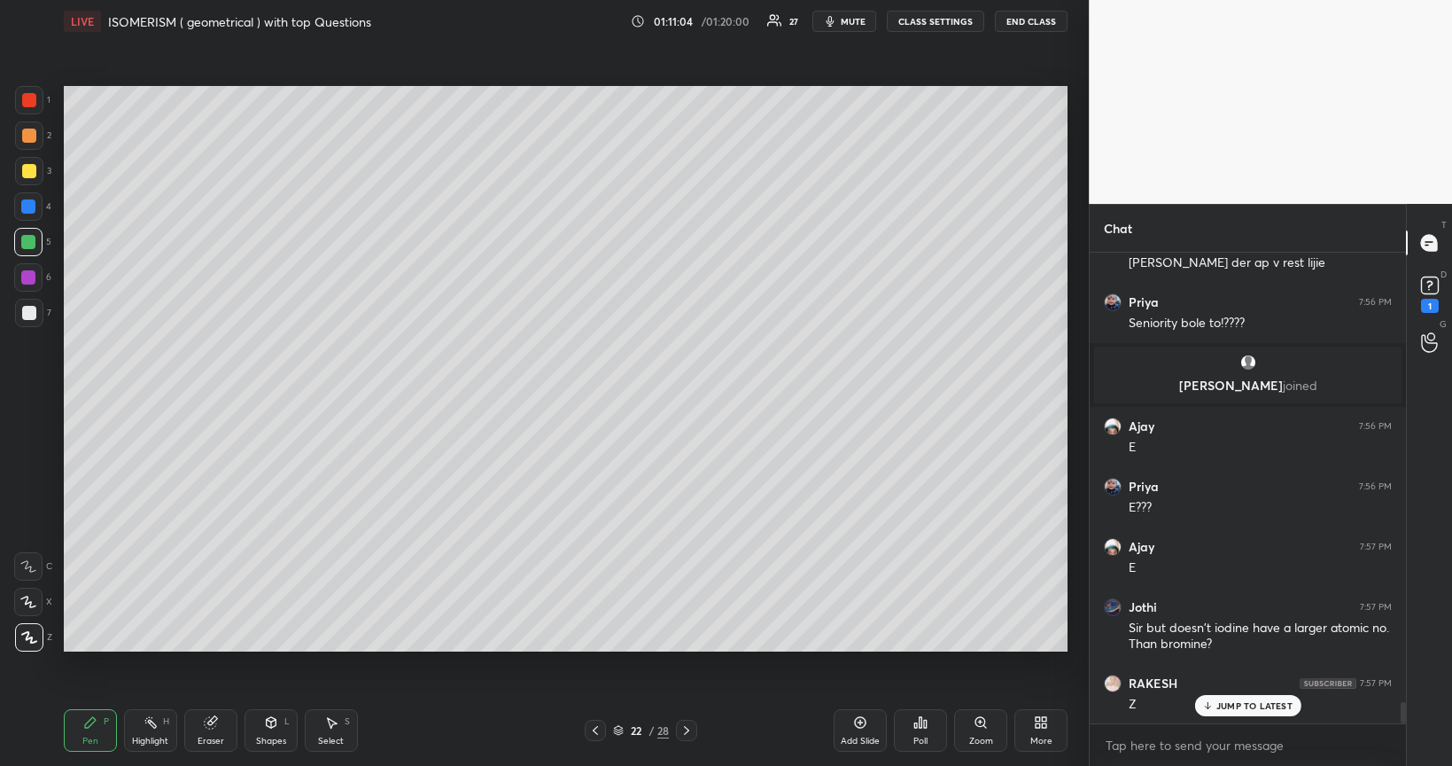
scroll to position [10127, 0]
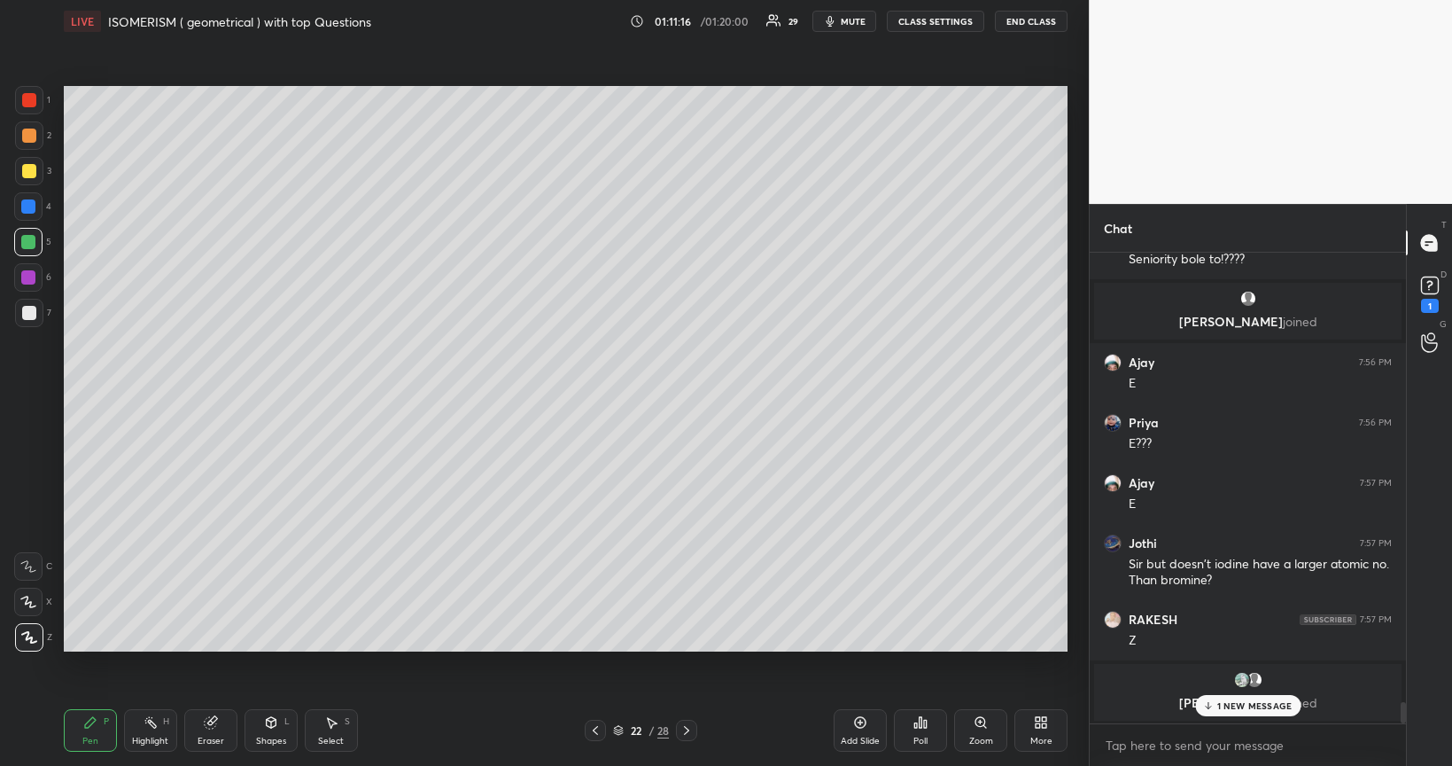
click at [25, 314] on div at bounding box center [29, 313] width 14 height 14
click at [920, 645] on icon at bounding box center [921, 722] width 3 height 11
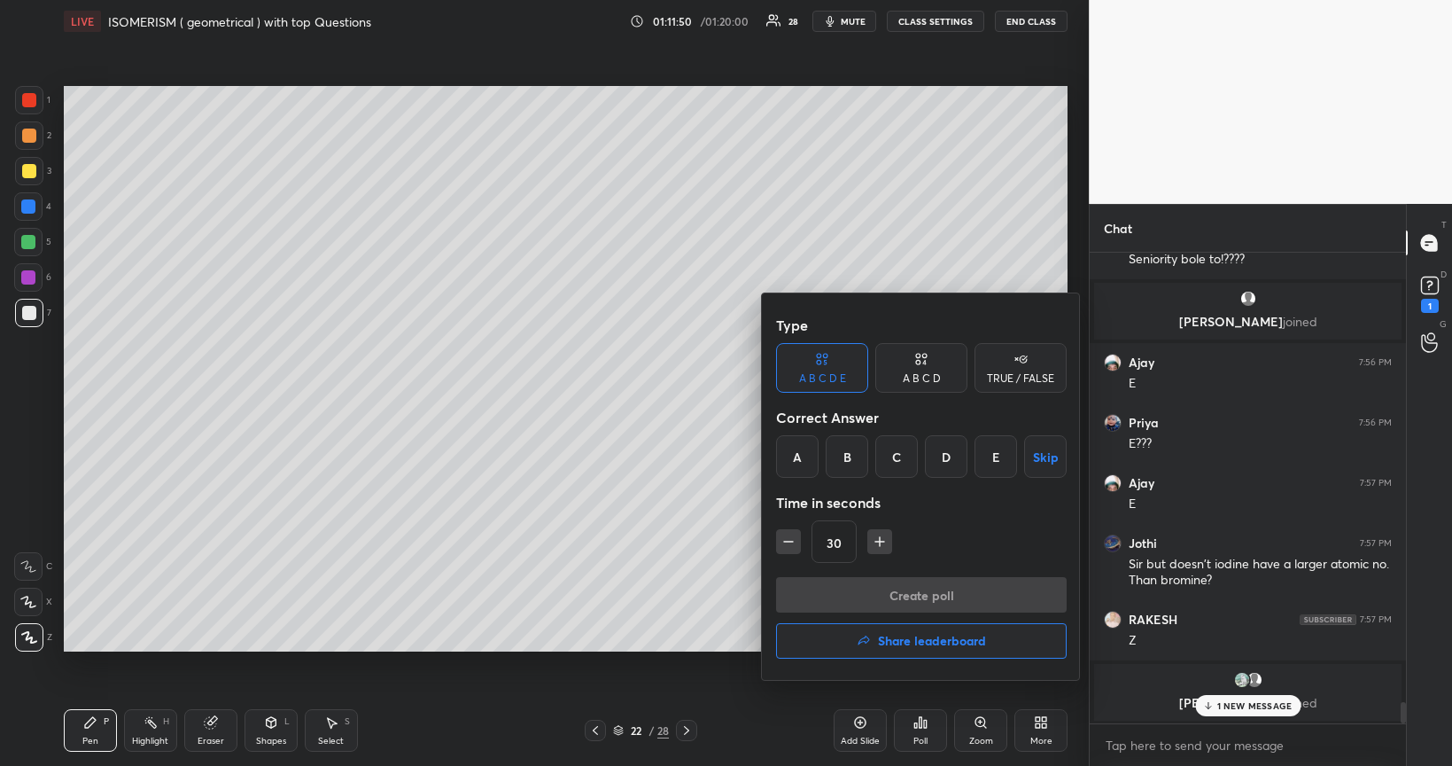
click at [852, 452] on div "B" at bounding box center [847, 456] width 43 height 43
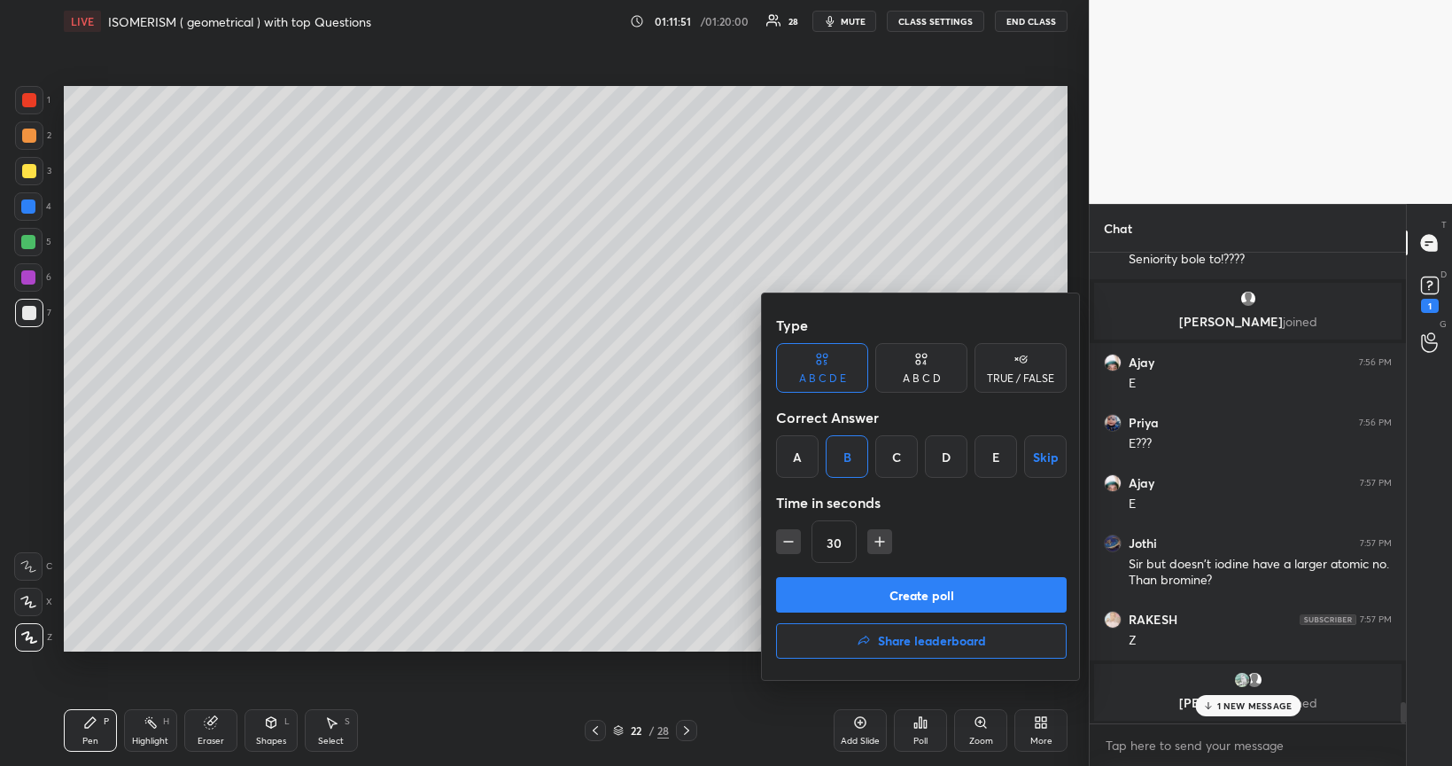
click at [931, 585] on button "Create poll" at bounding box center [921, 594] width 291 height 35
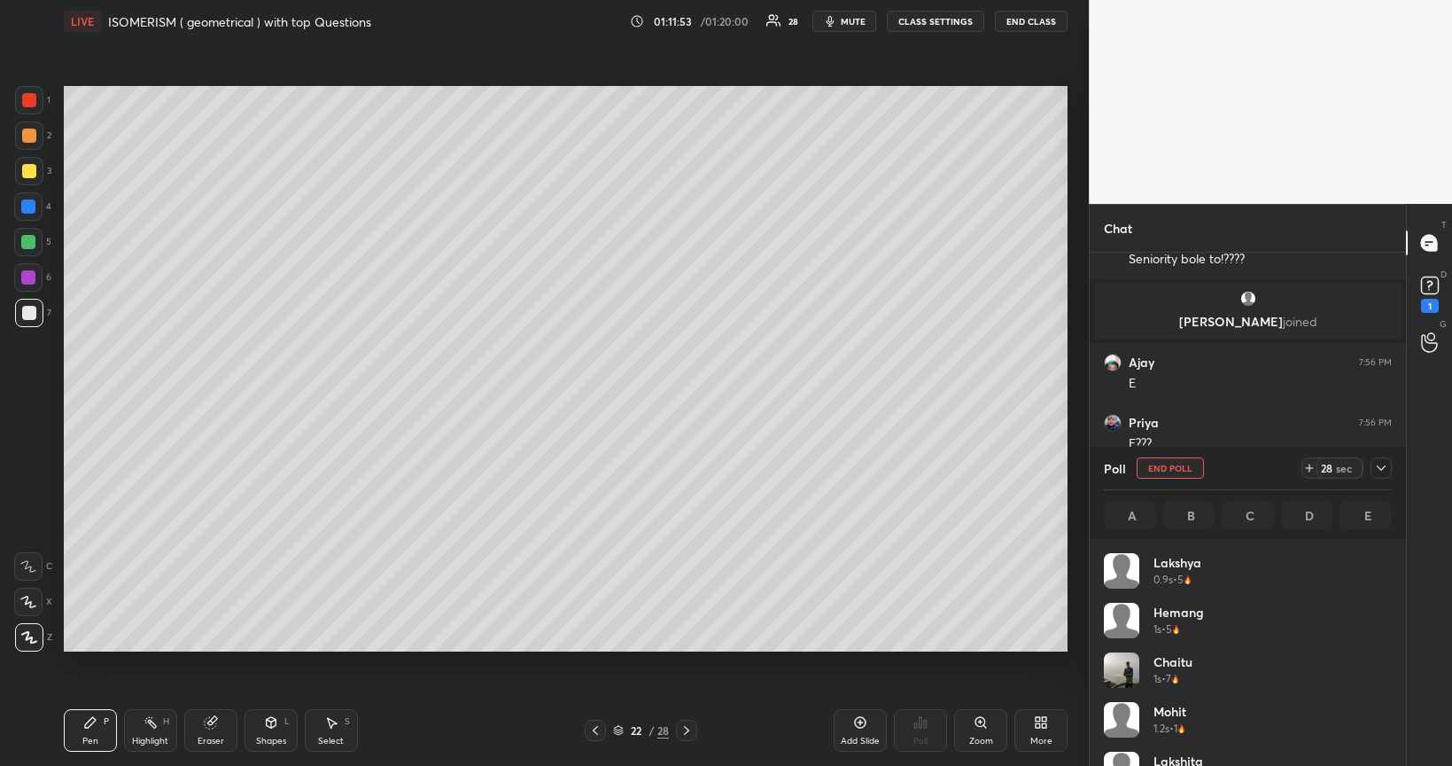
scroll to position [207, 282]
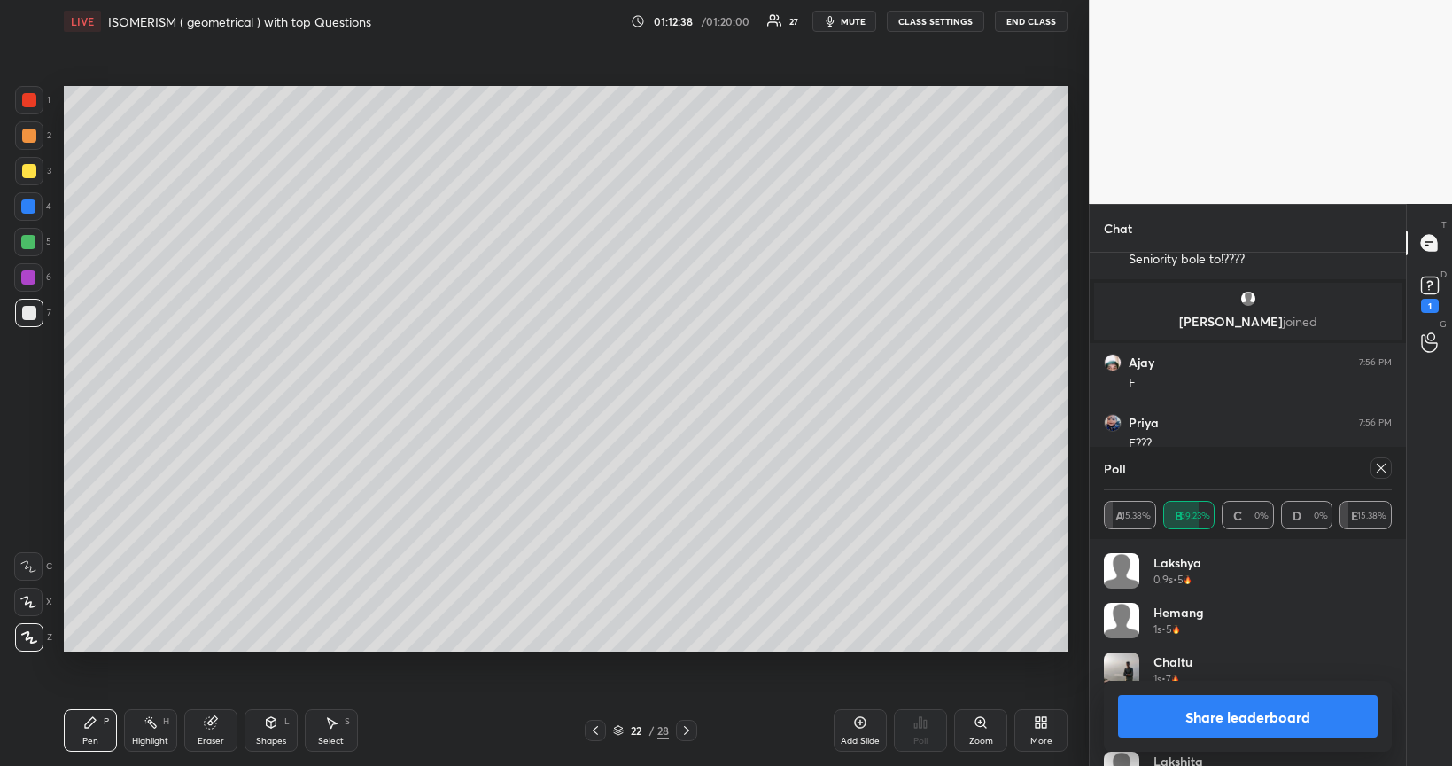
click at [1274, 645] on button "Share leaderboard" at bounding box center [1248, 716] width 260 height 43
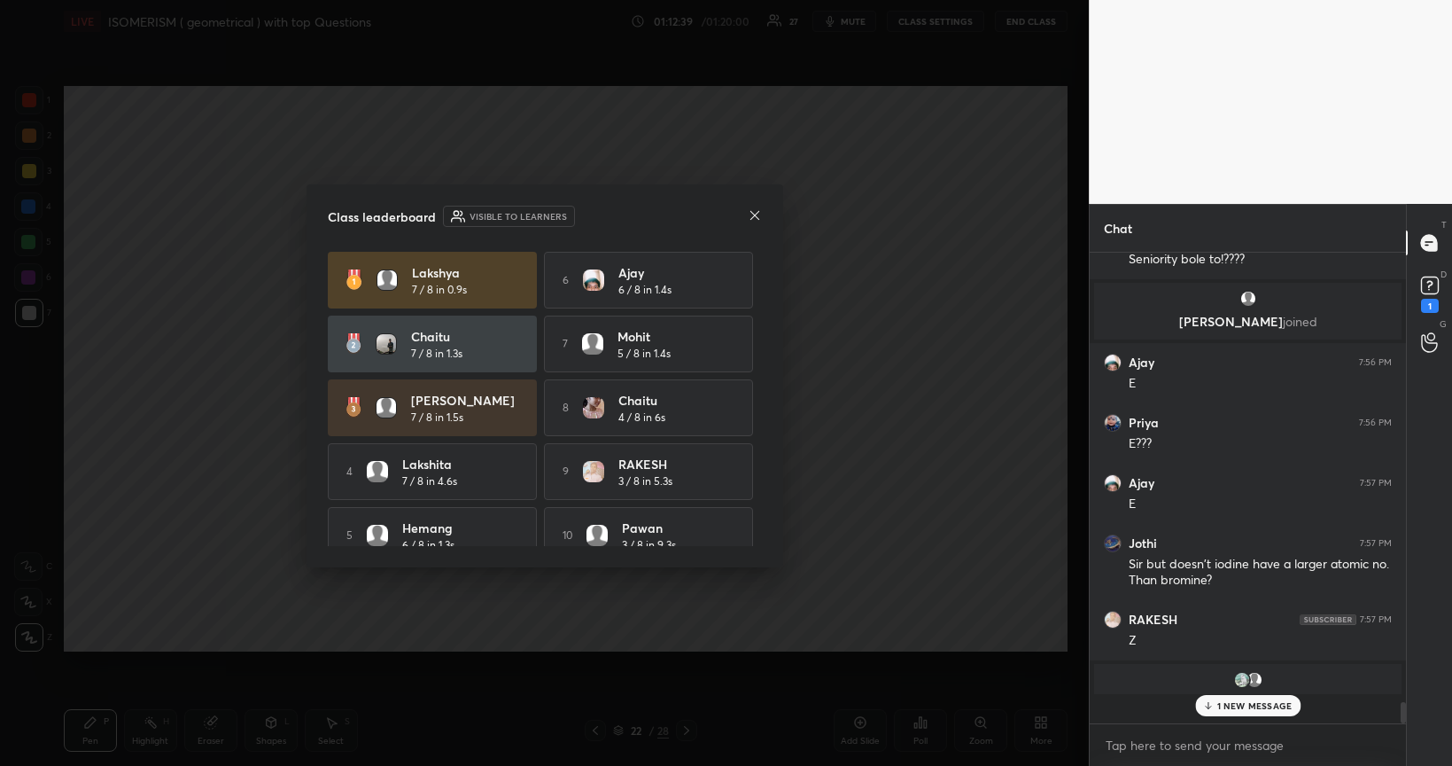
scroll to position [507, 310]
click at [1236, 645] on div "1 NEW MESSAGE" at bounding box center [1247, 705] width 105 height 21
click at [755, 217] on icon at bounding box center [755, 215] width 14 height 14
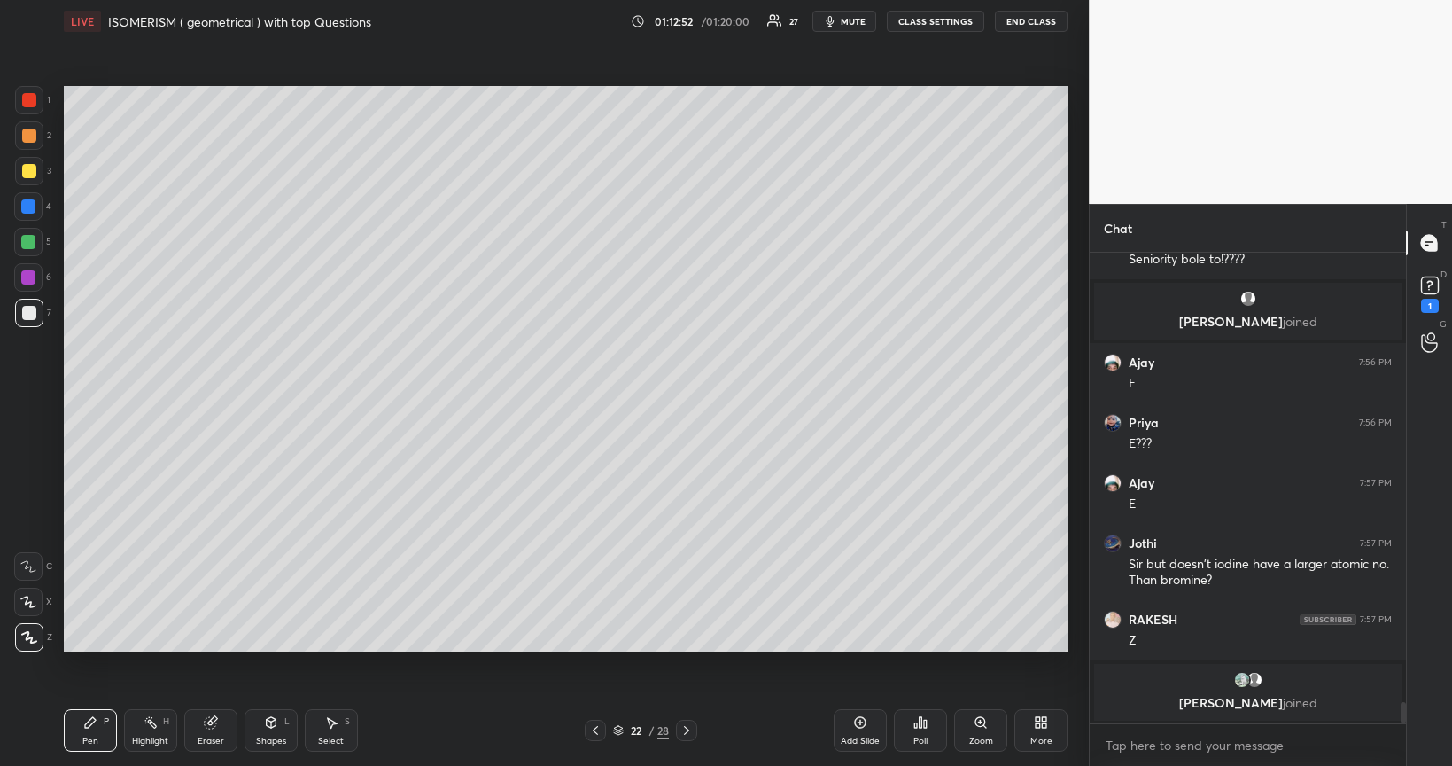
click at [27, 172] on div at bounding box center [29, 171] width 14 height 14
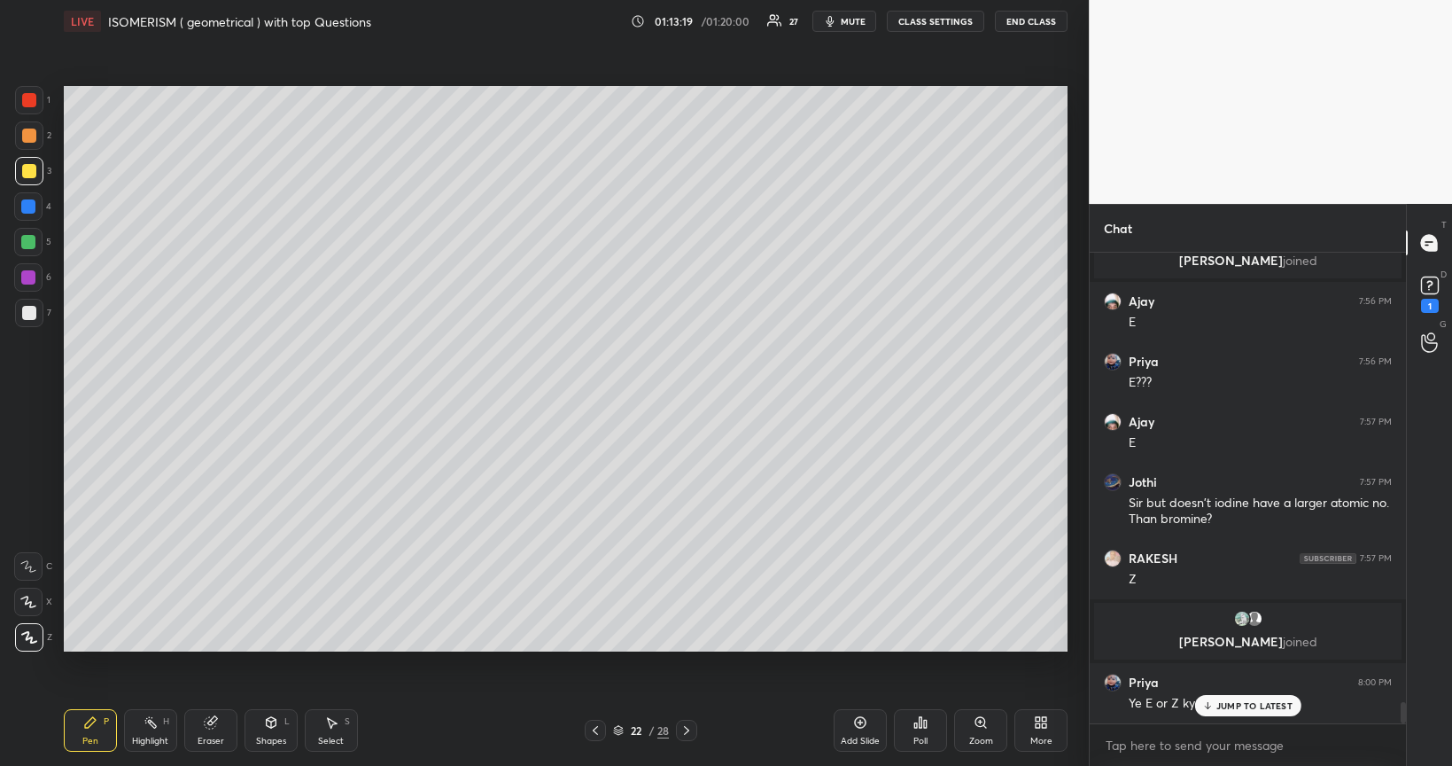
scroll to position [9902, 0]
click at [1216, 645] on div "JUMP TO LATEST" at bounding box center [1248, 705] width 106 height 21
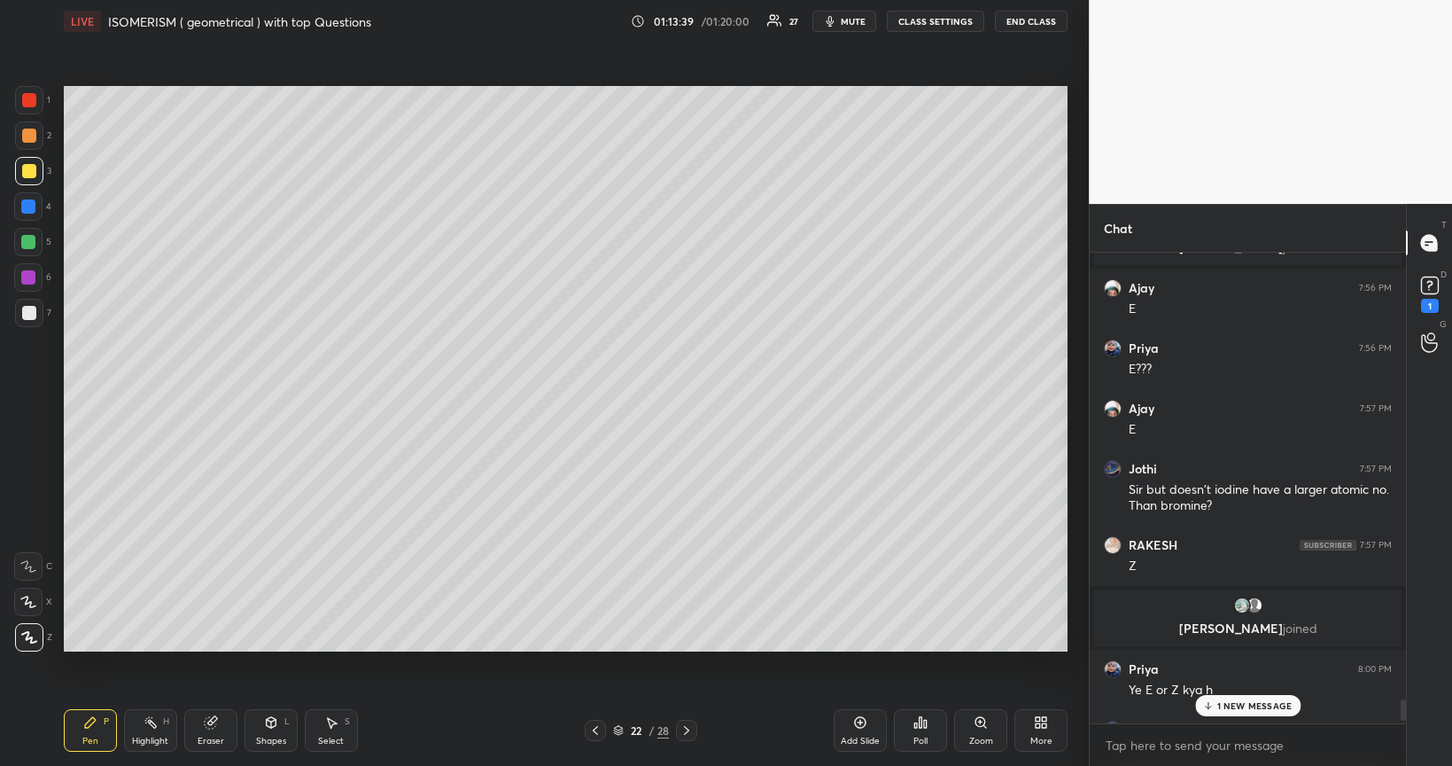
scroll to position [9930, 0]
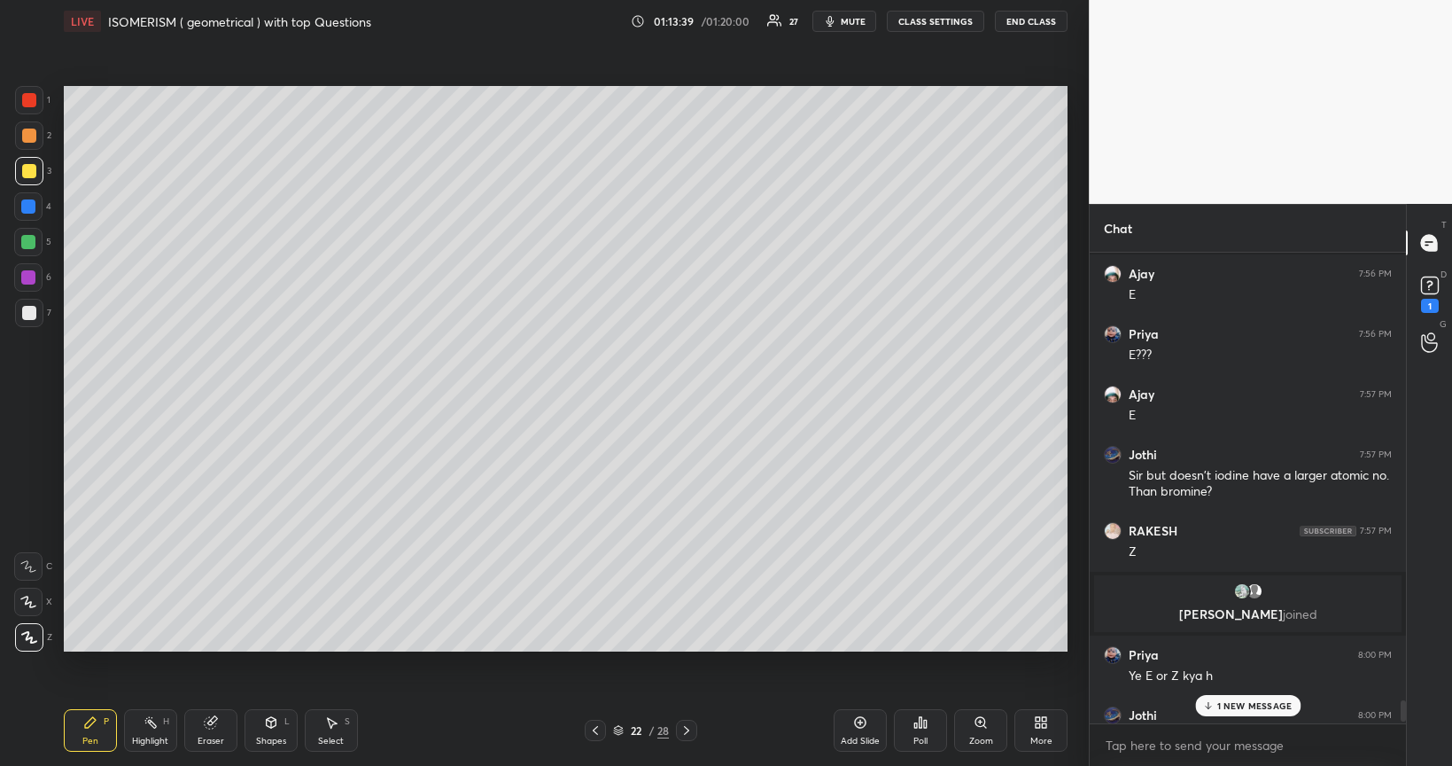
click at [1423, 289] on rect at bounding box center [1429, 285] width 17 height 17
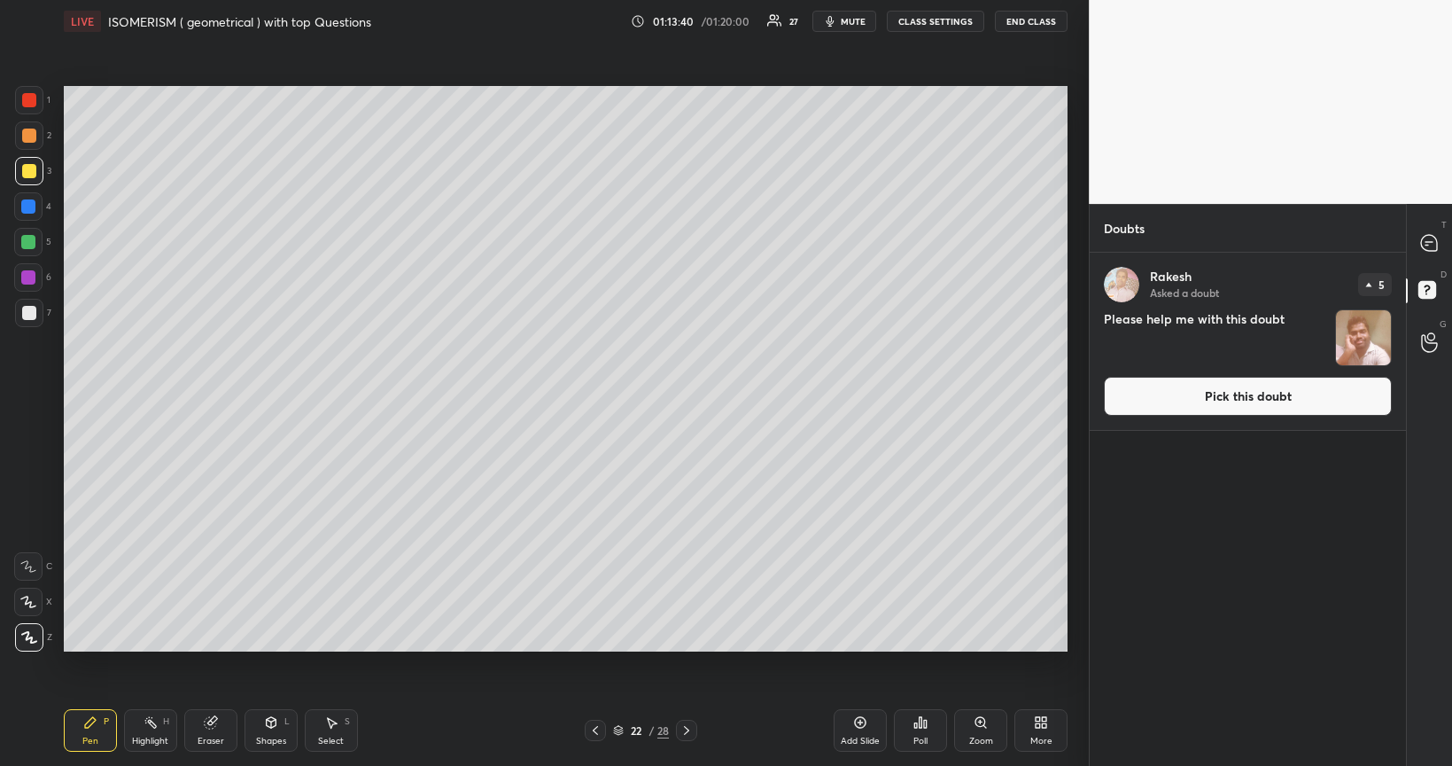
click at [1256, 395] on button "Pick this doubt" at bounding box center [1248, 396] width 288 height 39
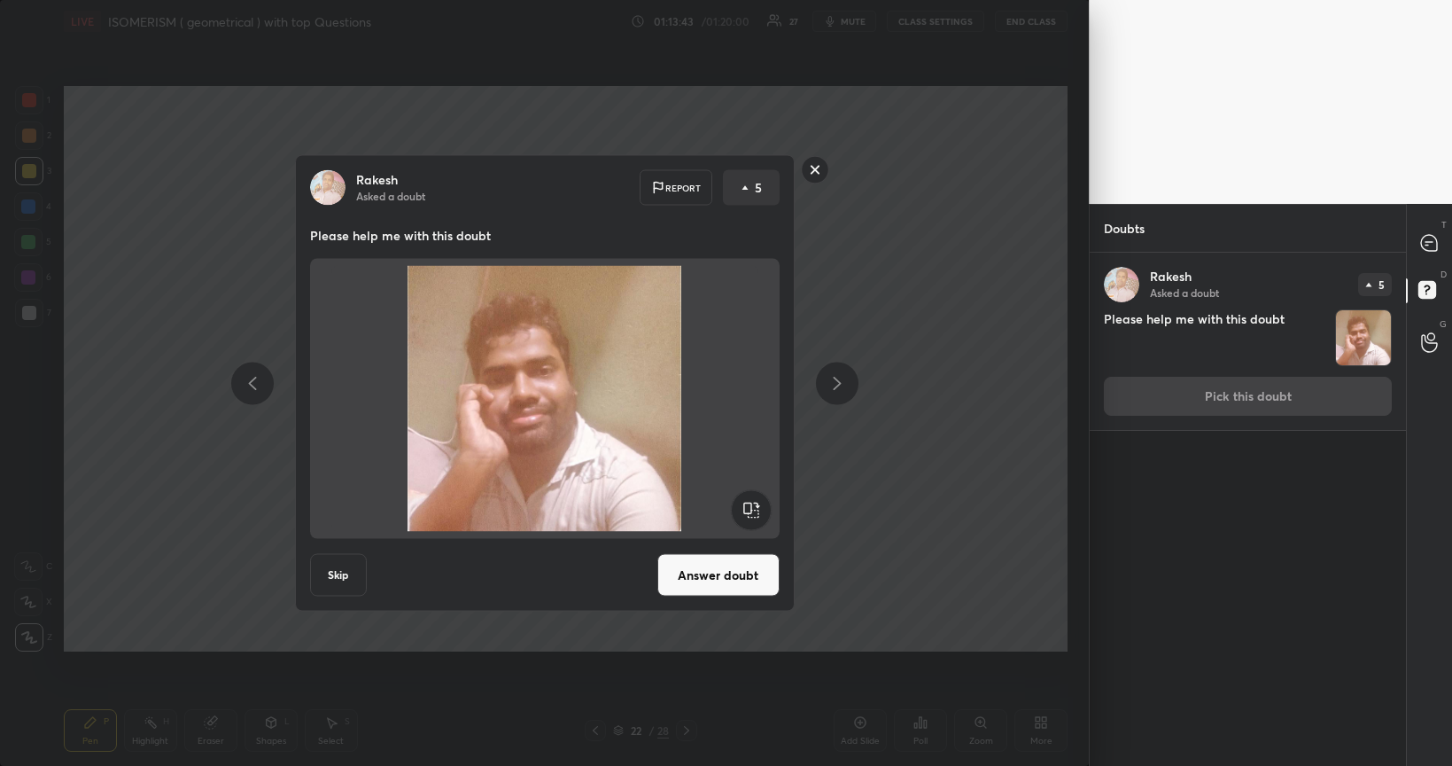
click at [728, 570] on button "Answer doubt" at bounding box center [719, 575] width 122 height 43
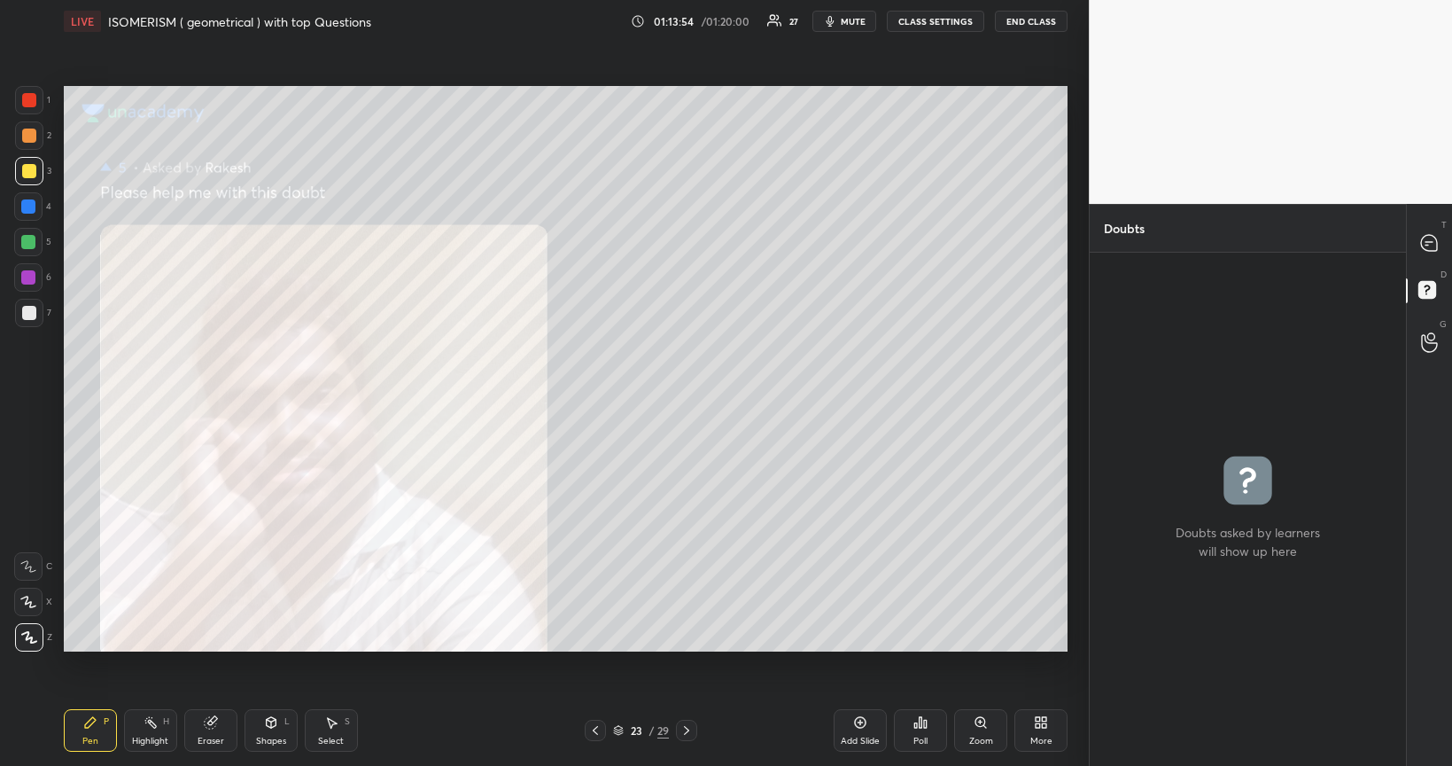
click at [1433, 348] on icon at bounding box center [1429, 342] width 17 height 20
click at [1428, 242] on icon at bounding box center [1429, 242] width 7 height 0
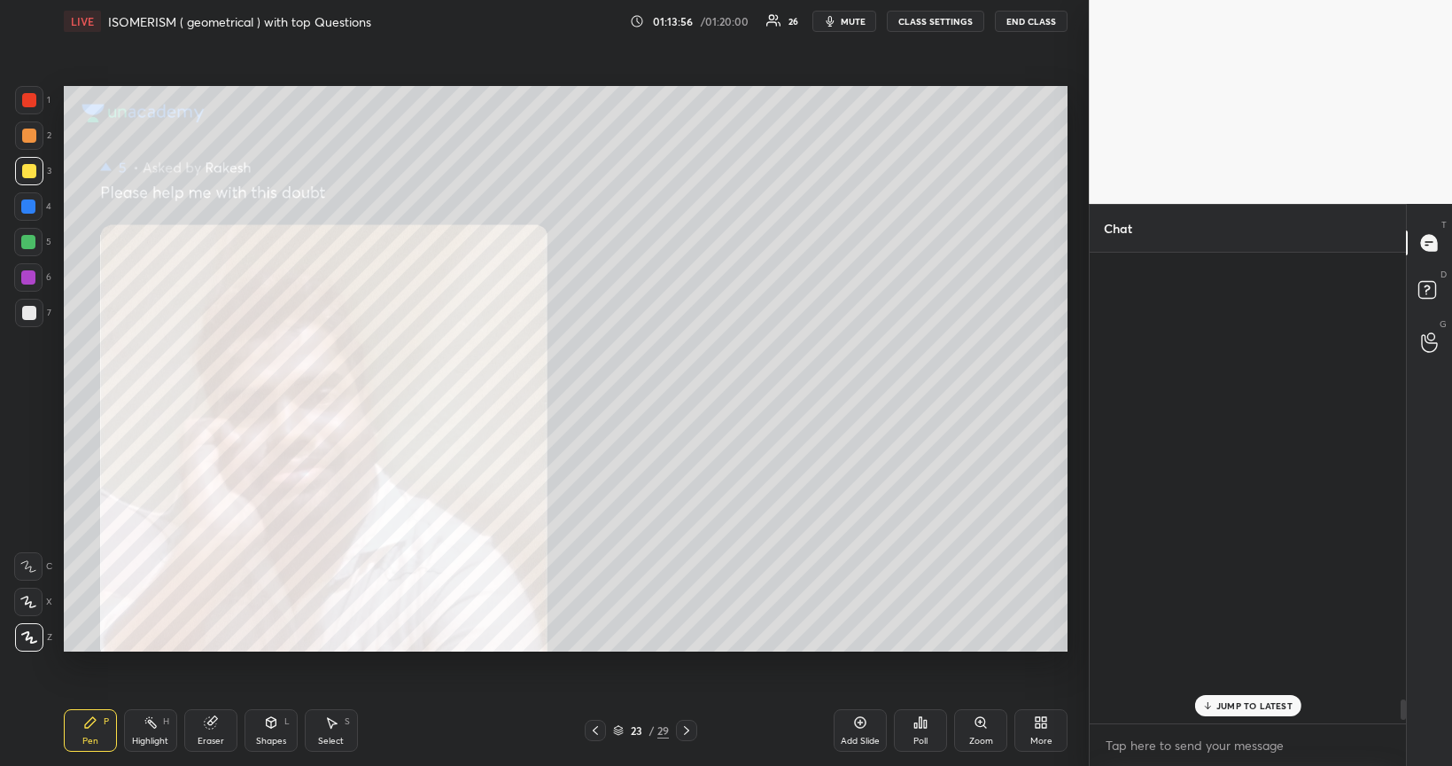
scroll to position [464, 310]
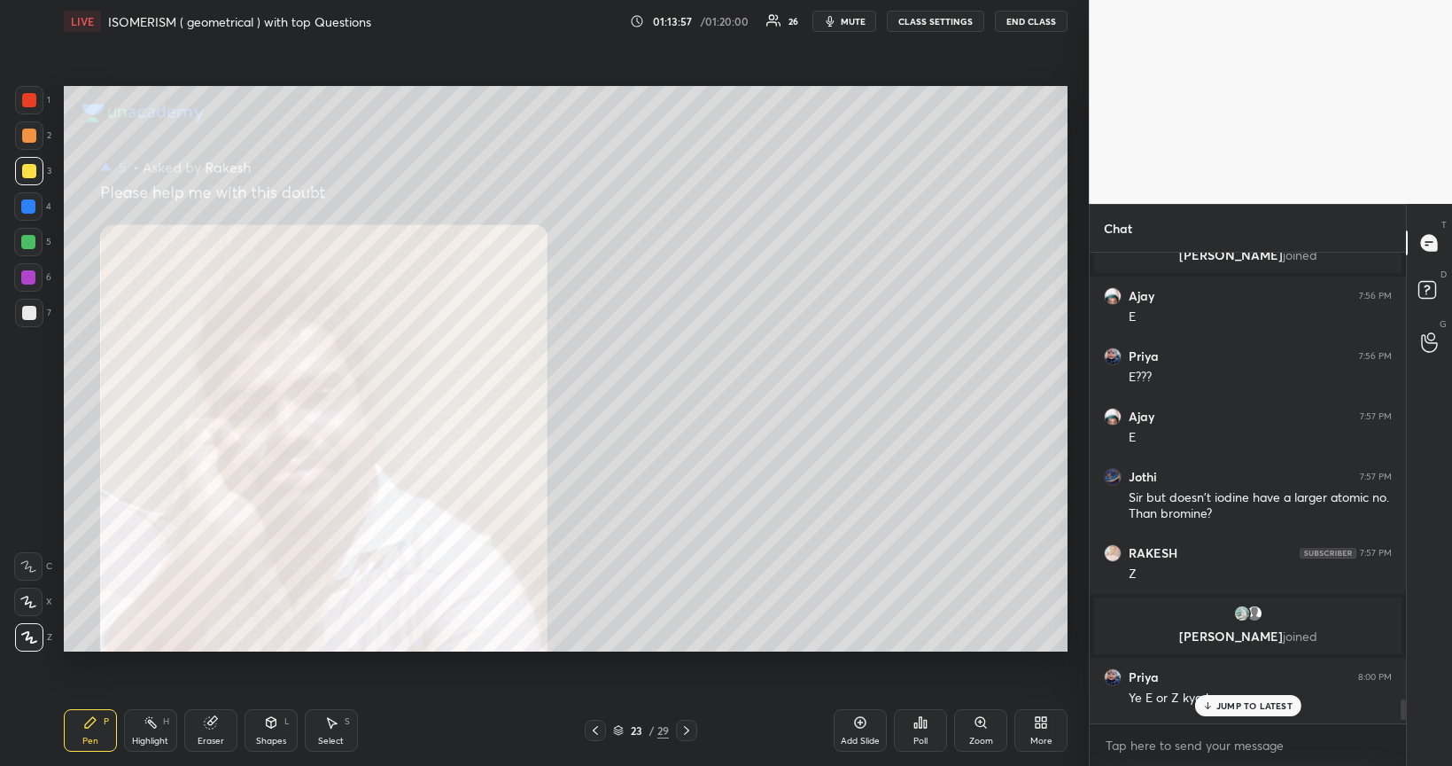
click at [1225, 645] on p "JUMP TO LATEST" at bounding box center [1255, 705] width 76 height 11
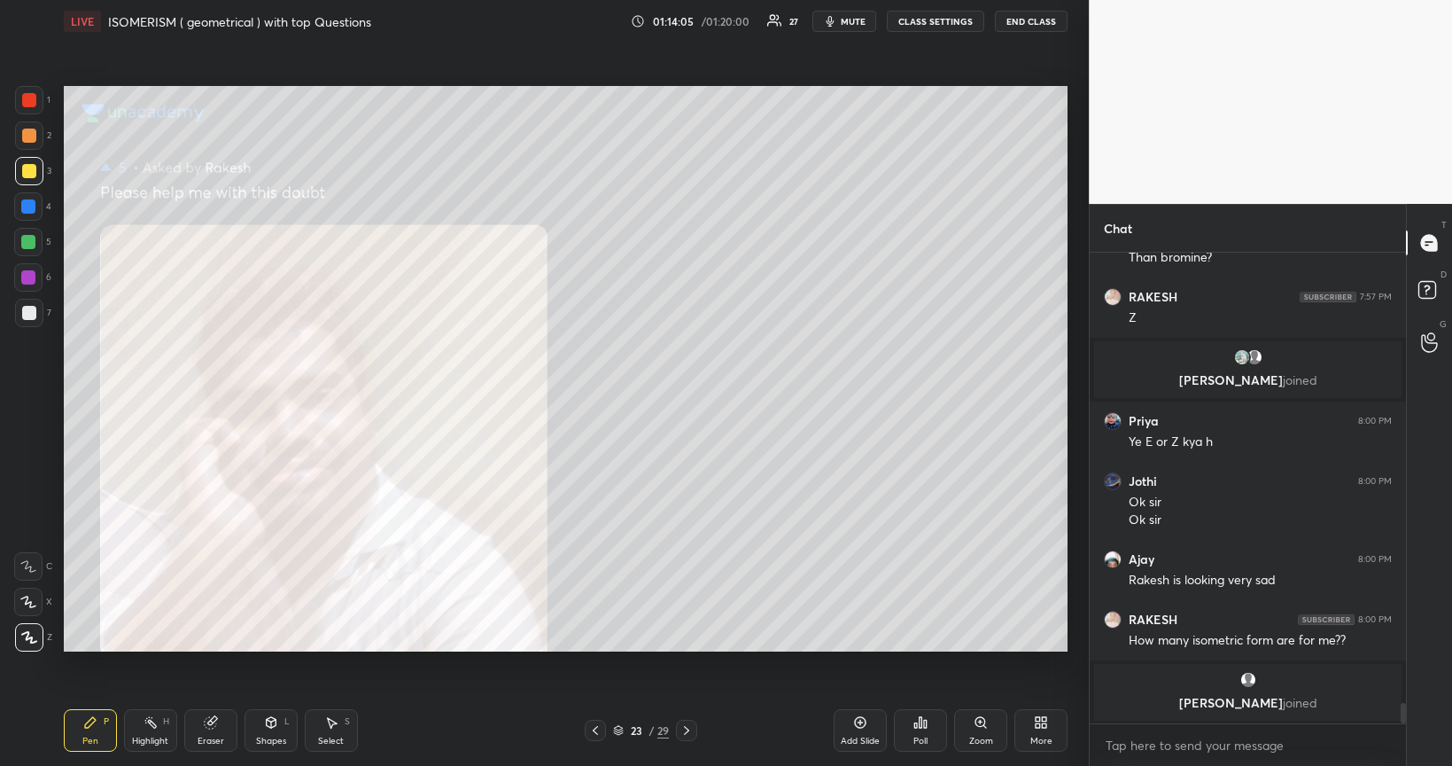
scroll to position [10499, 0]
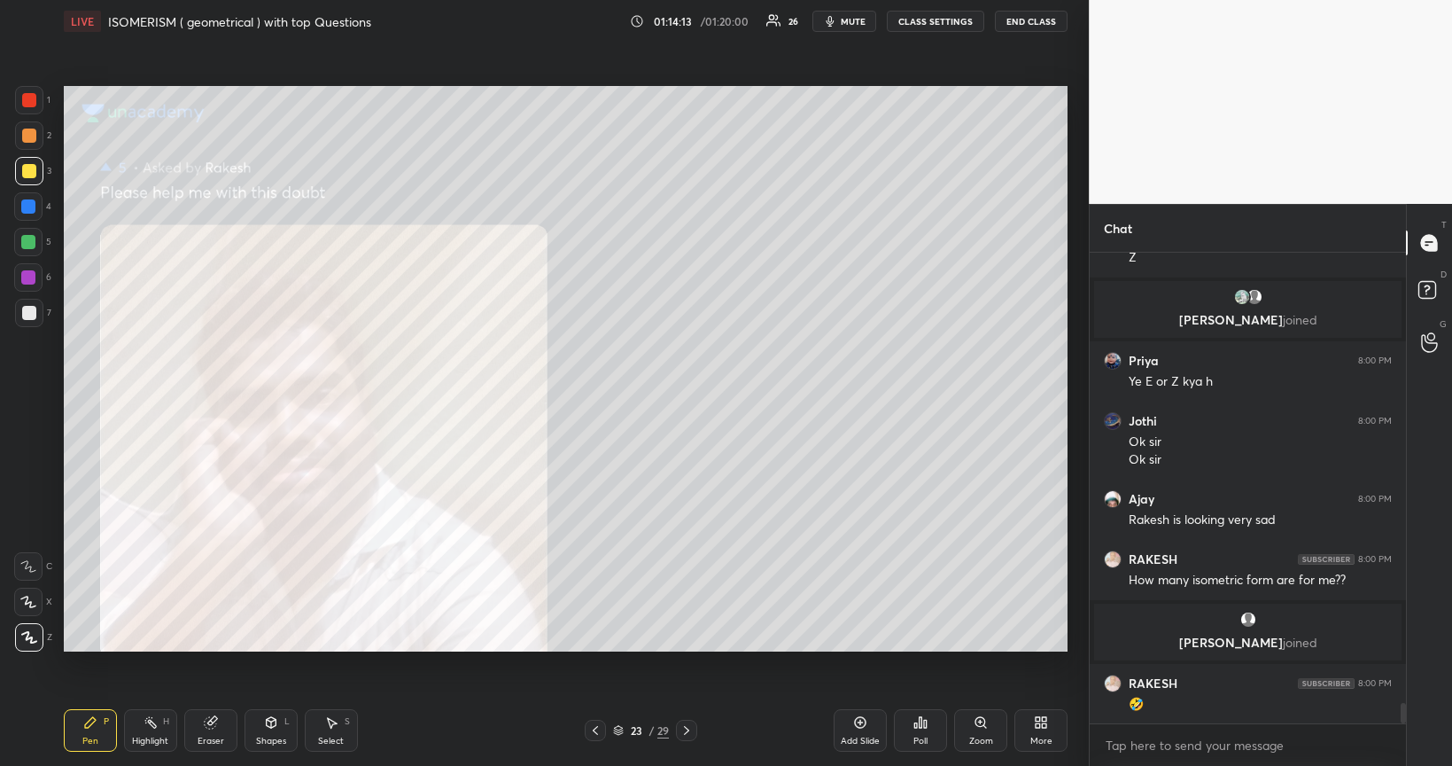
click at [603, 645] on div at bounding box center [595, 730] width 21 height 21
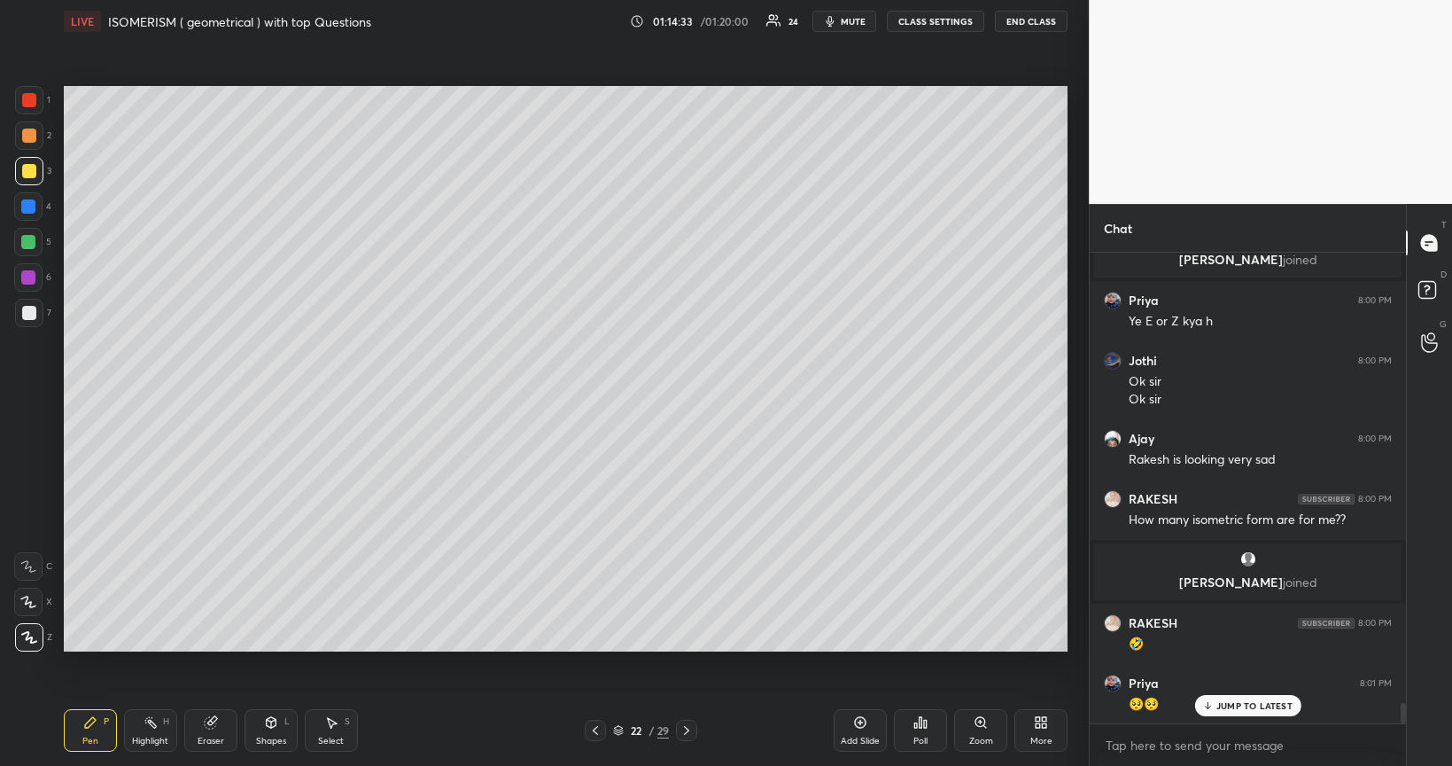
scroll to position [10620, 0]
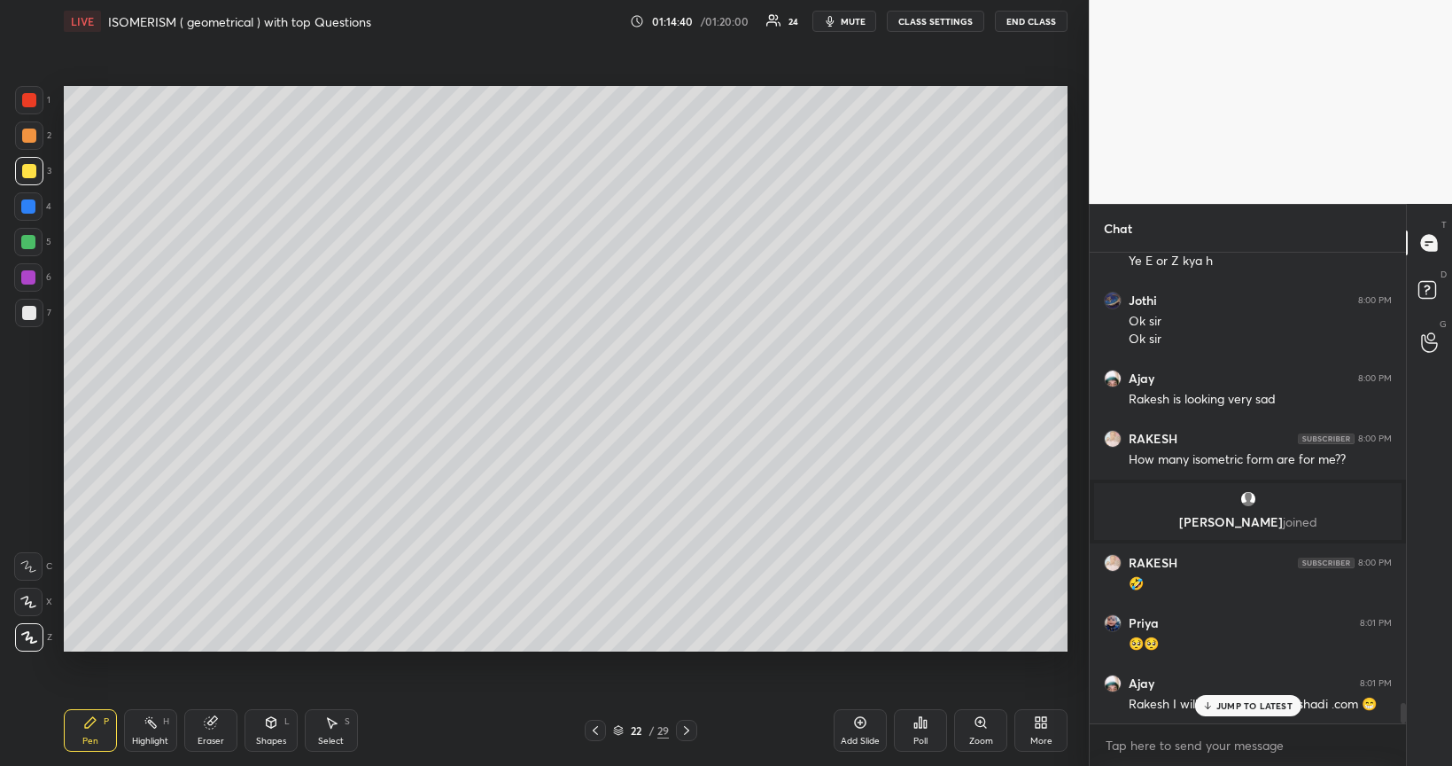
click at [620, 645] on icon at bounding box center [618, 733] width 9 height 3
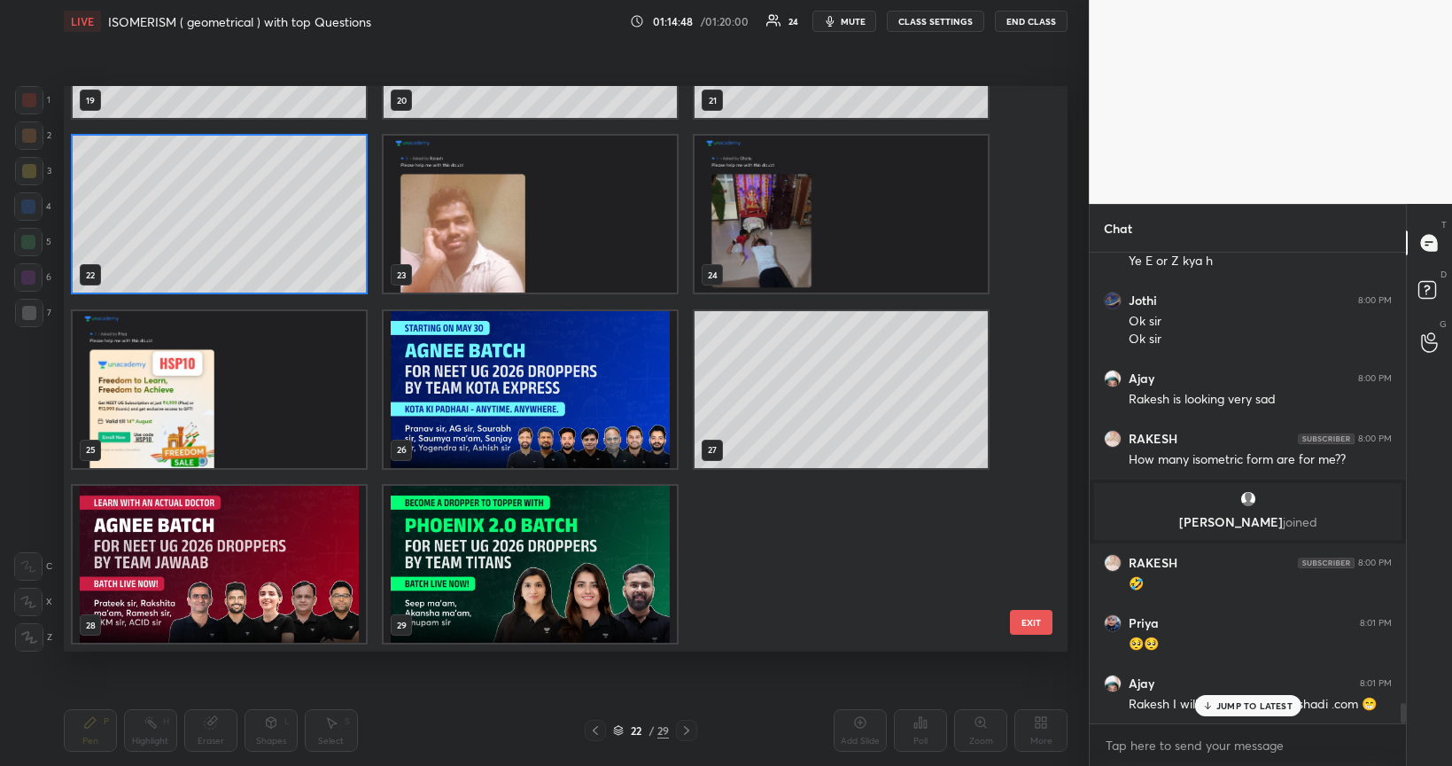
scroll to position [1160, 0]
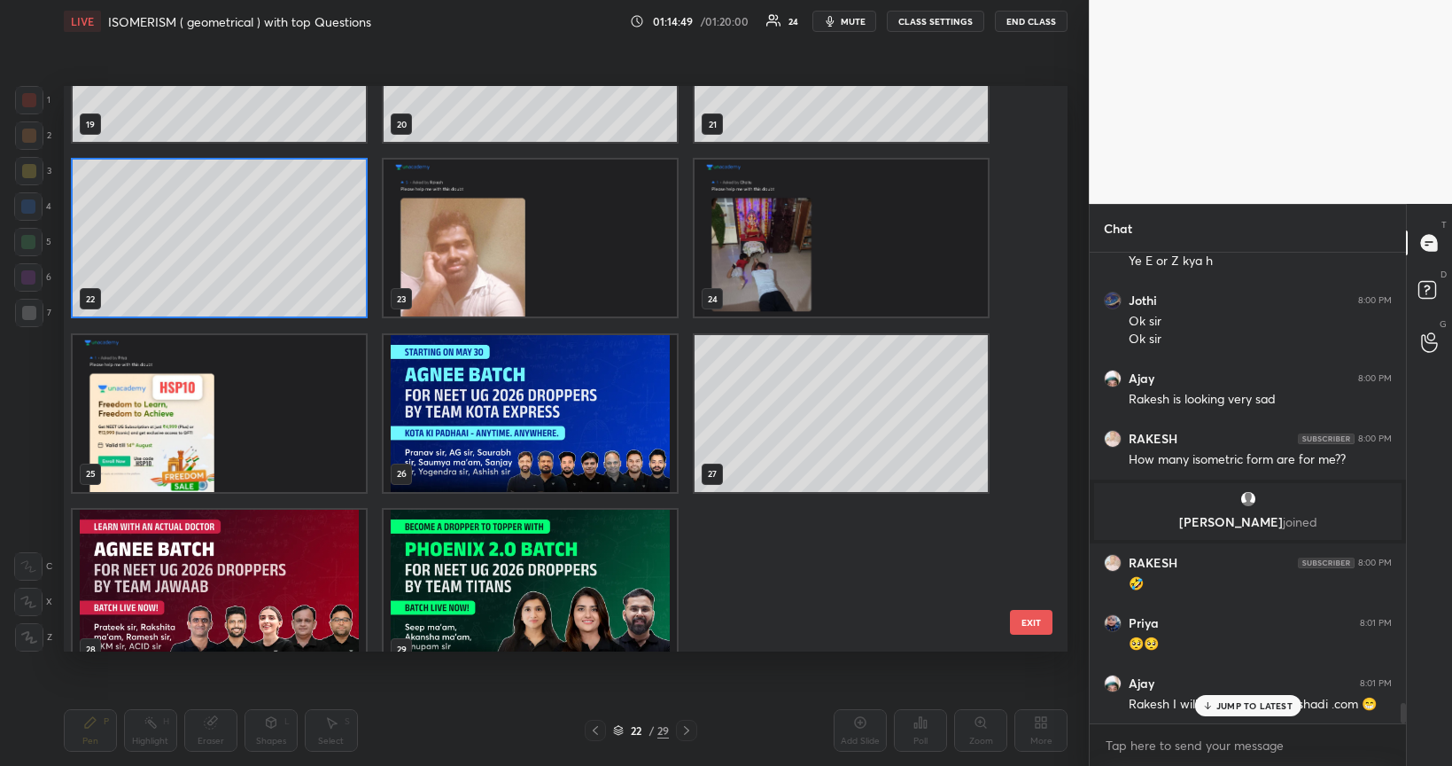
click at [310, 424] on img "grid" at bounding box center [219, 413] width 293 height 157
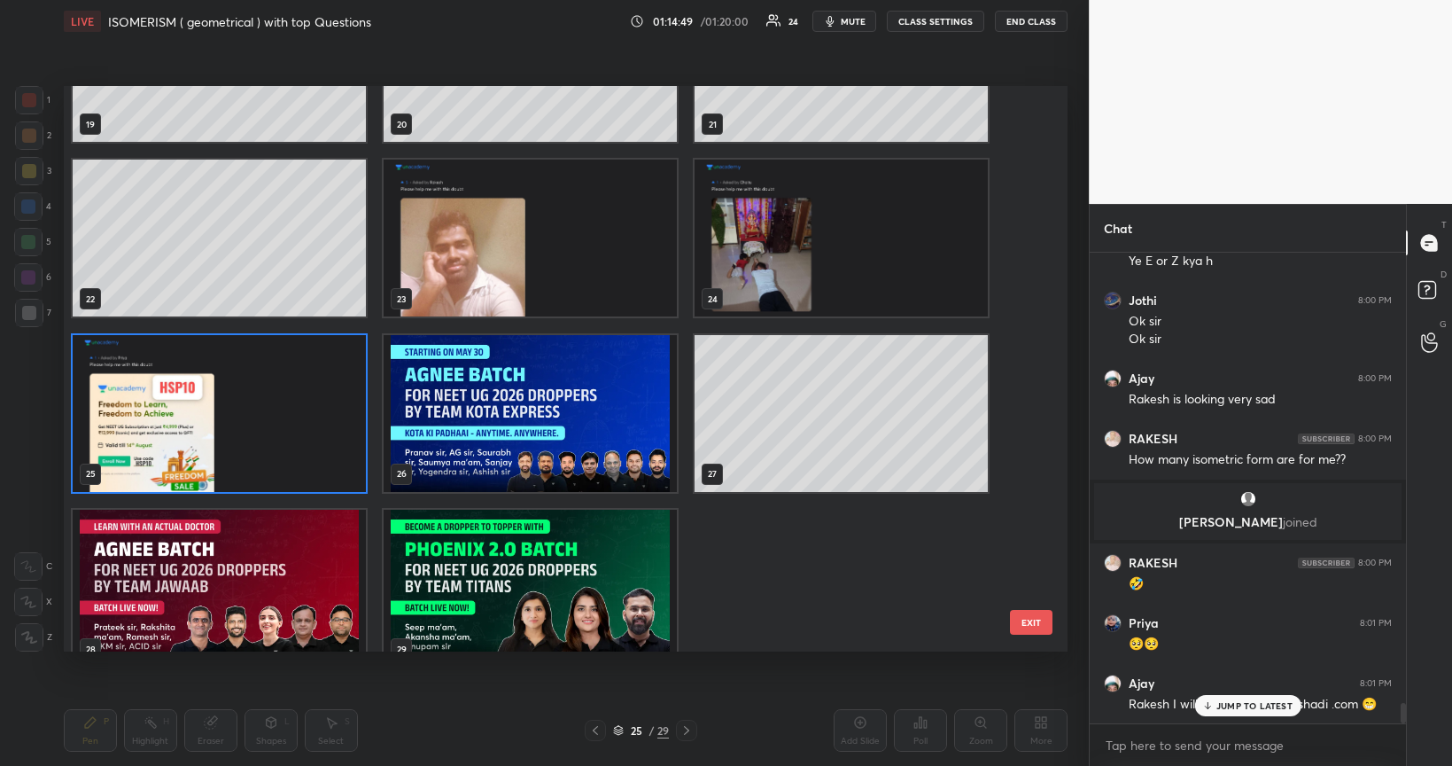
click at [312, 429] on img "grid" at bounding box center [219, 413] width 293 height 157
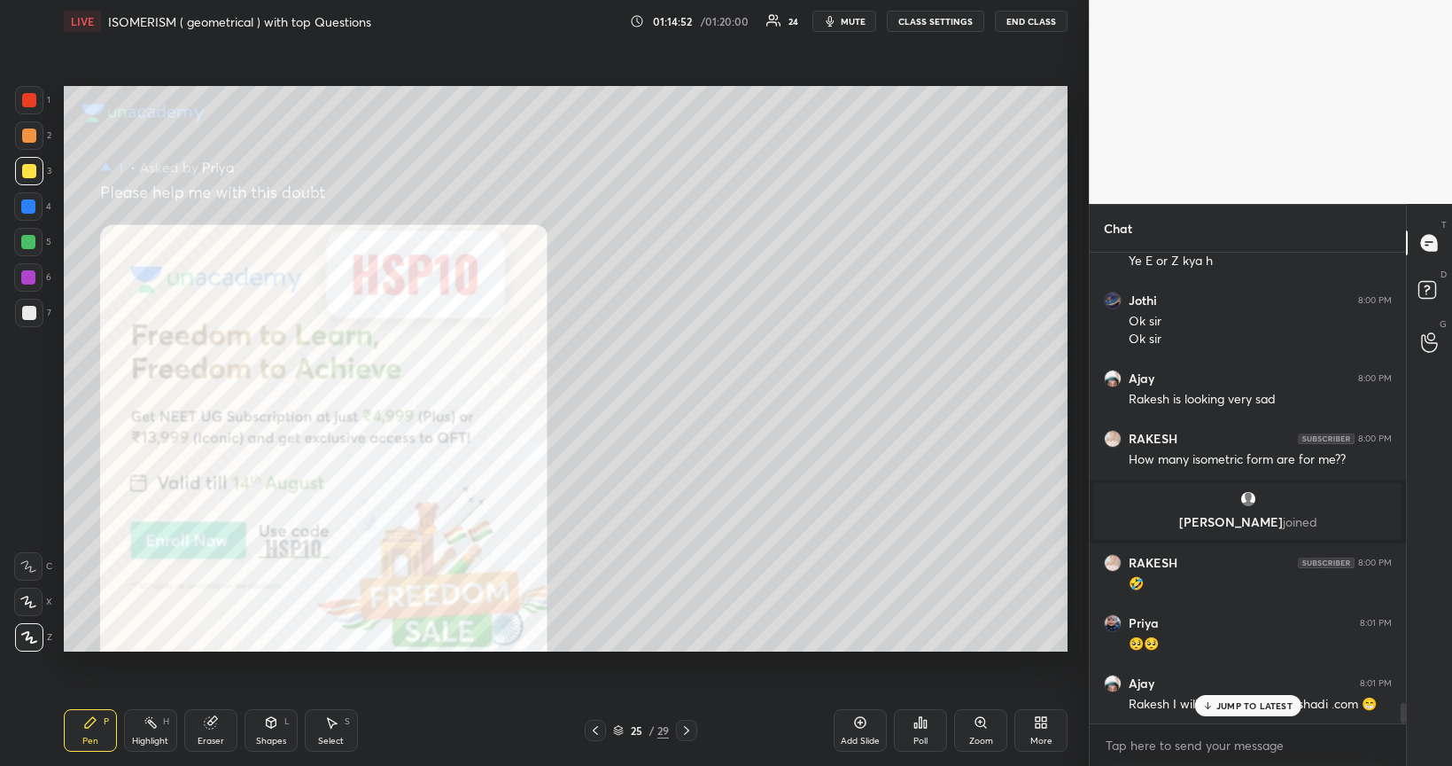
click at [985, 645] on icon at bounding box center [981, 722] width 14 height 14
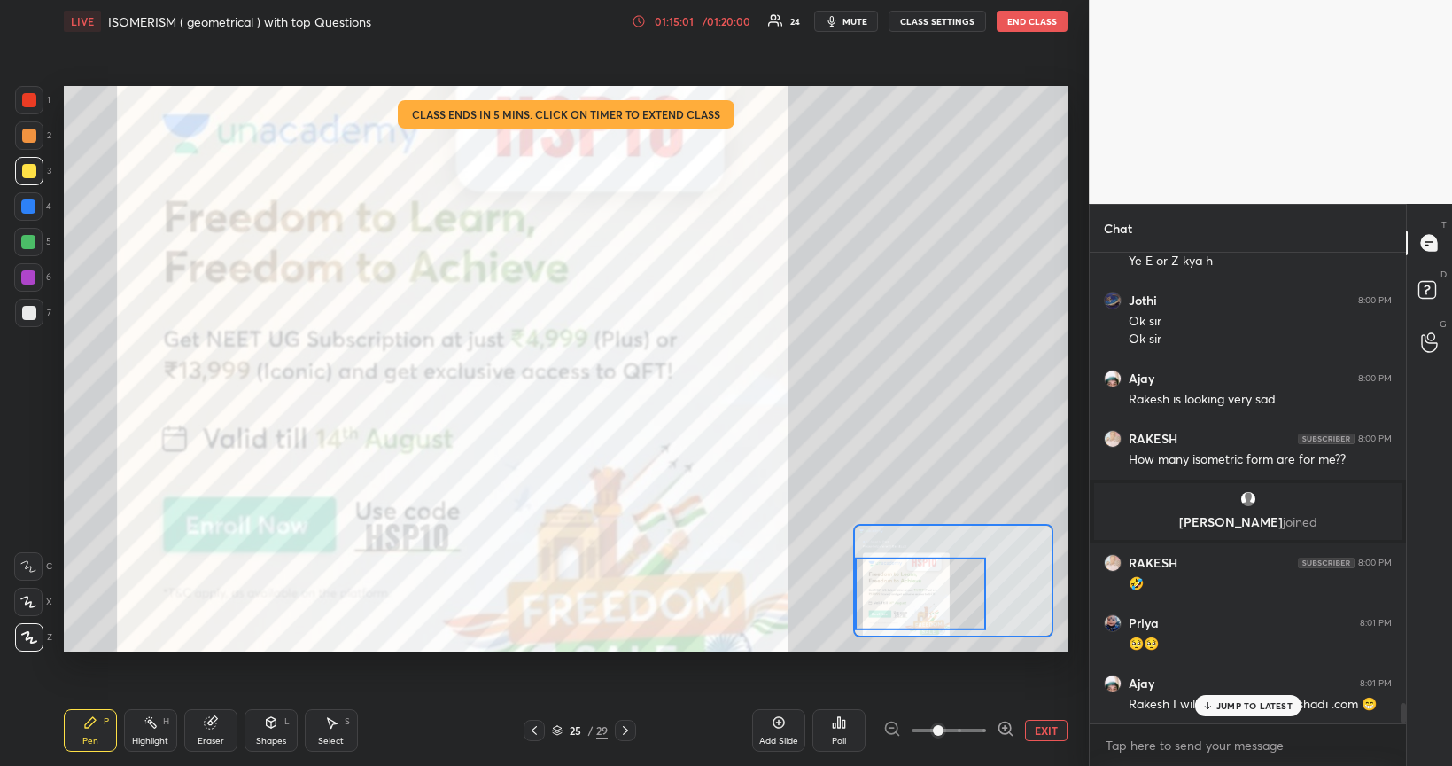
click at [27, 312] on div at bounding box center [29, 313] width 14 height 14
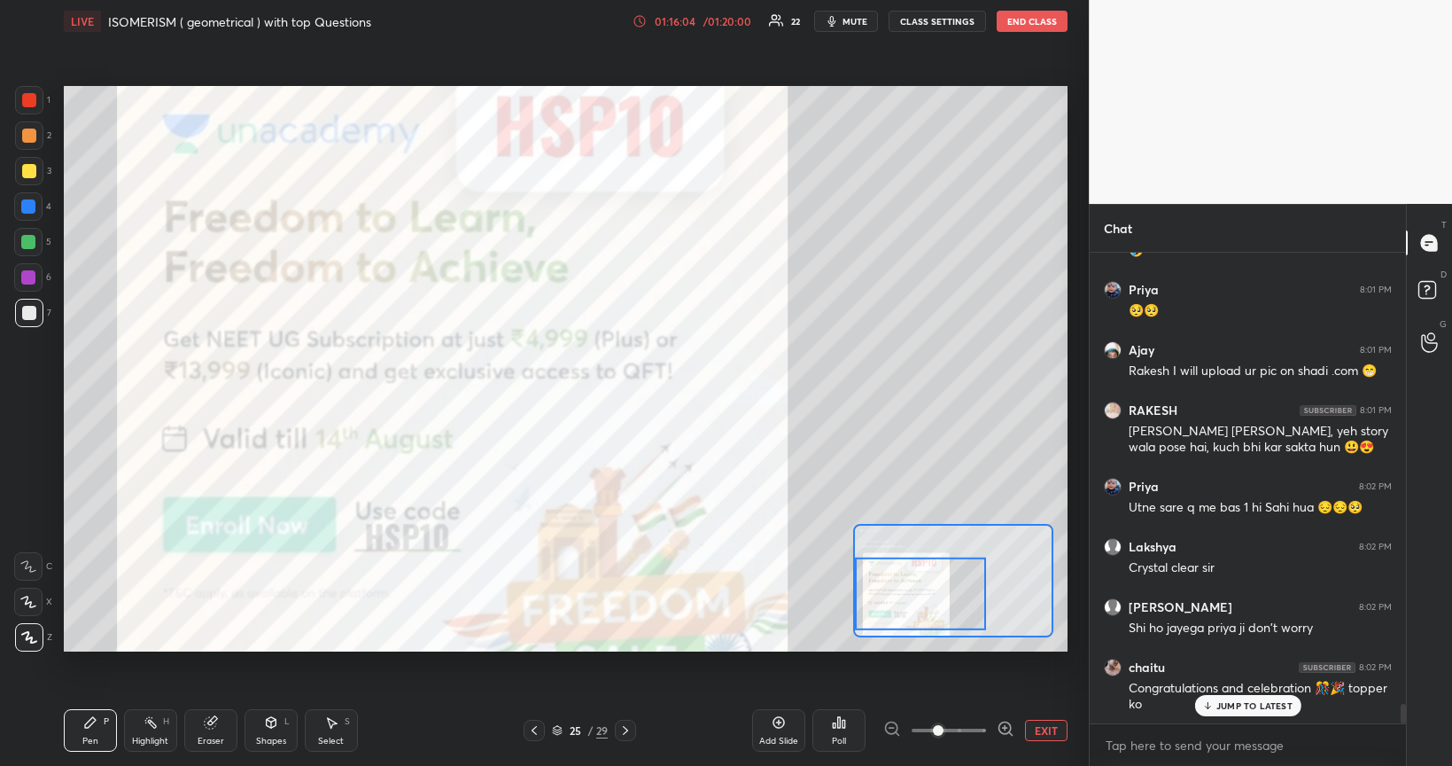
scroll to position [11013, 0]
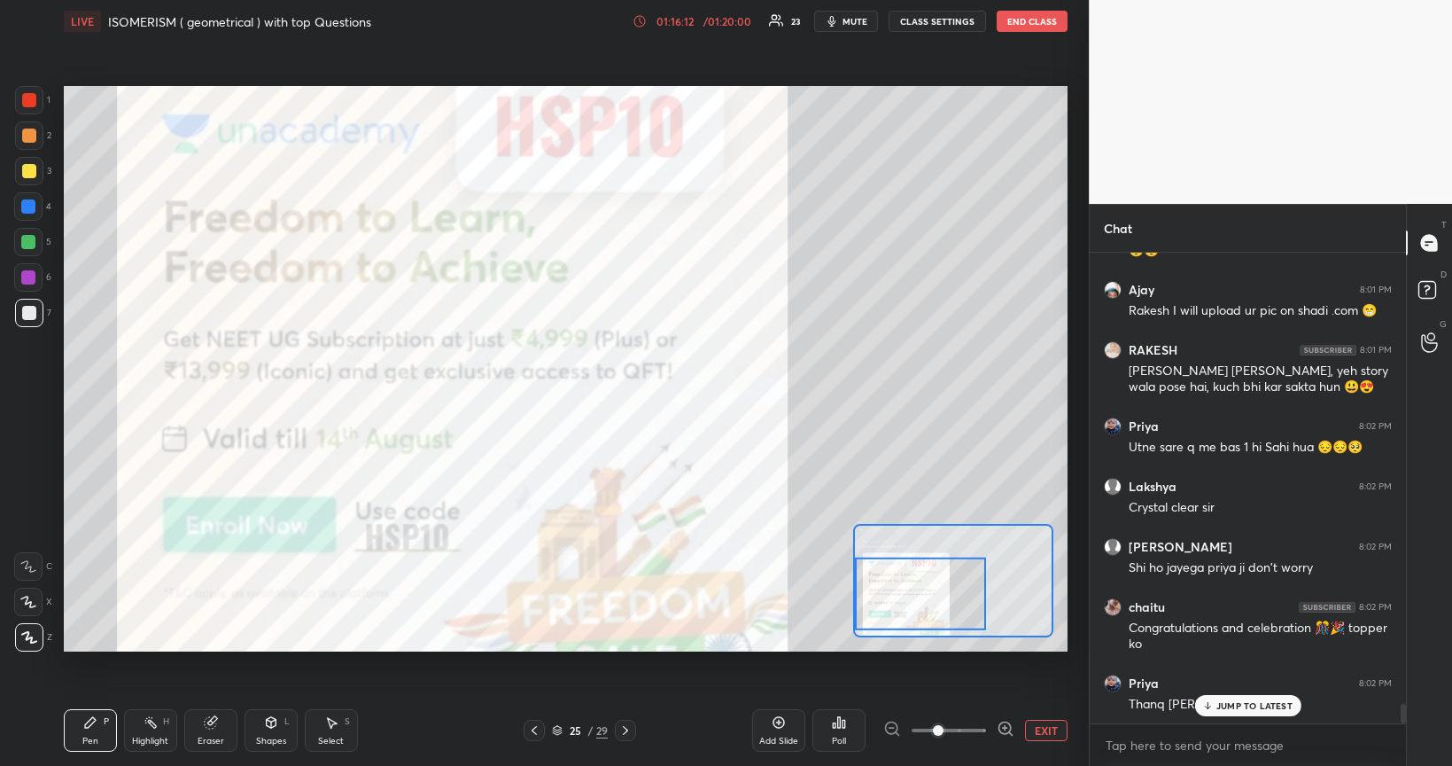
click at [1008, 645] on icon at bounding box center [1006, 729] width 18 height 18
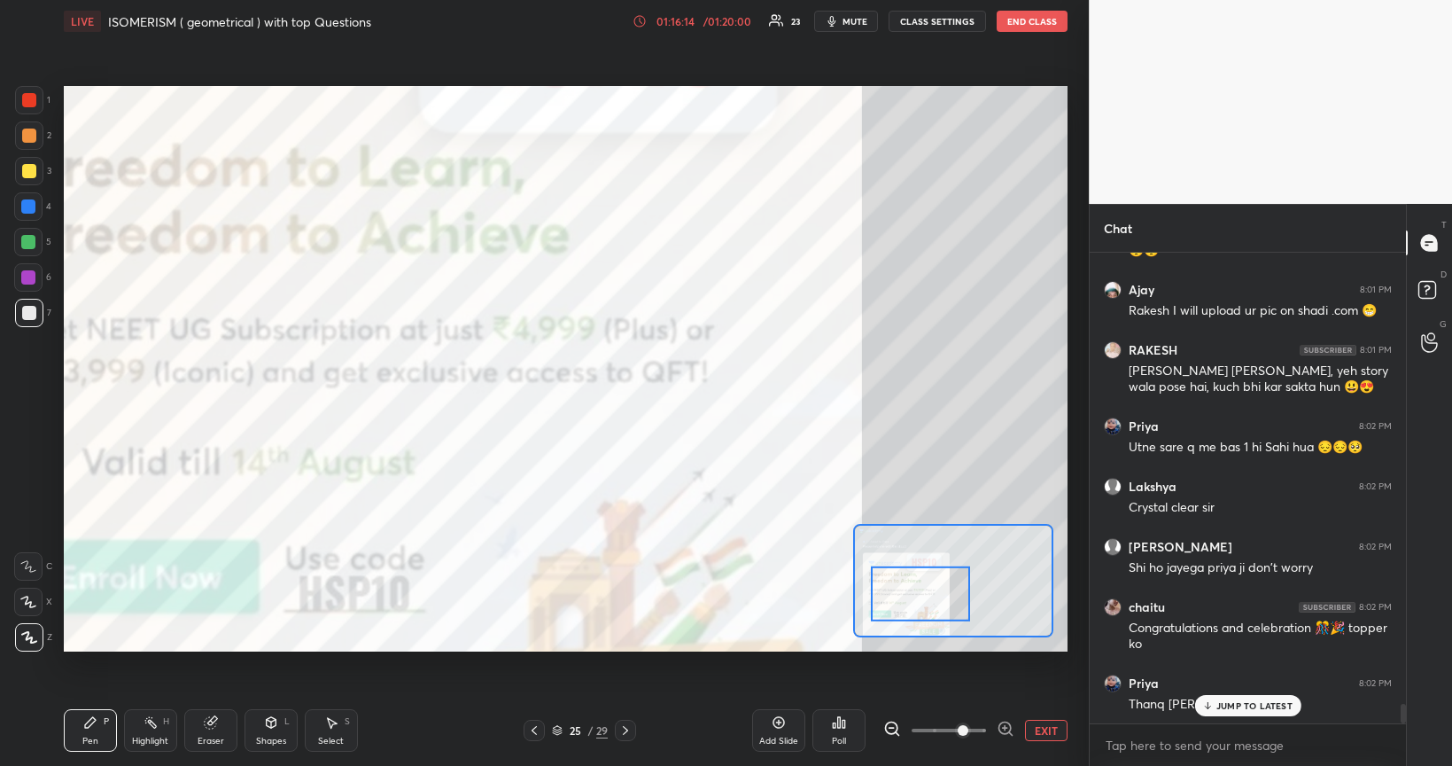
click at [1047, 645] on button "EXIT" at bounding box center [1046, 730] width 43 height 21
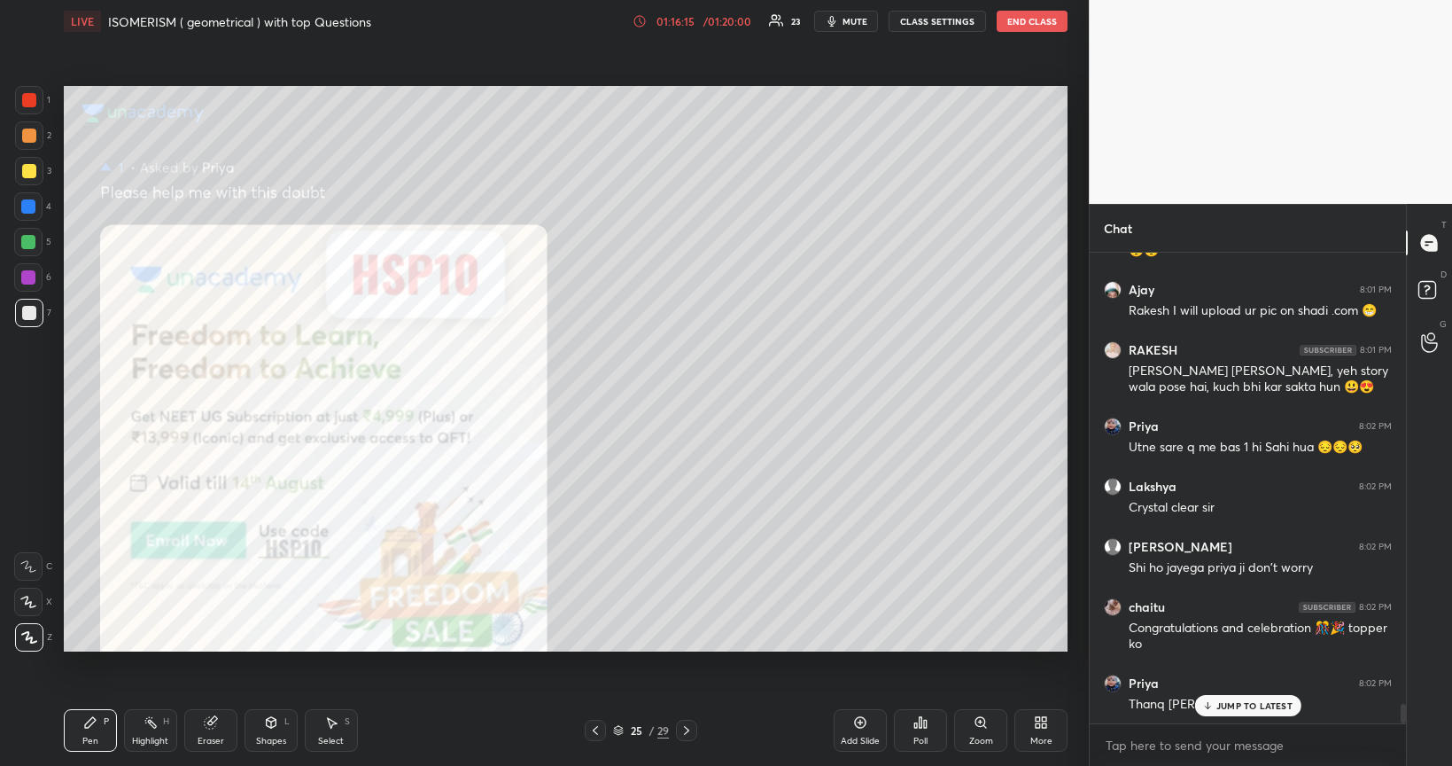
click at [860, 645] on icon at bounding box center [861, 723] width 12 height 12
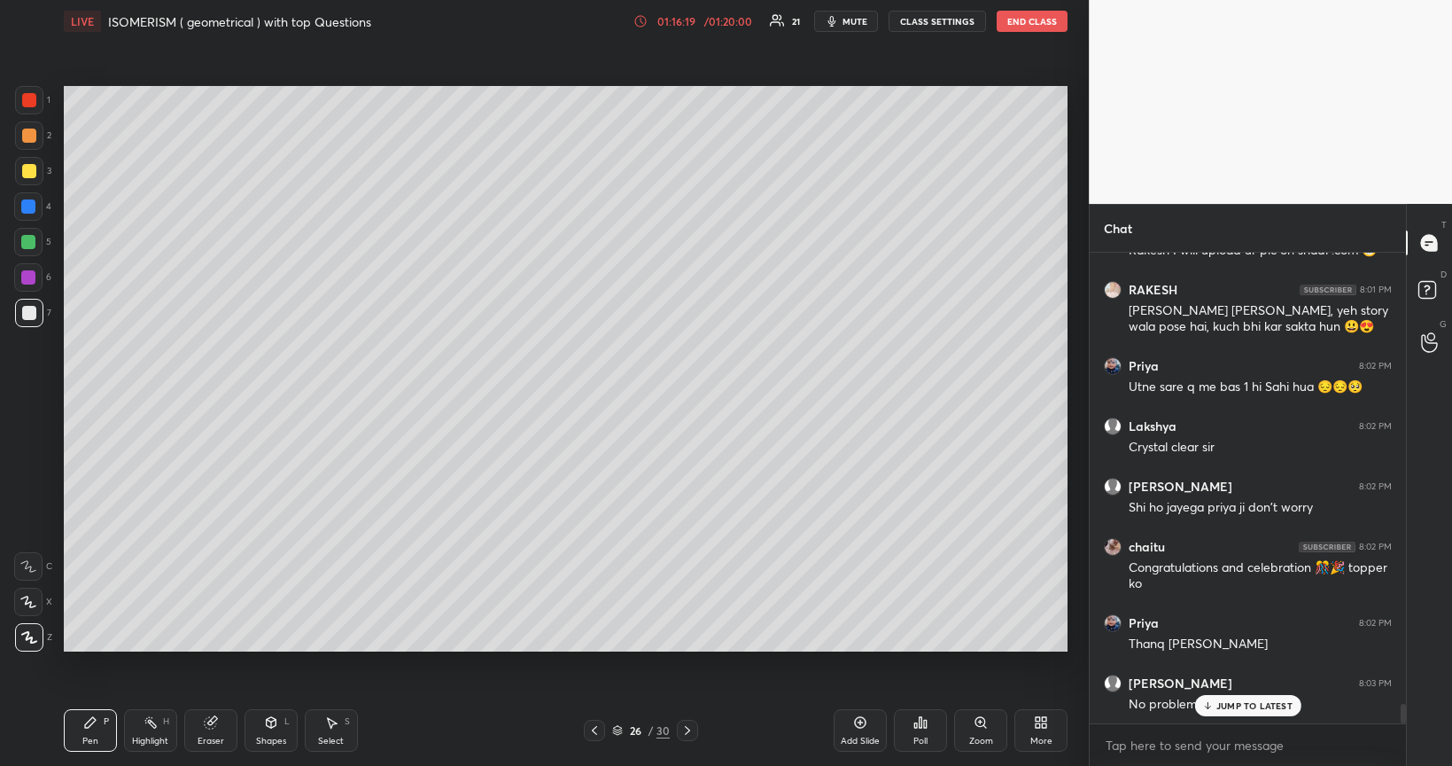
scroll to position [11134, 0]
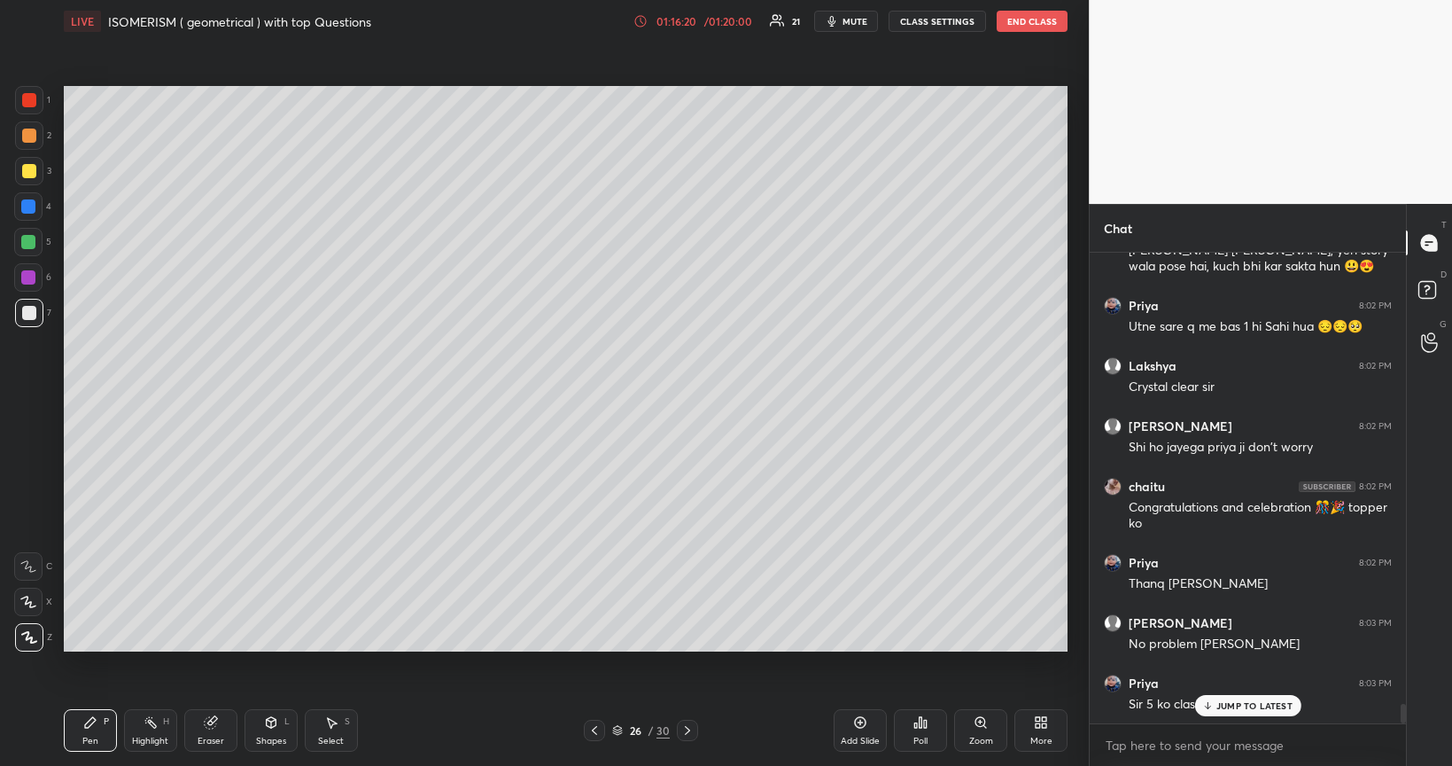
click at [35, 316] on div at bounding box center [29, 313] width 14 height 14
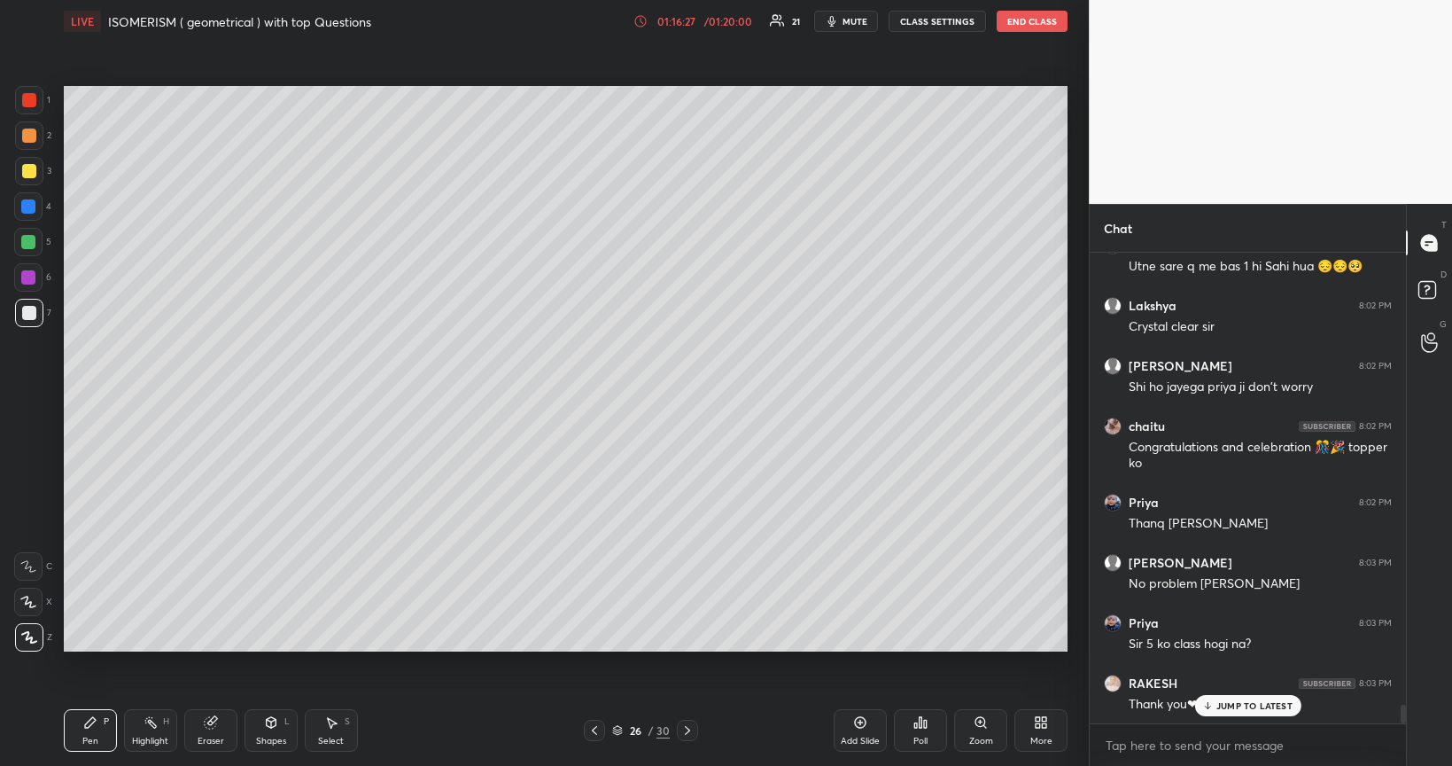
scroll to position [11254, 0]
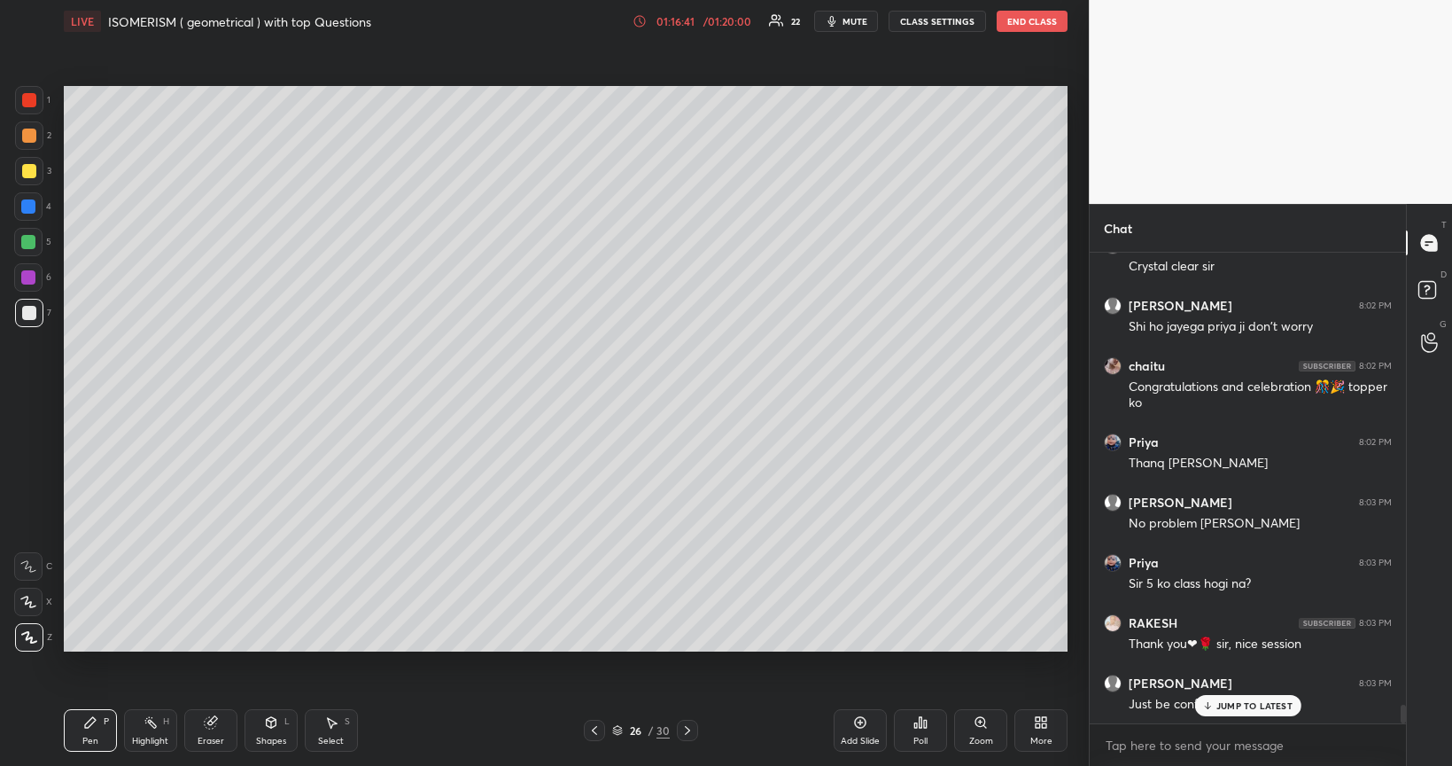
click at [26, 177] on div at bounding box center [29, 171] width 14 height 14
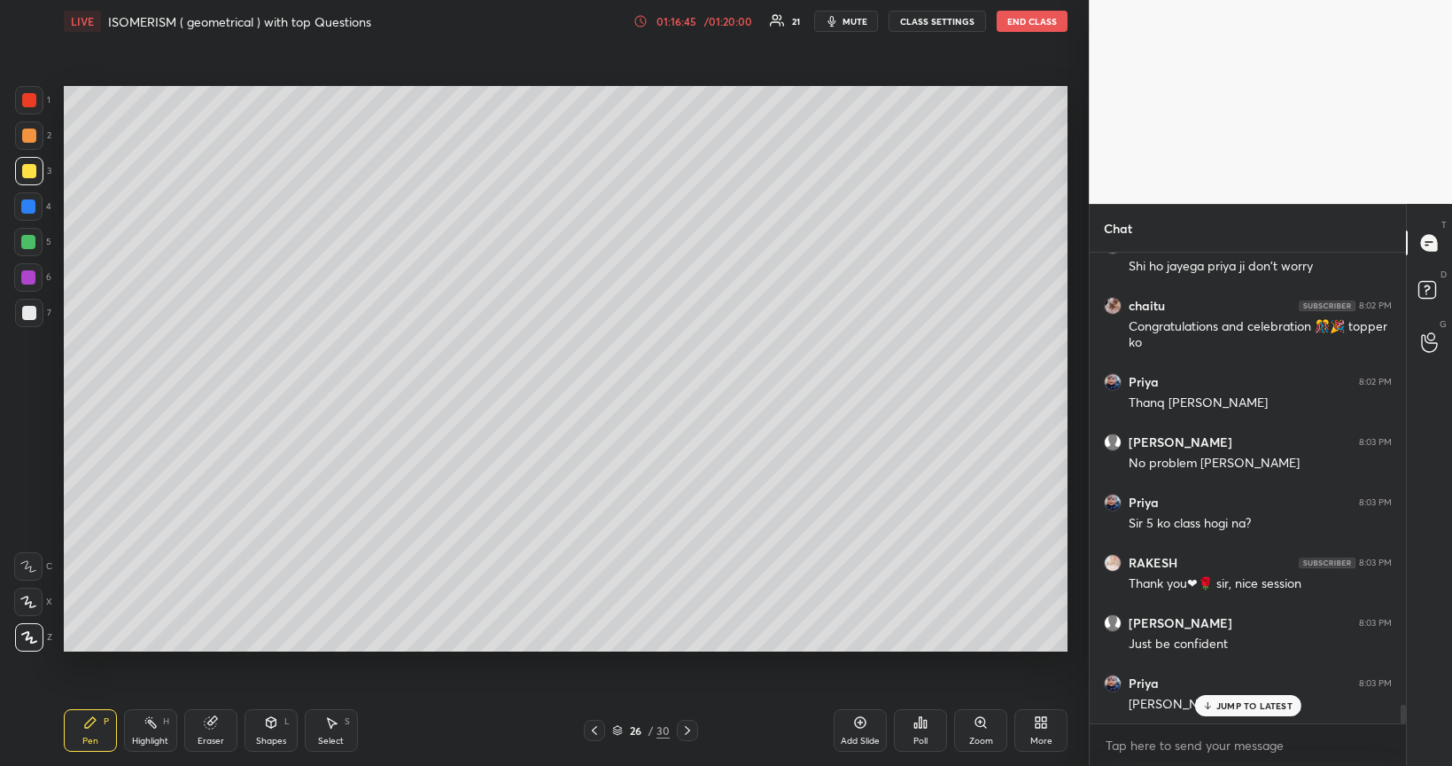
click at [28, 241] on div at bounding box center [28, 242] width 14 height 14
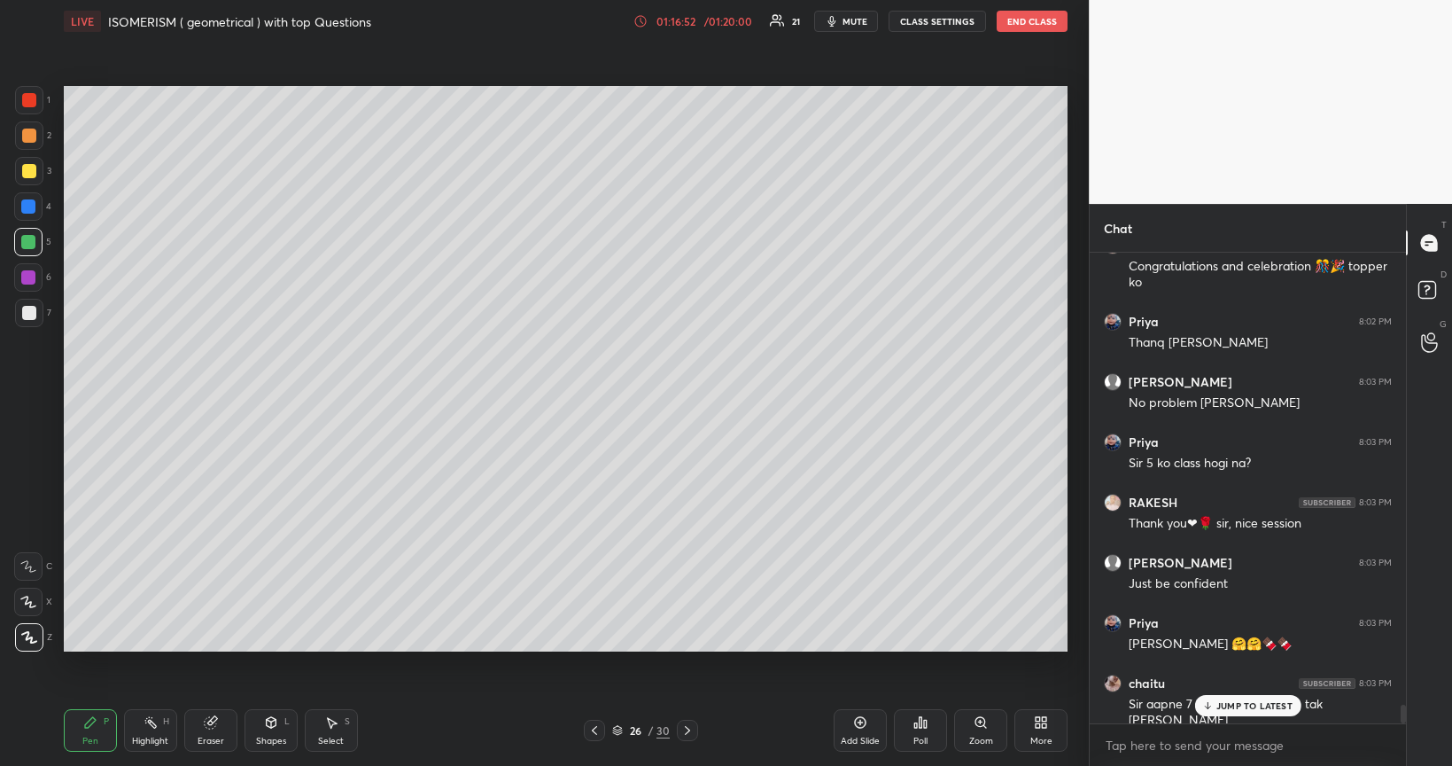
click at [24, 174] on div at bounding box center [29, 171] width 14 height 14
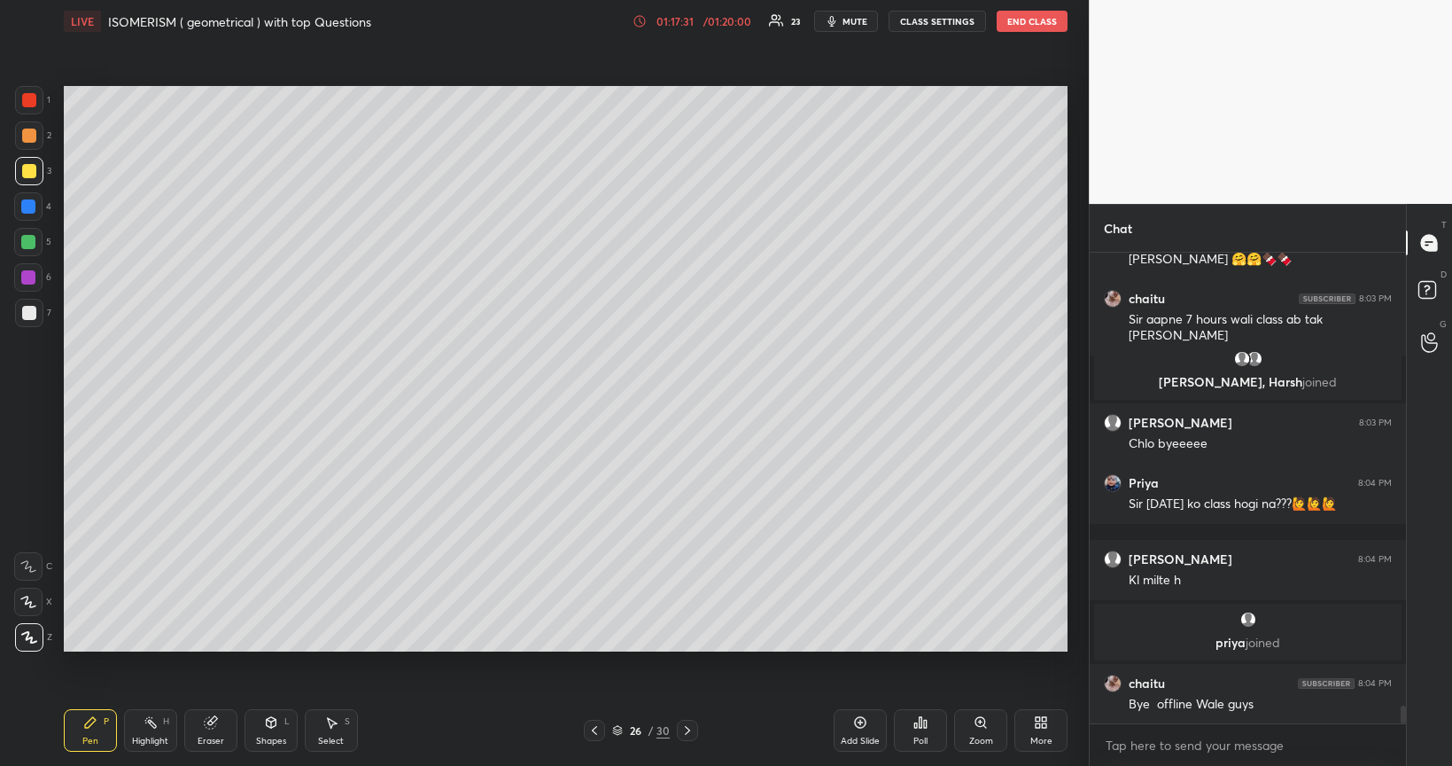
scroll to position [11819, 0]
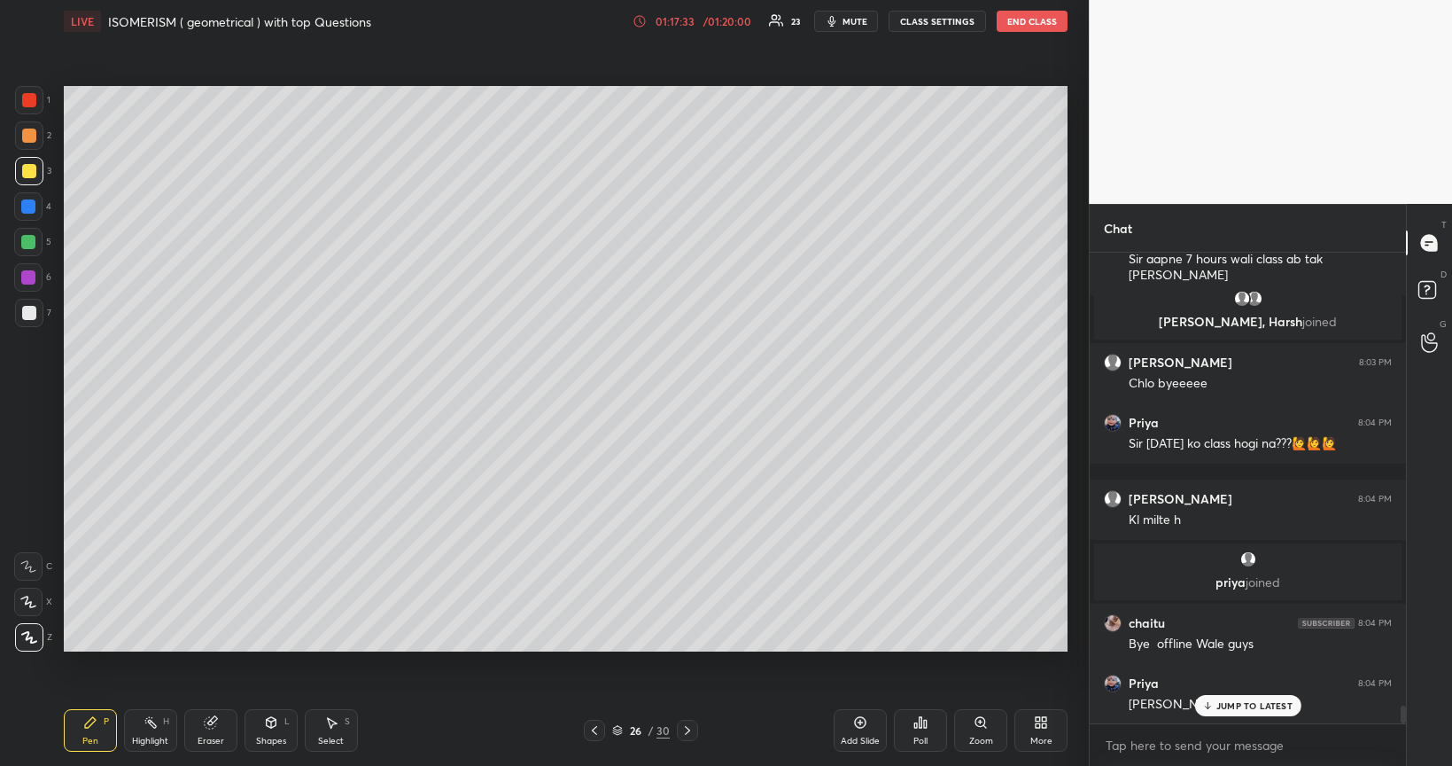
click at [866, 645] on icon at bounding box center [861, 723] width 12 height 12
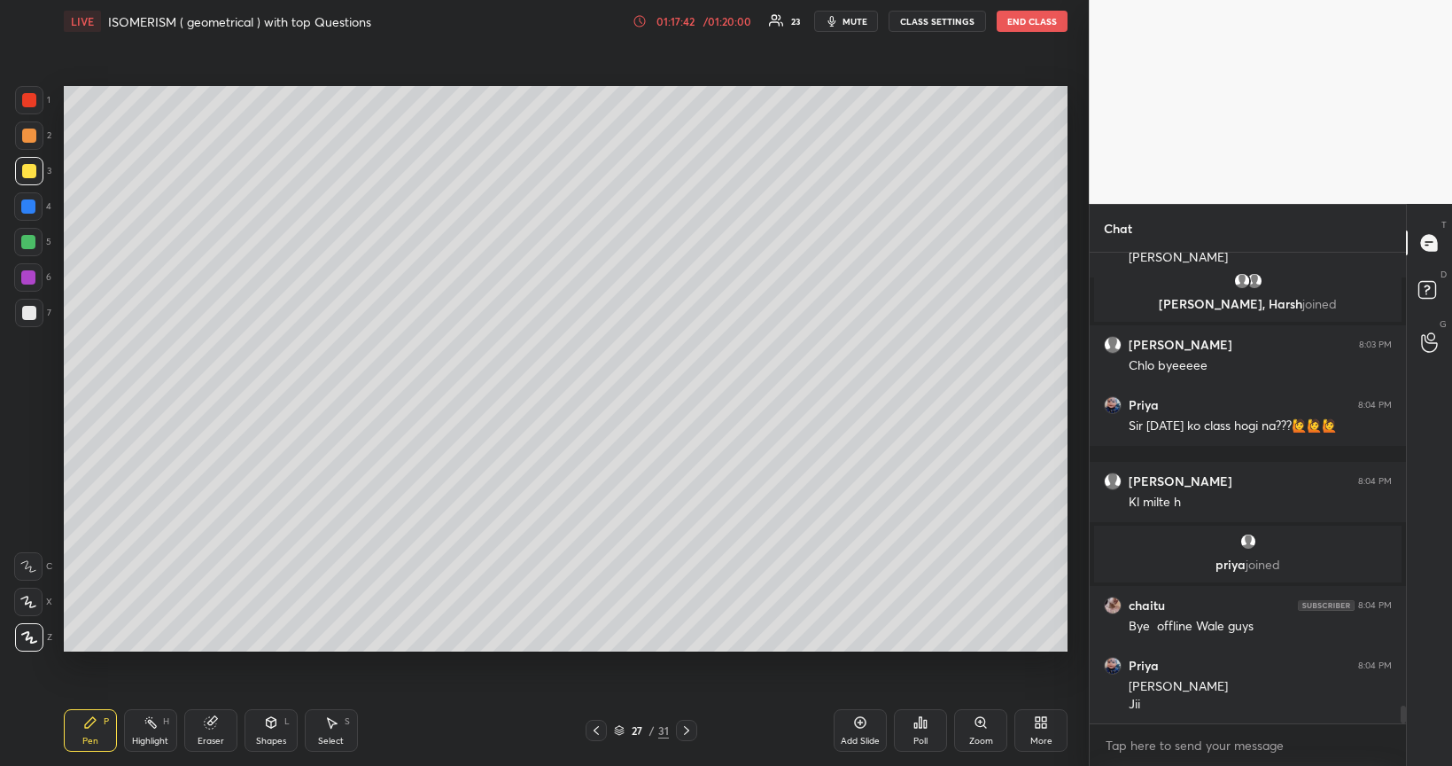
scroll to position [11897, 0]
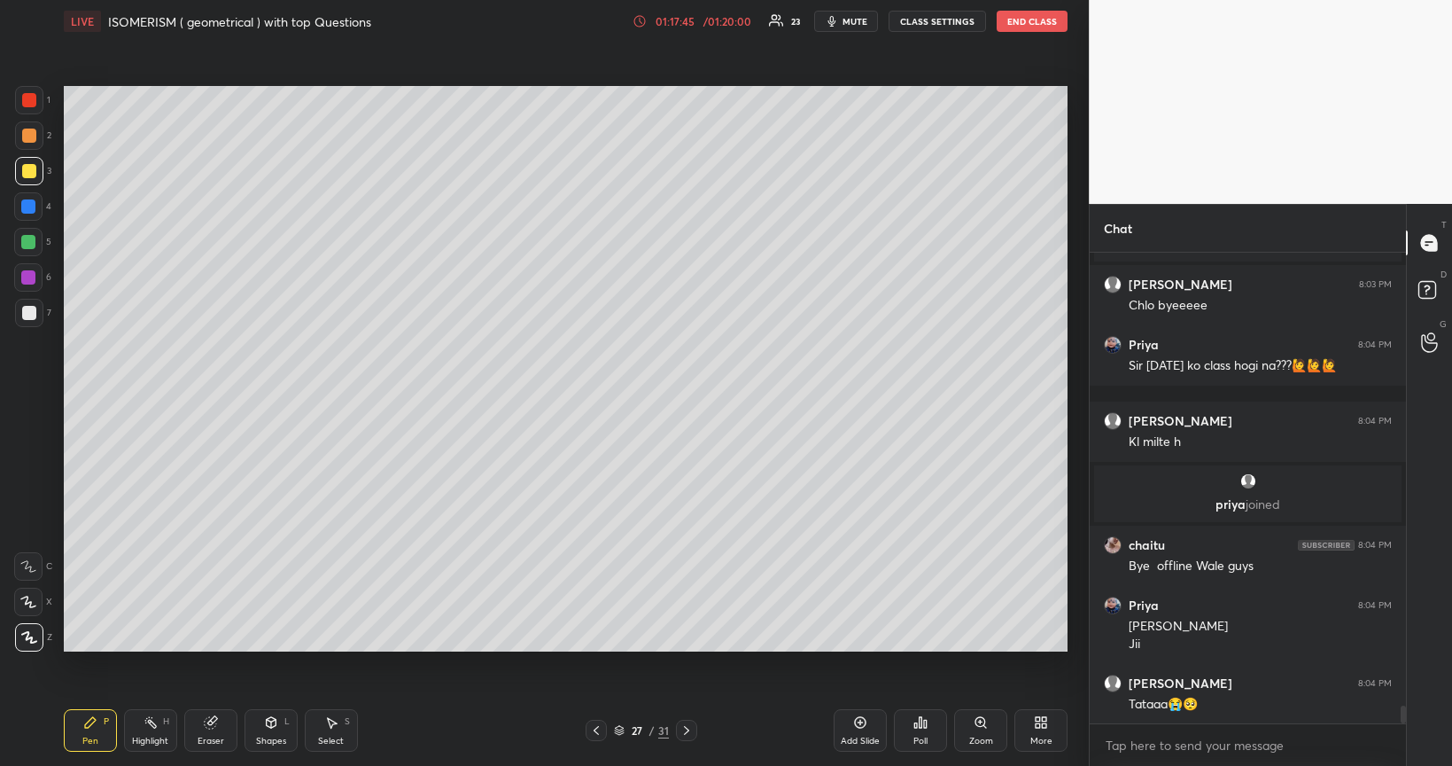
click at [29, 314] on div at bounding box center [29, 313] width 14 height 14
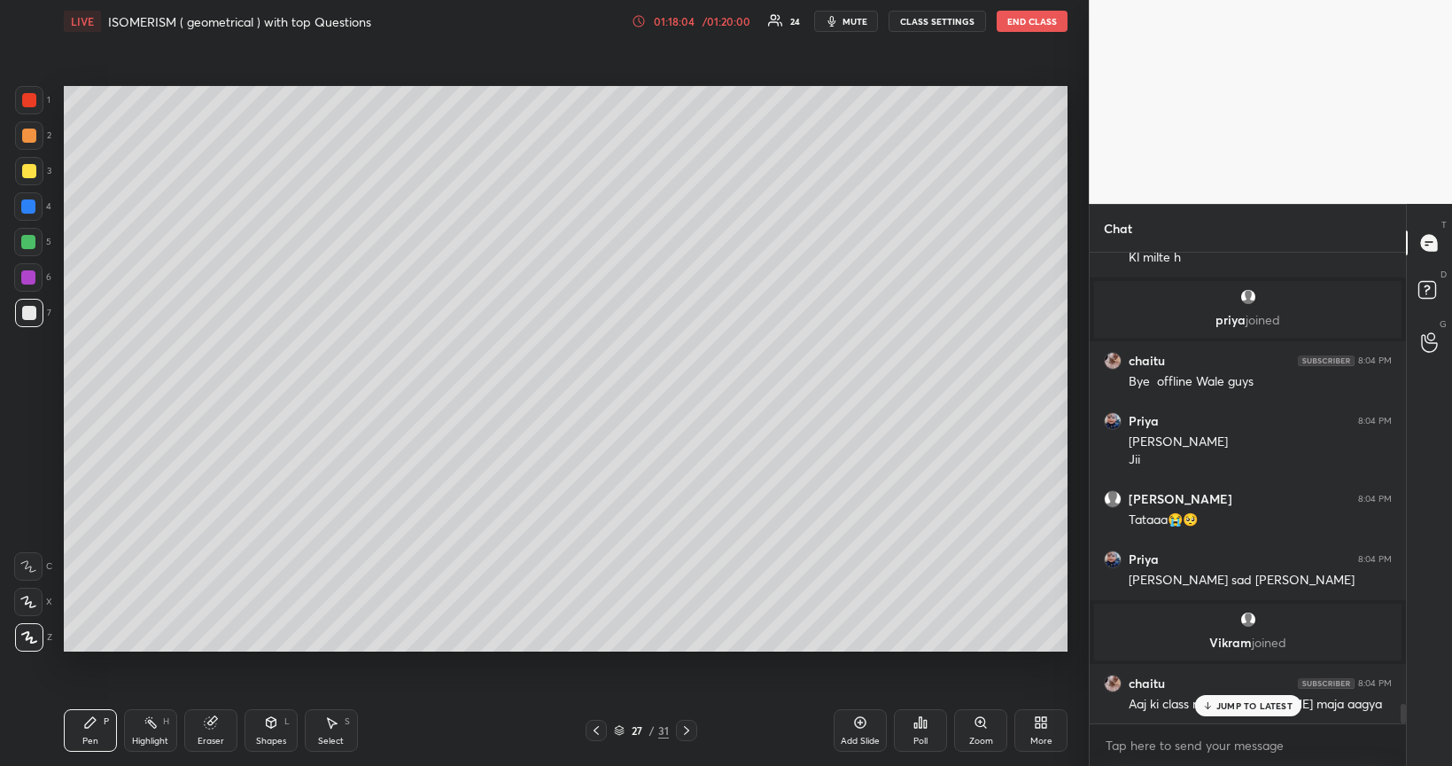
scroll to position [11178, 0]
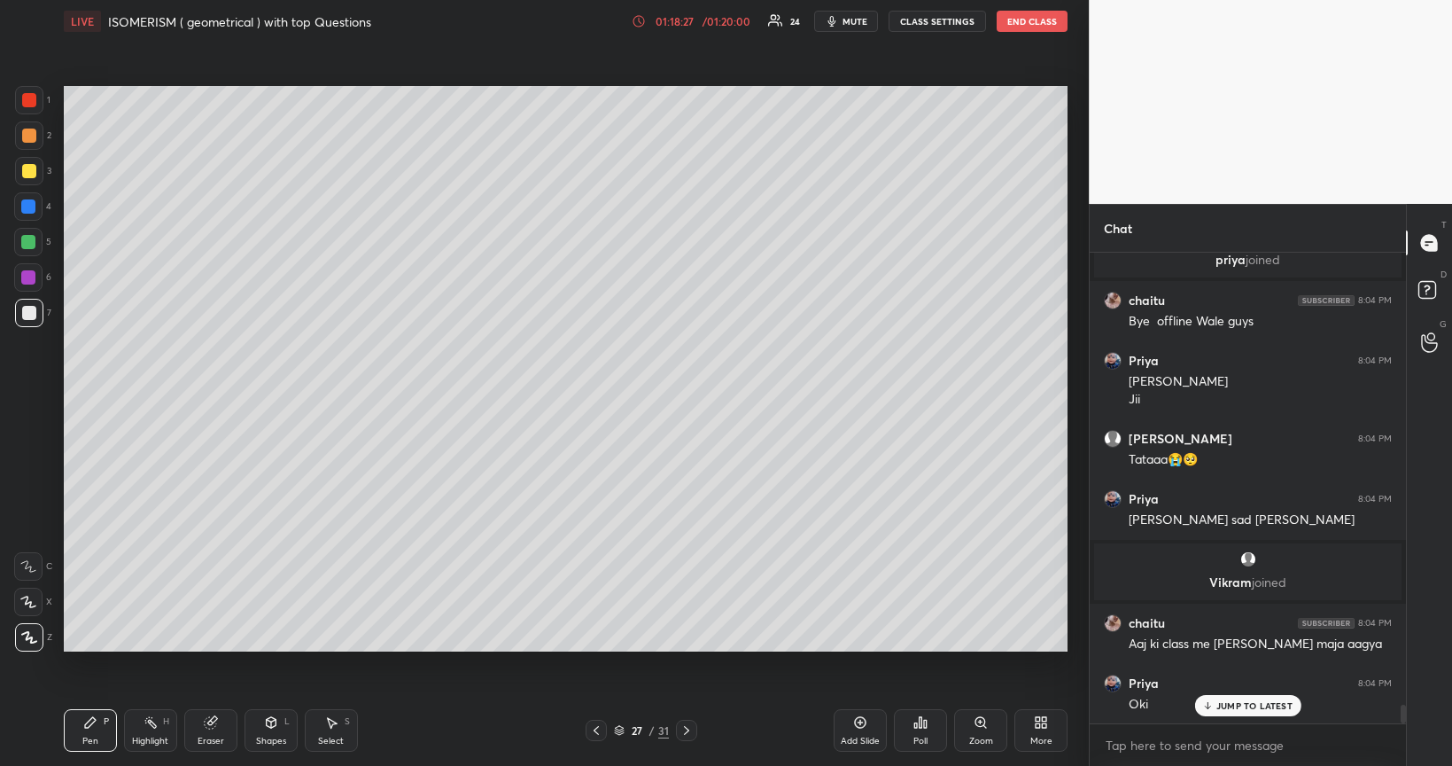
click at [870, 645] on div "Add Slide" at bounding box center [860, 730] width 53 height 43
click at [28, 175] on div at bounding box center [29, 171] width 14 height 14
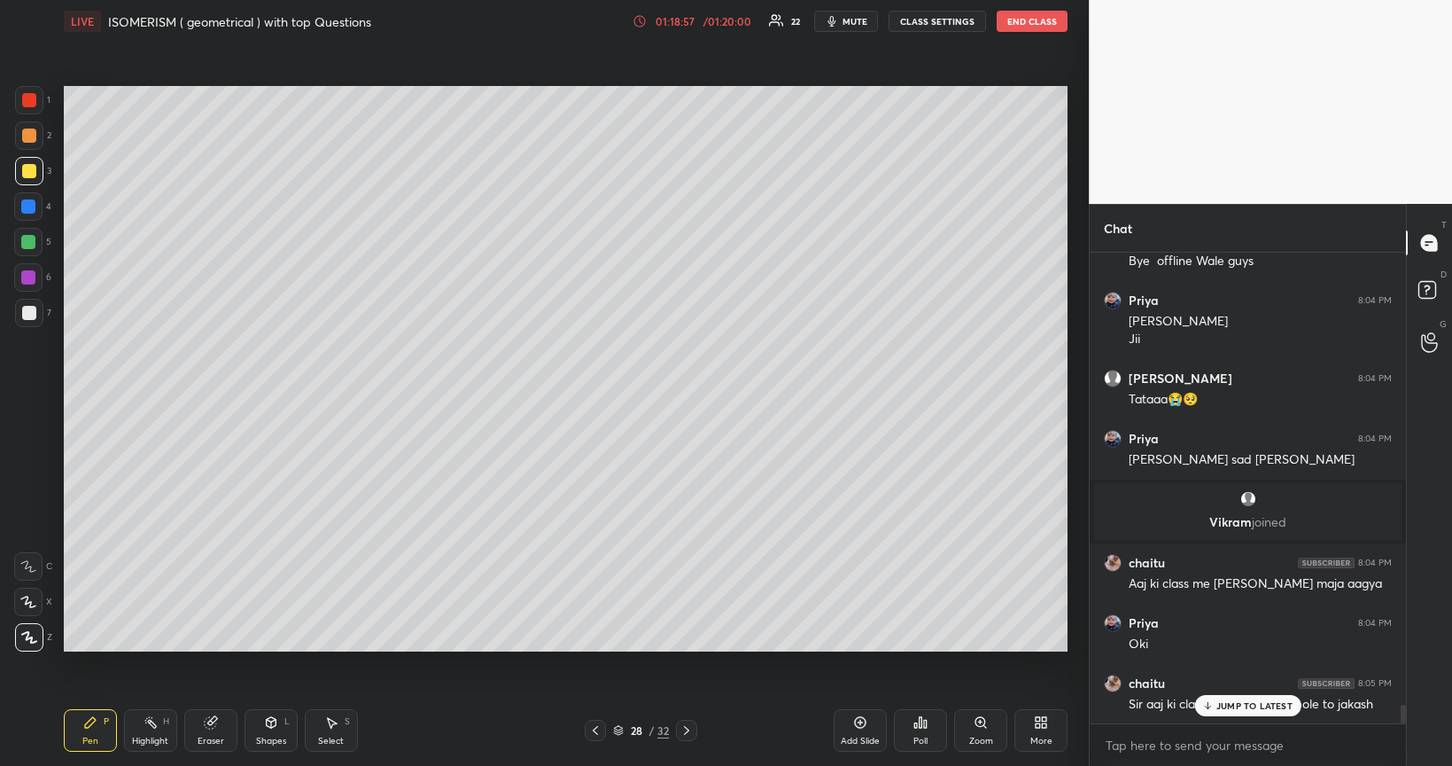
scroll to position [11298, 0]
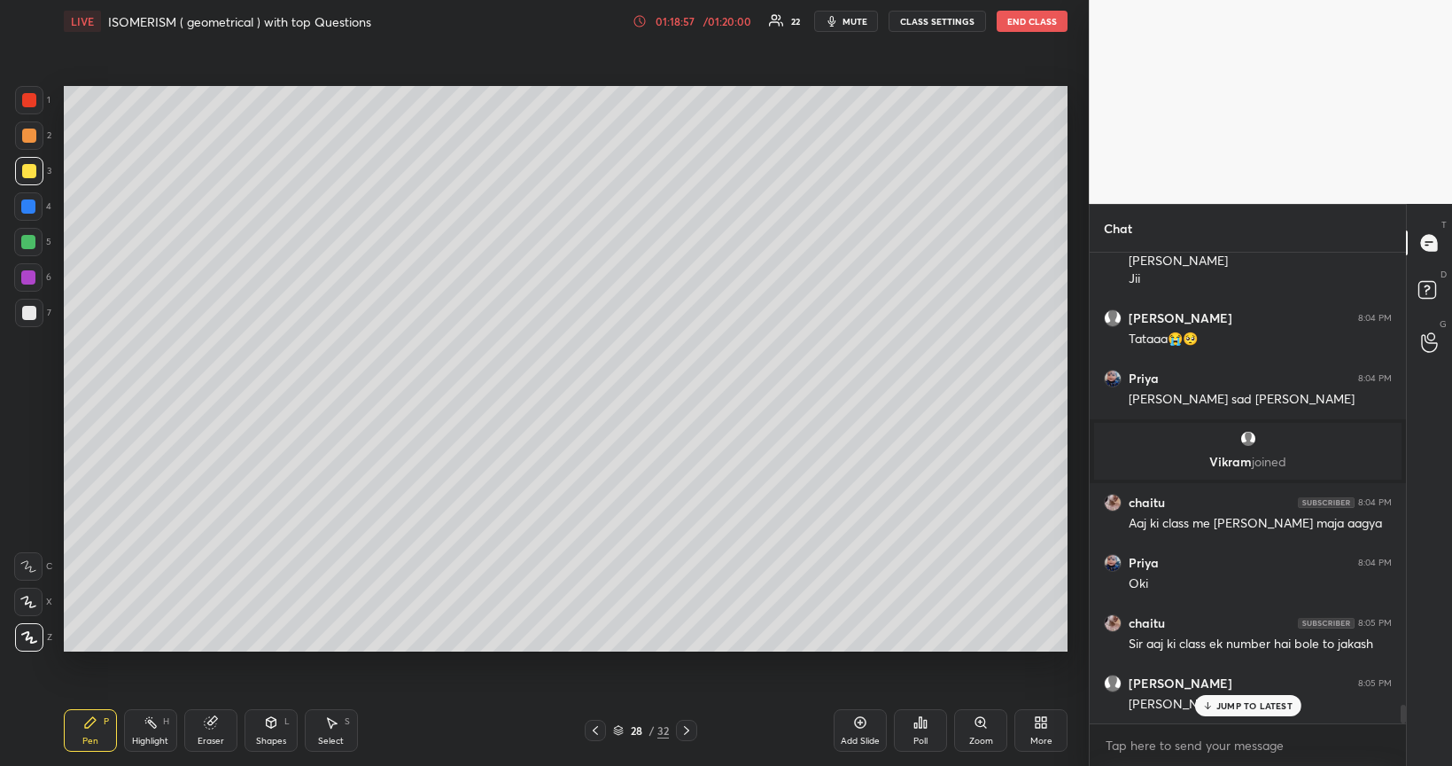
click at [28, 244] on div at bounding box center [28, 242] width 14 height 14
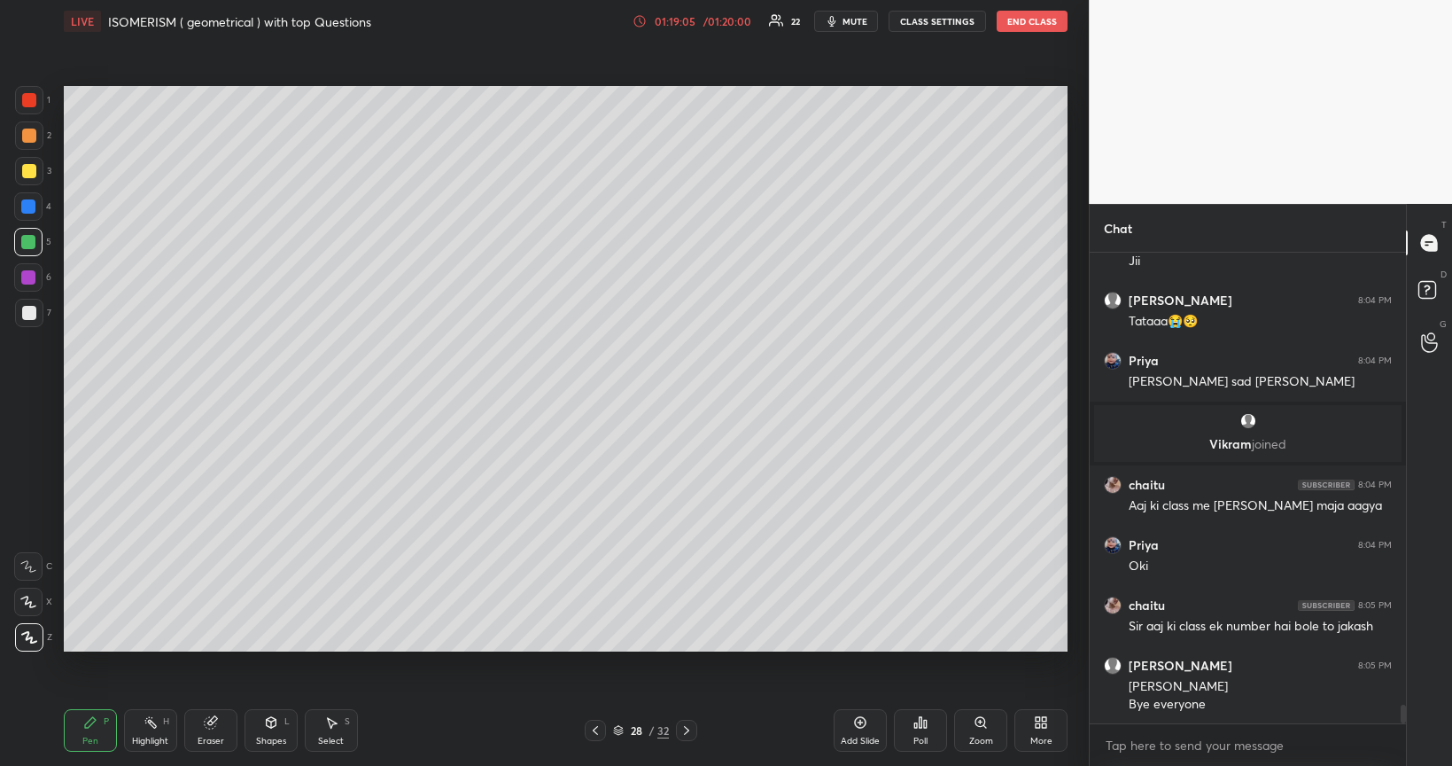
scroll to position [11380, 0]
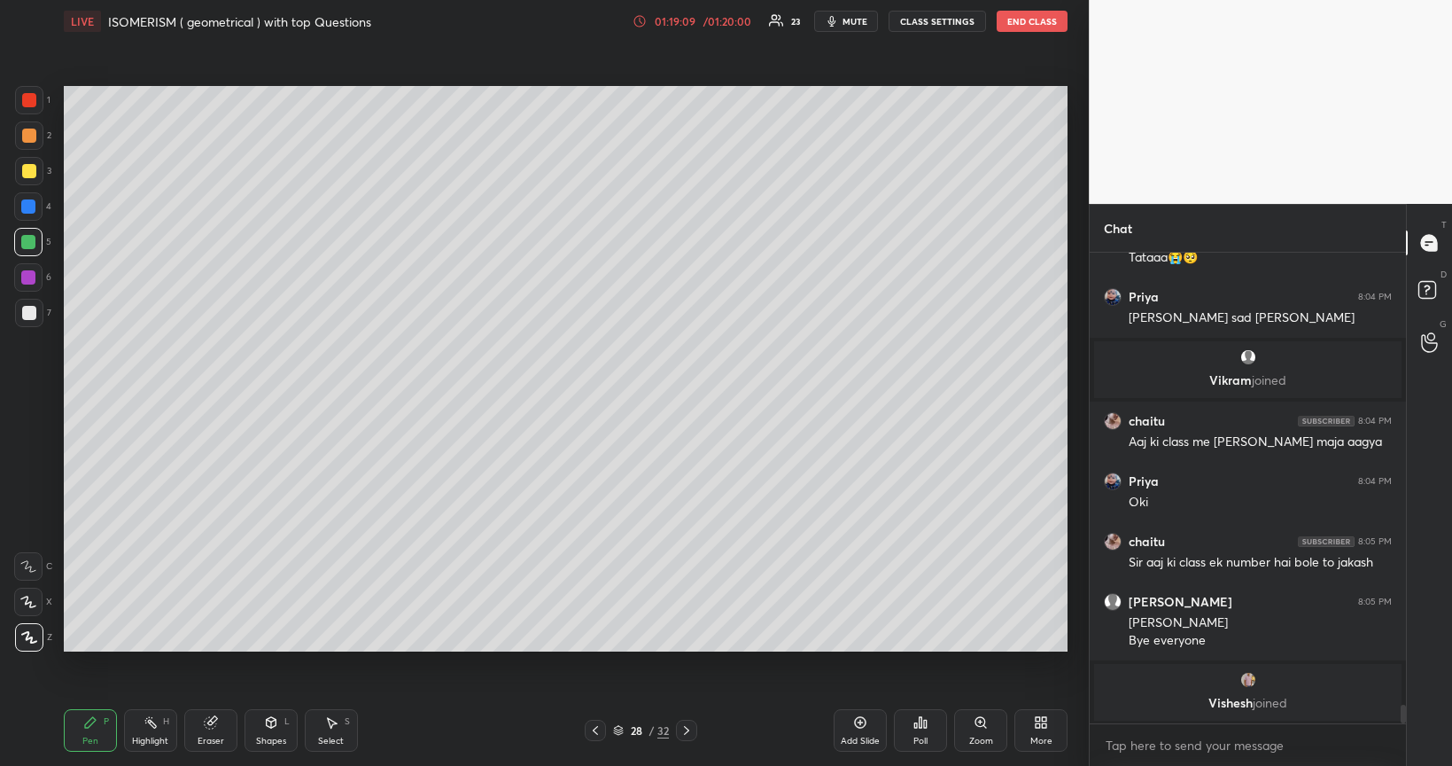
click at [28, 280] on div at bounding box center [28, 277] width 14 height 14
click at [29, 246] on div at bounding box center [28, 242] width 14 height 14
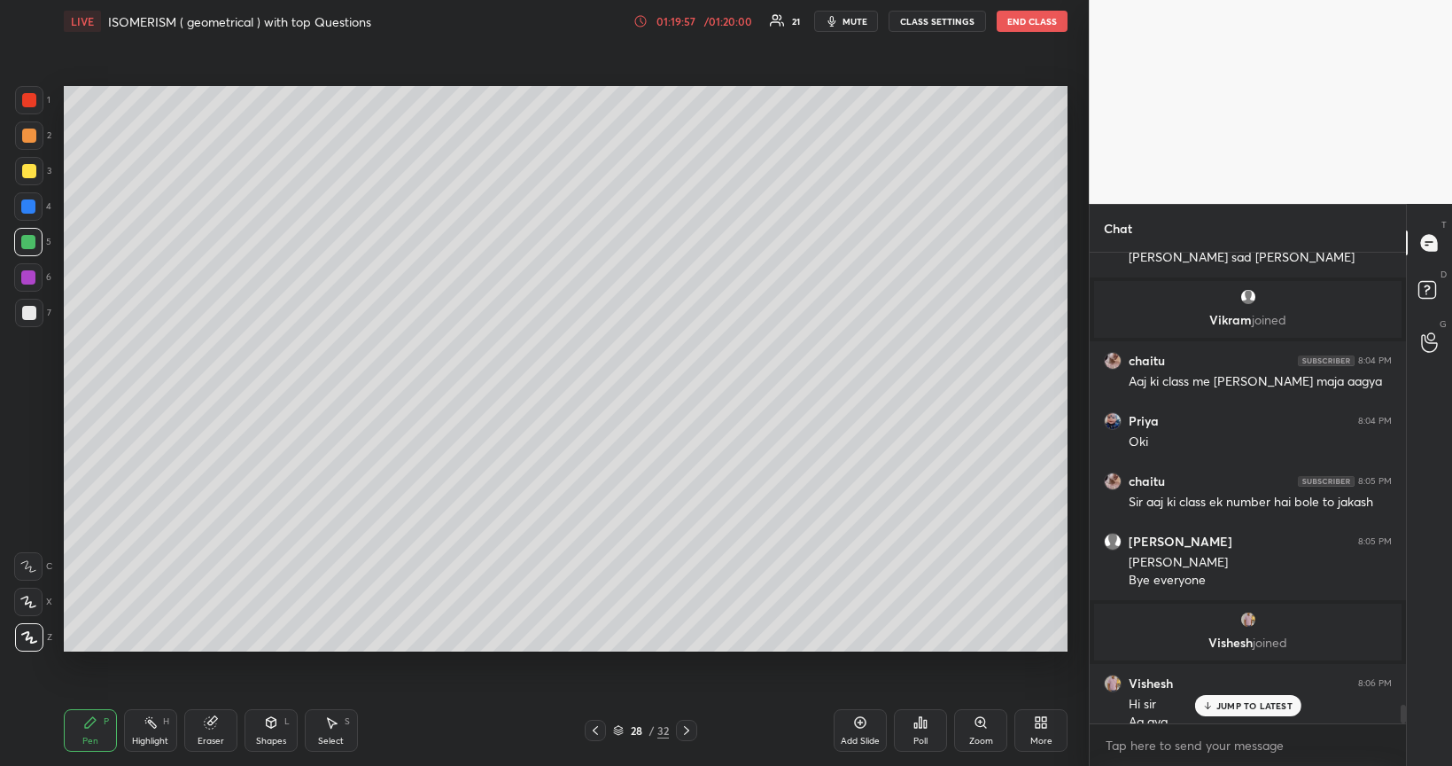
scroll to position [11458, 0]
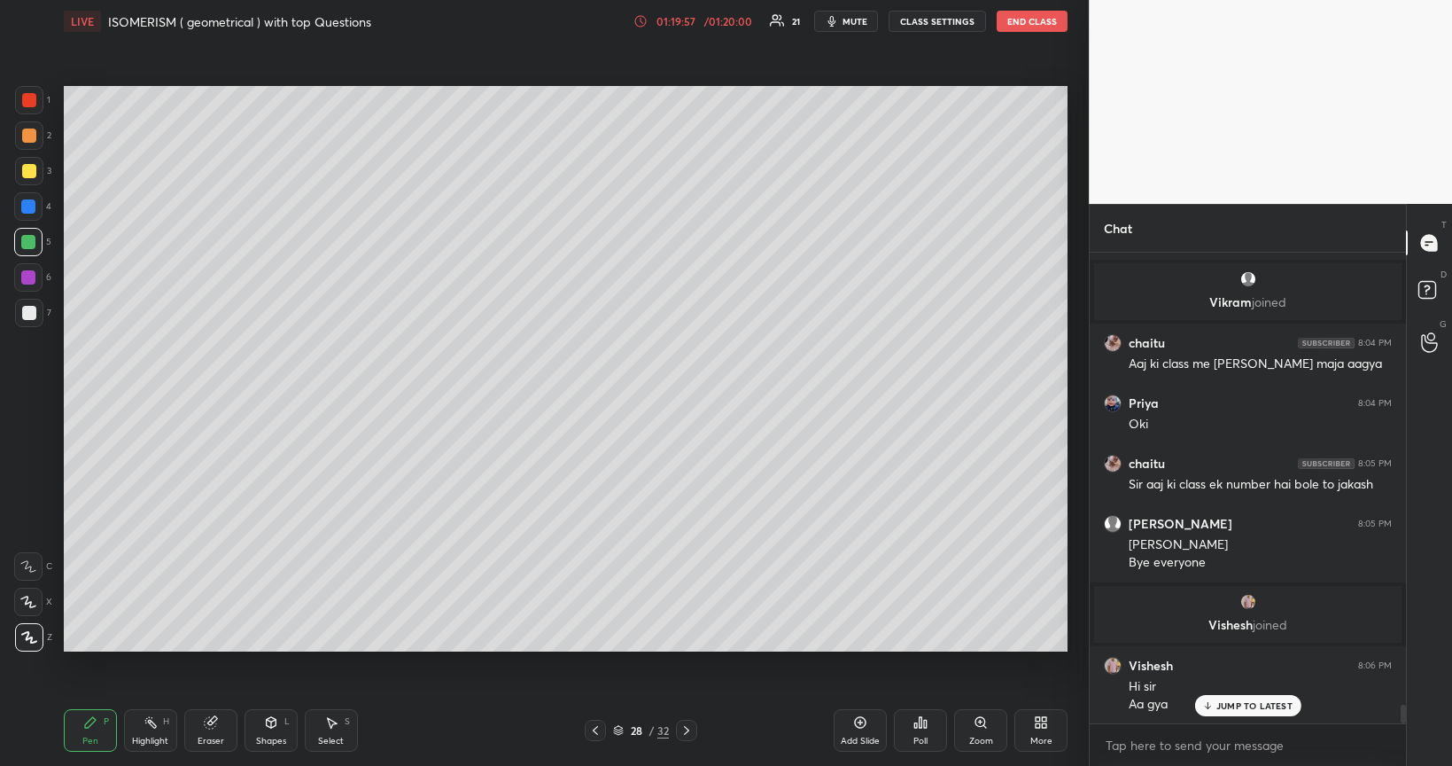
click at [615, 645] on icon at bounding box center [618, 728] width 9 height 4
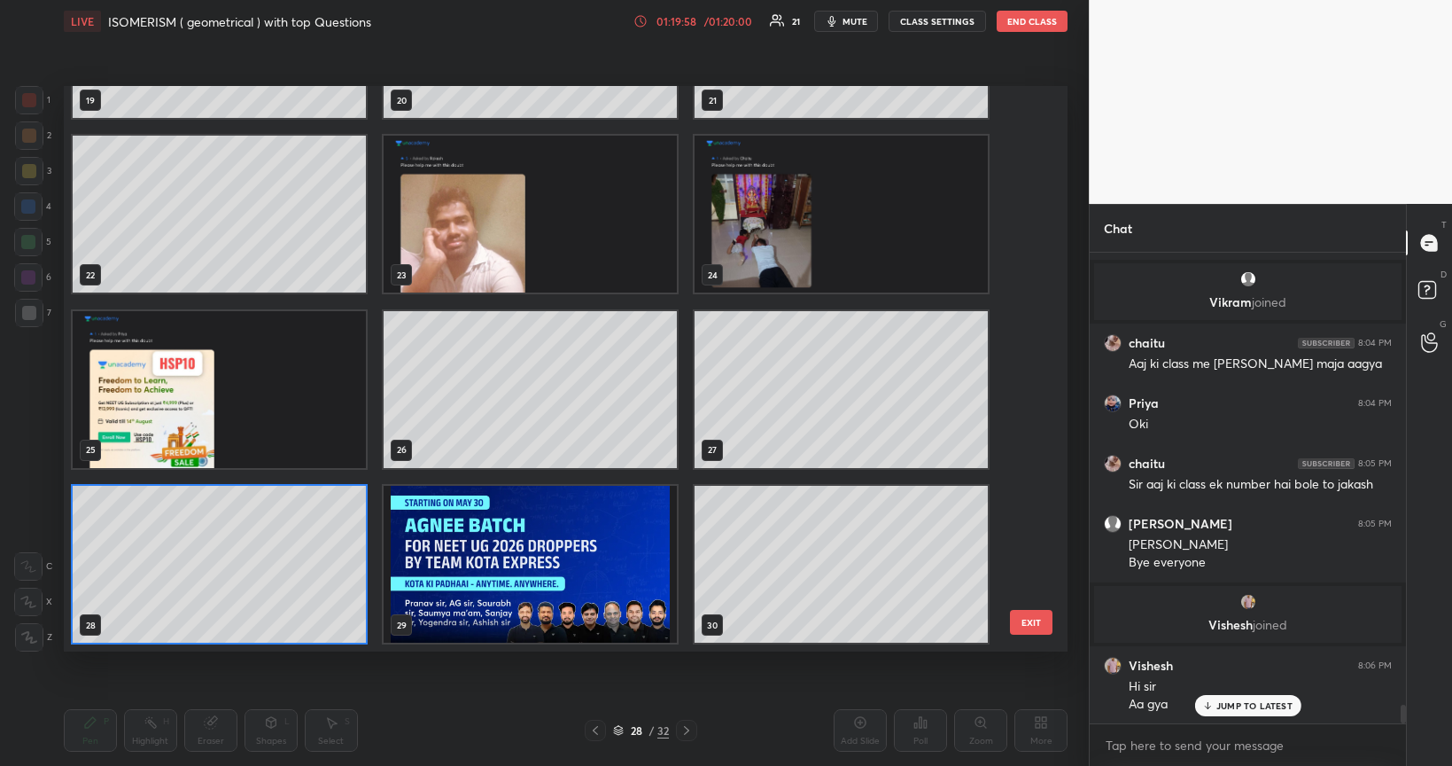
scroll to position [559, 995]
click at [266, 419] on img "grid" at bounding box center [219, 389] width 293 height 157
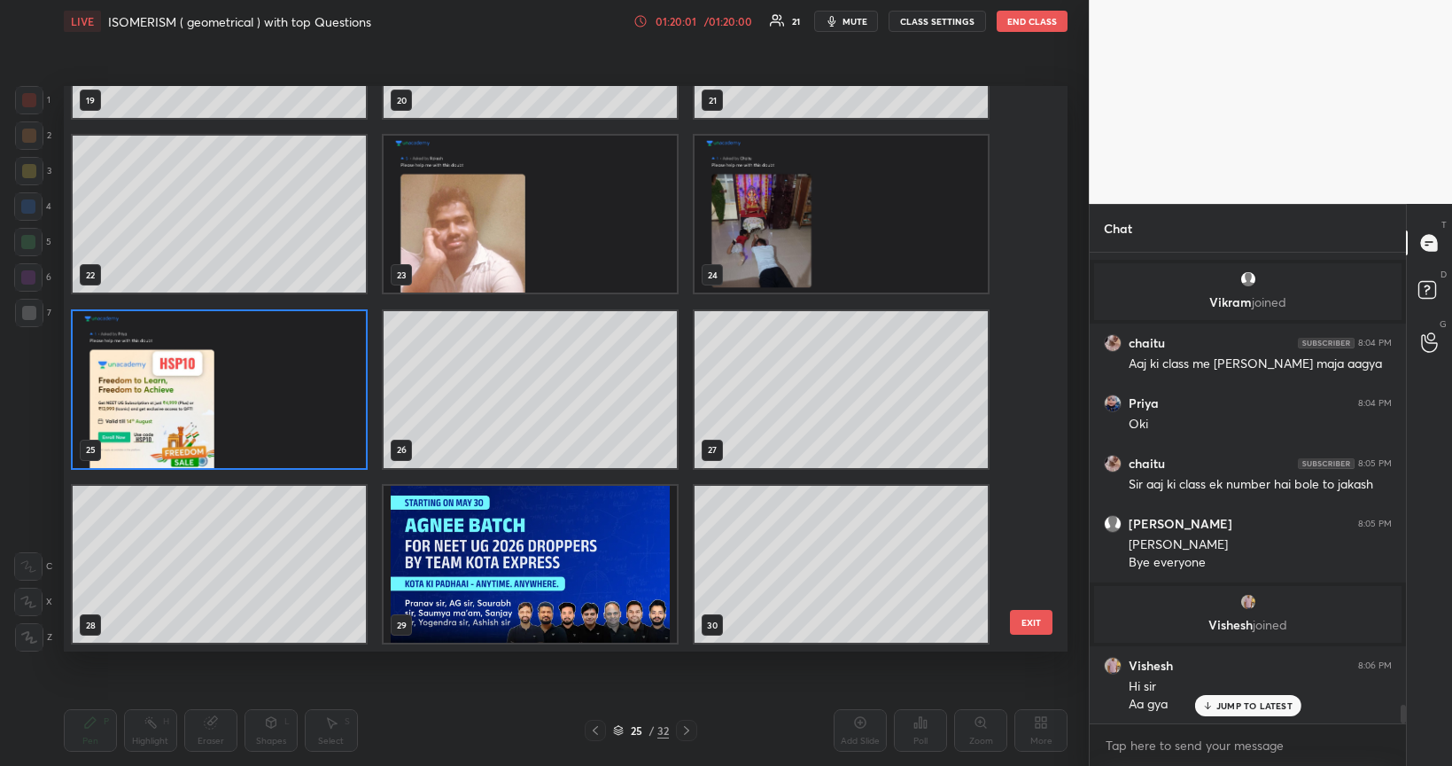
click at [256, 406] on img "grid" at bounding box center [219, 389] width 293 height 157
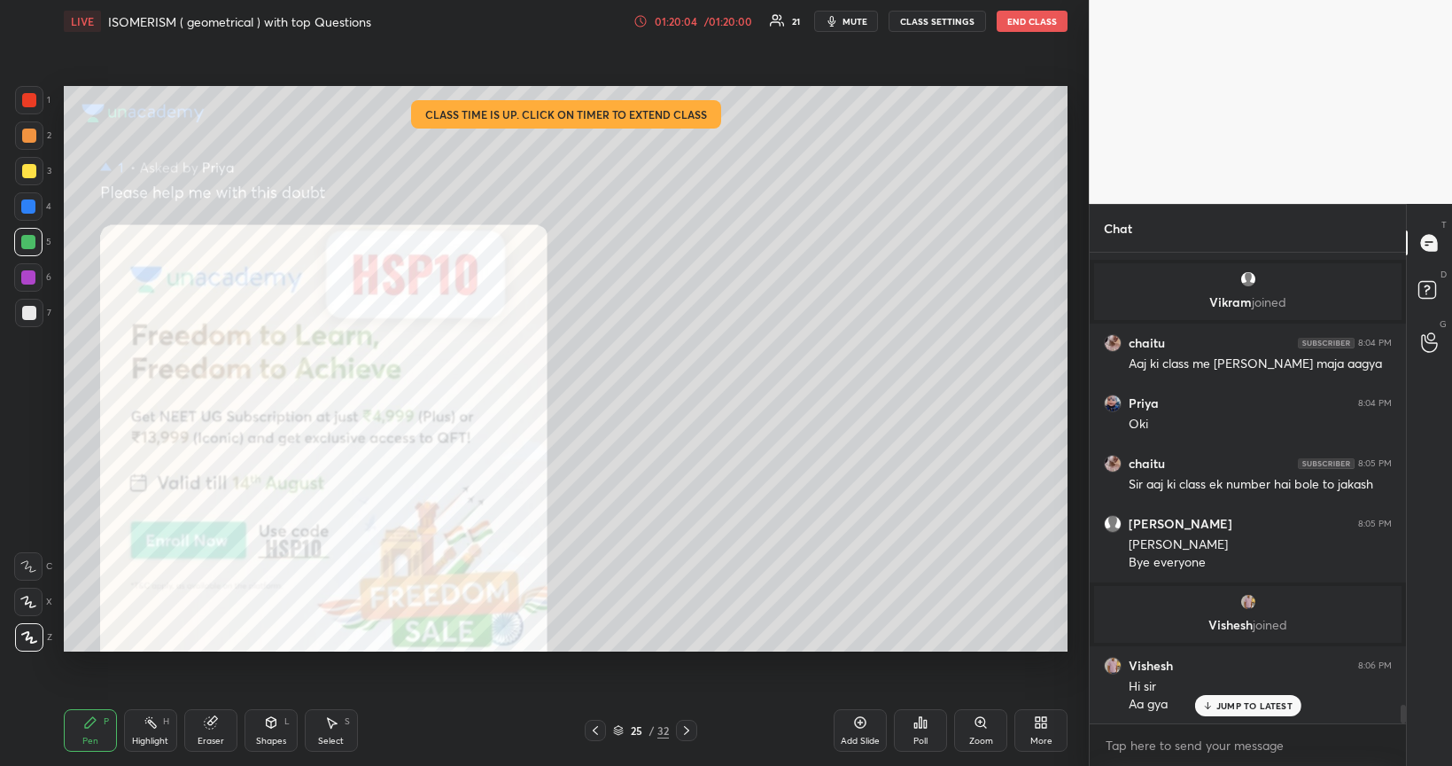
scroll to position [11518, 0]
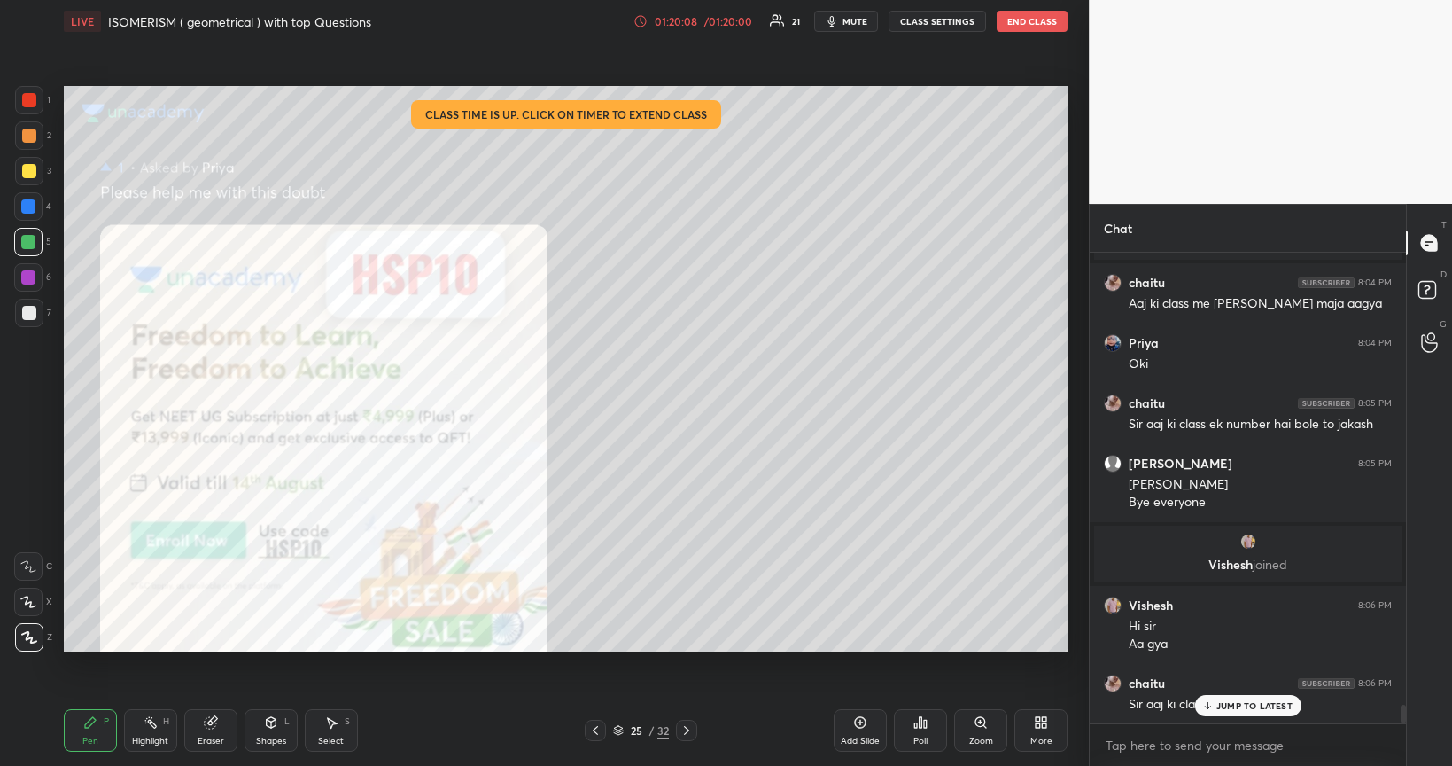
click at [1216, 645] on div "JUMP TO LATEST" at bounding box center [1248, 705] width 106 height 21
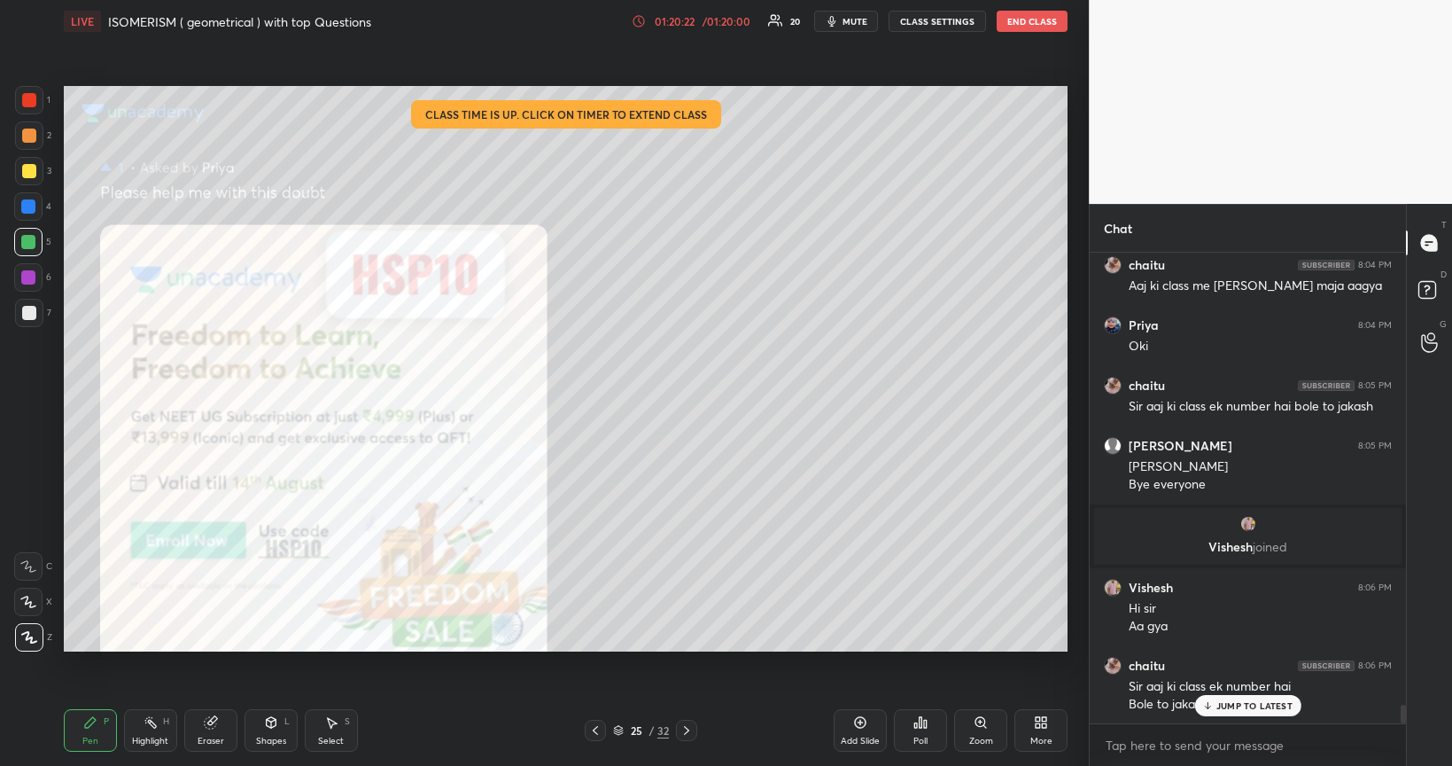
scroll to position [11596, 0]
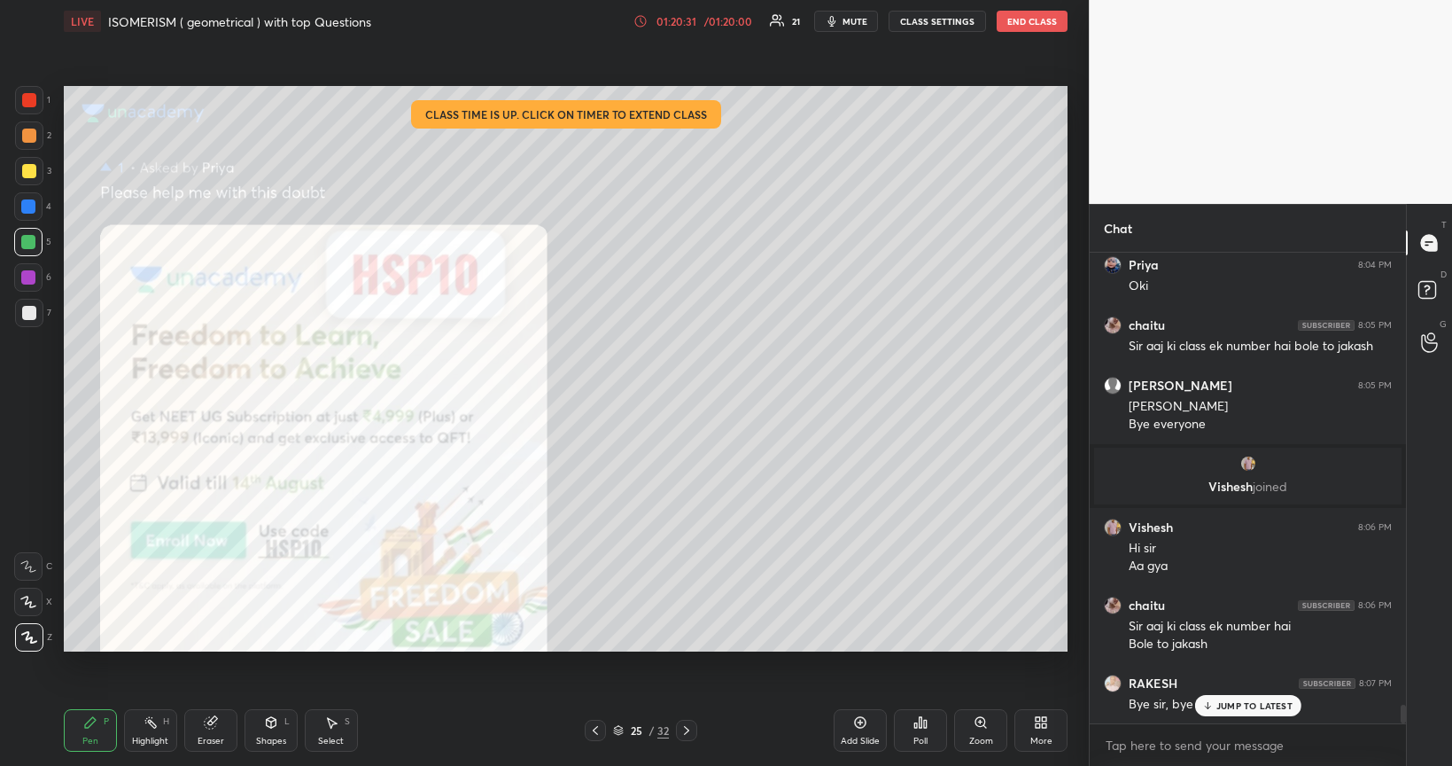
click at [1035, 26] on button "End Class" at bounding box center [1032, 21] width 71 height 21
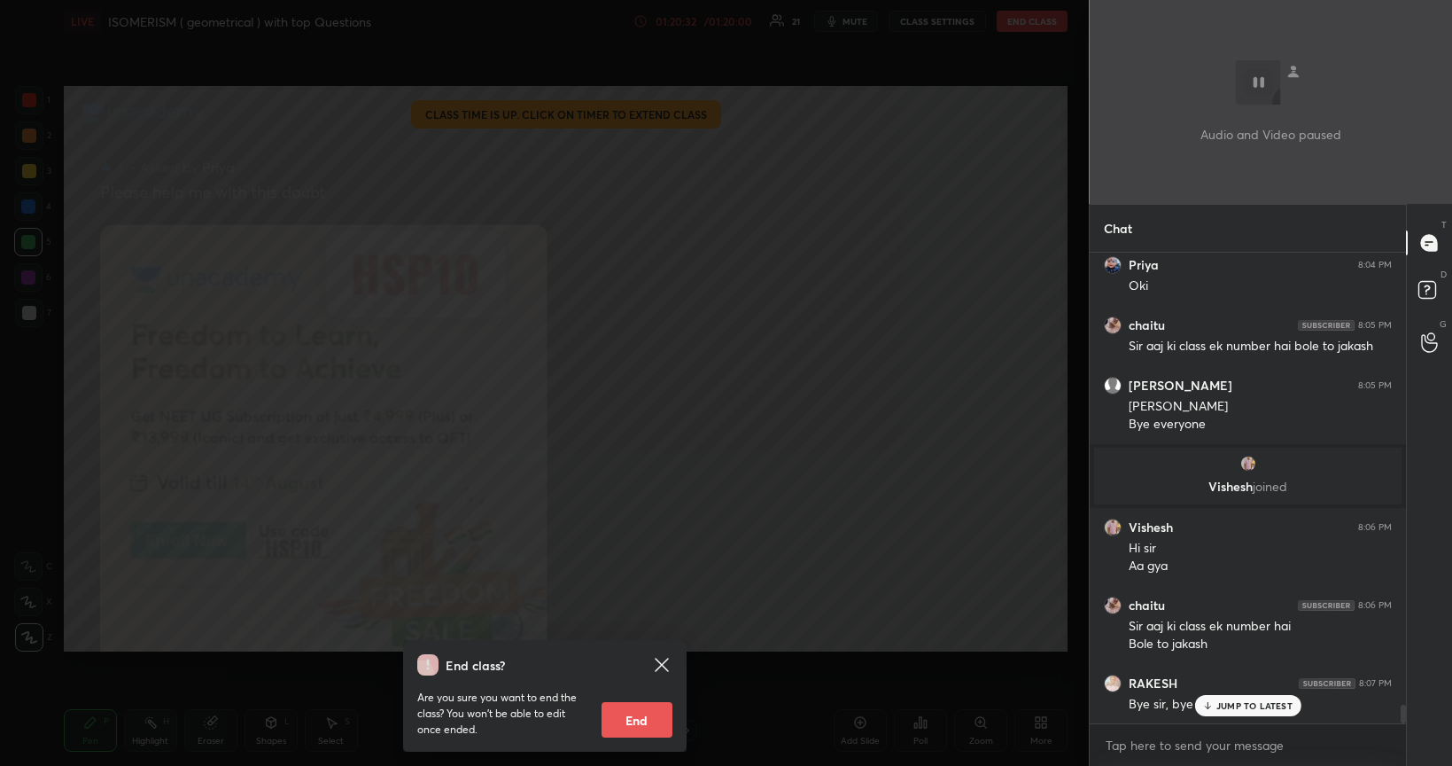
scroll to position [11656, 0]
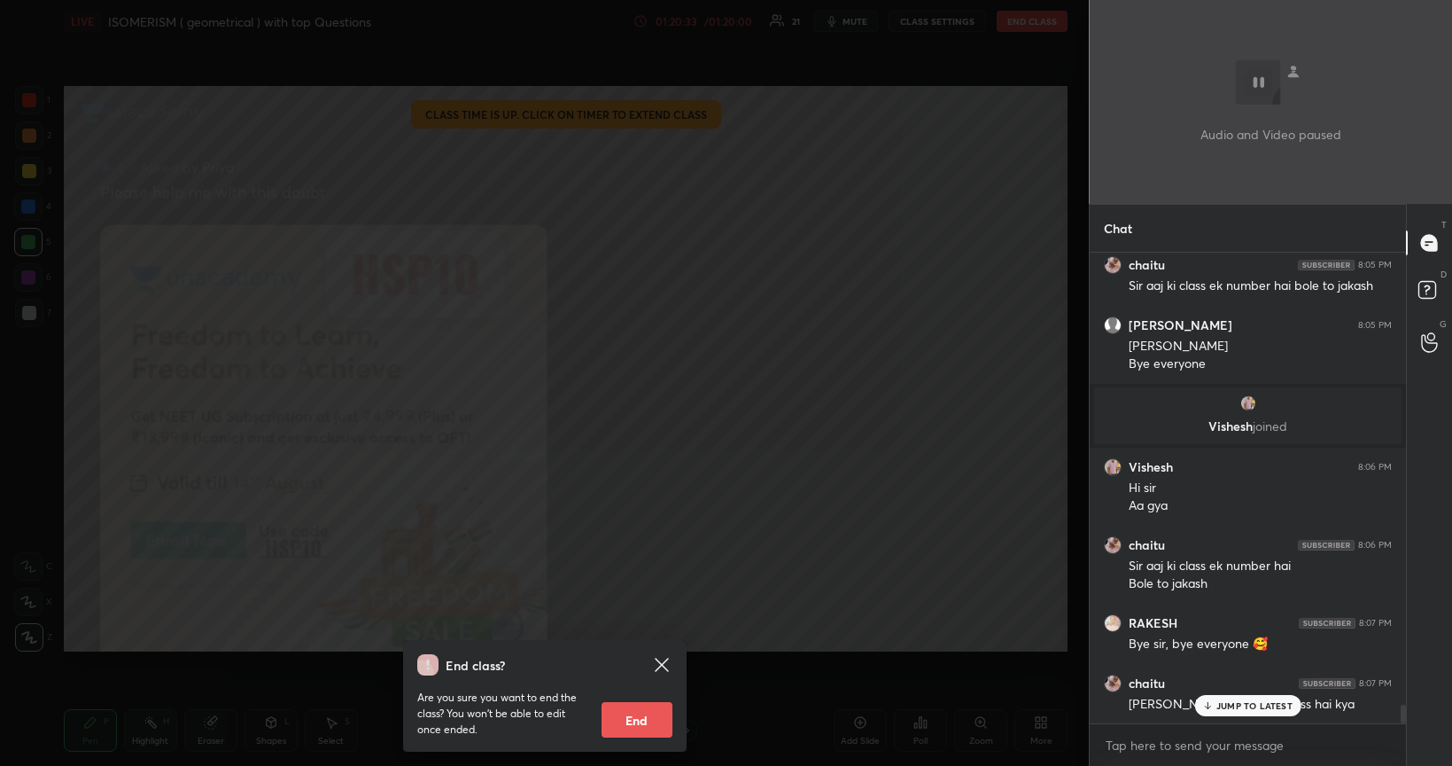
click at [642, 645] on button "End" at bounding box center [637, 719] width 71 height 35
type textarea "x"
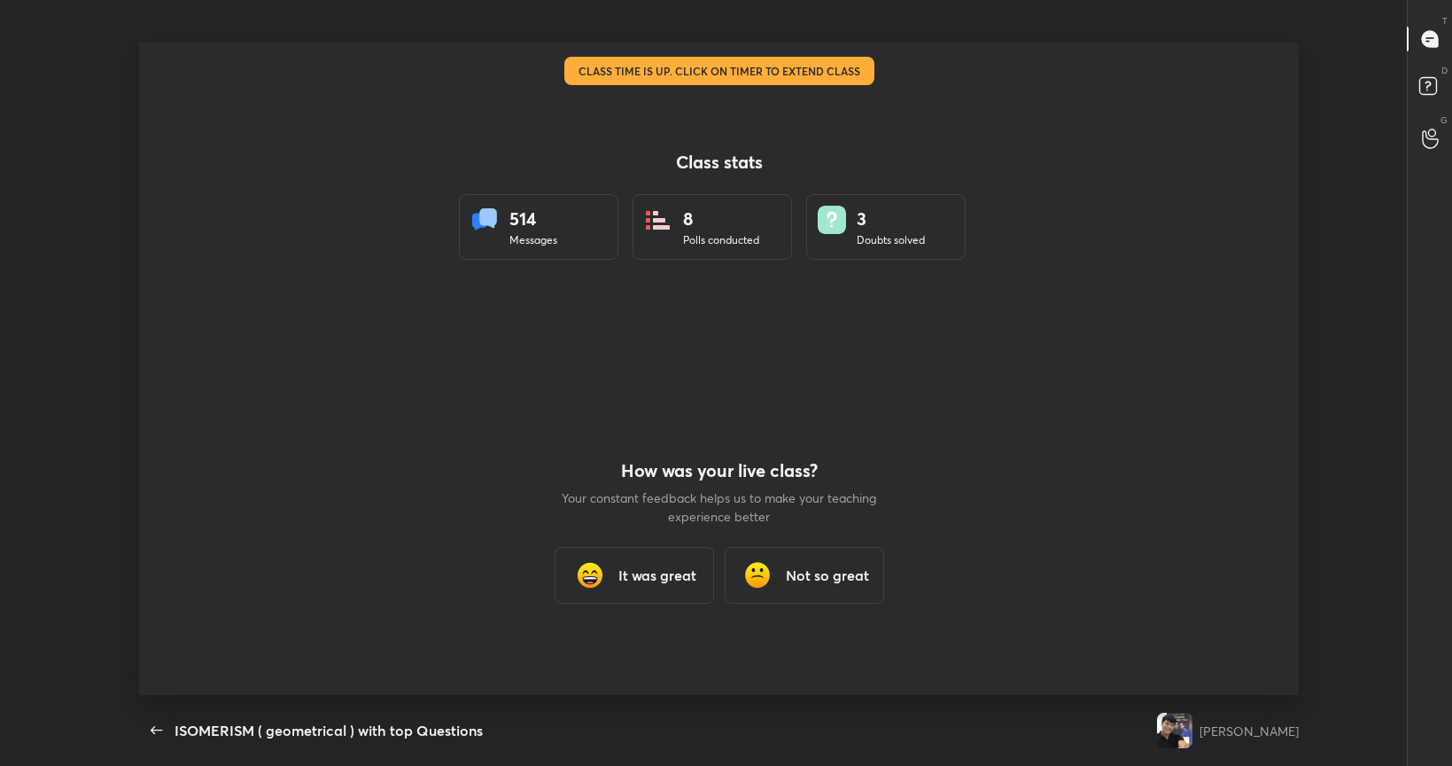
scroll to position [0, 0]
click at [672, 574] on h3 "It was great" at bounding box center [658, 574] width 78 height 21
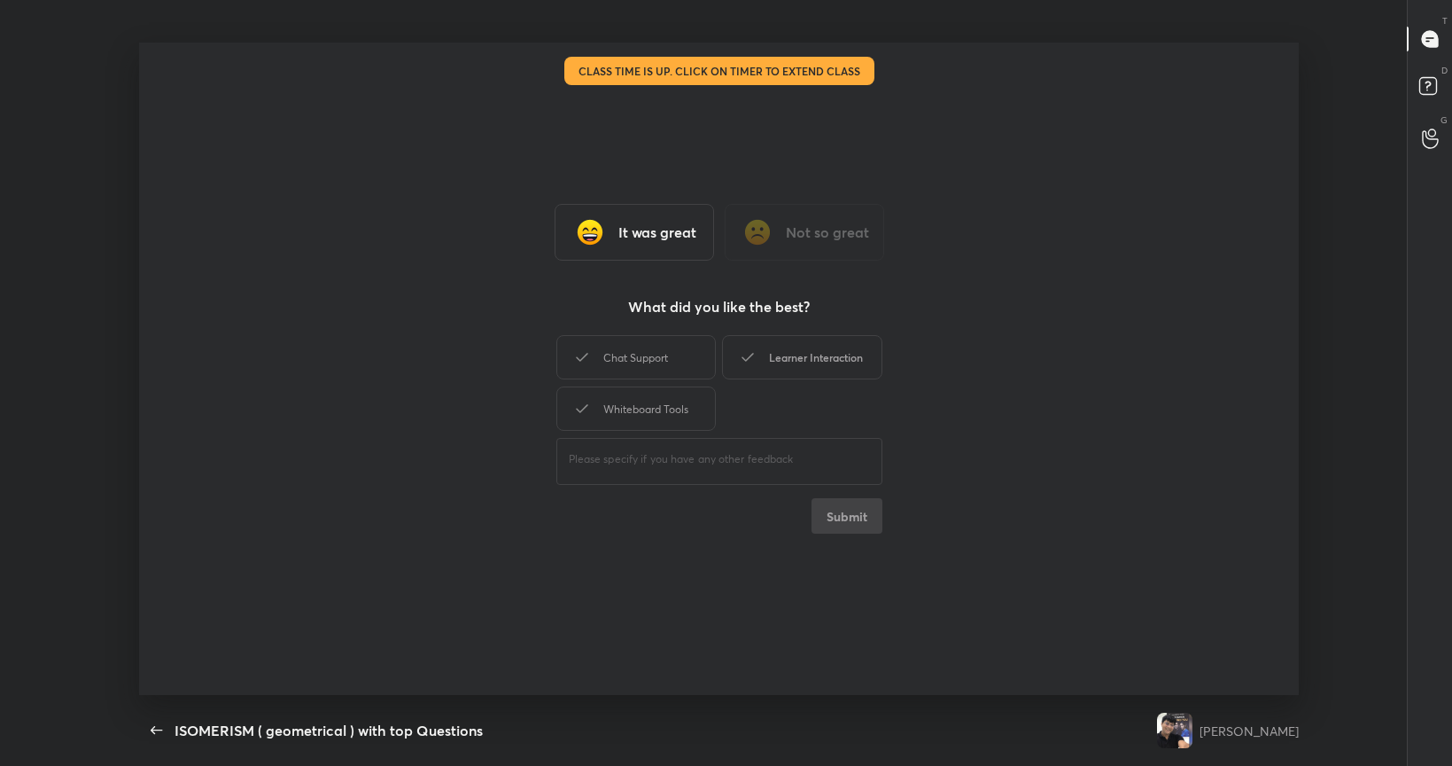
click at [798, 354] on div "Learner Interaction" at bounding box center [802, 357] width 160 height 44
click at [666, 360] on div "Chat Support" at bounding box center [636, 357] width 160 height 44
click at [673, 412] on div "Whiteboard Tools" at bounding box center [636, 408] width 160 height 44
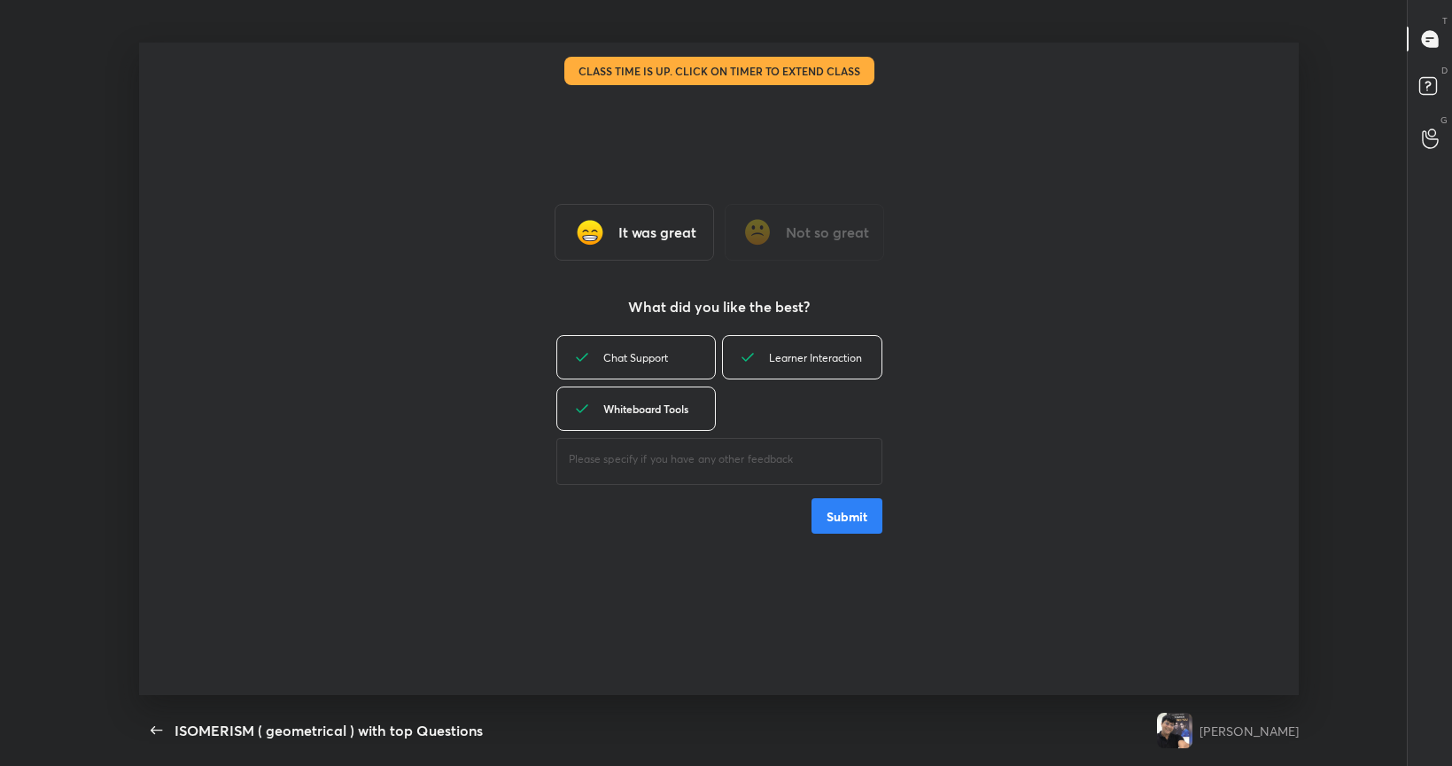
click at [851, 514] on button "Submit" at bounding box center [847, 515] width 71 height 35
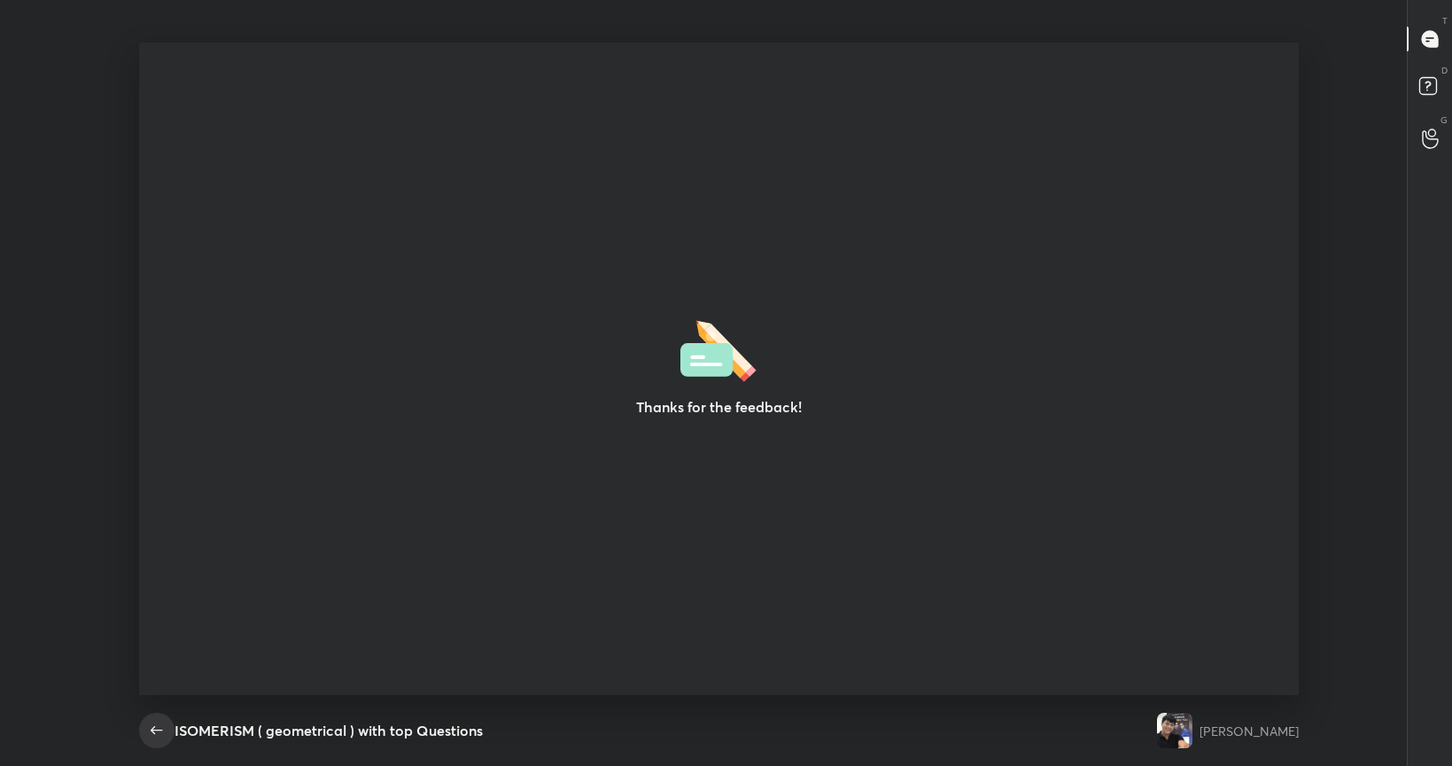
click at [162, 645] on icon "button" at bounding box center [156, 730] width 21 height 21
